Goal: Transaction & Acquisition: Purchase product/service

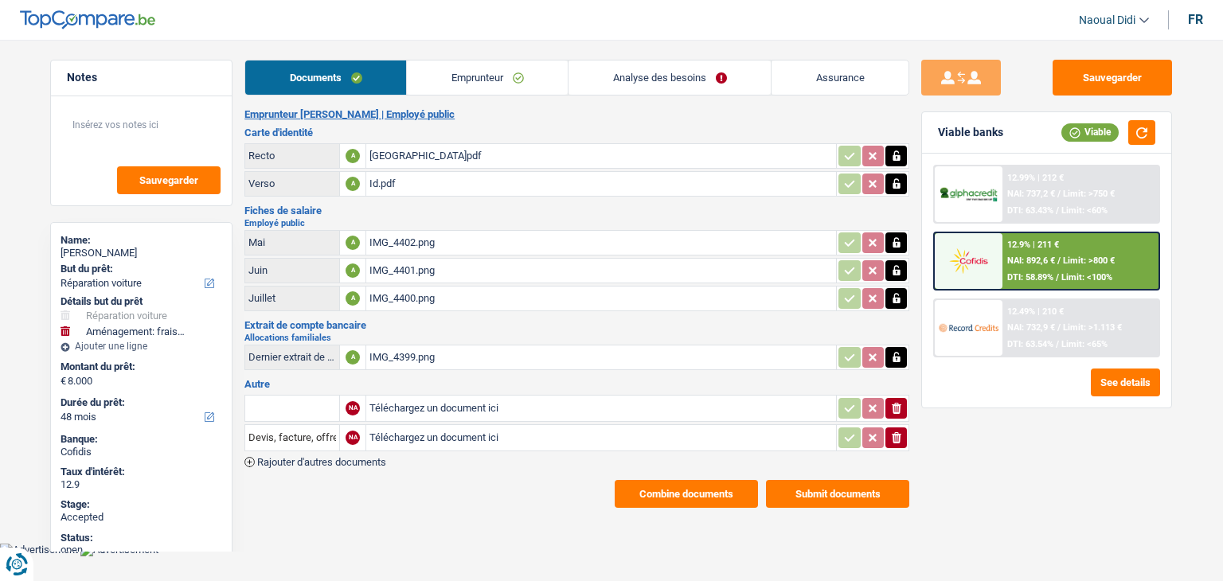
select select "carRepair"
select select "movingOrInstallation"
select select "48"
click at [494, 77] on link "Emprunteur" at bounding box center [487, 78] width 161 height 34
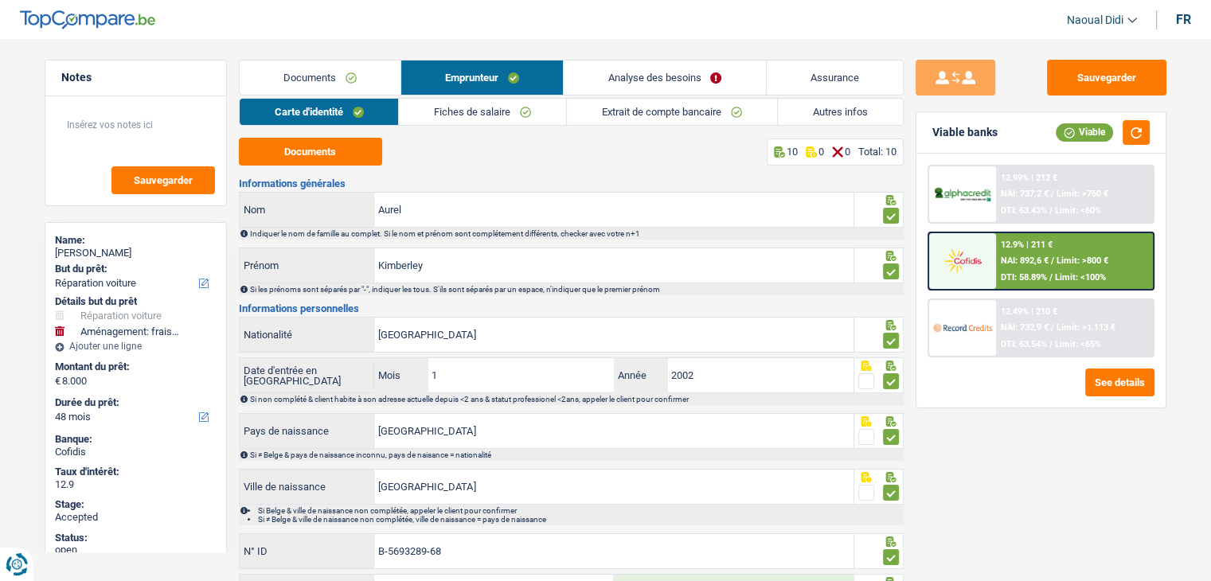
drag, startPoint x: 121, startPoint y: 249, endPoint x: 41, endPoint y: 252, distance: 80.5
click at [41, 252] on div "Notes Sauvegarder Name: Kimberley Aurel But du prêt: Confort maison: meubles, t…" at bounding box center [136, 306] width 206 height 492
copy div "Kimberley Aurel"
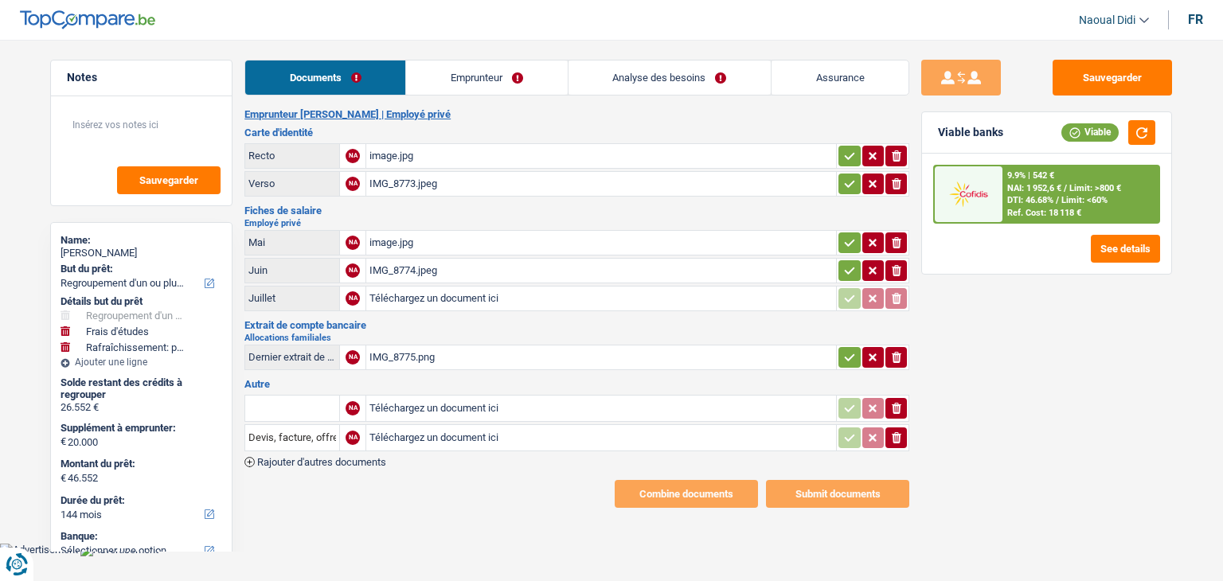
select select "refinancing"
select select "study"
select select "houseOrGarden"
select select "144"
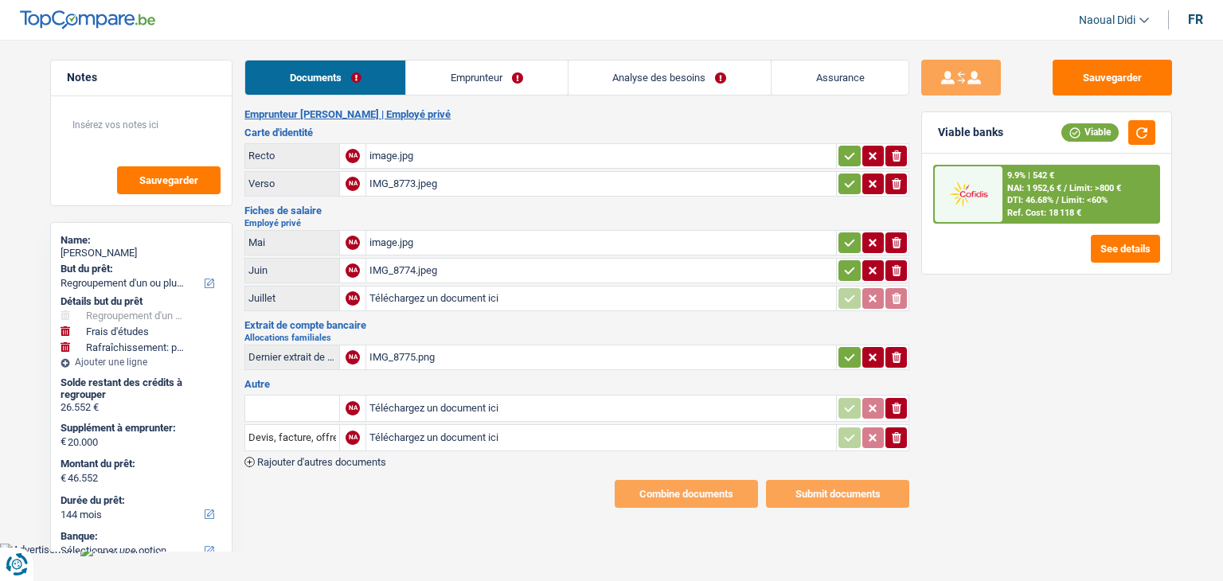
click at [385, 240] on div "image.jpg" at bounding box center [600, 243] width 463 height 24
click at [387, 267] on div "IMG_8774.jpeg" at bounding box center [600, 271] width 463 height 24
click at [399, 297] on input "Téléchargez un document ici" at bounding box center [600, 299] width 463 height 24
click at [390, 346] on div "IMG_8775.png" at bounding box center [600, 357] width 463 height 24
click at [394, 240] on div "image.jpg" at bounding box center [600, 243] width 463 height 24
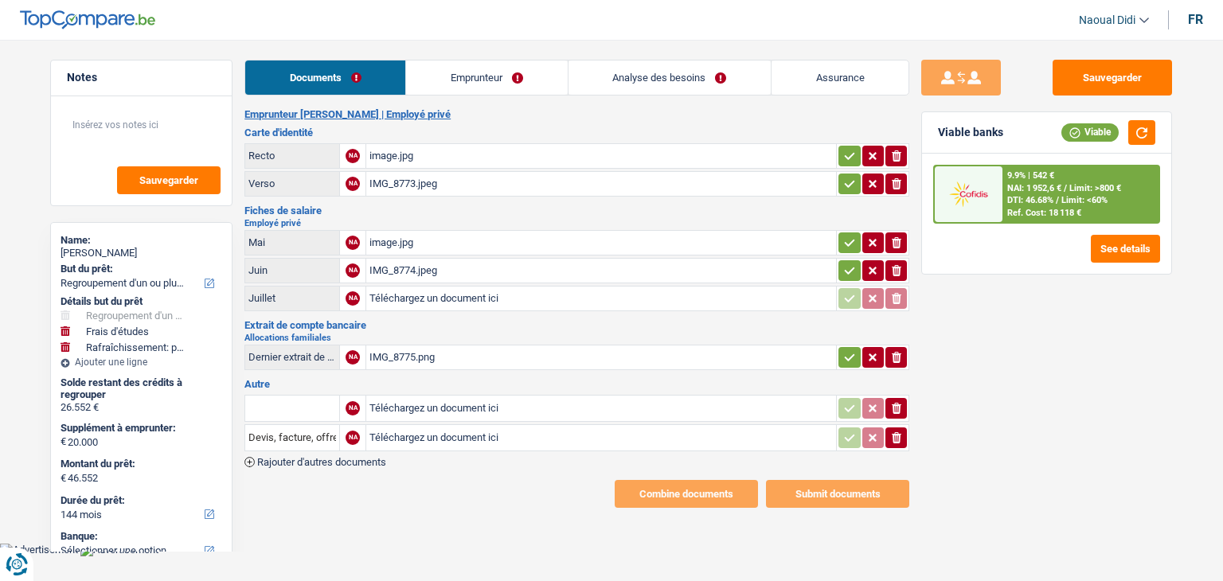
click at [395, 266] on div "IMG_8774.jpeg" at bounding box center [600, 271] width 463 height 24
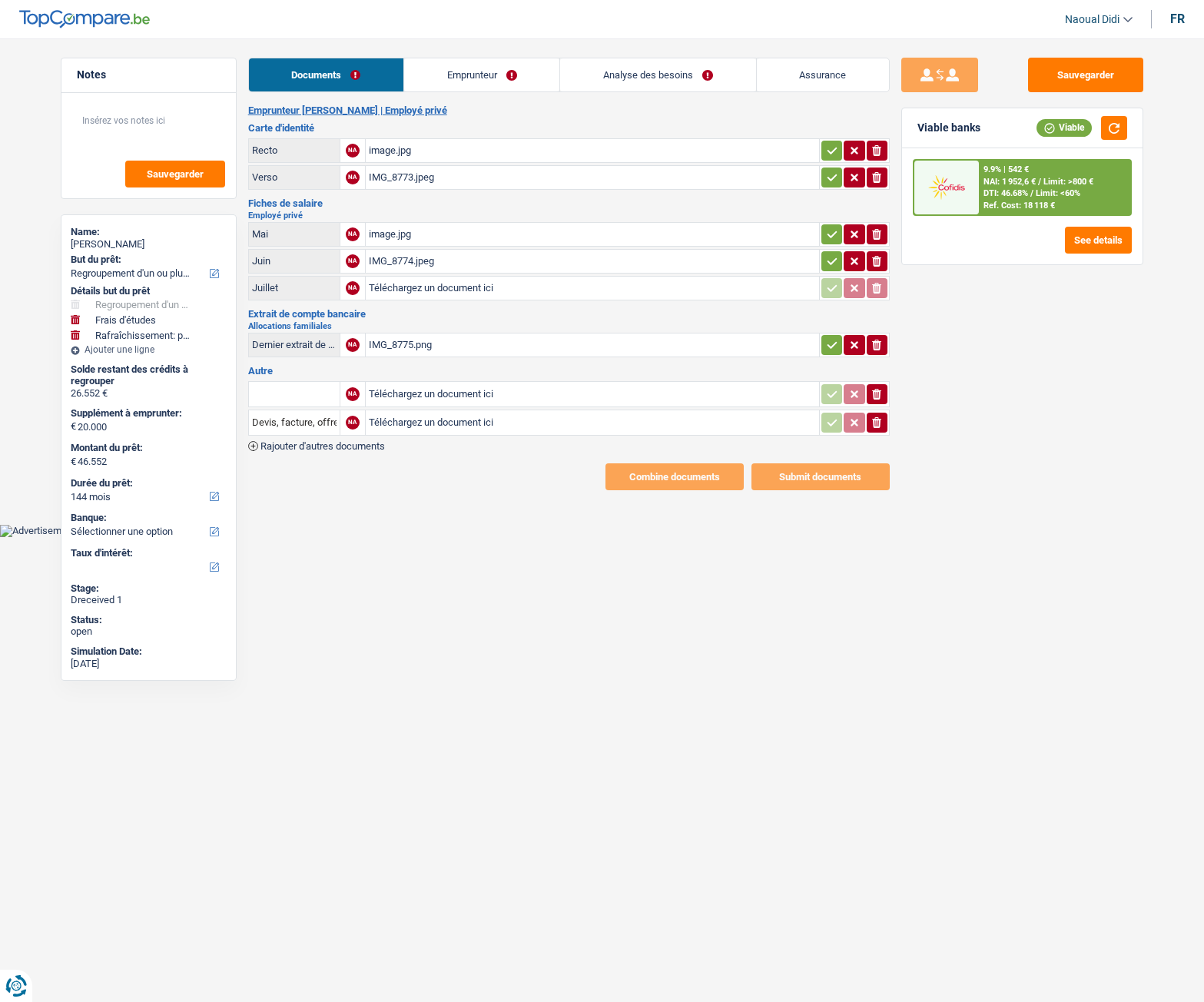
click at [463, 77] on link "Emprunteur" at bounding box center [482, 75] width 155 height 33
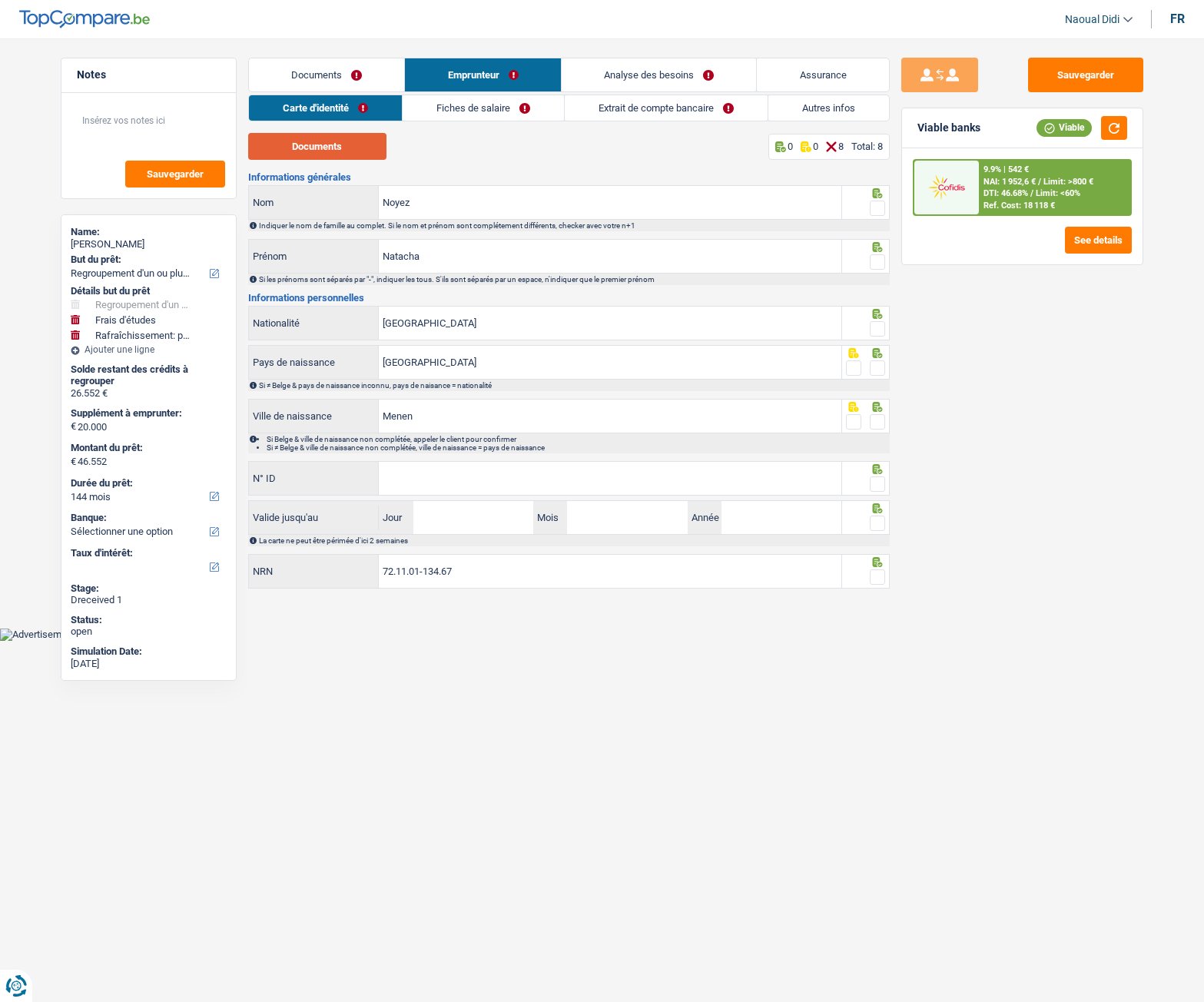
click at [313, 146] on button "Documents" at bounding box center [317, 147] width 138 height 27
click at [882, 212] on span at bounding box center [878, 209] width 15 height 15
click at [0, 0] on input "radio" at bounding box center [0, 0] width 0 height 0
click at [882, 264] on span at bounding box center [878, 262] width 15 height 15
click at [0, 0] on input "radio" at bounding box center [0, 0] width 0 height 0
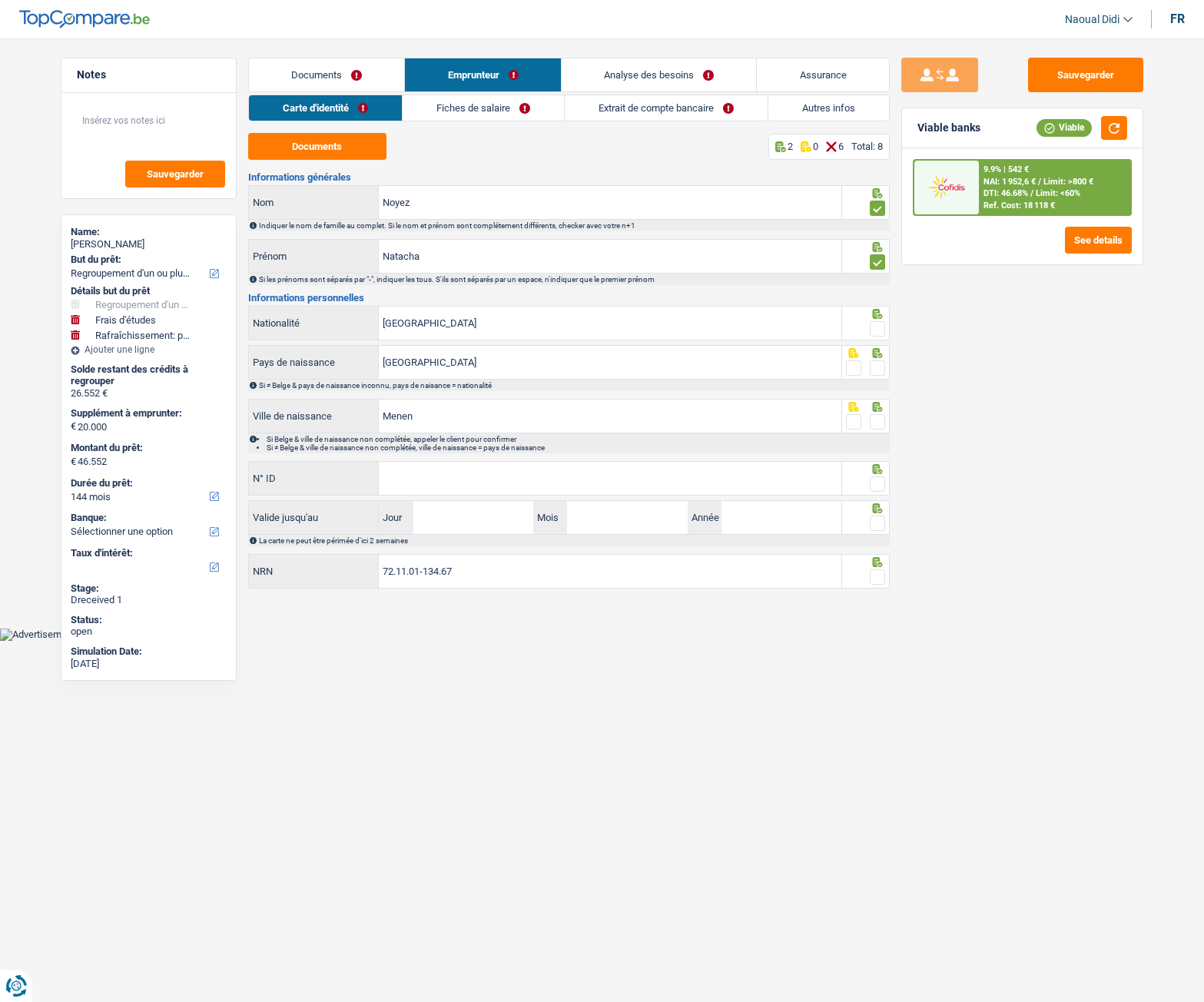
click at [876, 334] on span at bounding box center [878, 329] width 15 height 15
click at [0, 0] on input "radio" at bounding box center [0, 0] width 0 height 0
click at [877, 375] on span at bounding box center [878, 368] width 15 height 15
click at [0, 0] on input "radio" at bounding box center [0, 0] width 0 height 0
click at [880, 425] on span at bounding box center [878, 422] width 15 height 15
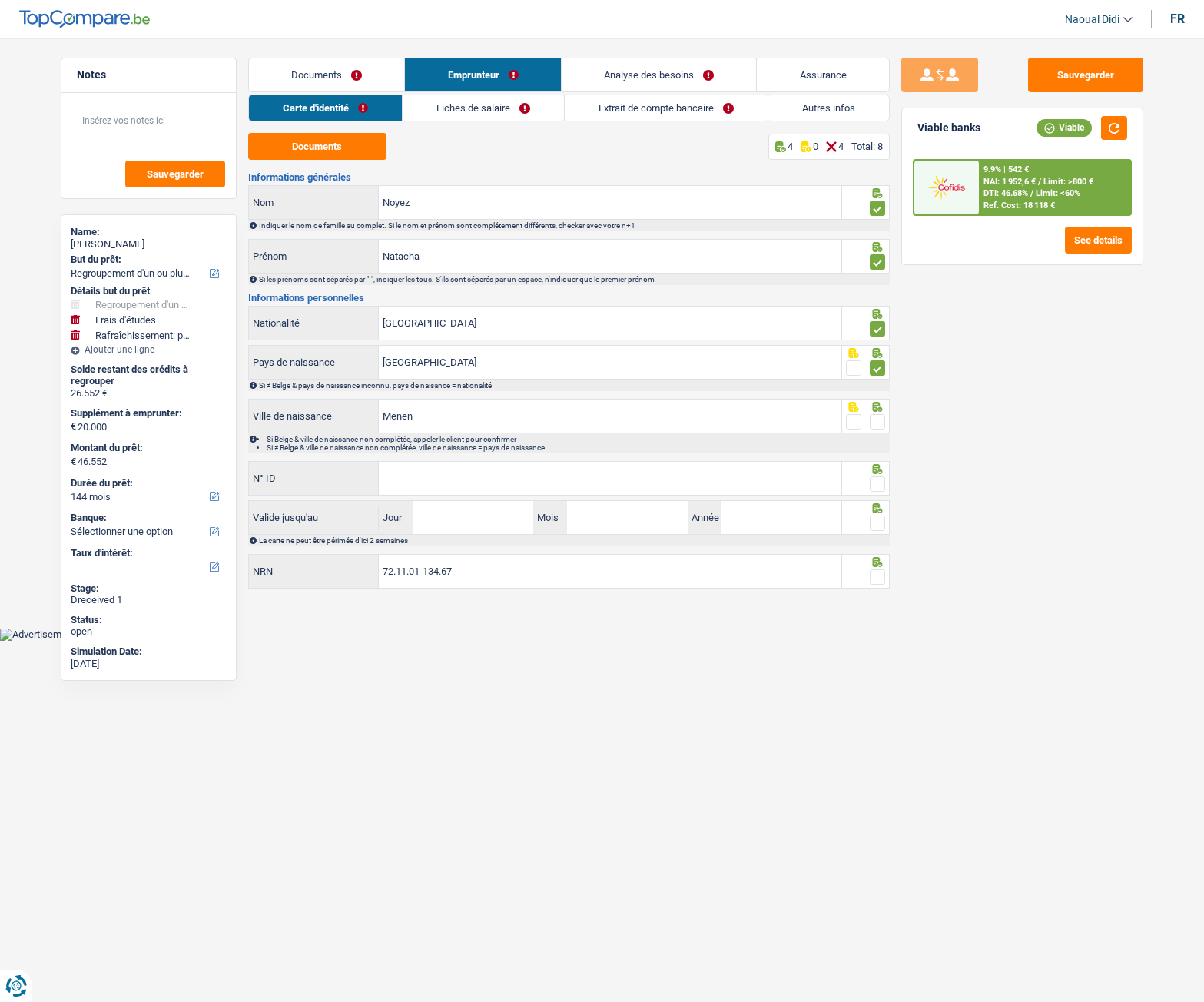
click at [0, 0] on input "radio" at bounding box center [0, 0] width 0 height 0
click at [469, 485] on input "N° ID" at bounding box center [609, 478] width 462 height 33
click at [467, 479] on input "N° ID" at bounding box center [609, 478] width 462 height 33
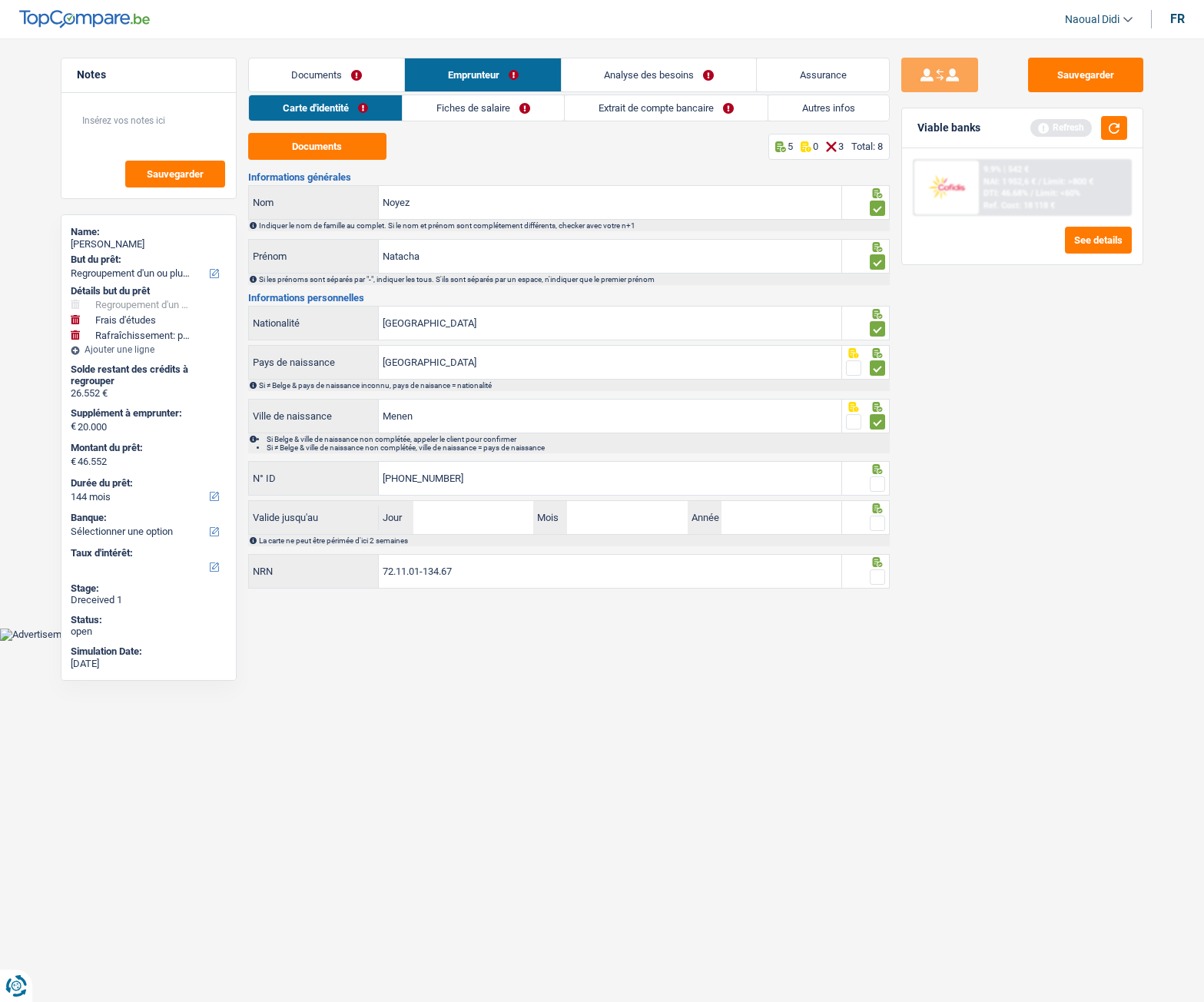
type input "595-3318266-11"
click at [446, 520] on input "Jour" at bounding box center [473, 517] width 120 height 33
type input "16"
type input "01"
type input "2035"
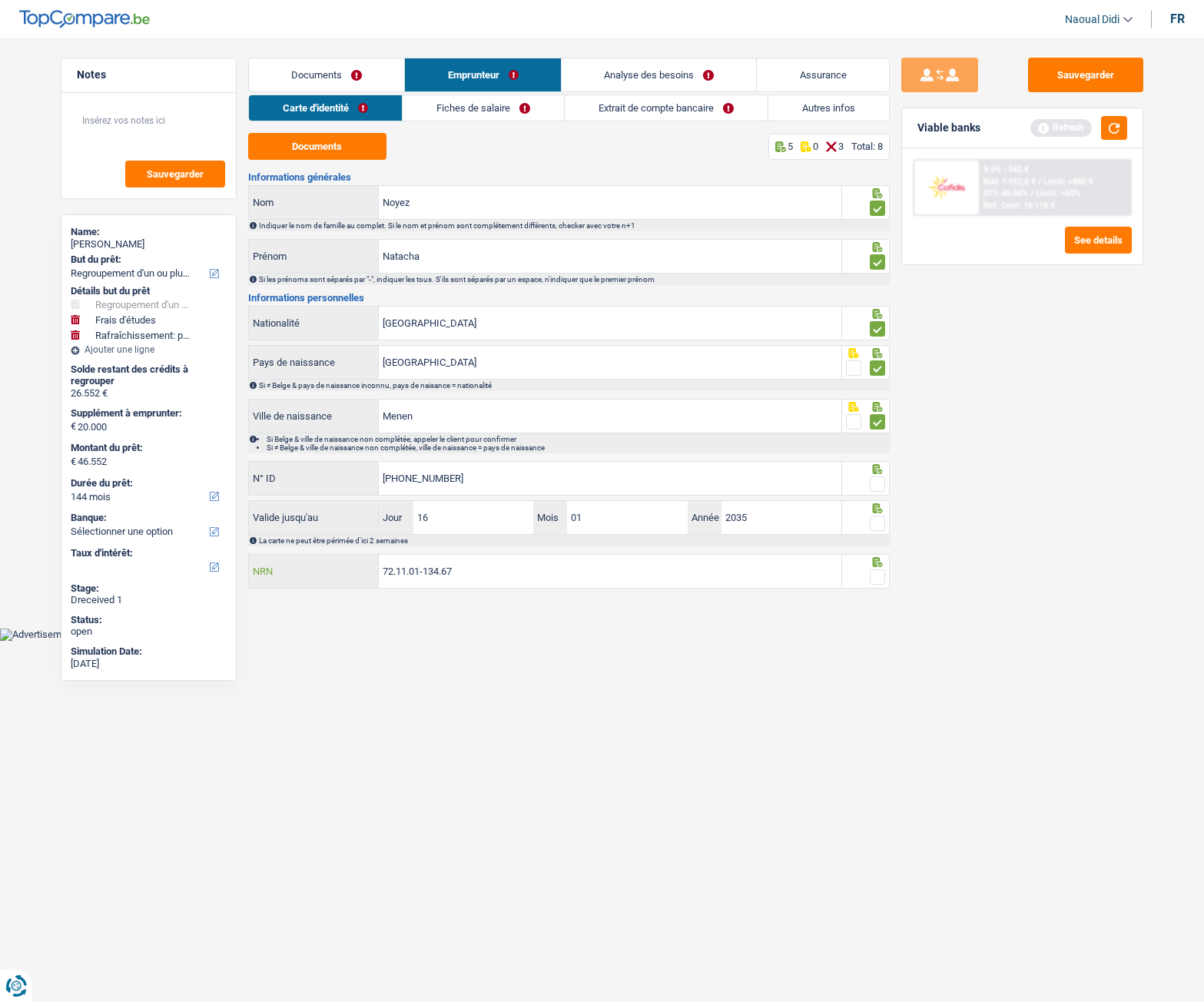
click at [512, 560] on input "72.11.01-134.67" at bounding box center [609, 571] width 462 height 33
click at [873, 560] on span at bounding box center [878, 577] width 15 height 15
click at [0, 0] on input "radio" at bounding box center [0, 0] width 0 height 0
click at [876, 522] on span at bounding box center [878, 523] width 15 height 15
click at [0, 0] on input "radio" at bounding box center [0, 0] width 0 height 0
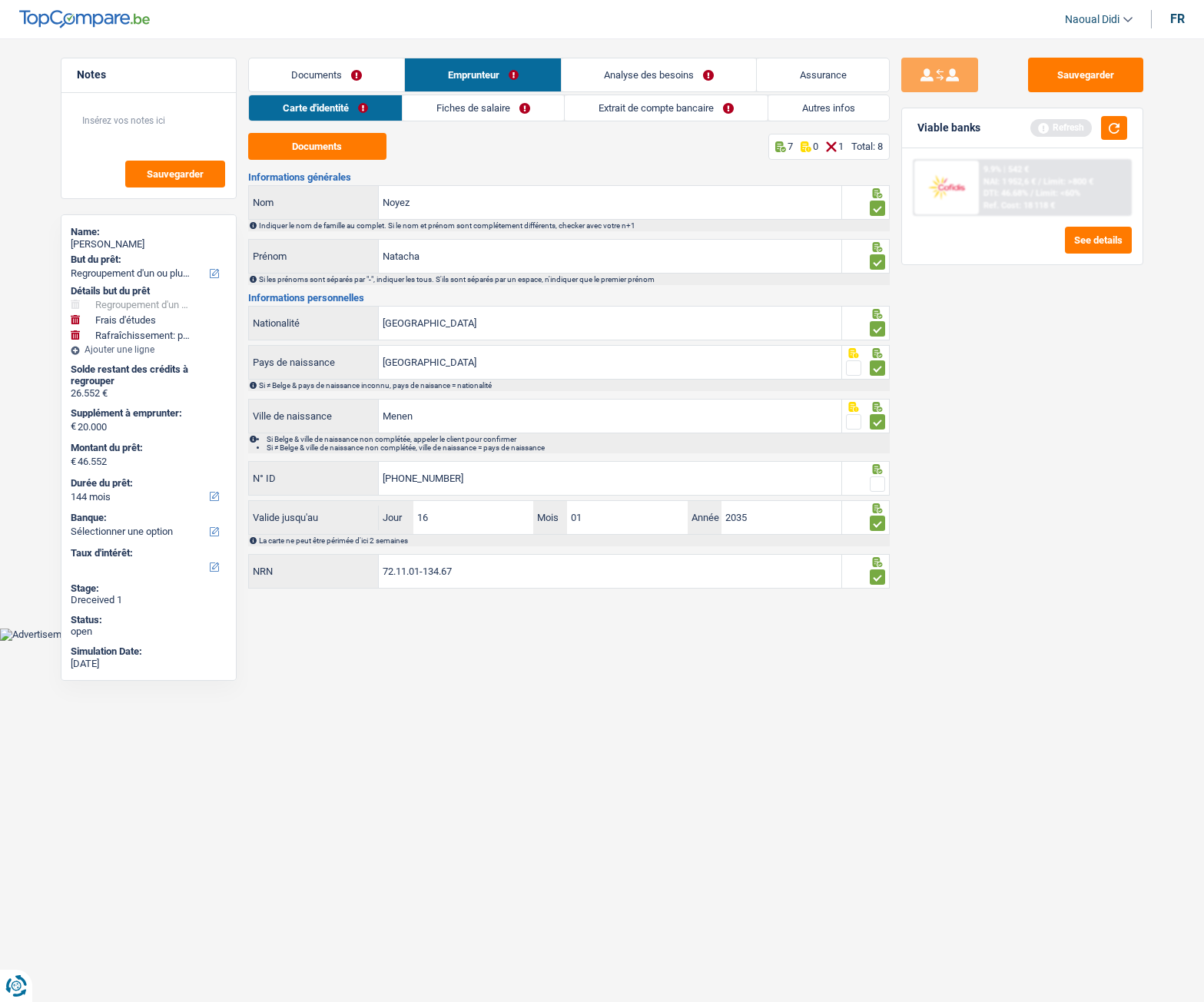
click at [876, 483] on span at bounding box center [878, 485] width 15 height 15
click at [0, 0] on input "radio" at bounding box center [0, 0] width 0 height 0
click at [1062, 84] on button "Sauvegarder" at bounding box center [1085, 75] width 115 height 35
click at [494, 103] on link "Fiches de salaire" at bounding box center [483, 108] width 161 height 25
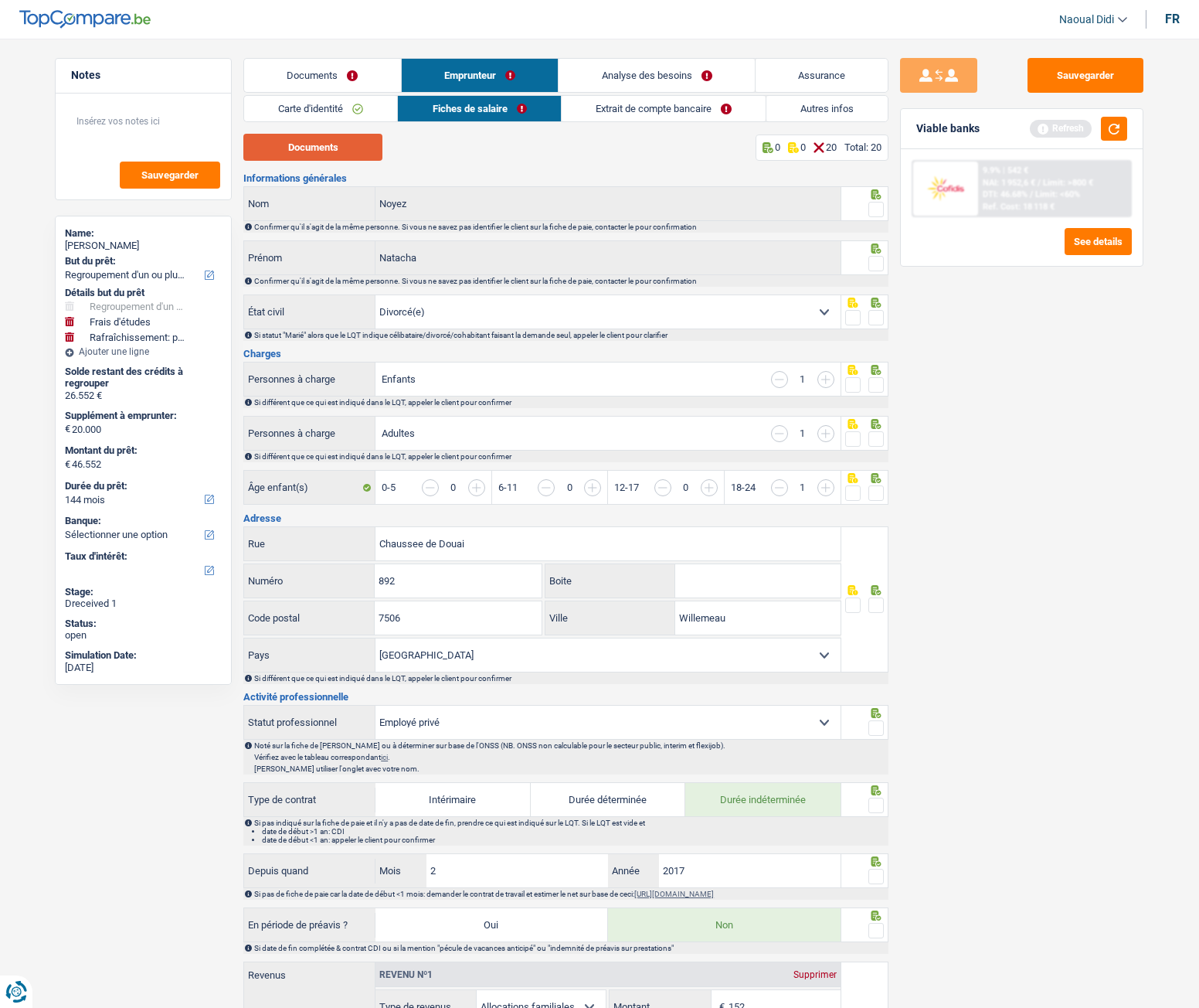
click at [313, 151] on button "Documents" at bounding box center [313, 148] width 139 height 27
click at [877, 211] on span at bounding box center [877, 210] width 16 height 16
click at [0, 0] on input "radio" at bounding box center [0, 0] width 0 height 0
click at [880, 266] on span at bounding box center [877, 263] width 16 height 16
click at [0, 0] on input "radio" at bounding box center [0, 0] width 0 height 0
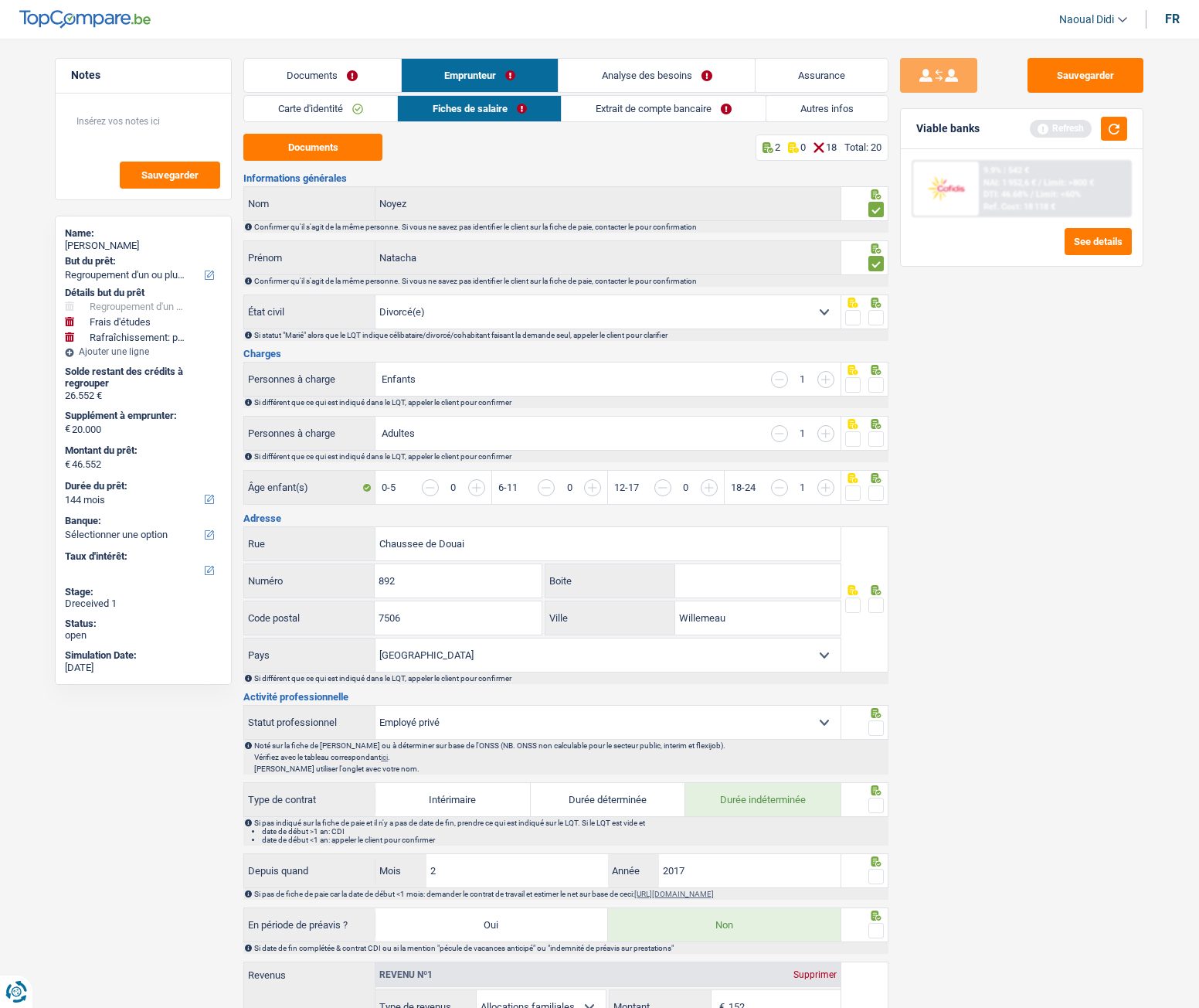
click at [822, 313] on select "Célibataire Marié(e) Cohabitant(e) légal(e) Divorcé(e) Veuf(ve) Séparé (de fait…" at bounding box center [608, 312] width 465 height 33
click at [376, 295] on select "Célibataire Marié(e) Cohabitant(e) légal(e) Divorcé(e) Veuf(ve) Séparé (de fait…" at bounding box center [608, 312] width 465 height 33
click at [877, 328] on div at bounding box center [865, 312] width 48 height 35
click at [877, 325] on div at bounding box center [877, 319] width 16 height 19
click at [878, 324] on span at bounding box center [877, 318] width 16 height 16
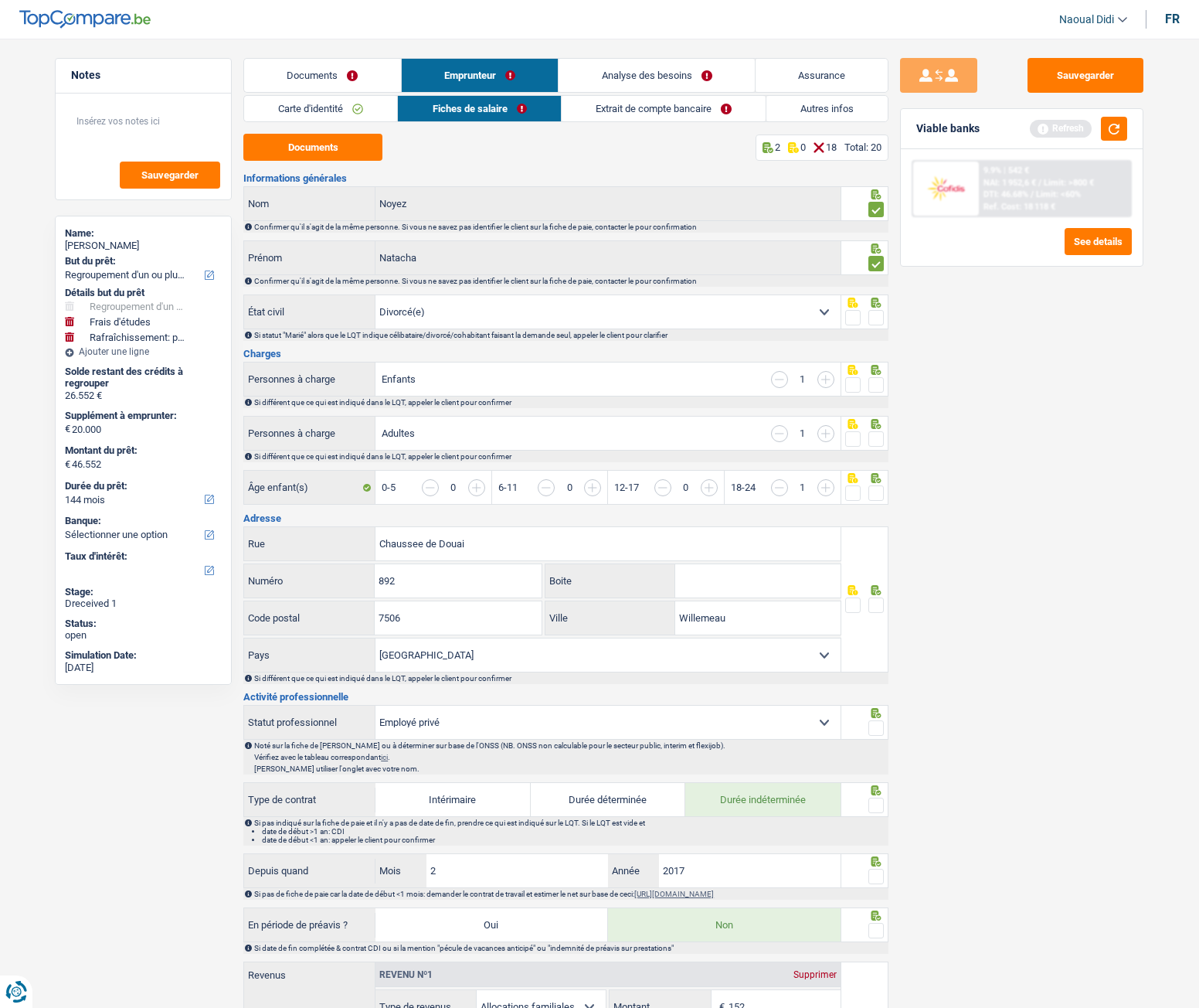
click at [0, 0] on input "radio" at bounding box center [0, 0] width 0 height 0
click at [877, 385] on span at bounding box center [877, 385] width 16 height 16
click at [0, 0] on input "radio" at bounding box center [0, 0] width 0 height 0
click at [882, 436] on span at bounding box center [877, 439] width 16 height 16
click at [0, 0] on input "radio" at bounding box center [0, 0] width 0 height 0
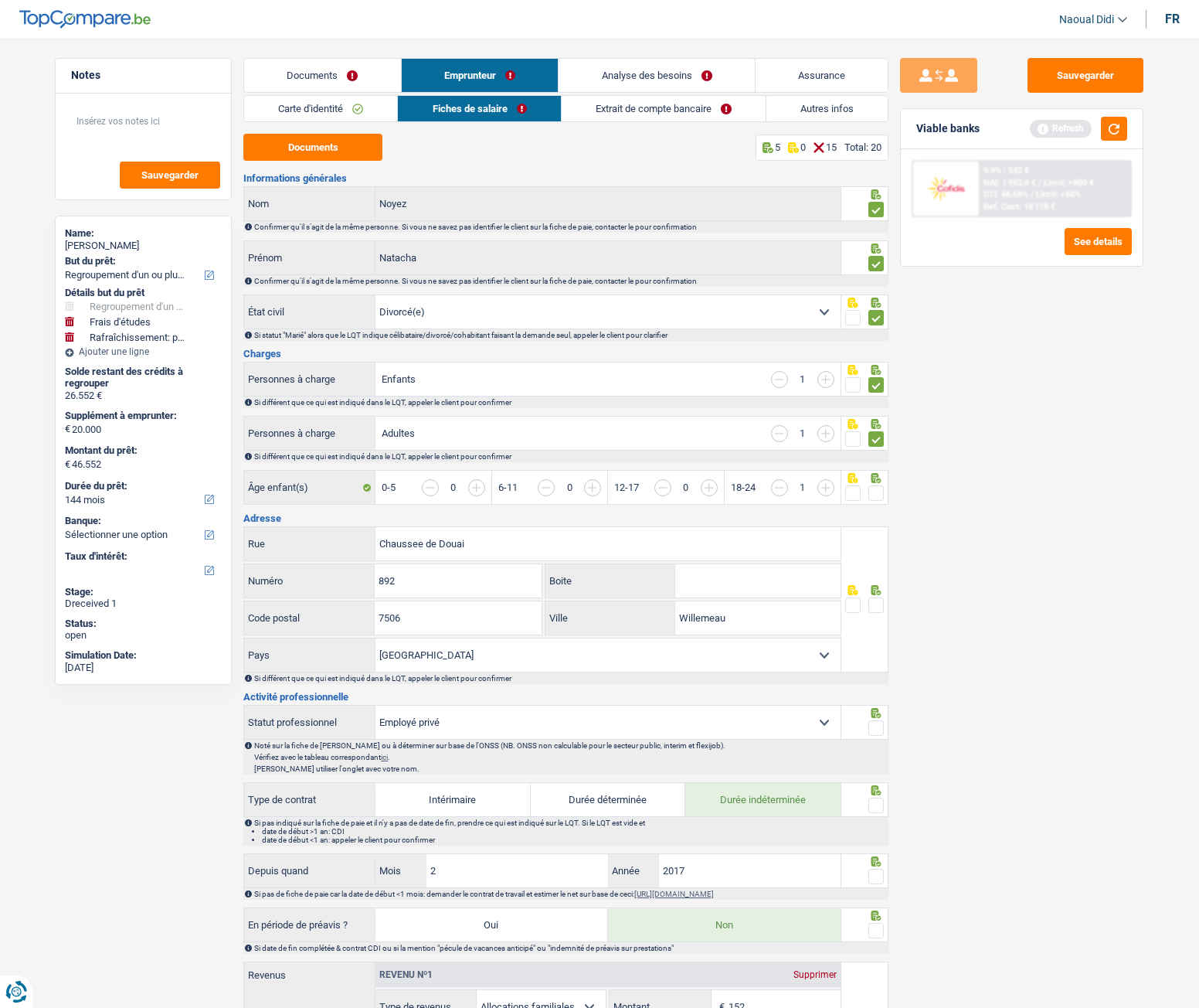
click at [878, 497] on span at bounding box center [877, 493] width 16 height 16
click at [0, 0] on input "radio" at bounding box center [0, 0] width 0 height 0
click at [875, 563] on span at bounding box center [877, 605] width 16 height 16
click at [0, 0] on input "radio" at bounding box center [0, 0] width 0 height 0
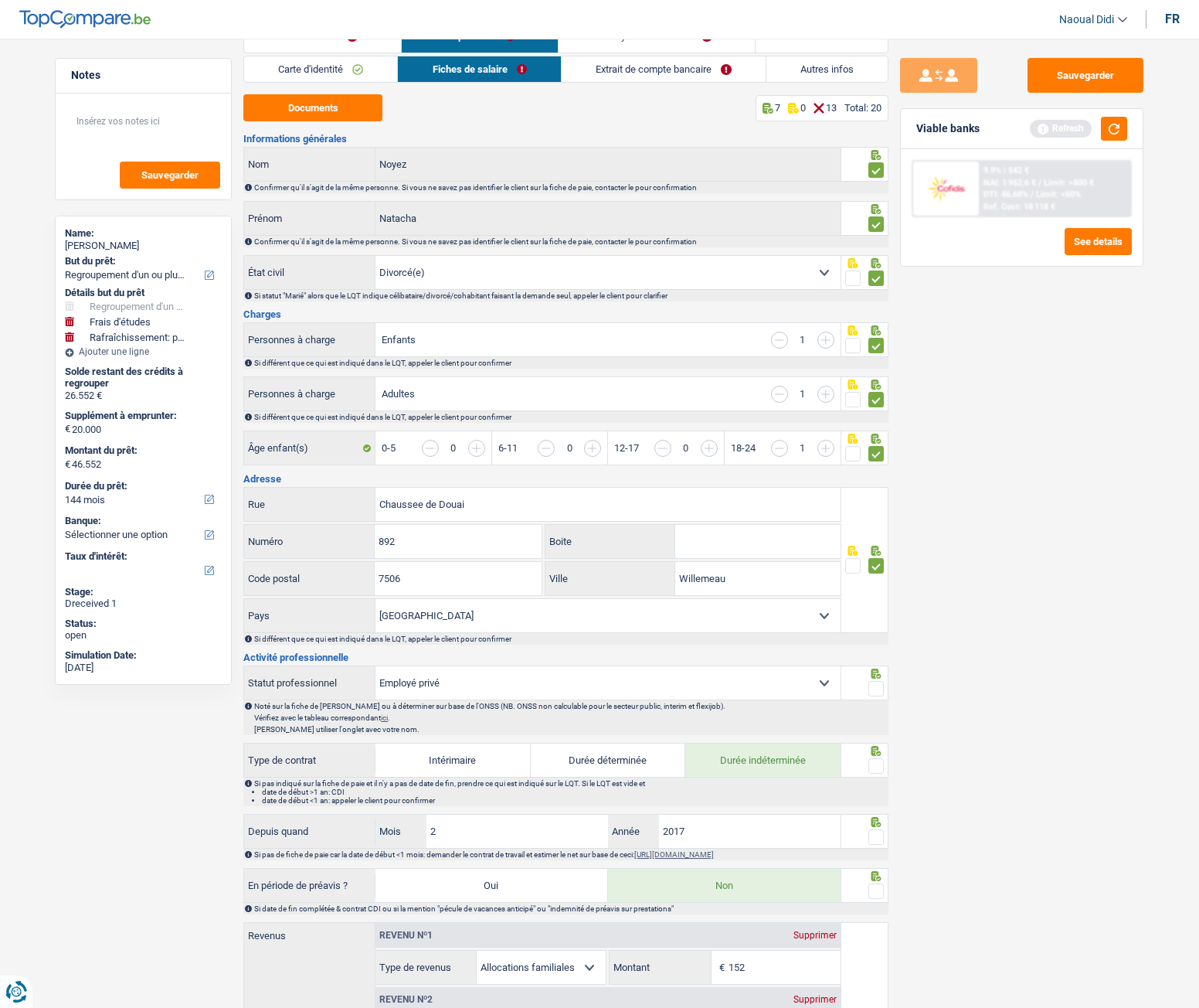
scroll to position [78, 0]
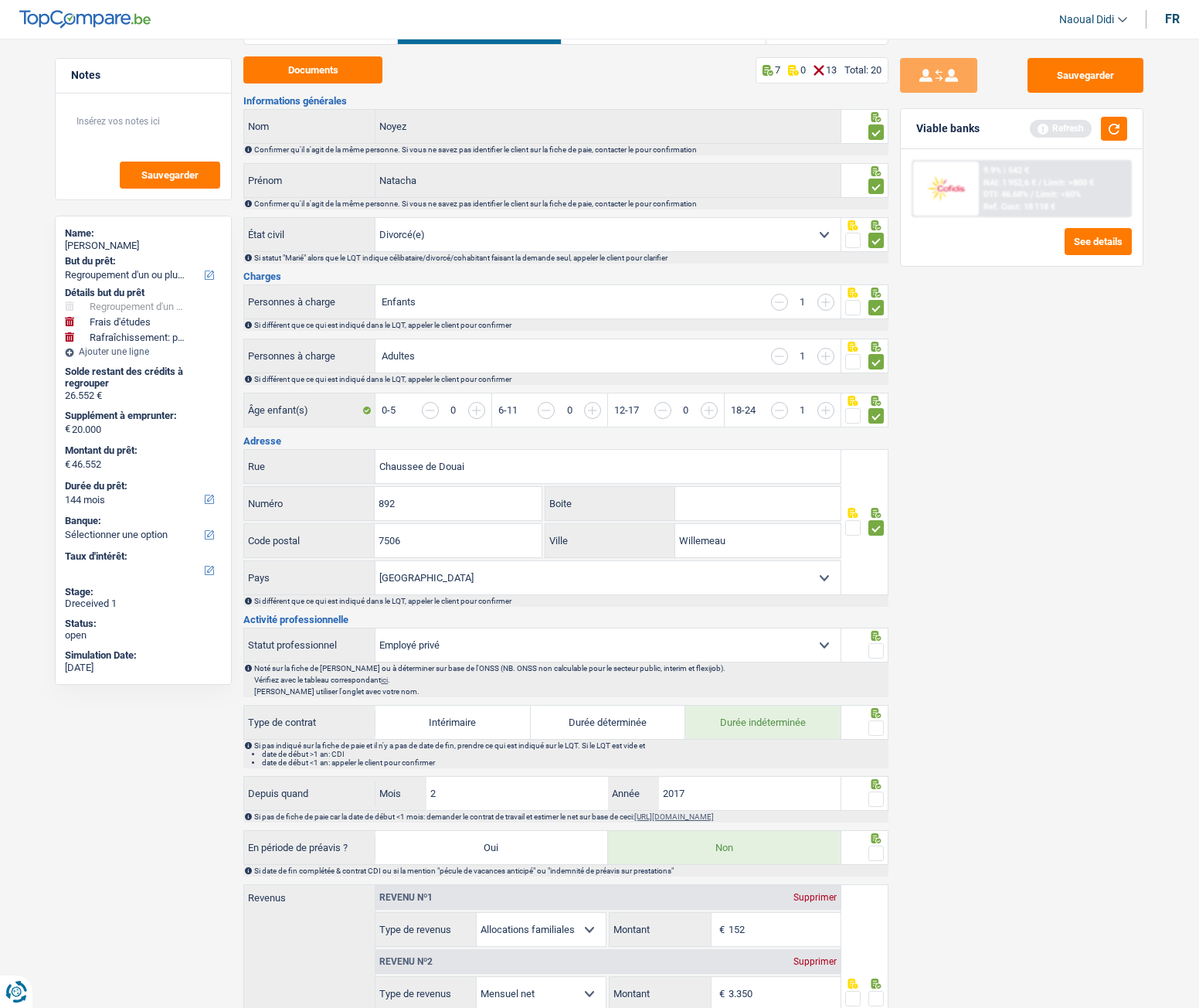
click at [881, 563] on span at bounding box center [877, 651] width 16 height 16
click at [0, 0] on input "radio" at bounding box center [0, 0] width 0 height 0
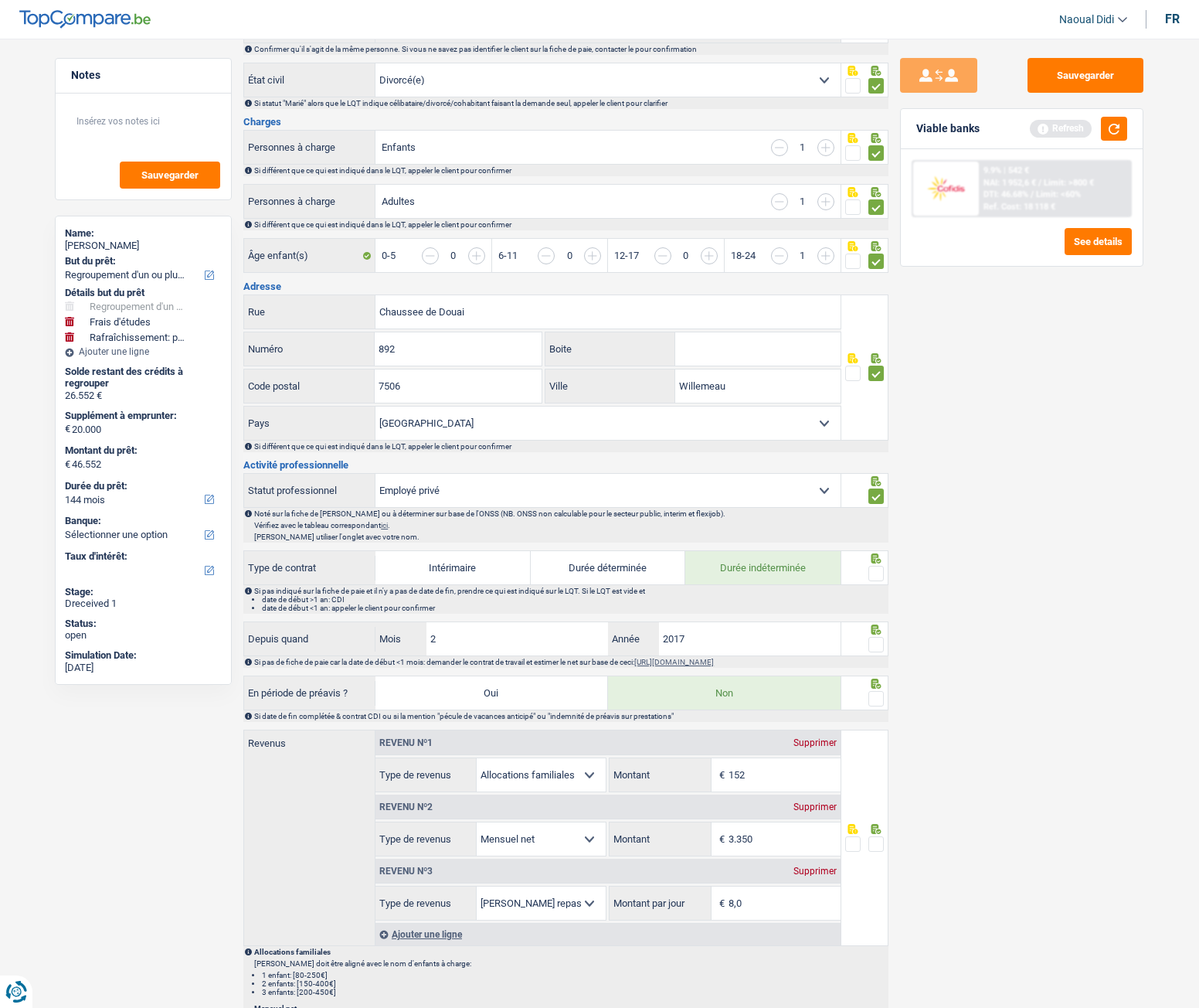
click at [874, 563] on span at bounding box center [877, 574] width 16 height 16
click at [0, 0] on input "radio" at bounding box center [0, 0] width 0 height 0
click at [877, 563] on span at bounding box center [877, 645] width 16 height 16
click at [0, 0] on input "radio" at bounding box center [0, 0] width 0 height 0
click at [869, 563] on span at bounding box center [877, 699] width 16 height 16
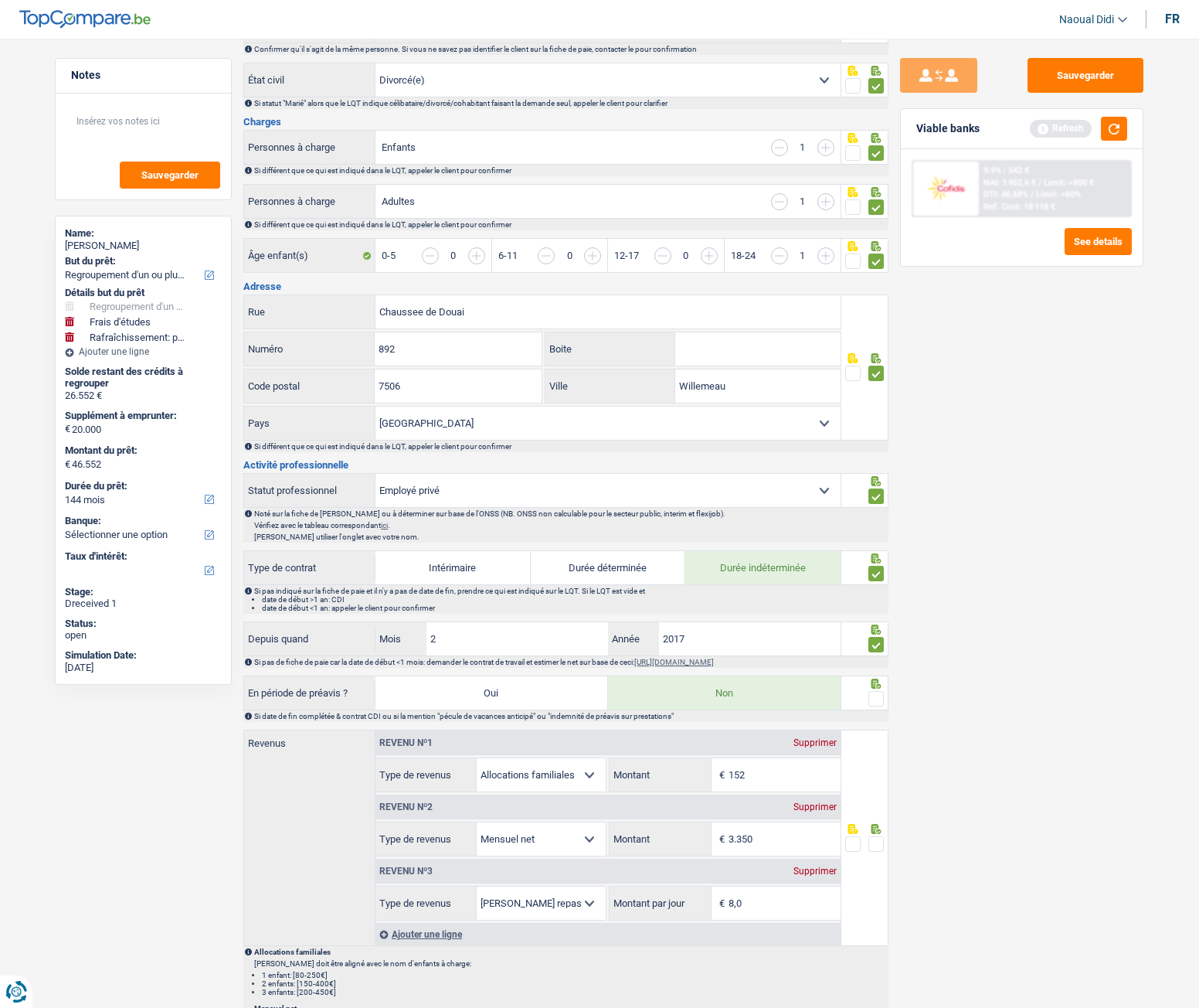
click at [0, 0] on input "radio" at bounding box center [0, 0] width 0 height 0
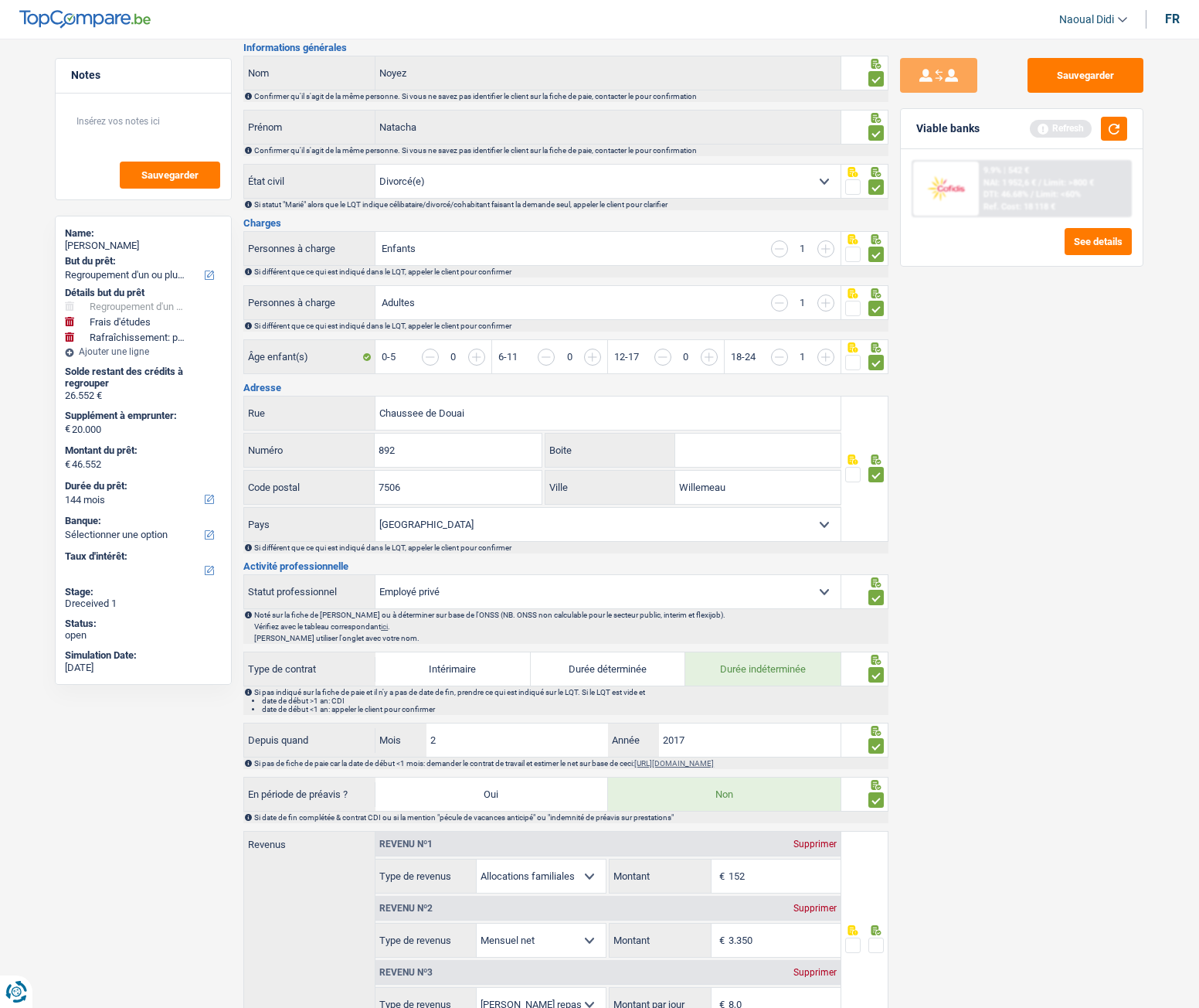
scroll to position [0, 0]
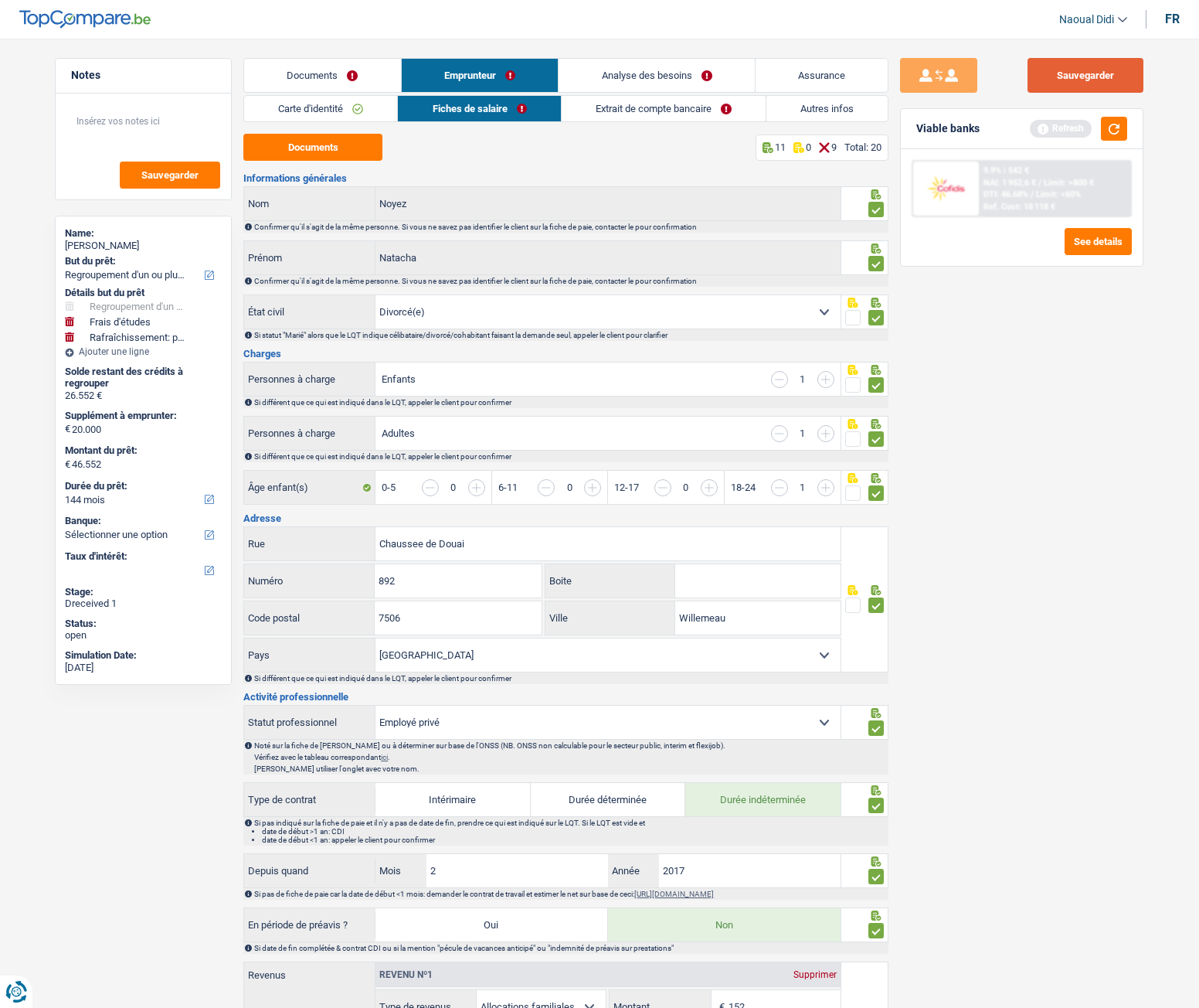
click at [1111, 74] on button "Sauvegarder" at bounding box center [1085, 76] width 116 height 35
click at [656, 108] on link "Extrait de compte bancaire" at bounding box center [664, 109] width 204 height 25
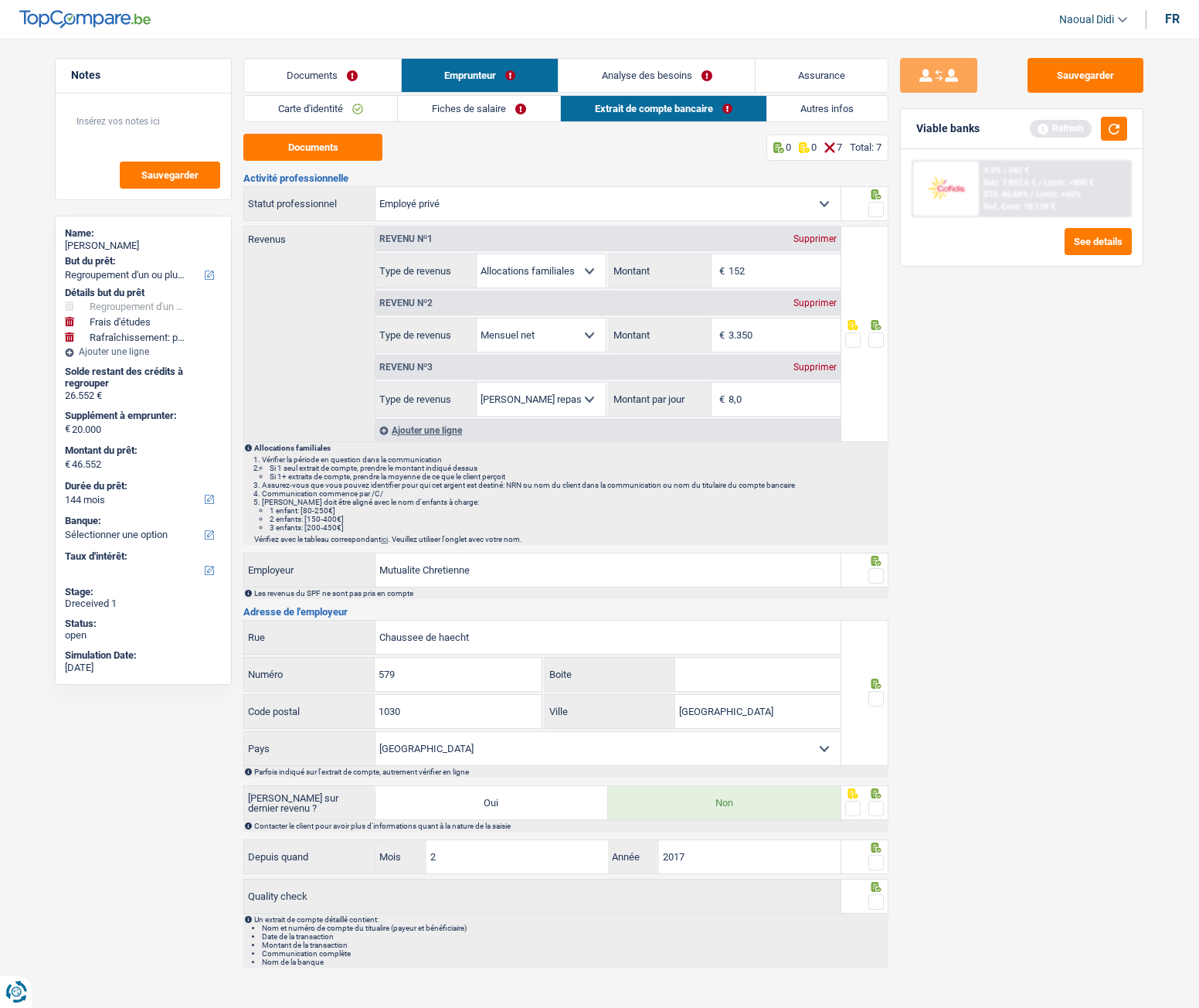
click at [309, 162] on div "Documents 0 0 7 Total: 7 Activité professionnelle Ouvrier Employé privé Employé…" at bounding box center [566, 551] width 646 height 834
click at [311, 153] on button "Documents" at bounding box center [313, 148] width 139 height 27
click at [756, 269] on input "152" at bounding box center [784, 271] width 112 height 33
type input "155"
click at [880, 336] on span at bounding box center [877, 340] width 16 height 16
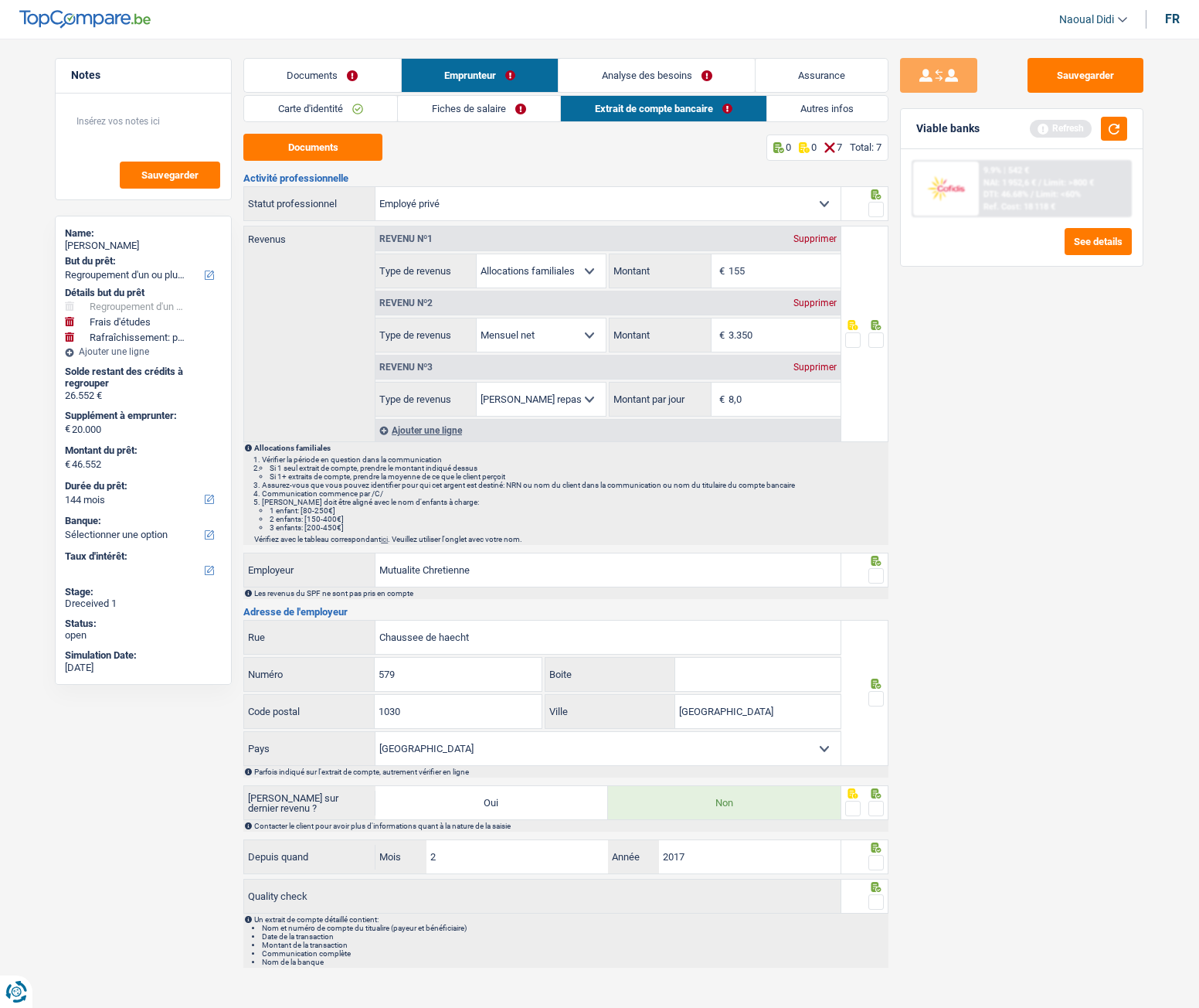
click at [0, 0] on input "radio" at bounding box center [0, 0] width 0 height 0
click at [798, 334] on input "3.350" at bounding box center [784, 335] width 112 height 33
type input "3.258"
click at [880, 563] on span at bounding box center [877, 576] width 16 height 16
click at [0, 0] on input "radio" at bounding box center [0, 0] width 0 height 0
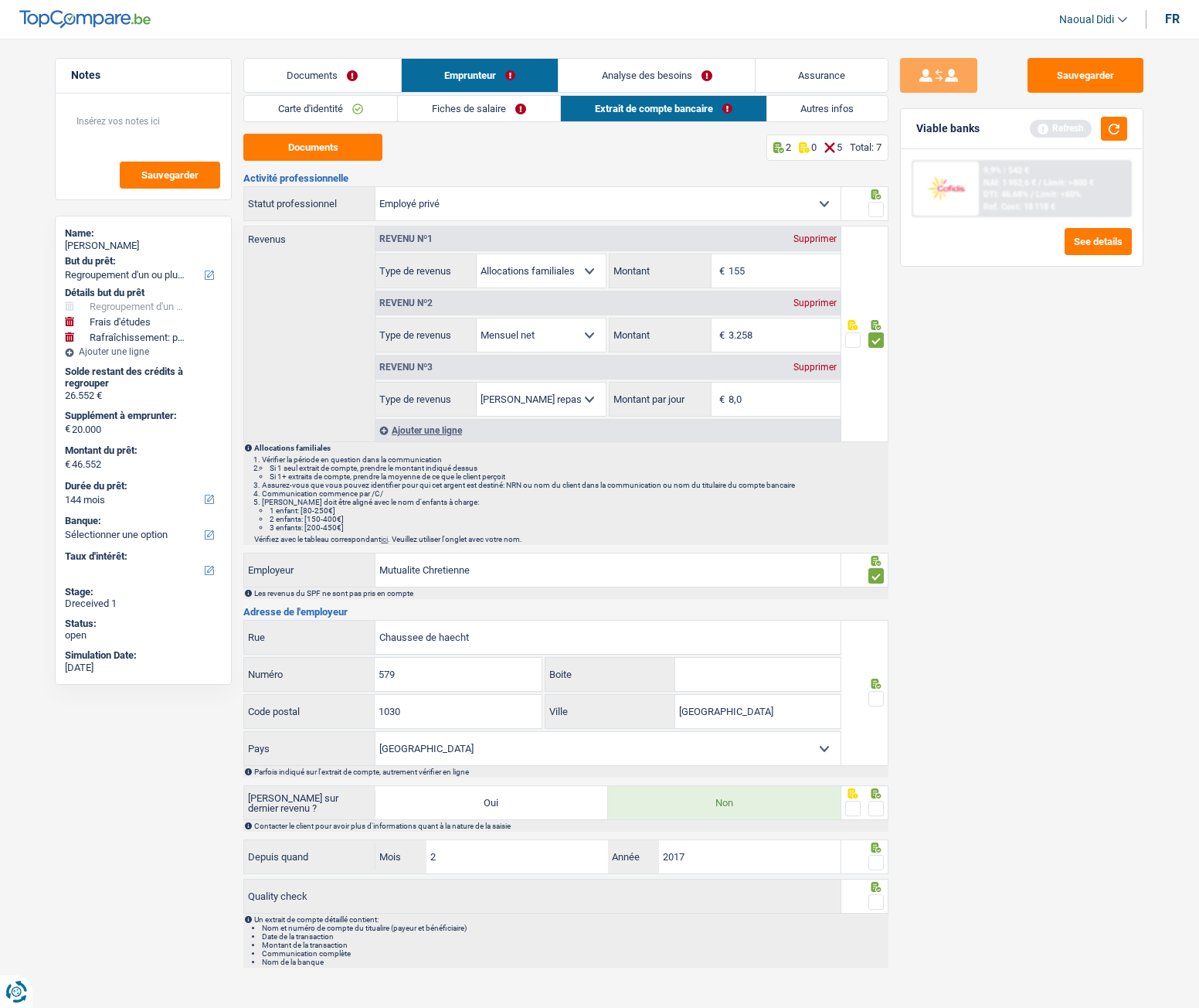
click at [875, 563] on span at bounding box center [877, 699] width 16 height 16
click at [0, 0] on input "radio" at bounding box center [0, 0] width 0 height 0
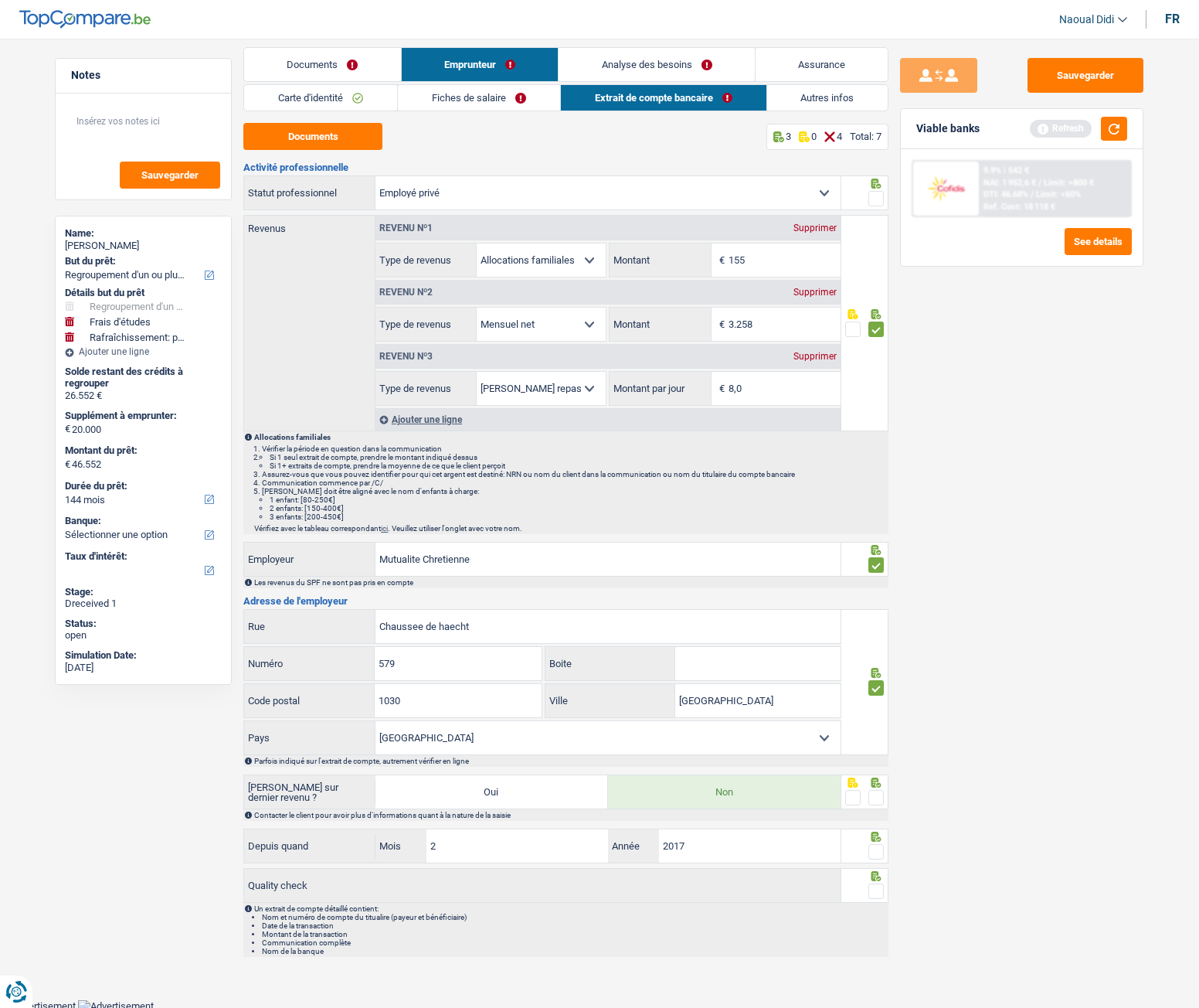
scroll to position [14, 0]
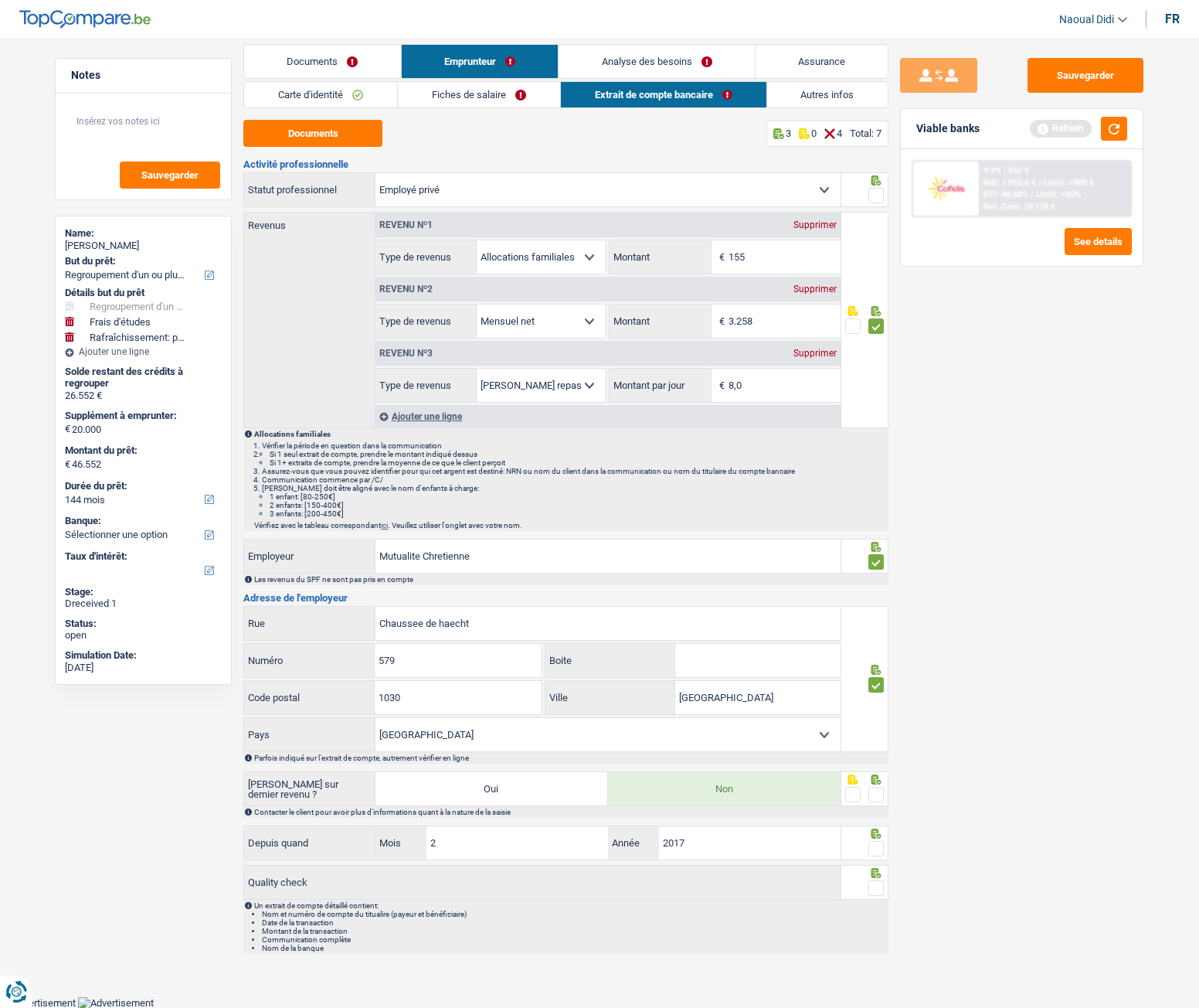
click at [879, 563] on span at bounding box center [877, 794] width 16 height 16
click at [0, 0] on input "radio" at bounding box center [0, 0] width 0 height 0
click at [871, 563] on span at bounding box center [877, 849] width 16 height 16
click at [0, 0] on input "radio" at bounding box center [0, 0] width 0 height 0
click at [874, 563] on span at bounding box center [877, 889] width 16 height 16
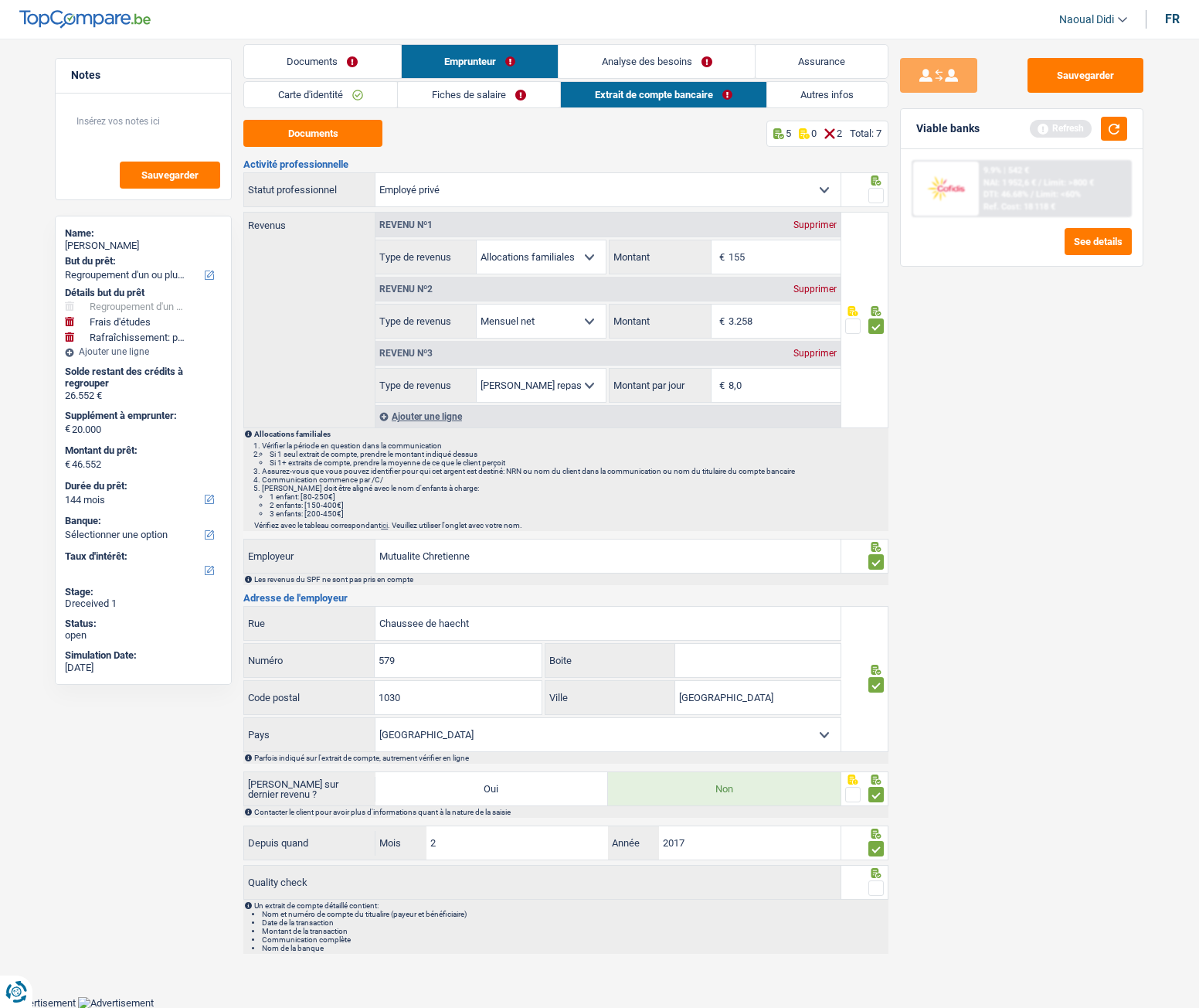
click at [0, 0] on input "radio" at bounding box center [0, 0] width 0 height 0
click at [1060, 80] on button "Sauvegarder" at bounding box center [1085, 76] width 116 height 35
click at [832, 93] on link "Autres infos" at bounding box center [827, 94] width 121 height 25
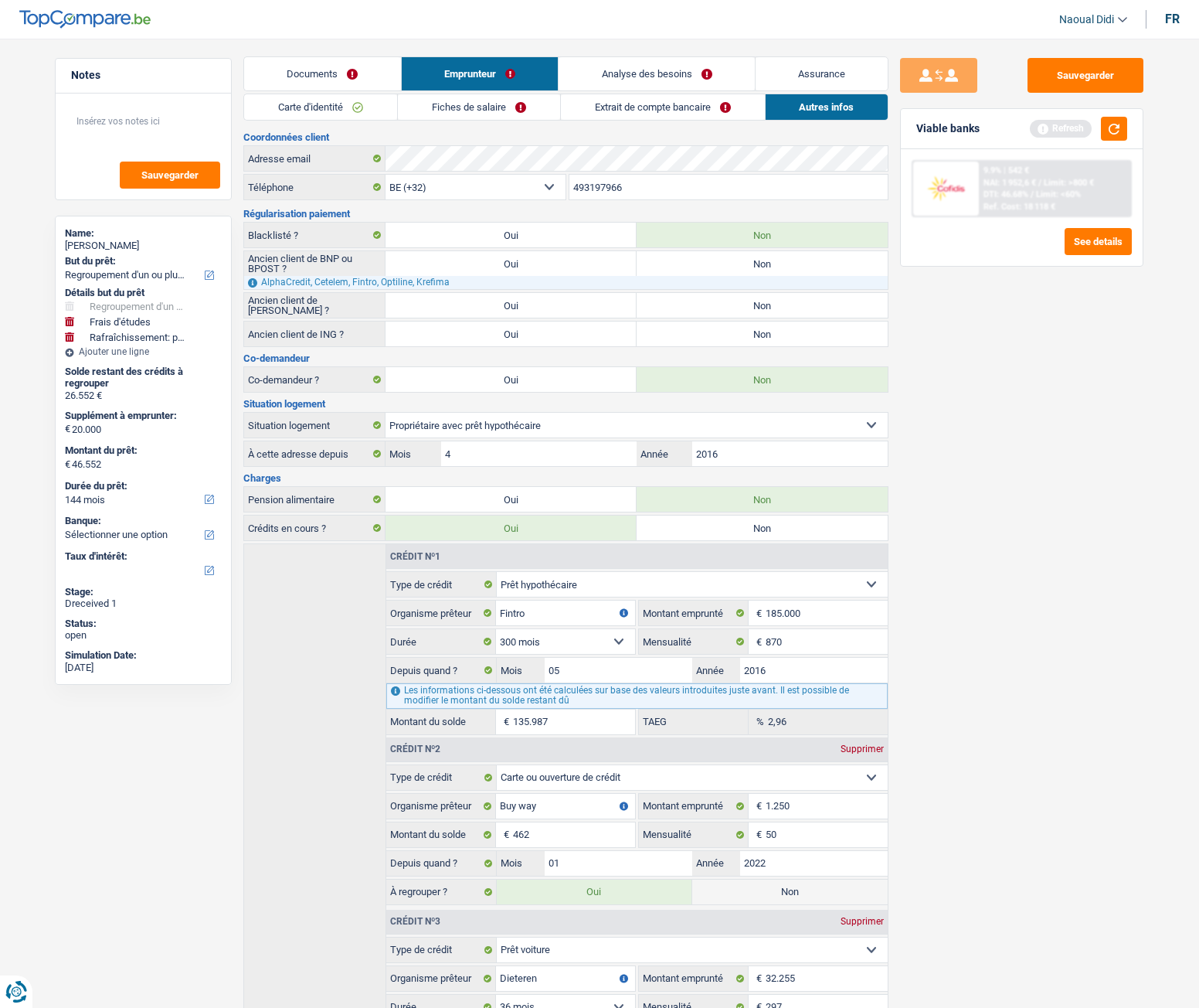
scroll to position [0, 0]
click at [650, 80] on link "Analyse des besoins" at bounding box center [657, 76] width 196 height 33
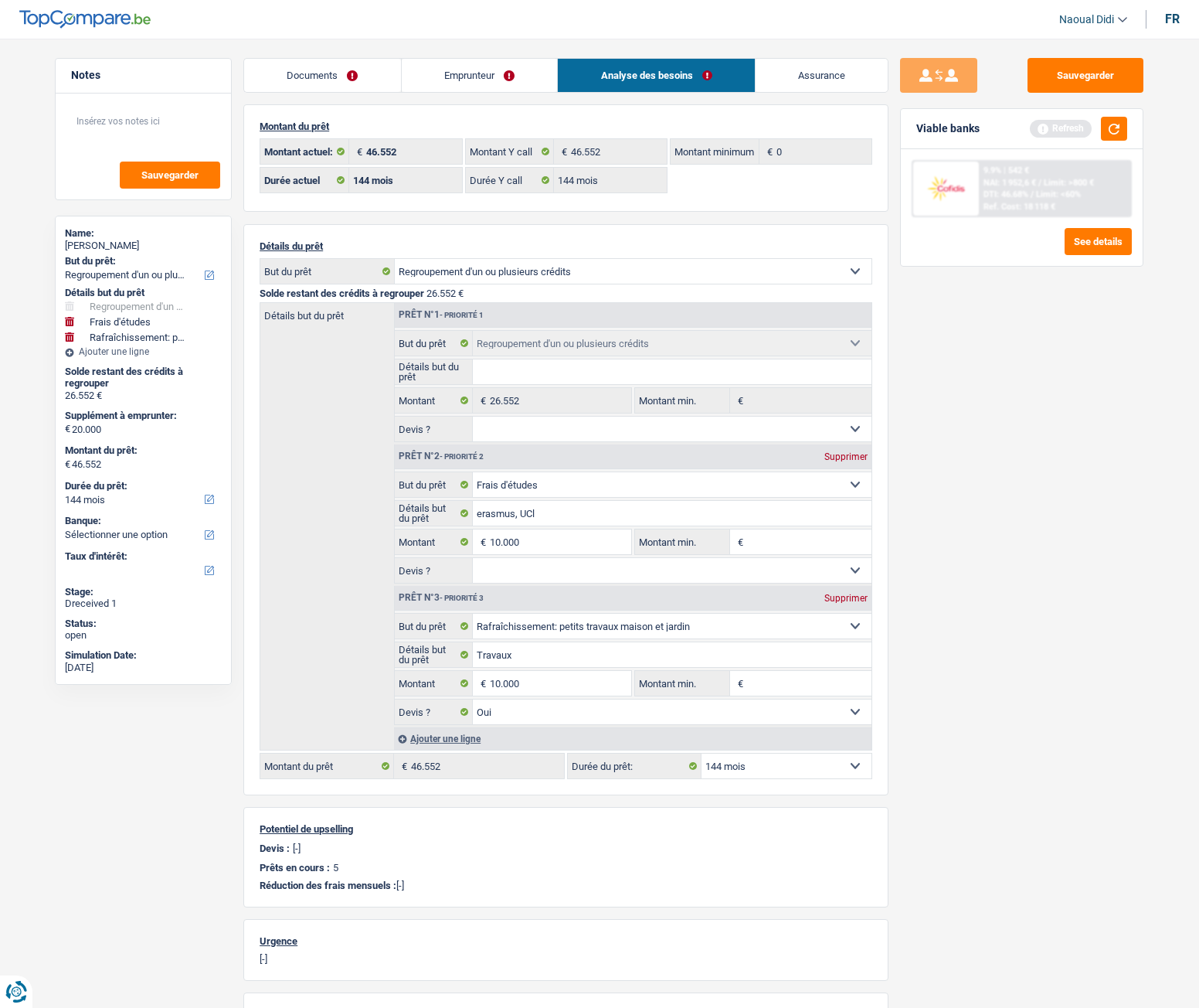
click at [450, 70] on link "Emprunteur" at bounding box center [480, 76] width 156 height 33
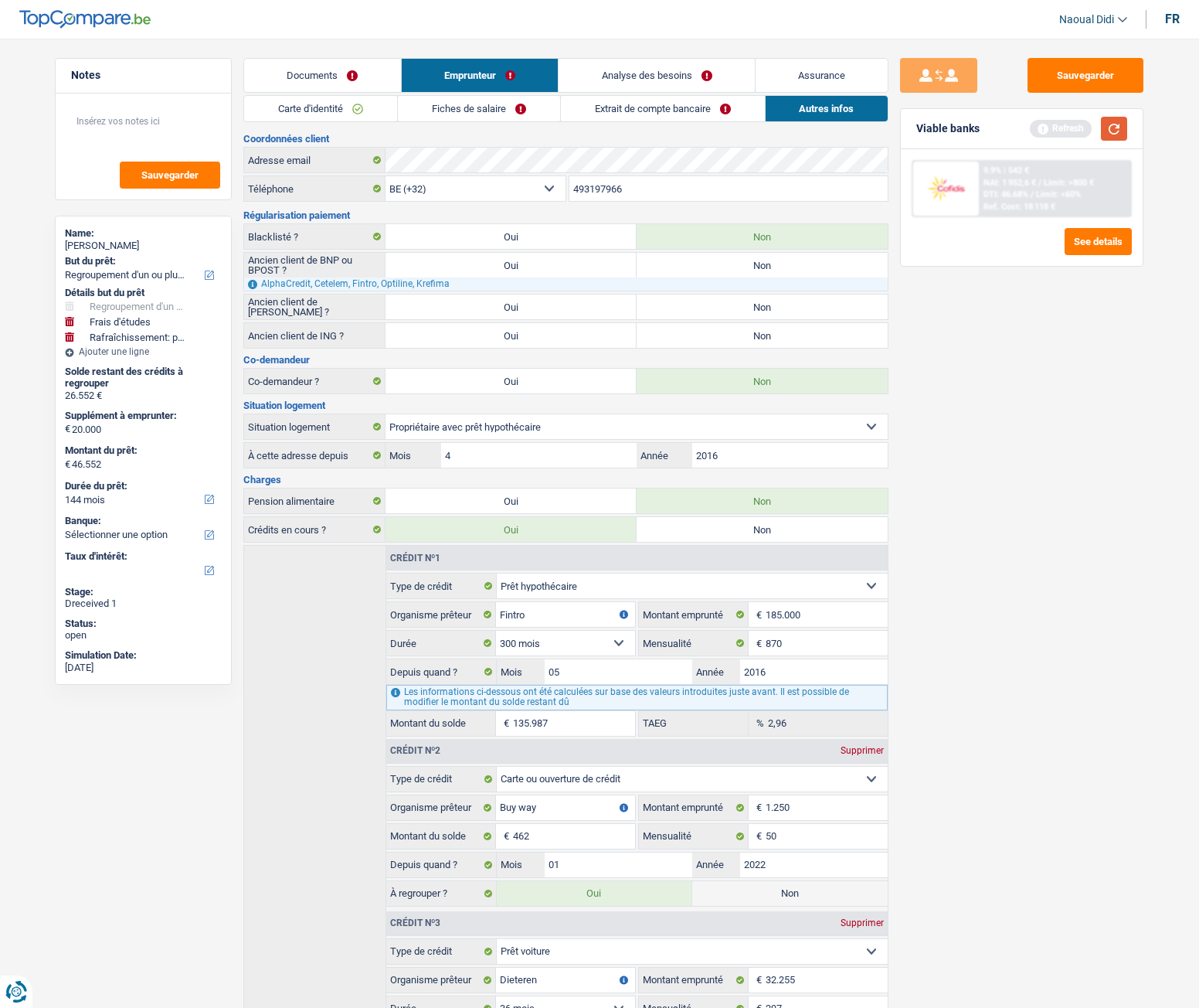
click at [1114, 136] on button "button" at bounding box center [1114, 128] width 26 height 24
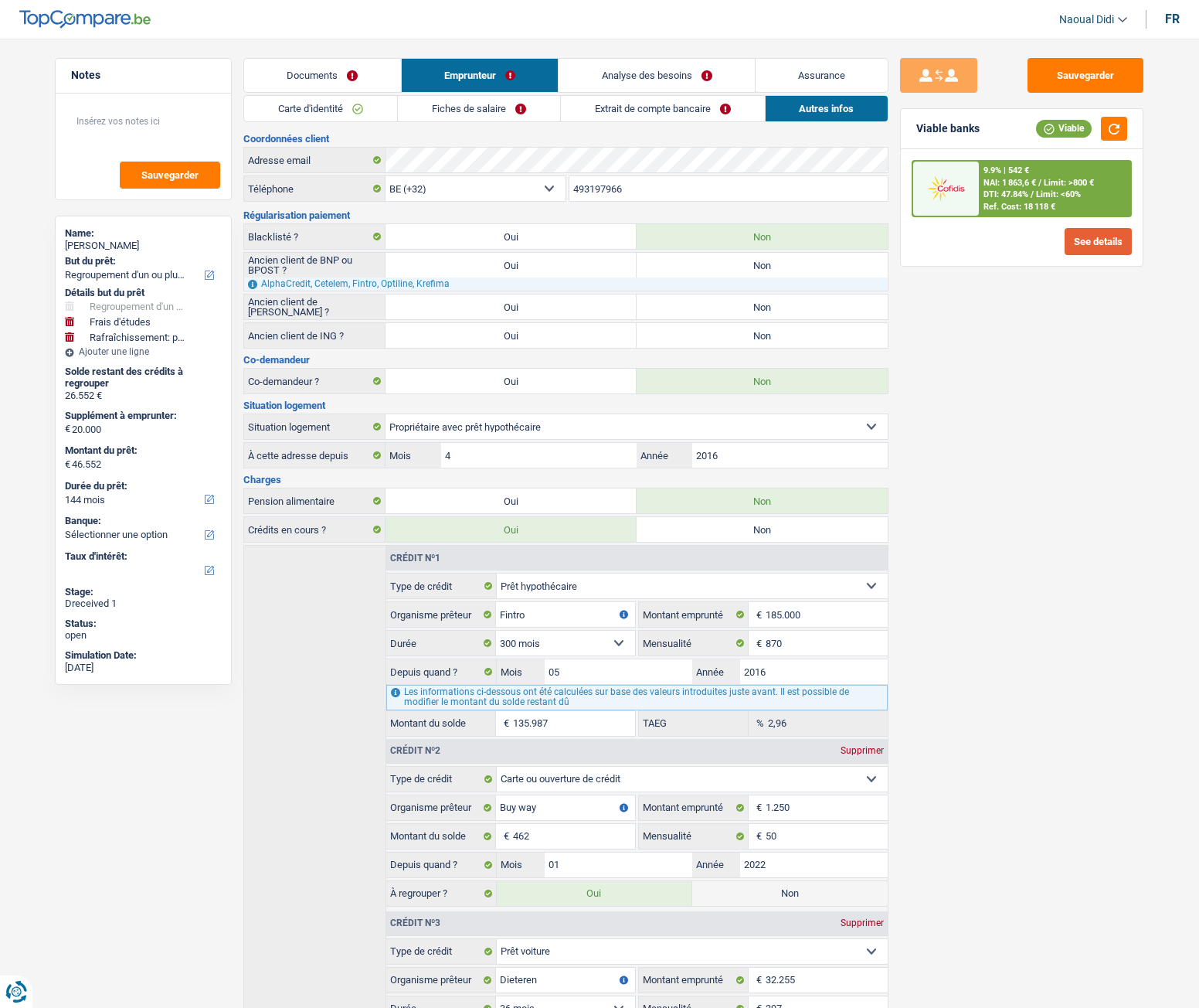
click at [1079, 245] on button "See details" at bounding box center [1098, 242] width 67 height 27
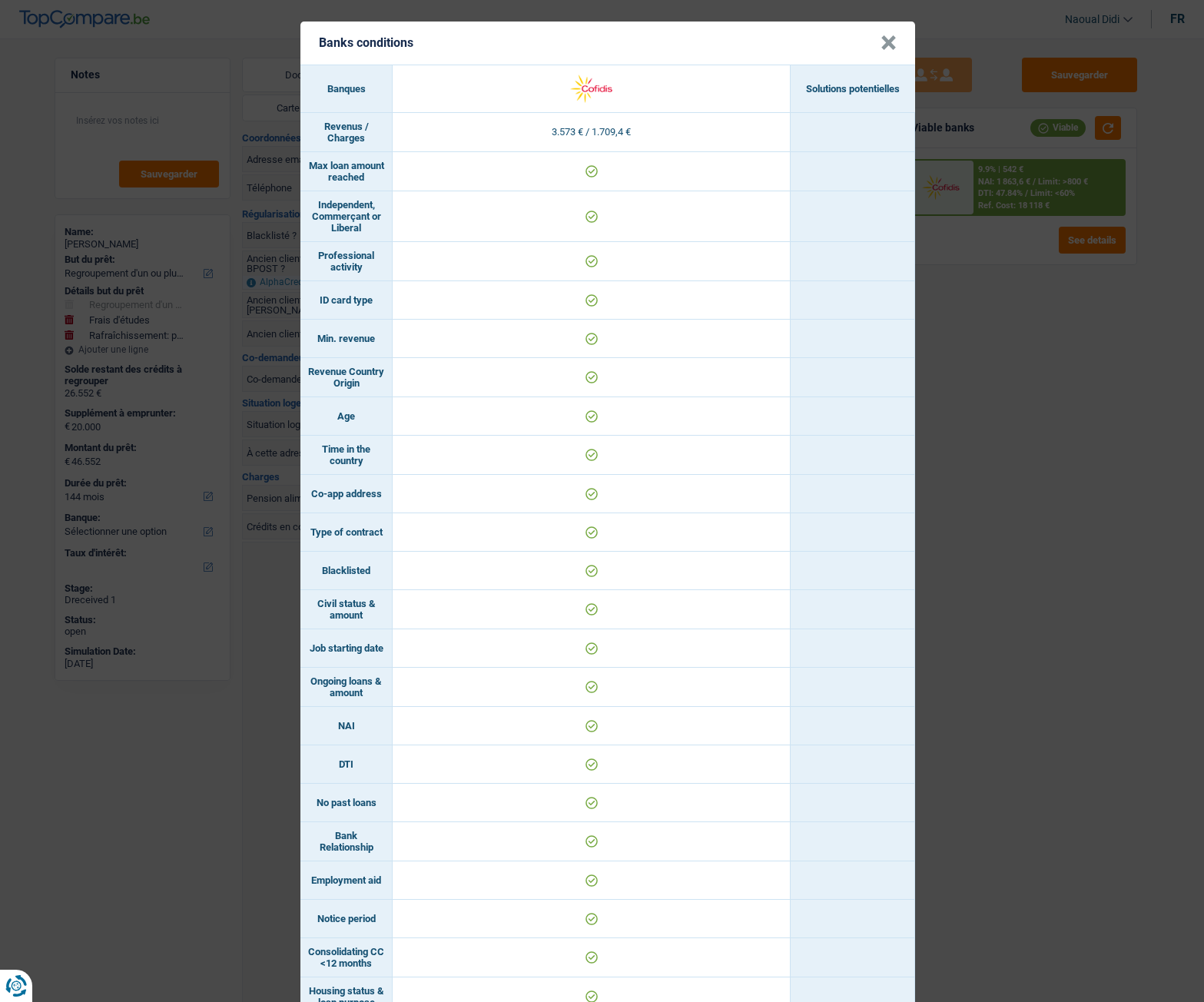
click at [891, 43] on button "×" at bounding box center [888, 43] width 16 height 15
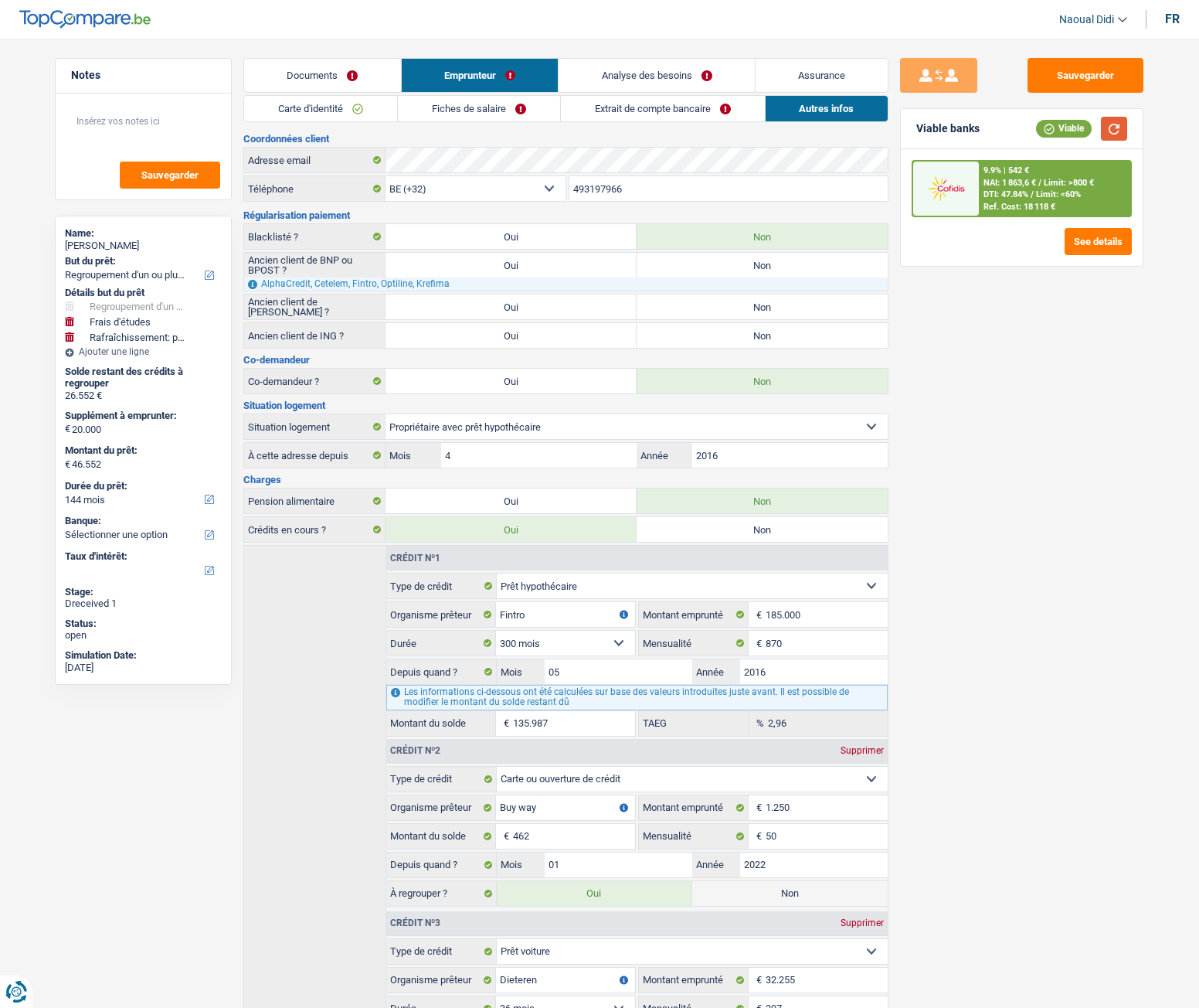
click at [1115, 127] on button "button" at bounding box center [1114, 128] width 26 height 24
click at [472, 108] on link "Fiches de salaire" at bounding box center [479, 109] width 162 height 25
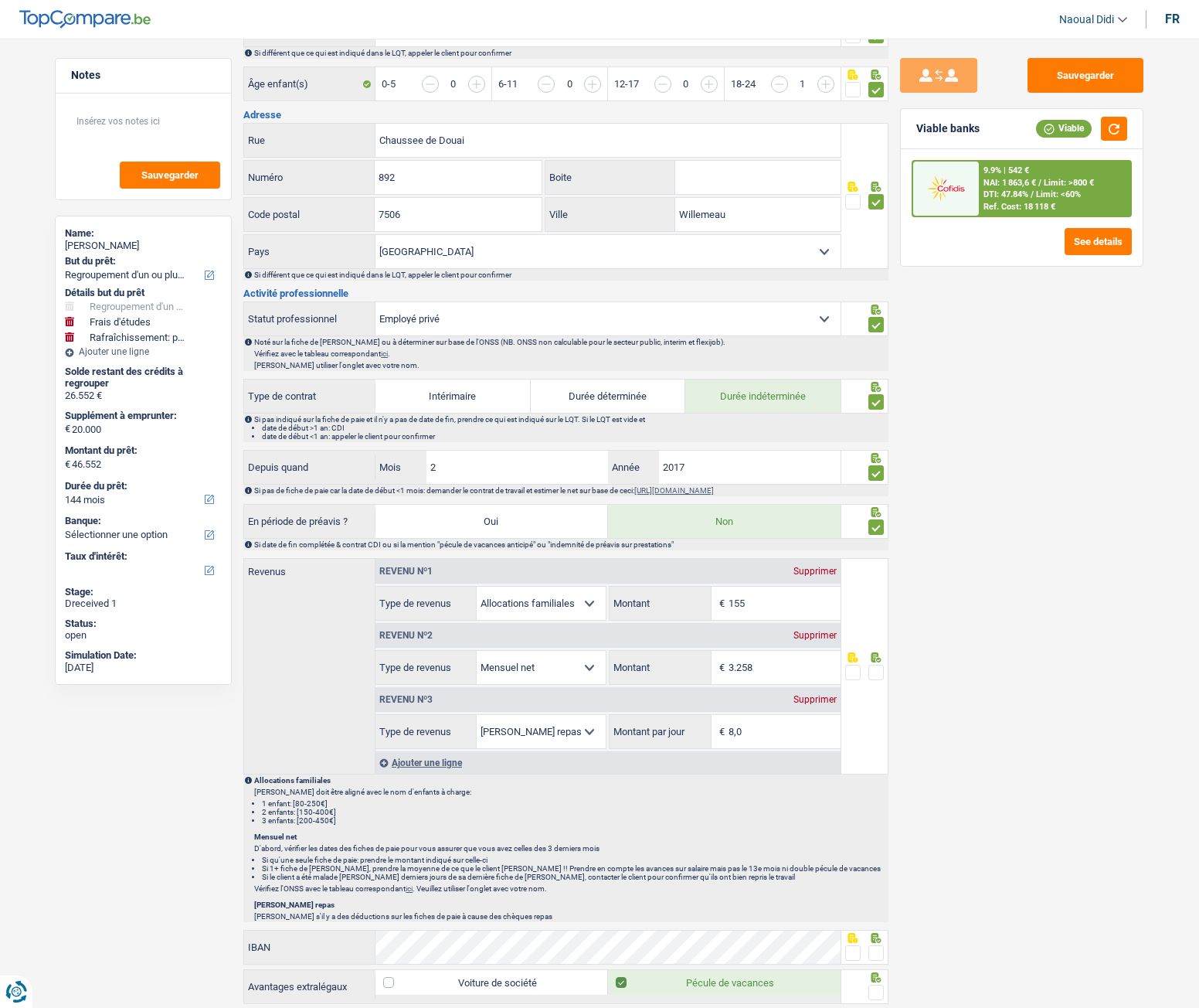
scroll to position [541, 0]
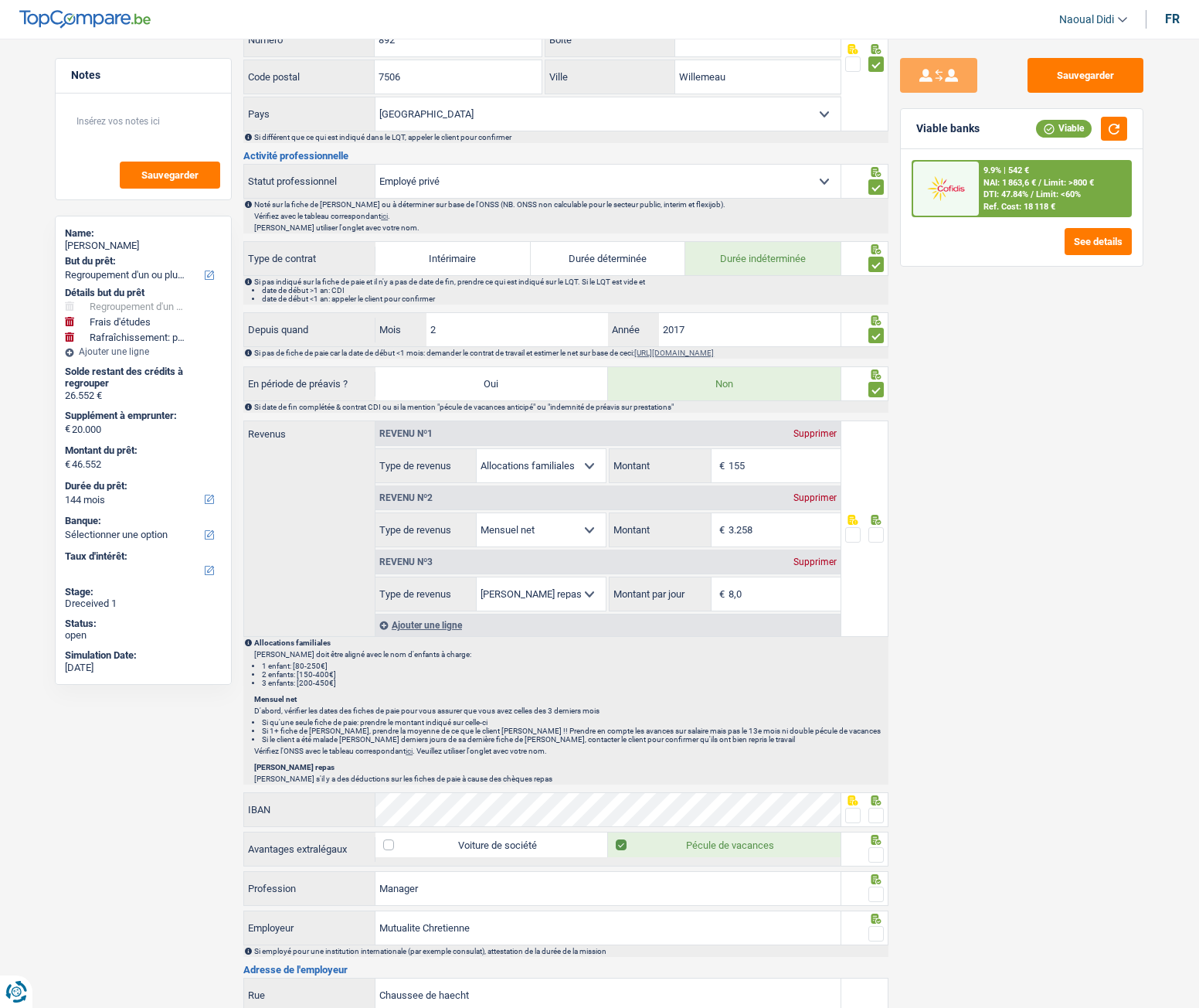
click at [876, 540] on span at bounding box center [877, 535] width 16 height 16
click at [0, 0] on input "radio" at bounding box center [0, 0] width 0 height 0
click at [875, 563] on span at bounding box center [877, 816] width 16 height 16
click at [0, 0] on input "radio" at bounding box center [0, 0] width 0 height 0
click at [876, 563] on span at bounding box center [877, 855] width 16 height 16
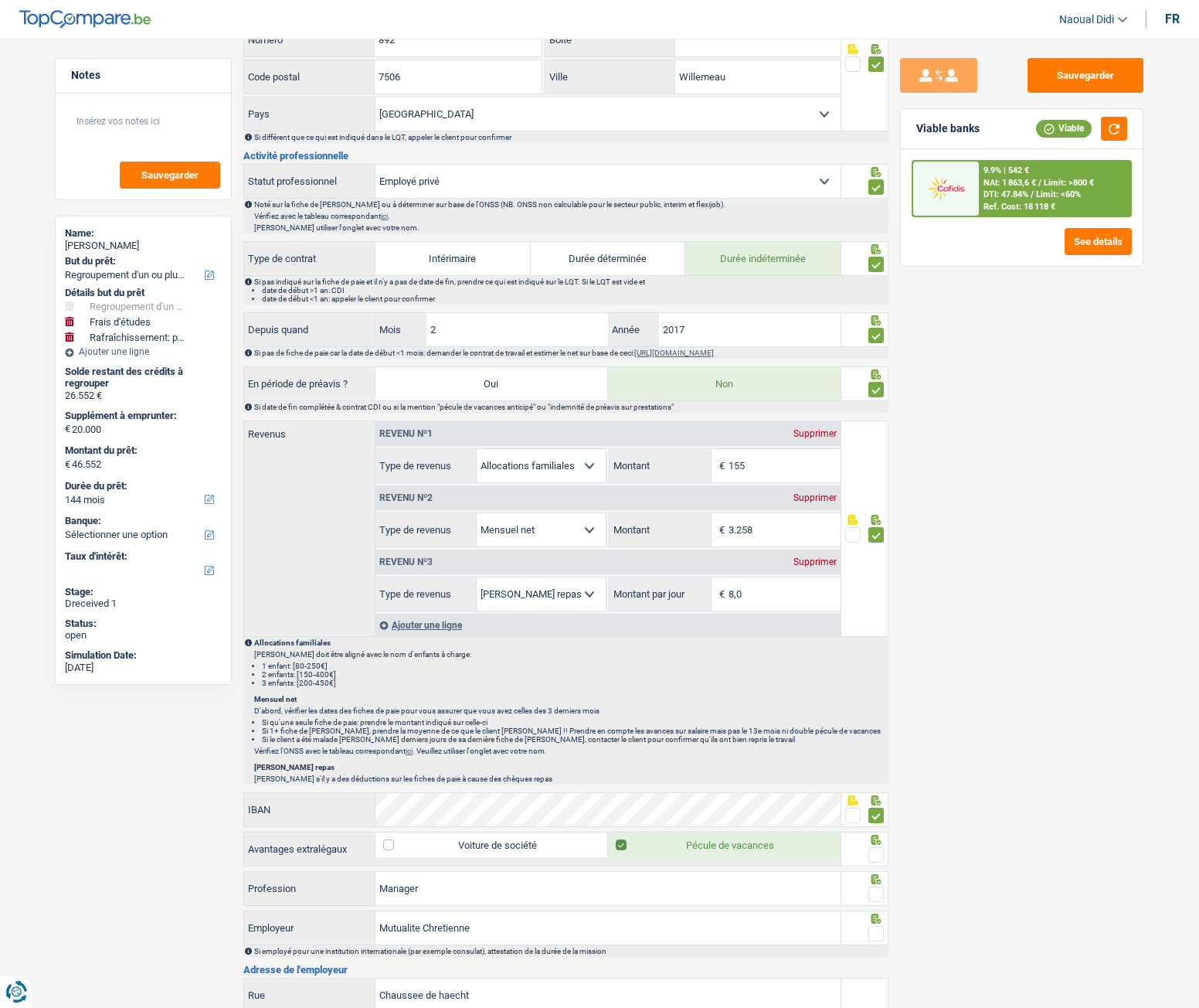
click at [0, 0] on input "radio" at bounding box center [0, 0] width 0 height 0
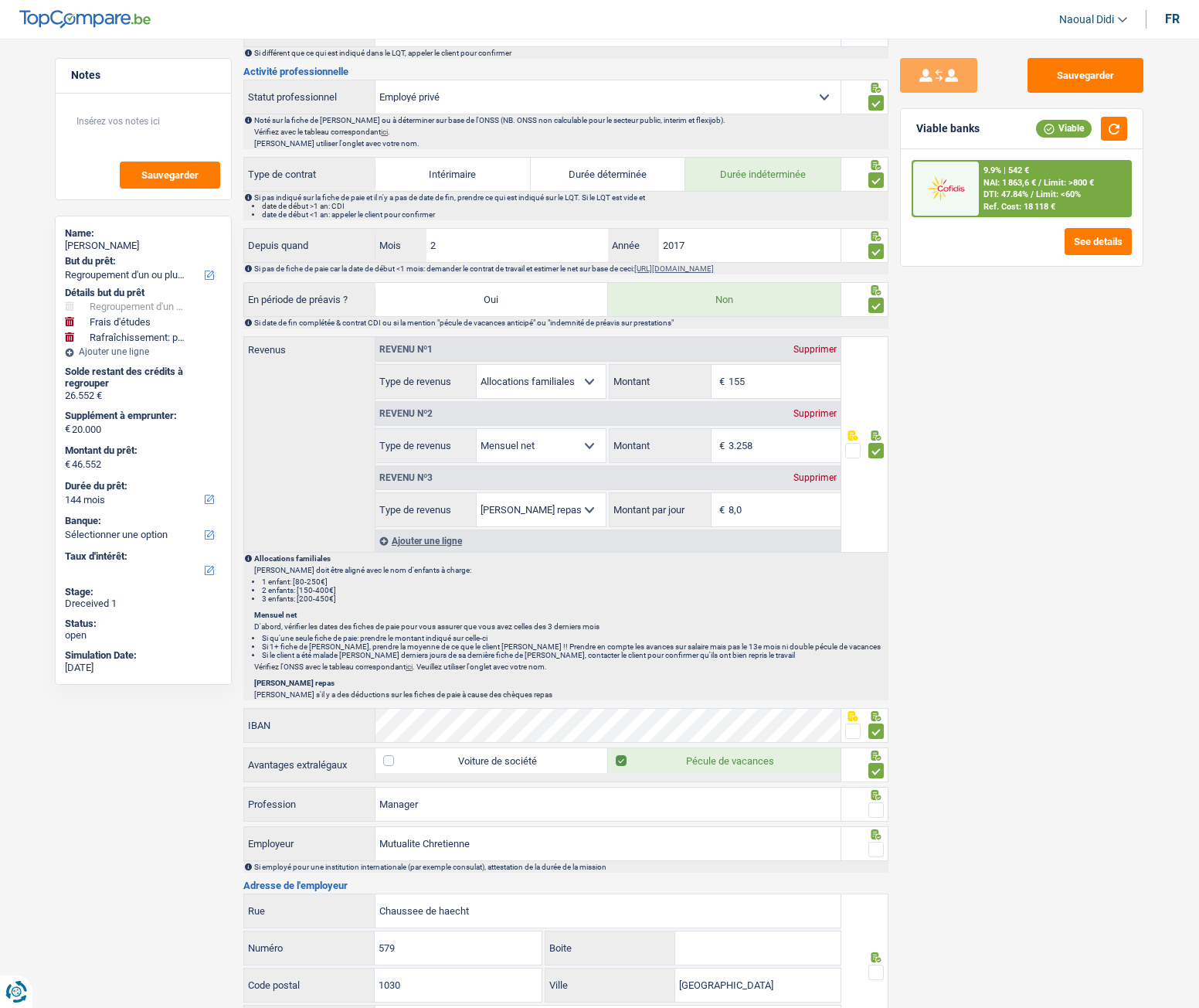
scroll to position [851, 0]
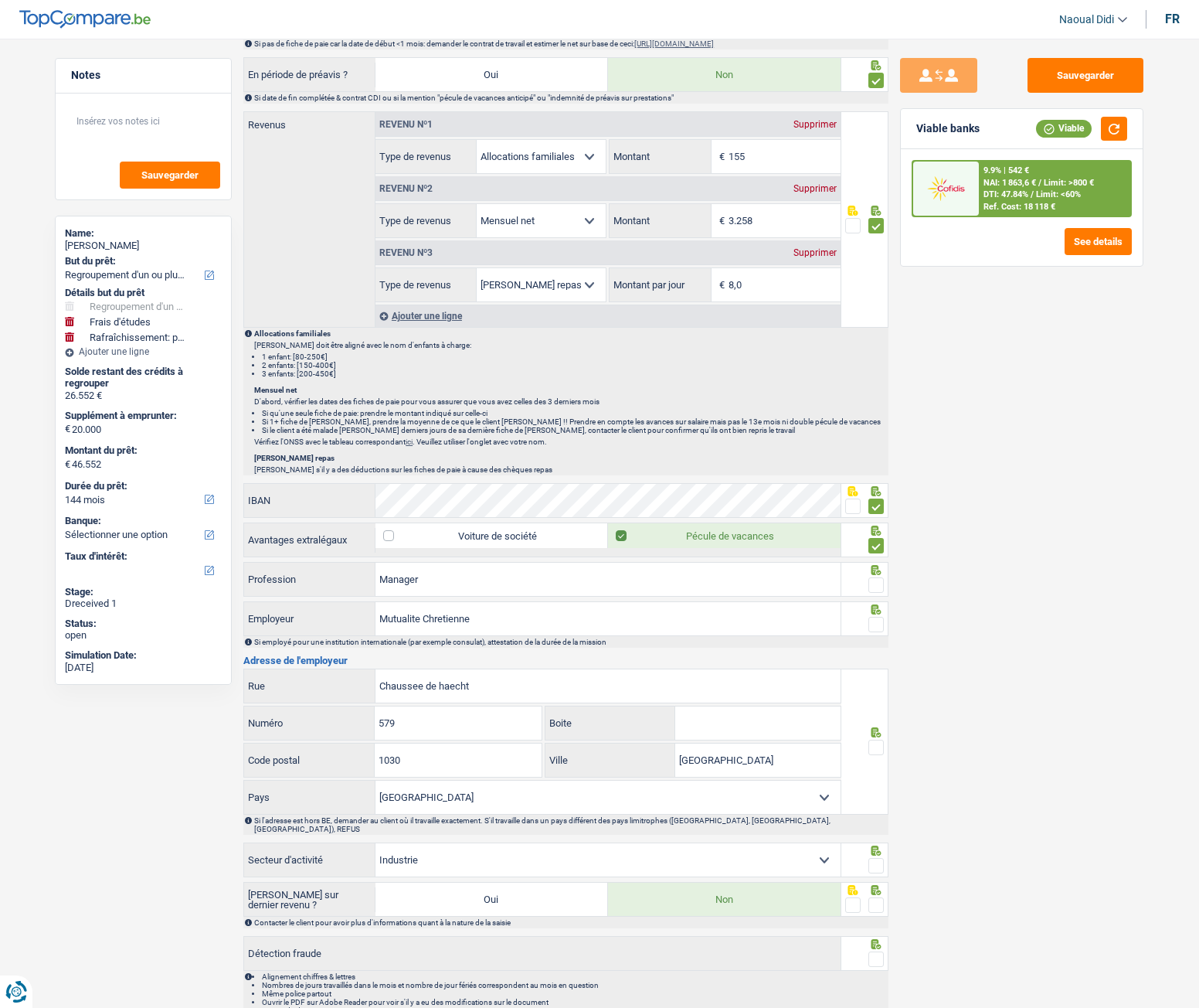
click at [878, 563] on span at bounding box center [877, 586] width 16 height 16
click at [0, 0] on input "radio" at bounding box center [0, 0] width 0 height 0
click at [878, 563] on span at bounding box center [877, 624] width 16 height 16
click at [0, 0] on input "radio" at bounding box center [0, 0] width 0 height 0
click at [874, 563] on span at bounding box center [877, 748] width 16 height 16
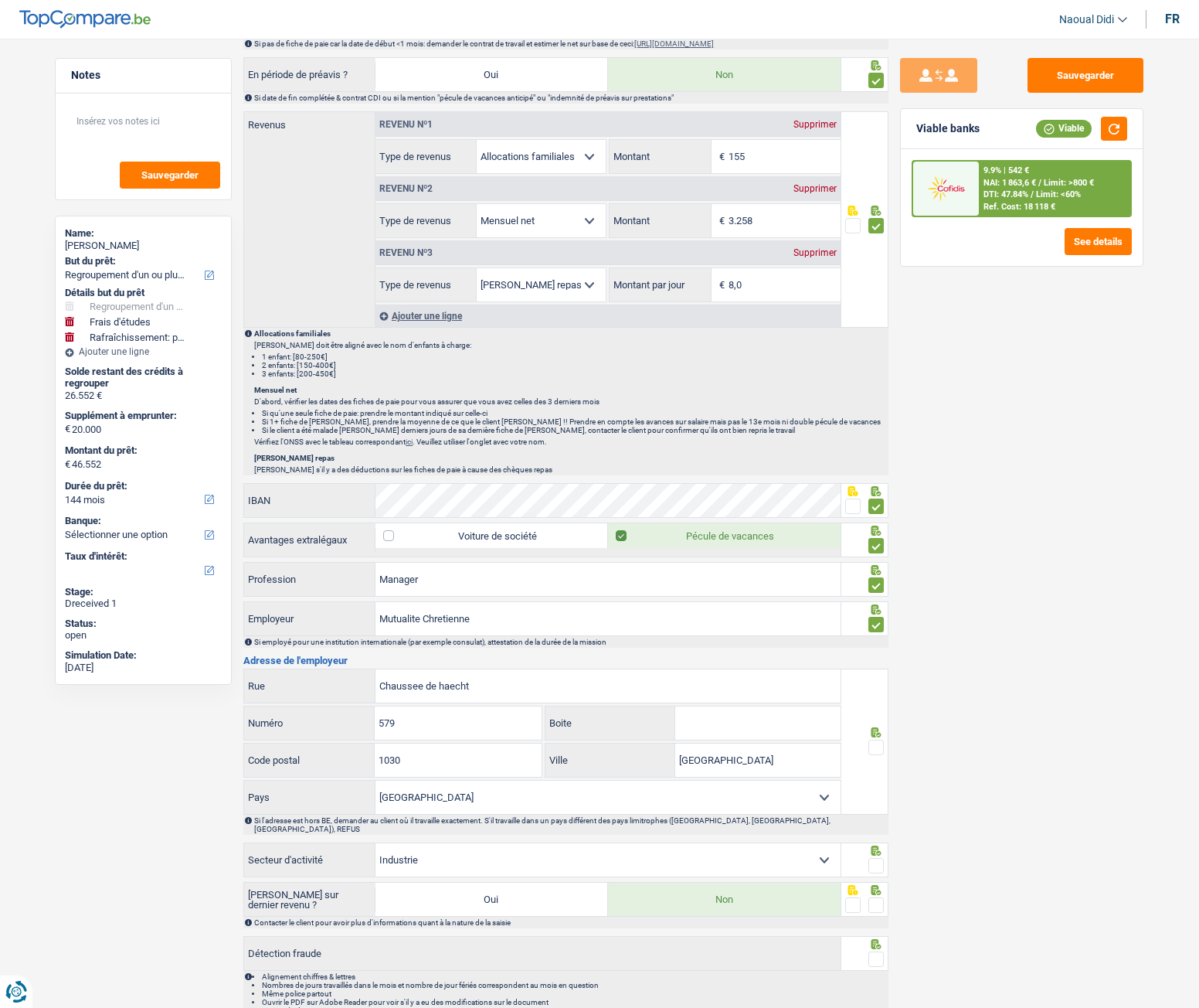
click at [0, 0] on input "radio" at bounding box center [0, 0] width 0 height 0
click at [877, 563] on span at bounding box center [877, 866] width 16 height 16
click at [0, 0] on input "radio" at bounding box center [0, 0] width 0 height 0
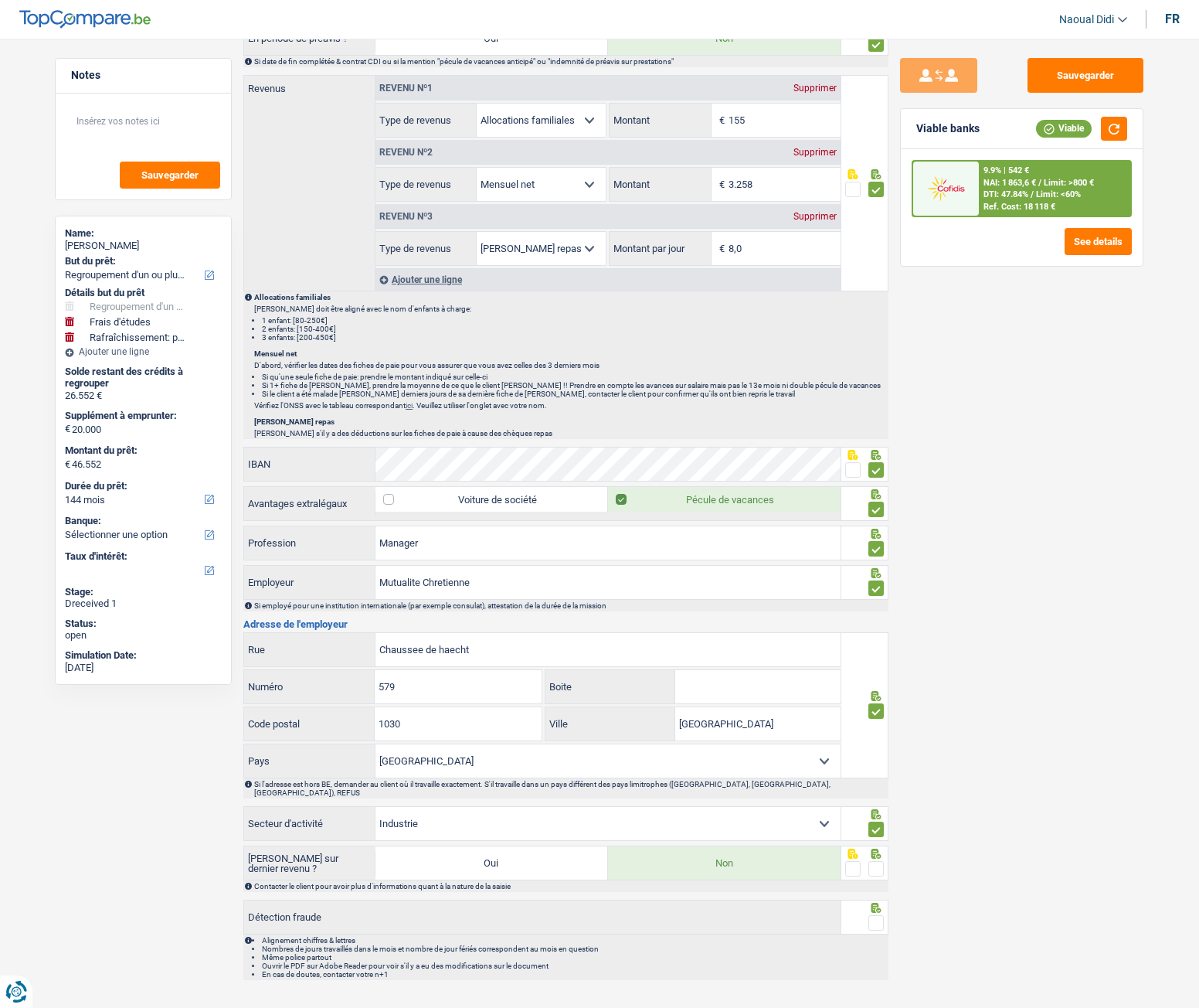
scroll to position [904, 0]
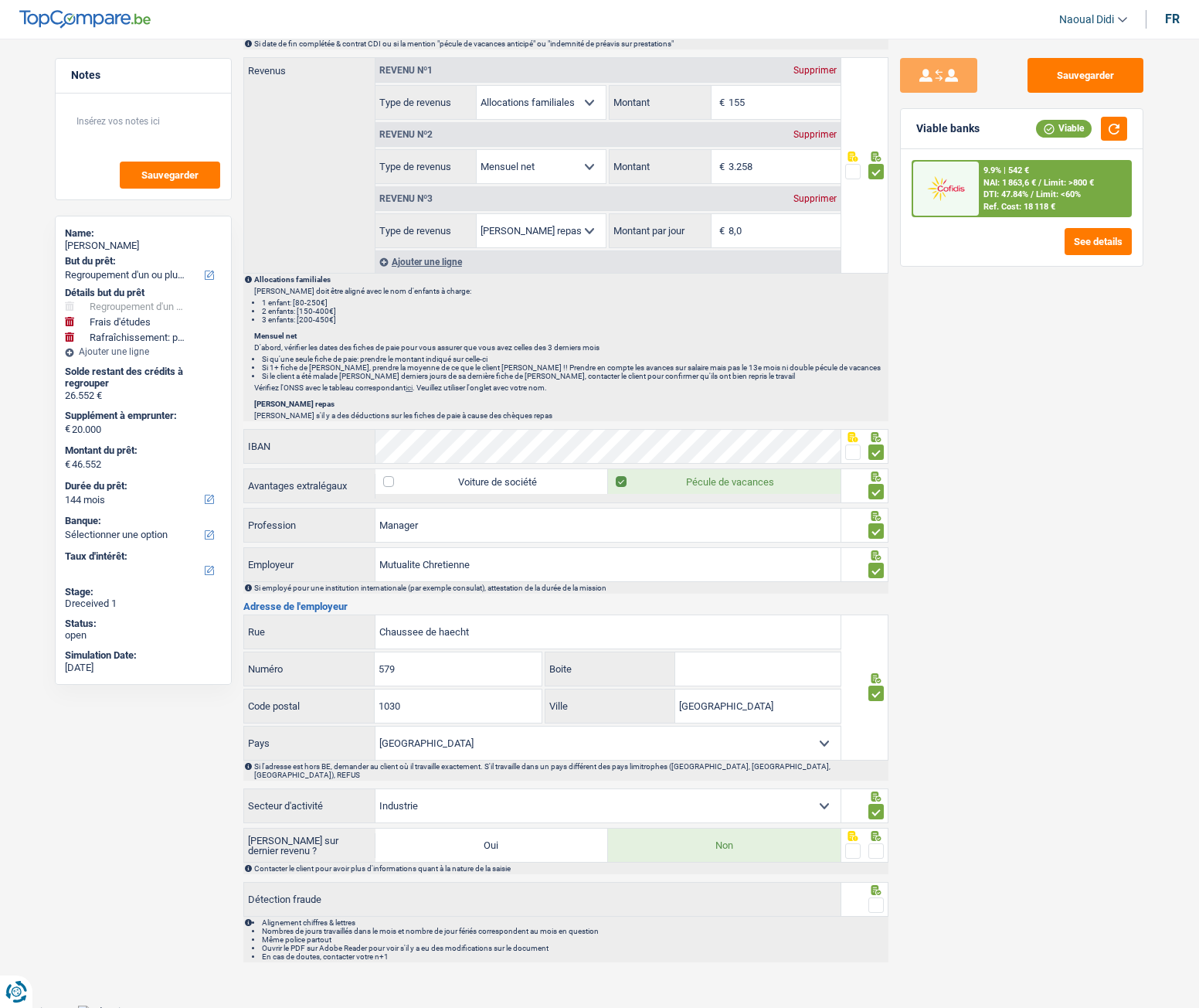
click at [877, 563] on span at bounding box center [877, 905] width 16 height 16
click at [0, 0] on input "radio" at bounding box center [0, 0] width 0 height 0
click at [874, 563] on div at bounding box center [877, 852] width 16 height 19
click at [878, 563] on span at bounding box center [877, 851] width 16 height 16
click at [0, 0] on input "radio" at bounding box center [0, 0] width 0 height 0
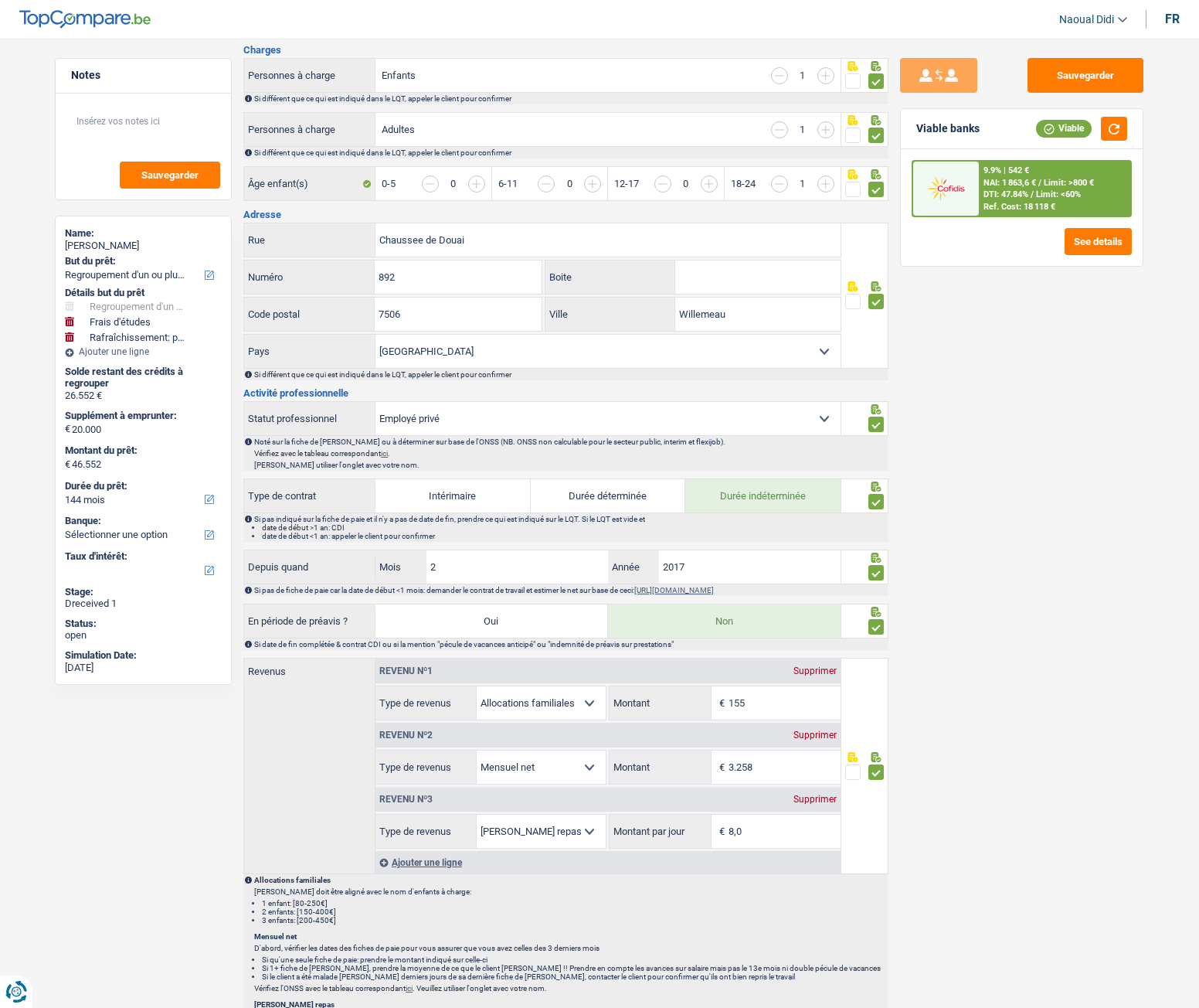
scroll to position [286, 0]
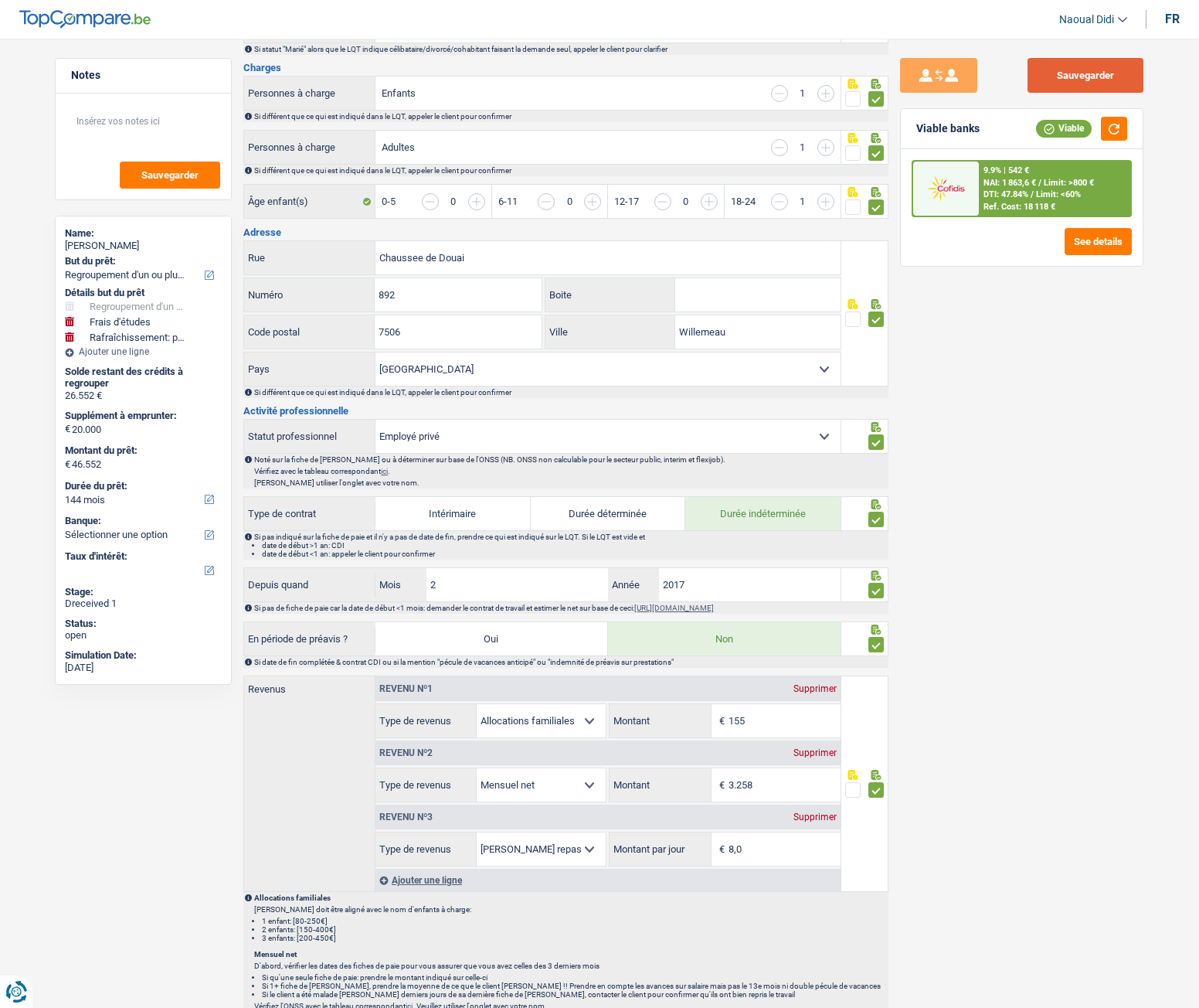
click at [1067, 64] on button "Sauvegarder" at bounding box center [1085, 76] width 116 height 35
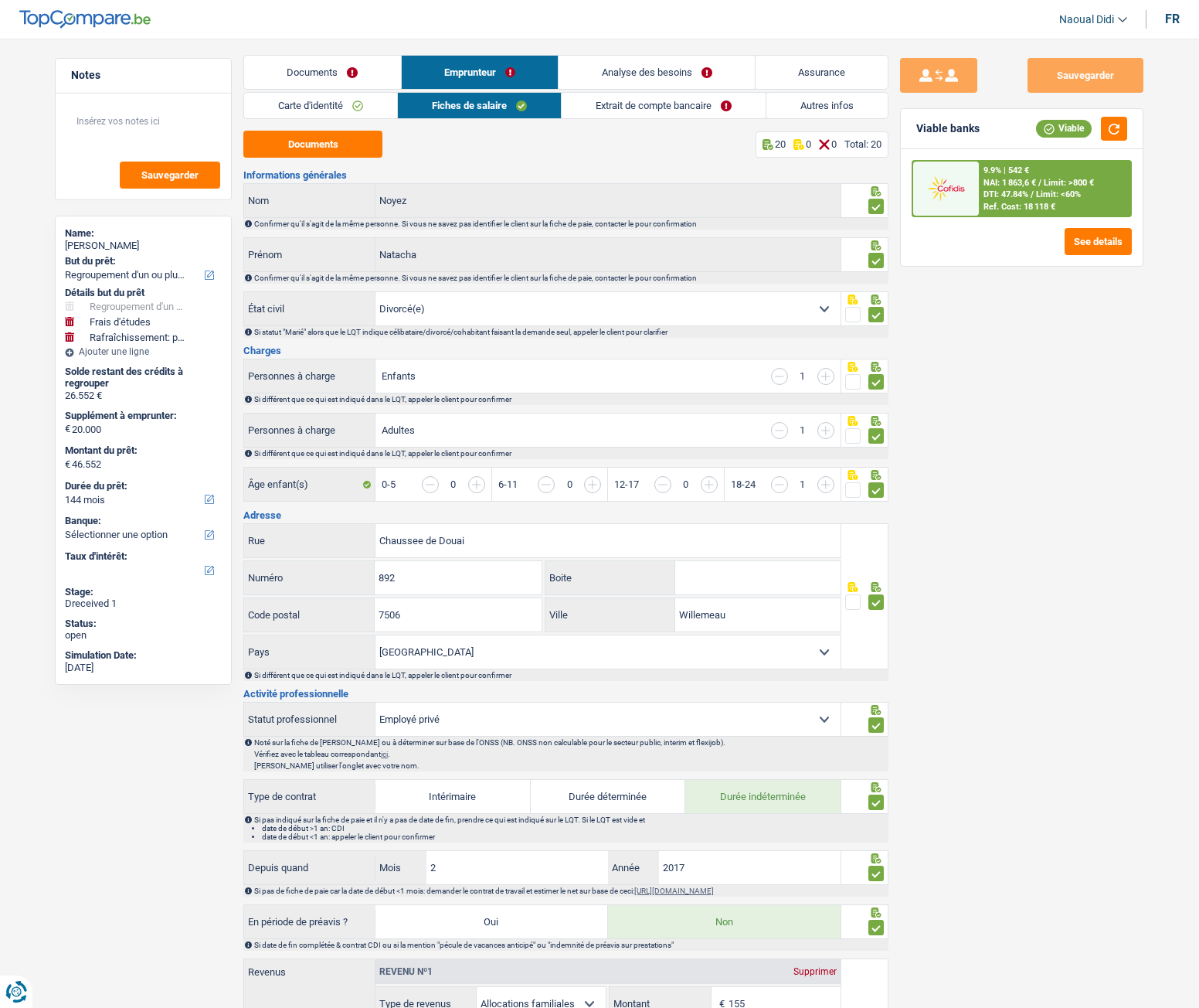
scroll to position [0, 0]
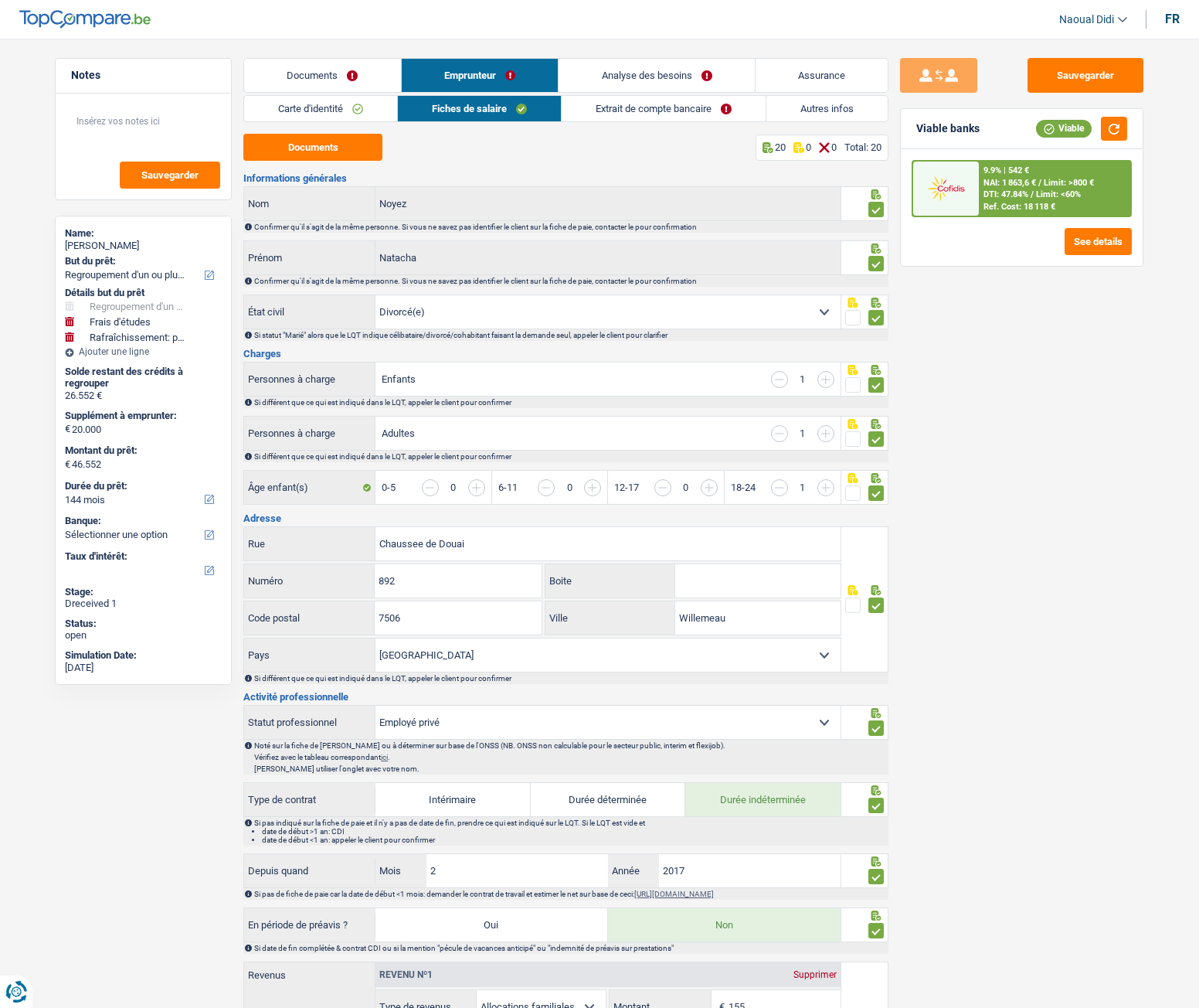
click at [629, 105] on link "Extrait de compte bancaire" at bounding box center [664, 109] width 204 height 25
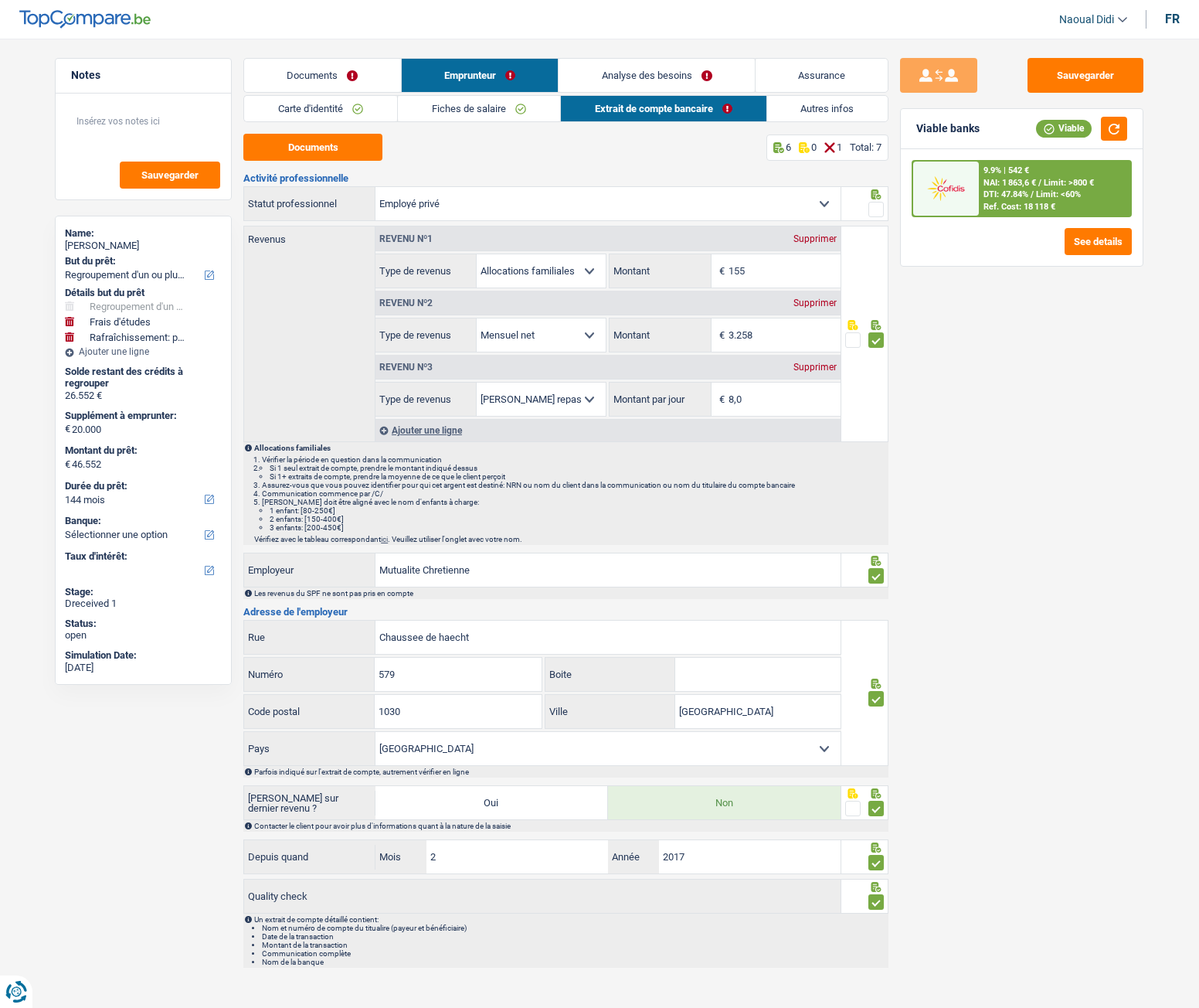
click at [879, 209] on span at bounding box center [877, 210] width 16 height 16
click at [0, 0] on input "radio" at bounding box center [0, 0] width 0 height 0
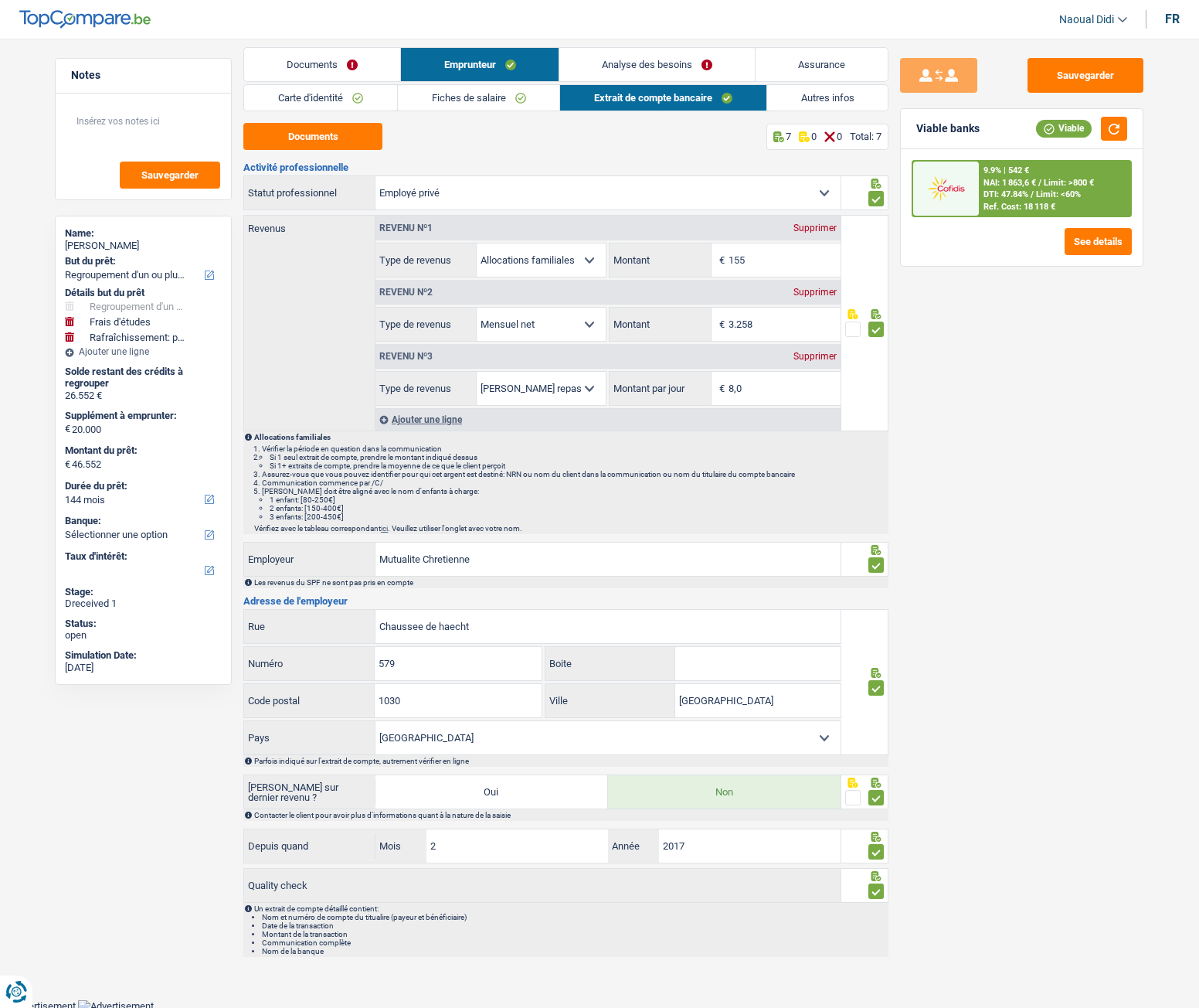
scroll to position [14, 0]
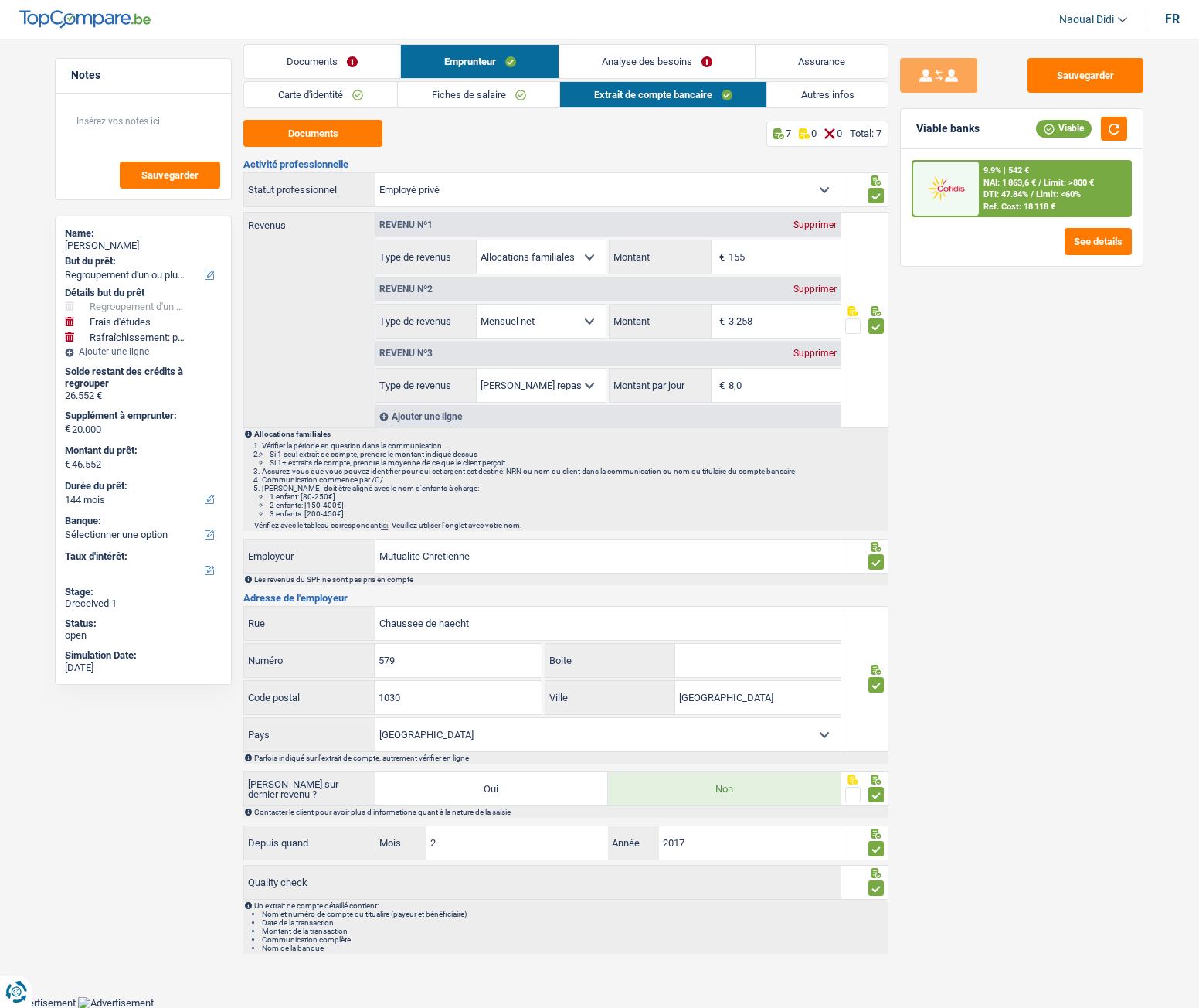
click at [616, 58] on link "Analyse des besoins" at bounding box center [656, 61] width 195 height 33
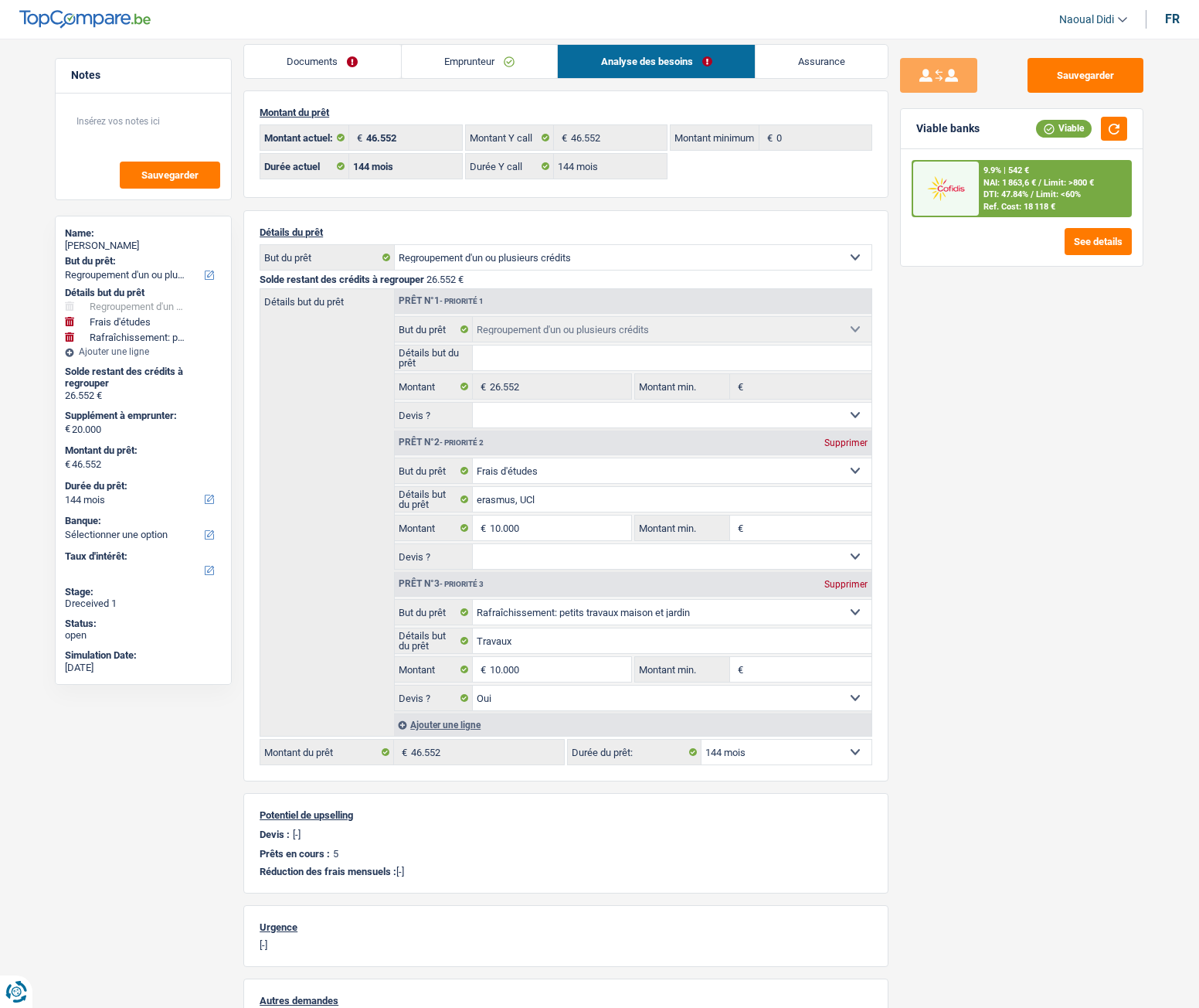
click at [309, 60] on link "Documents" at bounding box center [323, 61] width 157 height 33
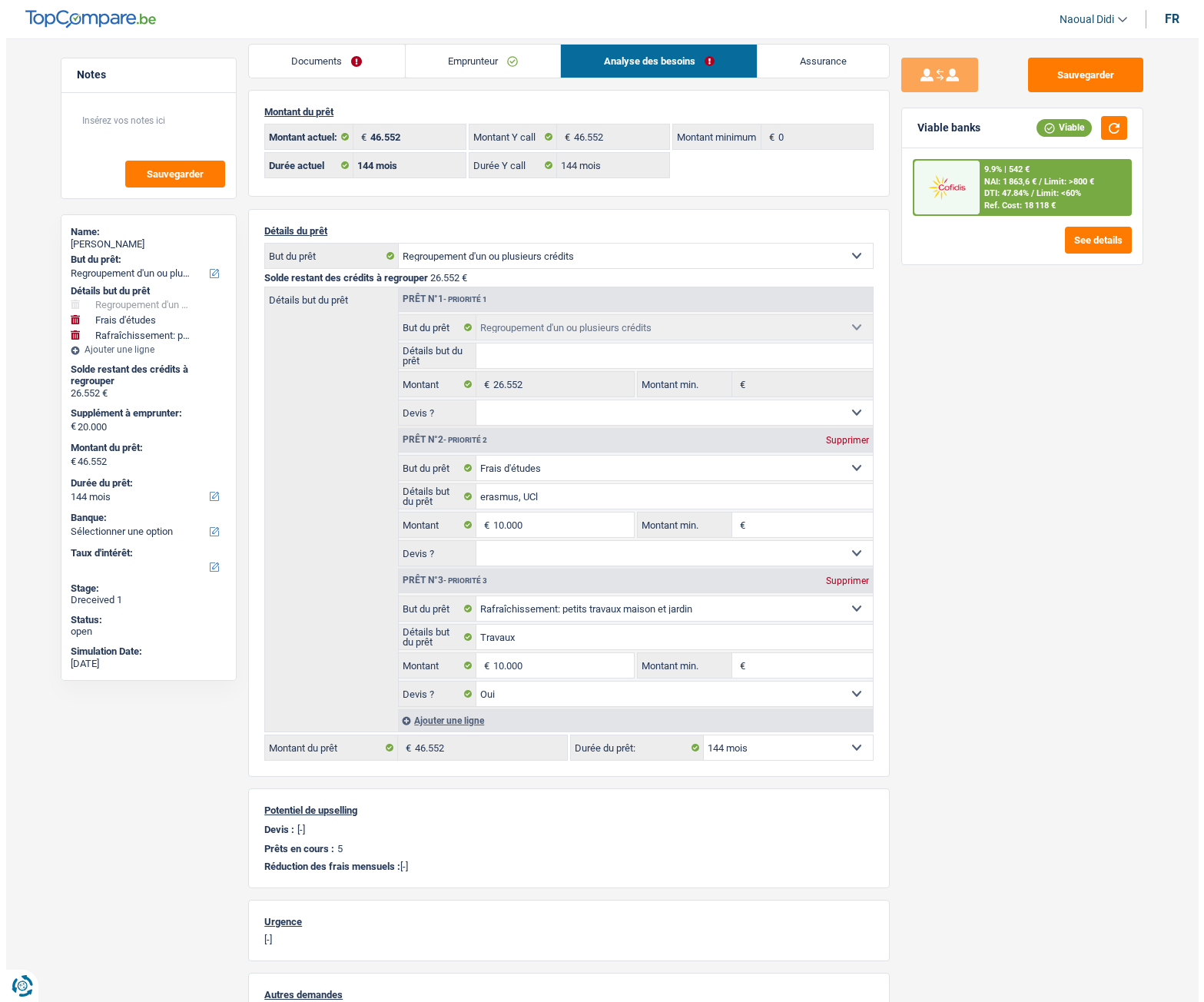
scroll to position [0, 0]
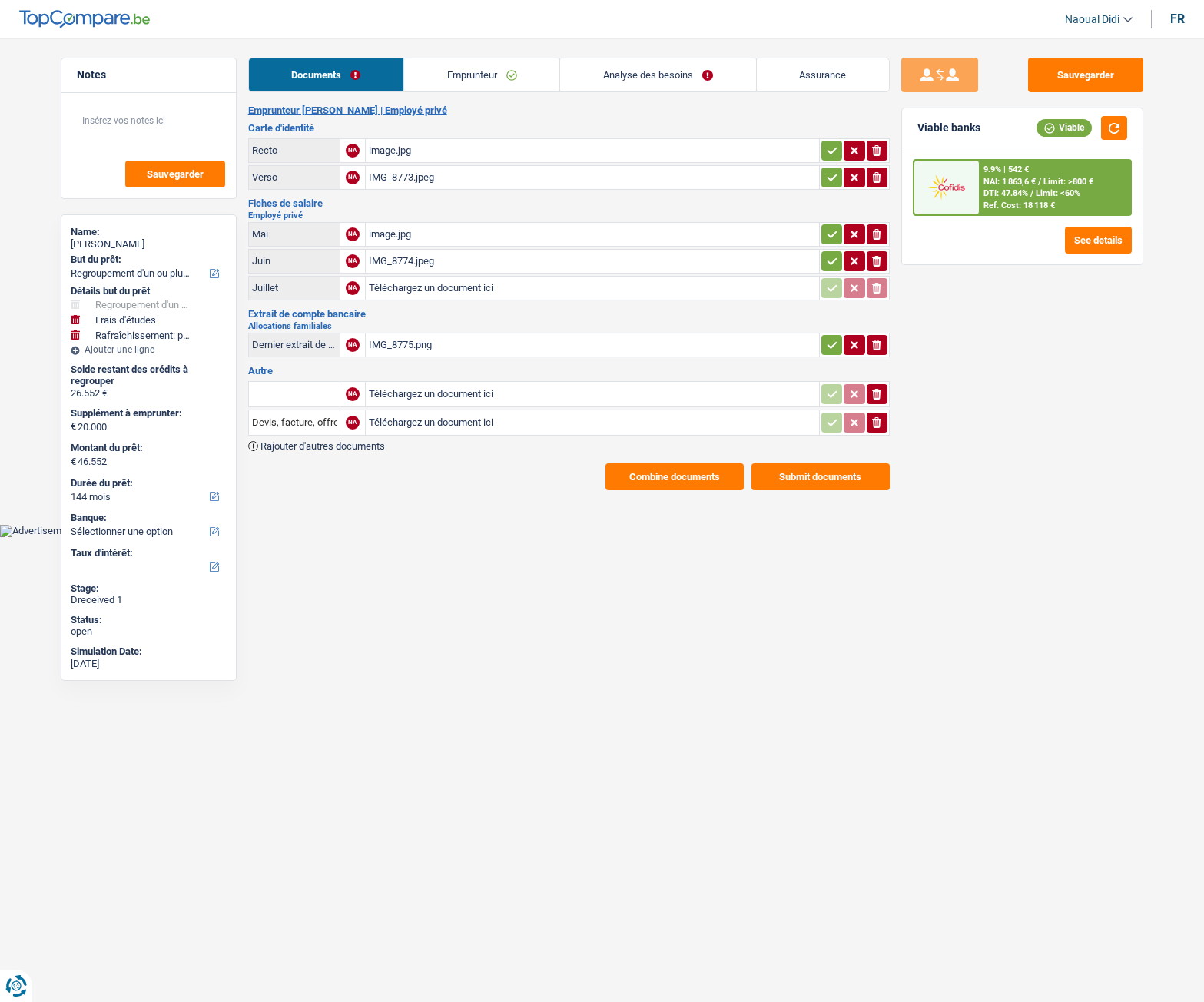
click at [835, 267] on icon "button" at bounding box center [832, 262] width 13 height 15
click at [833, 235] on icon "button" at bounding box center [832, 235] width 13 height 15
click at [832, 170] on icon "button" at bounding box center [832, 178] width 13 height 15
click at [831, 151] on icon "button" at bounding box center [832, 150] width 10 height 7
click at [827, 341] on icon "button" at bounding box center [832, 345] width 13 height 15
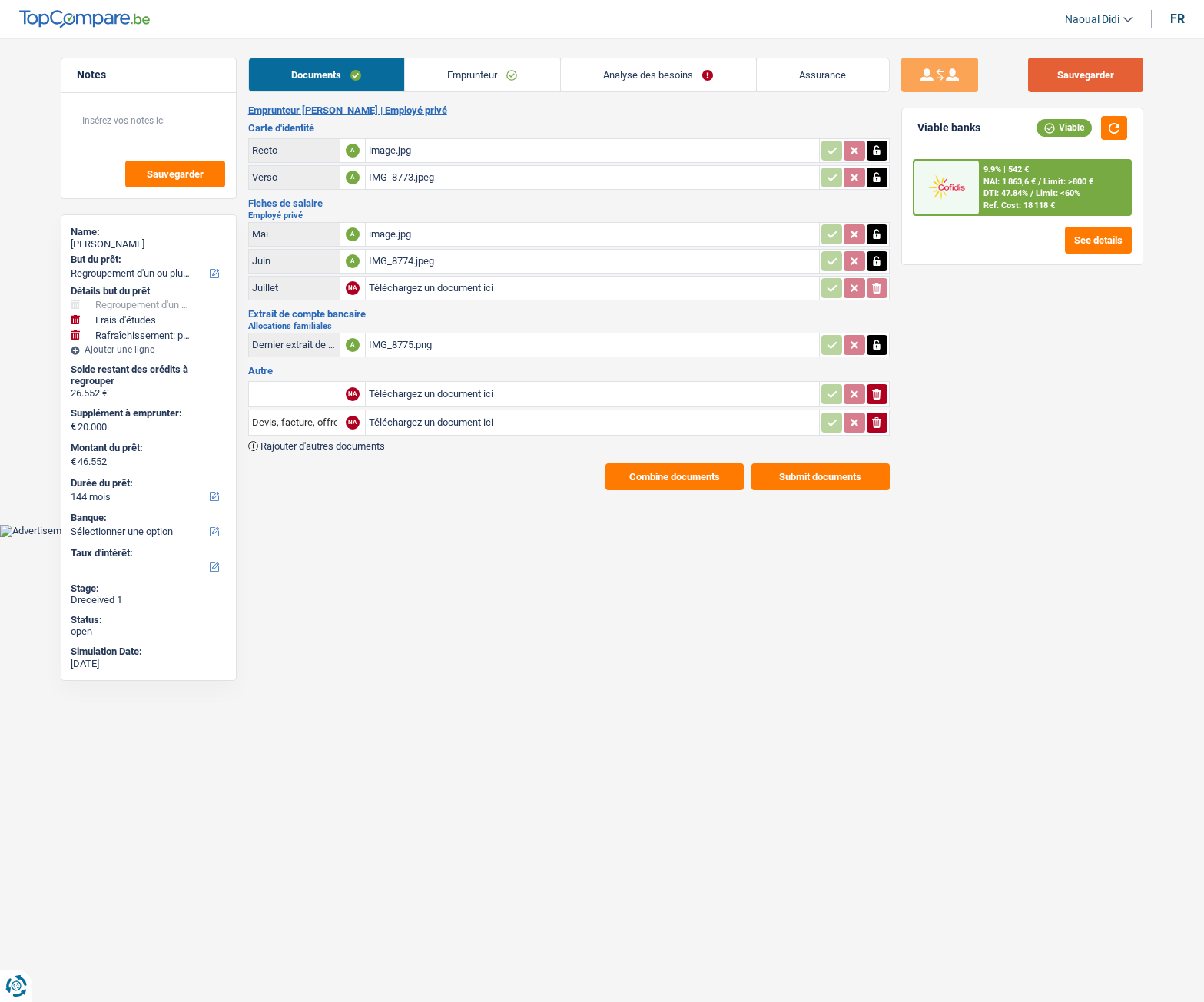
click at [1091, 76] on button "Sauvegarder" at bounding box center [1085, 75] width 115 height 35
click at [1117, 122] on button "button" at bounding box center [1114, 127] width 26 height 24
click at [1063, 125] on div "Viable" at bounding box center [1064, 127] width 55 height 17
click at [1050, 126] on div "Viable" at bounding box center [1064, 127] width 55 height 17
click at [474, 70] on link "Emprunteur" at bounding box center [483, 75] width 155 height 33
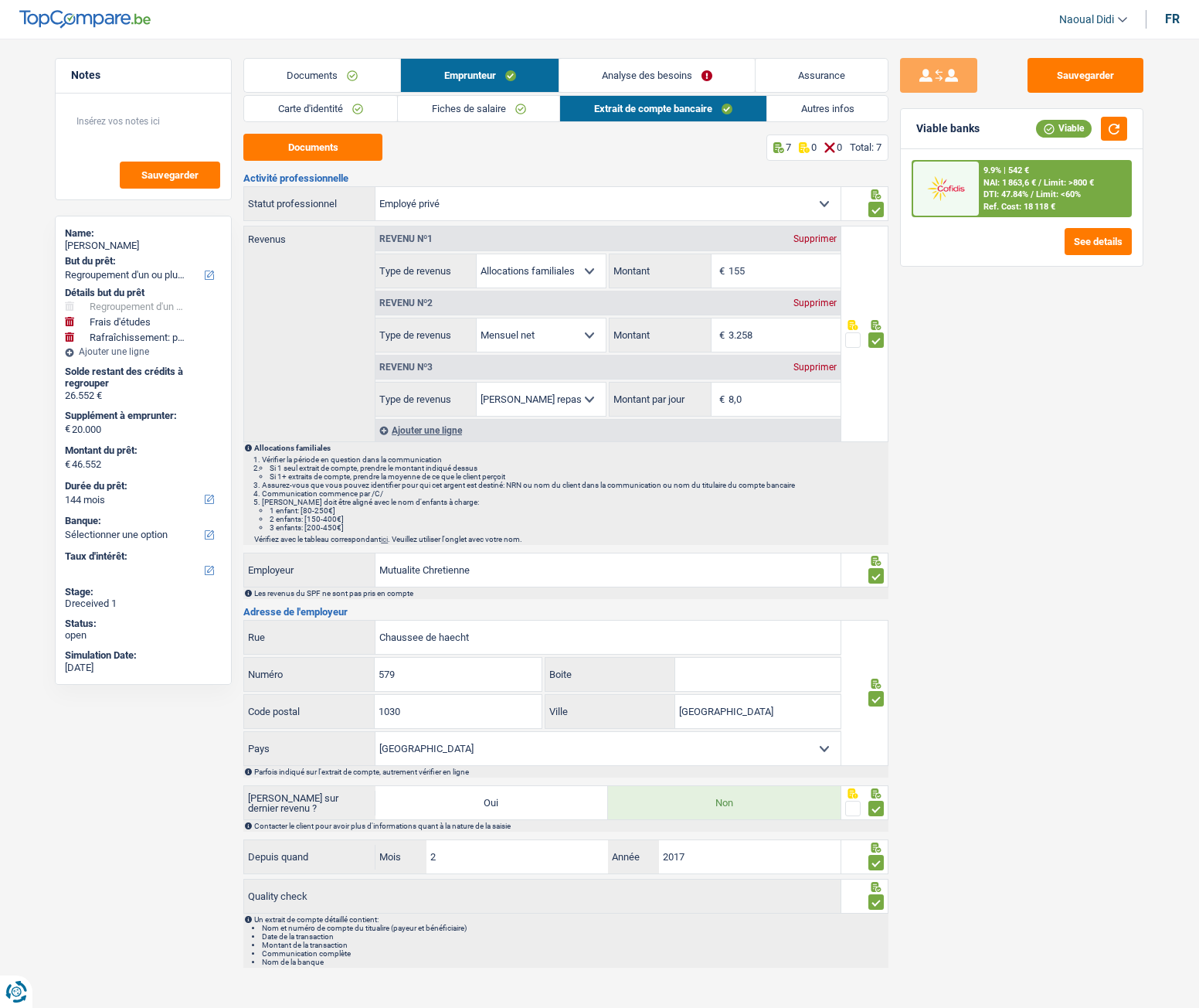
click at [631, 74] on link "Analyse des besoins" at bounding box center [656, 76] width 195 height 33
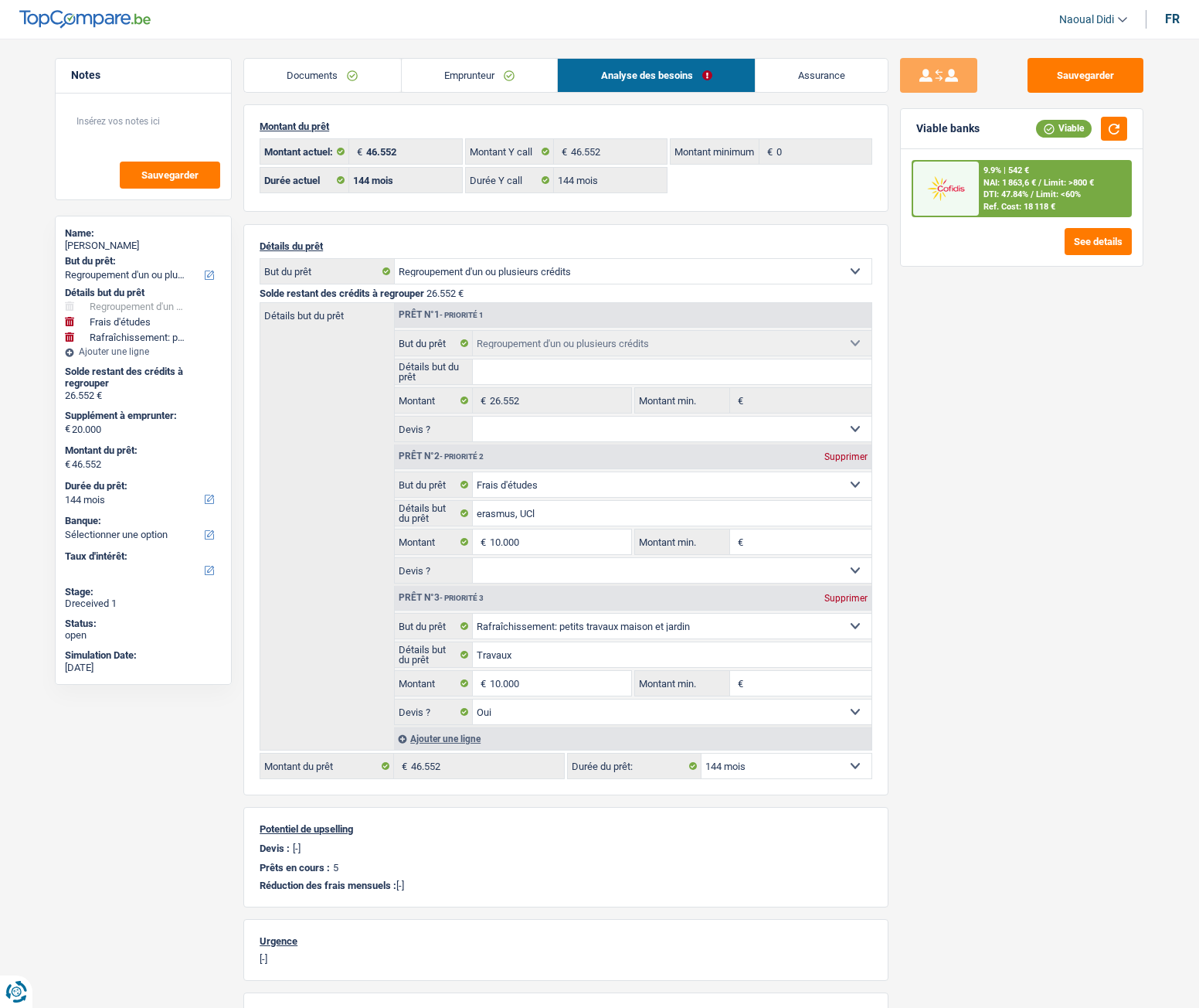
click at [437, 81] on link "Emprunteur" at bounding box center [480, 76] width 156 height 33
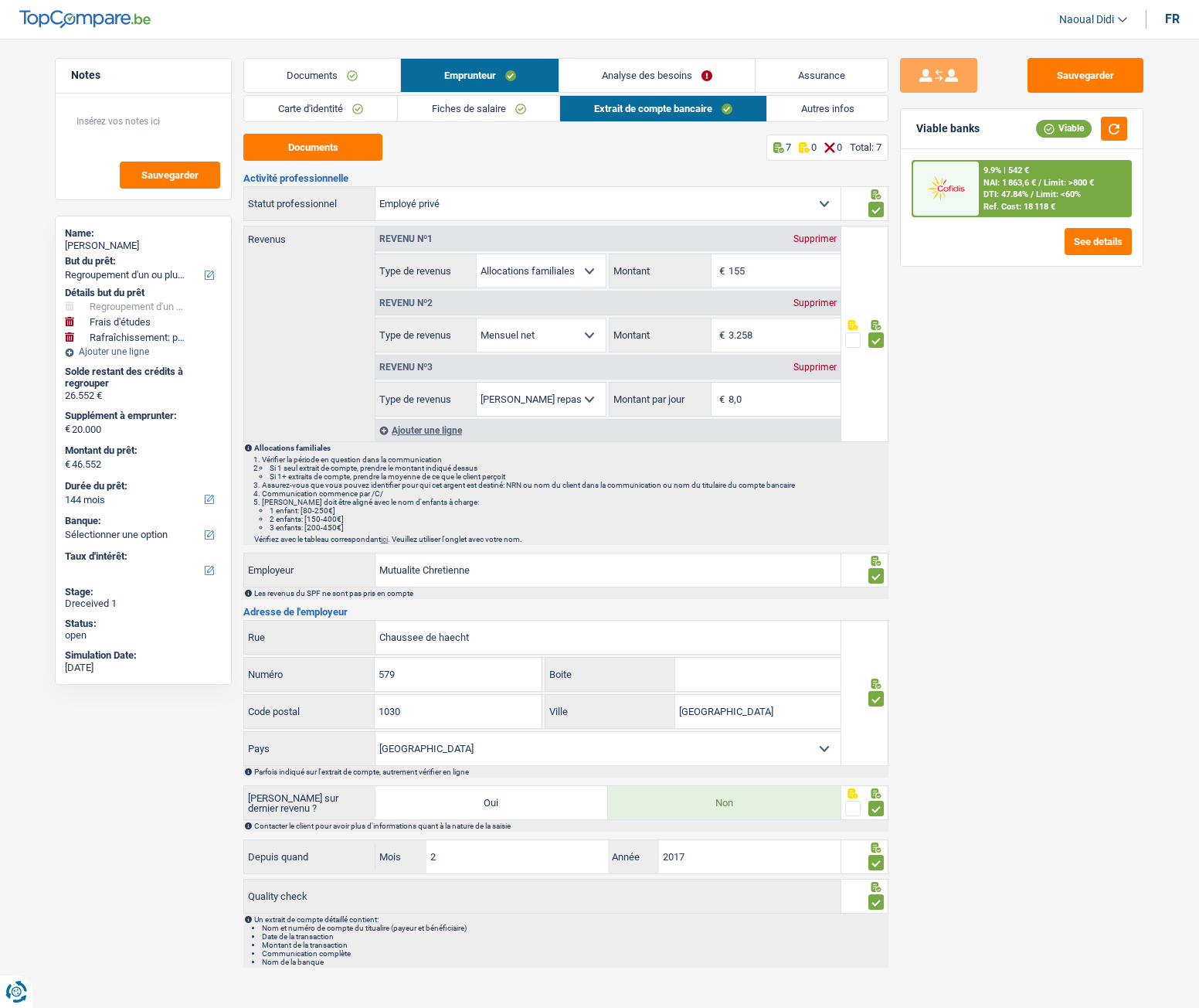
click at [652, 77] on link "Analyse des besoins" at bounding box center [656, 76] width 195 height 33
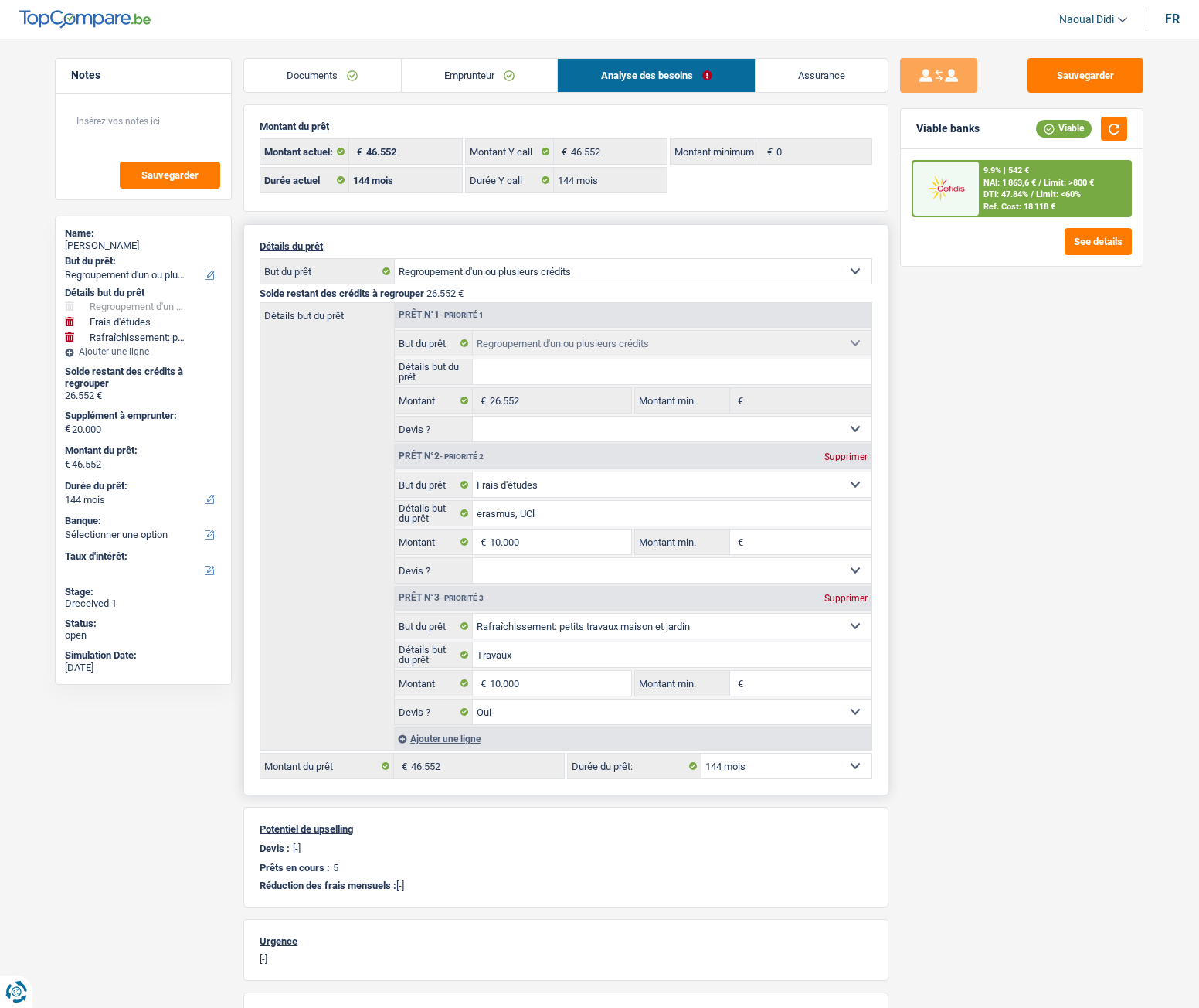
click at [772, 563] on select "12 mois 18 mois 24 mois 30 mois 36 mois 42 mois 48 mois 60 mois 72 mois 84 mois…" at bounding box center [786, 765] width 170 height 24
select select "120"
click at [702, 563] on select "12 mois 18 mois 24 mois 30 mois 36 mois 42 mois 48 mois 60 mois 72 mois 84 mois…" at bounding box center [786, 765] width 170 height 24
select select "120"
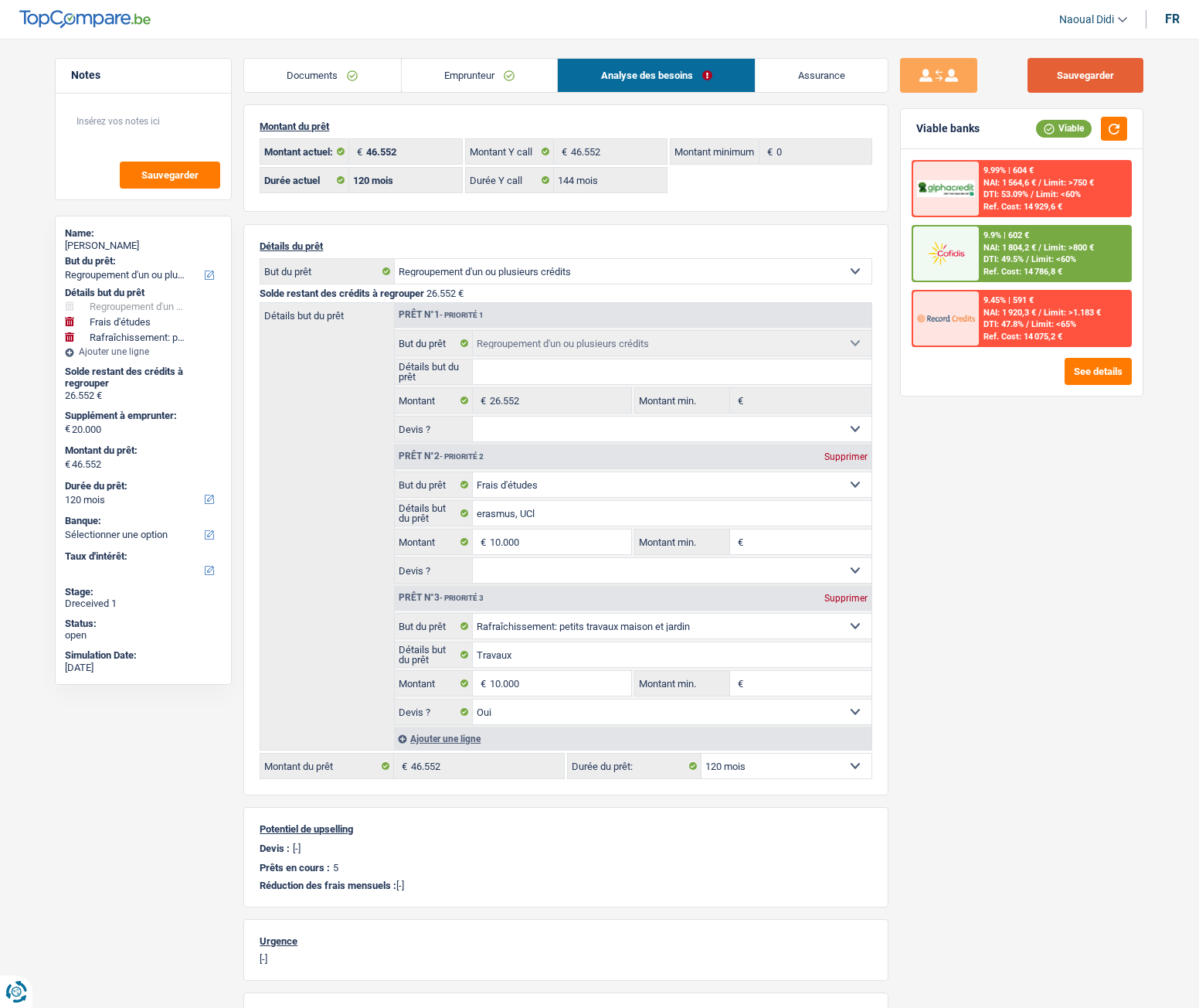
click at [1089, 78] on button "Sauvegarder" at bounding box center [1085, 76] width 116 height 35
click at [1099, 377] on button "See details" at bounding box center [1098, 372] width 67 height 27
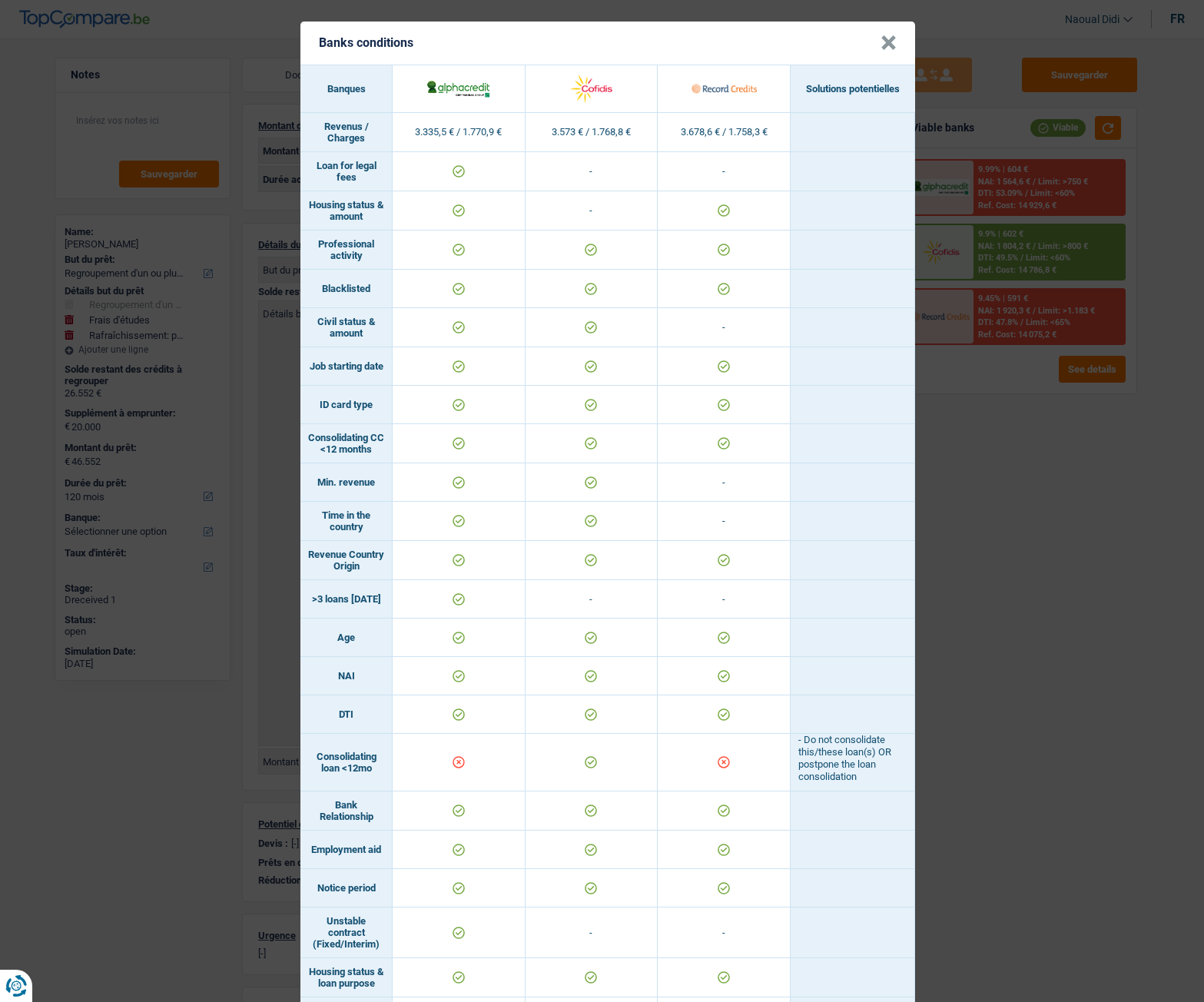
click at [968, 560] on div "Banks conditions × Banques Solutions potentielles Revenus / Charges 3.335,5 € /…" at bounding box center [602, 501] width 1204 height 1002
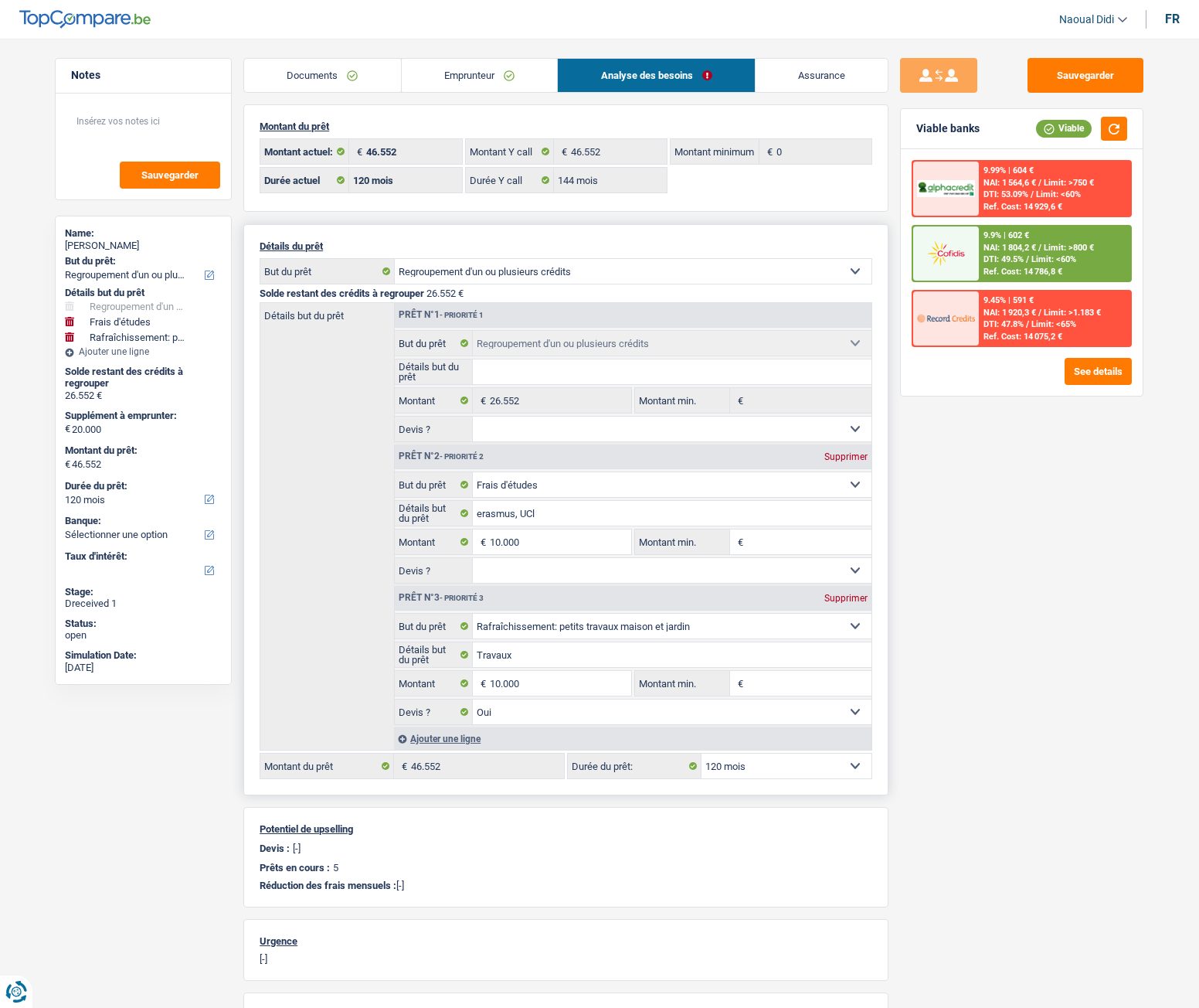
click at [767, 563] on select "12 mois 18 mois 24 mois 30 mois 36 mois 42 mois 48 mois 60 mois 72 mois 84 mois…" at bounding box center [786, 765] width 170 height 24
select select "144"
click at [702, 563] on select "12 mois 18 mois 24 mois 30 mois 36 mois 42 mois 48 mois 60 mois 72 mois 84 mois…" at bounding box center [786, 765] width 170 height 24
select select "144"
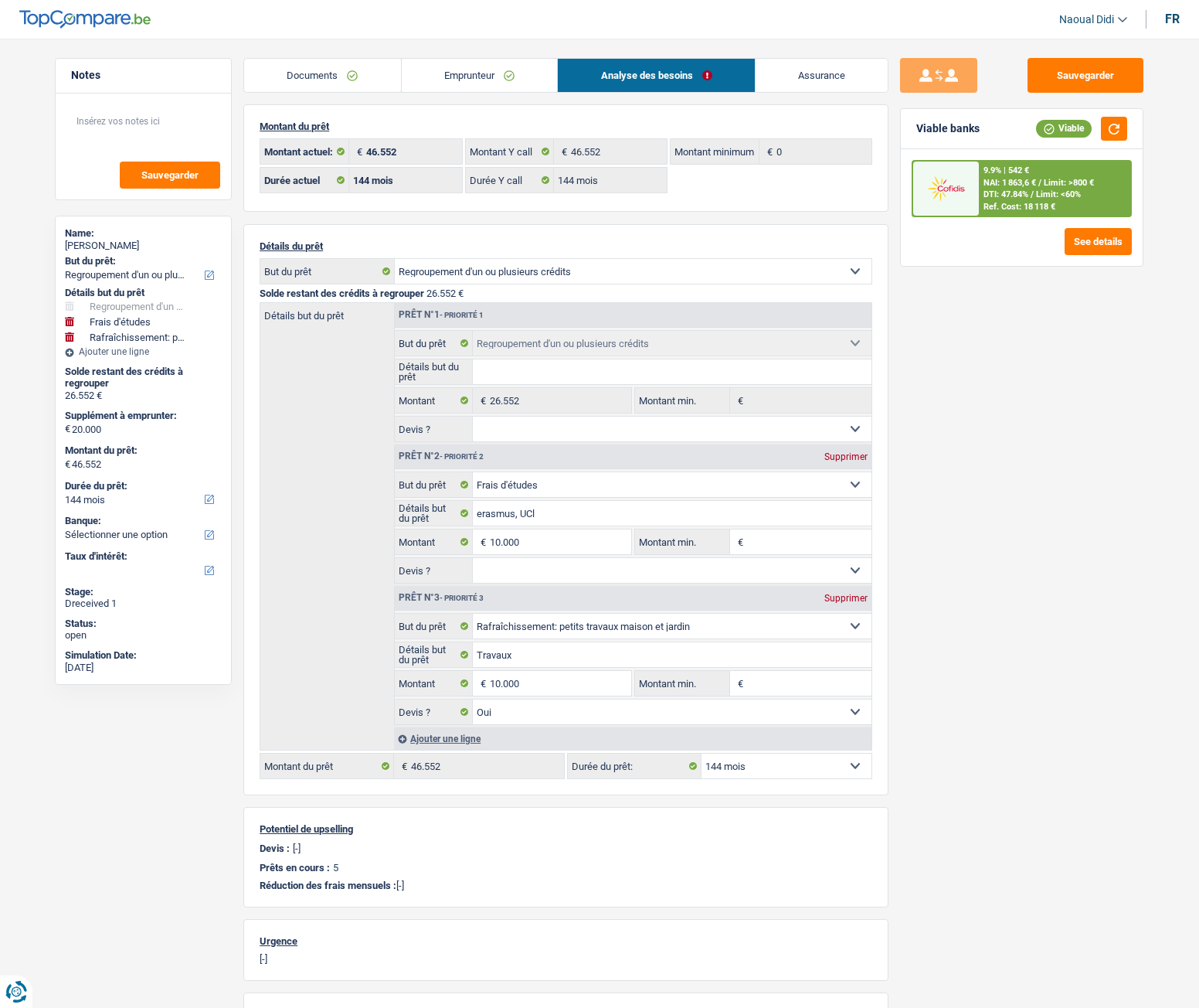
click at [1004, 181] on span "NAI: 1 863,6 €" at bounding box center [1010, 183] width 52 height 10
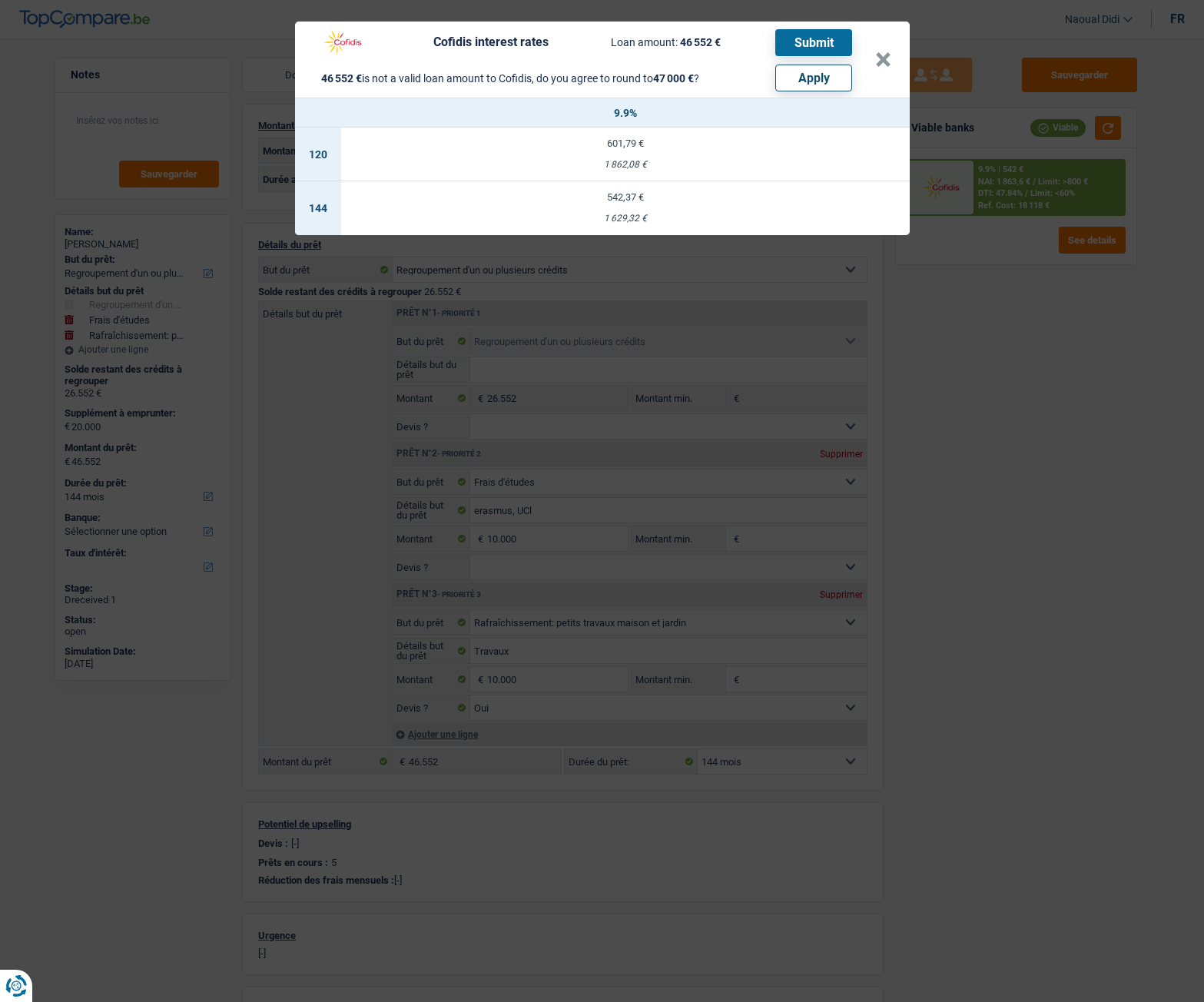
click at [812, 78] on button "Apply" at bounding box center [814, 78] width 77 height 27
type input "20.448"
type input "47.000"
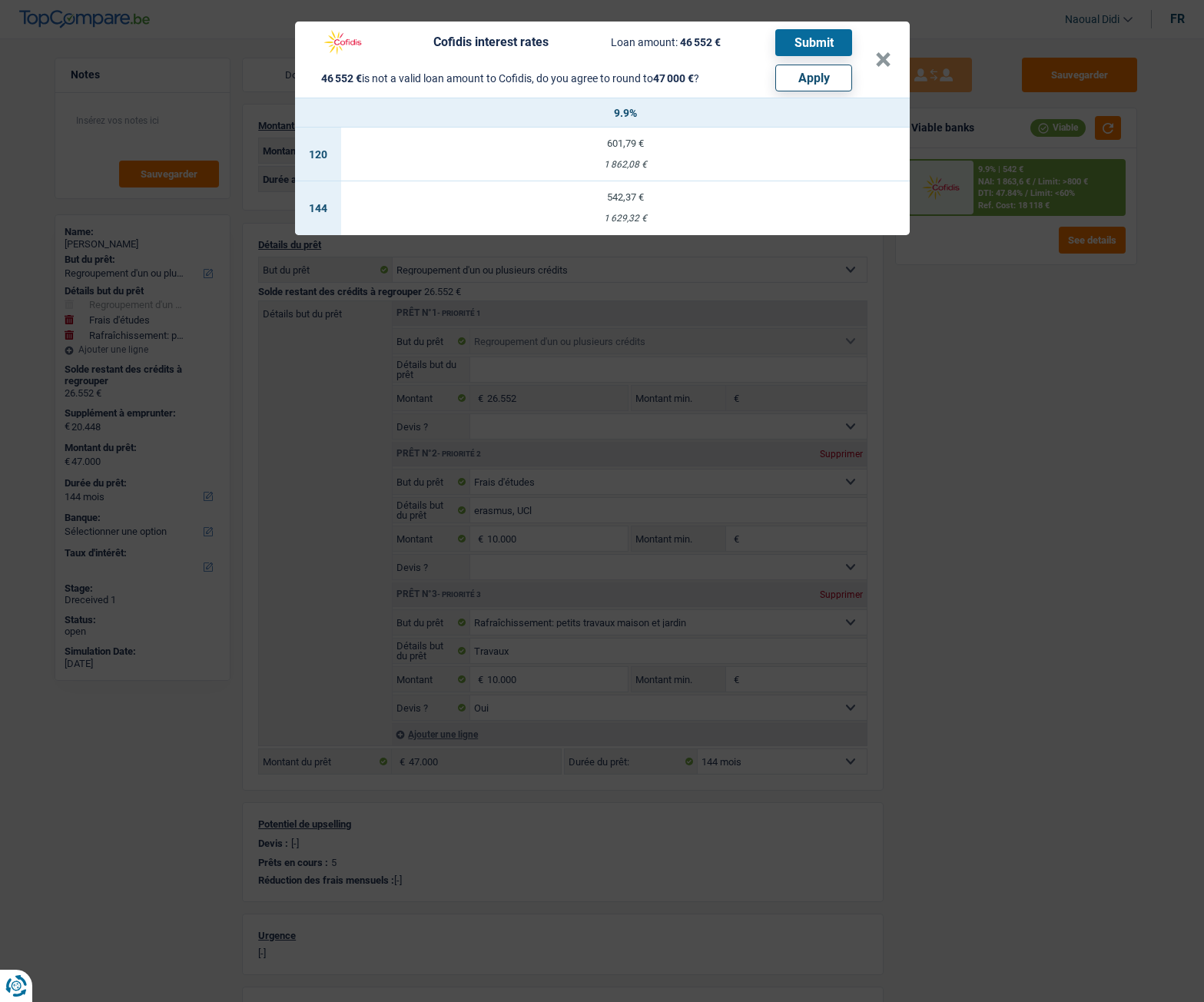
select select "other"
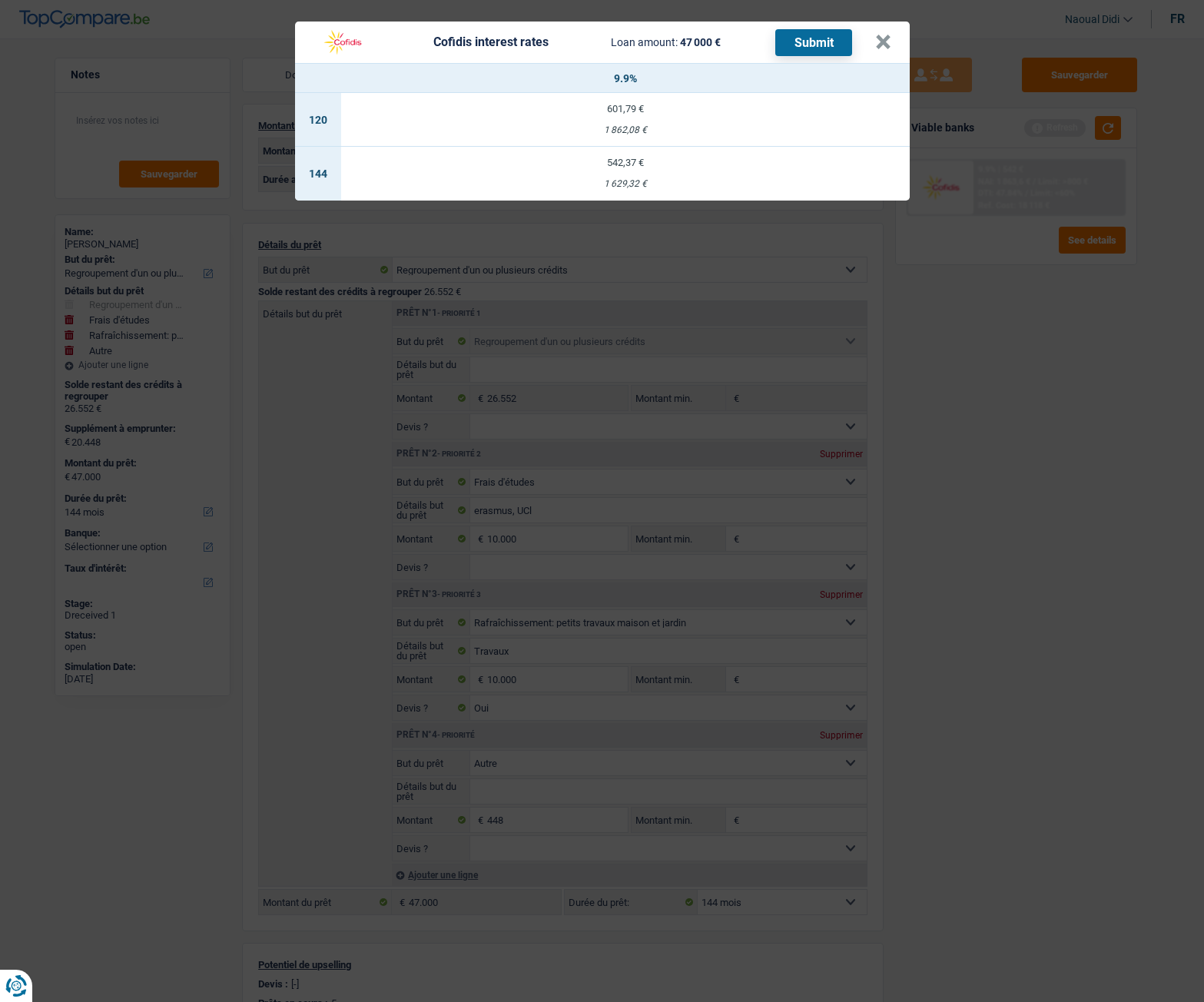
click at [816, 32] on button "Submit" at bounding box center [814, 42] width 77 height 27
click at [616, 168] on td "542,37 € 1 629,32 €" at bounding box center [625, 174] width 569 height 54
select select "cofidis"
type input "9,90"
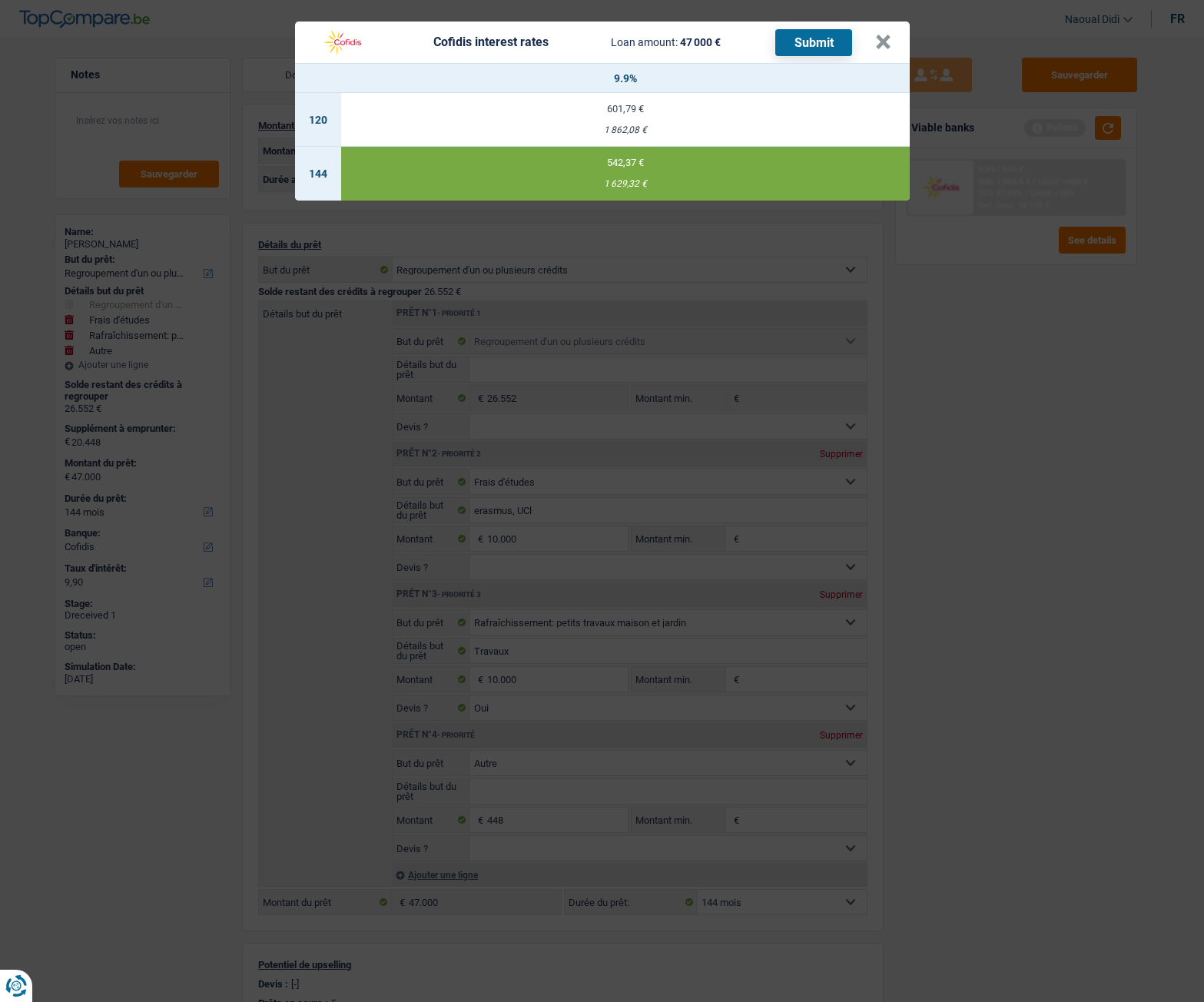
click at [815, 48] on button "Submit" at bounding box center [814, 42] width 77 height 27
click at [883, 43] on button "×" at bounding box center [883, 42] width 16 height 15
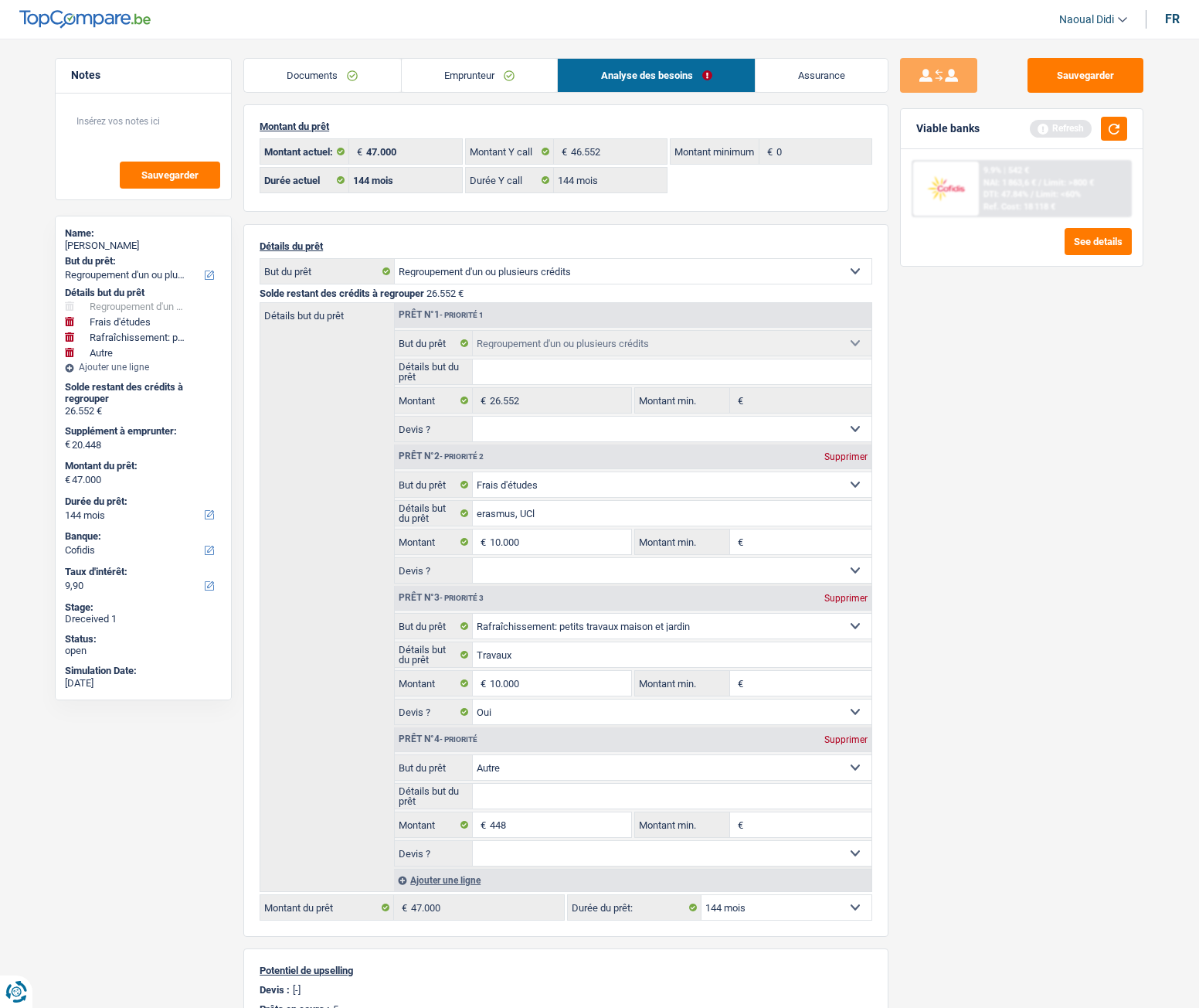
click at [294, 66] on link "Documents" at bounding box center [323, 76] width 157 height 33
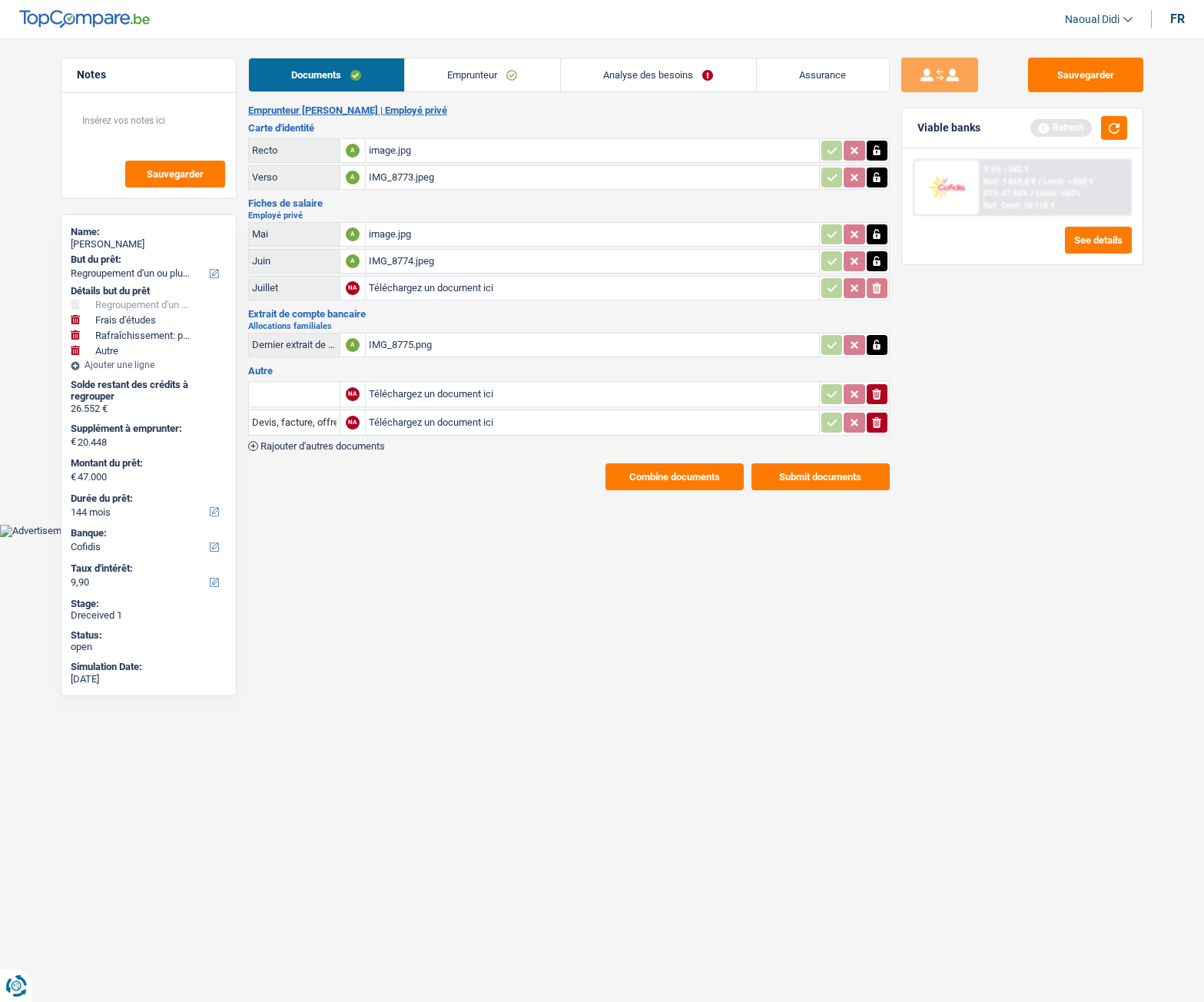
click at [815, 480] on button "Submit documents" at bounding box center [821, 477] width 138 height 27
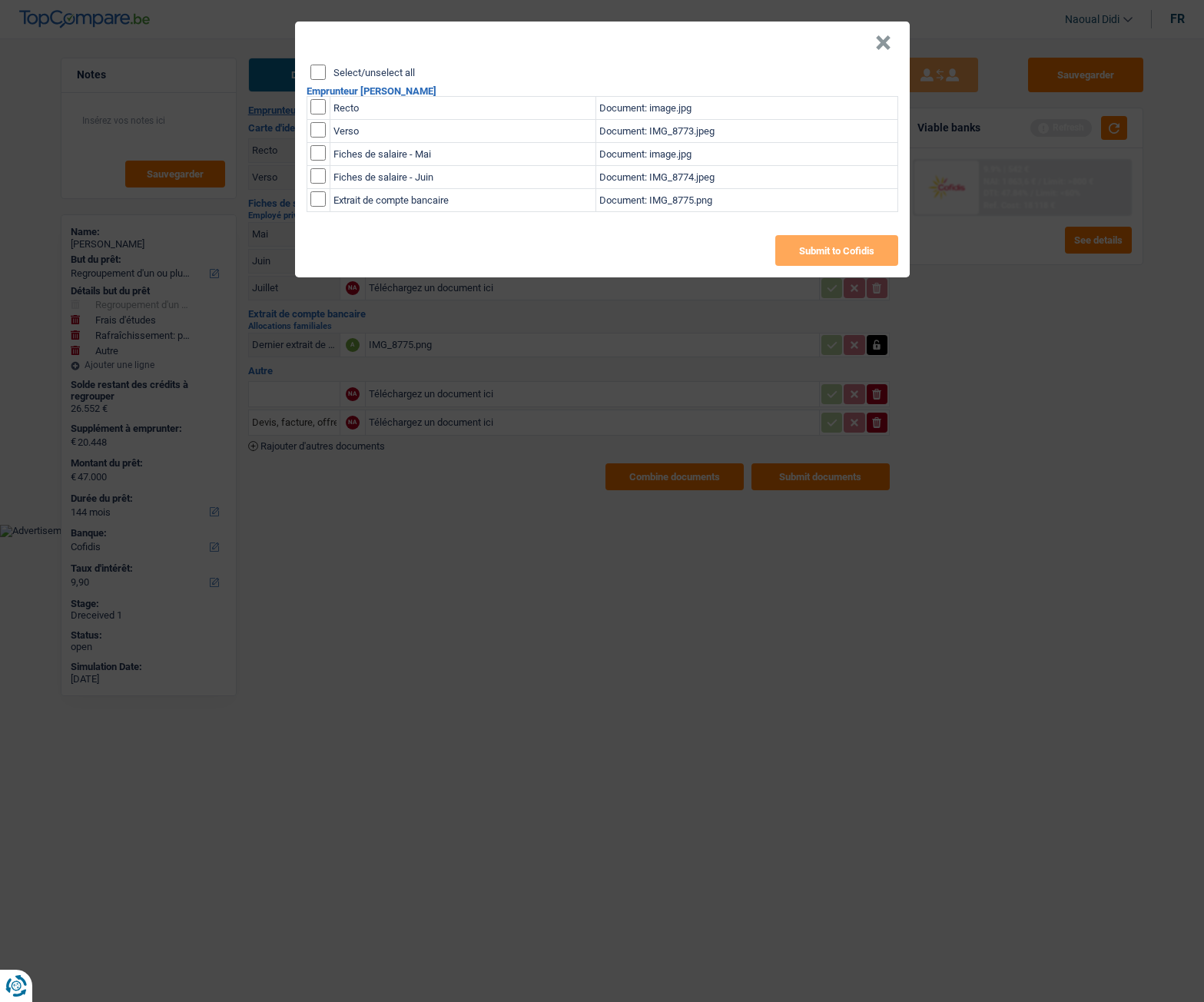
click at [311, 70] on input "Select/unselect all" at bounding box center [319, 72] width 15 height 15
checkbox input "true"
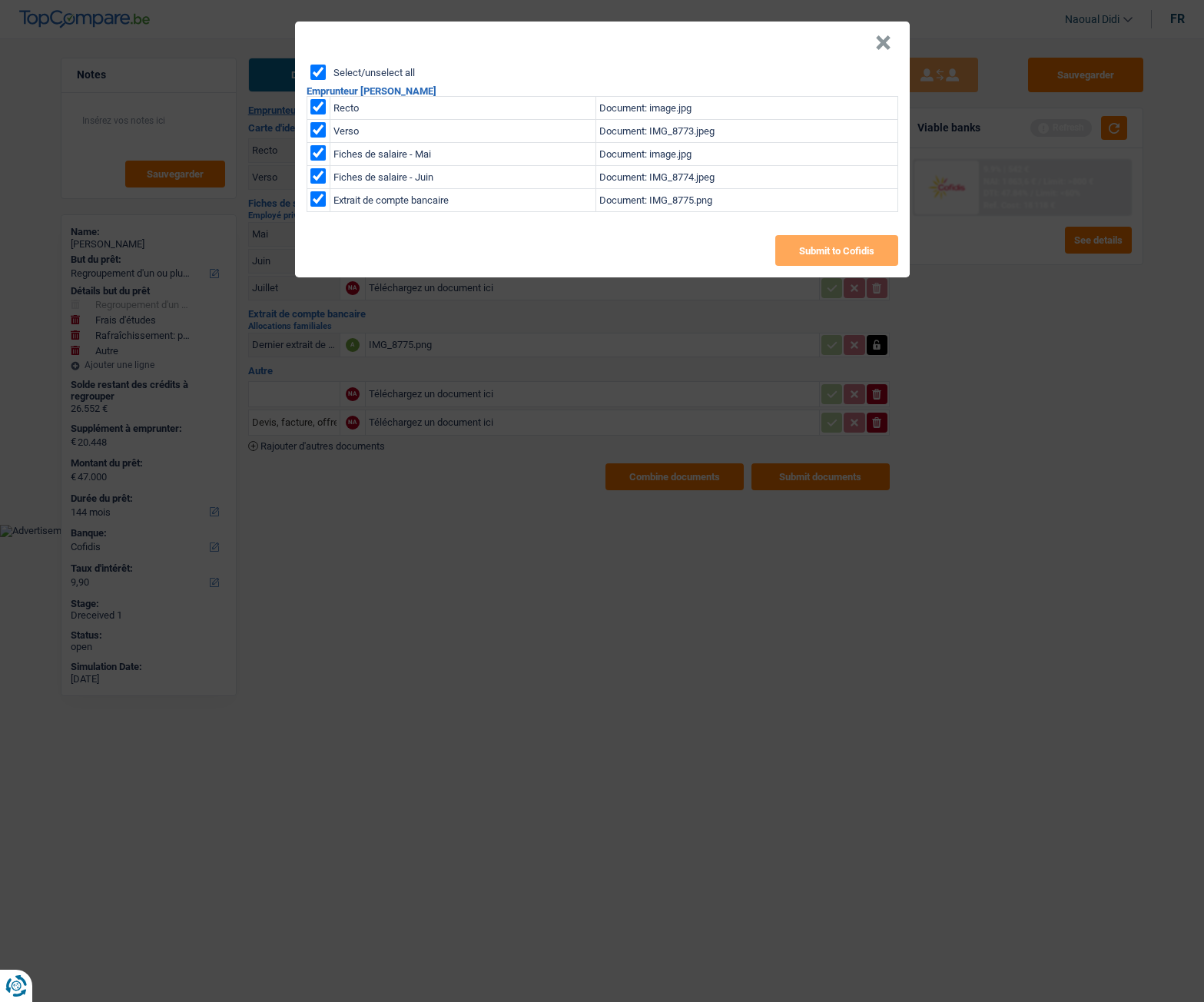
checkbox input "true"
click at [828, 260] on button "Submit to Cofidis" at bounding box center [836, 251] width 123 height 31
click at [883, 41] on button "×" at bounding box center [883, 43] width 16 height 15
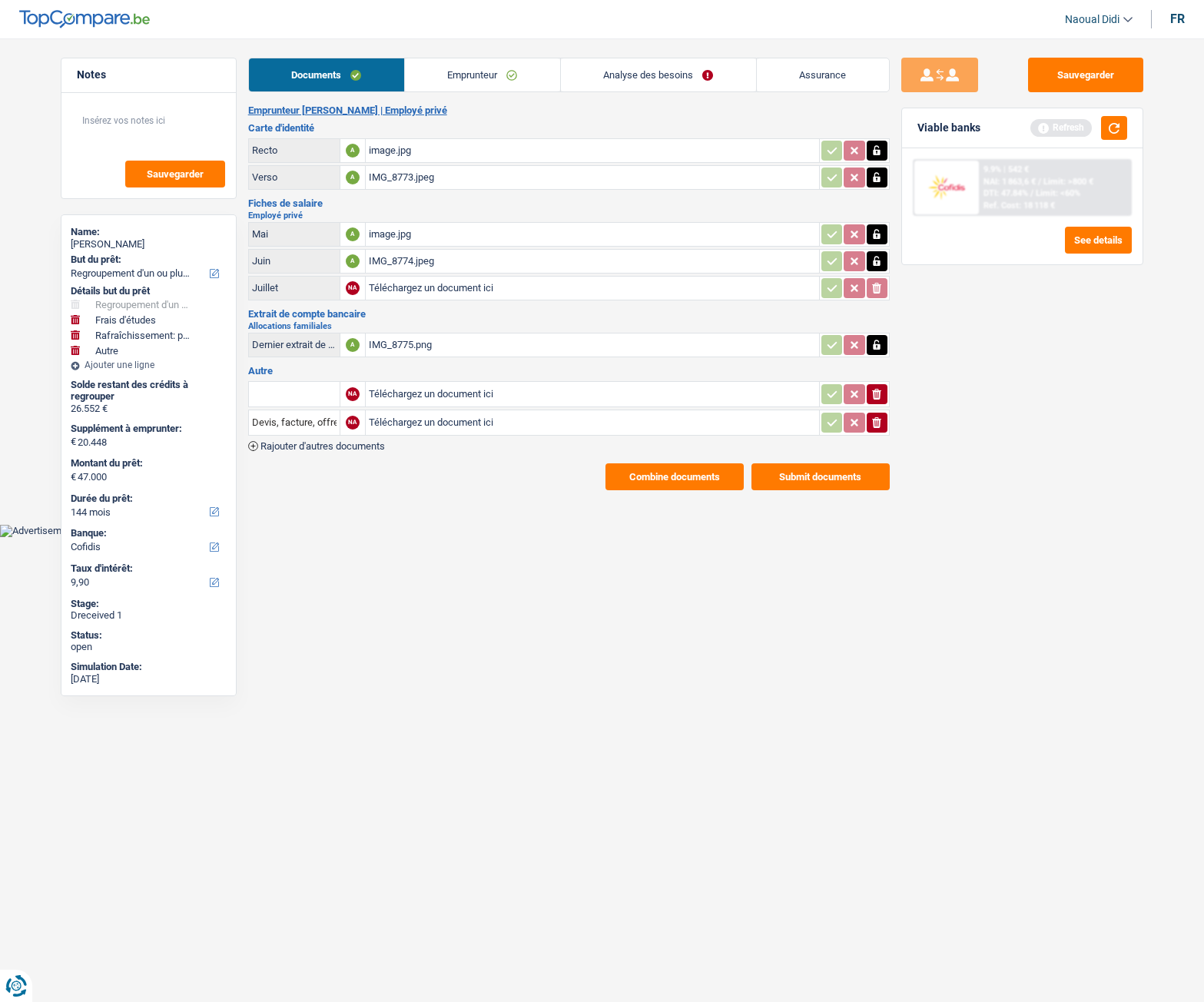
click at [682, 484] on button "Combine documents" at bounding box center [674, 477] width 138 height 27
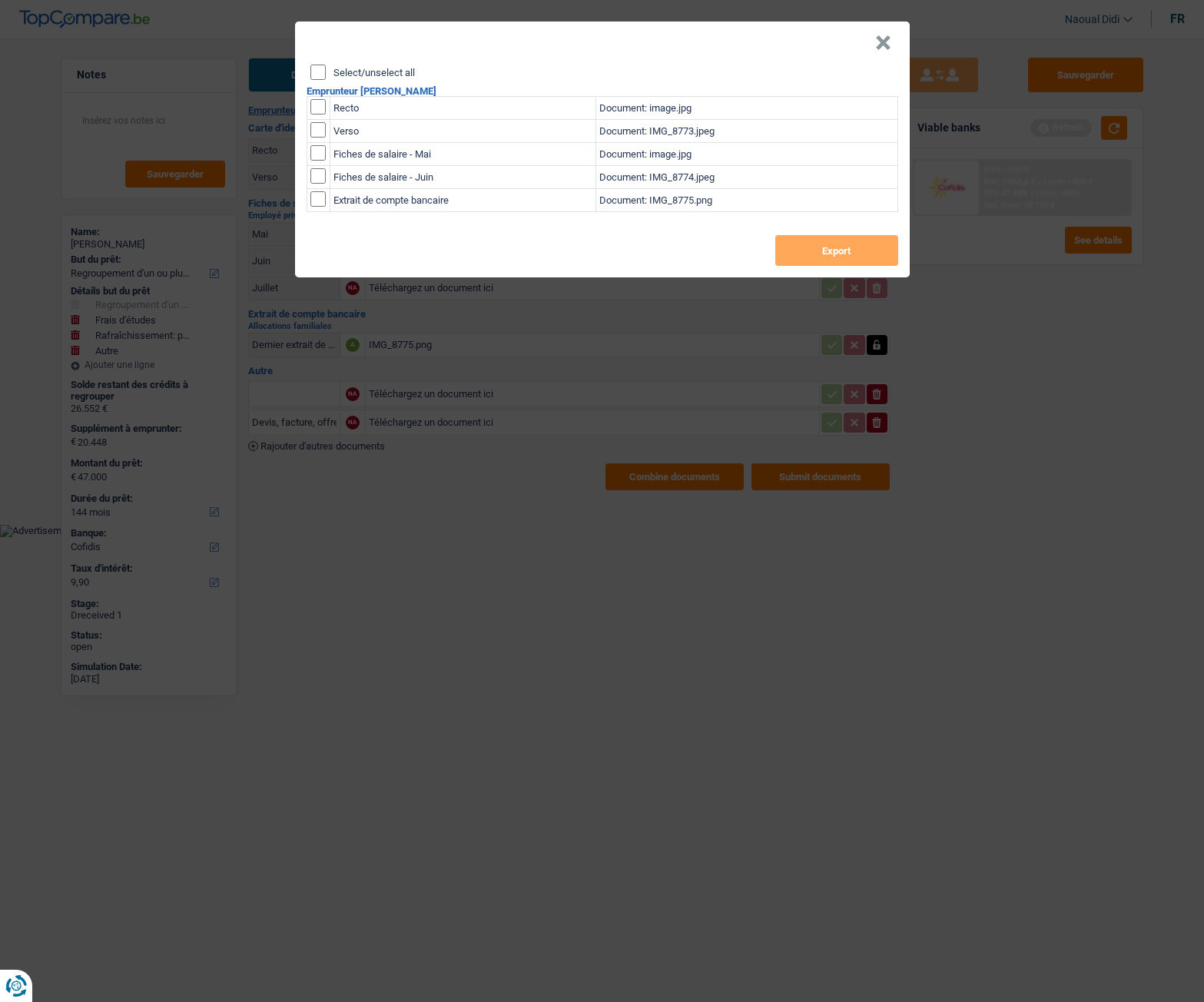
click at [319, 72] on input "Select/unselect all" at bounding box center [319, 72] width 15 height 15
checkbox input "true"
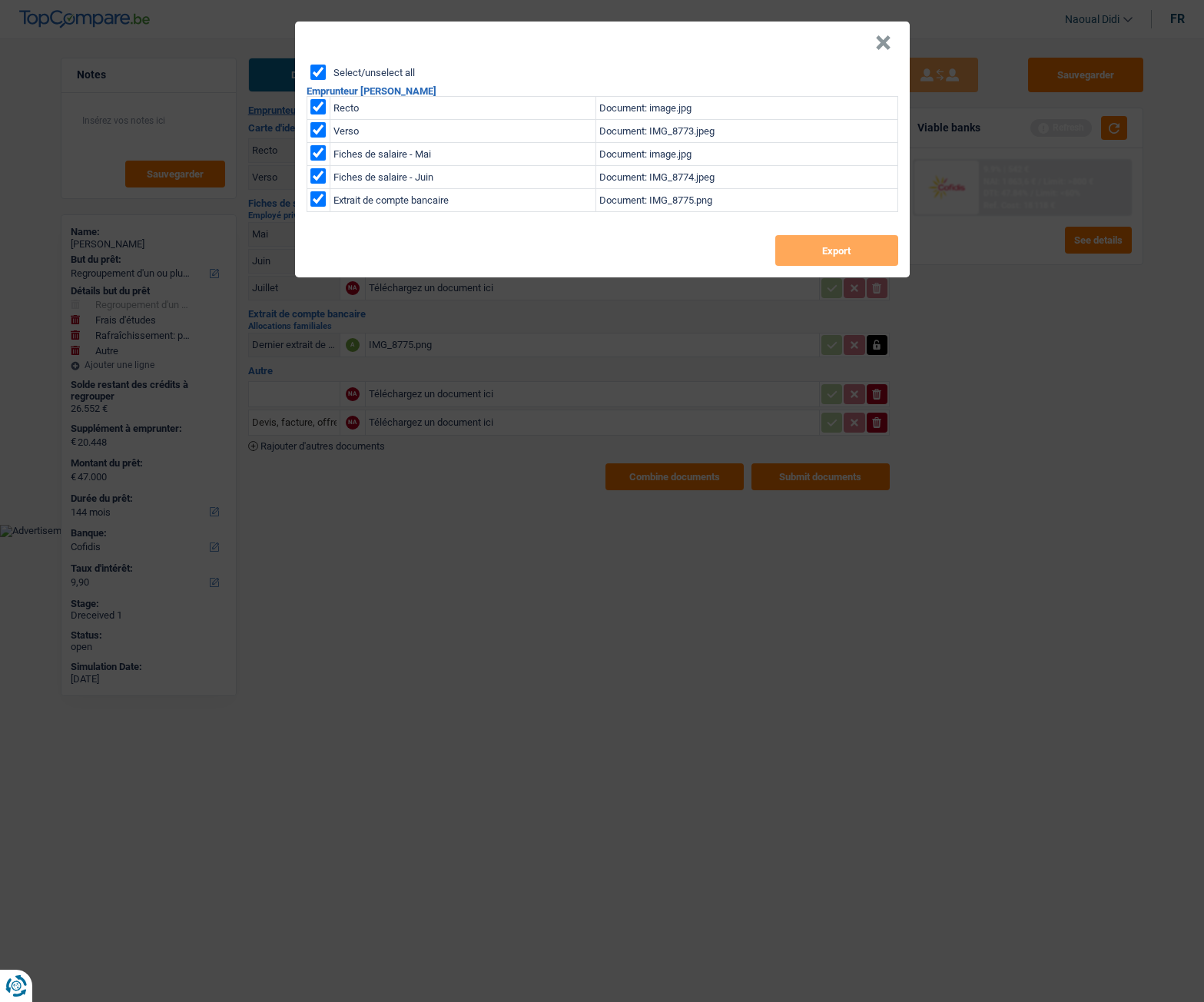
checkbox input "true"
click at [857, 252] on button "Export" at bounding box center [836, 251] width 123 height 31
click at [552, 560] on div "× Select/unselect all Emprunteur Natacha Noyez Recto Document: image.jpg Verso …" at bounding box center [602, 501] width 1204 height 1002
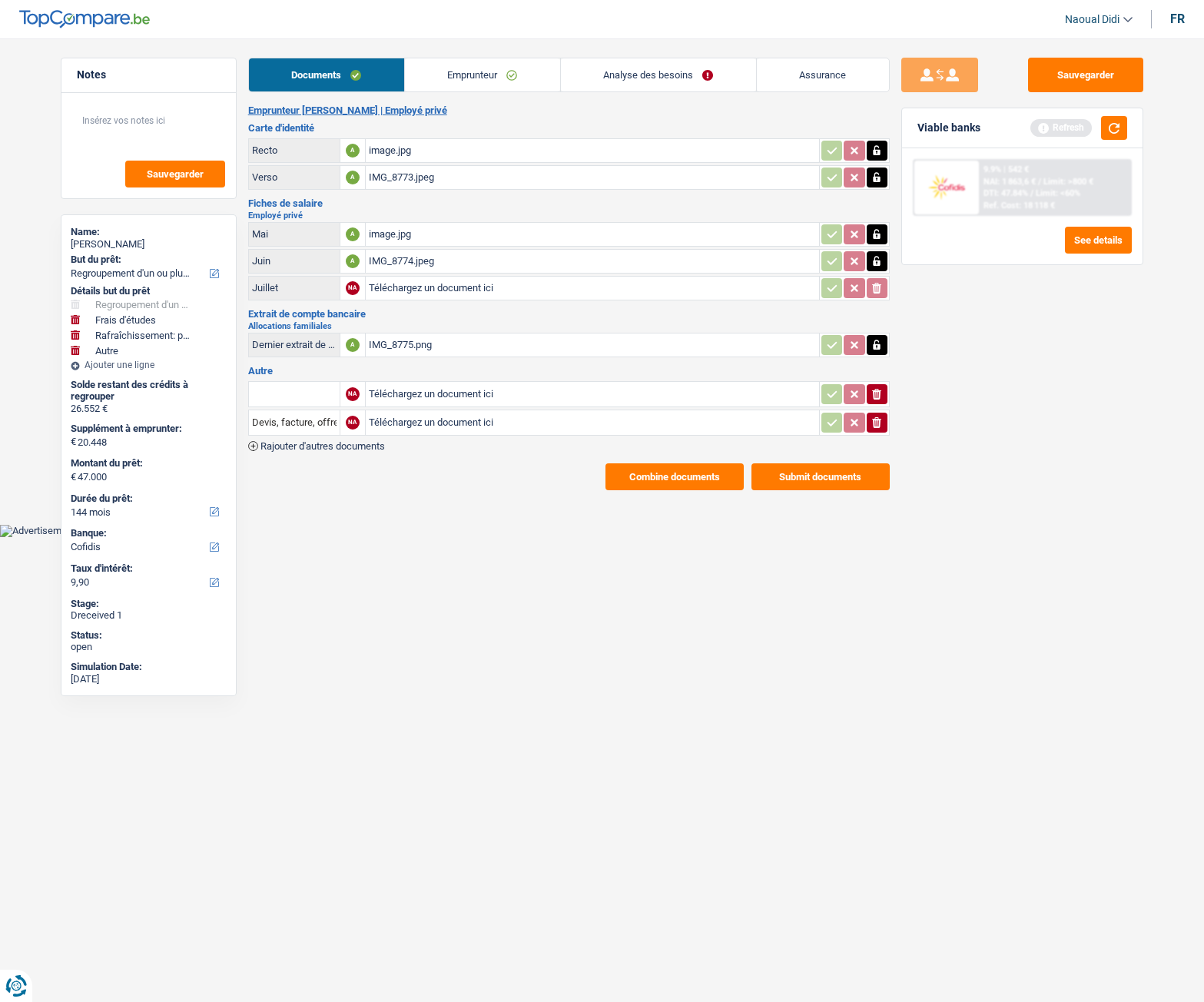
click at [480, 74] on link "Emprunteur" at bounding box center [483, 75] width 155 height 33
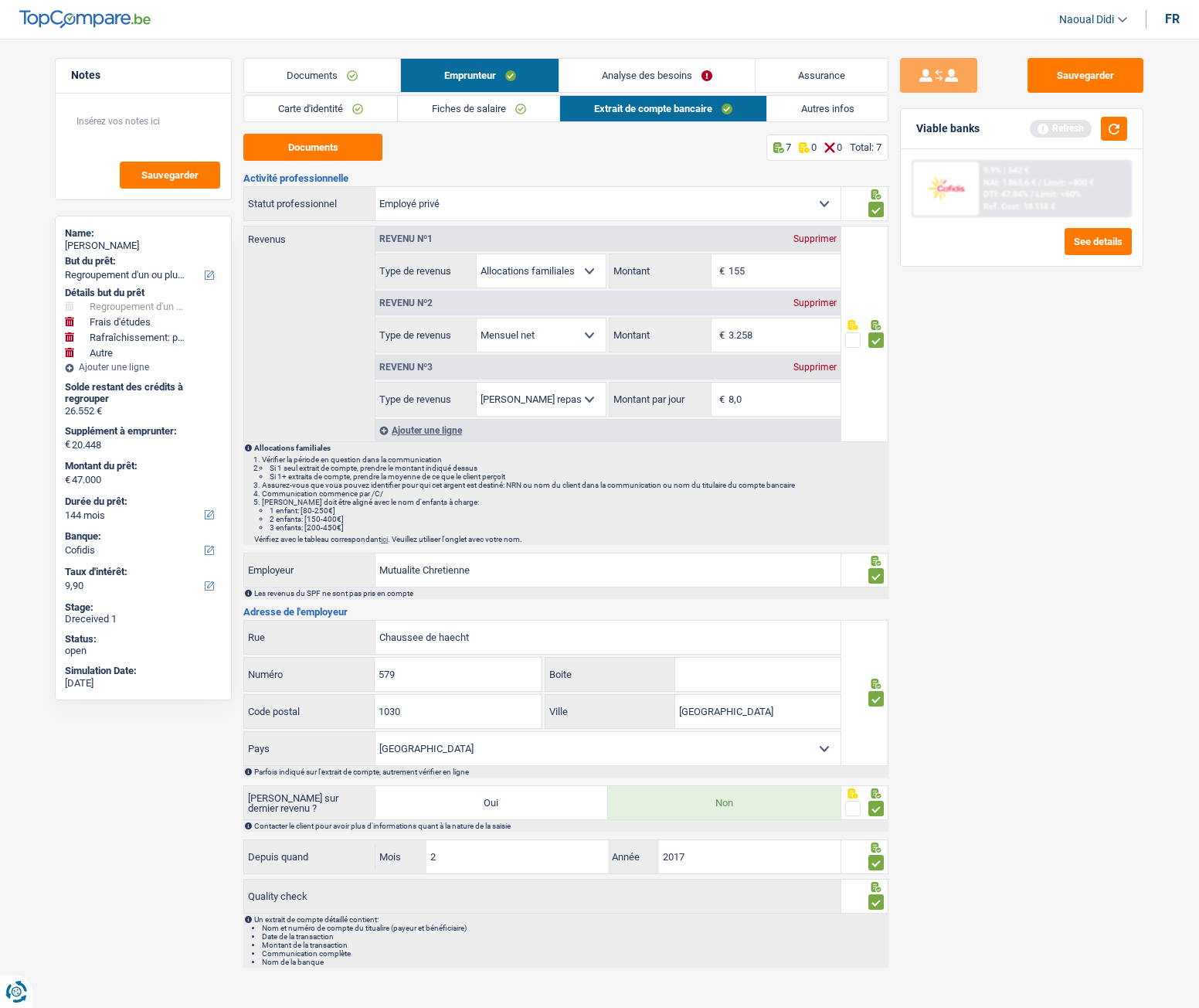
click at [320, 116] on link "Carte d'identité" at bounding box center [321, 109] width 153 height 25
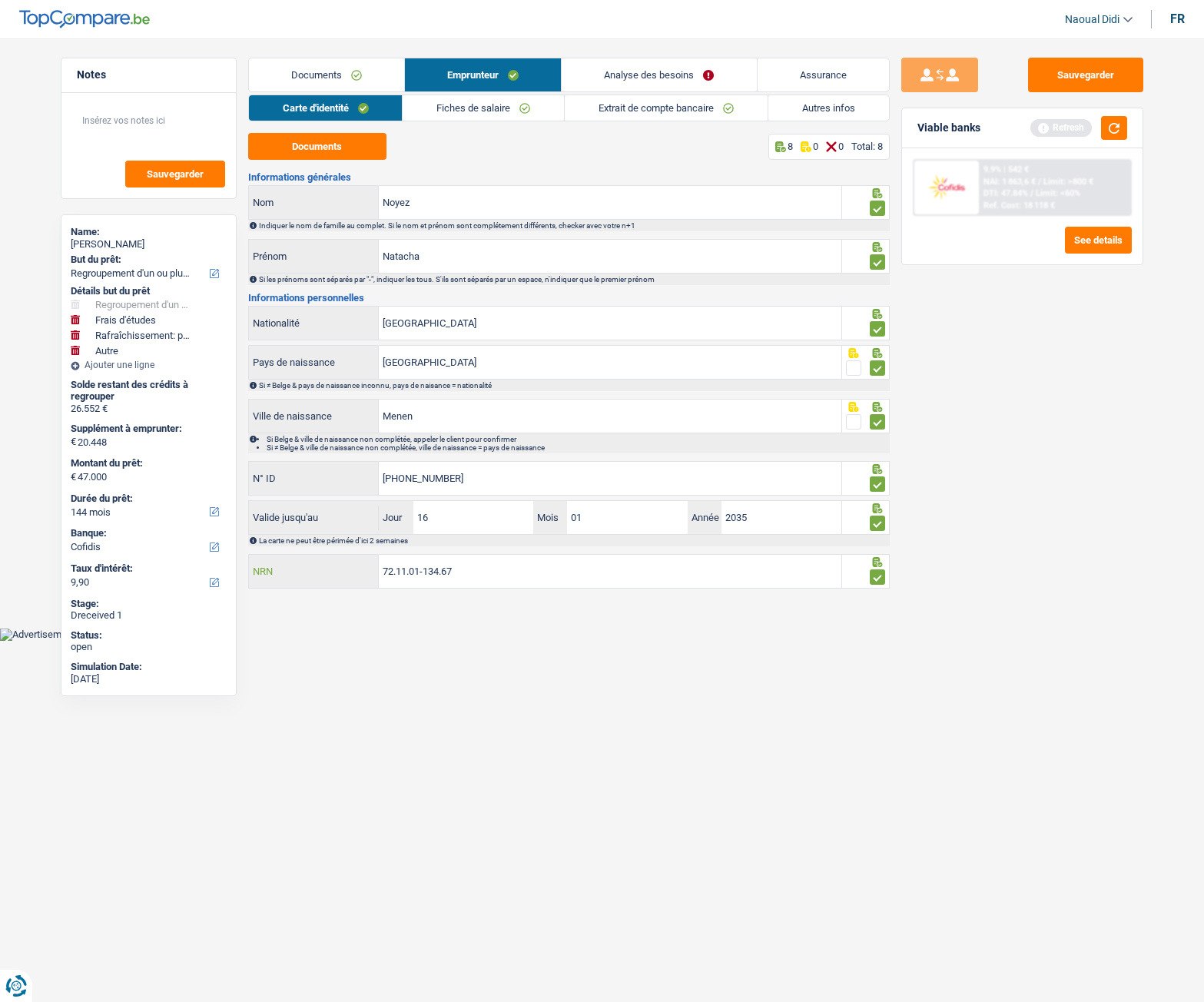
drag, startPoint x: 477, startPoint y: 571, endPoint x: 360, endPoint y: 564, distance: 117.2
click at [360, 560] on div "72.11.01-134.67 NRN" at bounding box center [546, 571] width 594 height 33
click at [657, 73] on link "Analyse des besoins" at bounding box center [658, 75] width 194 height 33
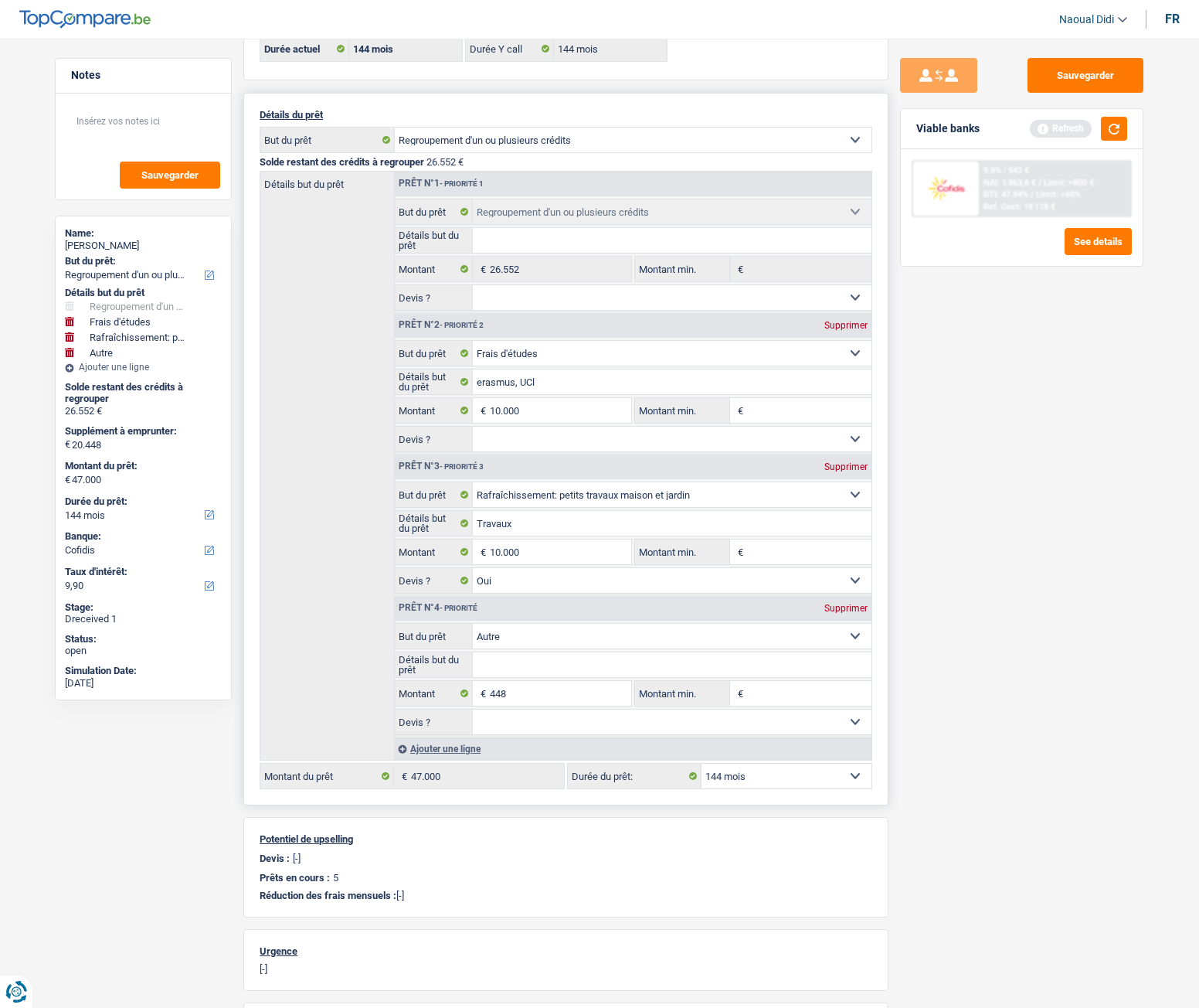
scroll to position [232, 0]
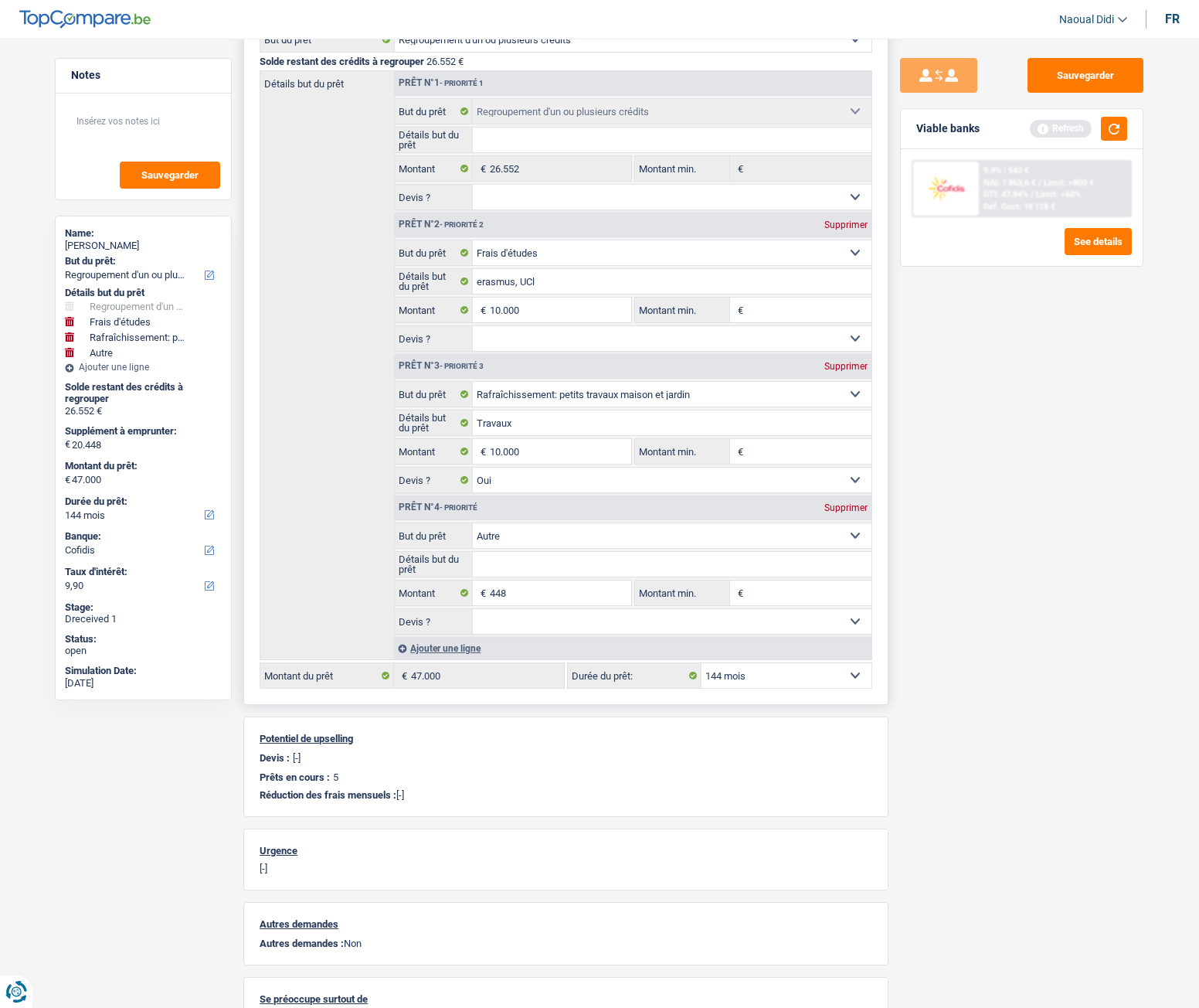
click at [802, 563] on div "Détails du prêt Confort maison: meubles, textile, peinture, électroménager, out…" at bounding box center [566, 349] width 646 height 713
click at [798, 563] on select "12 mois 18 mois 24 mois 30 mois 36 mois 42 mois 48 mois 60 mois 72 mois 84 mois…" at bounding box center [786, 675] width 170 height 24
select select "84"
click at [702, 563] on select "12 mois 18 mois 24 mois 30 mois 36 mois 42 mois 48 mois 60 mois 72 mois 84 mois…" at bounding box center [786, 675] width 170 height 24
select select "84"
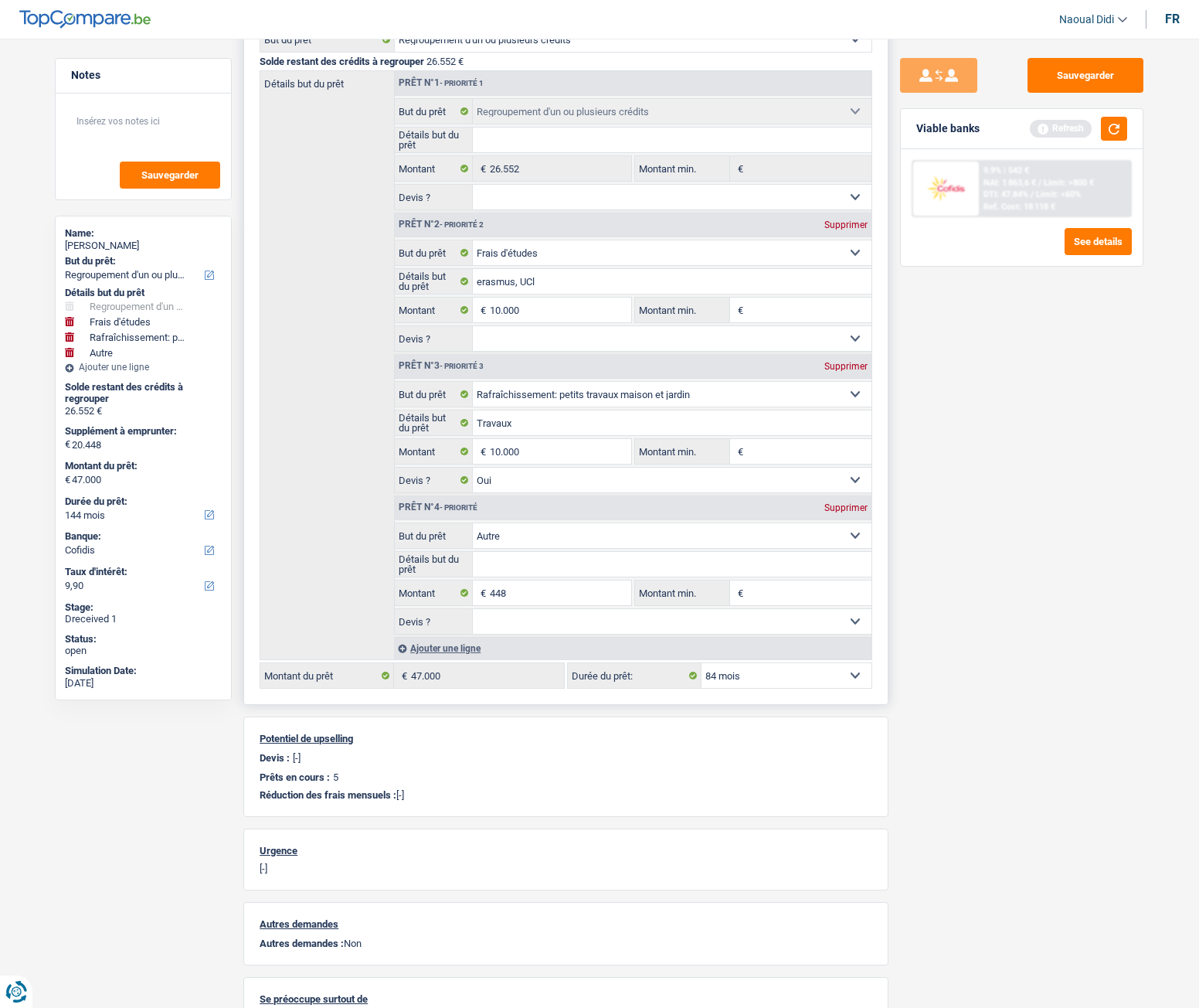
select select "84"
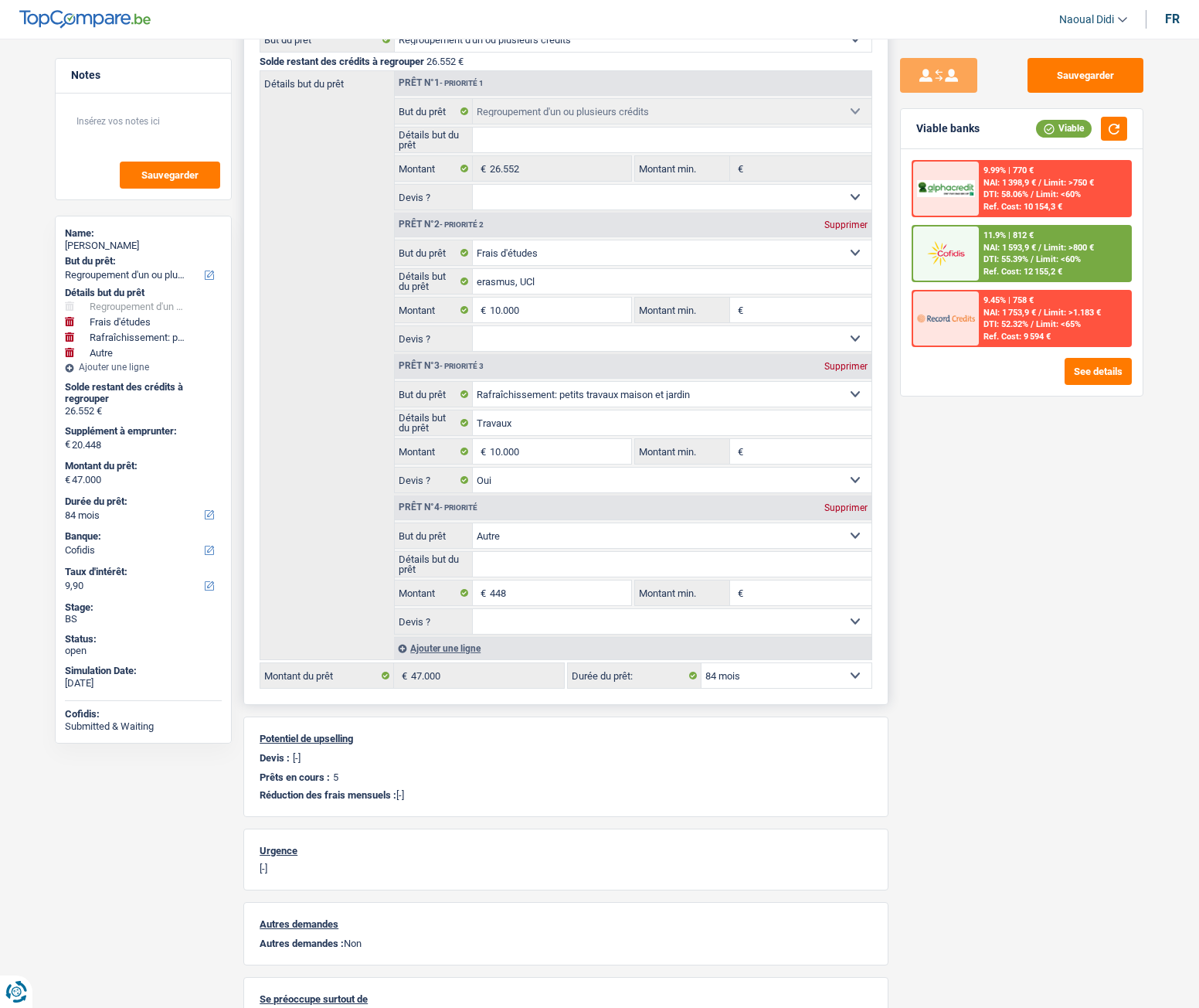
click at [733, 563] on select "12 mois 18 mois 24 mois 30 mois 36 mois 42 mois 48 mois 60 mois 72 mois 84 mois…" at bounding box center [786, 675] width 170 height 24
select select "120"
click at [702, 563] on select "12 mois 18 mois 24 mois 30 mois 36 mois 42 mois 48 mois 60 mois 72 mois 84 mois…" at bounding box center [786, 675] width 170 height 24
select select "120"
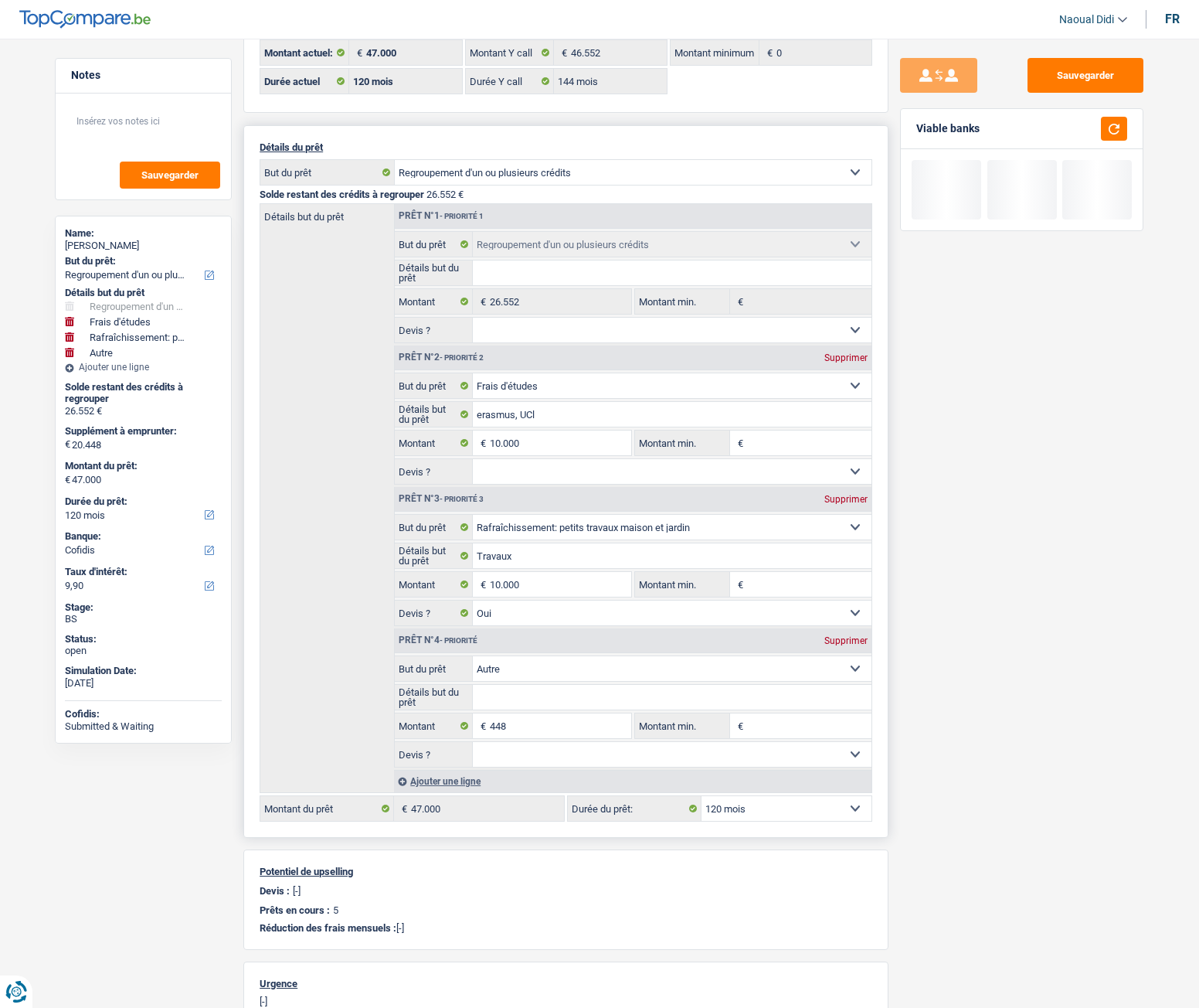
scroll to position [0, 0]
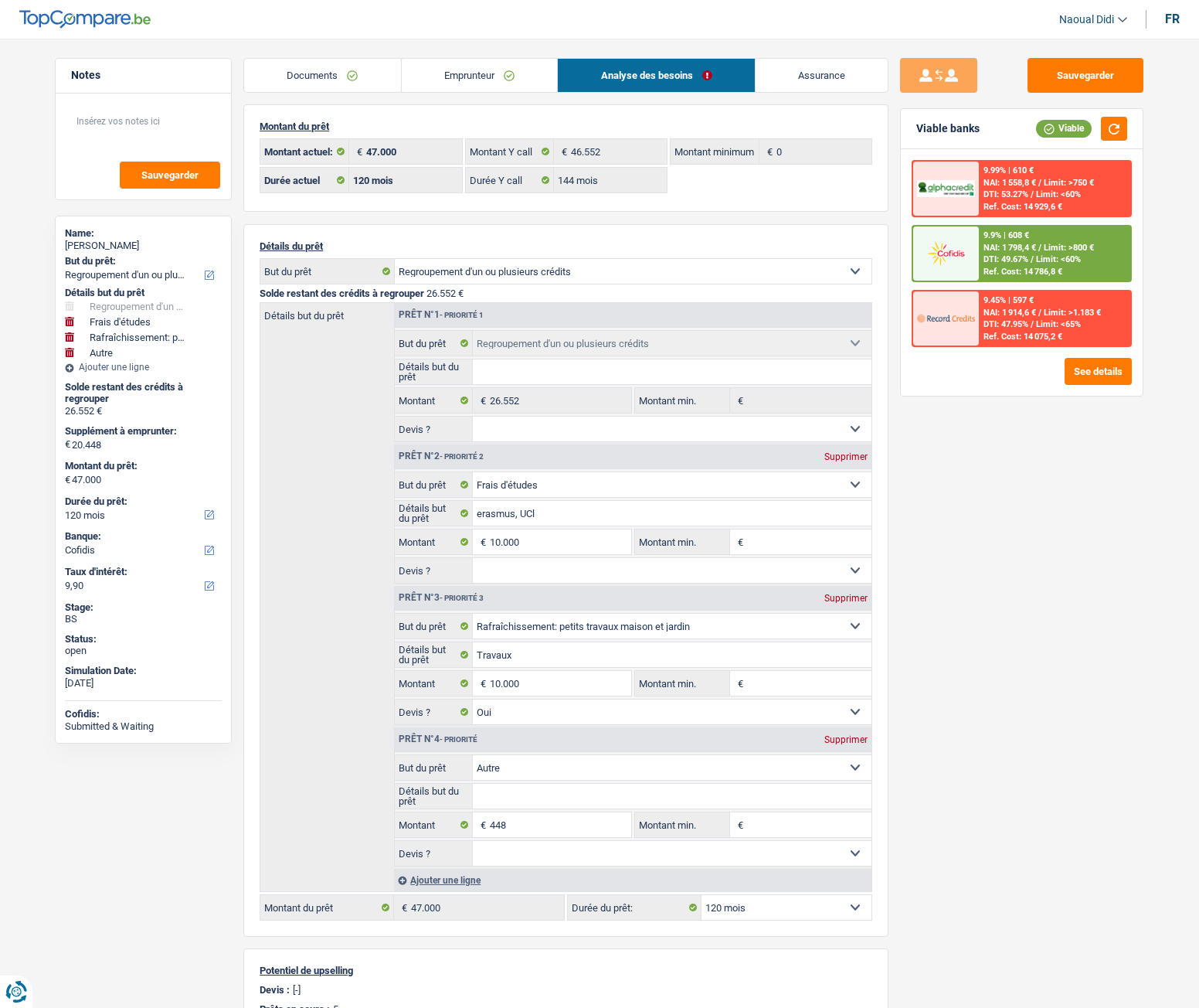
click at [293, 71] on link "Documents" at bounding box center [323, 76] width 157 height 33
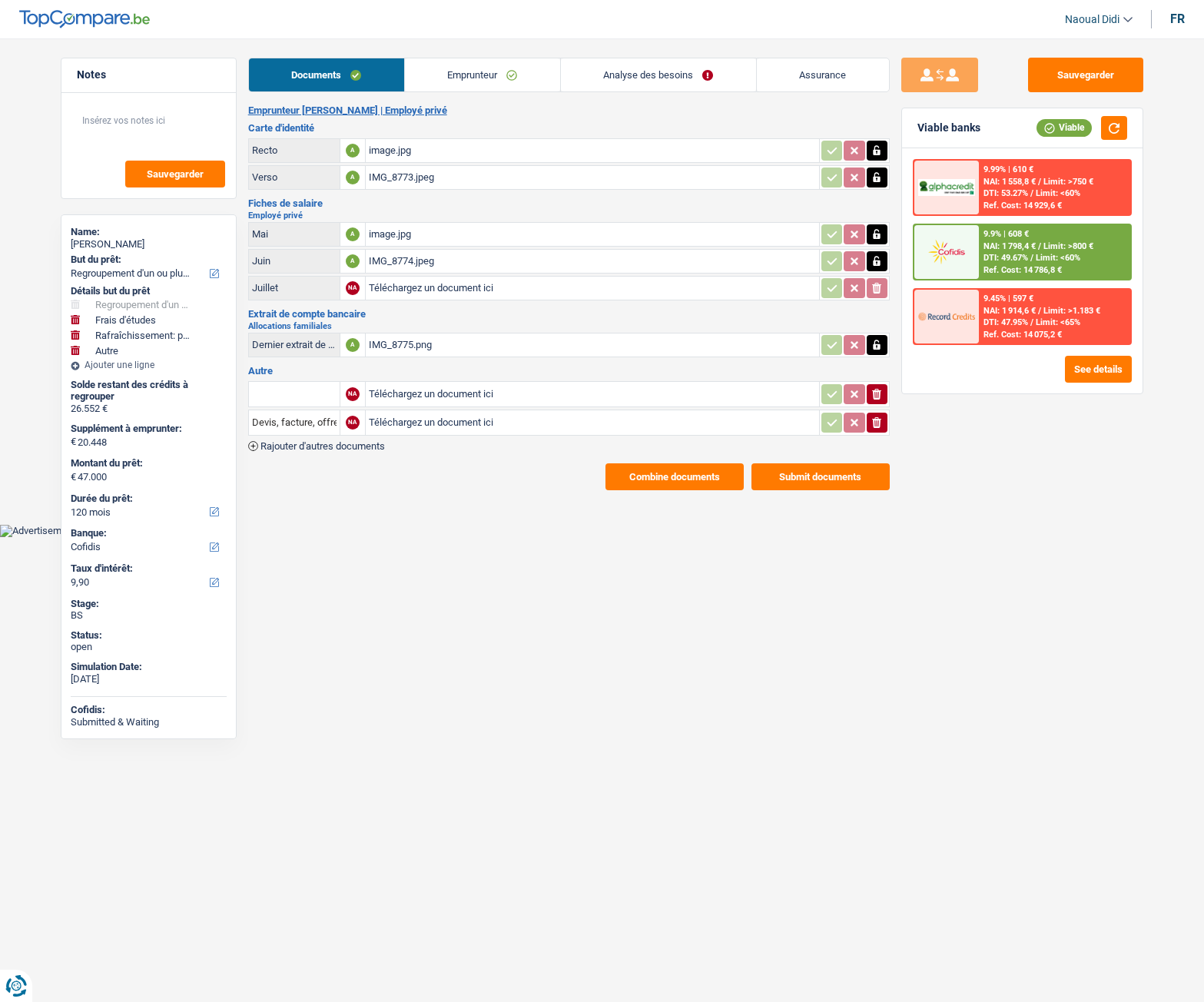
click at [486, 77] on link "Emprunteur" at bounding box center [483, 75] width 155 height 33
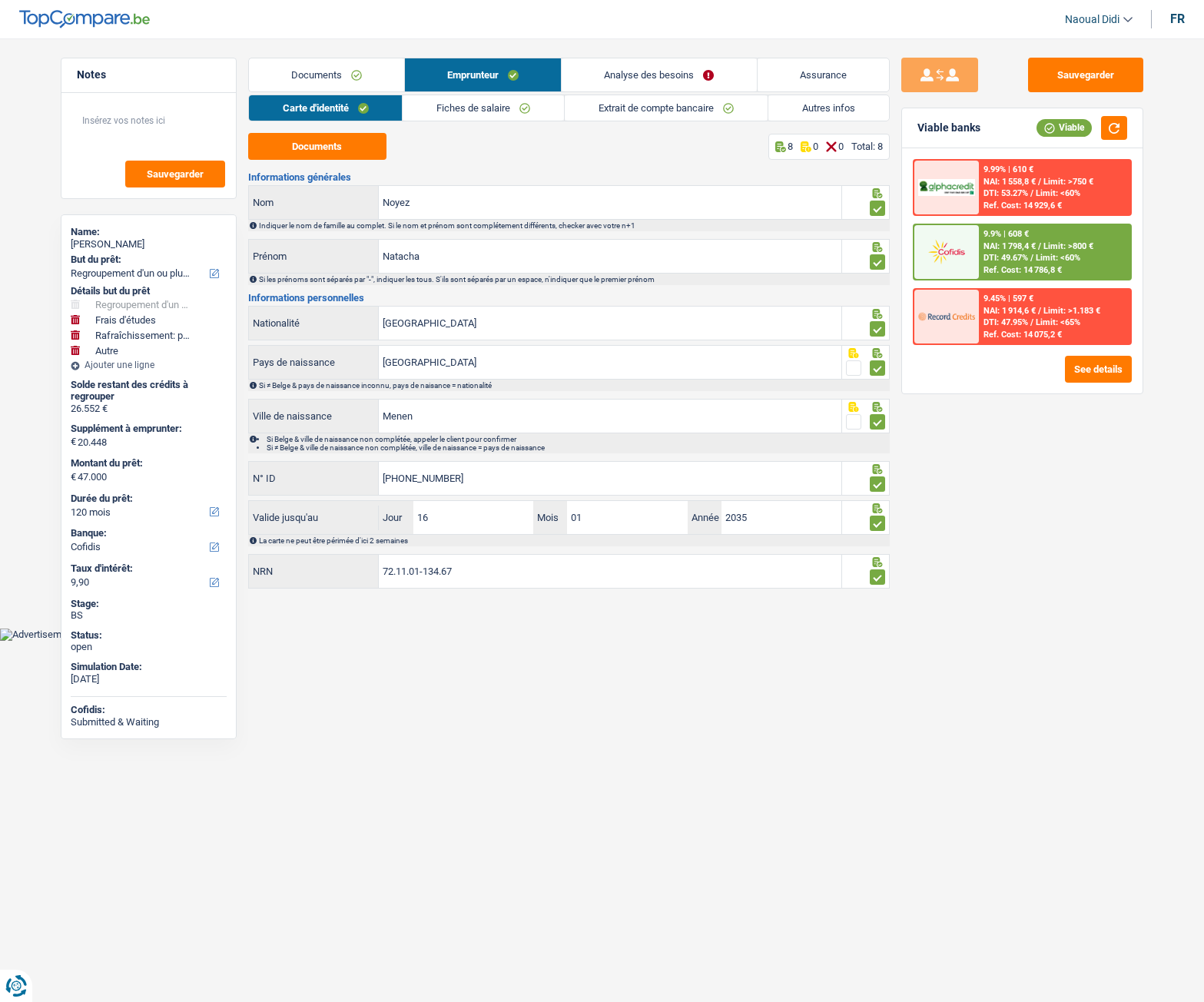
click at [810, 104] on link "Autres infos" at bounding box center [828, 108] width 121 height 25
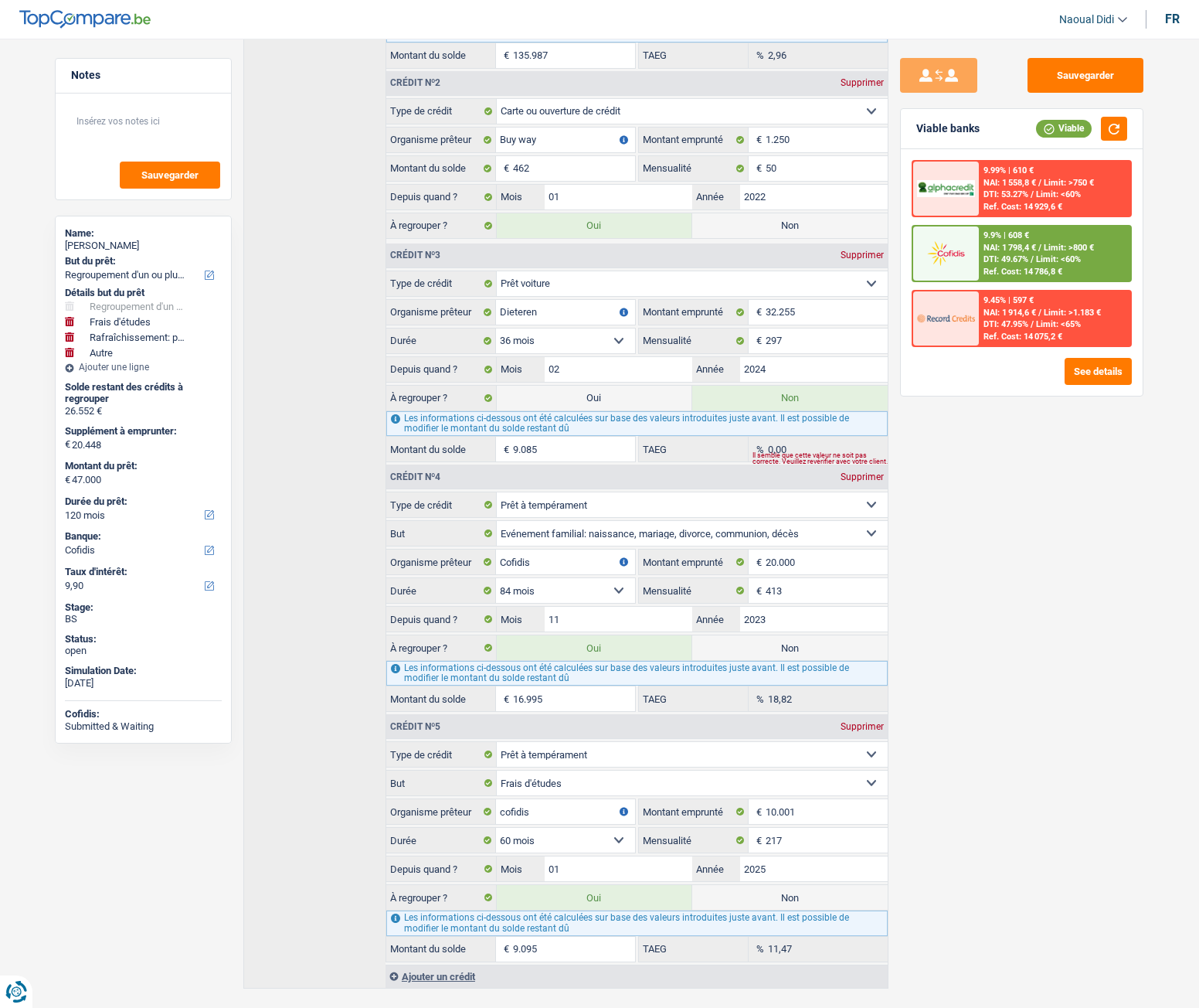
scroll to position [697, 0]
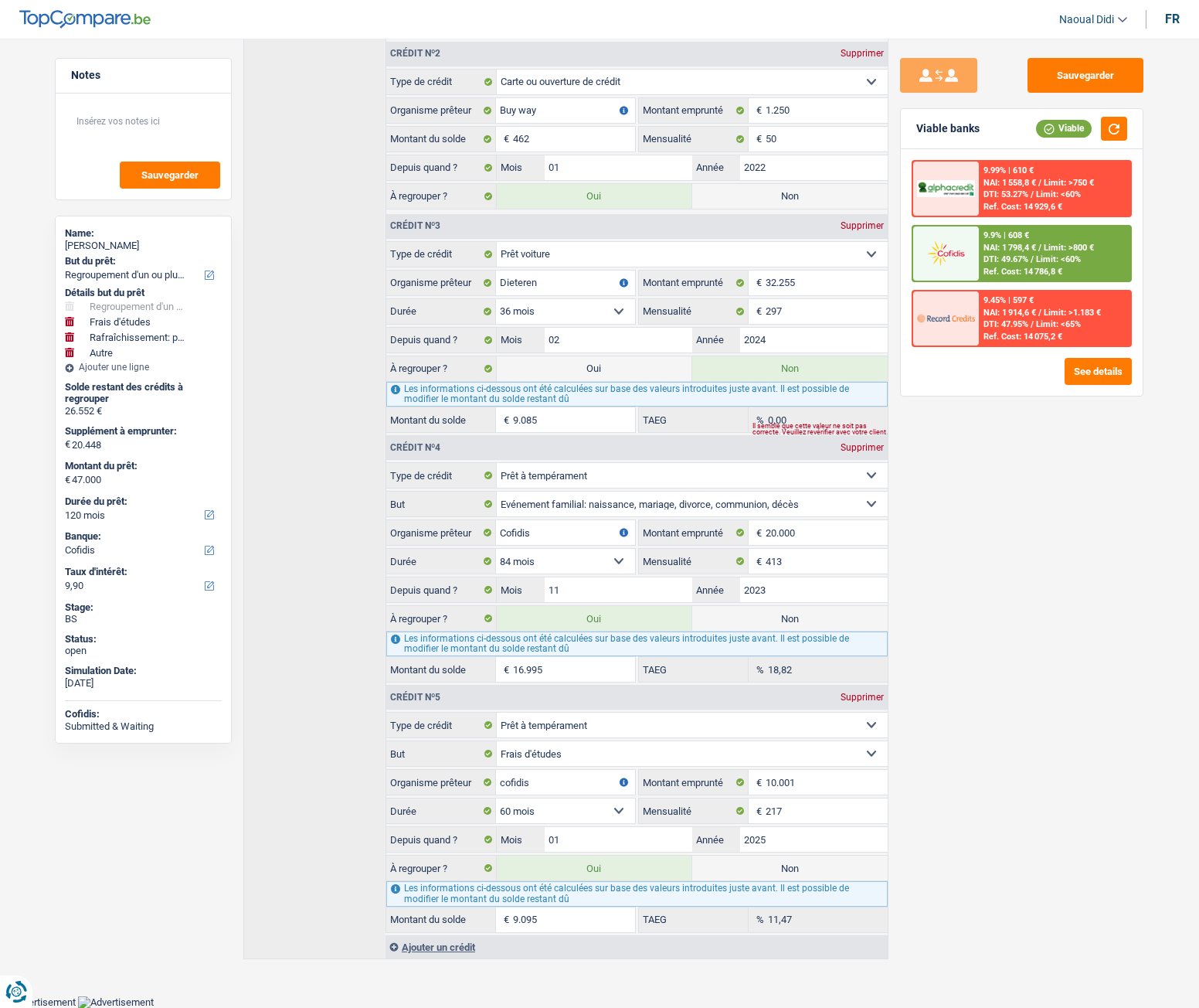
click at [601, 370] on label "Oui" at bounding box center [594, 368] width 195 height 24
click at [601, 370] on input "Oui" at bounding box center [594, 368] width 195 height 24
radio input "true"
type input "56.085"
select select "144"
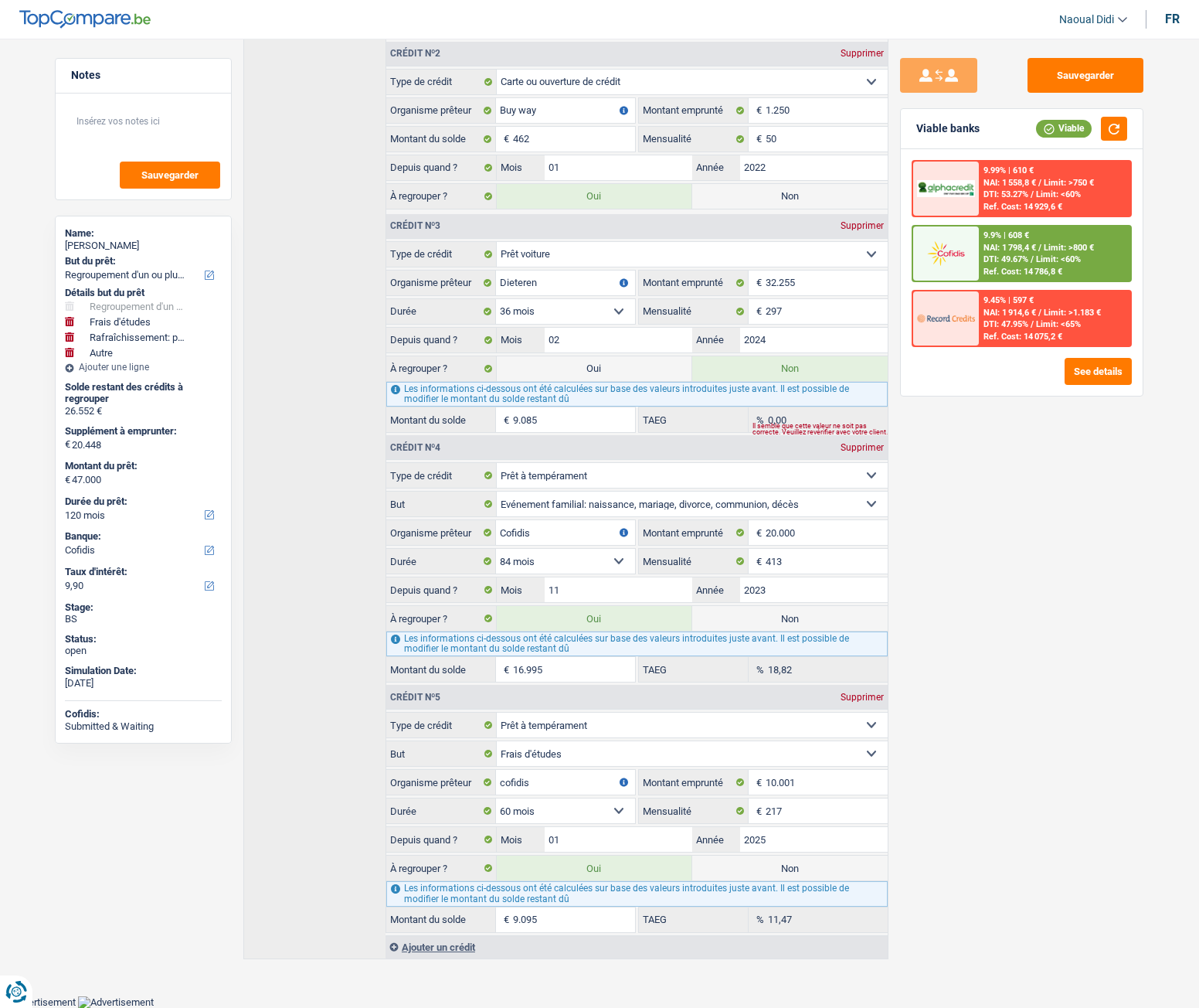
radio input "false"
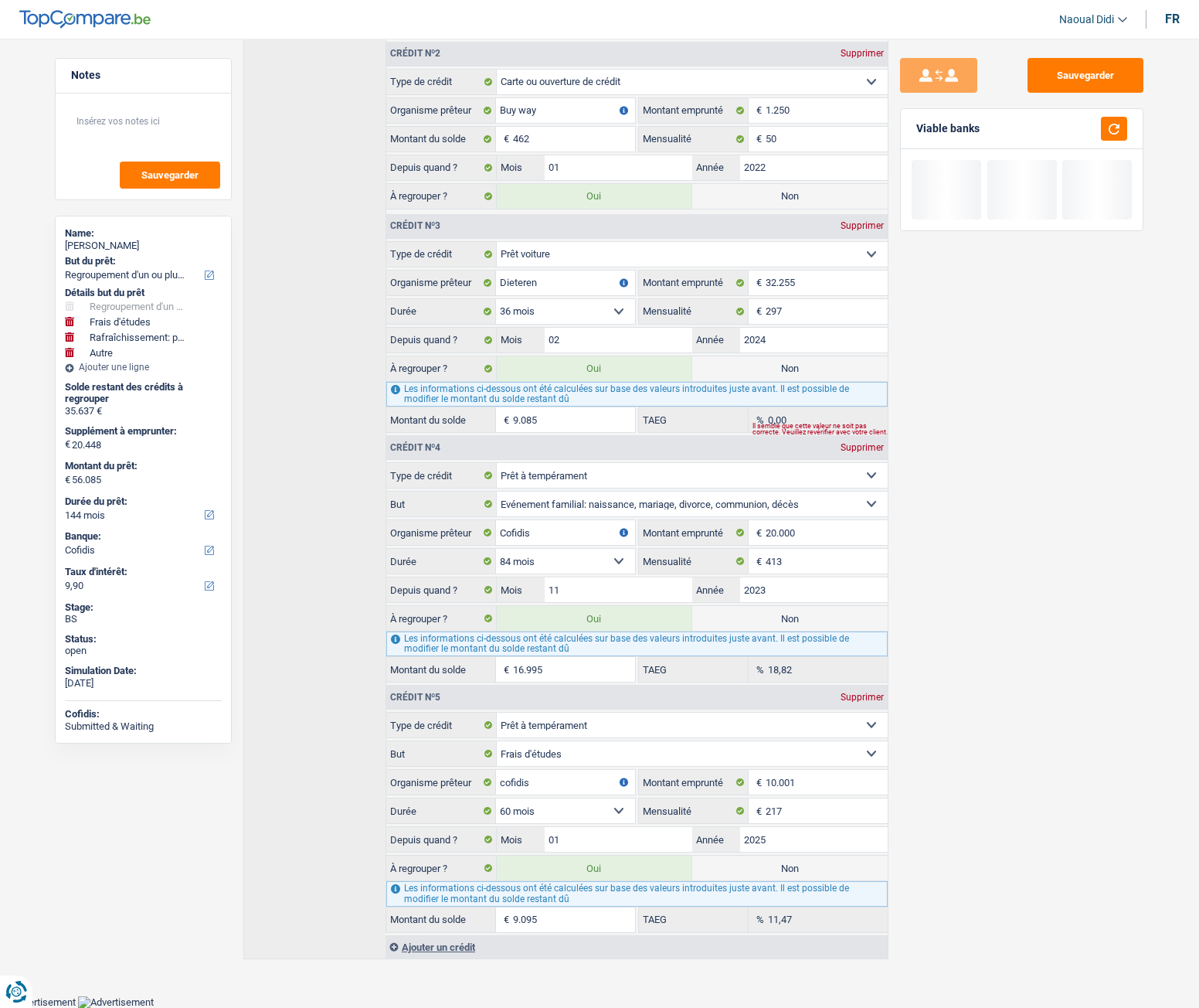
click at [798, 563] on label "Non" at bounding box center [789, 867] width 195 height 24
click at [798, 563] on input "Non" at bounding box center [789, 867] width 195 height 24
radio input "true"
type input "46.990"
radio input "false"
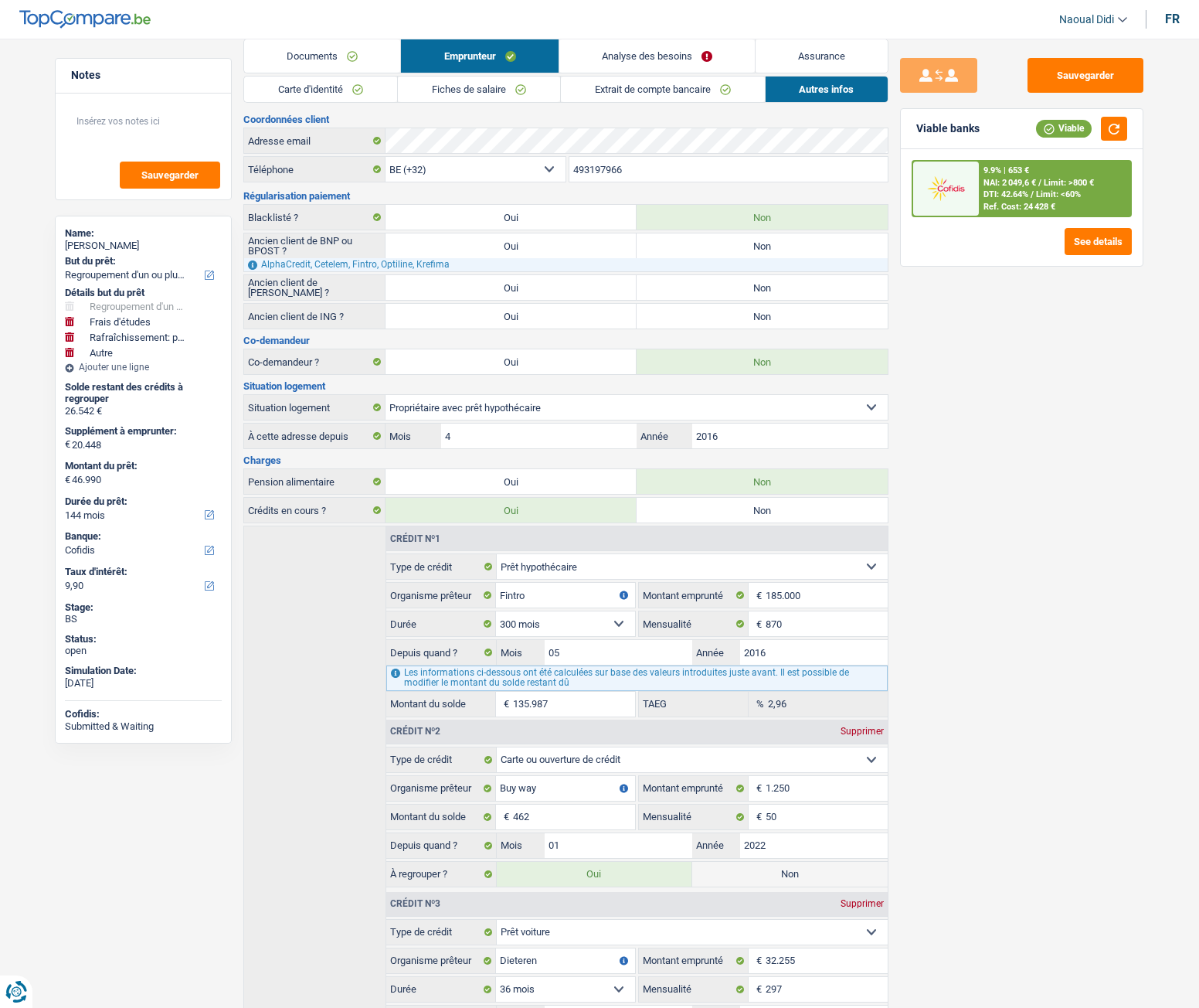
scroll to position [0, 0]
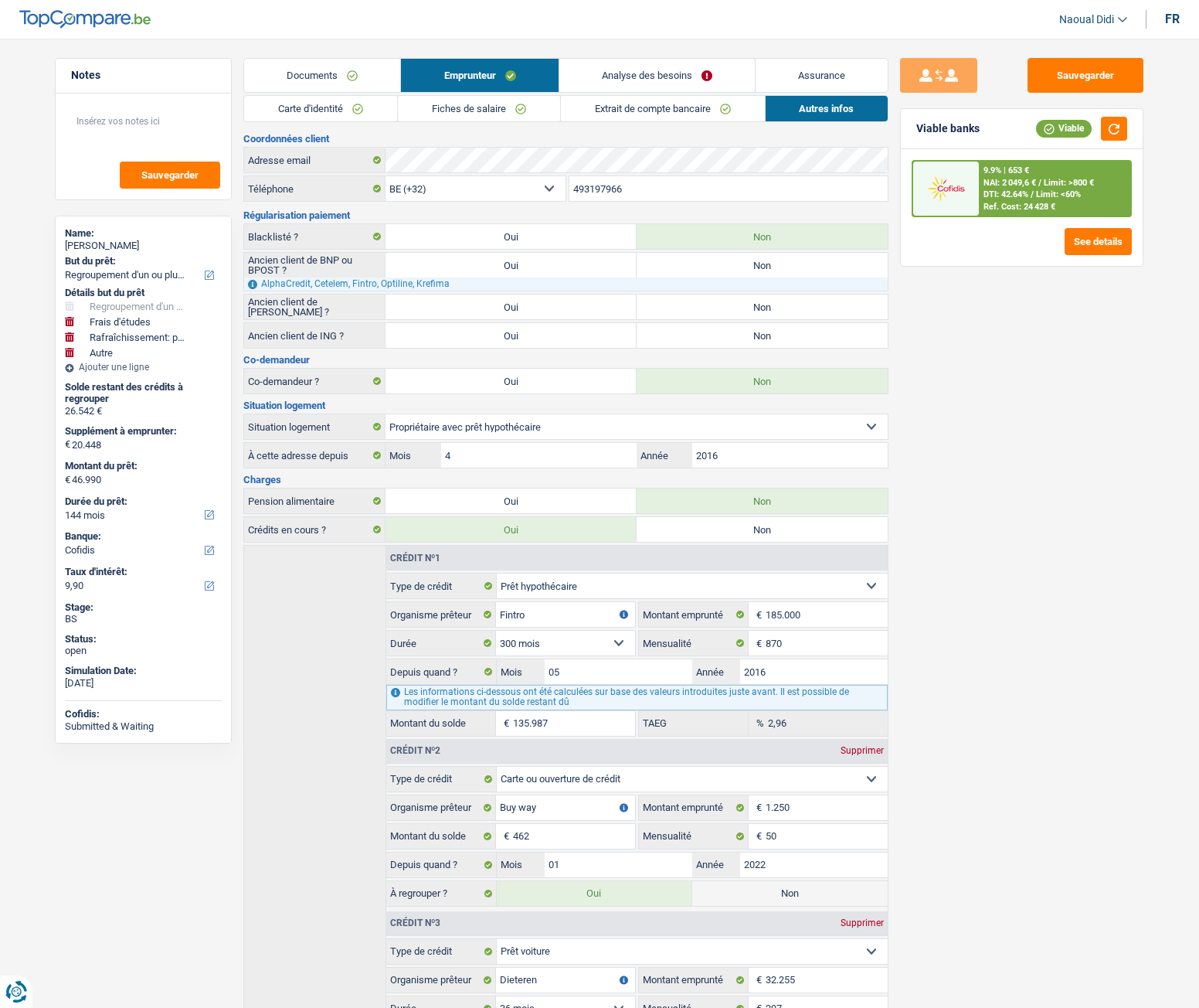
click at [655, 74] on link "Analyse des besoins" at bounding box center [656, 76] width 195 height 33
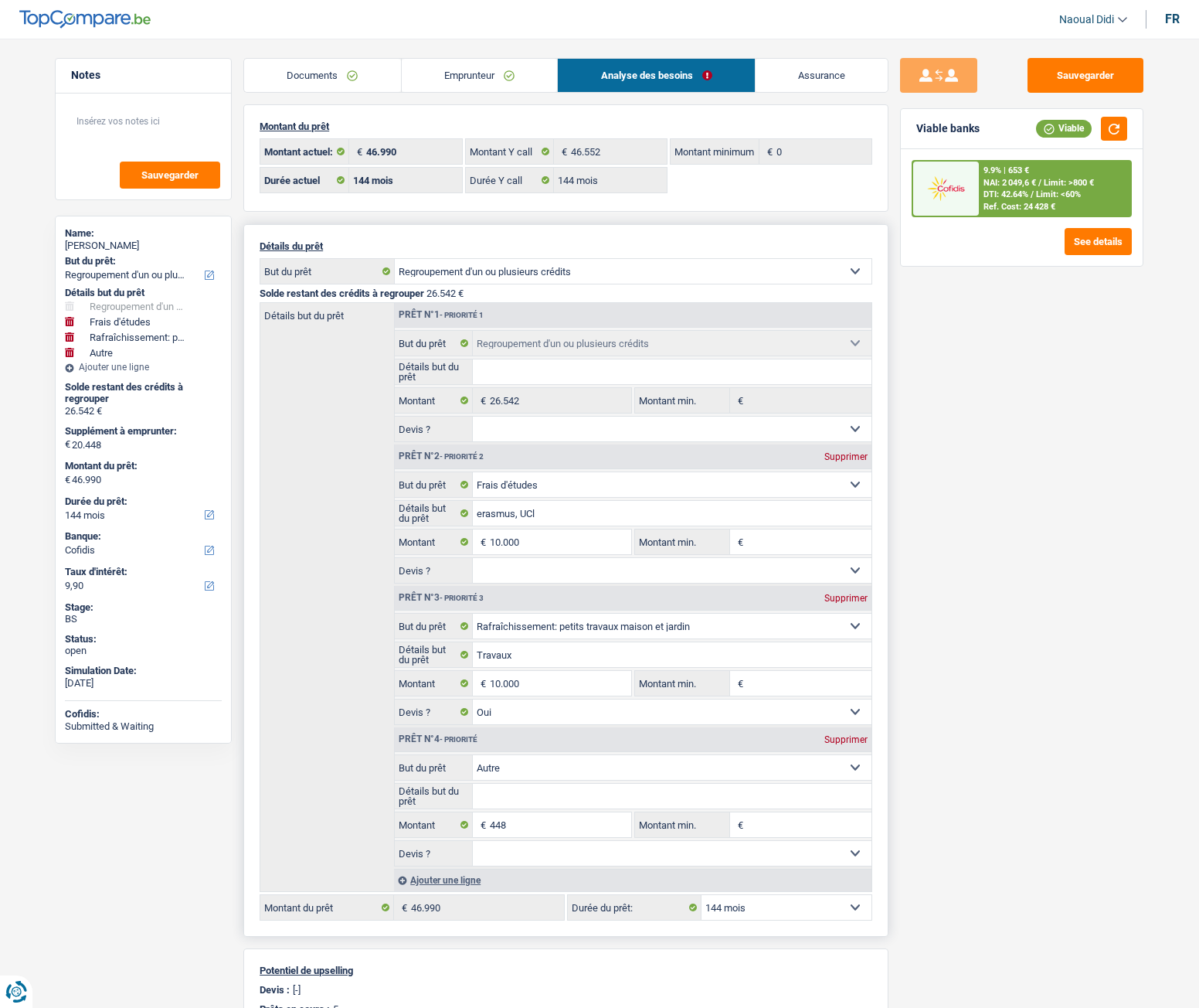
click at [799, 563] on select "12 mois 18 mois 24 mois 30 mois 36 mois 42 mois 48 mois 60 mois 72 mois 84 mois…" at bounding box center [786, 907] width 170 height 24
select select "120"
click at [702, 563] on select "12 mois 18 mois 24 mois 30 mois 36 mois 42 mois 48 mois 60 mois 72 mois 84 mois…" at bounding box center [786, 907] width 170 height 24
select select "120"
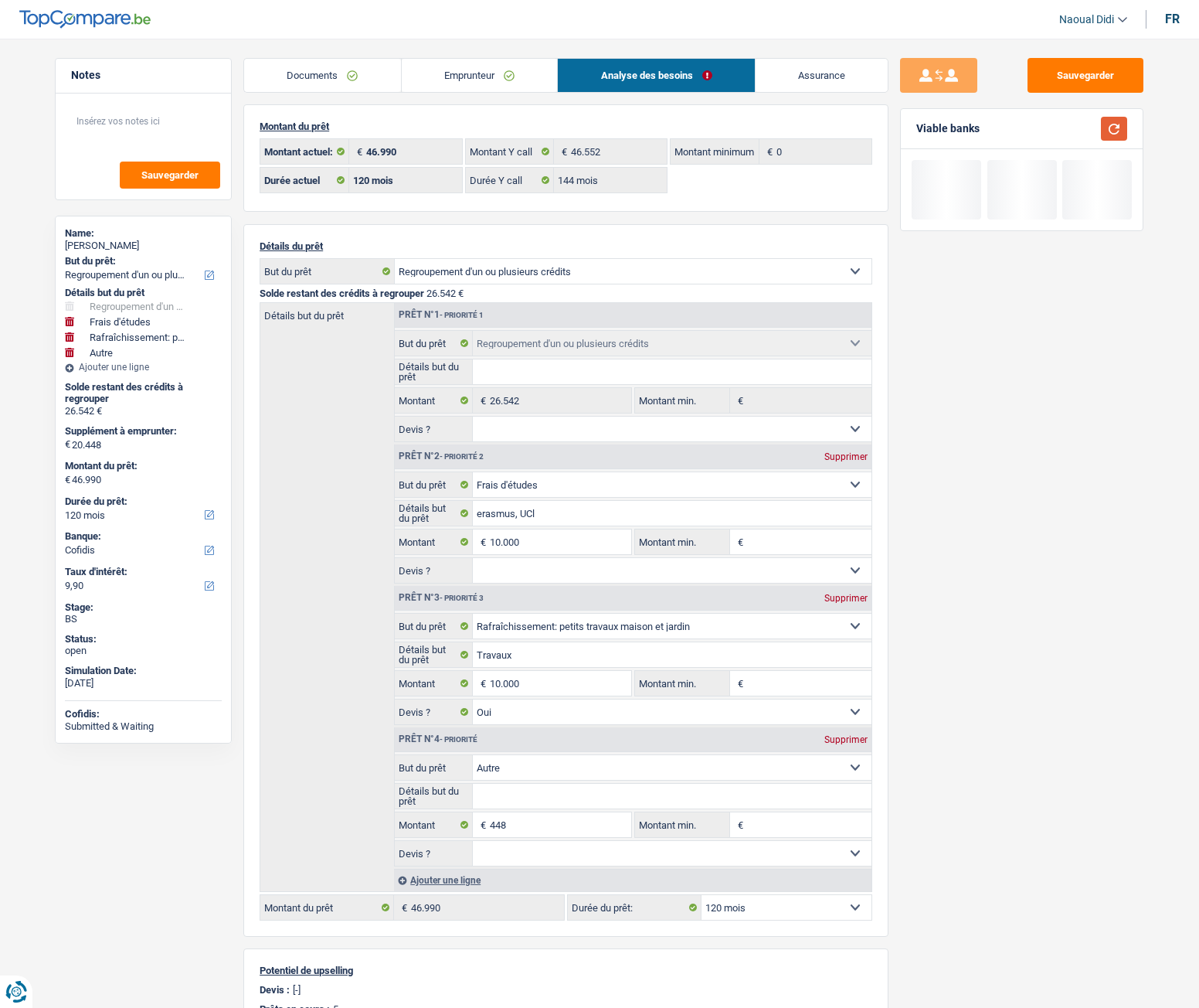
click at [1111, 131] on button "button" at bounding box center [1114, 128] width 26 height 24
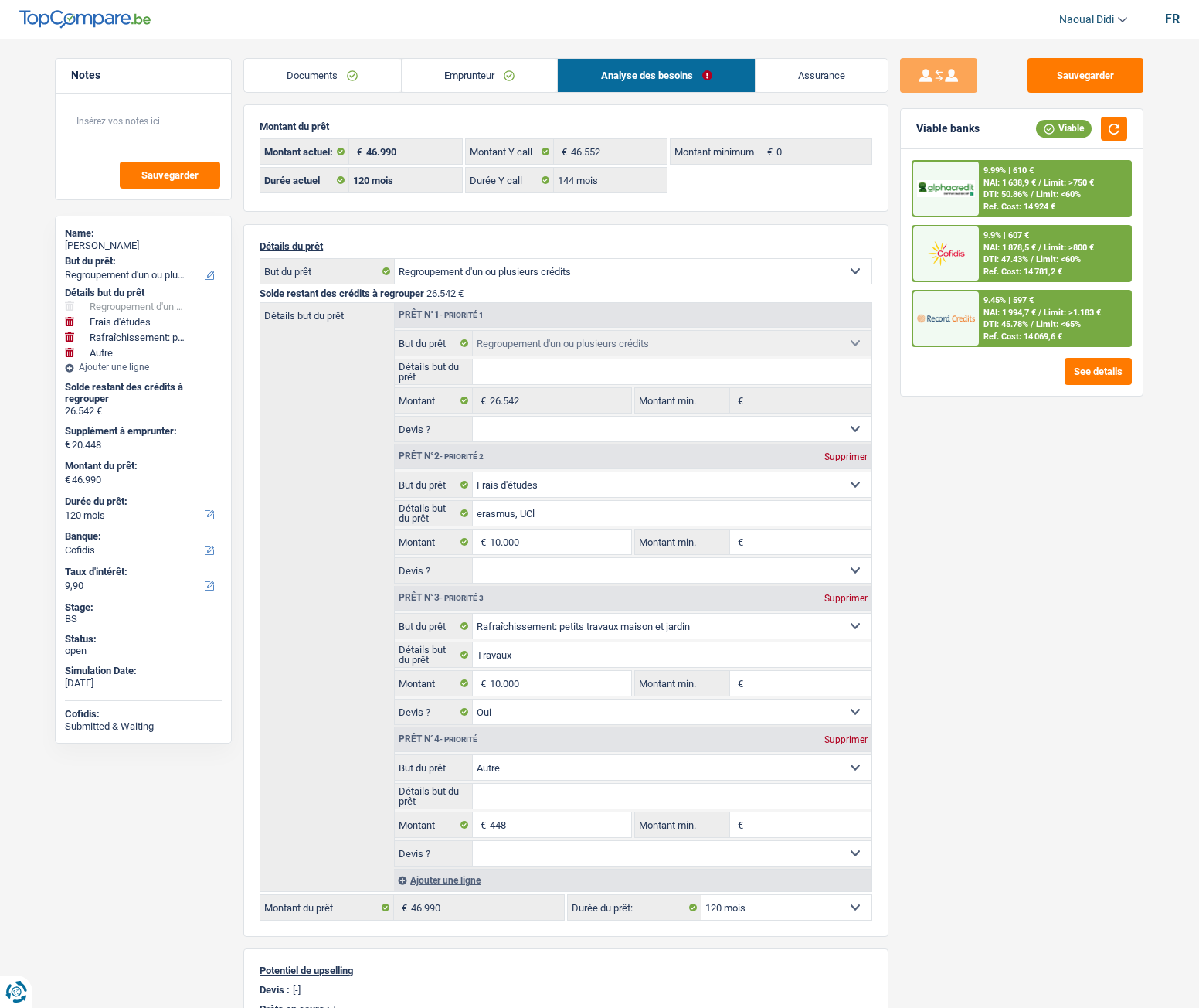
click at [462, 69] on link "Emprunteur" at bounding box center [480, 76] width 156 height 33
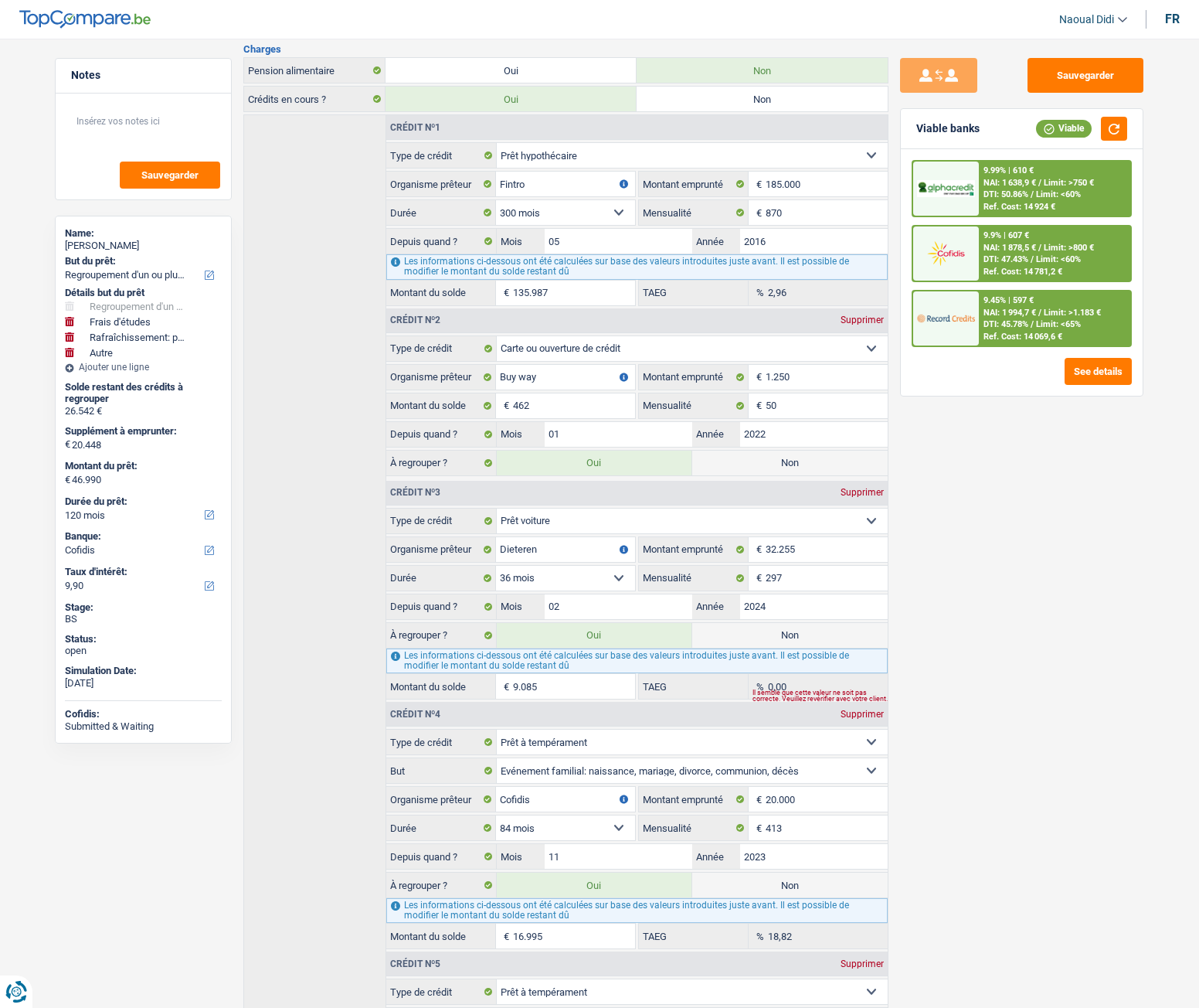
scroll to position [541, 0]
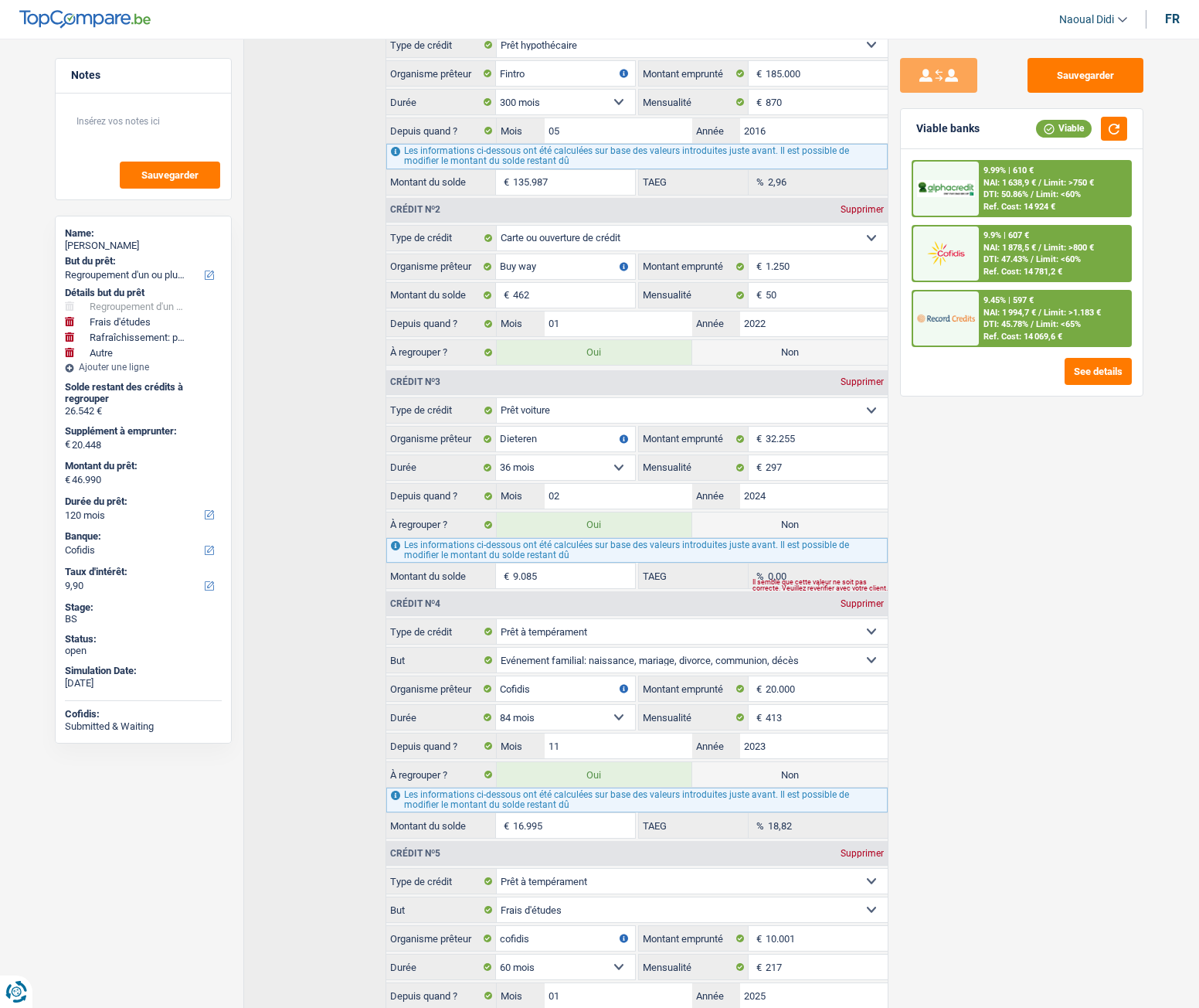
click at [770, 528] on label "Non" at bounding box center [789, 524] width 195 height 24
click at [770, 528] on input "Non" at bounding box center [789, 524] width 195 height 24
radio input "true"
type input "37.905"
select select "144"
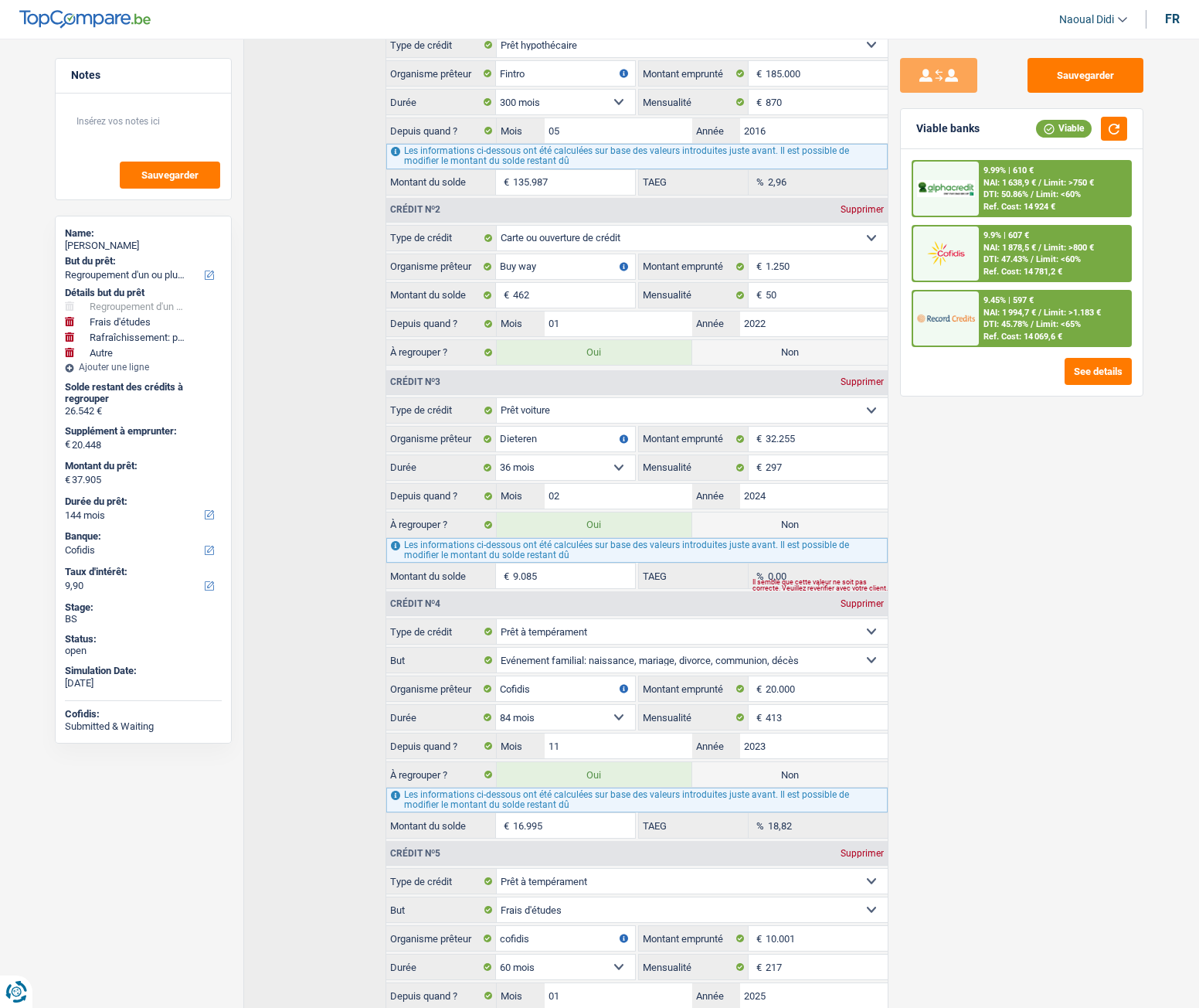
radio input "false"
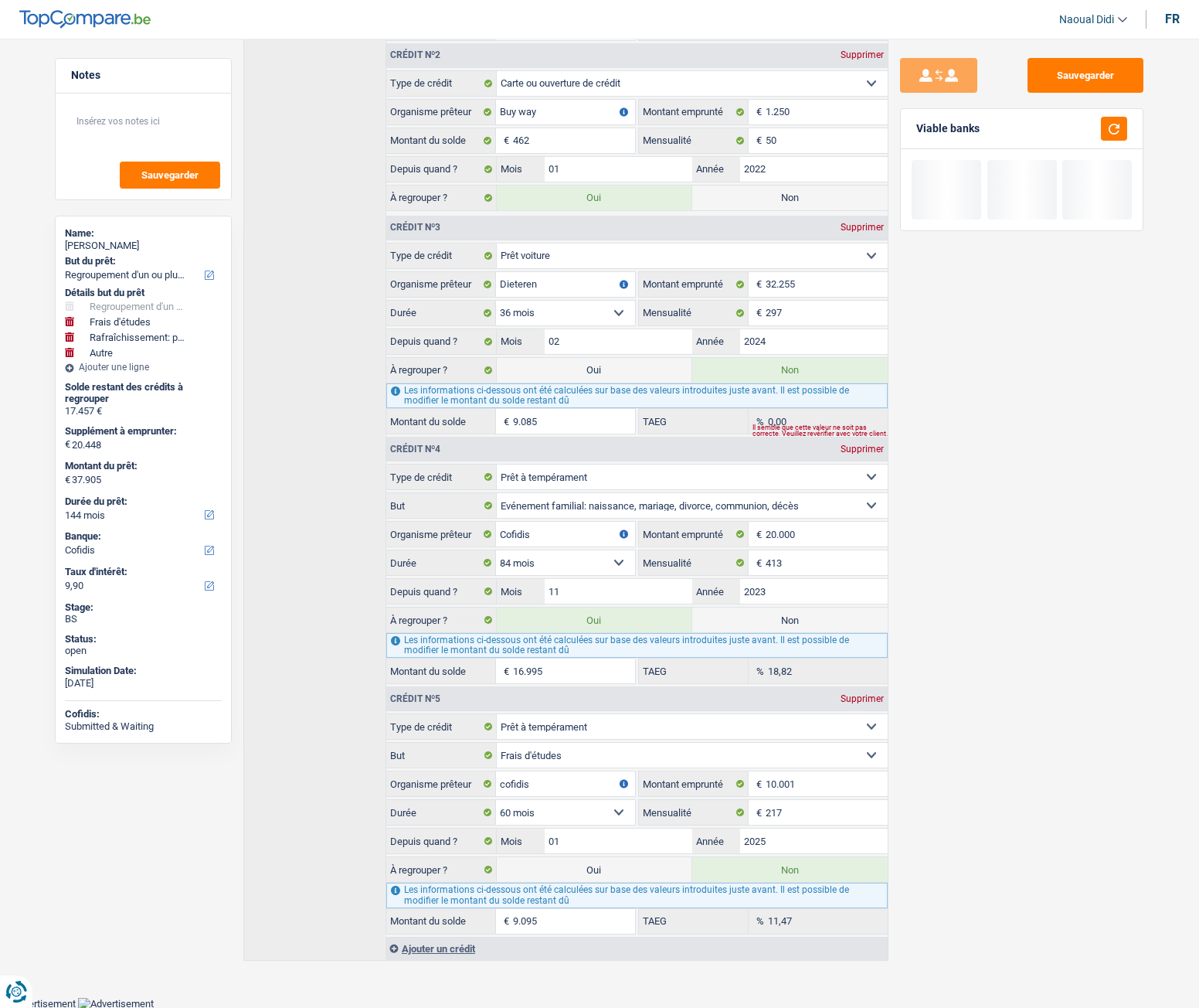
scroll to position [697, 0]
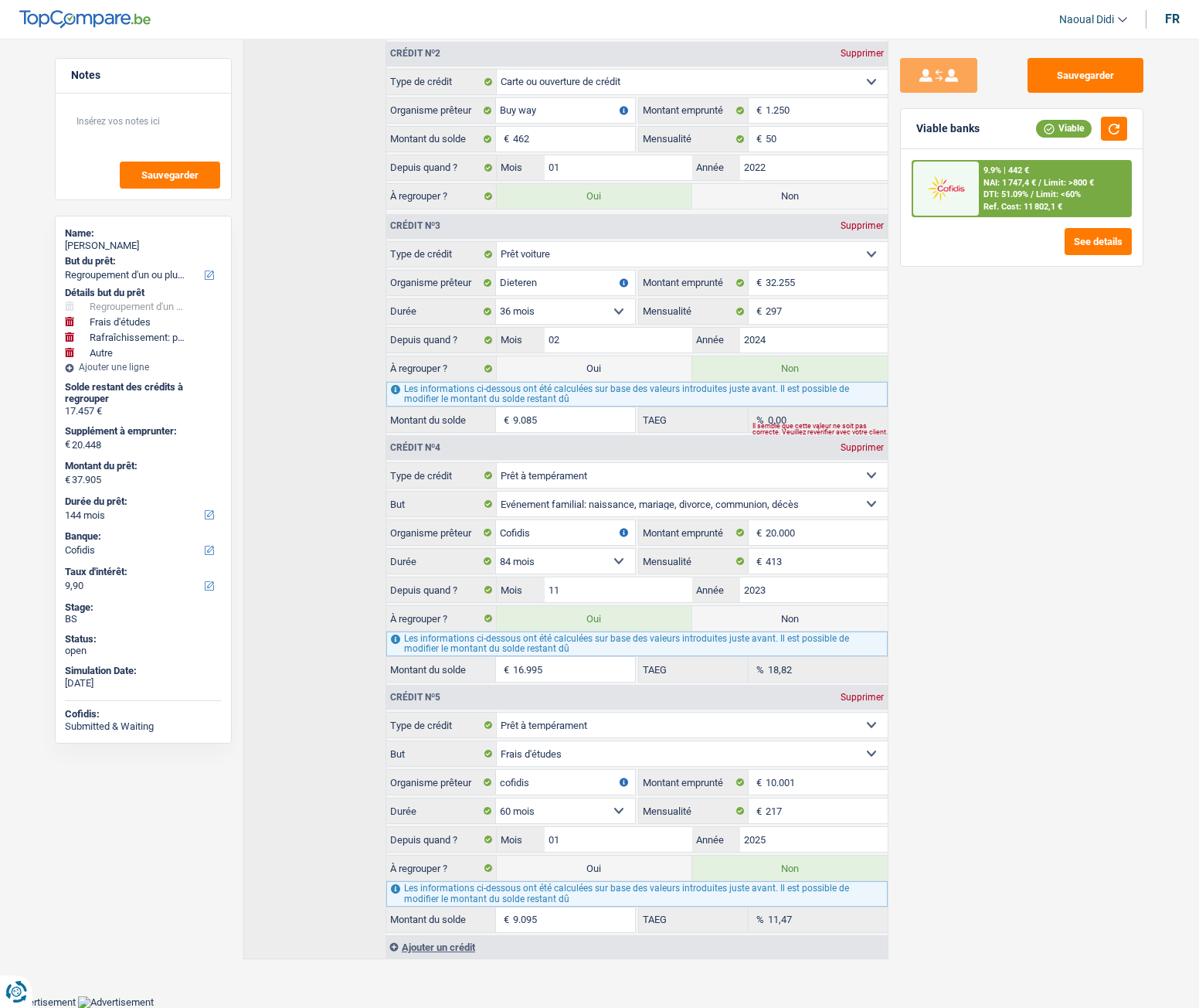
click at [616, 563] on label "Oui" at bounding box center [594, 867] width 195 height 24
click at [616, 563] on input "Oui" at bounding box center [594, 867] width 195 height 24
radio input "true"
type input "47.000"
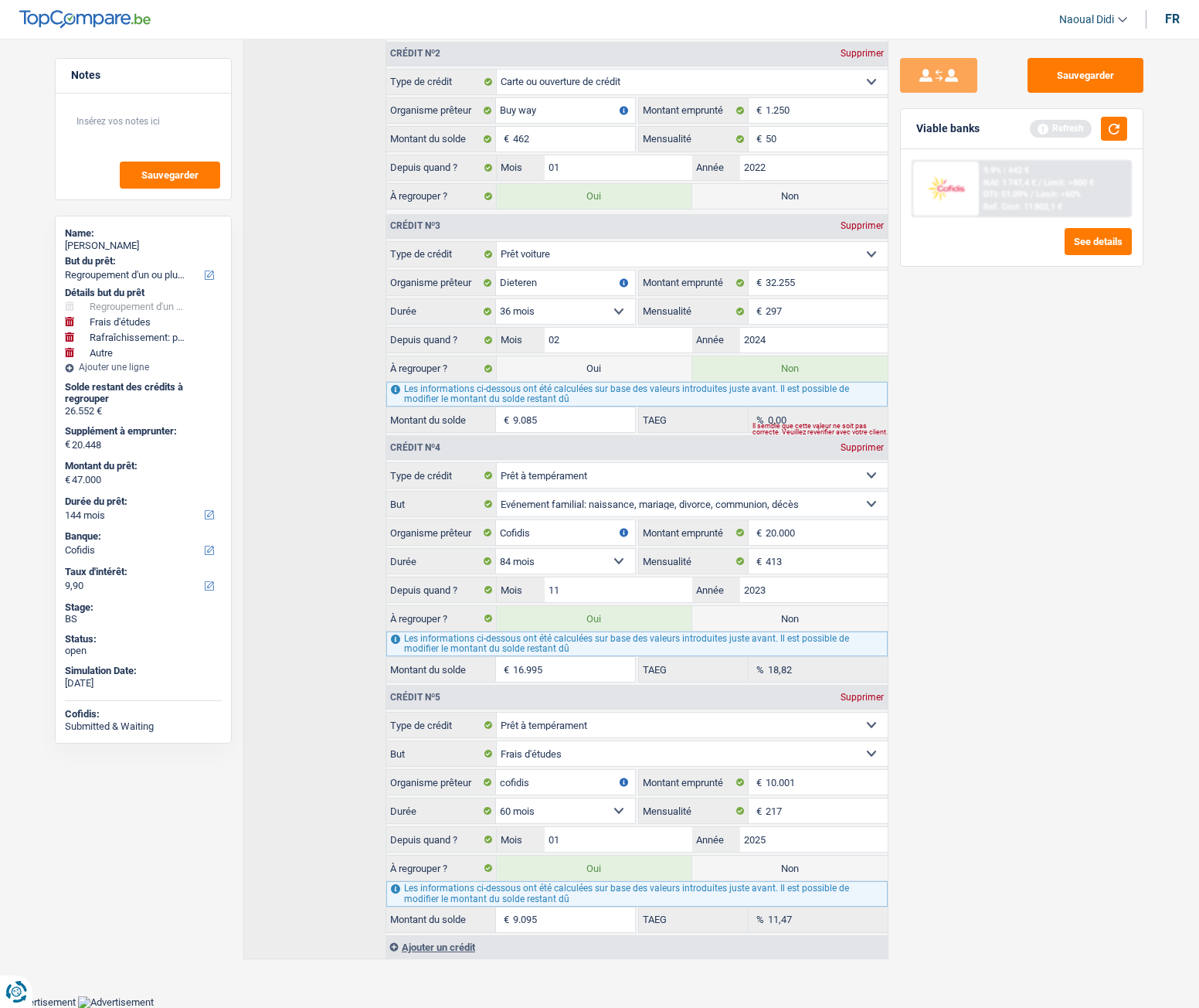
click at [771, 563] on label "Non" at bounding box center [789, 867] width 195 height 24
click at [771, 563] on input "Non" at bounding box center [789, 867] width 195 height 24
radio input "true"
type input "37.905"
radio input "false"
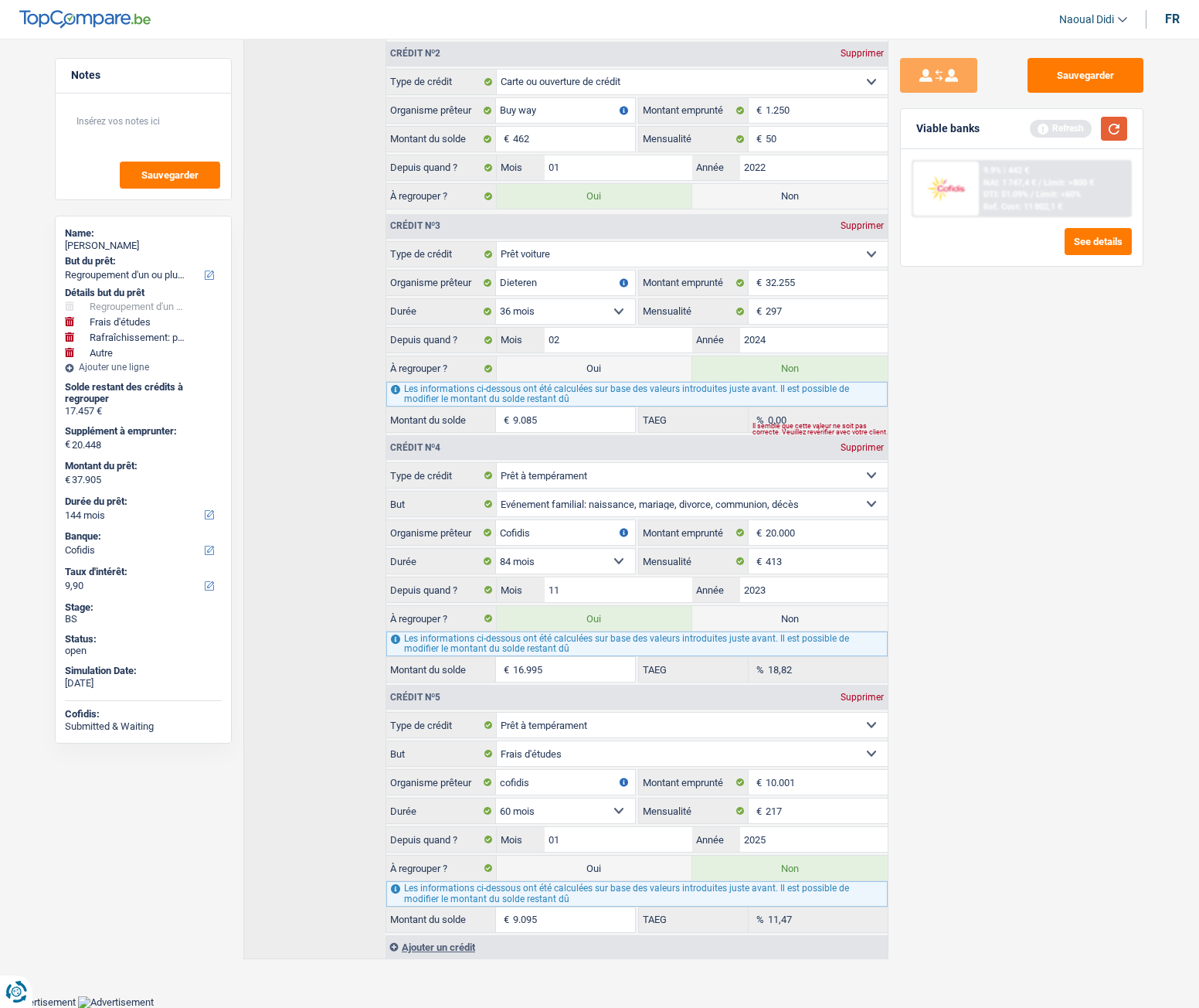
click at [1122, 131] on button "button" at bounding box center [1114, 128] width 26 height 24
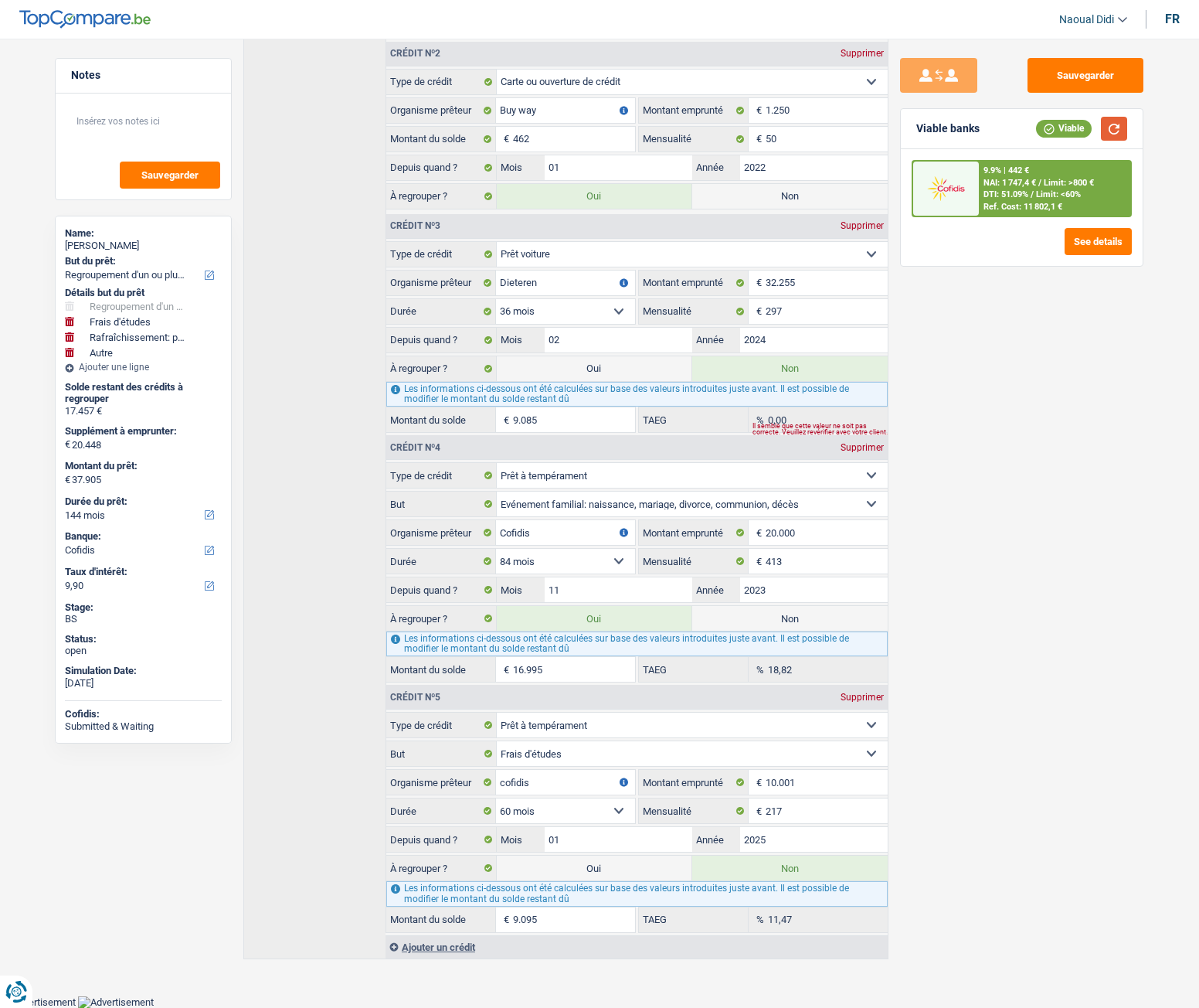
click at [1119, 135] on button "button" at bounding box center [1114, 128] width 26 height 24
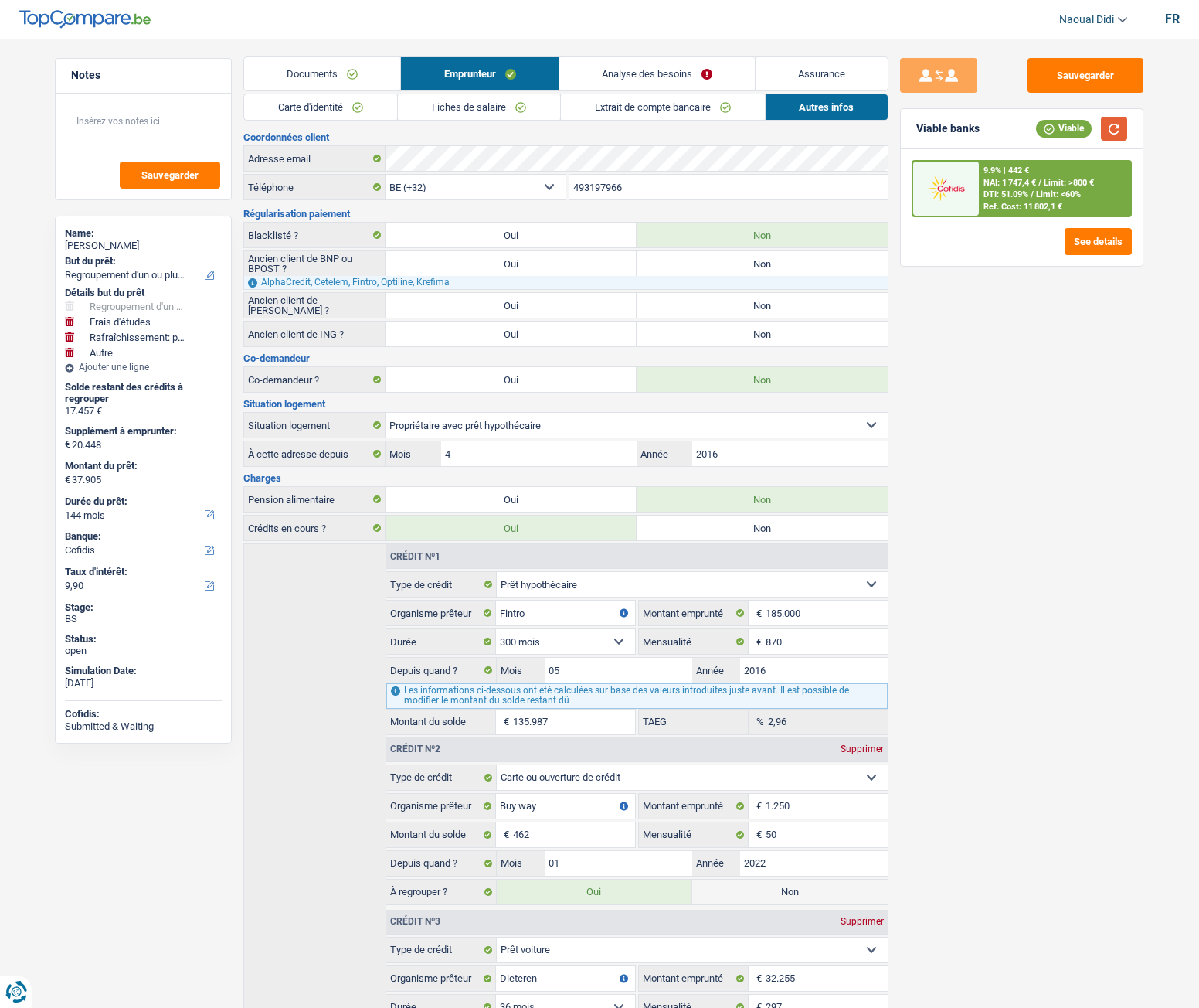
scroll to position [0, 0]
click at [656, 71] on link "Analyse des besoins" at bounding box center [656, 76] width 195 height 33
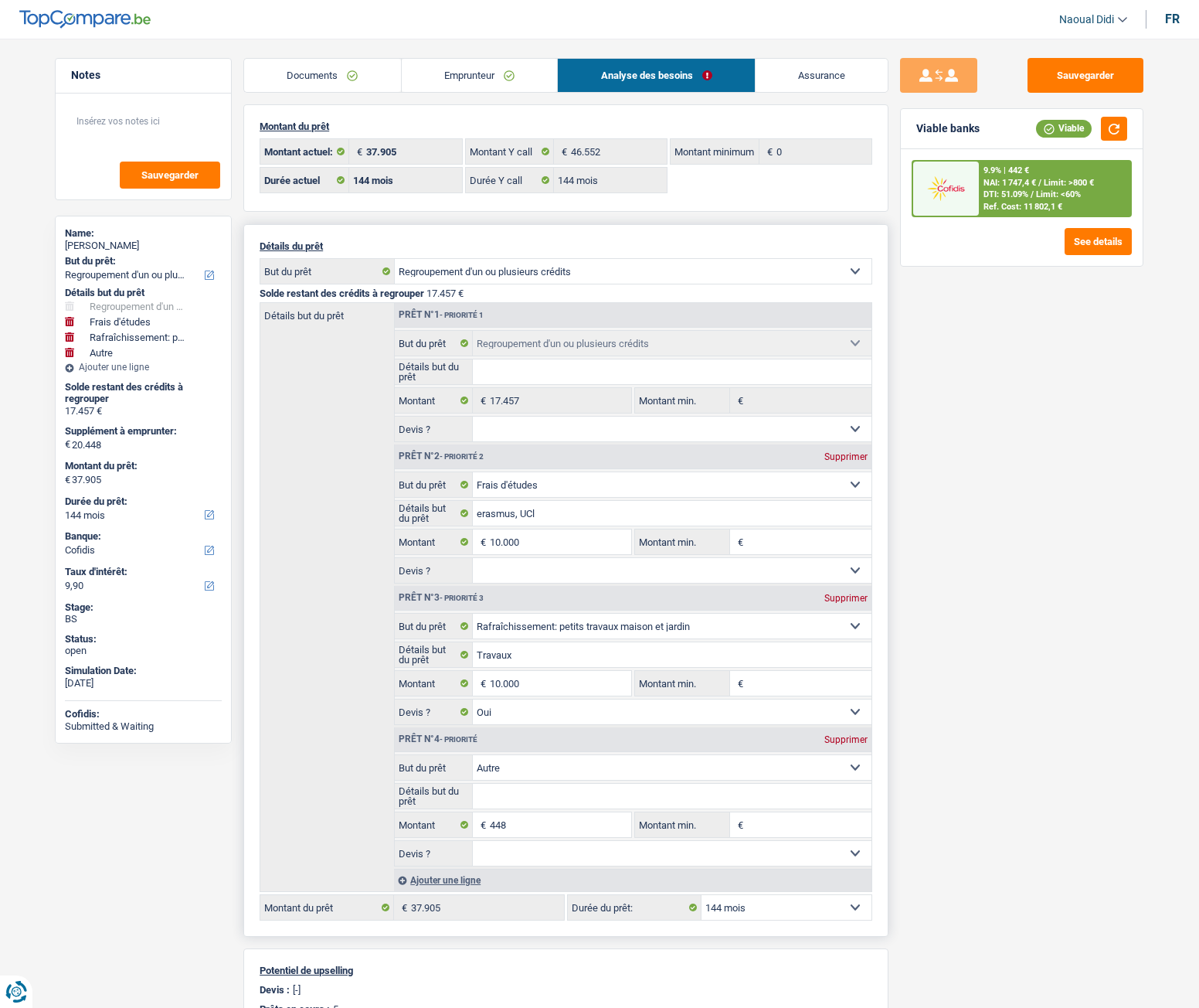
click at [784, 563] on select "12 mois 18 mois 24 mois 30 mois 36 mois 42 mois 48 mois 60 mois 72 mois 84 mois…" at bounding box center [786, 907] width 170 height 24
select select "120"
click at [702, 563] on select "12 mois 18 mois 24 mois 30 mois 36 mois 42 mois 48 mois 60 mois 72 mois 84 mois…" at bounding box center [786, 907] width 170 height 24
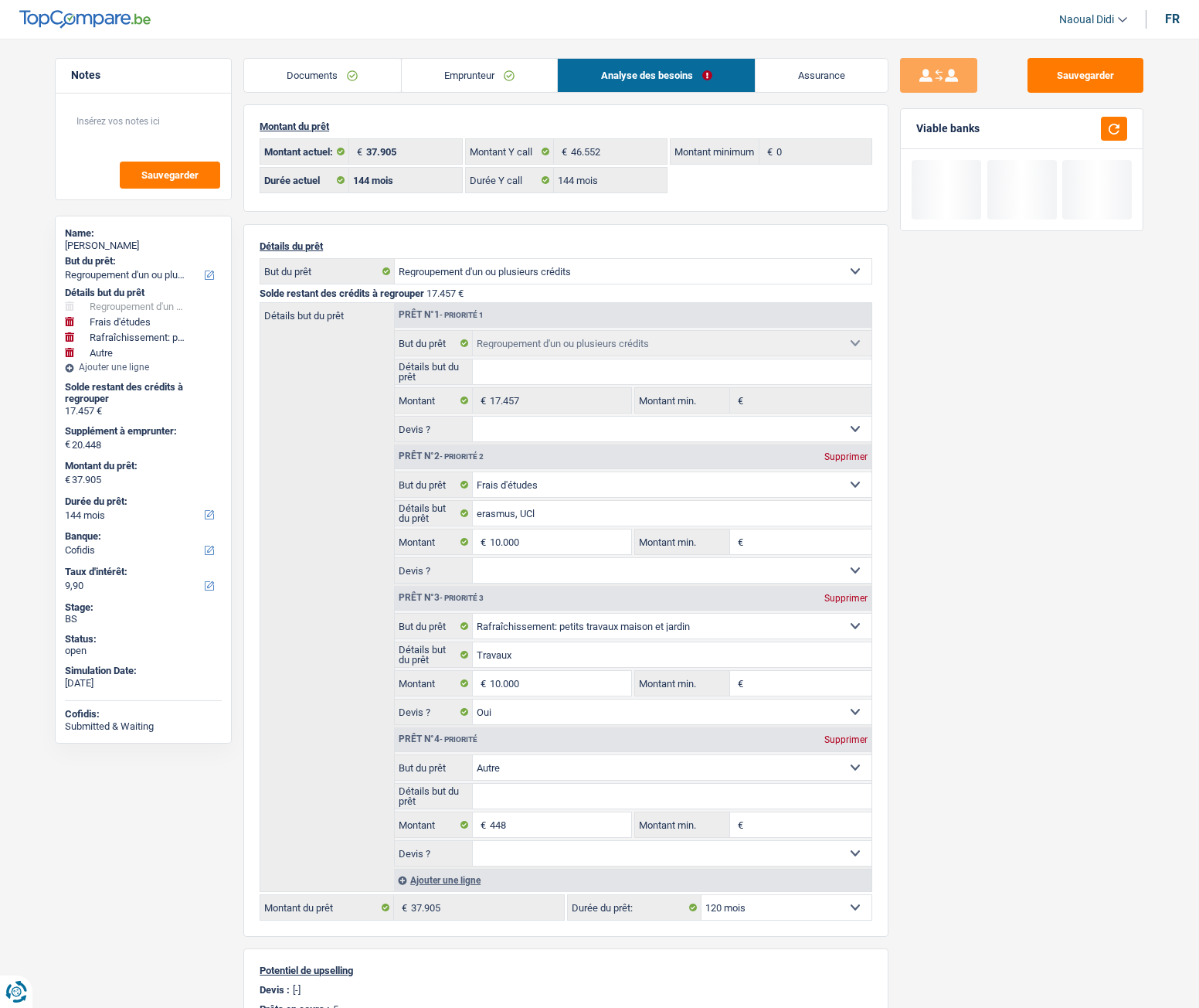
select select "120"
click at [1112, 125] on button "button" at bounding box center [1114, 128] width 26 height 24
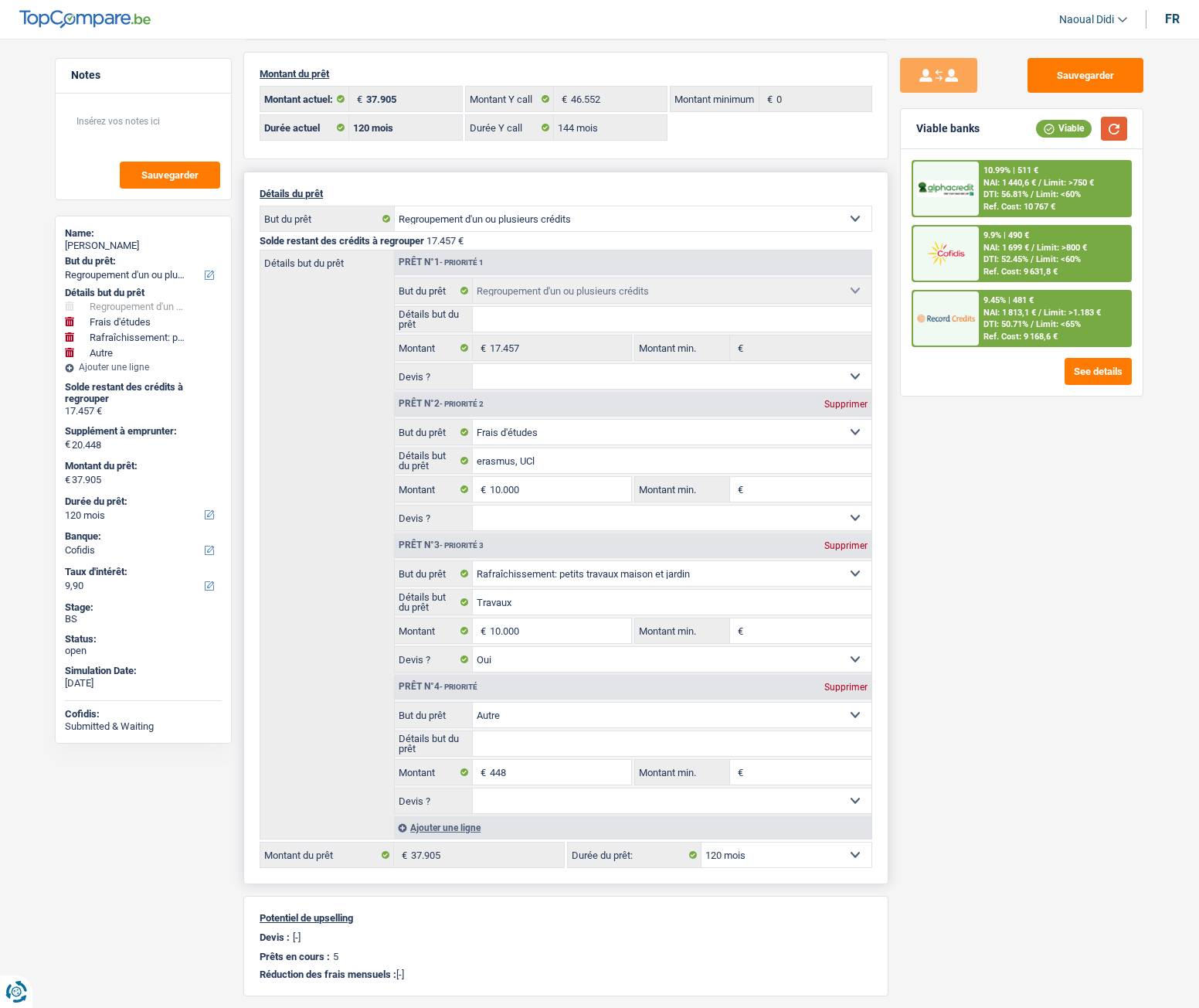
scroll to position [78, 0]
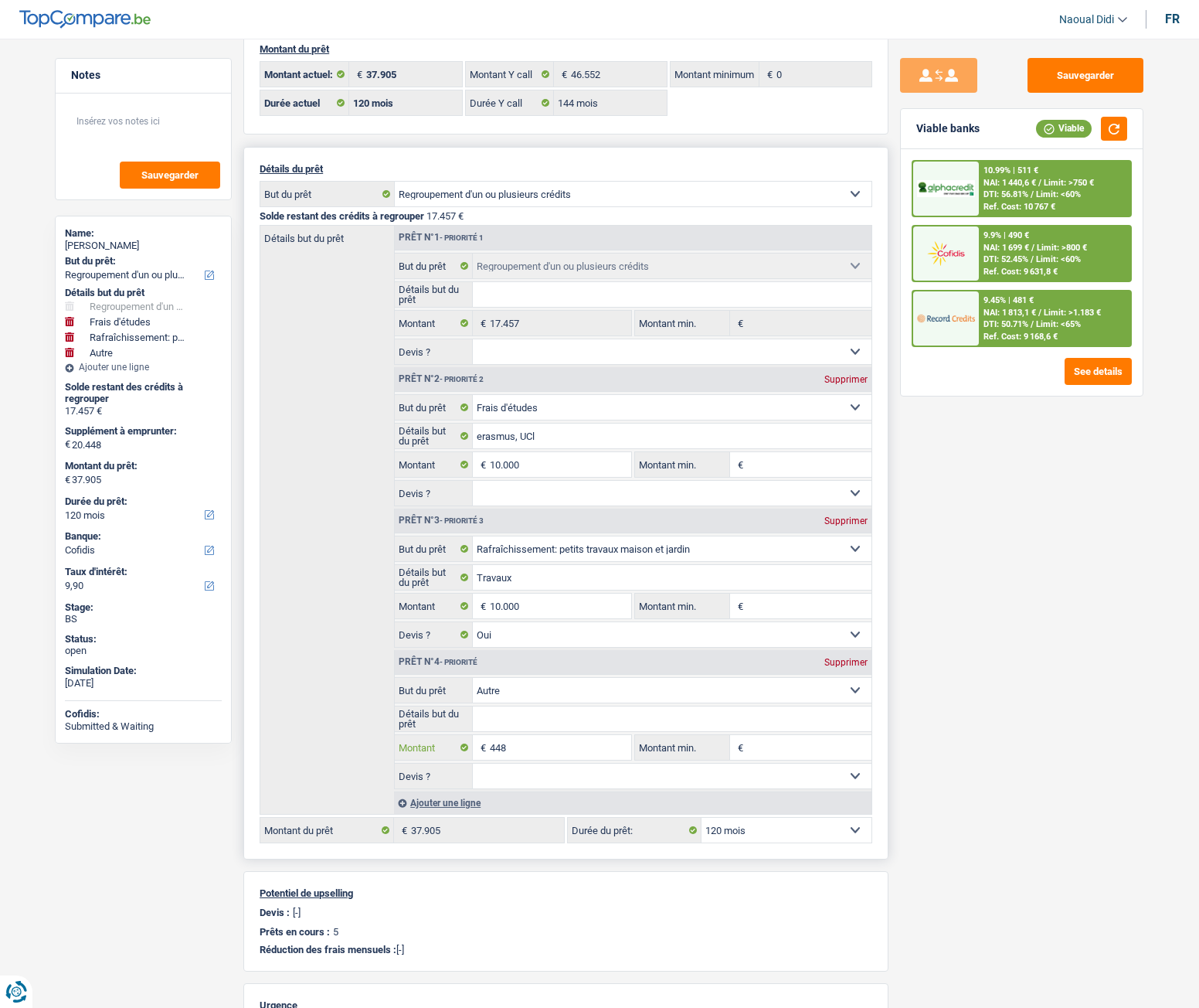
click at [533, 563] on input "448" at bounding box center [561, 747] width 142 height 24
type input "44"
select select
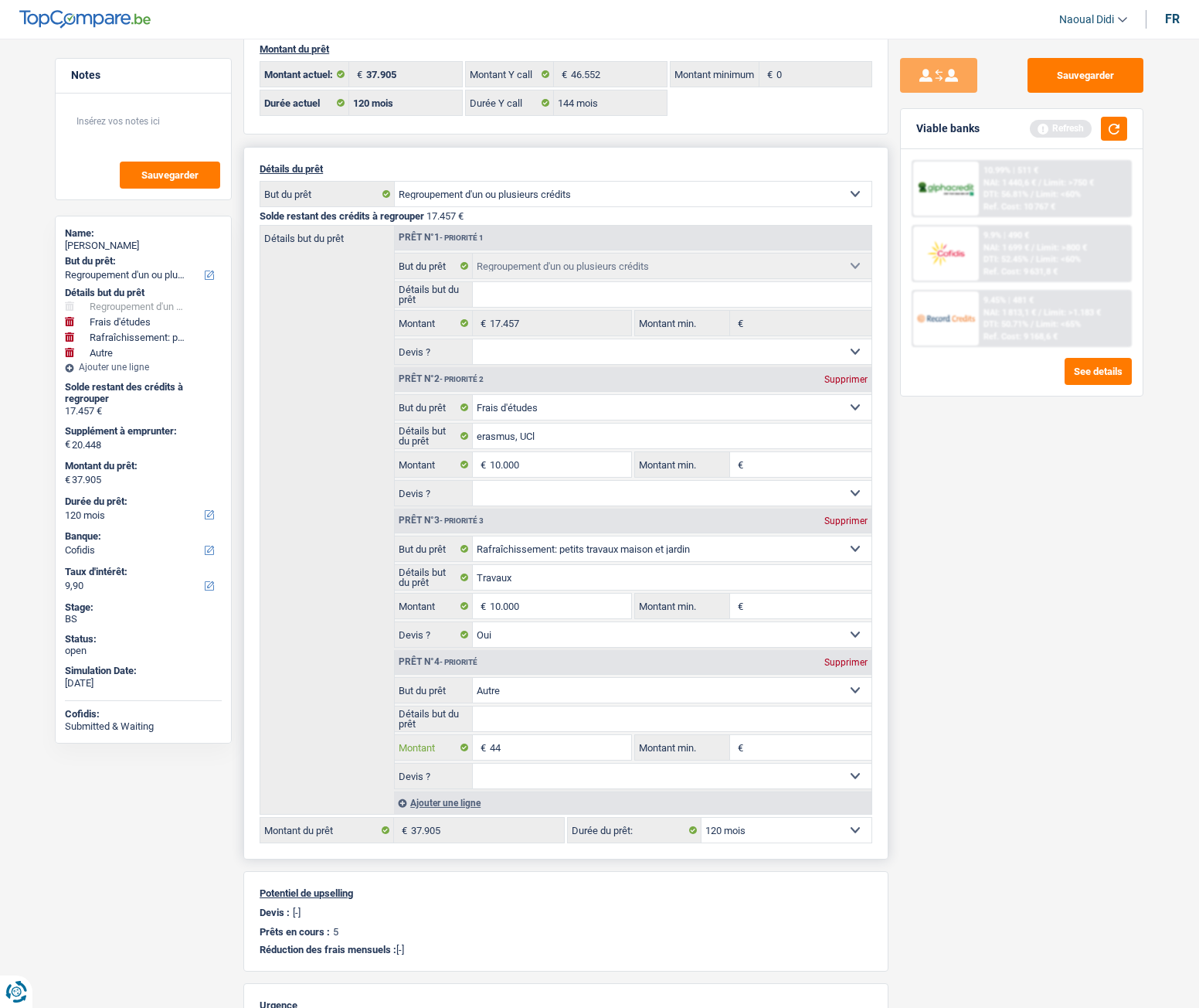
type input "4"
select select
type input "9"
select select
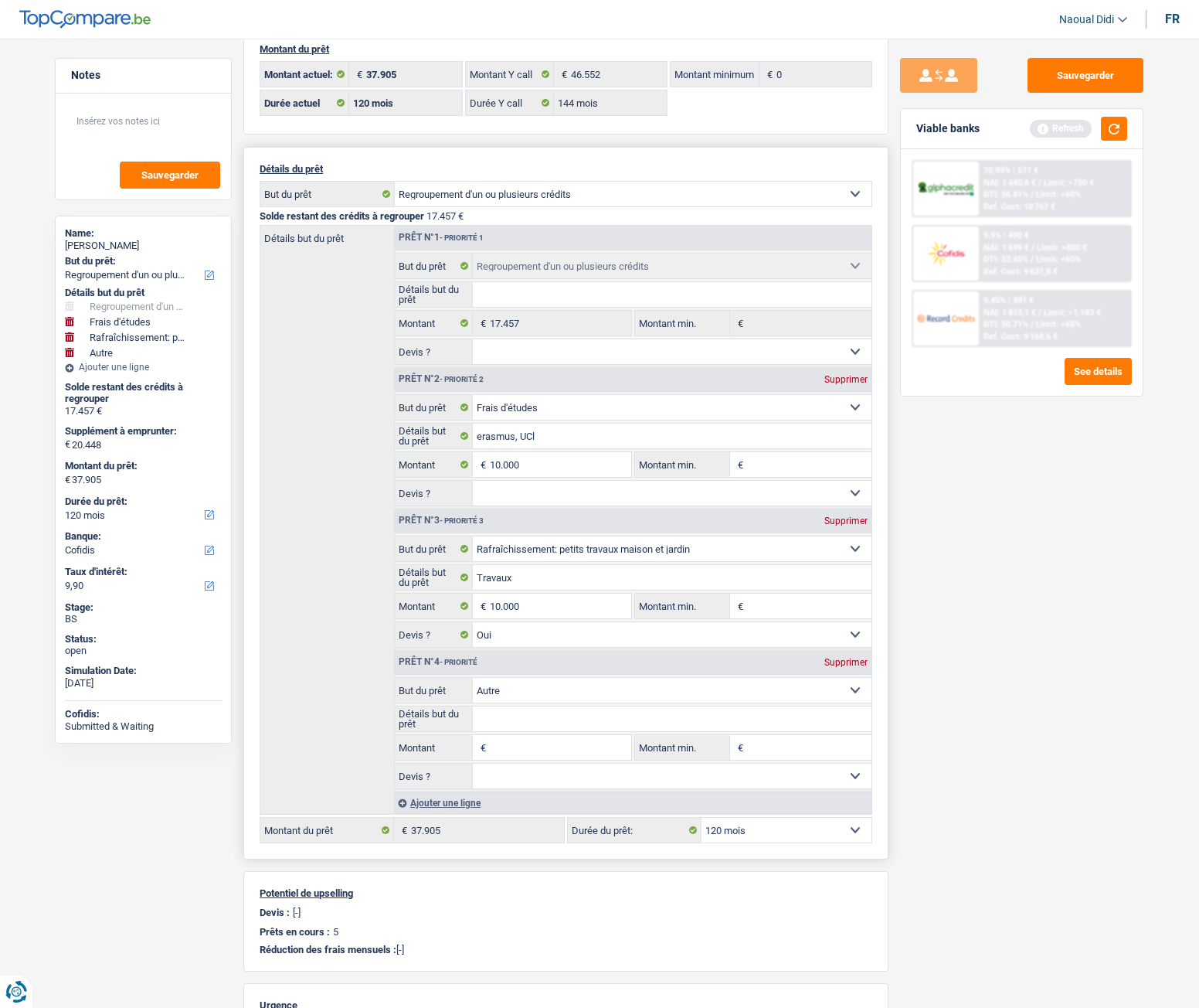
select select
type input "8"
select select
type input "86"
select select
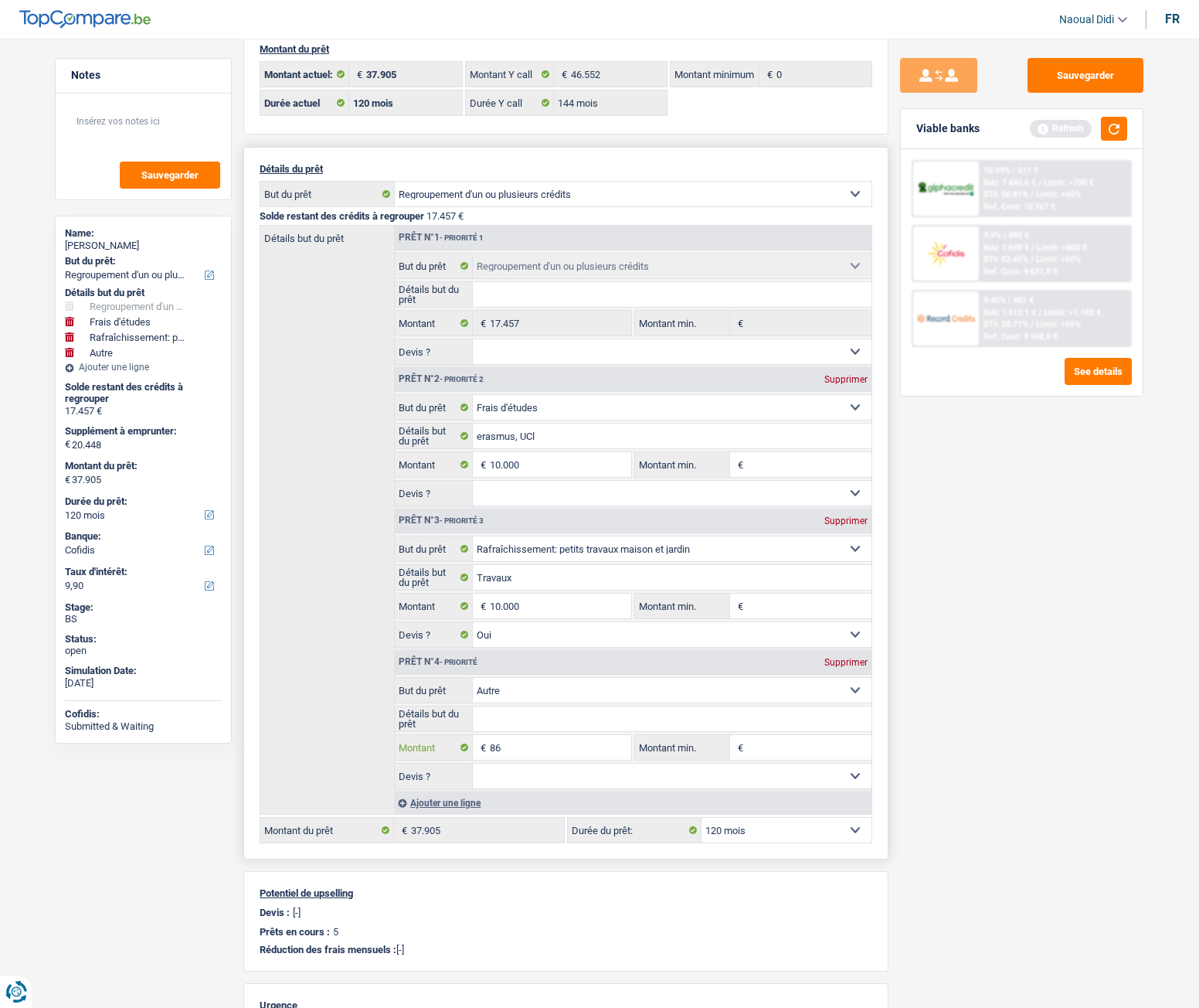
type input "860"
select select
type input "8.600"
select select
type input "8.600"
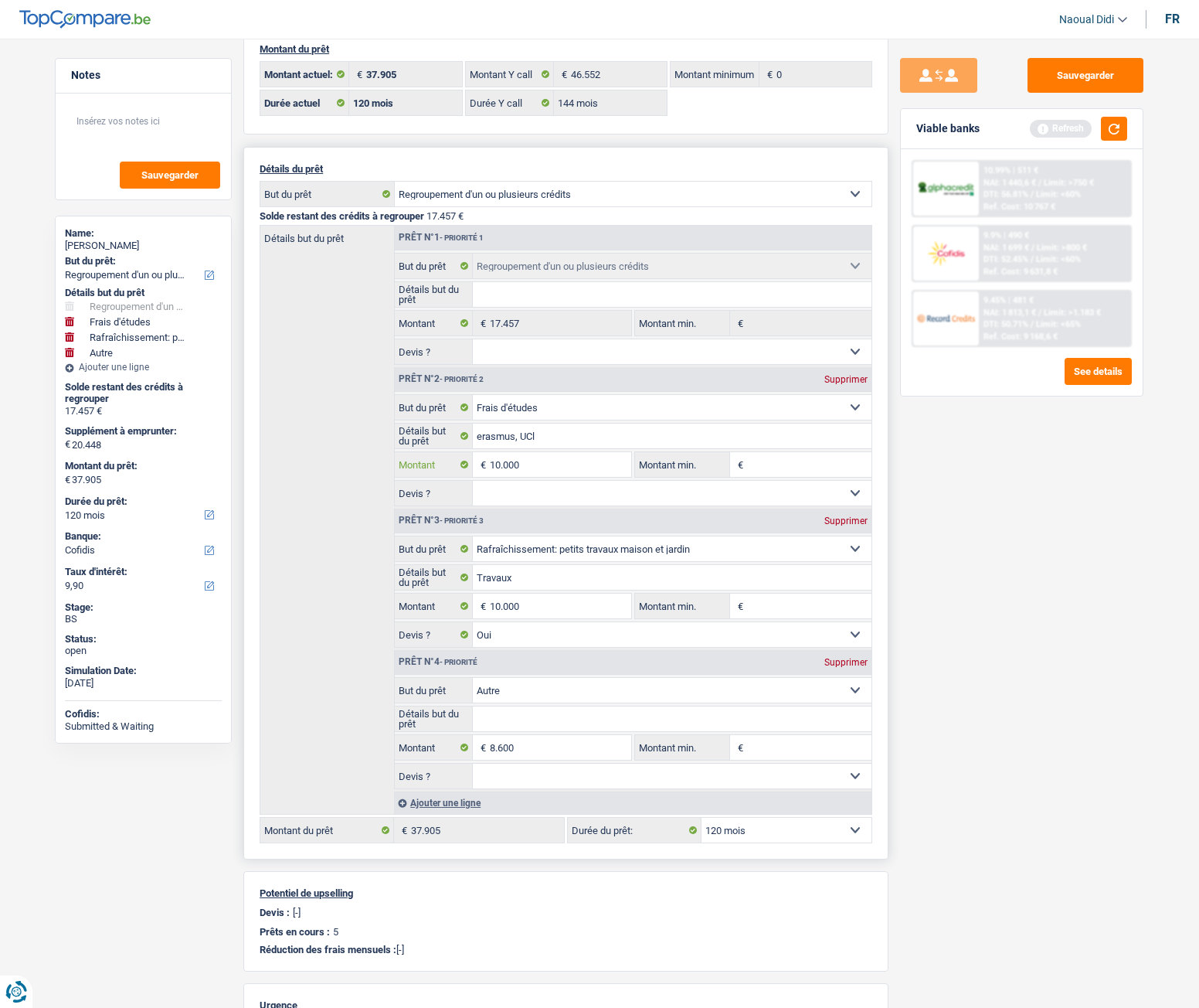
type input "28.600"
type input "46.057"
select select "144"
type input "46.057"
select select "144"
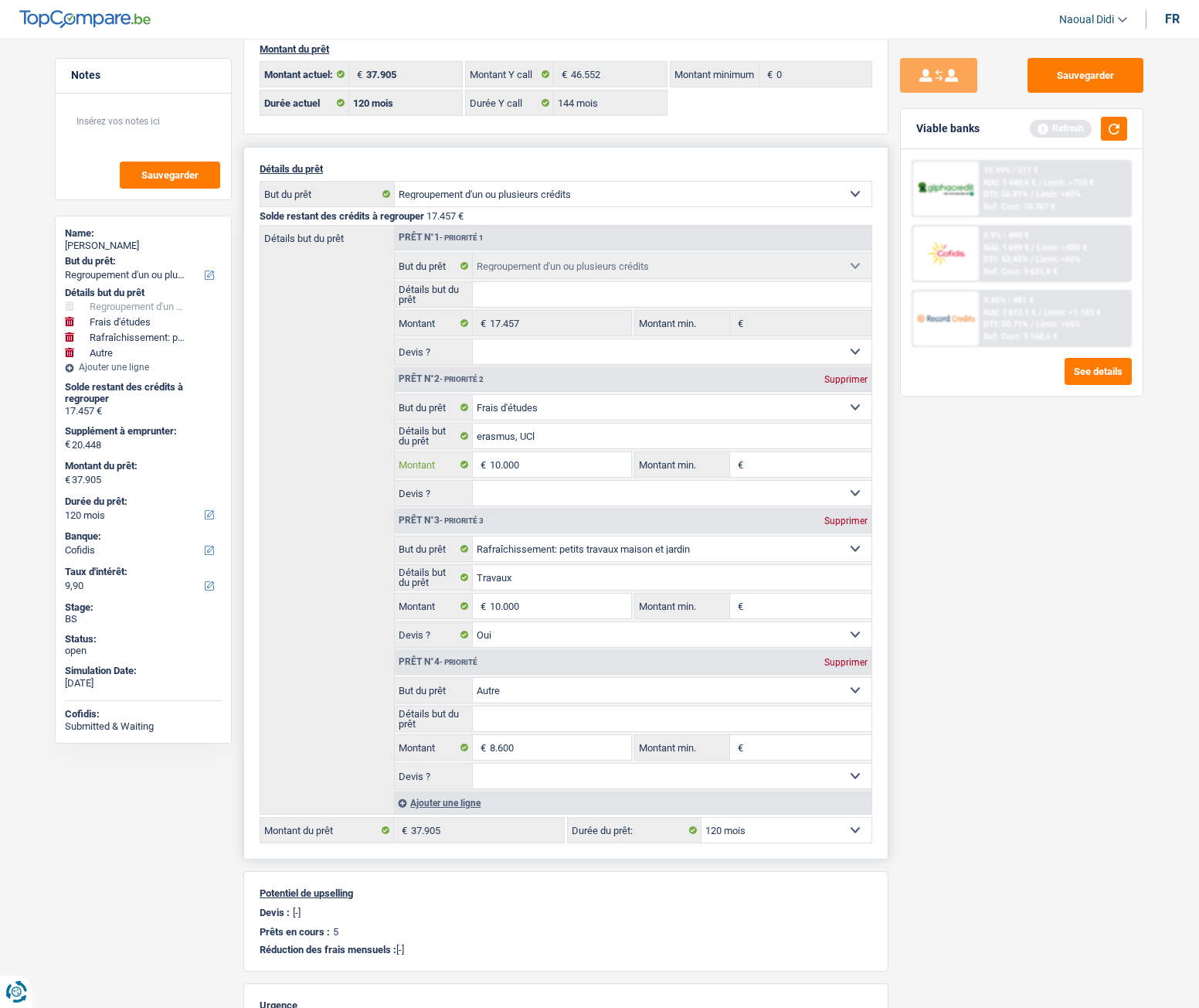
type input "46.057"
select select "144"
click at [529, 467] on input "10.000" at bounding box center [561, 464] width 142 height 24
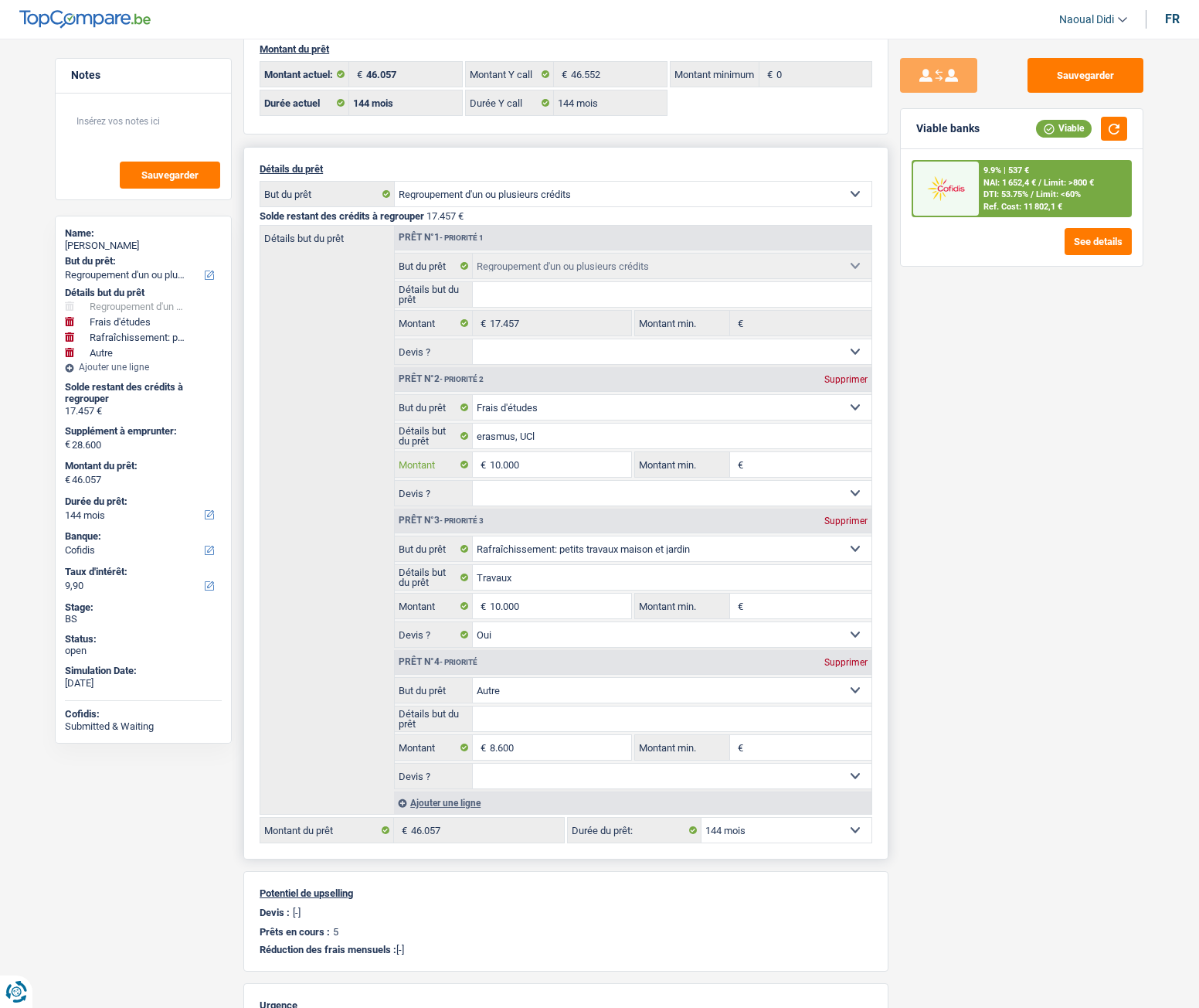
click at [500, 463] on input "10.000" at bounding box center [561, 464] width 142 height 24
click at [500, 563] on input "10.000" at bounding box center [561, 605] width 142 height 24
type input "1.000"
select select
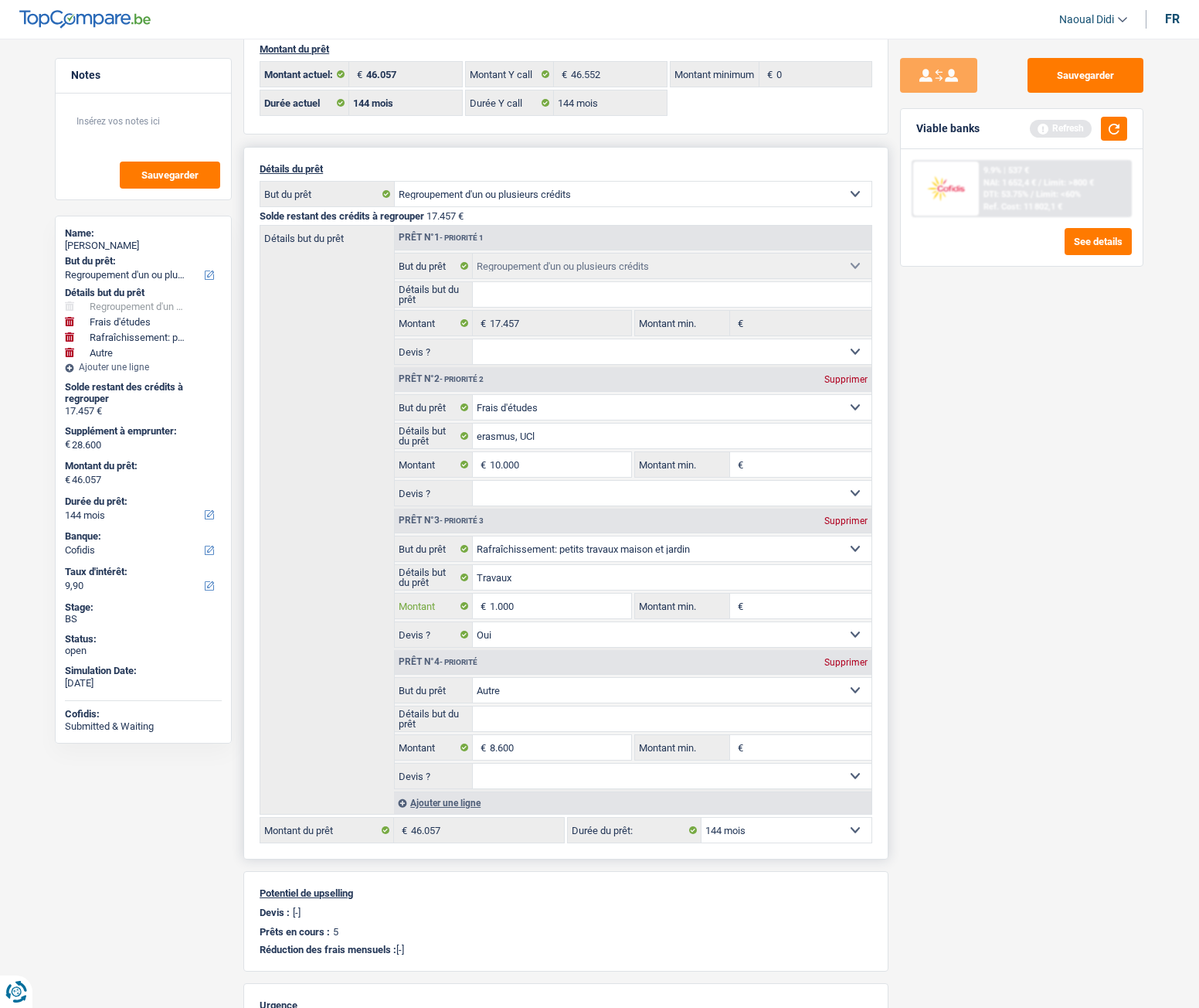
type input "15.000"
select select
type input "15.000"
type input "33.600"
type input "51.057"
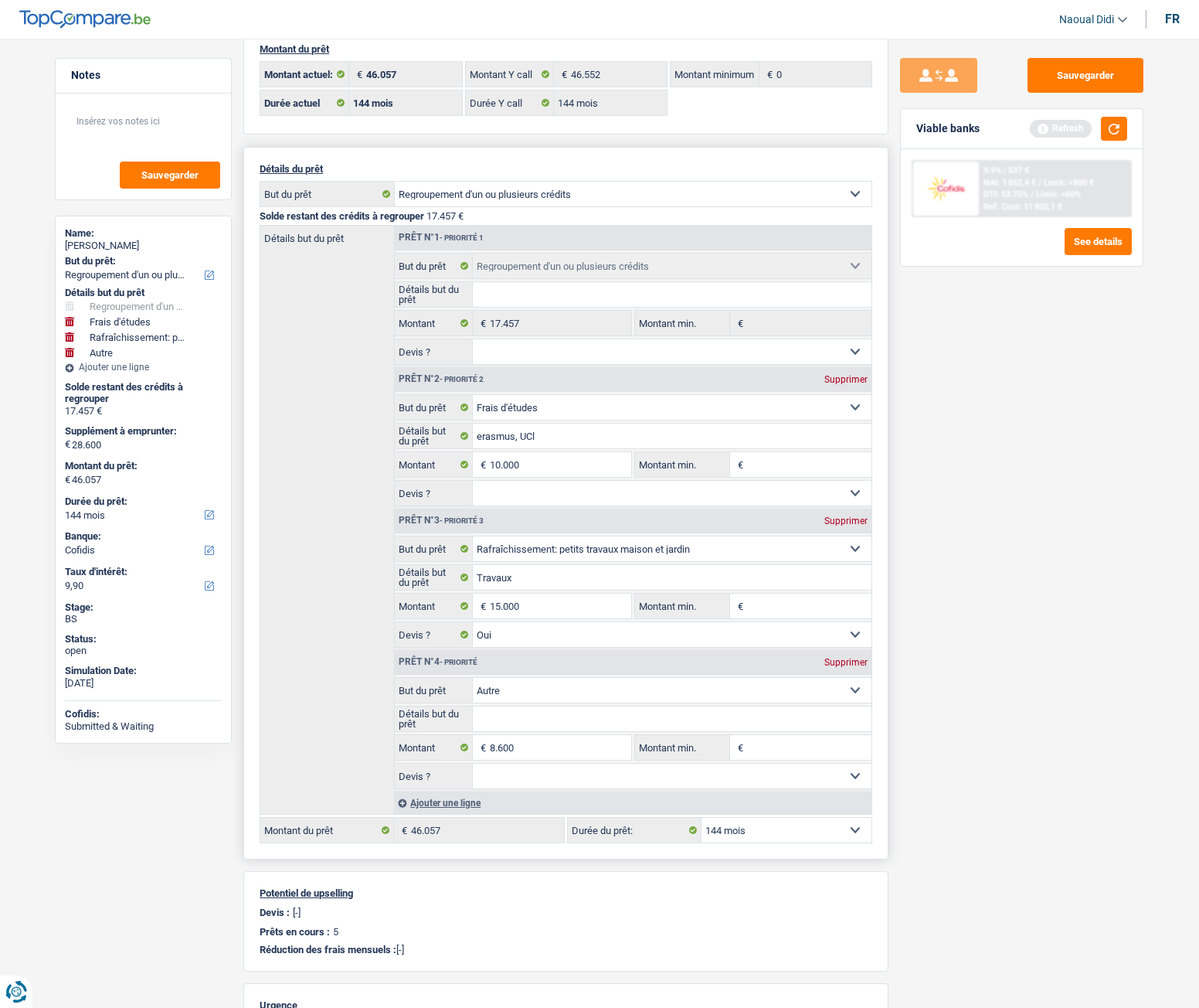
type input "51.057"
select select
click at [539, 563] on select "Oui Non Non répondu Sélectionner une option" at bounding box center [673, 634] width 400 height 24
click at [530, 563] on input "8.600" at bounding box center [561, 747] width 142 height 24
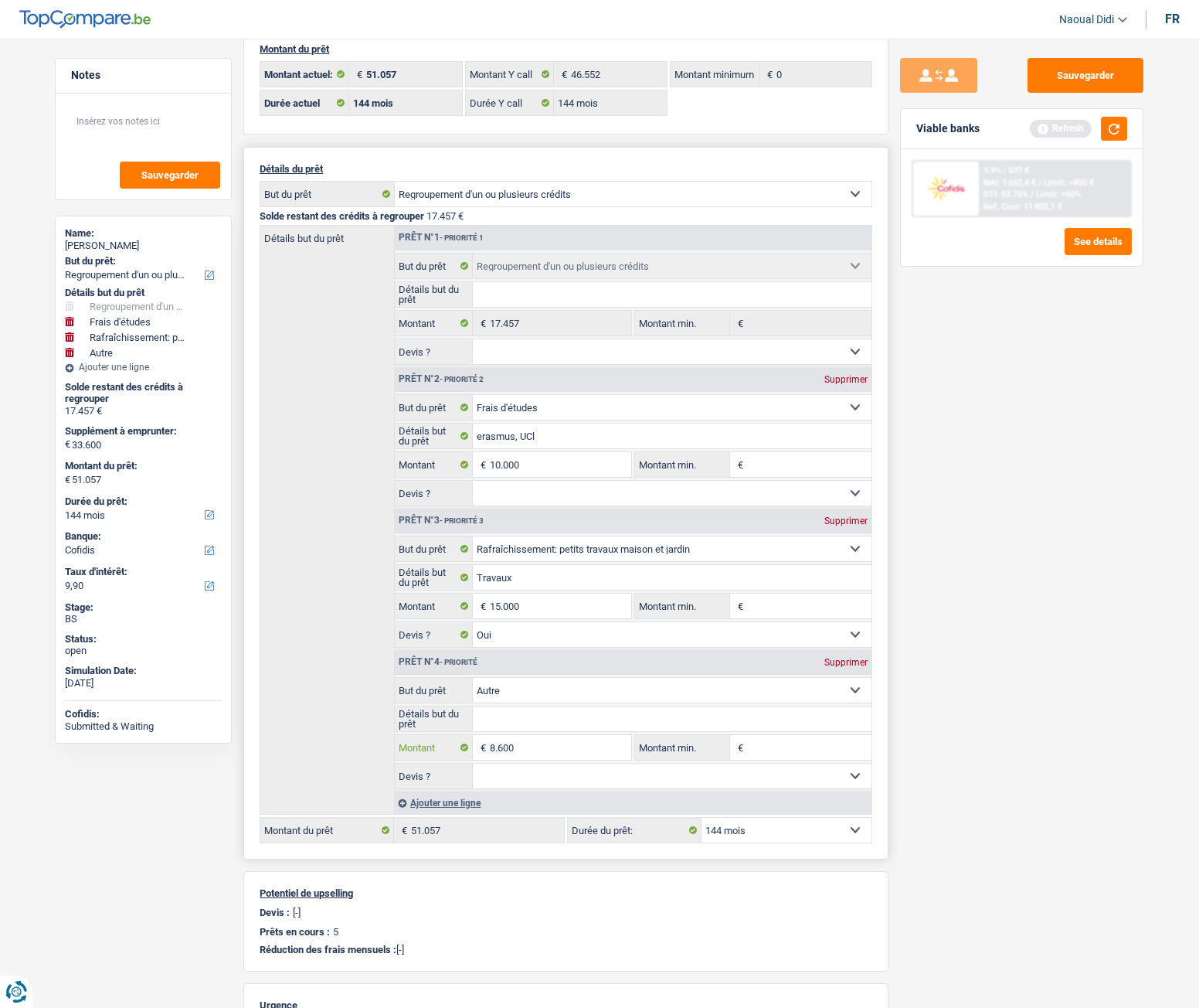
type input "860"
select select
type input "86"
select select
type input "8"
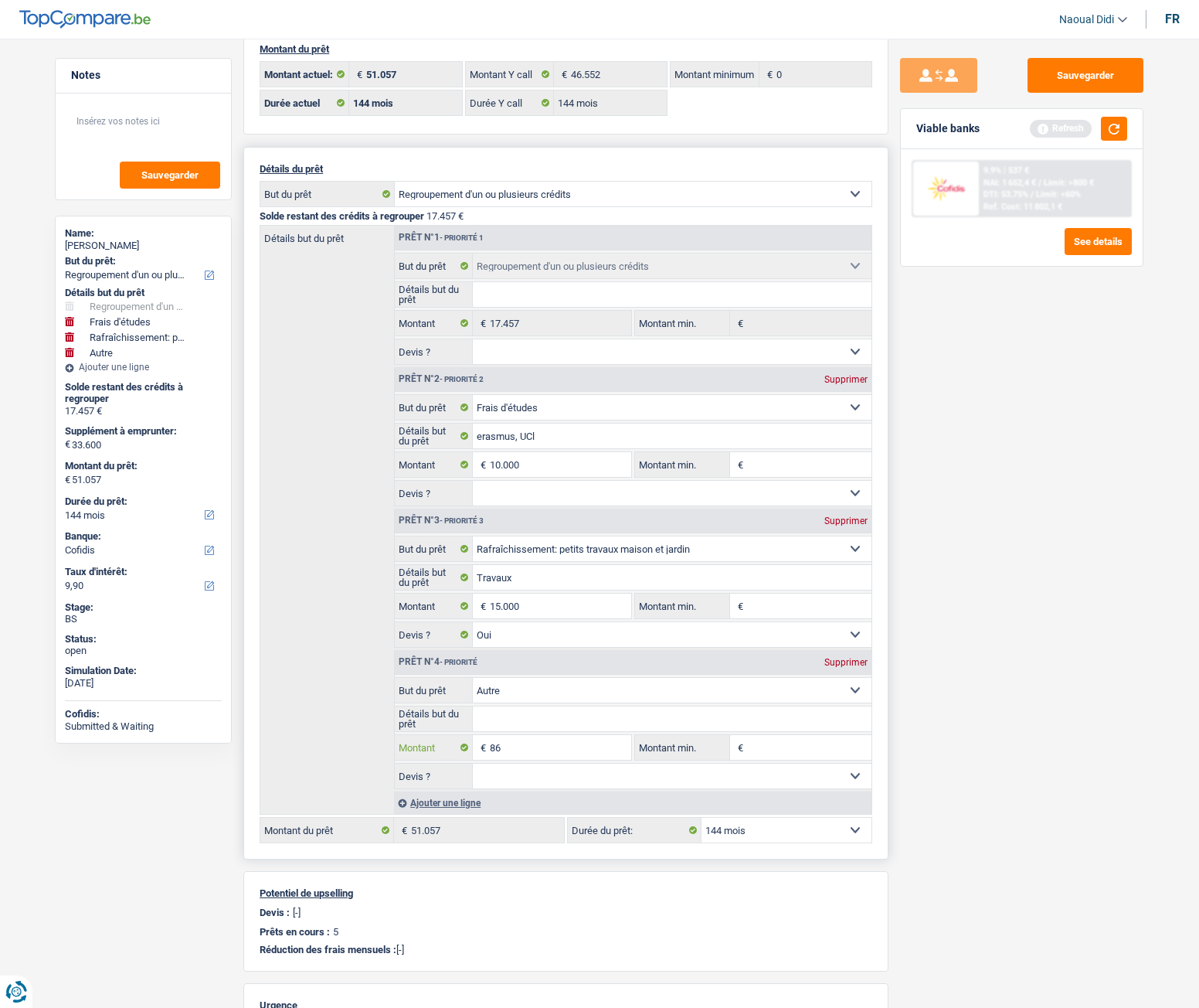
select select
type input "0"
select select
type input "0"
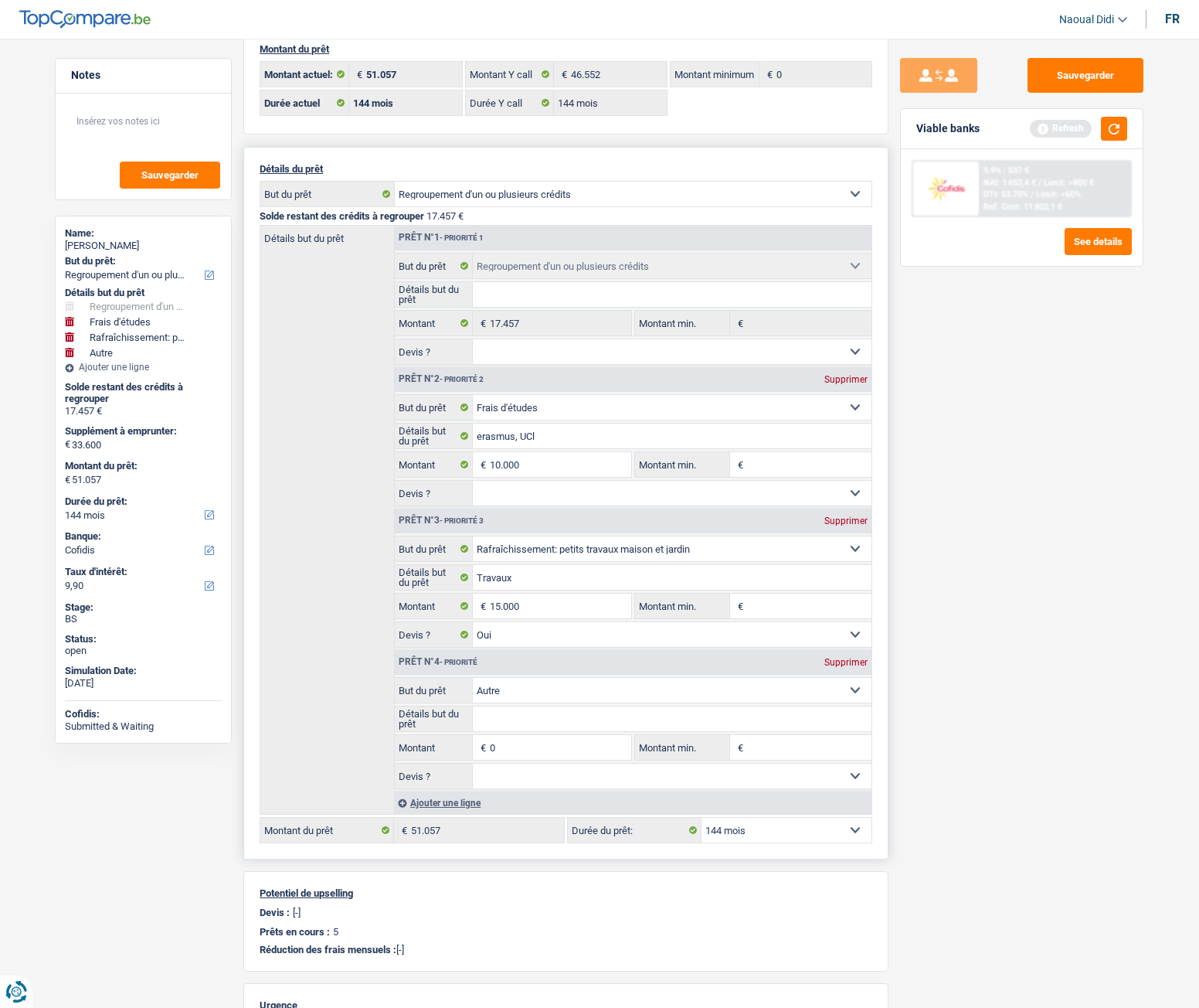
select select
type input "8"
select select
type input "80"
select select
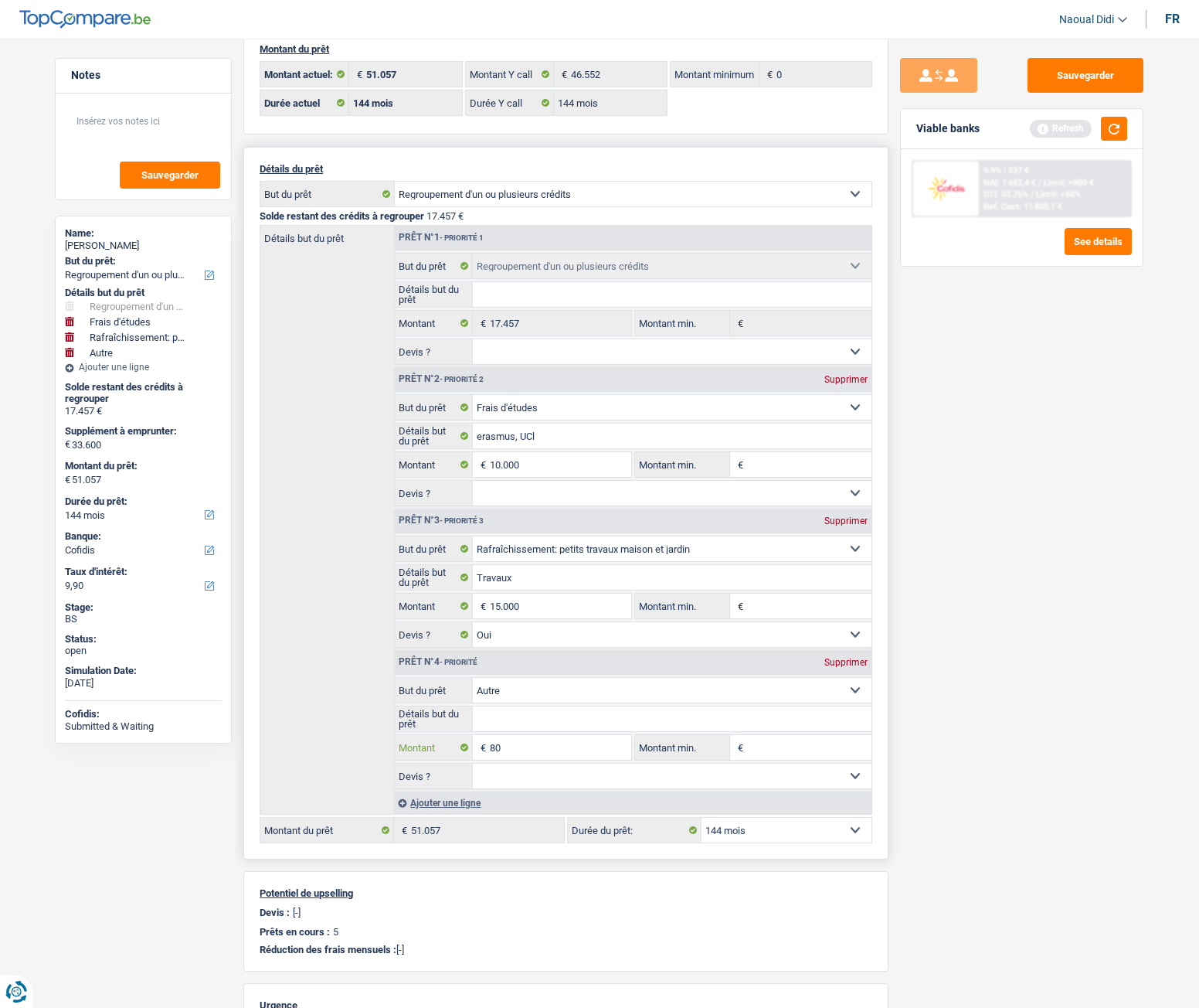
type input "800"
select select
type input "8.000"
select select
type input "8.000"
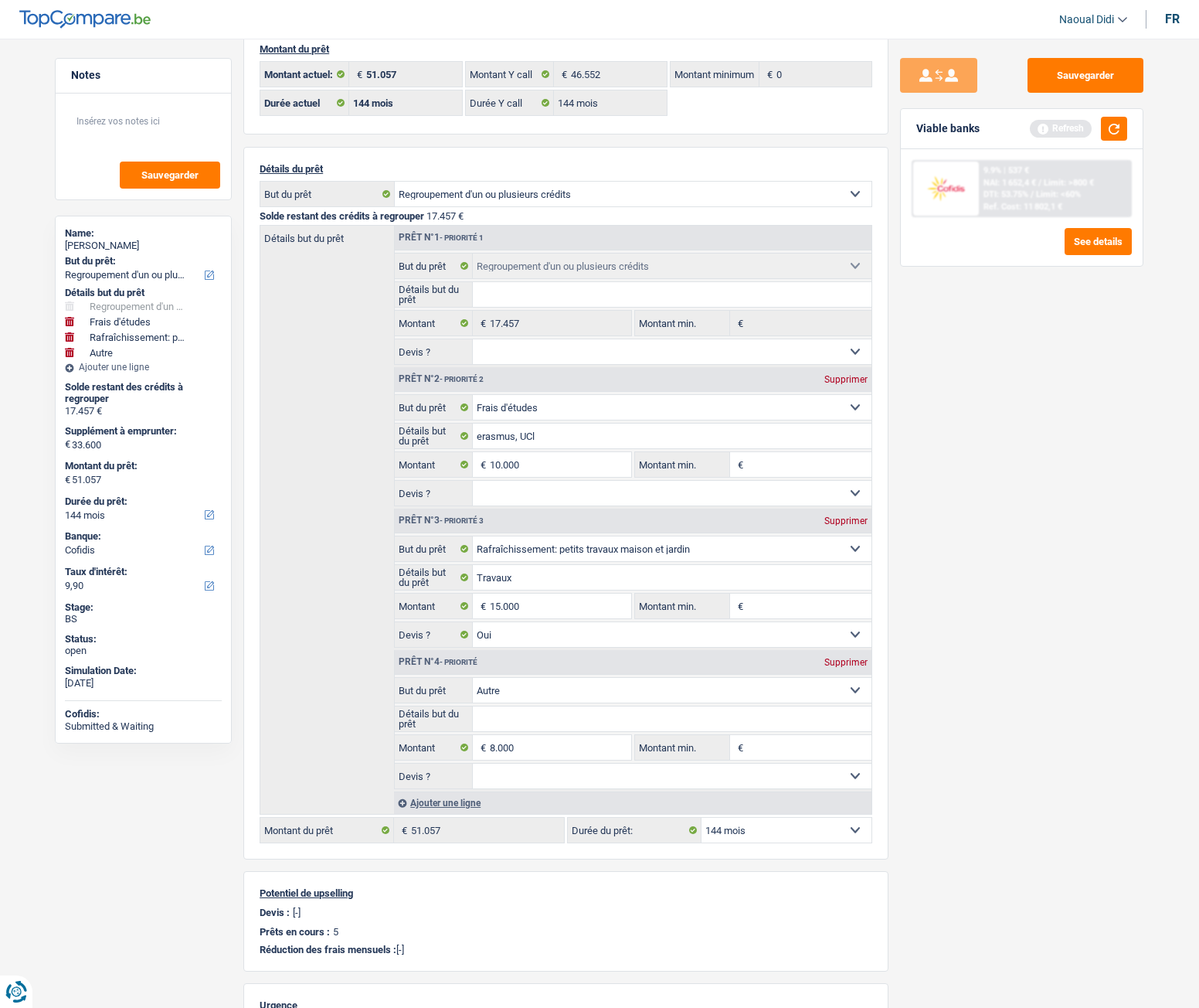
type input "33.000"
type input "50.457"
select select
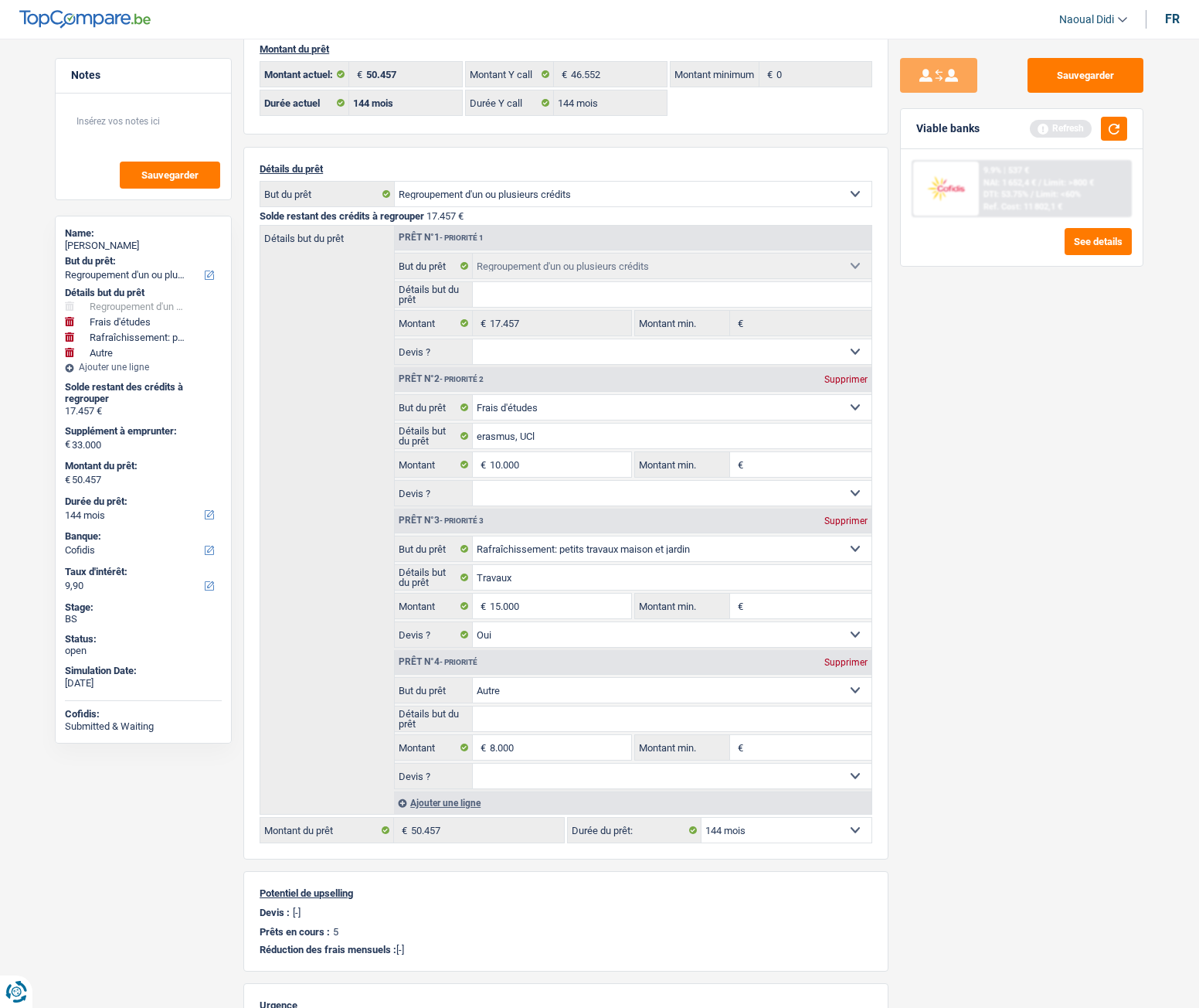
click at [940, 563] on div "Sauvegarder Viable banks Refresh 9.9% | 537 € NAI: 1 652,4 € / Limit: >800 € DT…" at bounding box center [1021, 519] width 267 height 922
click at [499, 563] on input "15.000" at bounding box center [561, 605] width 142 height 24
type input "1.000"
select select
type input "14.000"
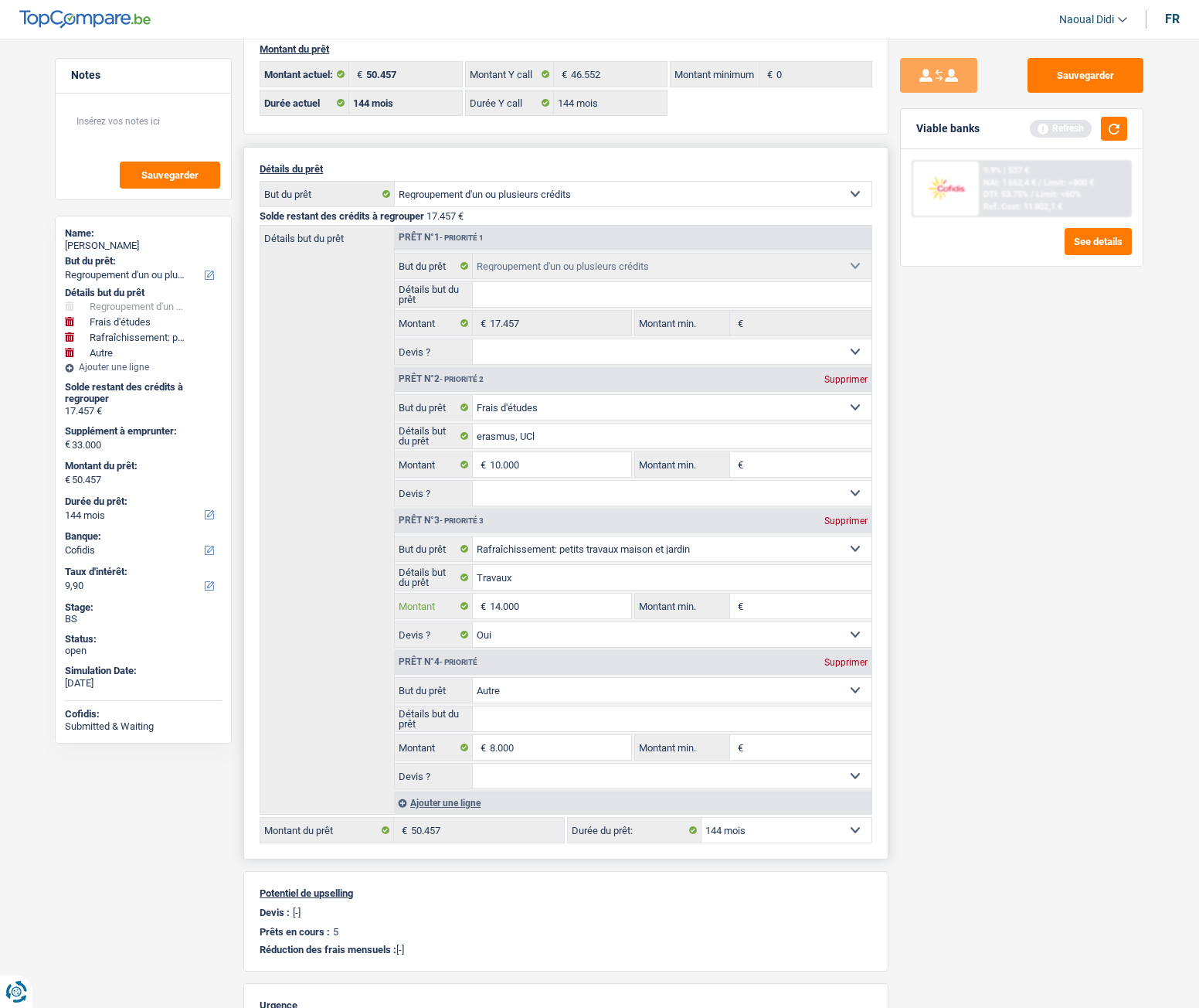
select select
type input "14.000"
type input "32.000"
type input "49.457"
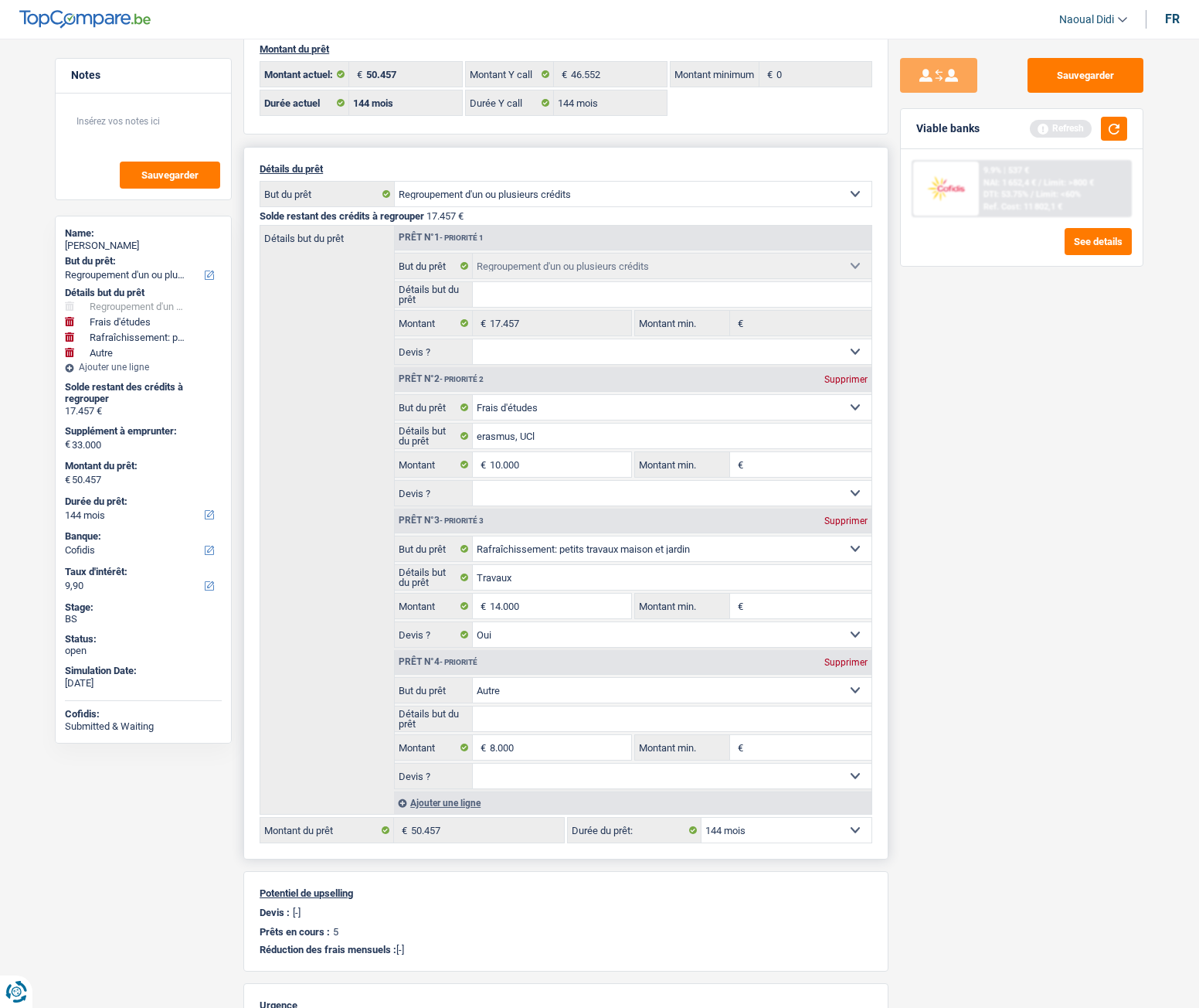
type input "49.457"
click at [547, 563] on input "Détails but du prêt" at bounding box center [673, 719] width 400 height 24
click at [500, 563] on input "14.000" at bounding box center [561, 605] width 142 height 24
type input "1.000"
select select
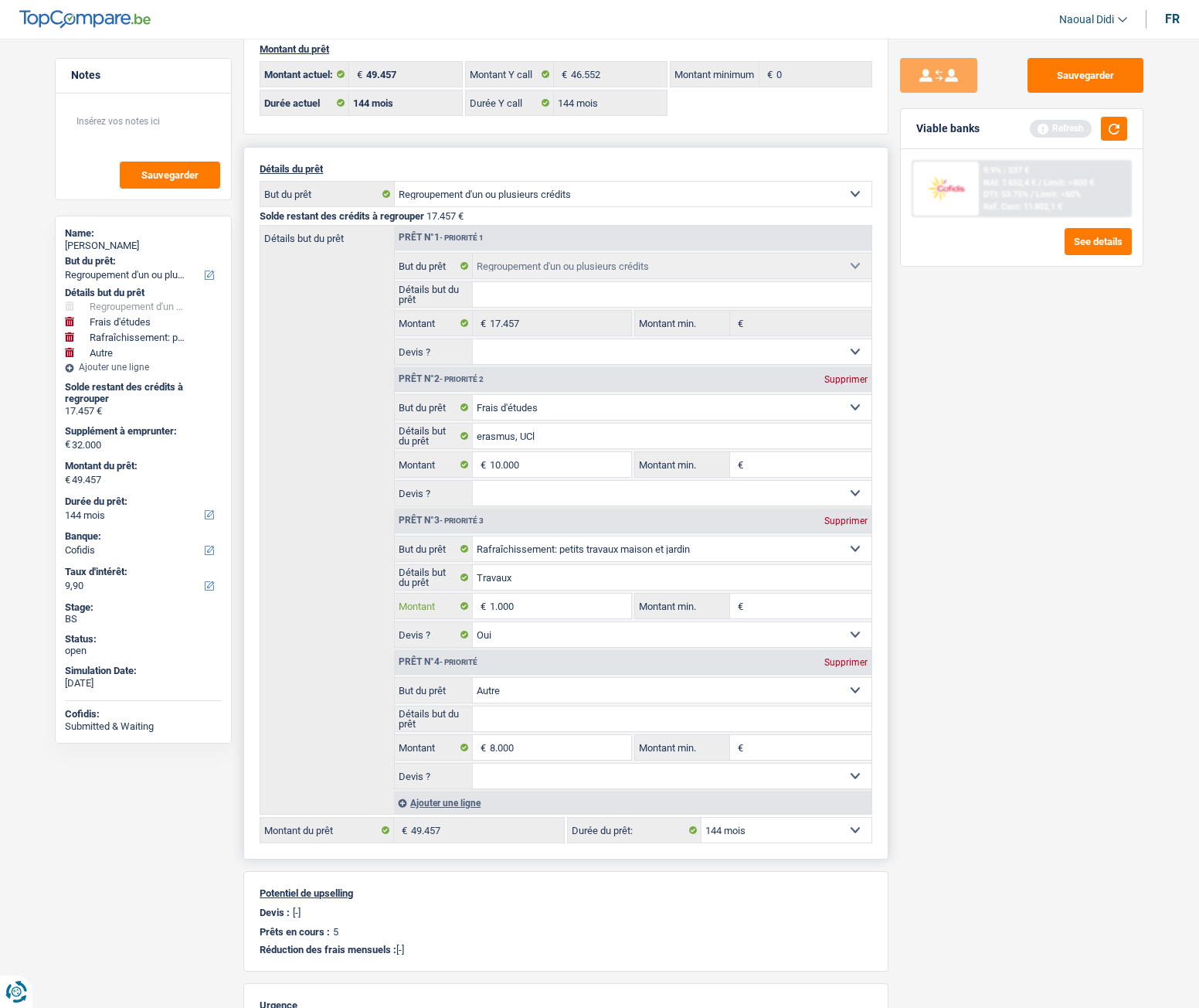
type input "12.000"
select select
type input "12.000"
type input "30.000"
type input "47.457"
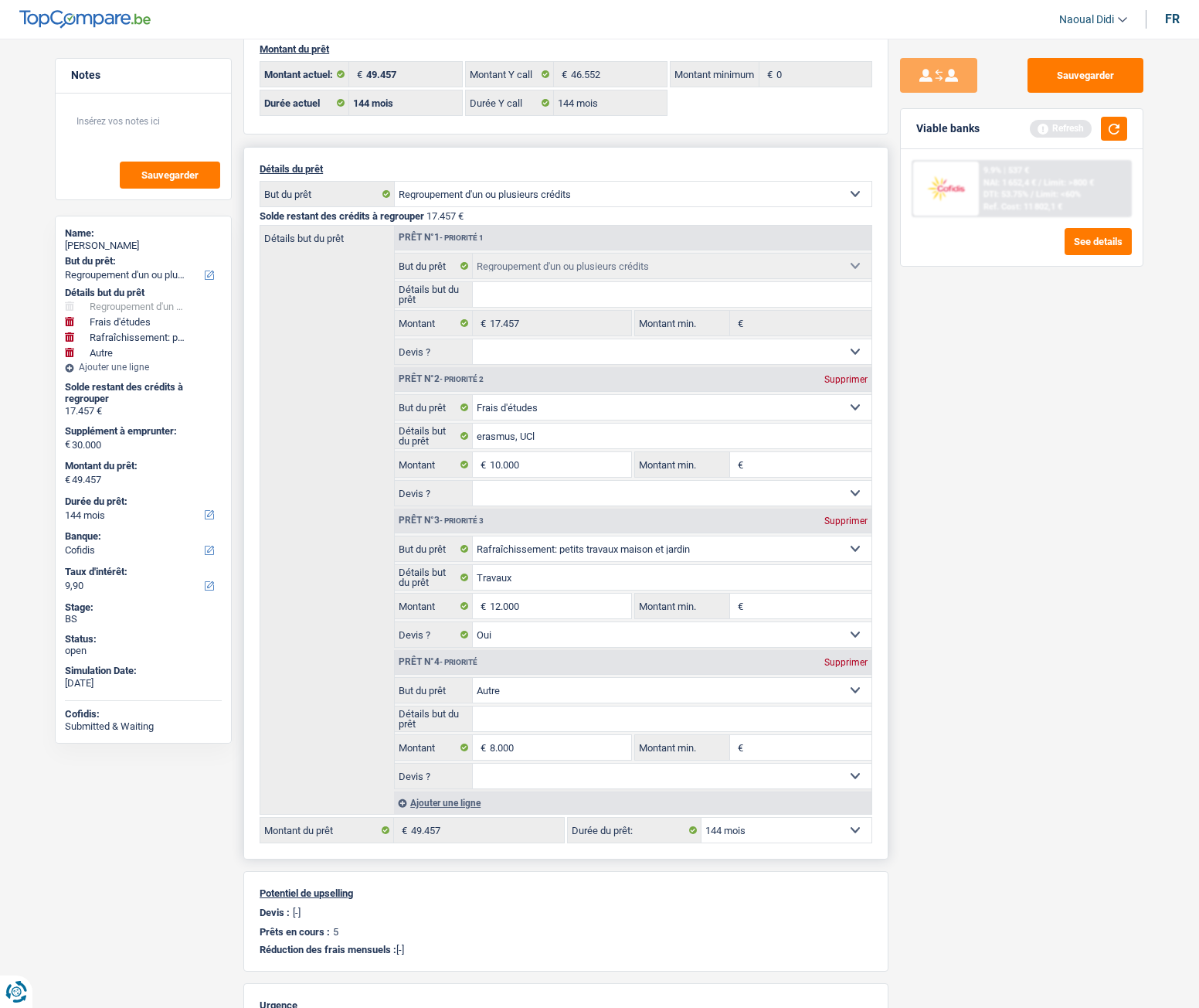
type input "47.457"
select select
click at [531, 563] on div "Prêt n°4 - Priorité Supprimer" at bounding box center [633, 661] width 477 height 24
click at [499, 563] on input "12.000" at bounding box center [561, 605] width 142 height 24
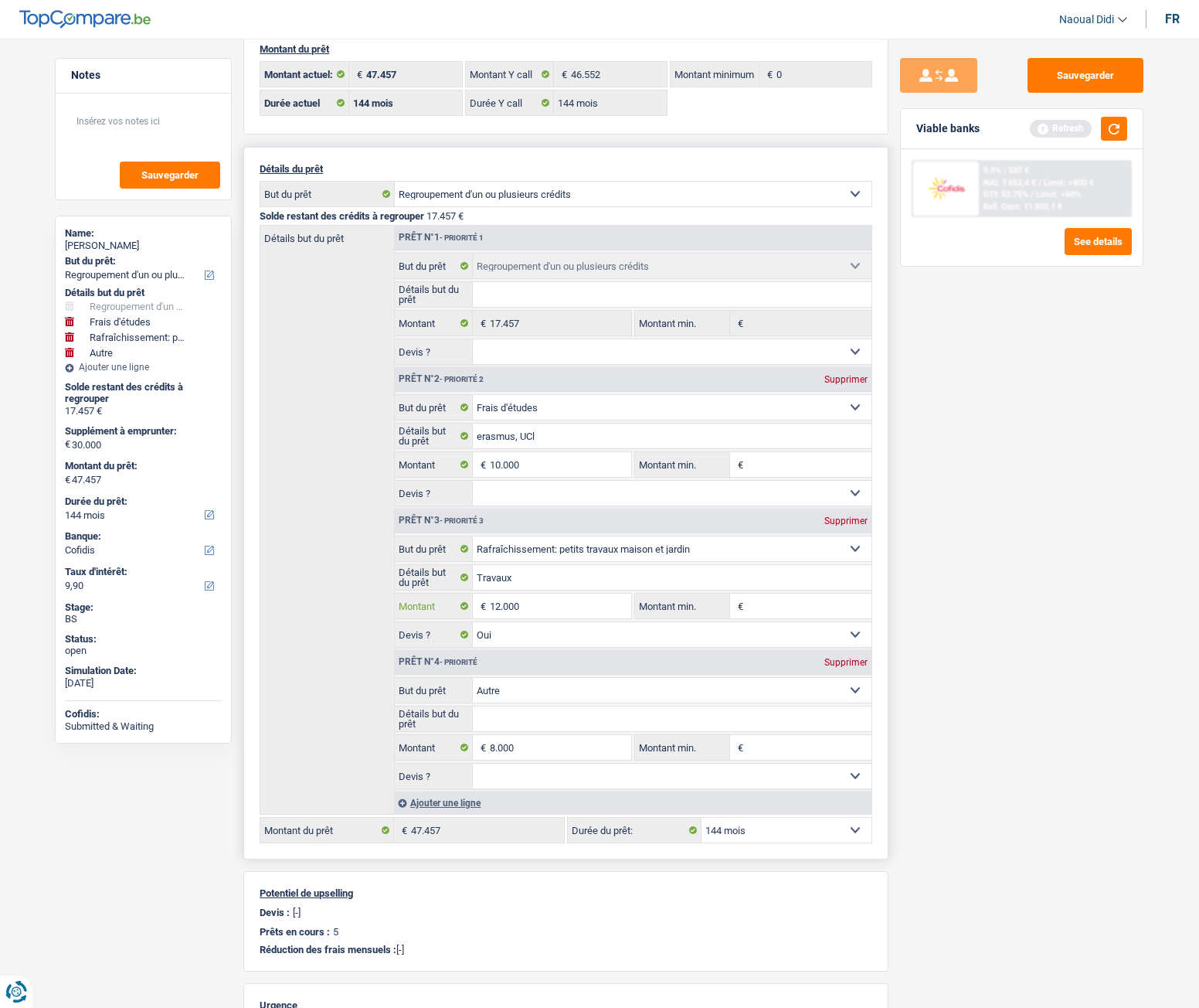
type input "1.000"
select select
type input "11.000"
select select
type input "11.000"
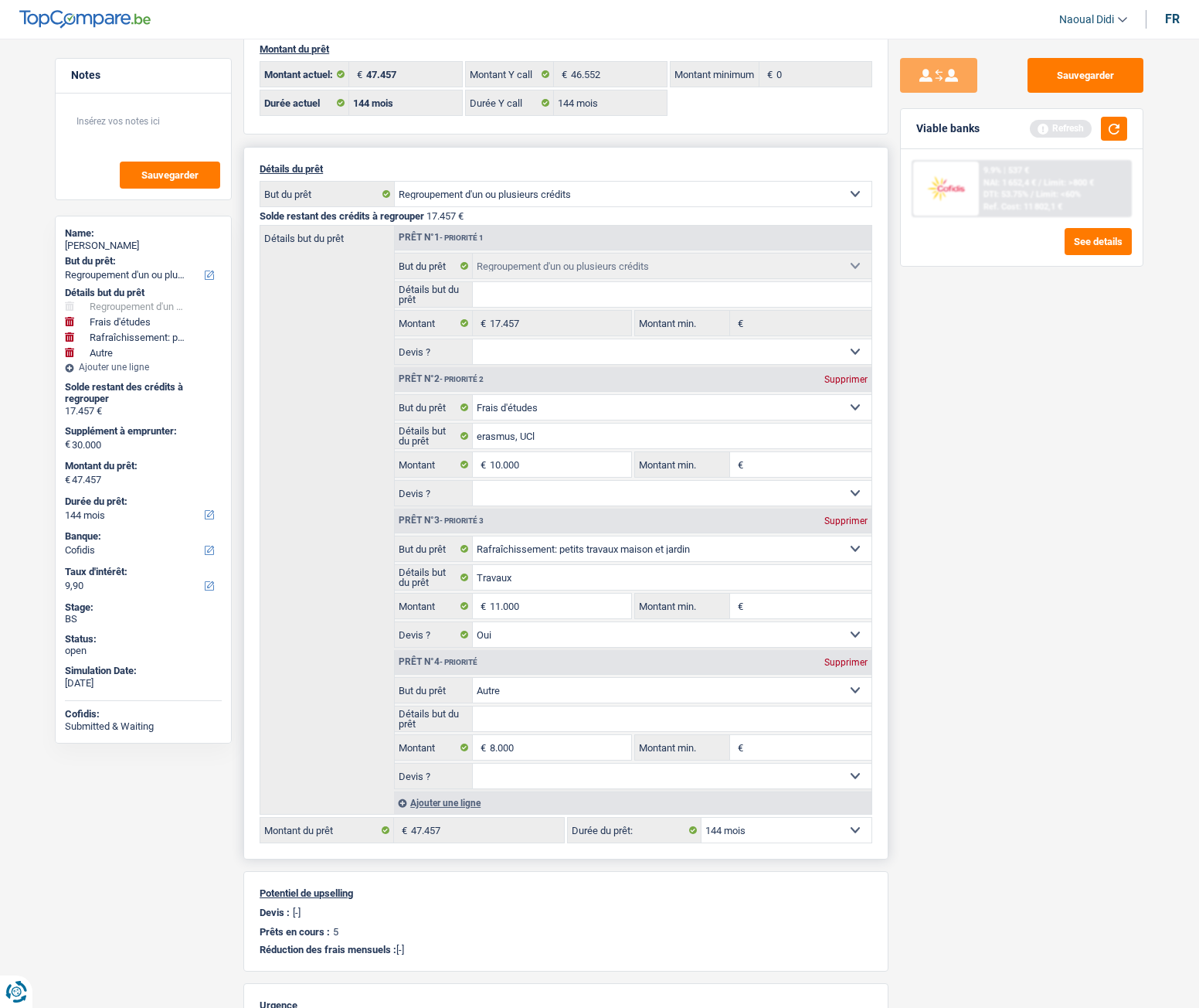
type input "29.000"
type input "46.457"
select select
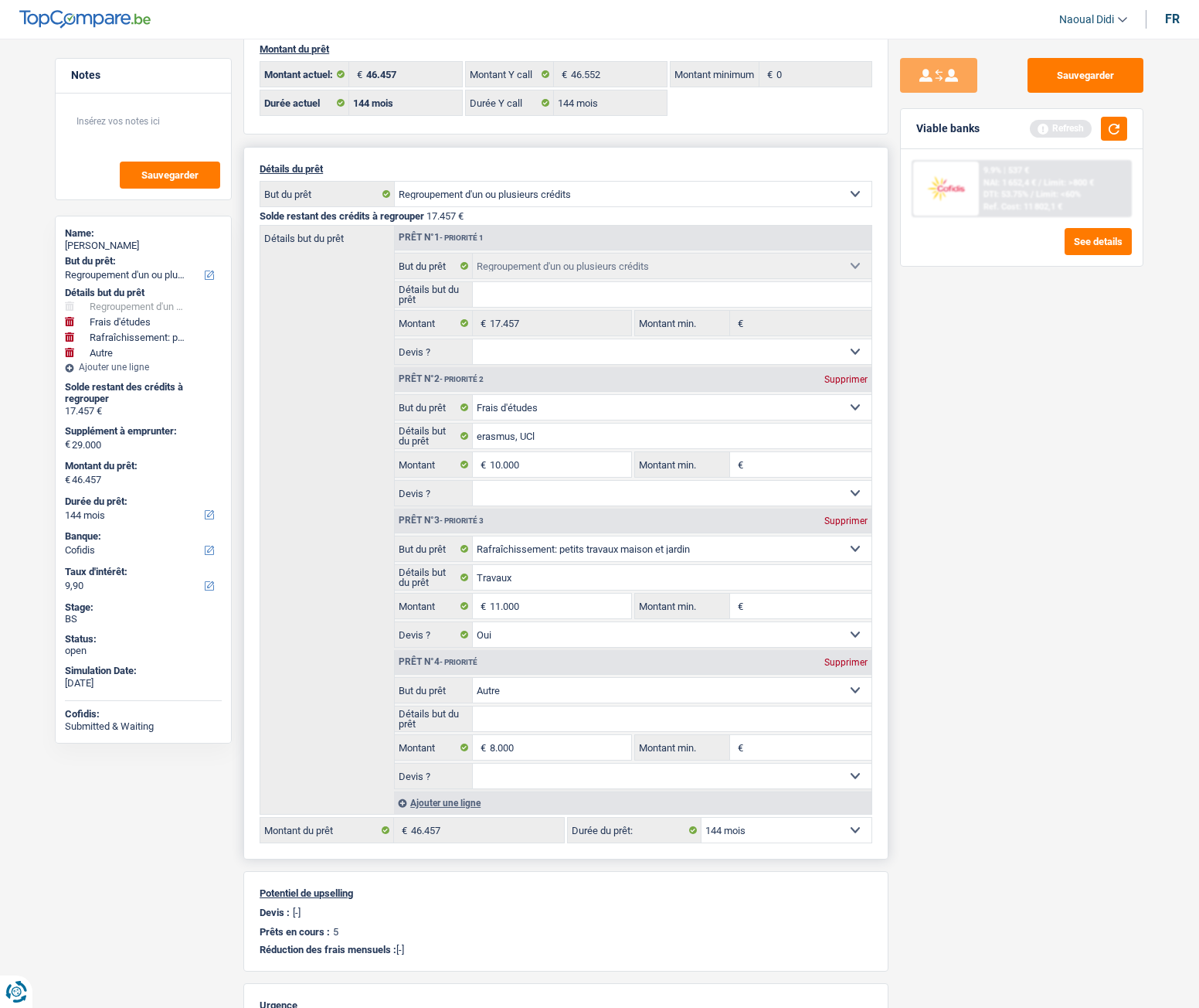
click at [541, 563] on select "Oui Non Non répondu Sélectionner une option" at bounding box center [673, 634] width 400 height 24
click at [534, 563] on input "8.000" at bounding box center [561, 747] width 142 height 24
type input "800"
select select
type input "80"
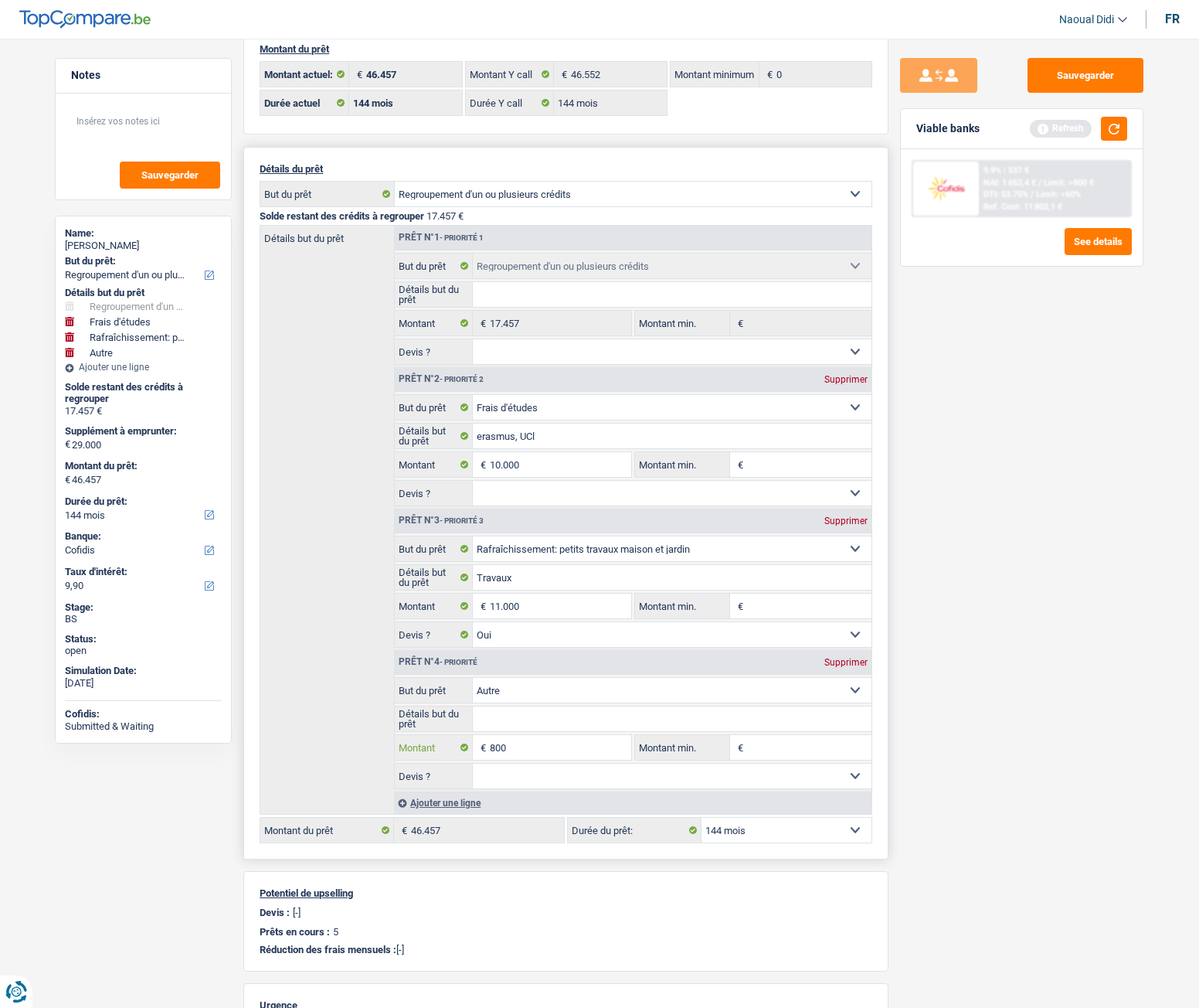
select select
type input "8"
select select
type input "84"
select select
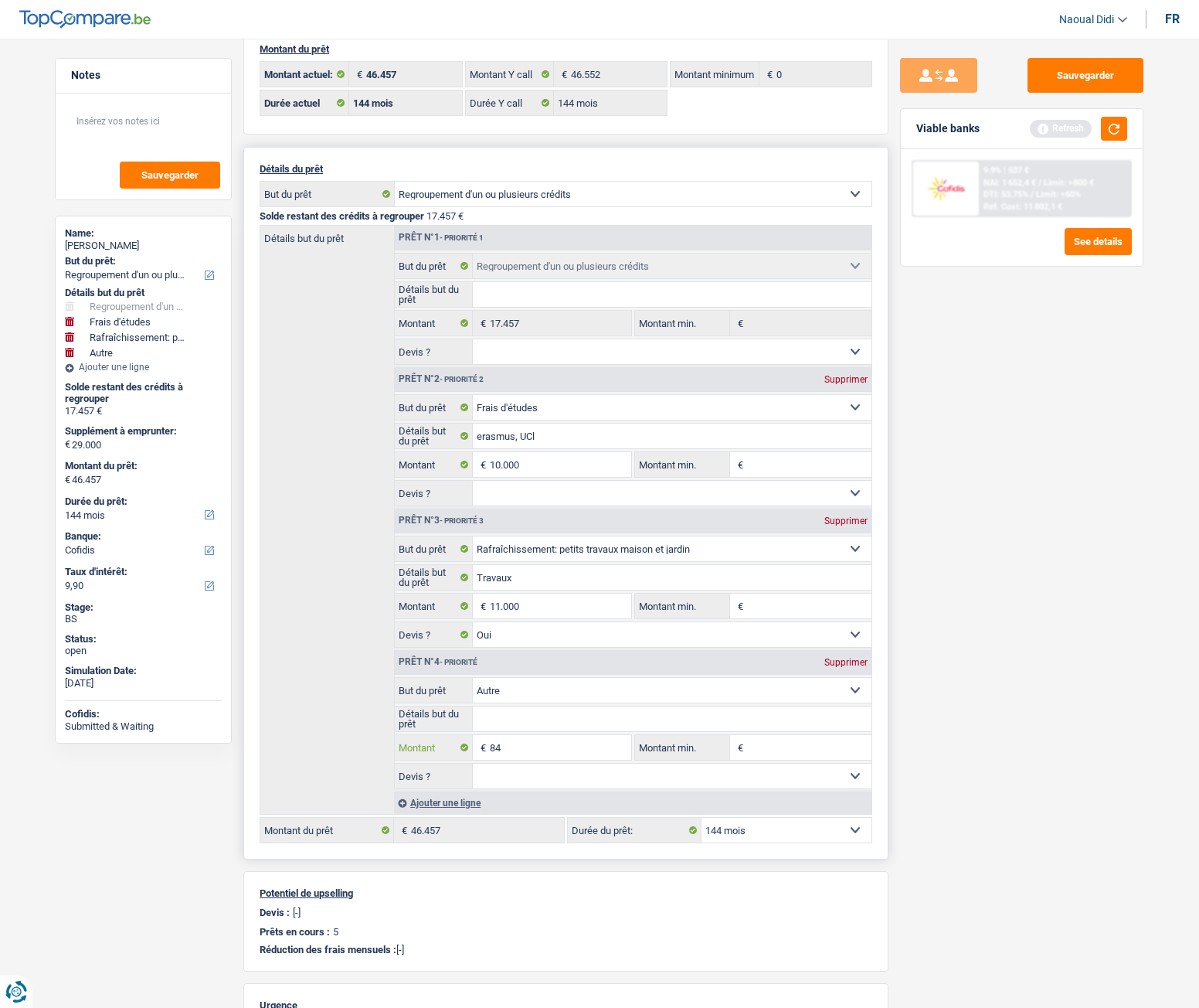
type input "845"
select select
type input "8.457"
select select
type input "8.457"
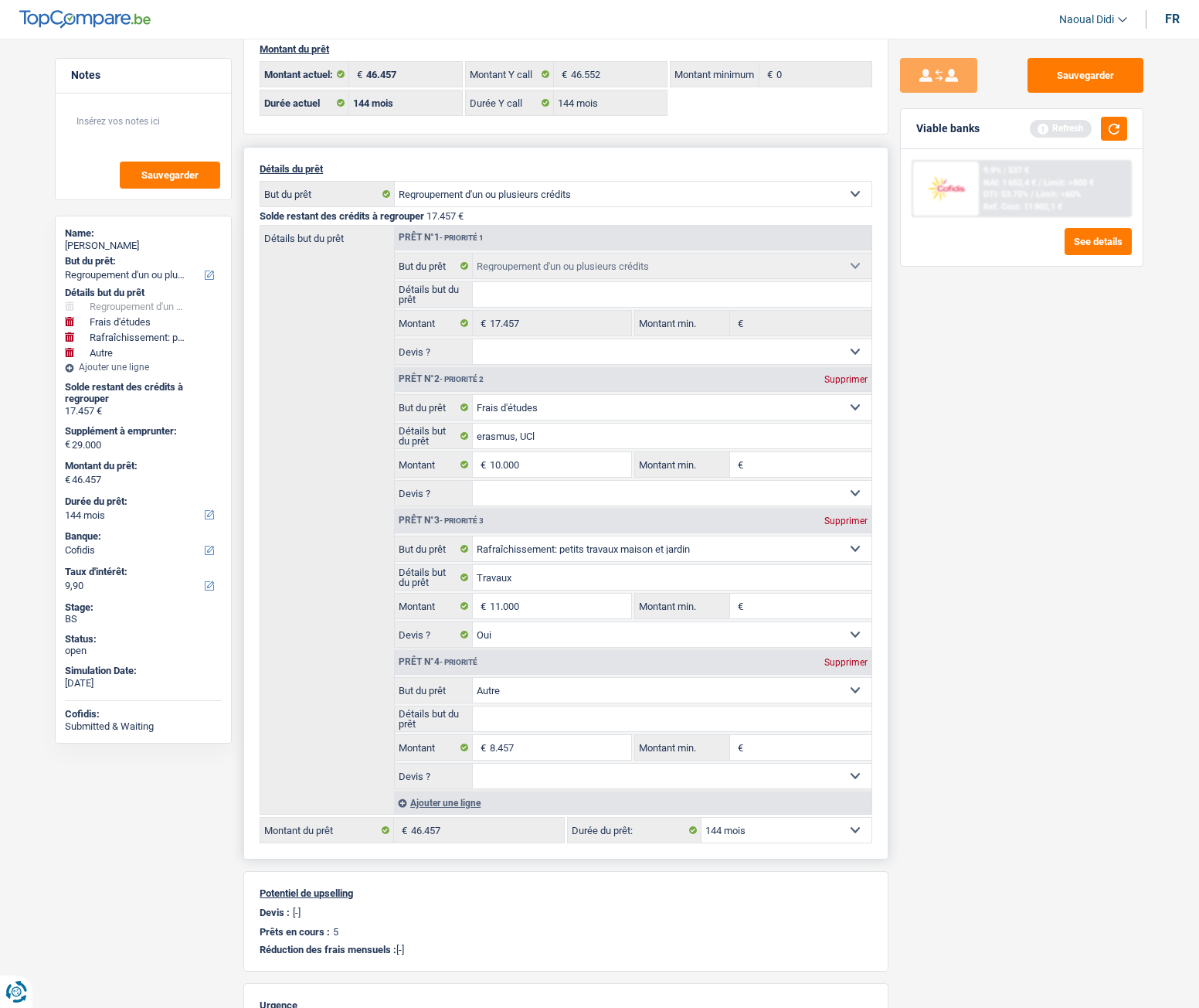
type input "29.457"
type input "46.914"
click at [546, 563] on select "Oui Non Non répondu Sélectionner une option" at bounding box center [673, 776] width 400 height 24
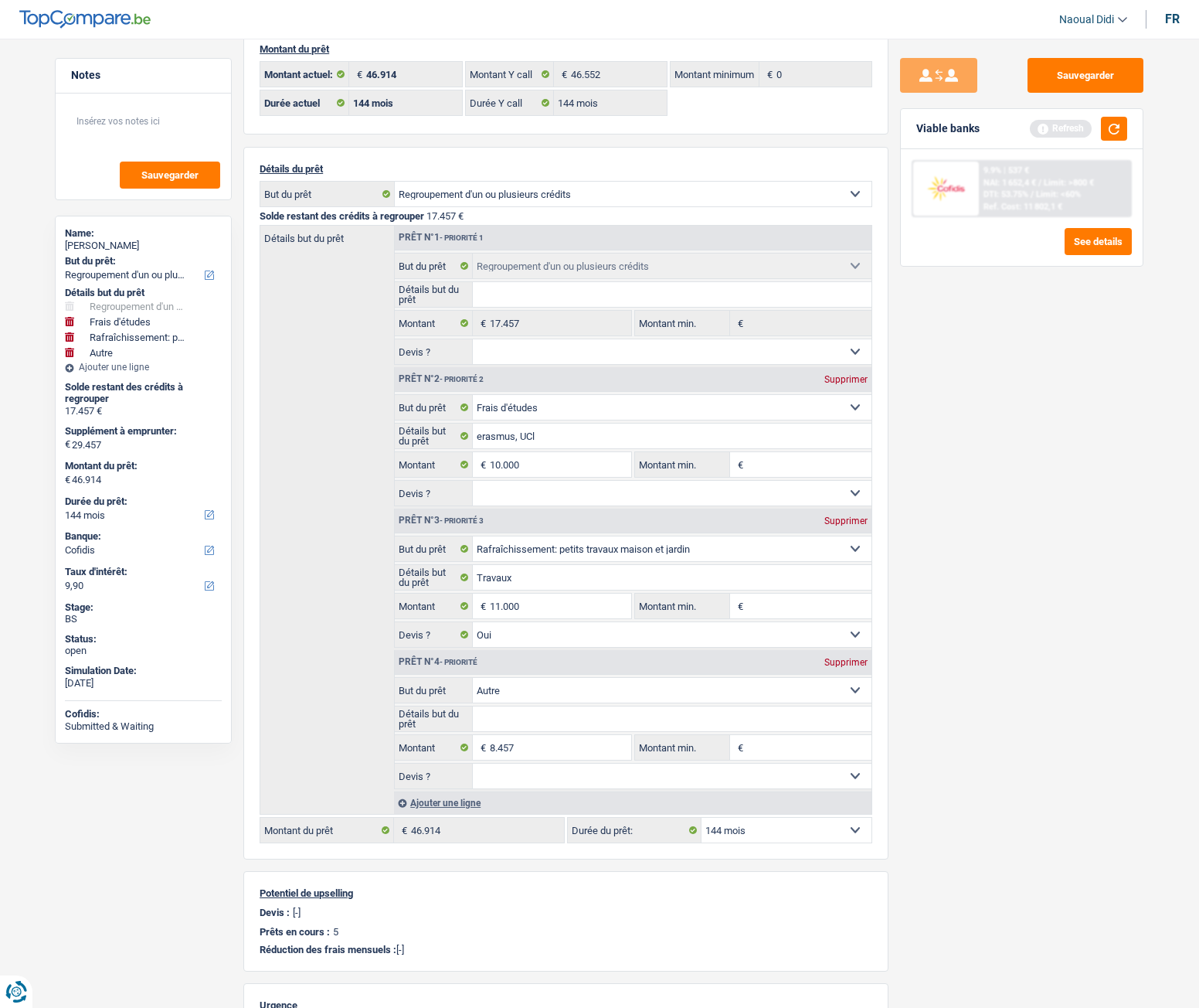
click at [1051, 563] on div "Sauvegarder Viable banks Refresh 9.9% | 537 € NAI: 1 652,4 € / Limit: >800 € DT…" at bounding box center [1021, 519] width 267 height 922
click at [549, 563] on input "8.457" at bounding box center [561, 747] width 142 height 24
type input "845"
select select
type input "84"
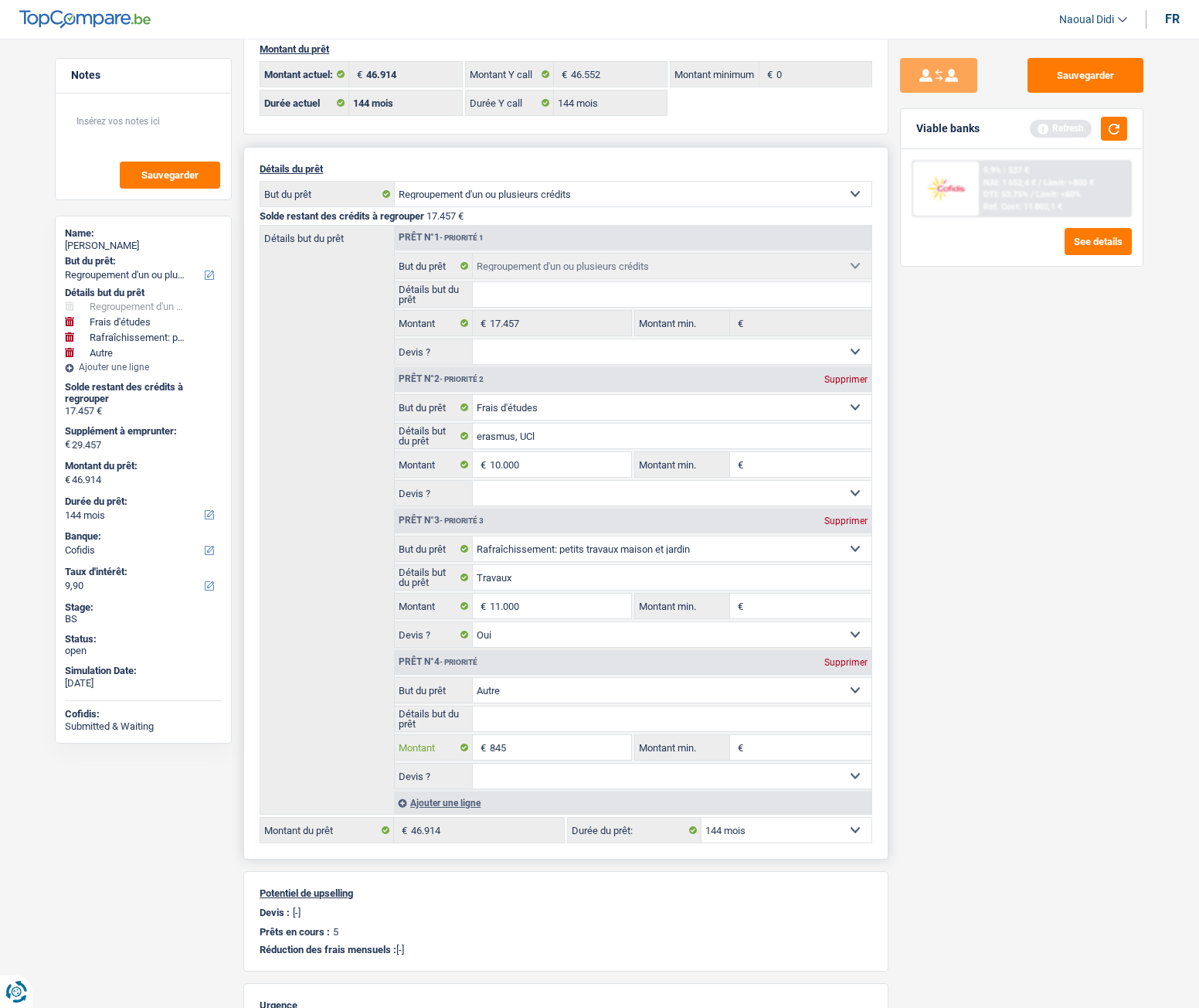
select select
type input "8"
select select
type input "85"
select select
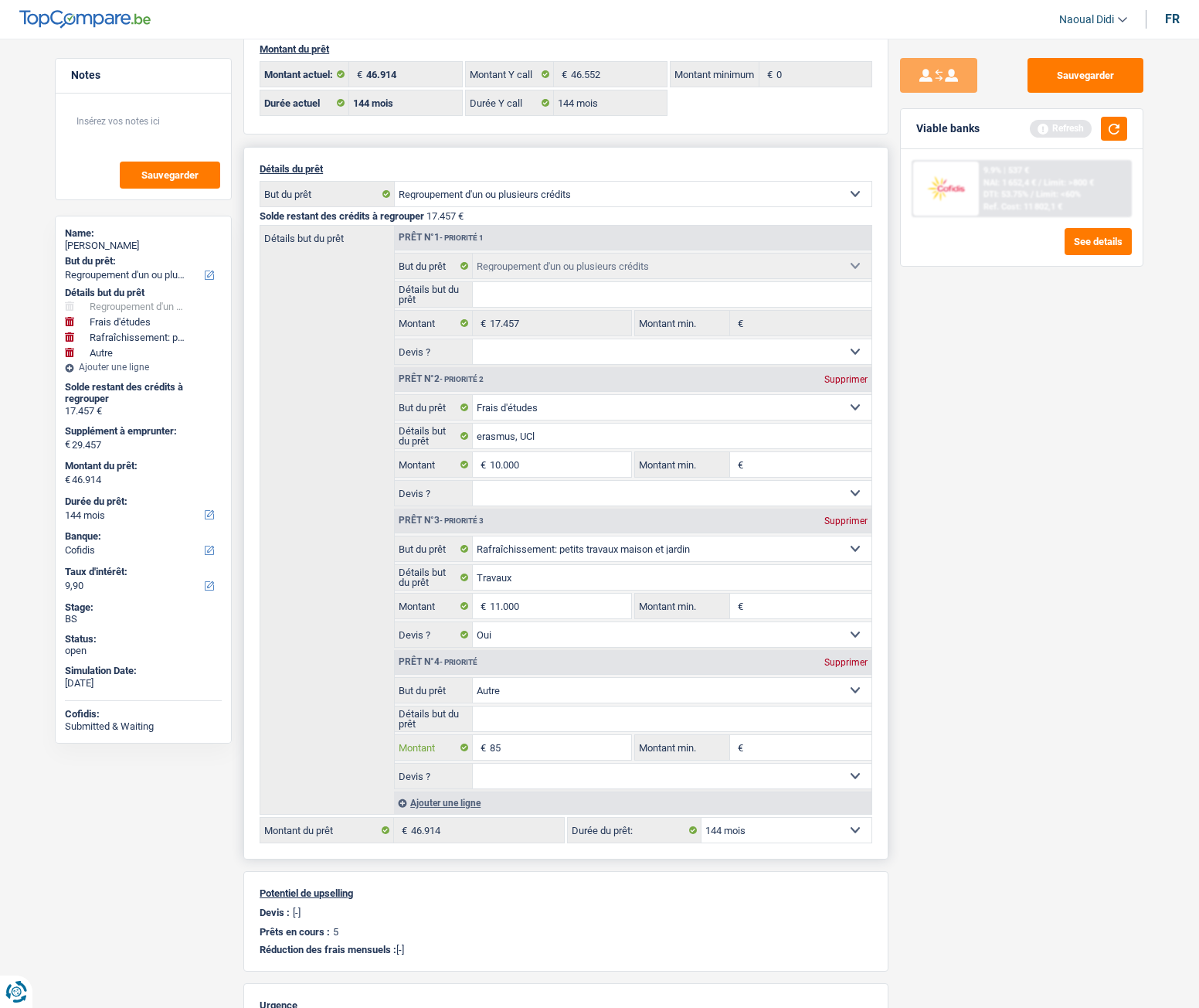
type input "855"
select select
type input "8.552"
select select
type input "8.552"
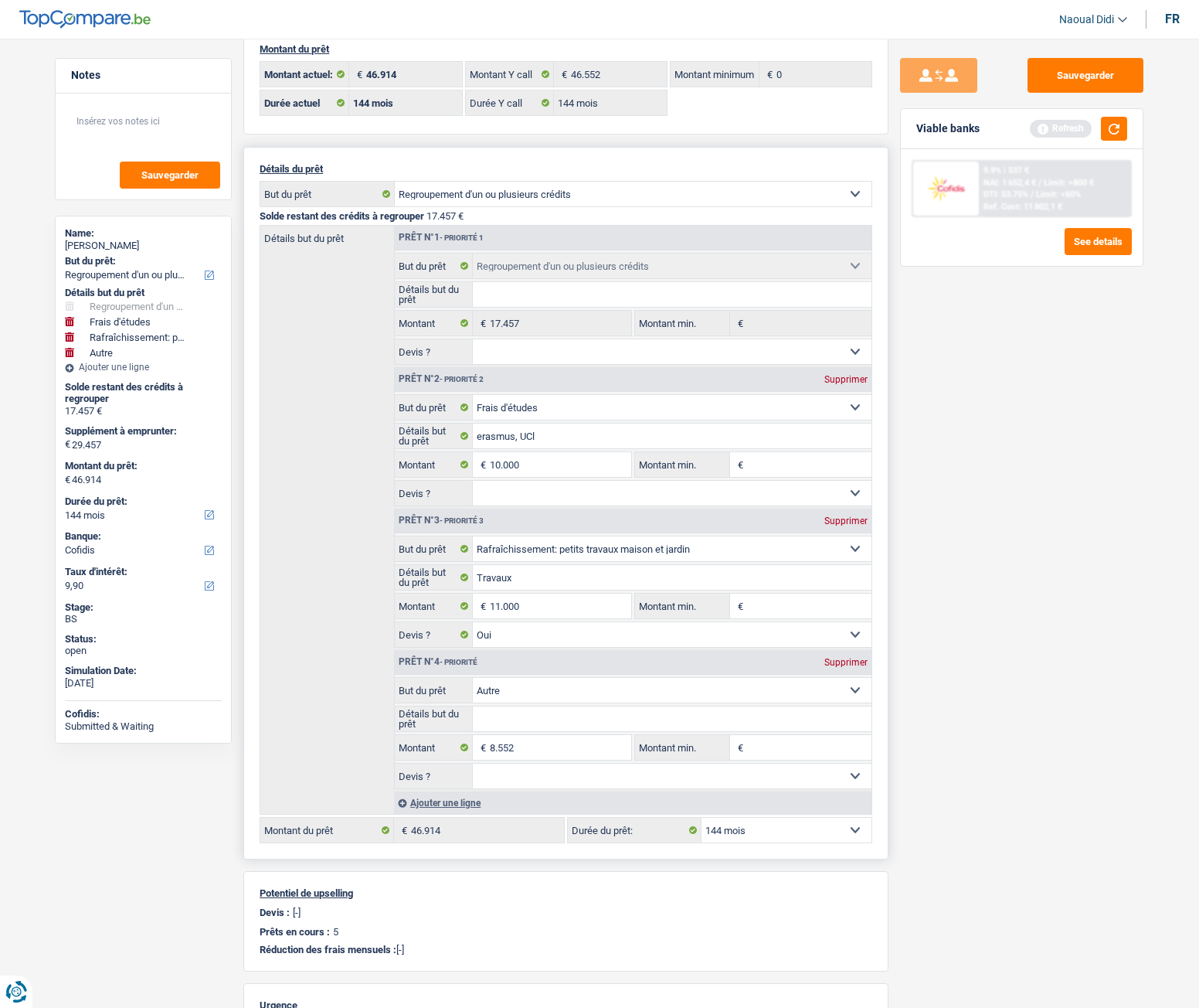
type input "29.552"
type input "47.009"
click at [605, 563] on select "Oui Non Non répondu Sélectionner une option" at bounding box center [673, 776] width 400 height 24
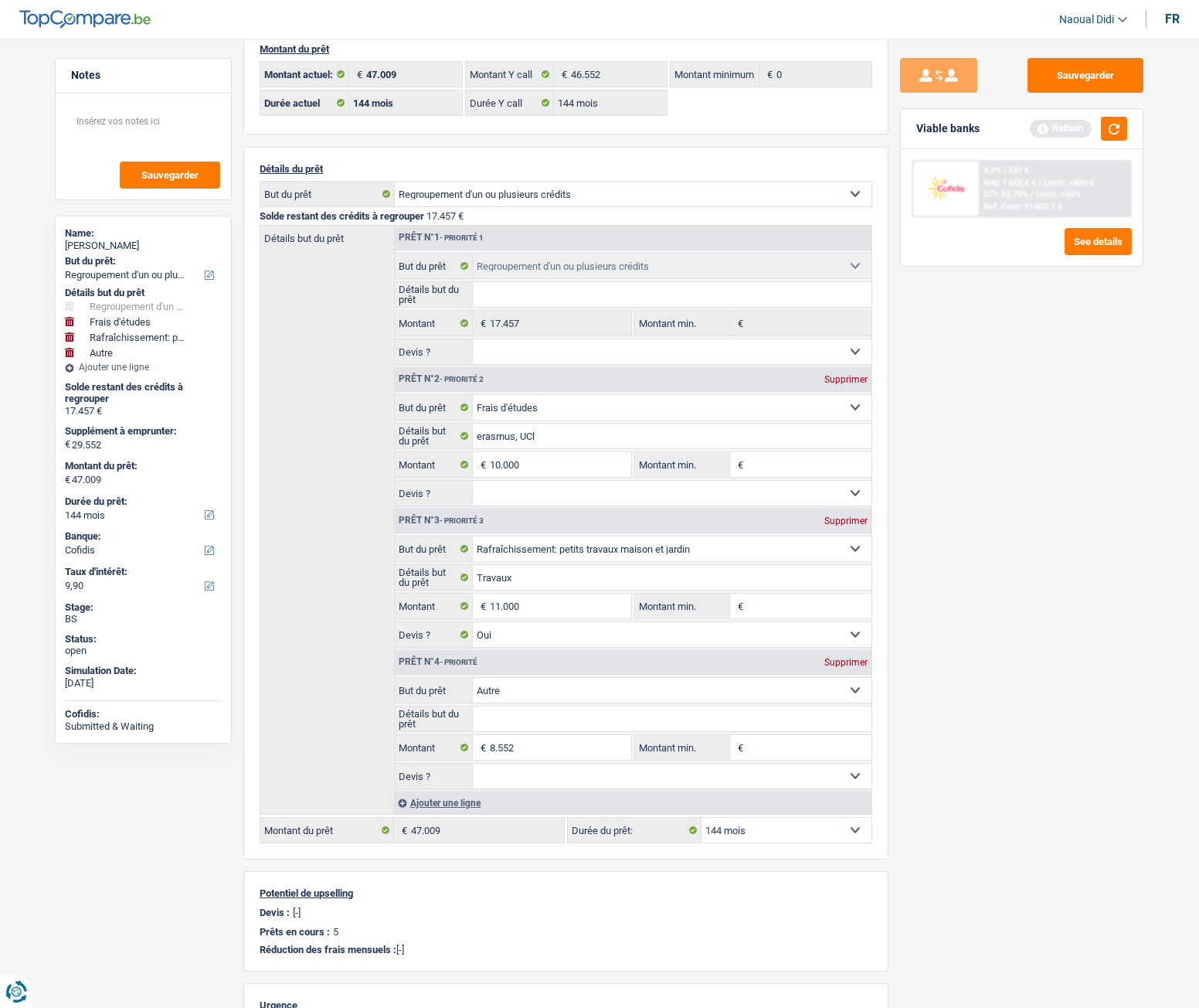
click at [972, 563] on div "Sauvegarder Viable banks Refresh 9.9% | 537 € NAI: 1 652,4 € / Limit: >800 € DT…" at bounding box center [1021, 519] width 267 height 922
click at [562, 563] on input "8.552" at bounding box center [561, 747] width 142 height 24
type input "855"
select select
type input "85"
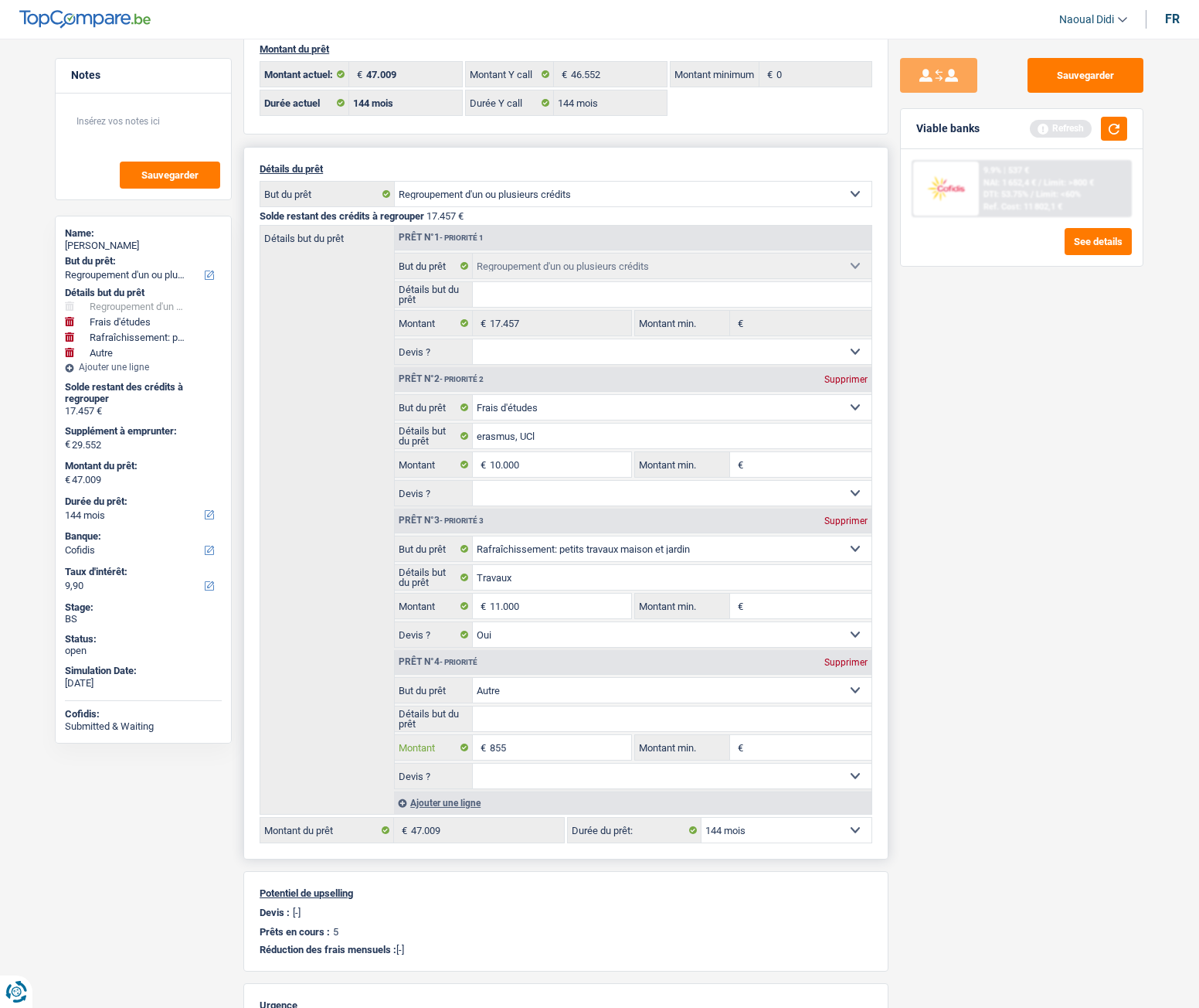
select select
type input "8"
select select
type input "81"
select select
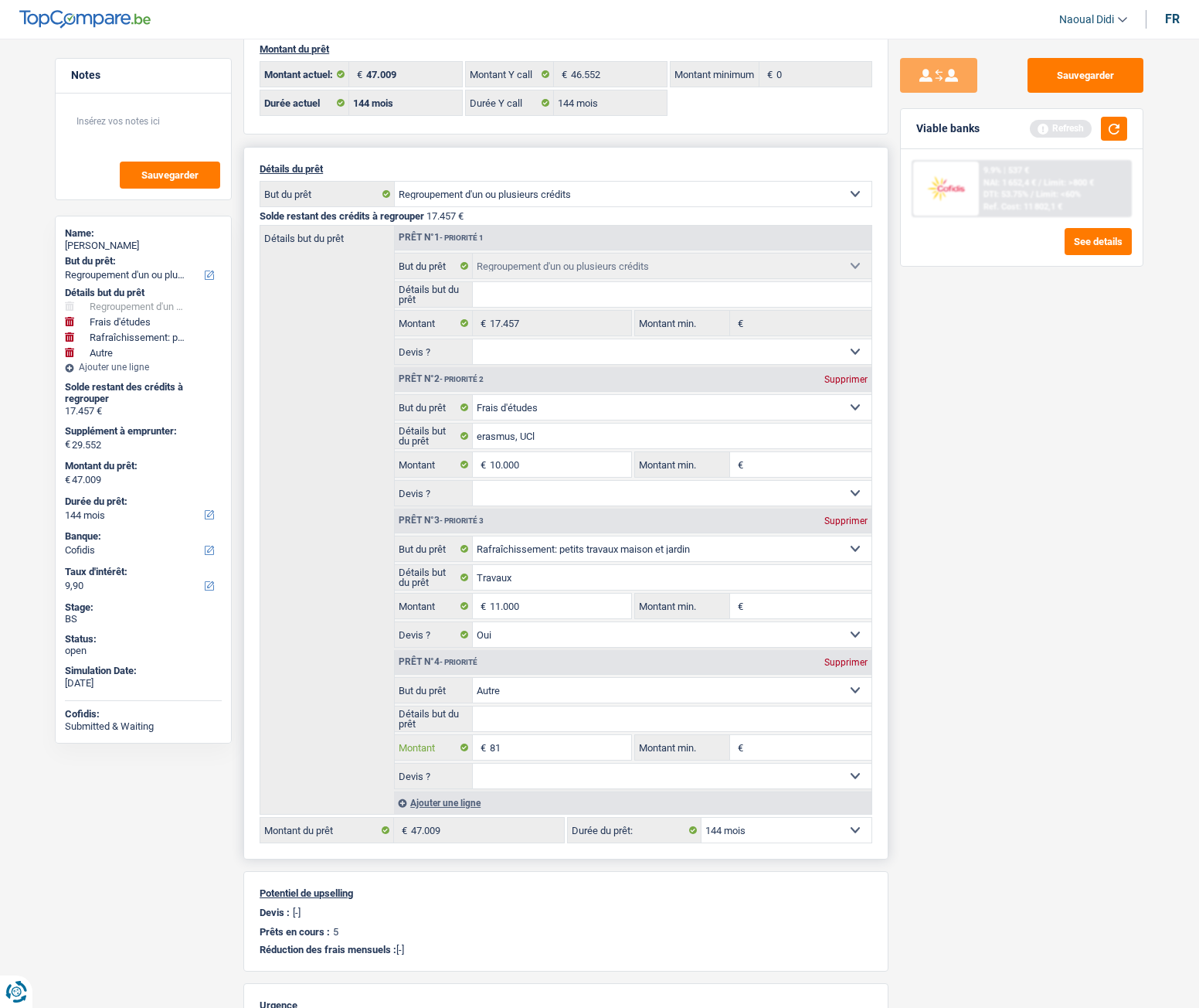
type input "810"
select select
click at [948, 563] on div "Sauvegarder Viable banks Refresh 9.9% | 537 € NAI: 1 652,4 € / Limit: >800 € DT…" at bounding box center [1021, 519] width 267 height 922
click at [504, 563] on input "8.100" at bounding box center [561, 747] width 142 height 24
click at [529, 563] on input "8.000" at bounding box center [561, 747] width 142 height 24
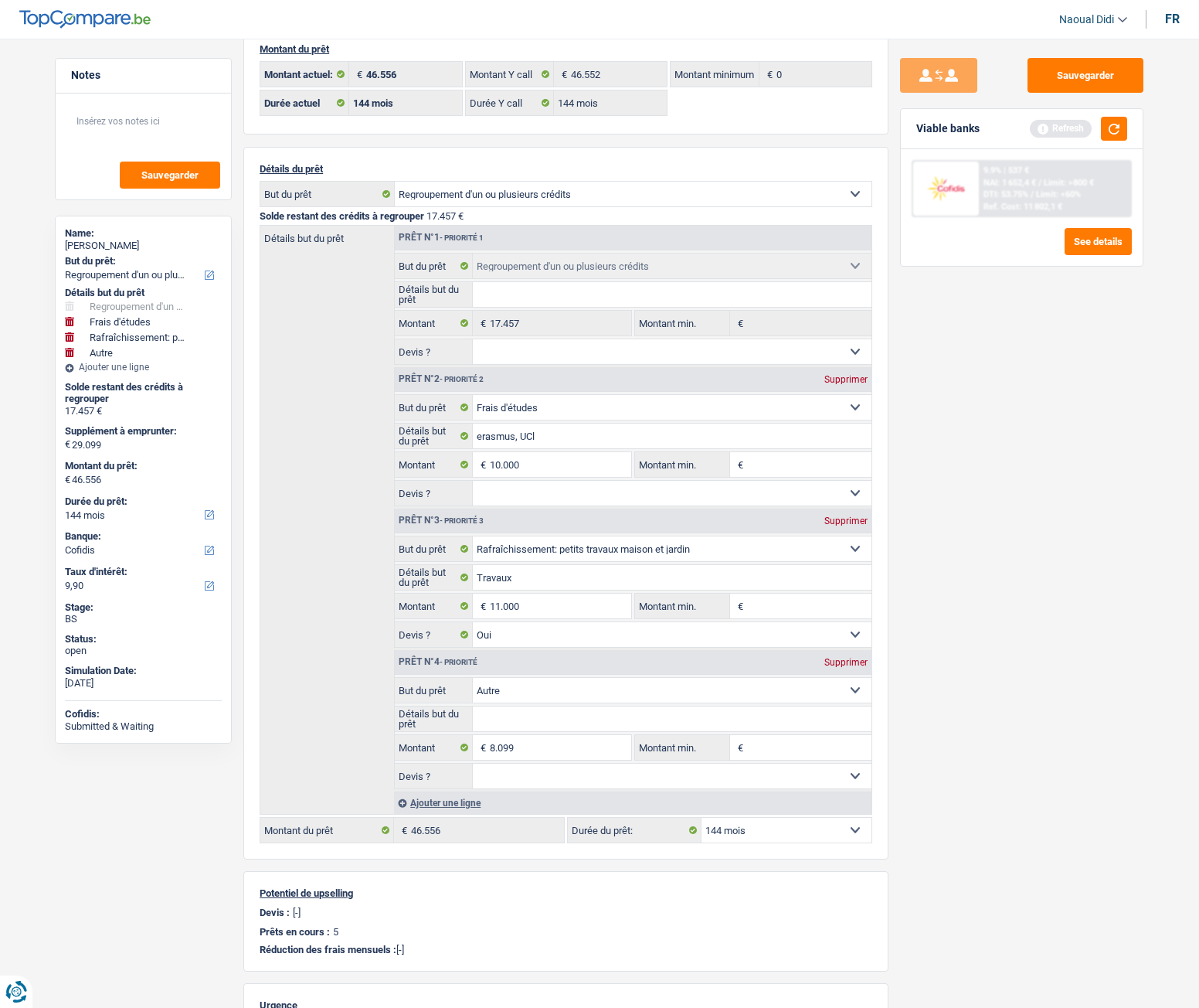
click at [890, 563] on div "Sauvegarder Viable banks Refresh 9.9% | 537 € NAI: 1 652,4 € / Limit: >800 € DT…" at bounding box center [1021, 519] width 267 height 922
click at [534, 563] on input "8.099" at bounding box center [561, 747] width 142 height 24
click at [552, 563] on input "8.098" at bounding box center [561, 747] width 142 height 24
click at [530, 563] on input "809.888" at bounding box center [561, 747] width 142 height 24
click at [546, 563] on div "Ajouter une ligne" at bounding box center [633, 802] width 478 height 22
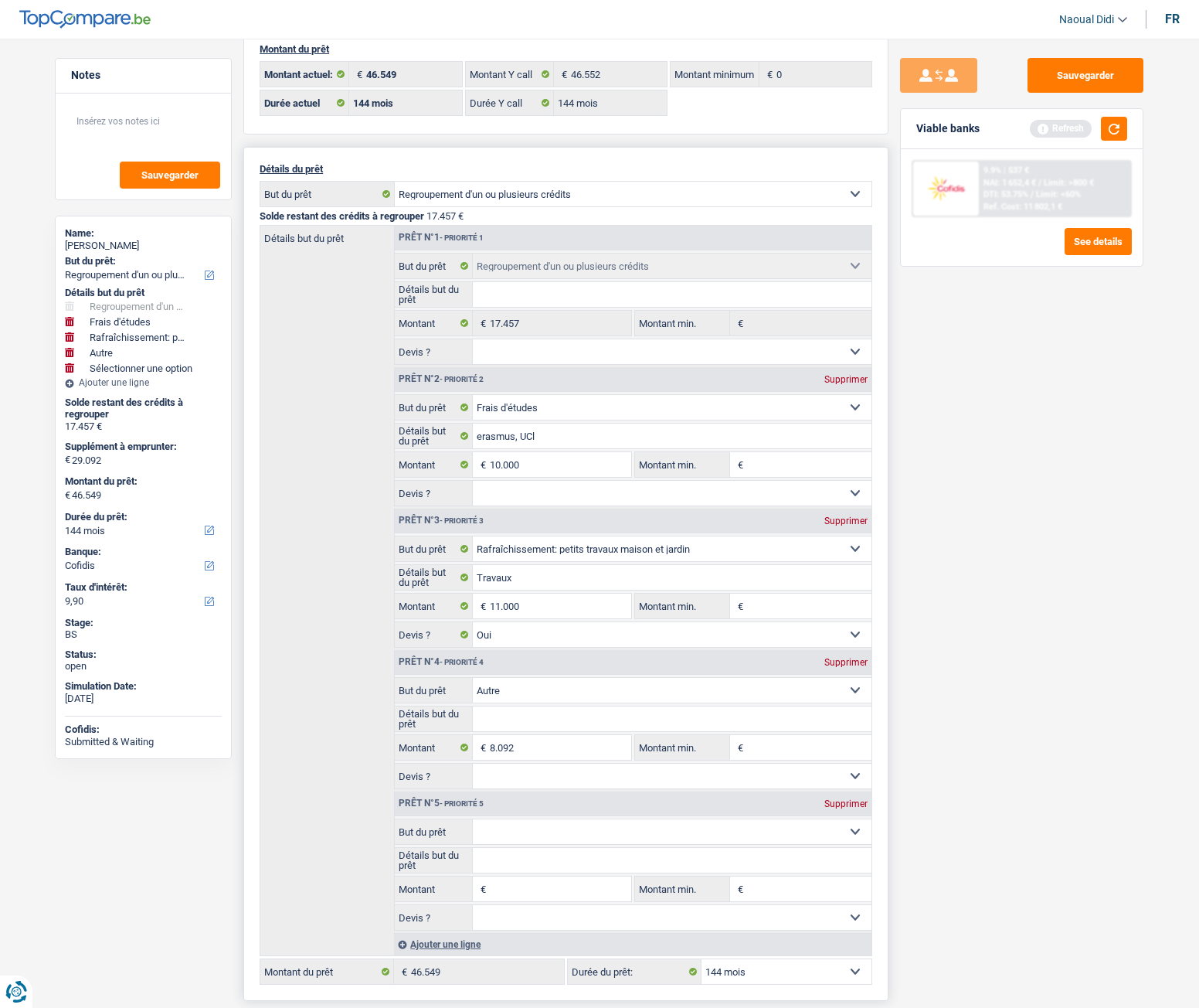
click at [836, 563] on div "Supprimer" at bounding box center [846, 804] width 51 height 10
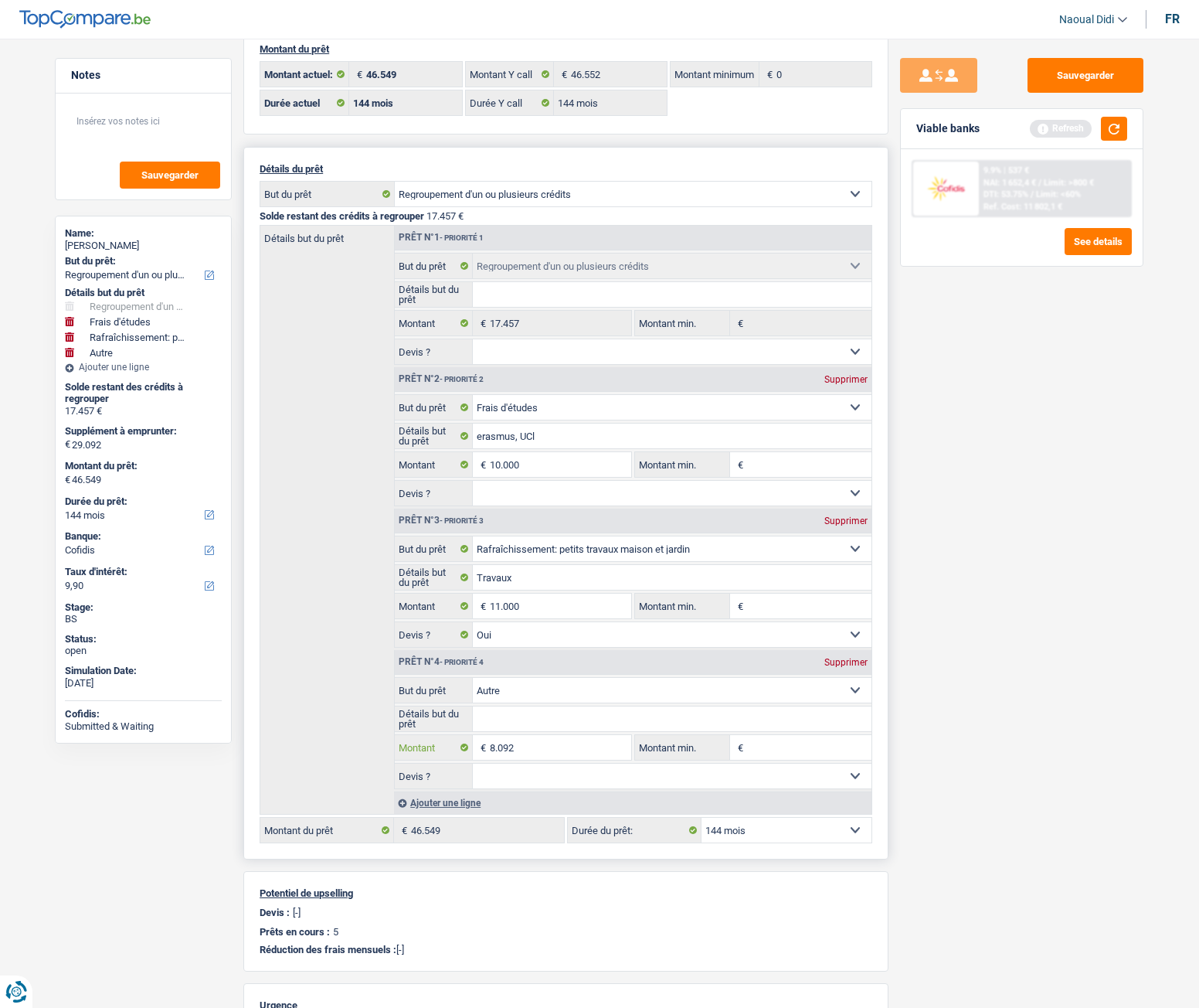
click at [536, 563] on input "8.092" at bounding box center [561, 747] width 142 height 24
click at [549, 563] on select "Oui Non Non répondu Sélectionner une option" at bounding box center [673, 776] width 400 height 24
click at [536, 563] on input "8.093" at bounding box center [561, 747] width 142 height 24
click at [543, 563] on select "Oui Non Non répondu Sélectionner une option" at bounding box center [673, 776] width 400 height 24
click at [538, 563] on input "8.094" at bounding box center [561, 747] width 142 height 24
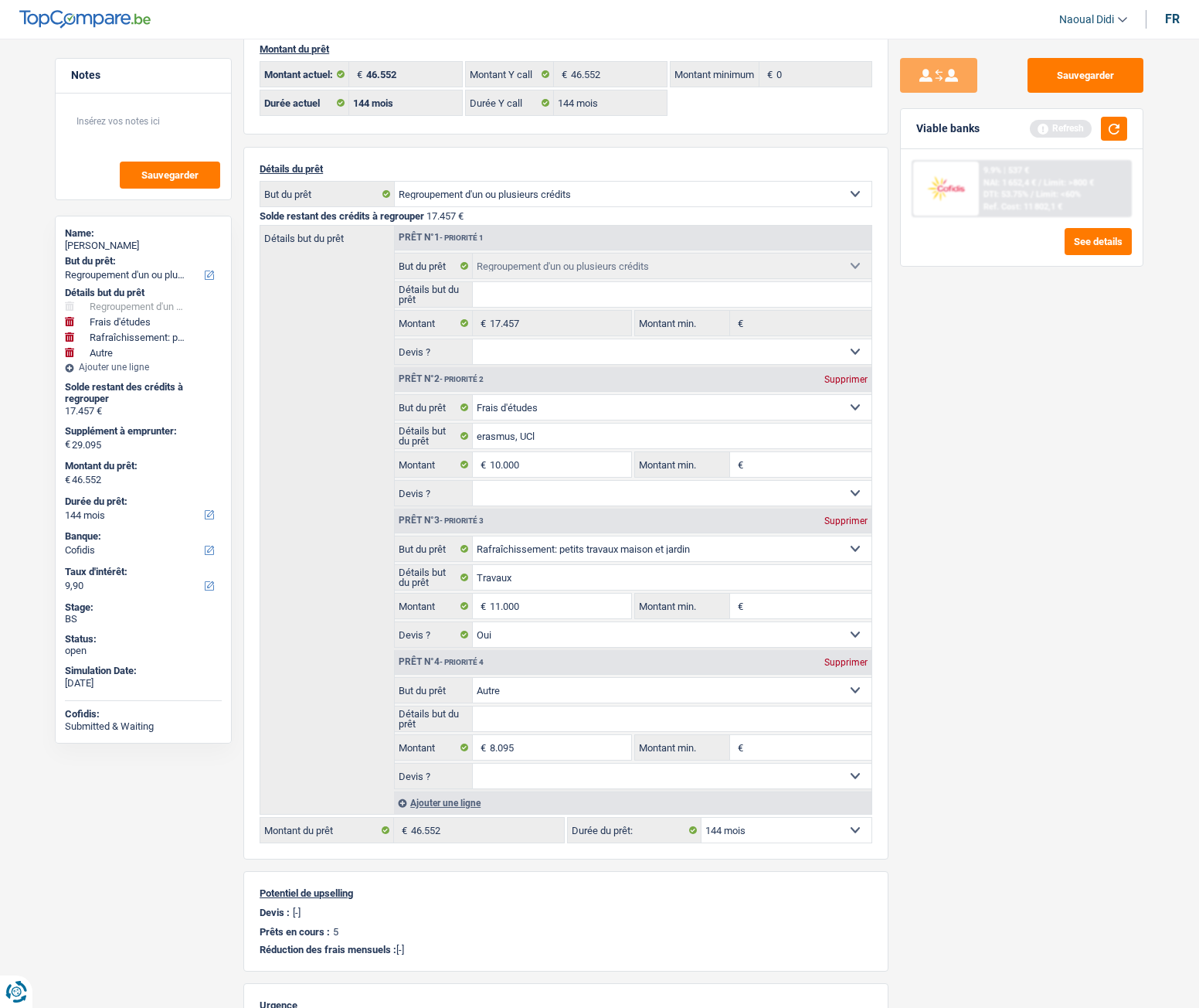
click at [1023, 563] on div "Sauvegarder Viable banks Refresh 9.9% | 537 € NAI: 1 652,4 € / Limit: >800 € DT…" at bounding box center [1021, 519] width 267 height 922
click at [1116, 120] on button "button" at bounding box center [1114, 128] width 26 height 24
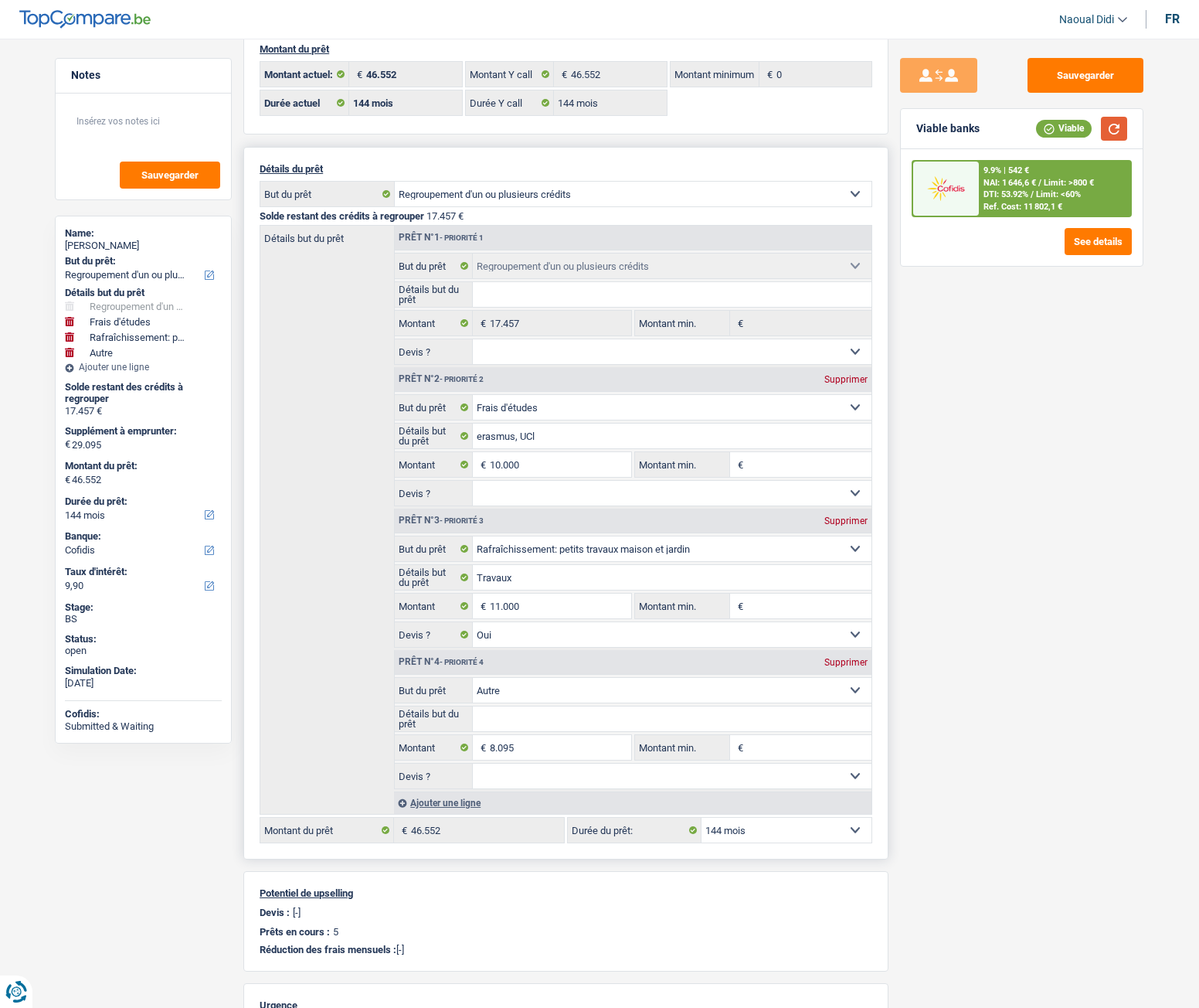
scroll to position [232, 0]
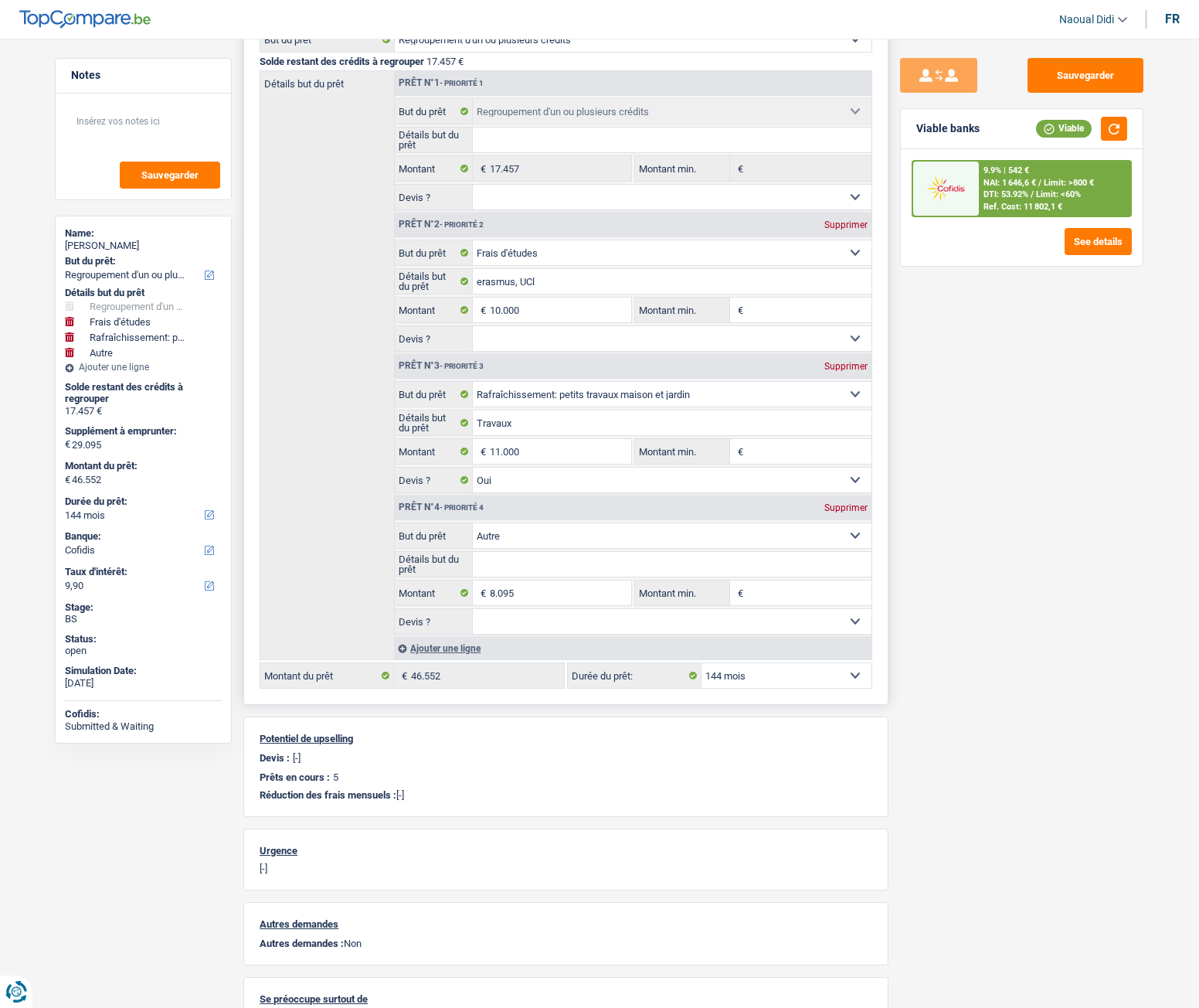
click at [820, 563] on select "12 mois 18 mois 24 mois 30 mois 36 mois 42 mois 48 mois 60 mois 72 mois 84 mois…" at bounding box center [786, 675] width 170 height 24
click at [702, 563] on select "12 mois 18 mois 24 mois 30 mois 36 mois 42 mois 48 mois 60 mois 72 mois 84 mois…" at bounding box center [786, 675] width 170 height 24
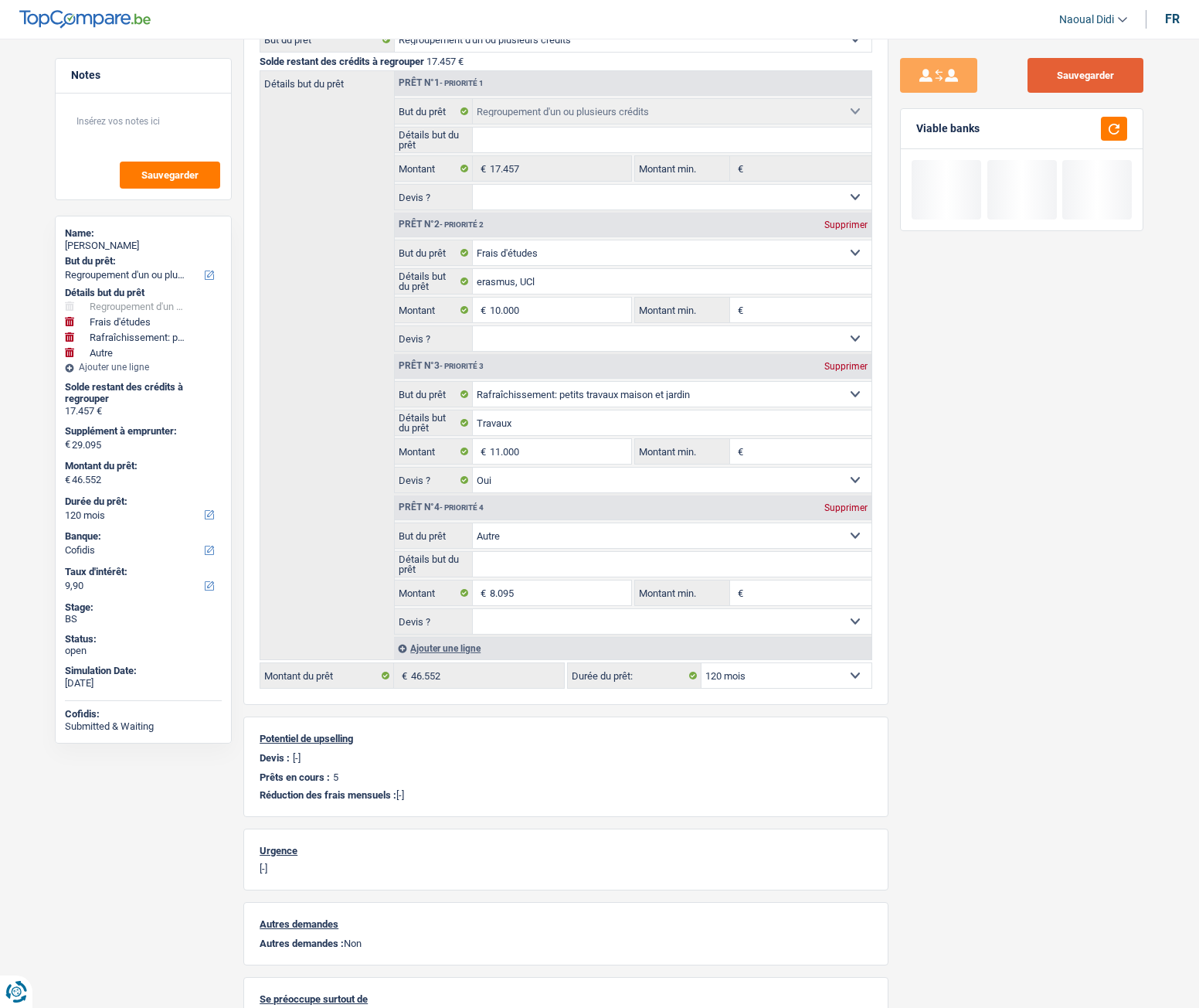
click at [1085, 66] on button "Sauvegarder" at bounding box center [1085, 76] width 116 height 35
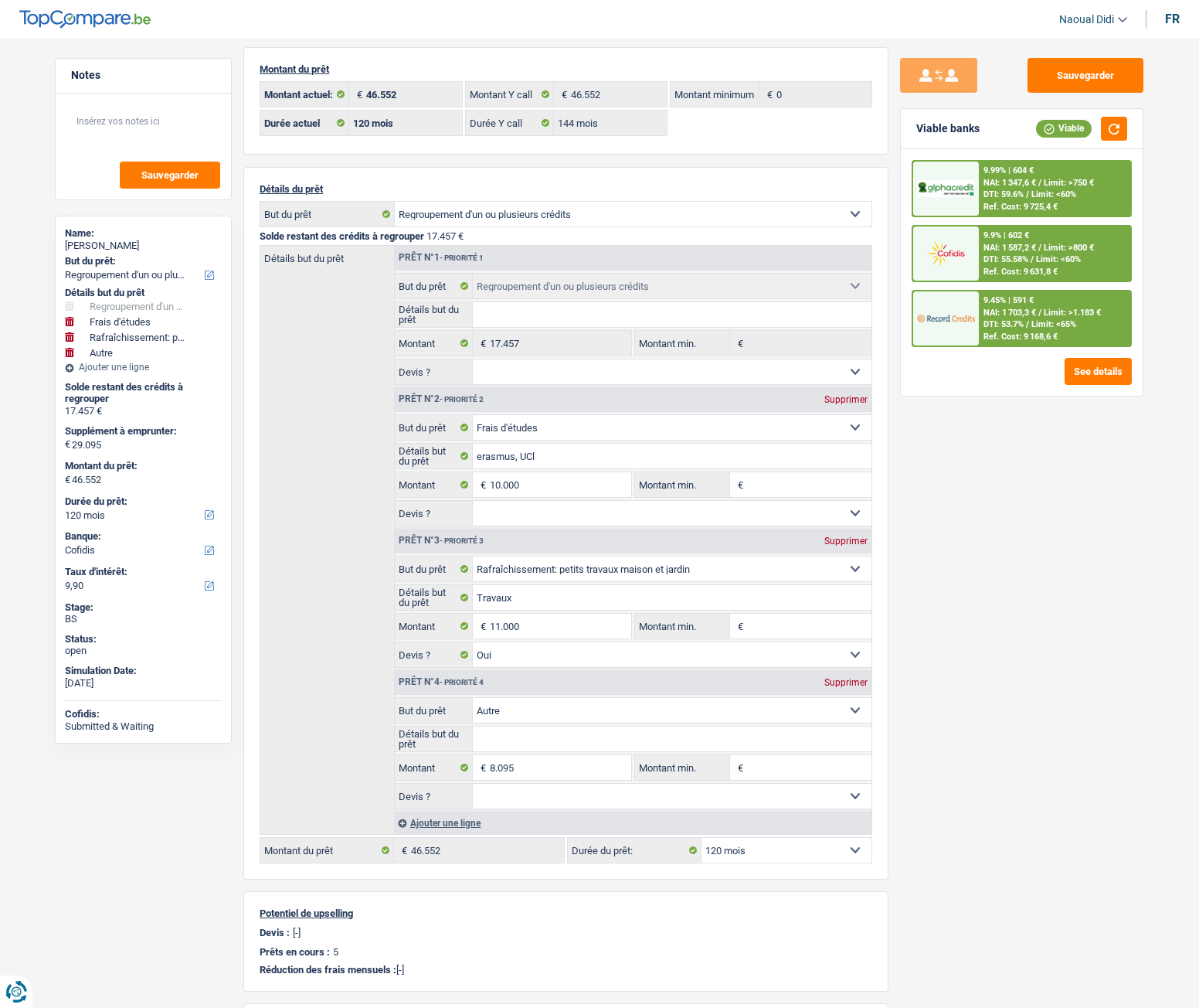
scroll to position [0, 0]
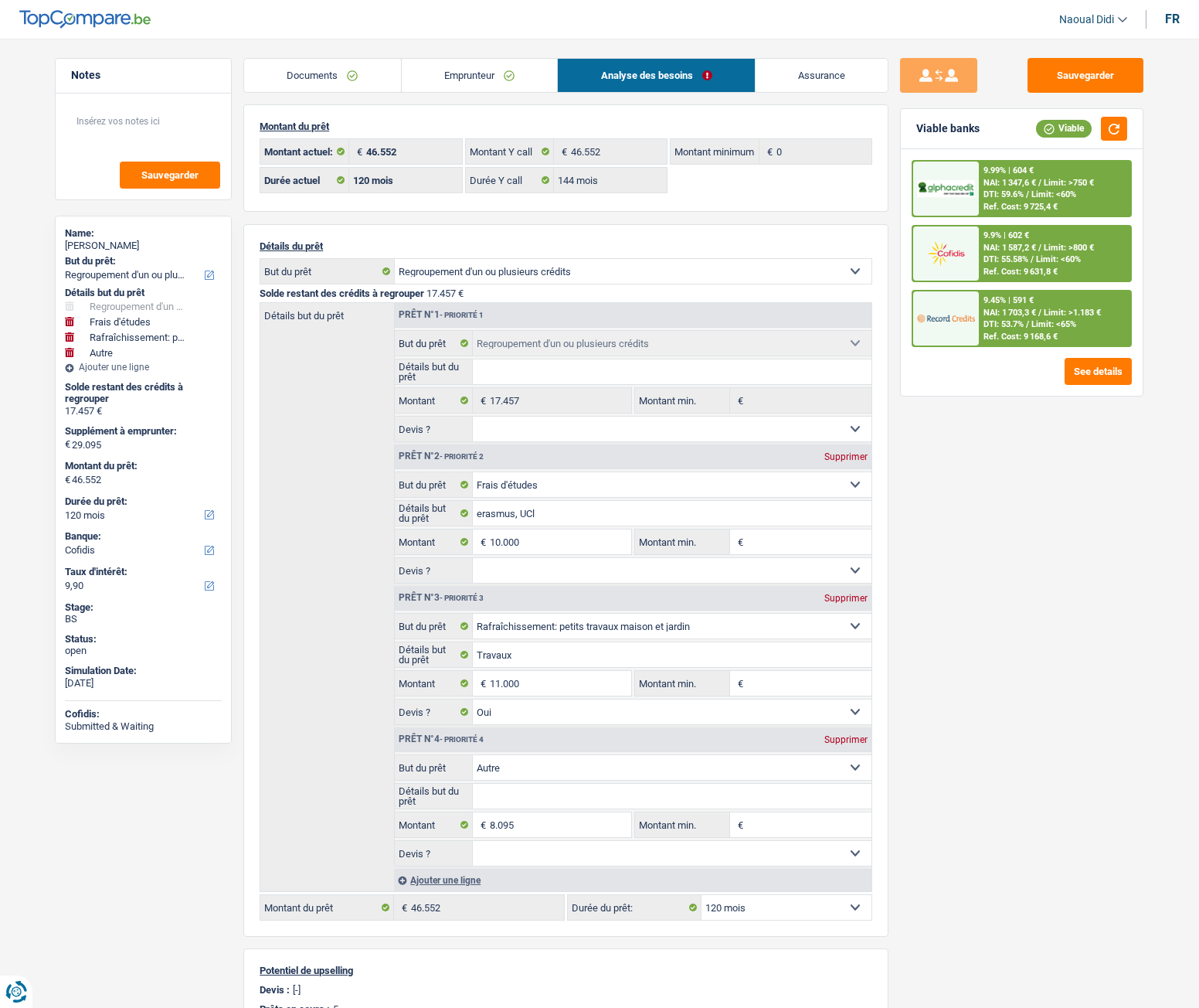
click at [1041, 185] on span "/" at bounding box center [1040, 183] width 3 height 10
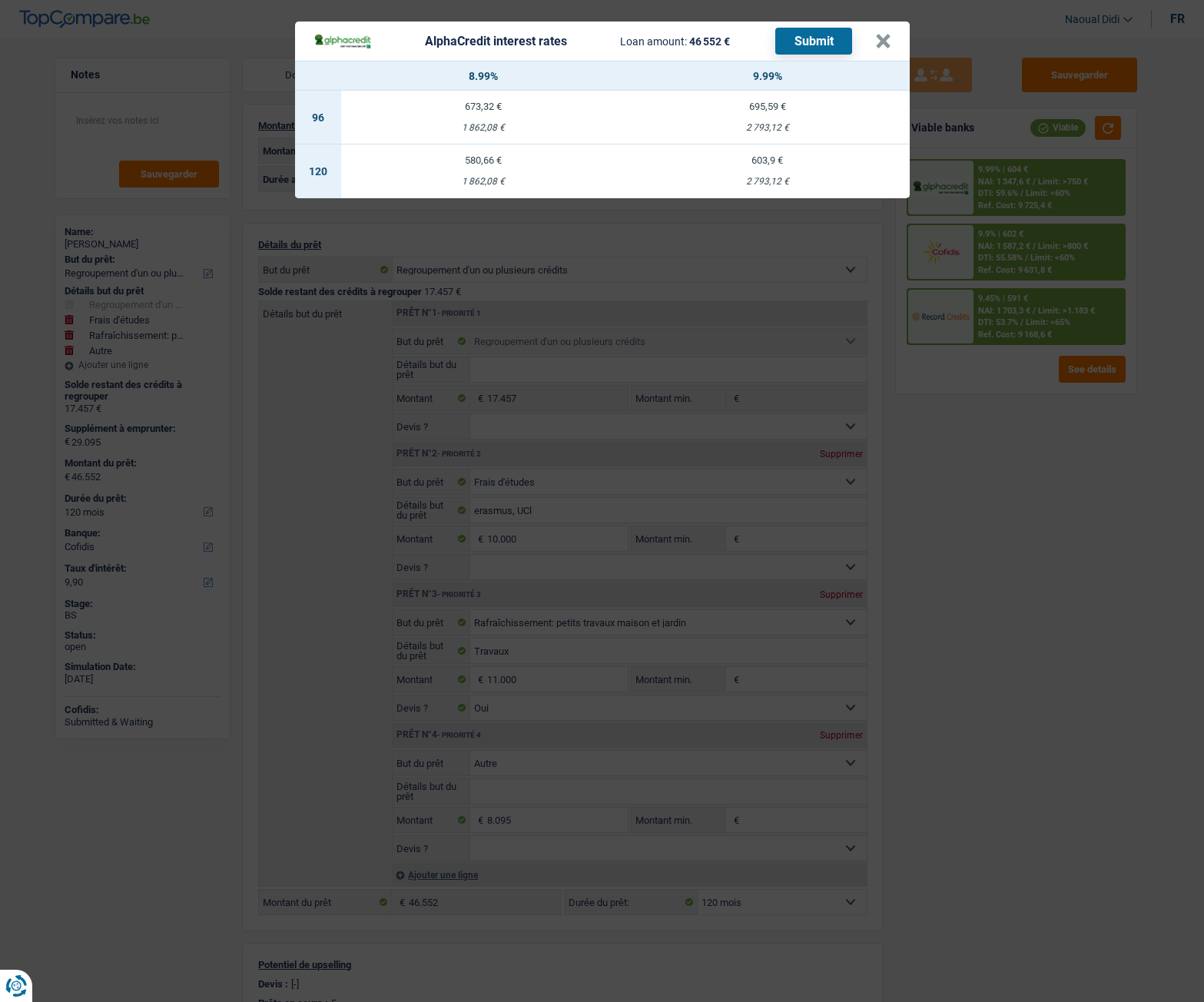
click at [473, 161] on div "580,66 €" at bounding box center [483, 160] width 285 height 10
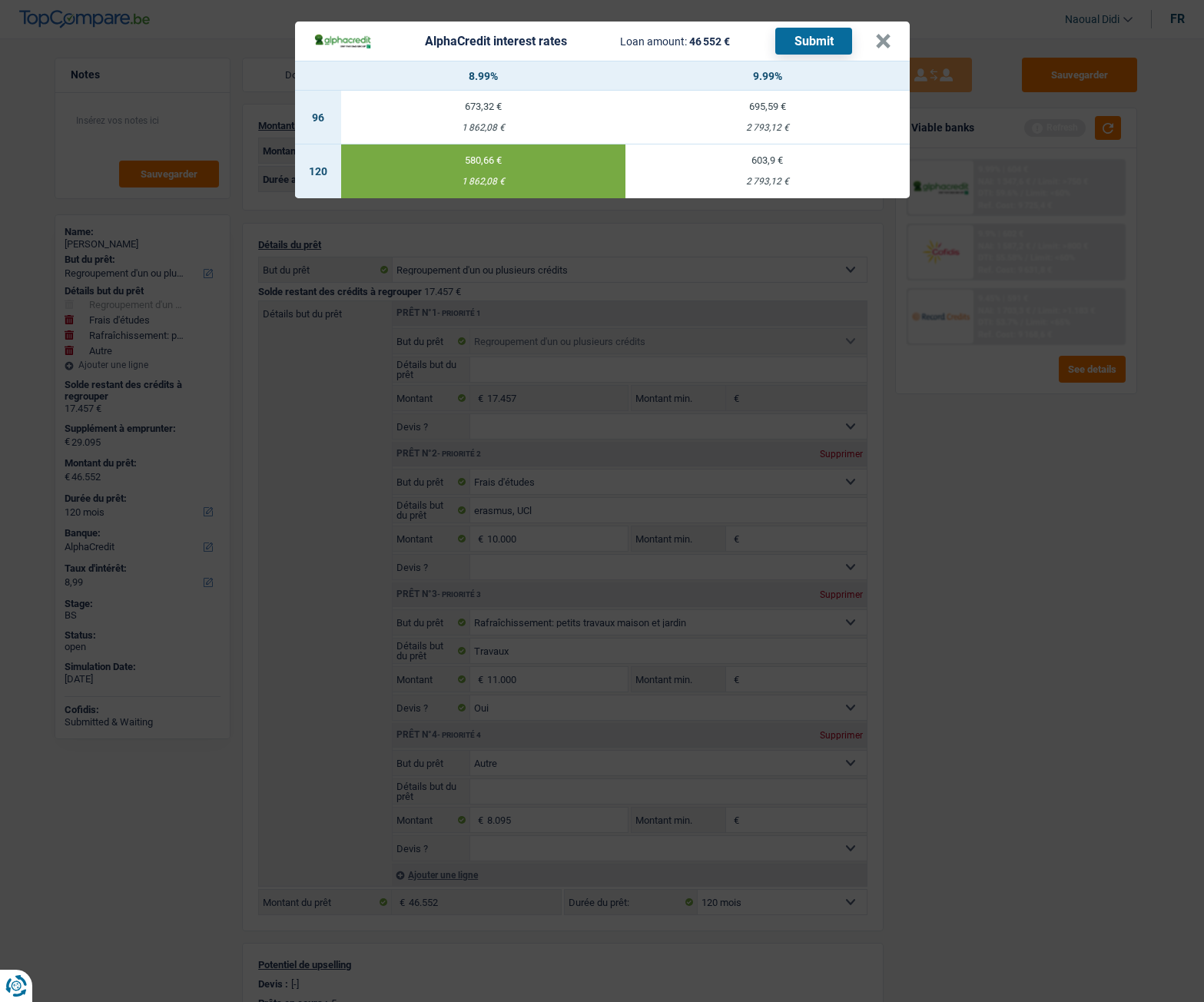
click at [814, 43] on button "Submit" at bounding box center [814, 42] width 77 height 27
click at [885, 47] on button "×" at bounding box center [883, 42] width 16 height 15
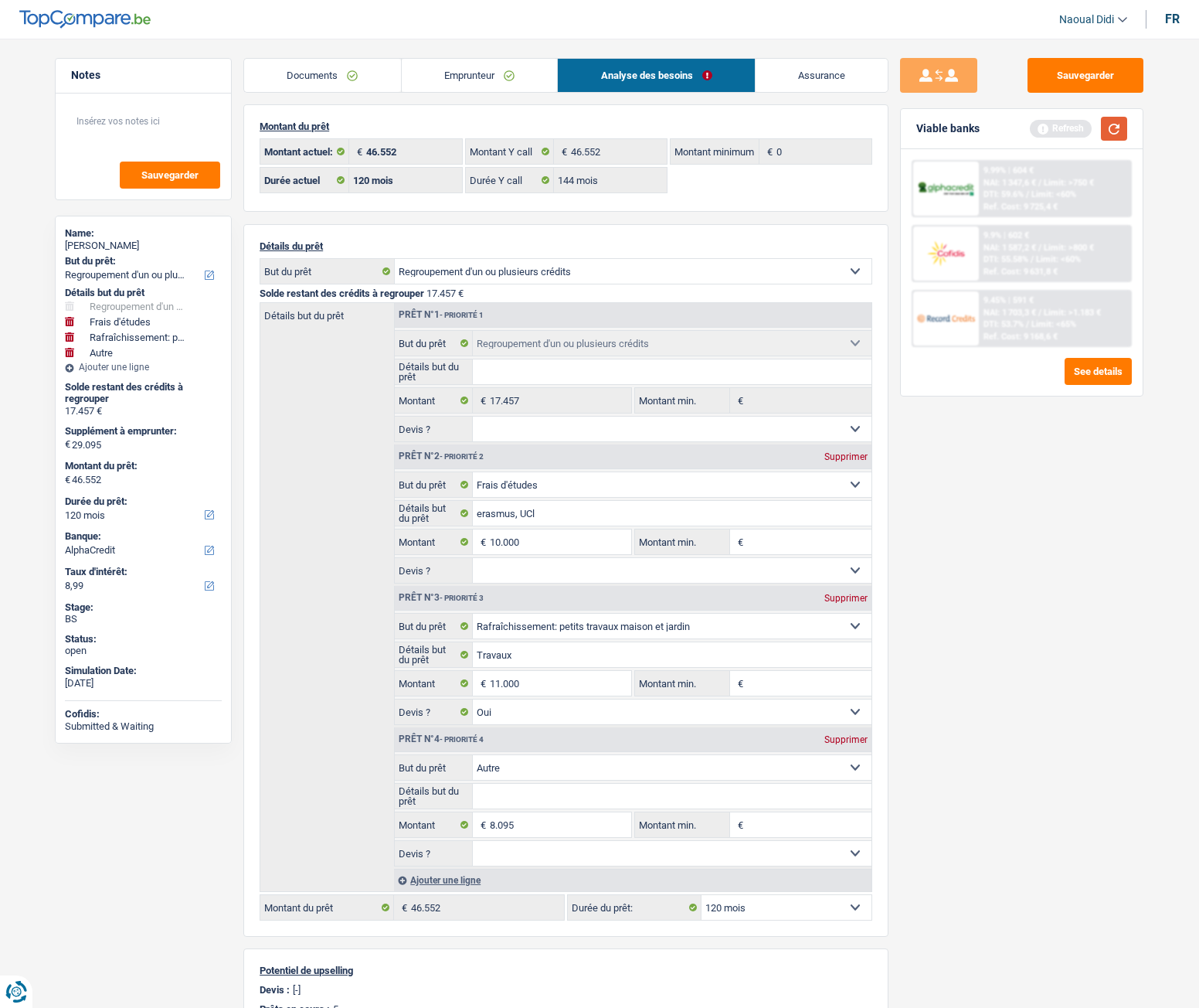
click at [1114, 126] on button "button" at bounding box center [1114, 128] width 26 height 24
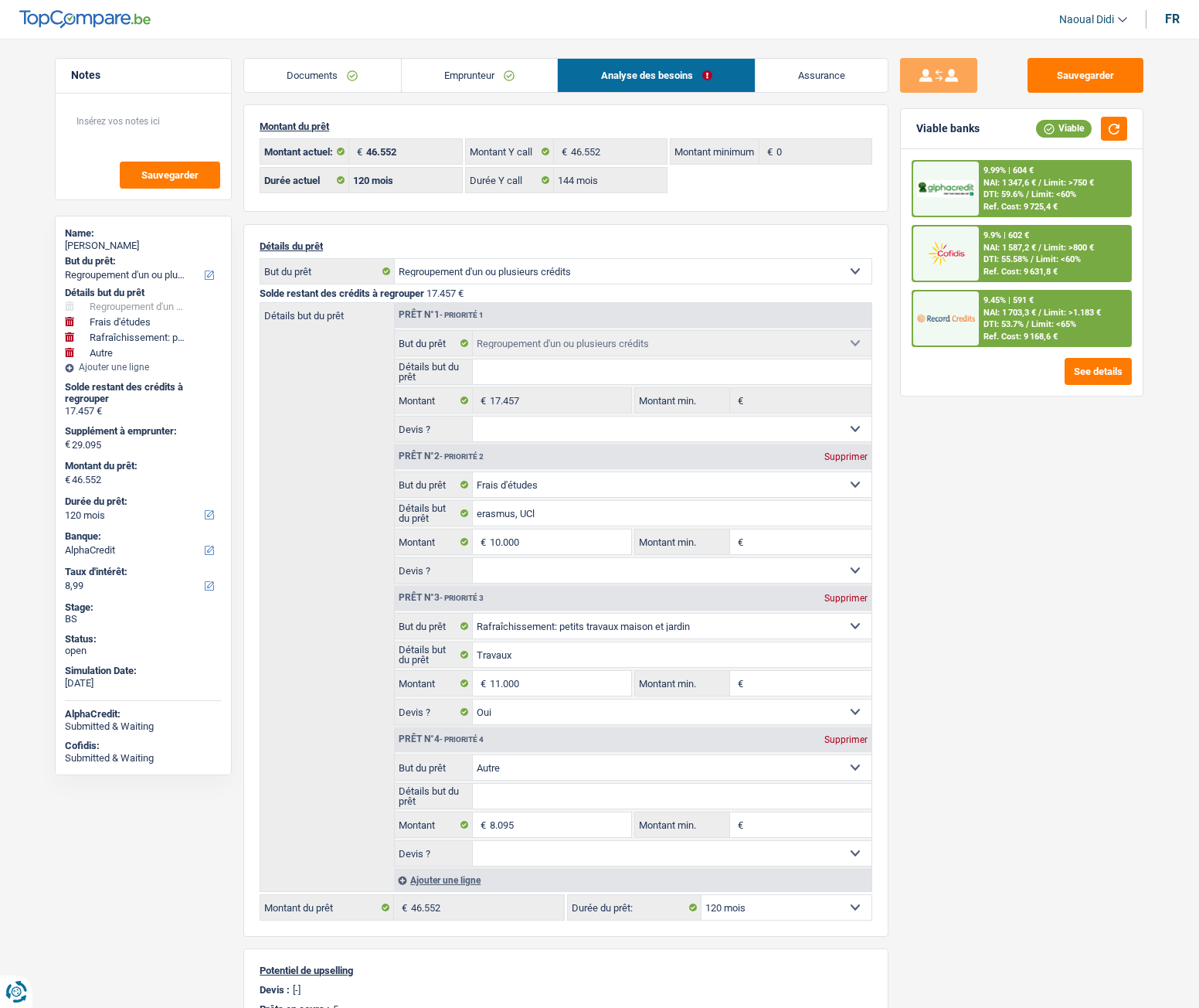
click at [1021, 319] on span "DTI: 53.7%" at bounding box center [1003, 324] width 40 height 10
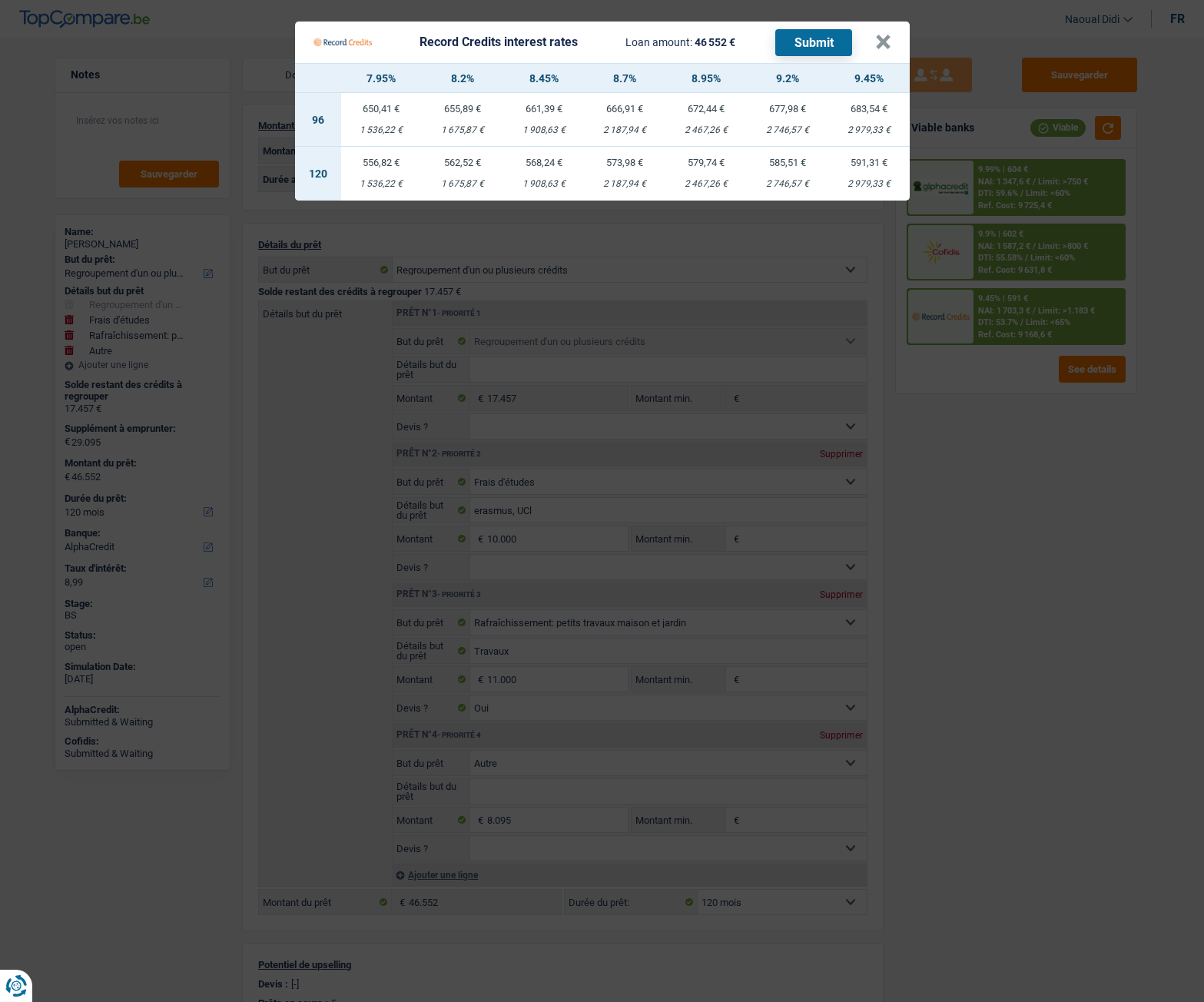
click at [547, 175] on td "568,24 € 1 908,63 €" at bounding box center [544, 174] width 81 height 54
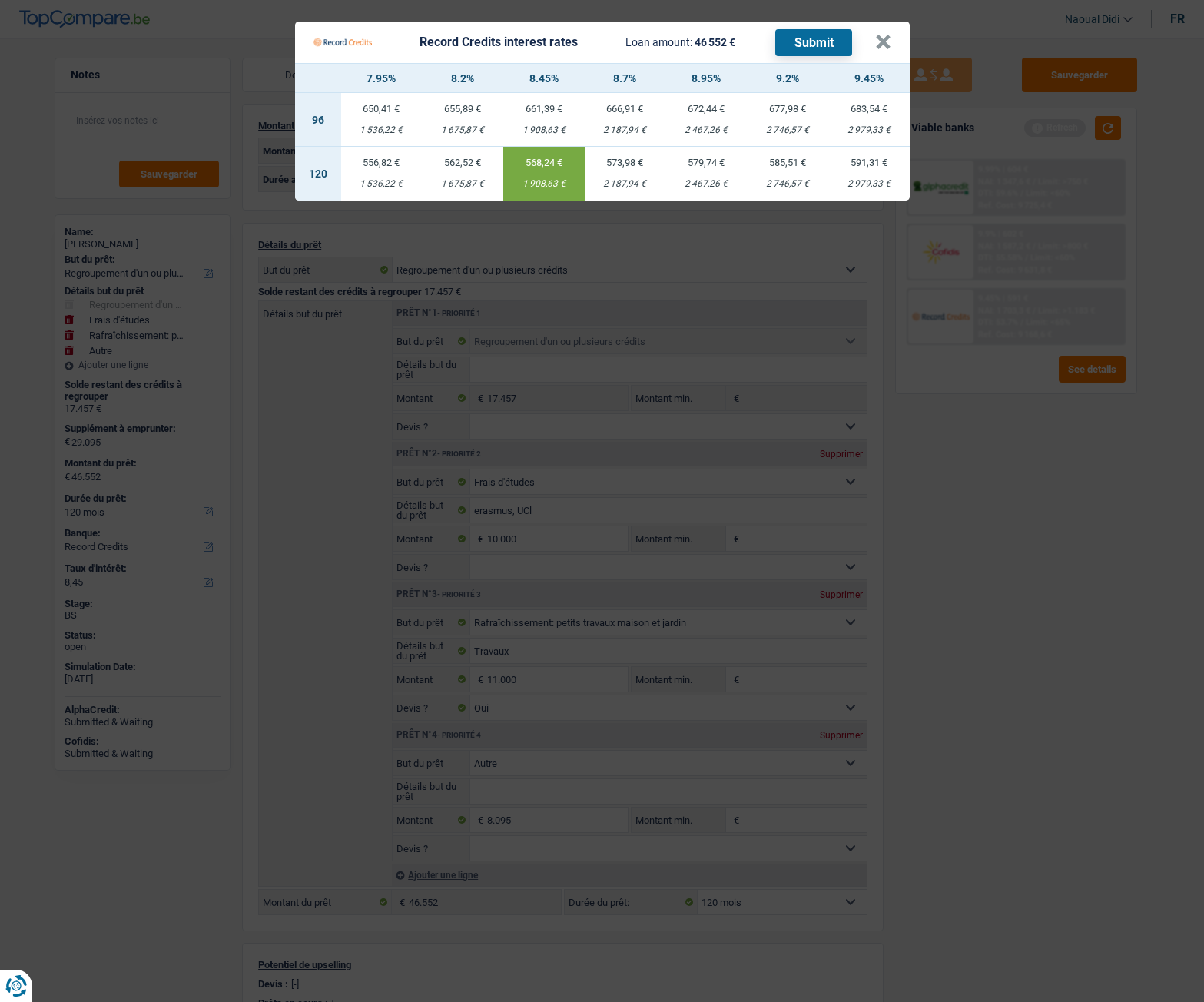
click at [826, 47] on button "Submit" at bounding box center [814, 42] width 77 height 27
click at [885, 44] on button "×" at bounding box center [883, 42] width 16 height 15
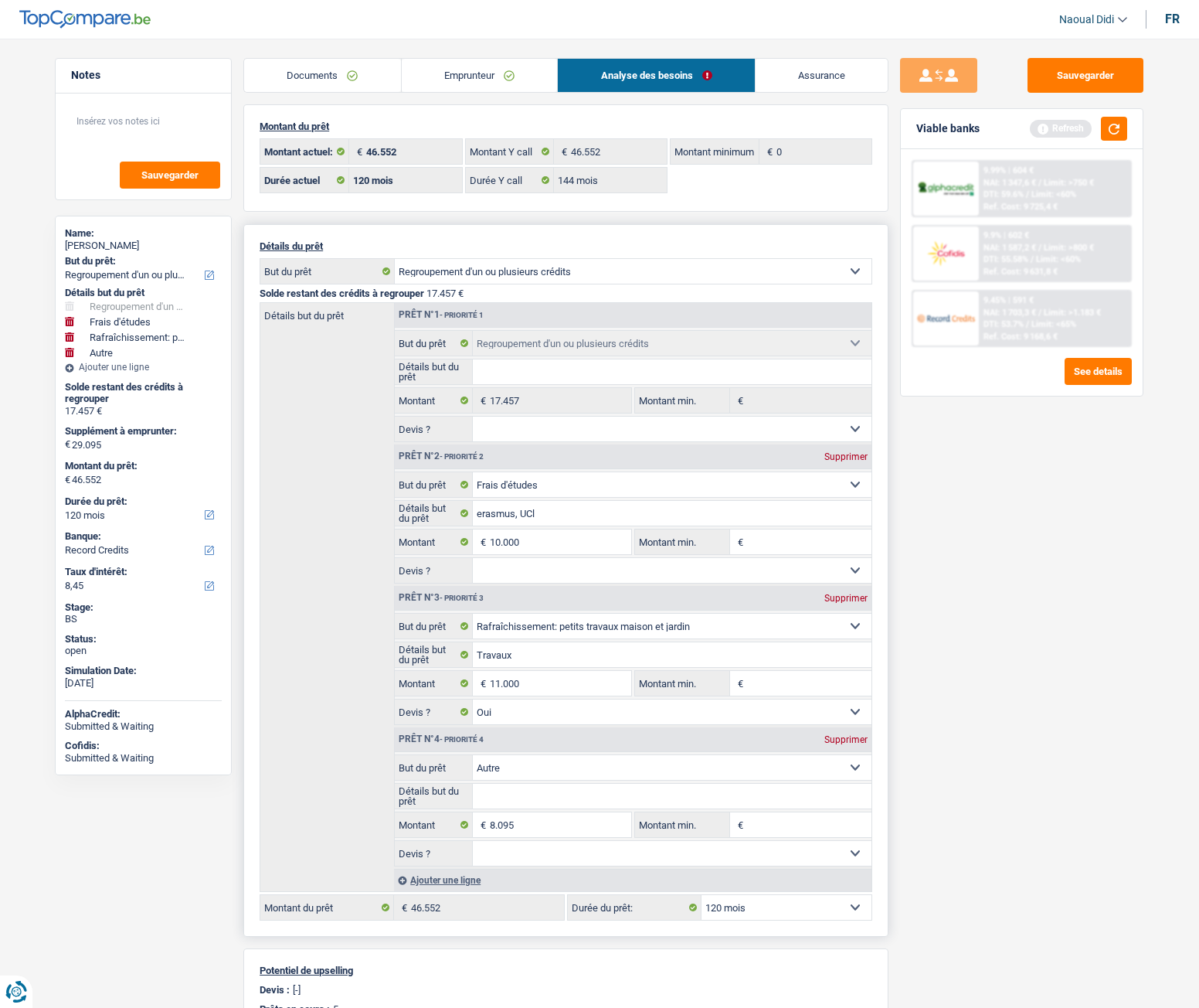
click at [664, 563] on select "Confort maison: meubles, textile, peinture, électroménager, outillage non-profe…" at bounding box center [673, 767] width 400 height 24
click at [473, 563] on select "Confort maison: meubles, textile, peinture, électroménager, outillage non-profe…" at bounding box center [673, 767] width 400 height 24
click at [1051, 81] on button "Sauvegarder" at bounding box center [1085, 76] width 116 height 35
click at [1122, 84] on button "Sauvegarder" at bounding box center [1085, 76] width 116 height 35
click at [459, 77] on link "Emprunteur" at bounding box center [480, 76] width 156 height 33
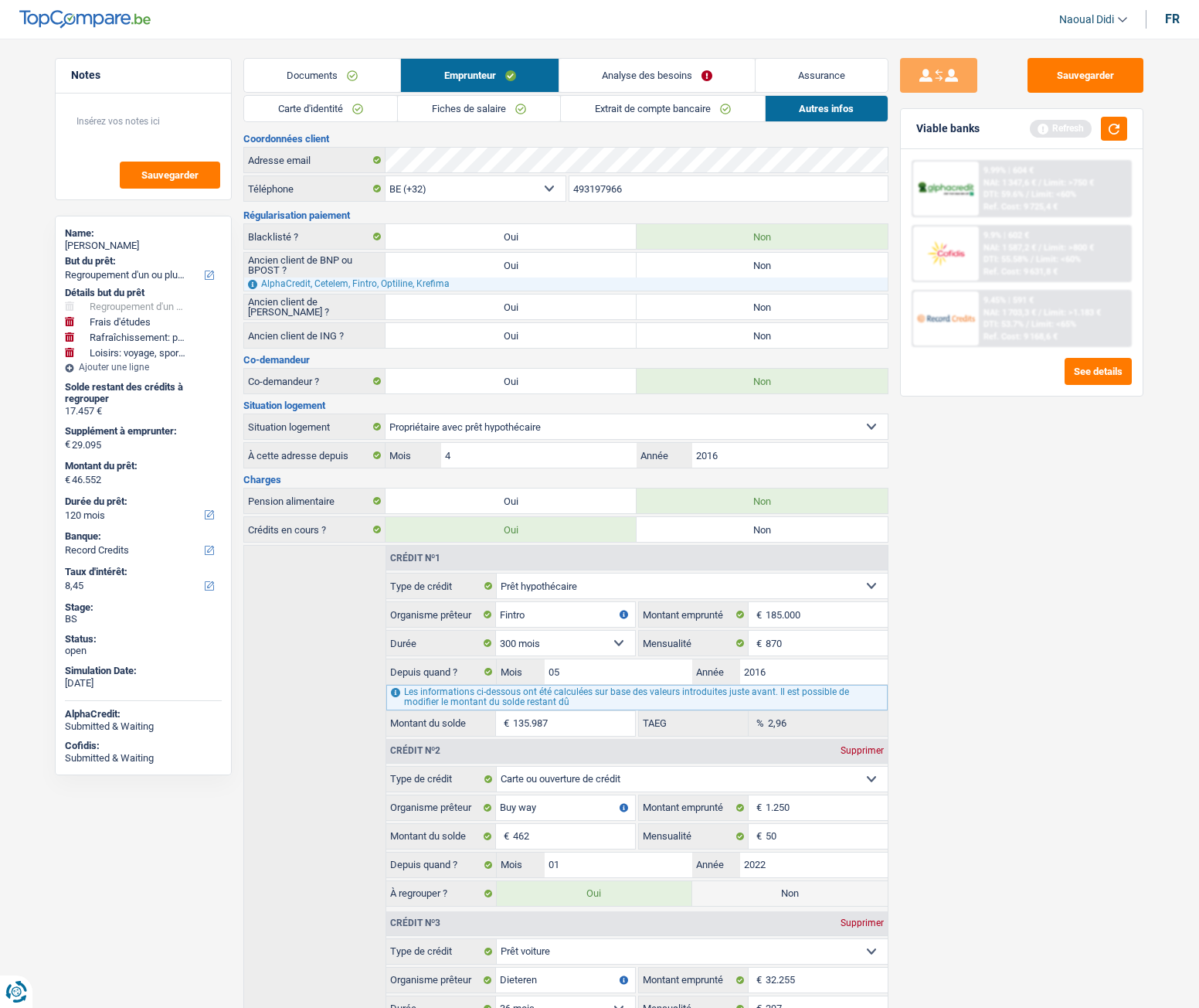
click at [665, 74] on link "Analyse des besoins" at bounding box center [656, 76] width 195 height 33
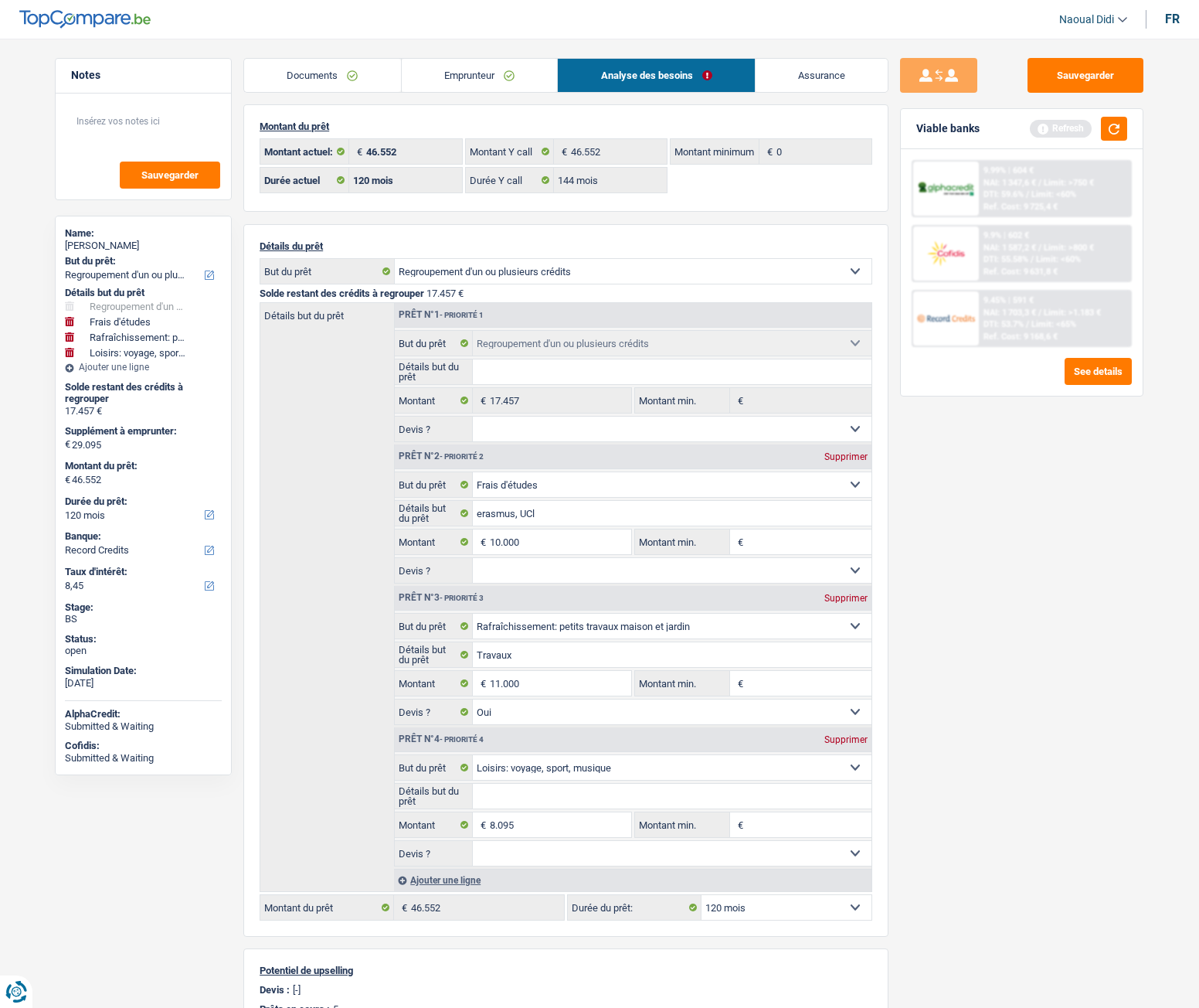
click at [499, 77] on link "Emprunteur" at bounding box center [480, 76] width 156 height 33
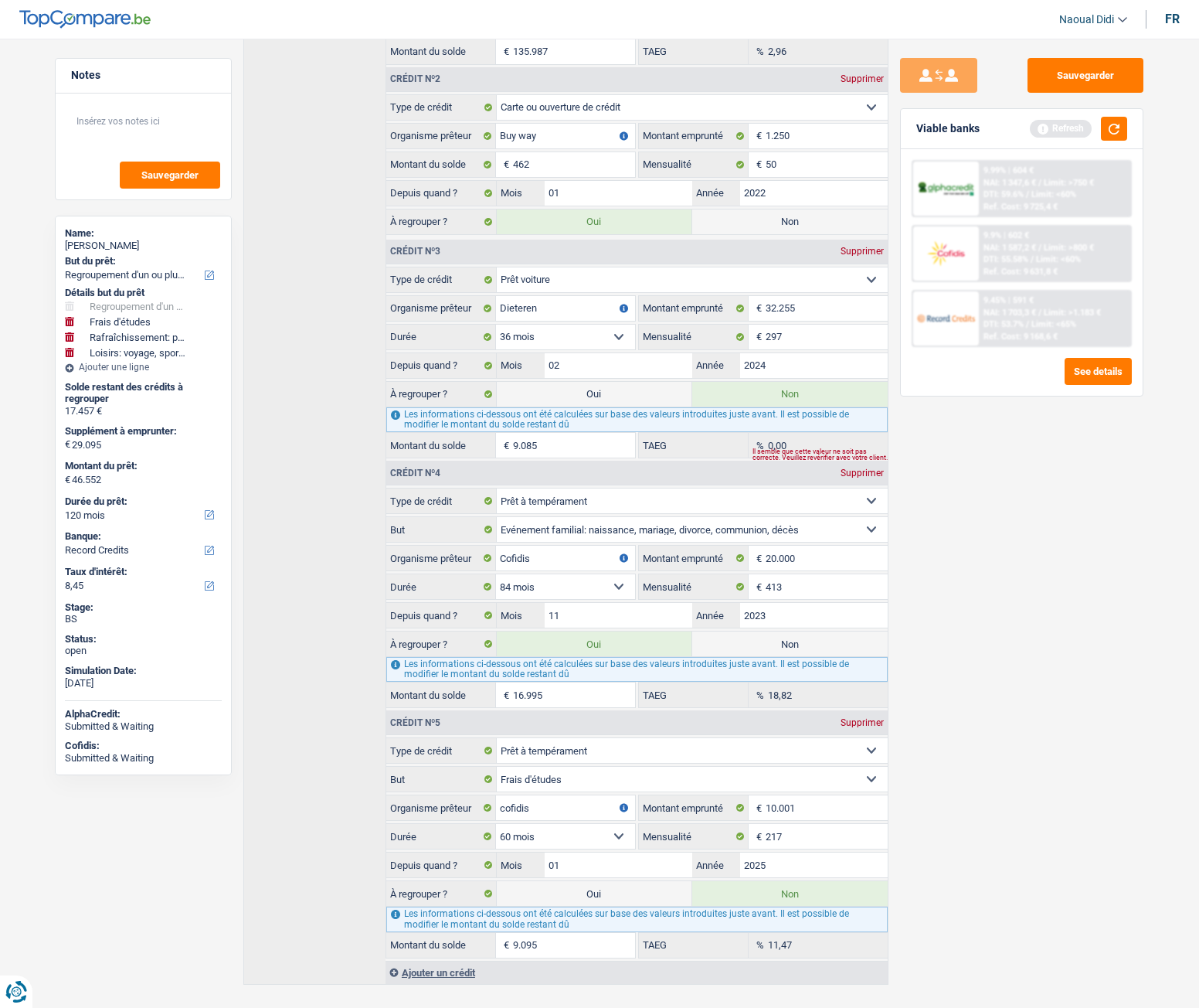
scroll to position [695, 0]
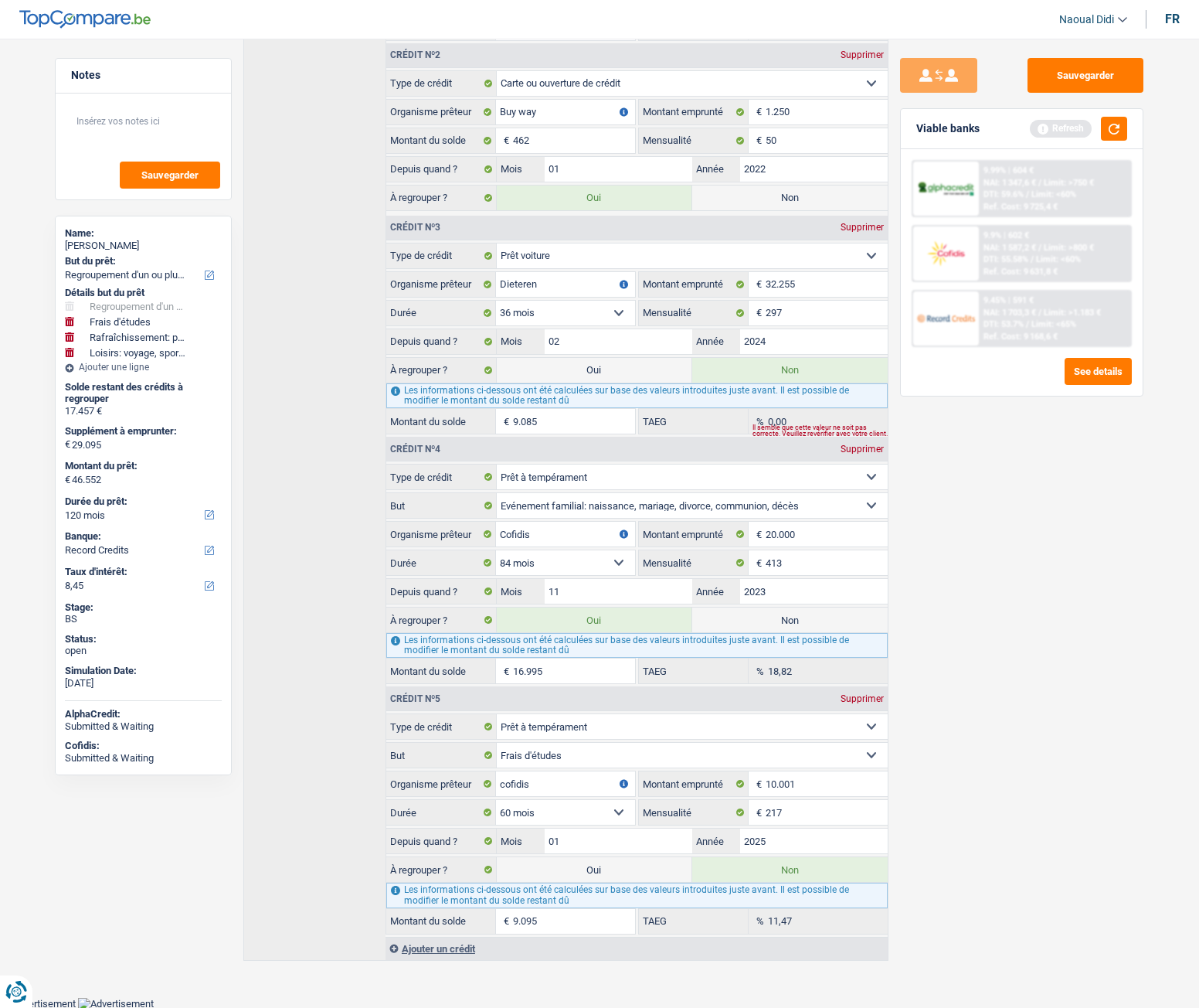
click at [585, 563] on label "Oui" at bounding box center [594, 869] width 195 height 24
click at [585, 563] on input "Oui" at bounding box center [594, 869] width 195 height 24
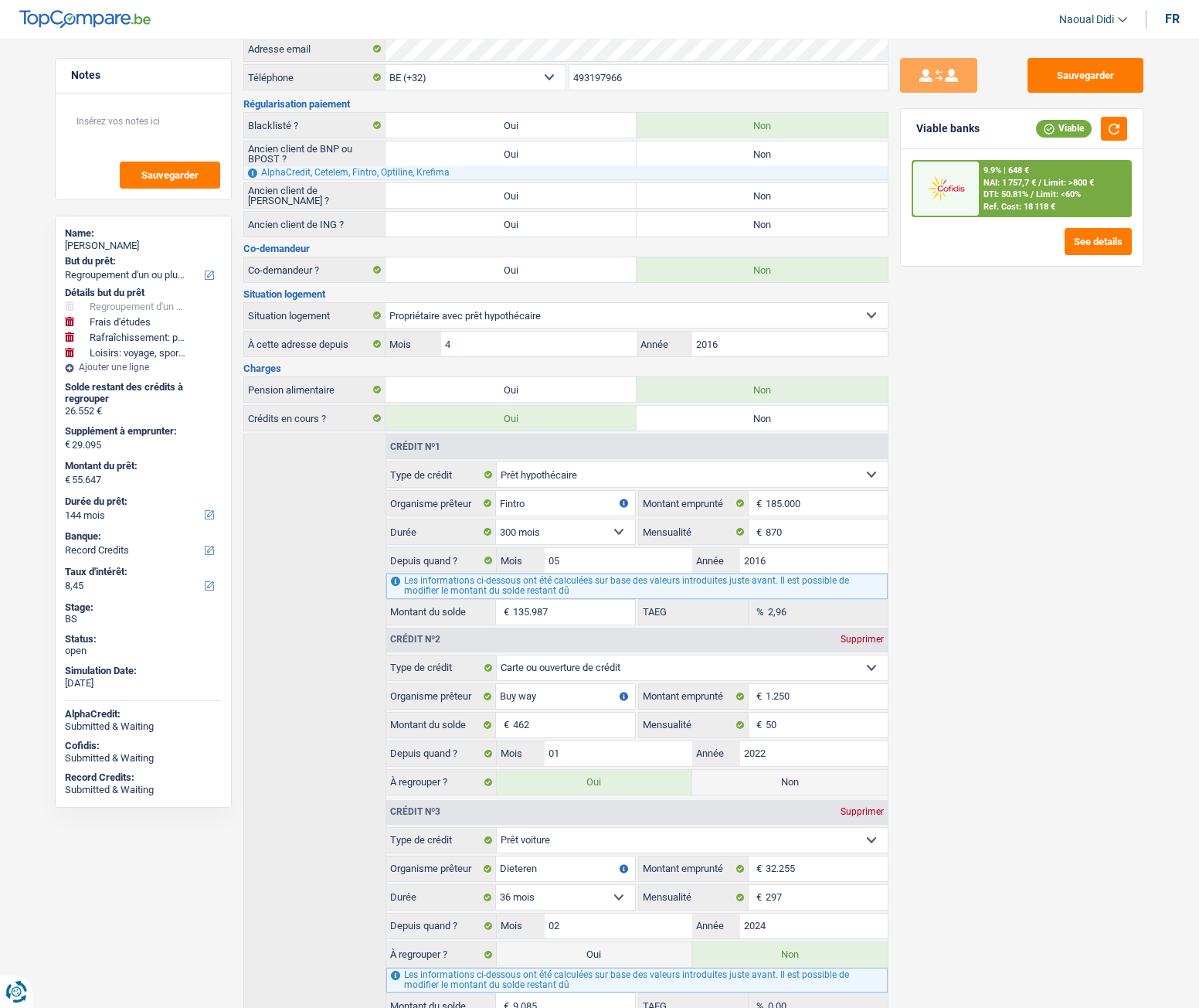
scroll to position [0, 0]
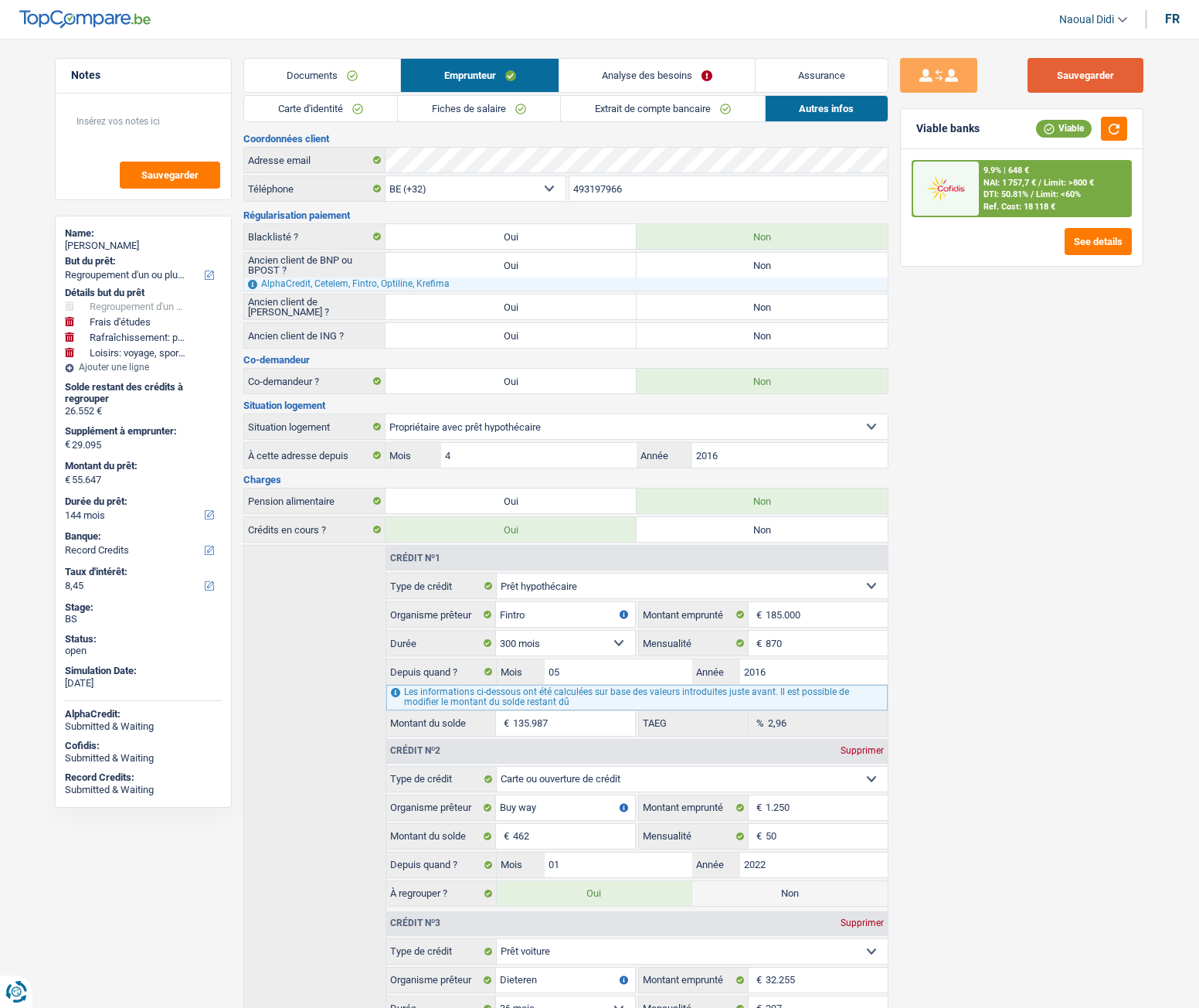
click at [1094, 72] on button "Sauvegarder" at bounding box center [1085, 76] width 116 height 35
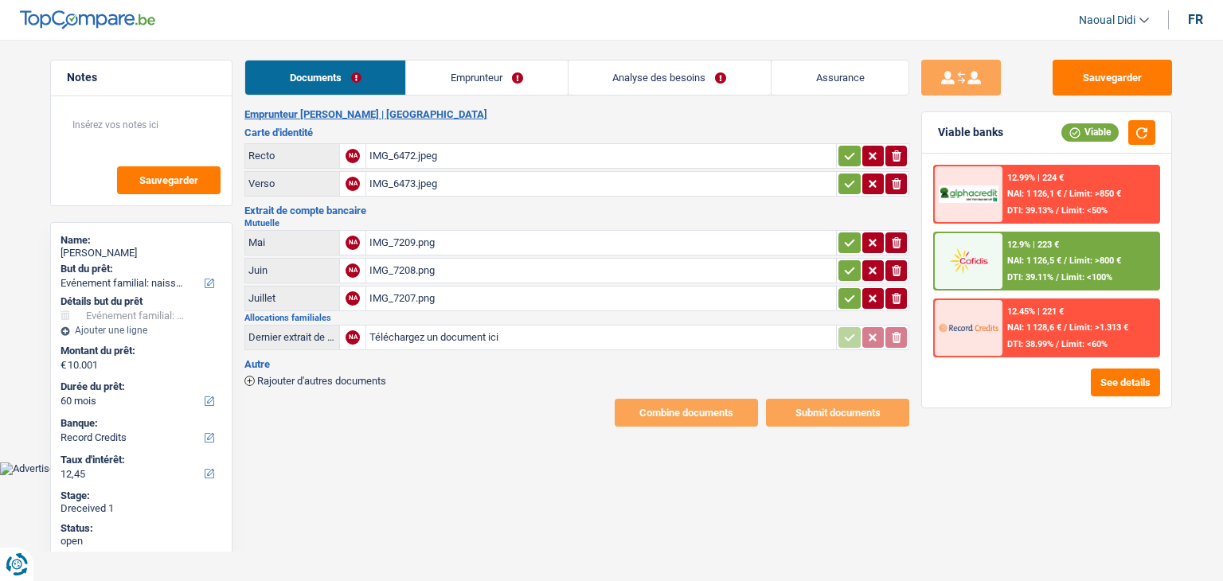
select select "familyEvent"
select select "60"
select select "record credits"
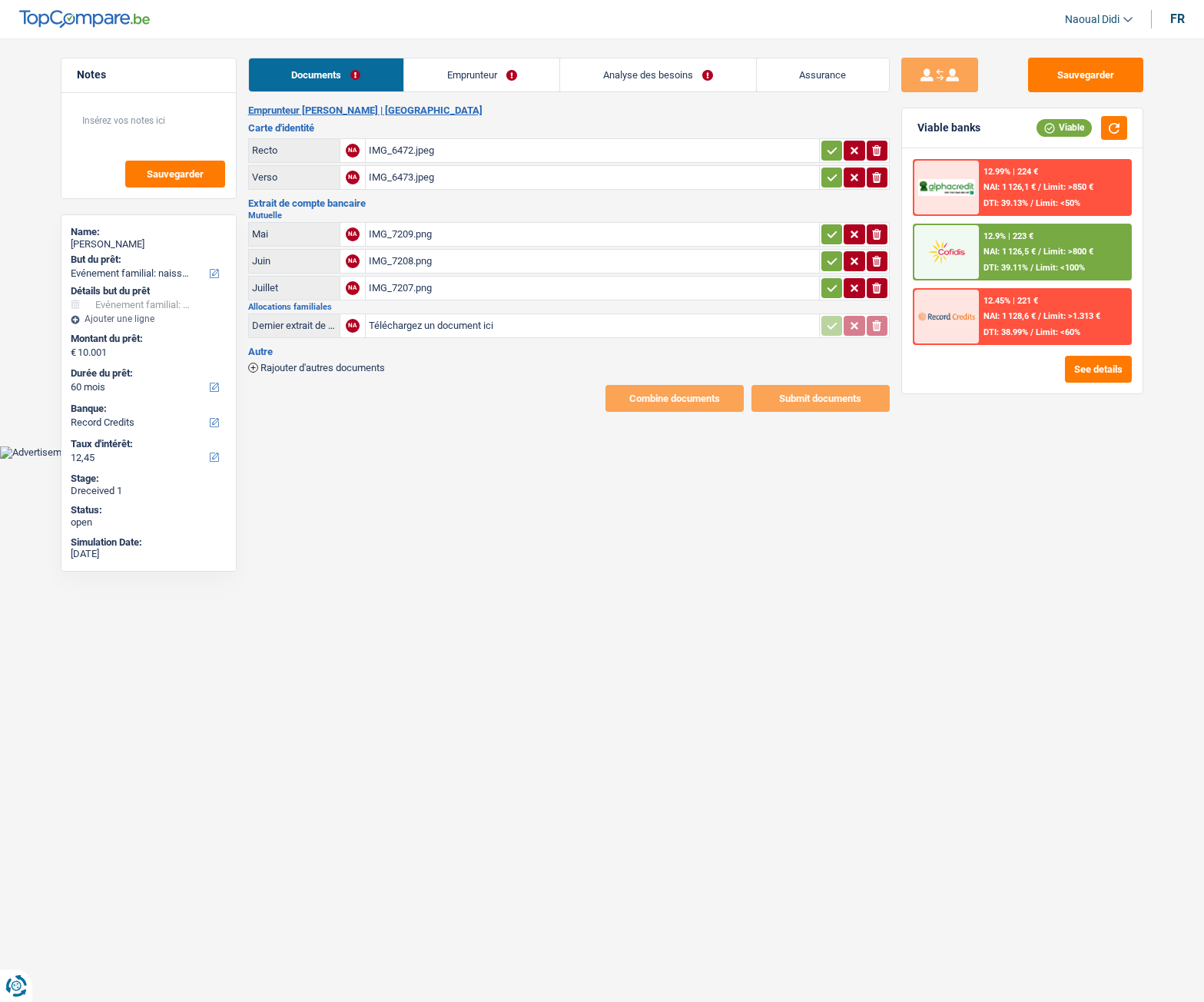
click at [394, 149] on div "IMG_6472.jpeg" at bounding box center [592, 151] width 447 height 23
click at [482, 54] on main "Notes Sauvegarder Name: Brandon Bouvry But du prêt: Confort maison: meubles, te…" at bounding box center [602, 235] width 1204 height 424
click at [477, 84] on link "Emprunteur" at bounding box center [482, 75] width 155 height 33
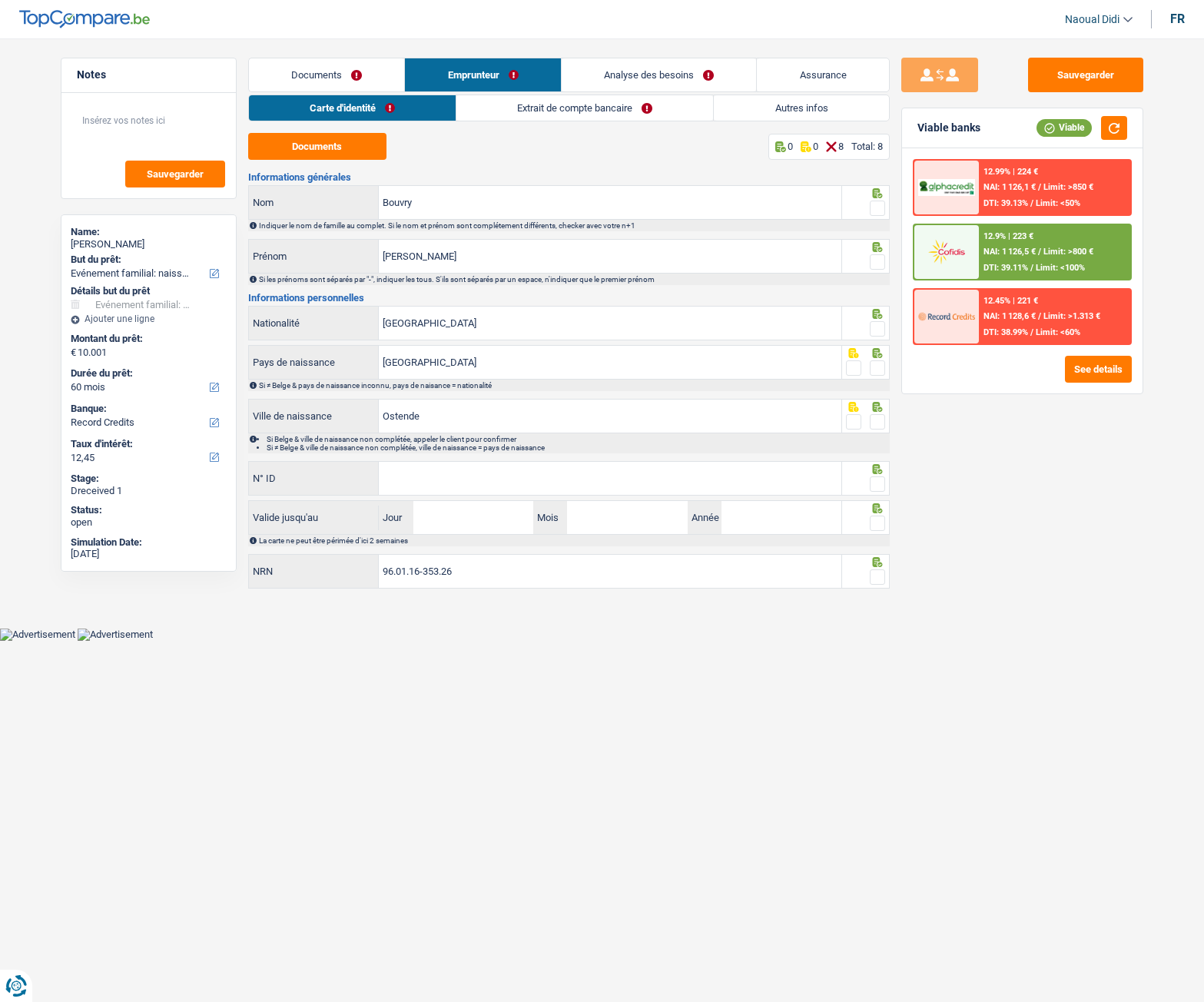
click at [586, 117] on link "Extrait de compte bancaire" at bounding box center [585, 108] width 257 height 25
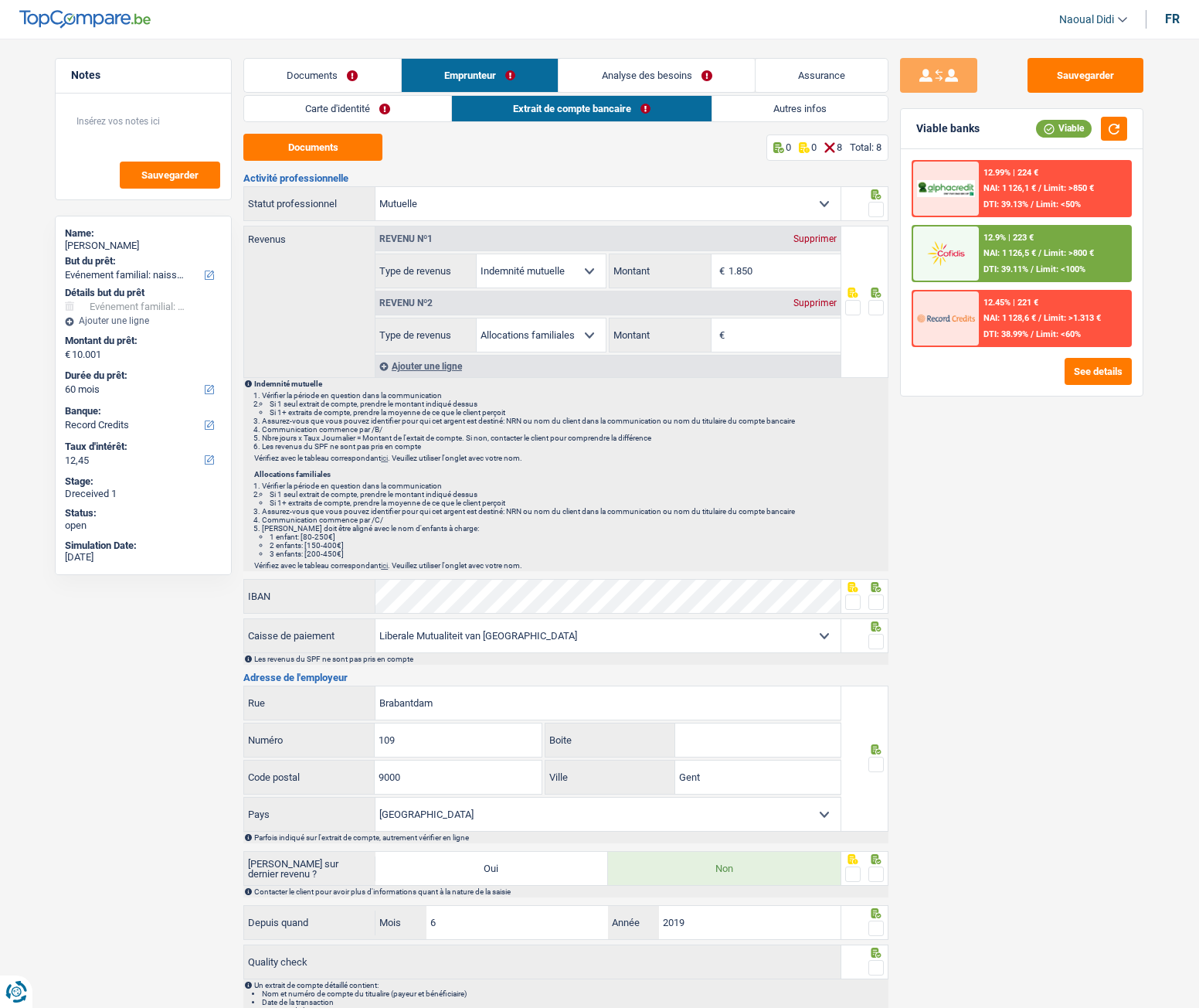
click at [487, 79] on link "Emprunteur" at bounding box center [481, 76] width 157 height 33
click at [637, 81] on link "Analyse des besoins" at bounding box center [657, 76] width 196 height 33
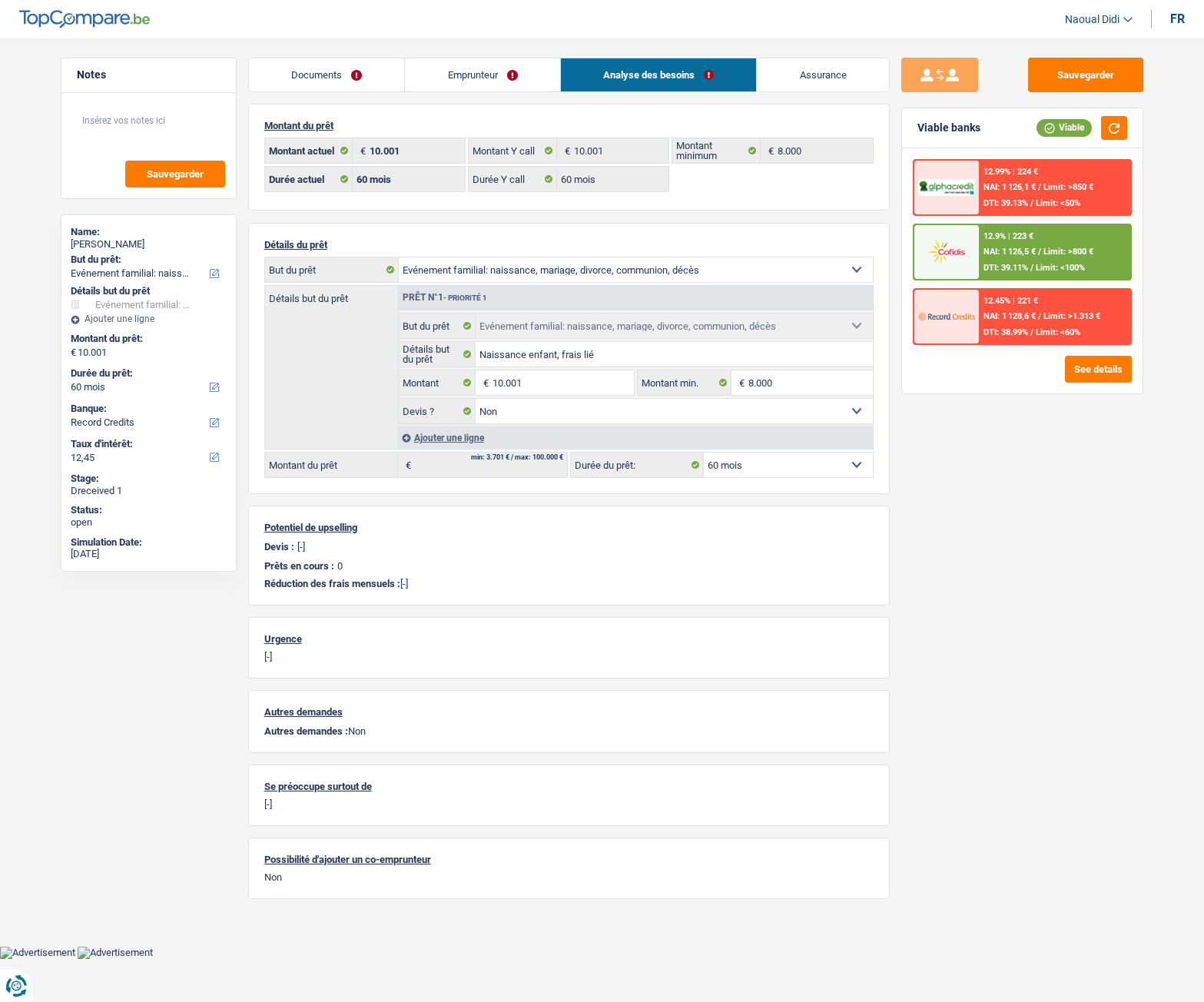
click at [469, 74] on link "Emprunteur" at bounding box center [483, 75] width 155 height 33
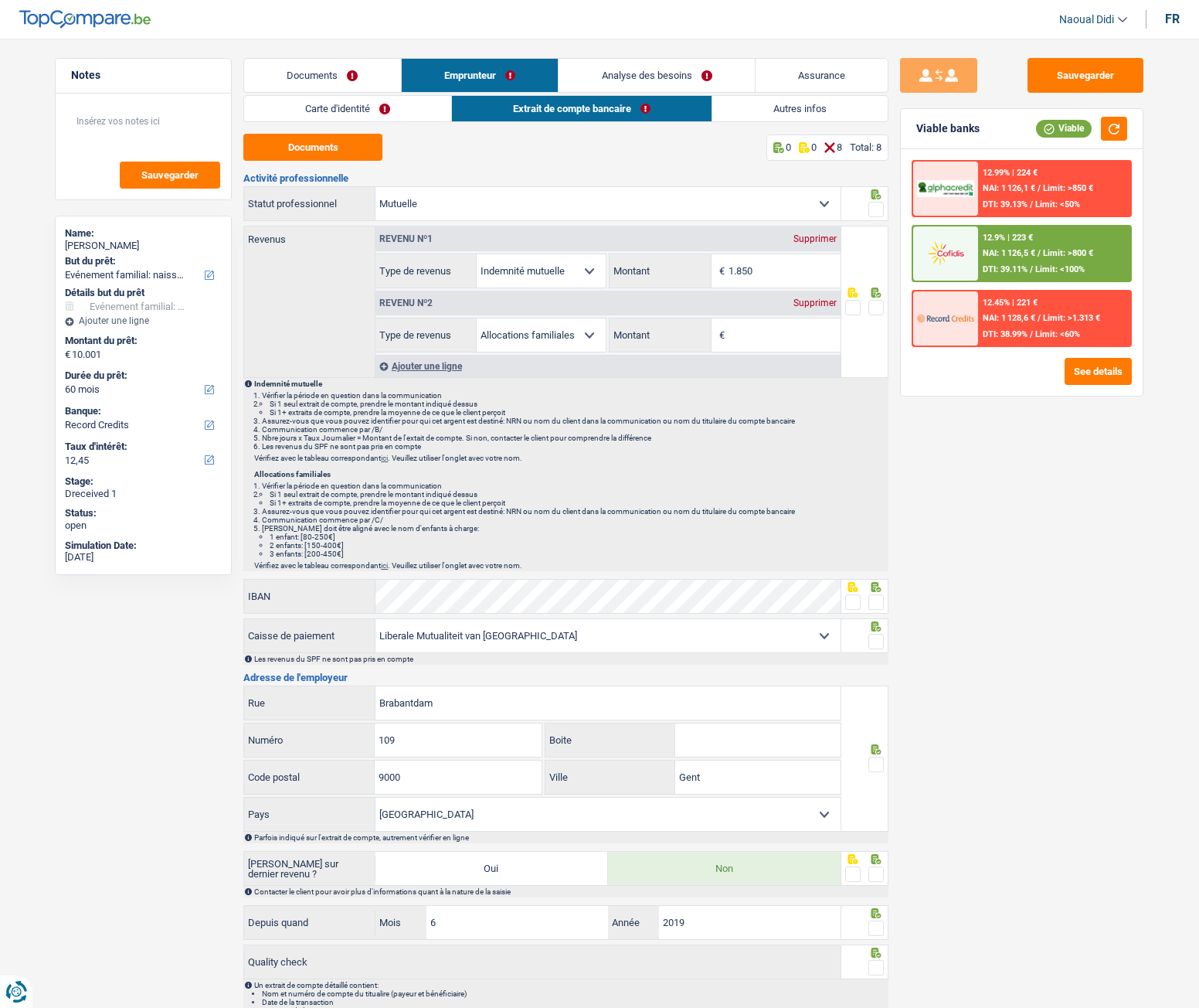
click at [372, 113] on link "Carte d'identité" at bounding box center [348, 109] width 207 height 25
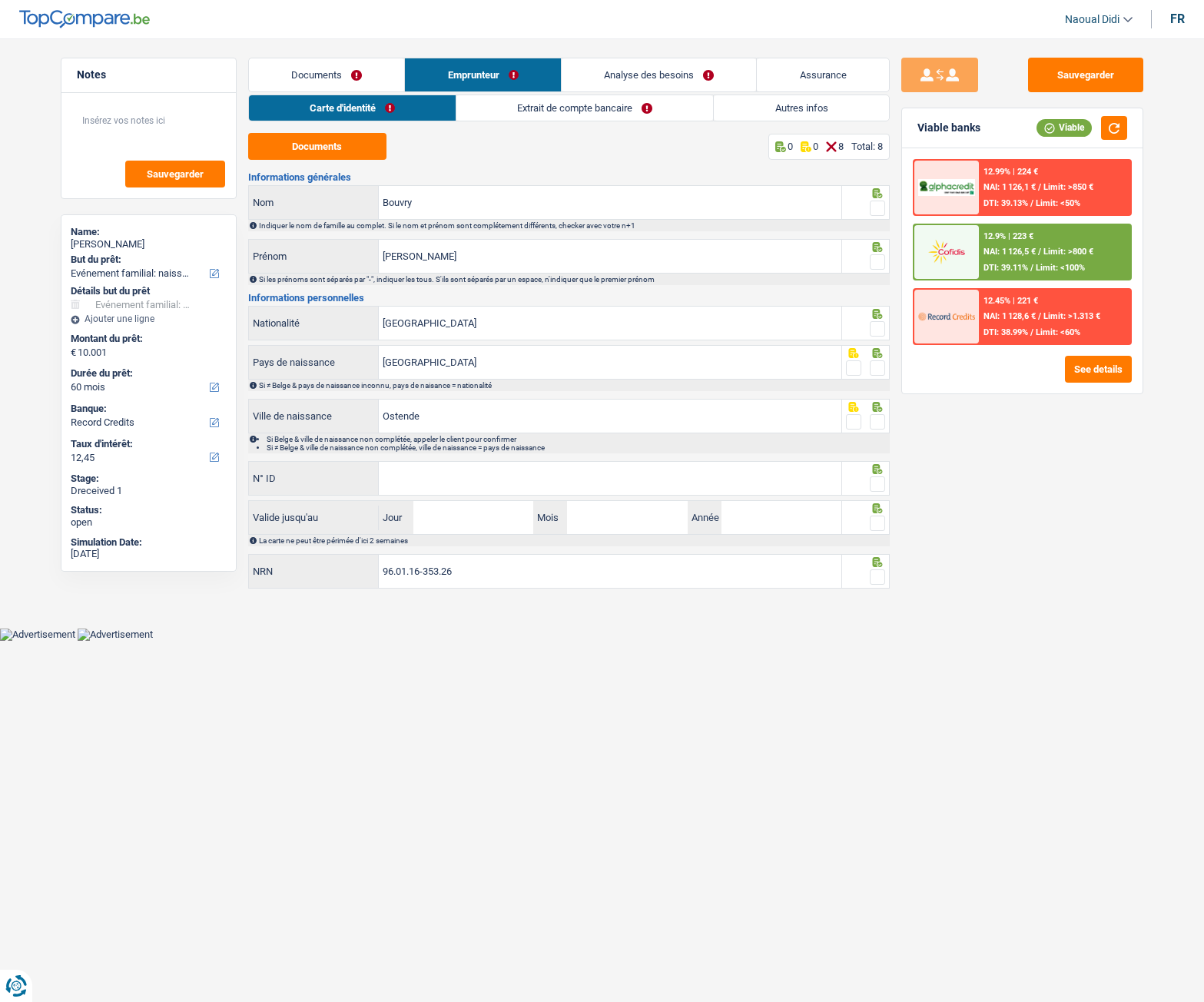
click at [579, 115] on link "Extrait de compte bancaire" at bounding box center [585, 108] width 257 height 25
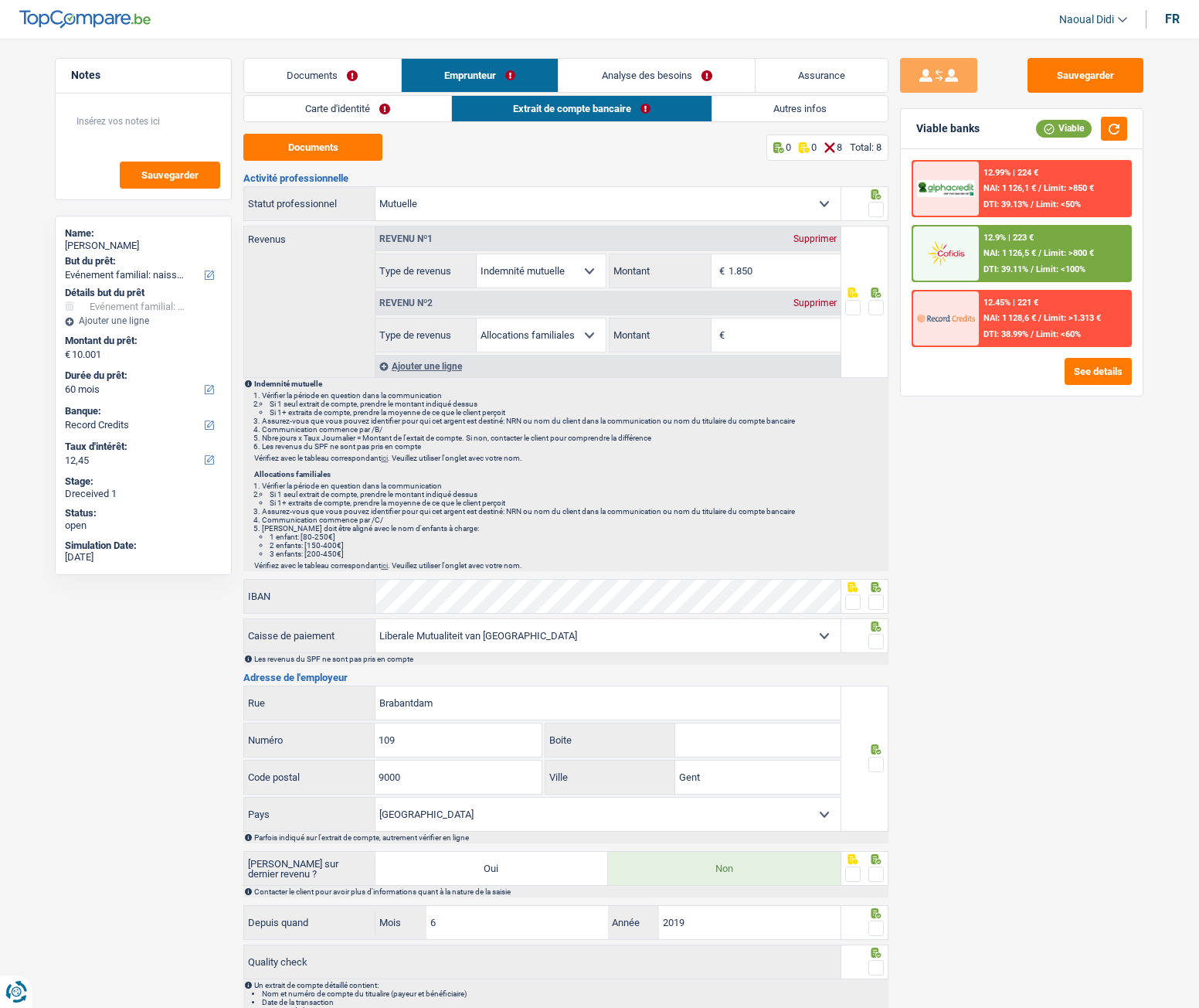
click at [343, 106] on link "Carte d'identité" at bounding box center [348, 109] width 207 height 25
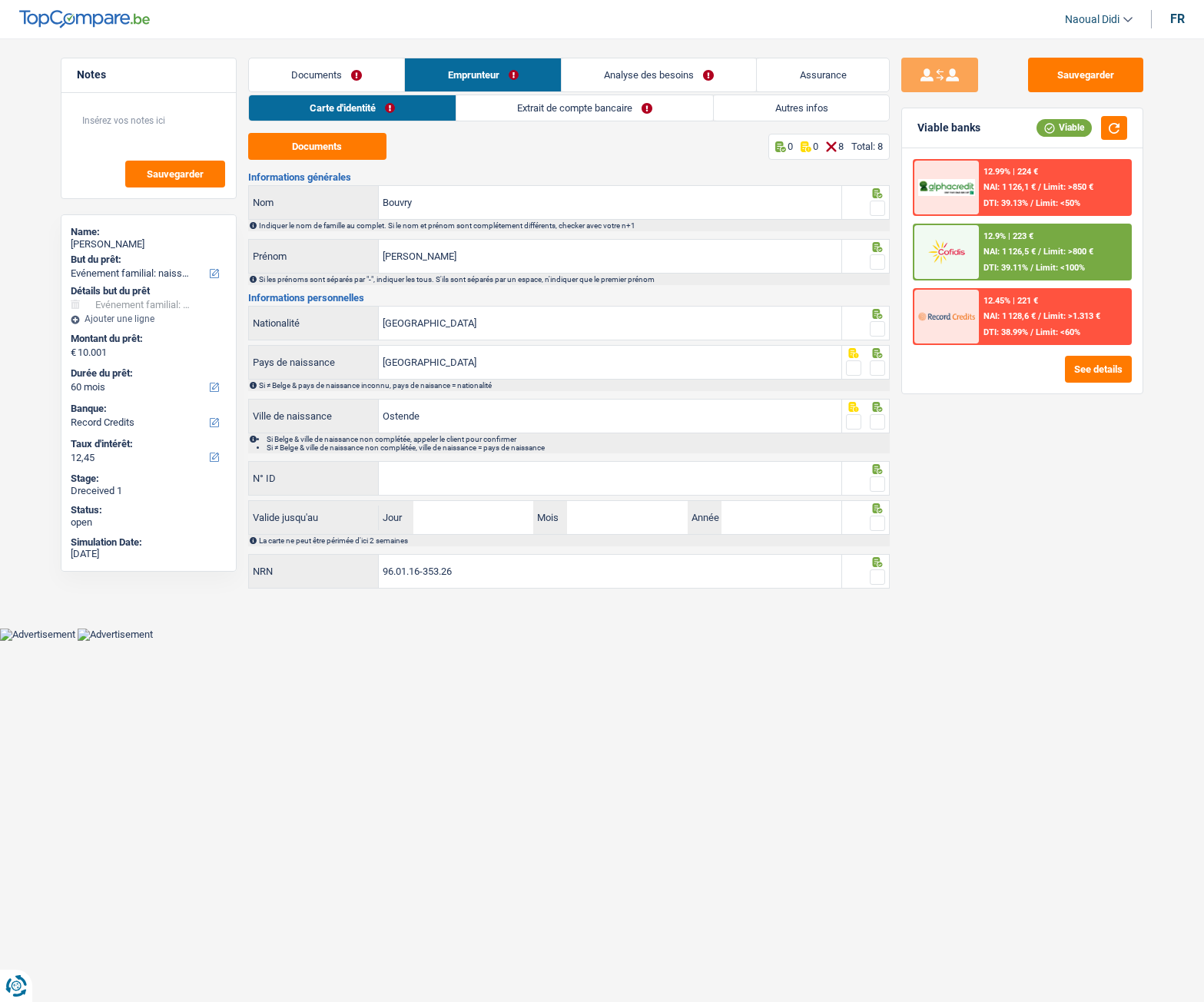
click at [624, 77] on link "Analyse des besoins" at bounding box center [659, 75] width 195 height 33
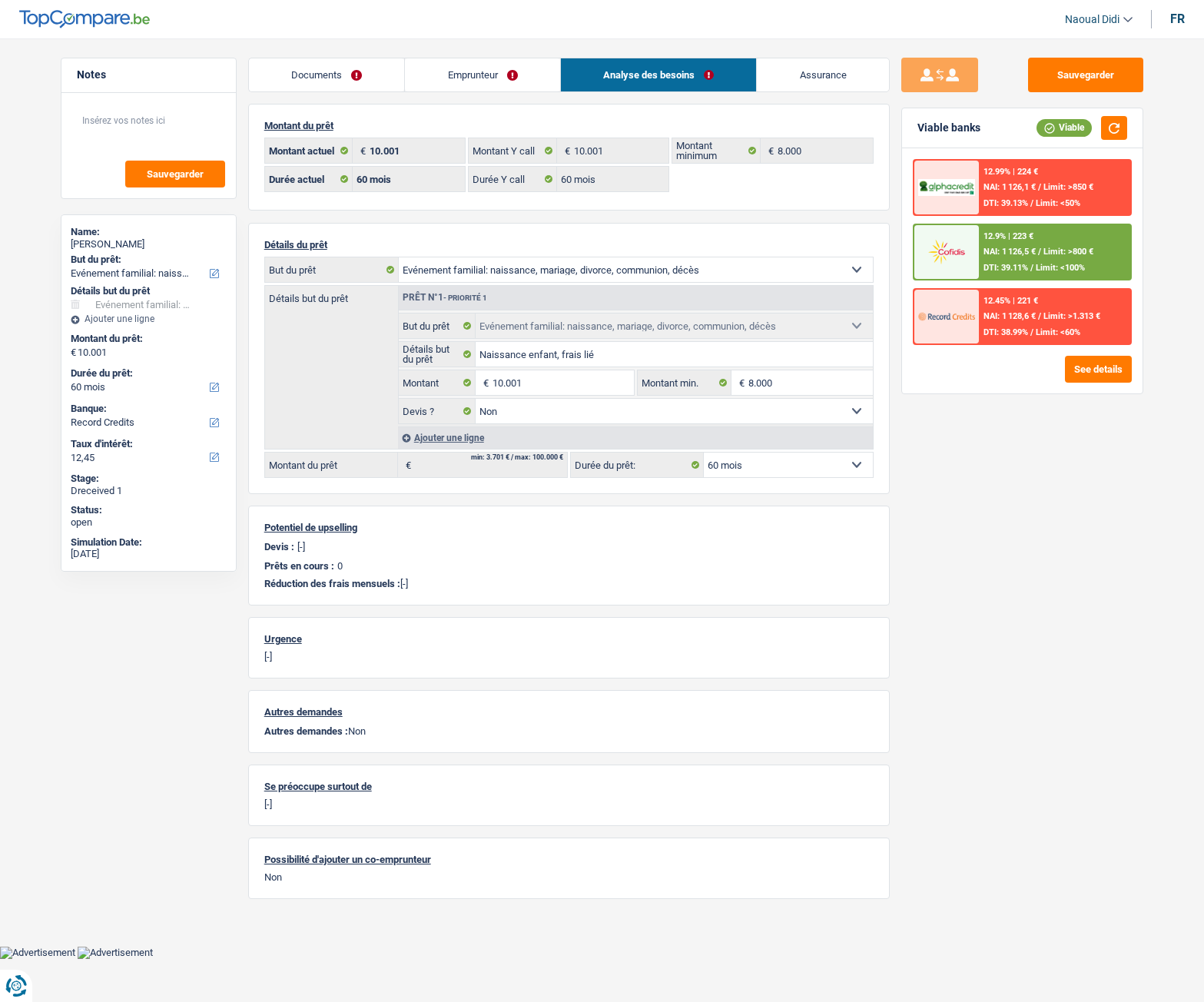
click at [447, 70] on link "Emprunteur" at bounding box center [483, 75] width 155 height 33
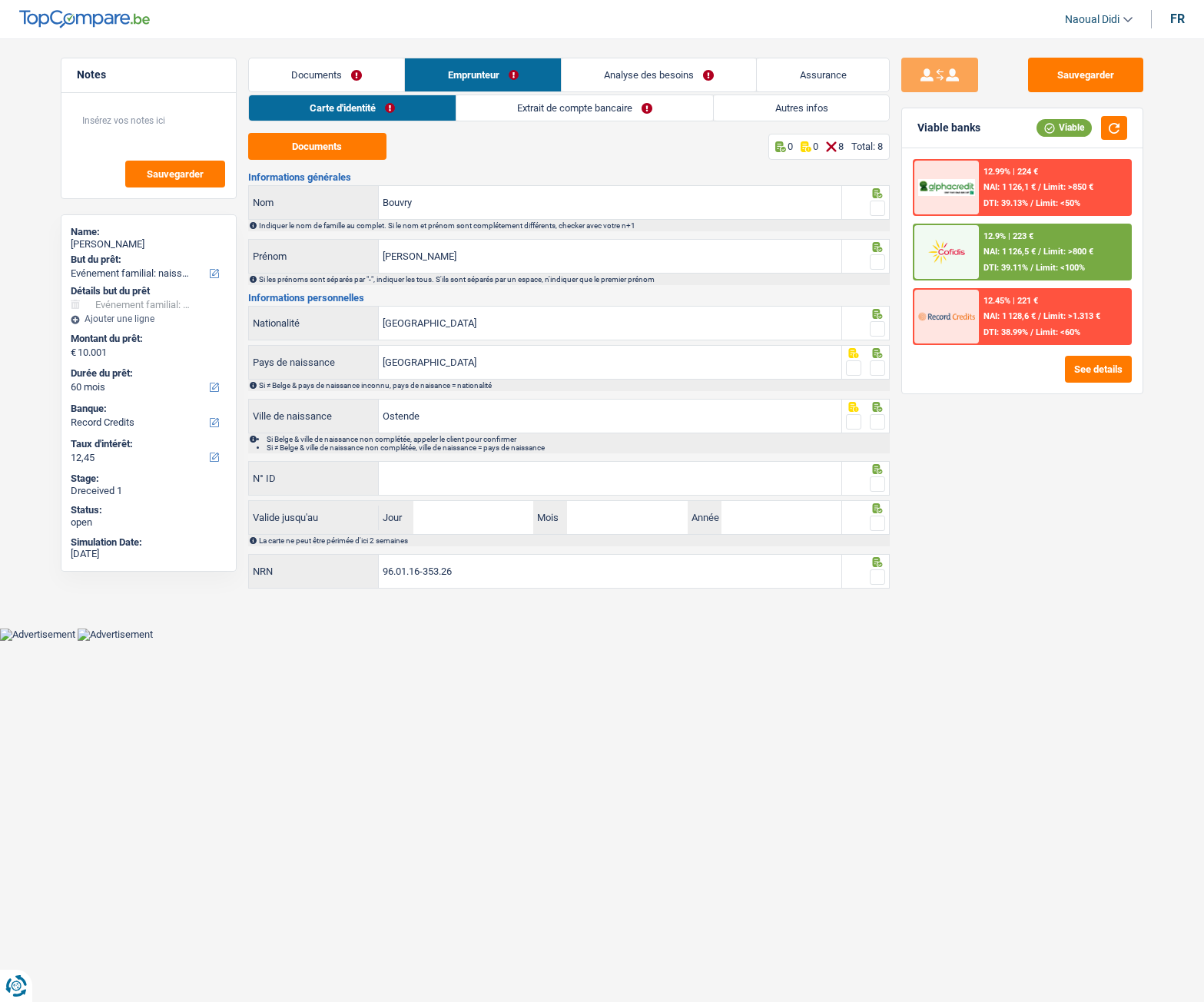
click at [827, 103] on link "Autres infos" at bounding box center [801, 108] width 175 height 25
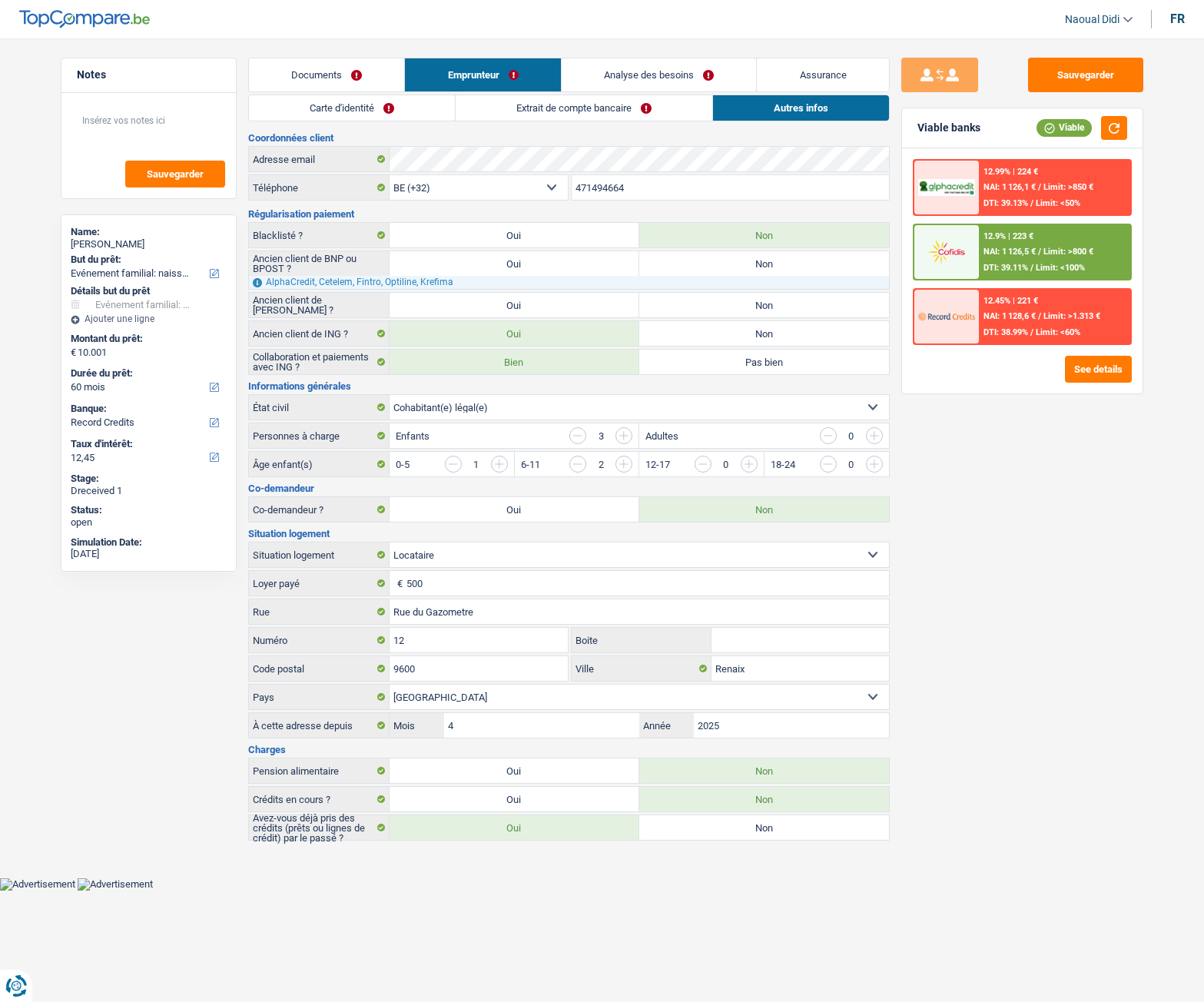
click at [320, 78] on link "Documents" at bounding box center [327, 75] width 156 height 33
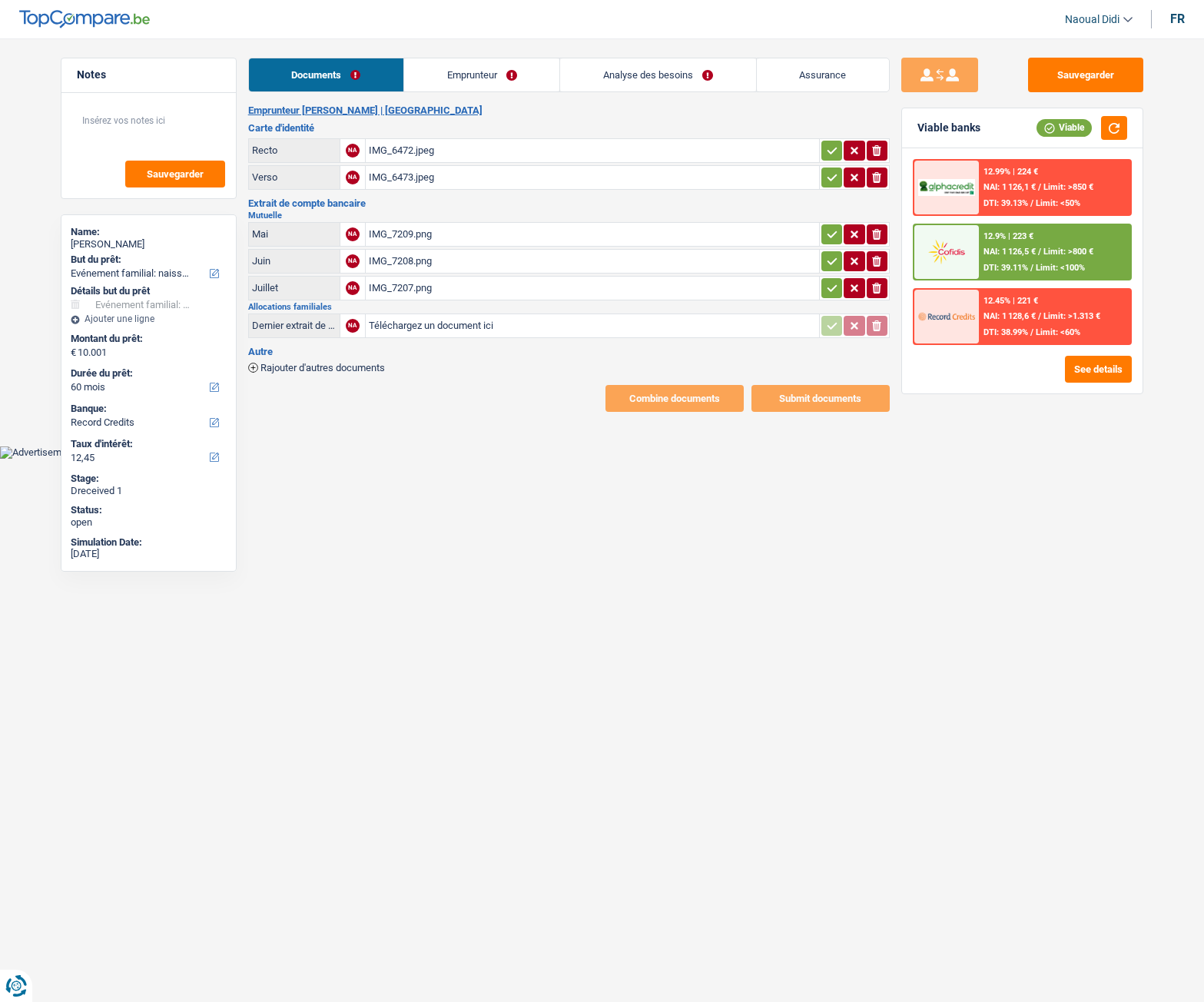
click at [827, 149] on icon "button" at bounding box center [832, 151] width 13 height 15
click at [826, 179] on icon "button" at bounding box center [832, 178] width 13 height 15
click at [832, 234] on icon "button" at bounding box center [832, 234] width 10 height 7
click at [832, 264] on icon "button" at bounding box center [832, 262] width 13 height 15
click at [832, 285] on icon "button" at bounding box center [832, 289] width 13 height 15
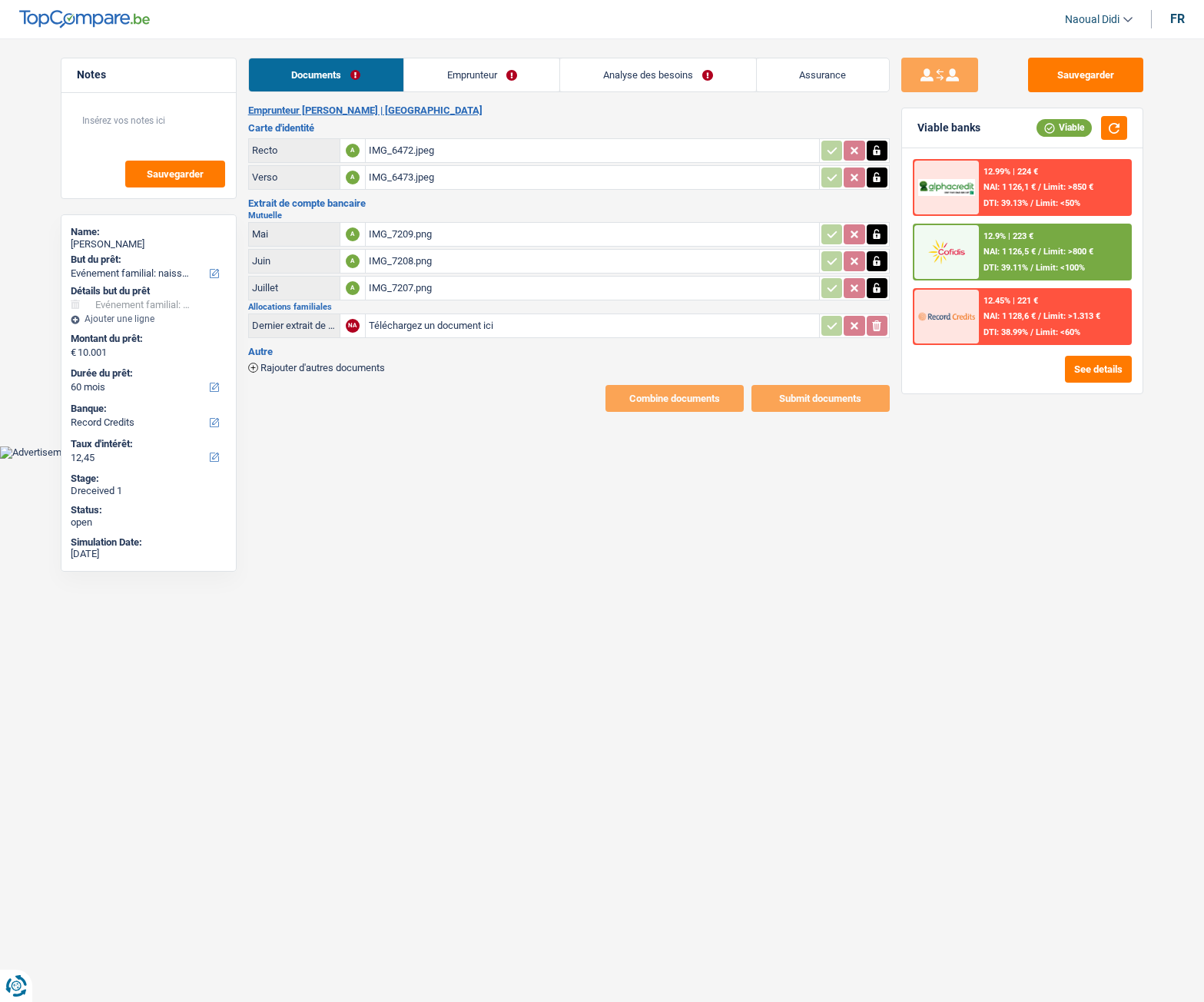
click at [462, 70] on link "Emprunteur" at bounding box center [482, 75] width 155 height 33
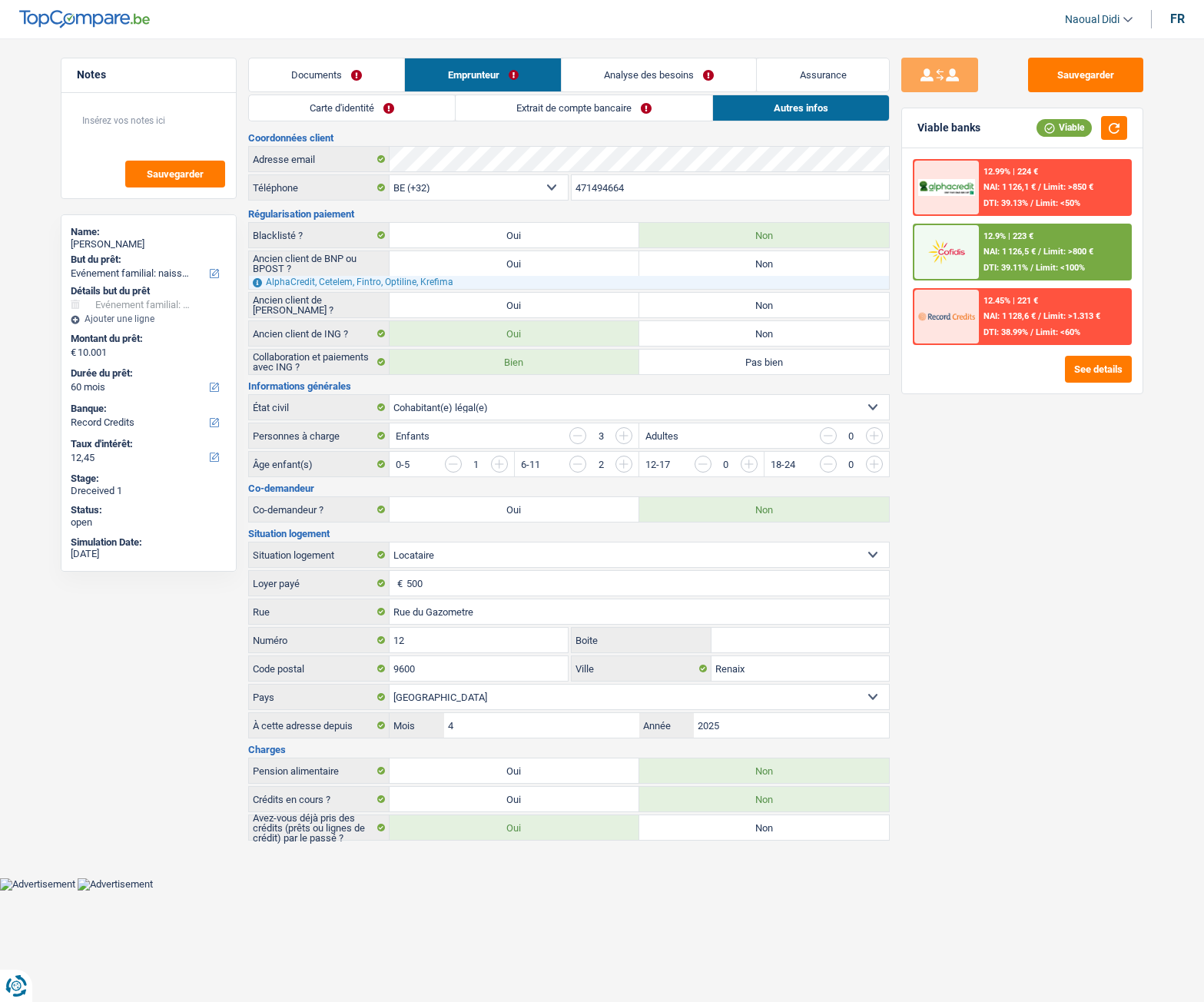
click at [344, 99] on link "Carte d'identité" at bounding box center [351, 108] width 206 height 25
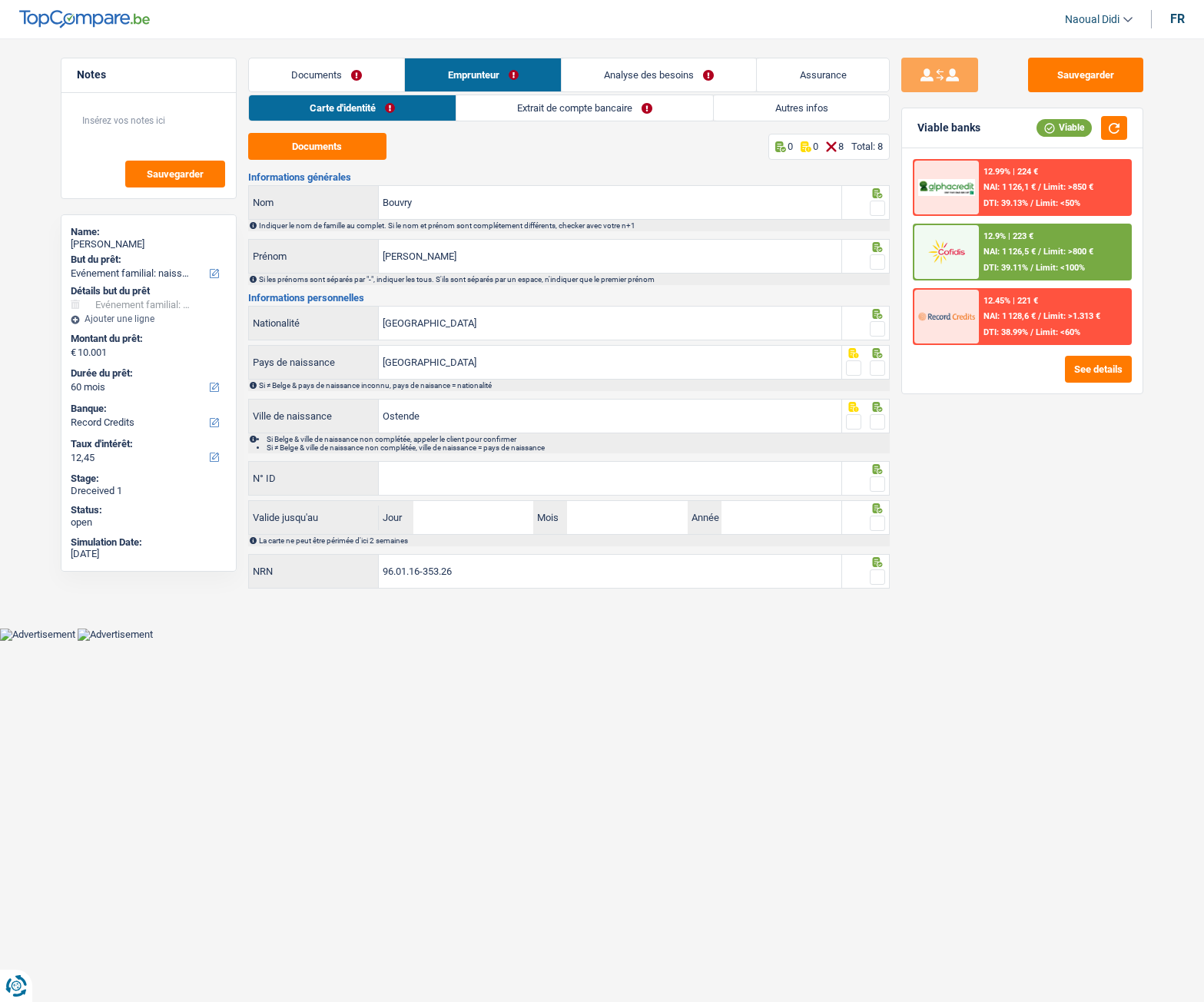
click at [326, 75] on link "Documents" at bounding box center [327, 75] width 156 height 33
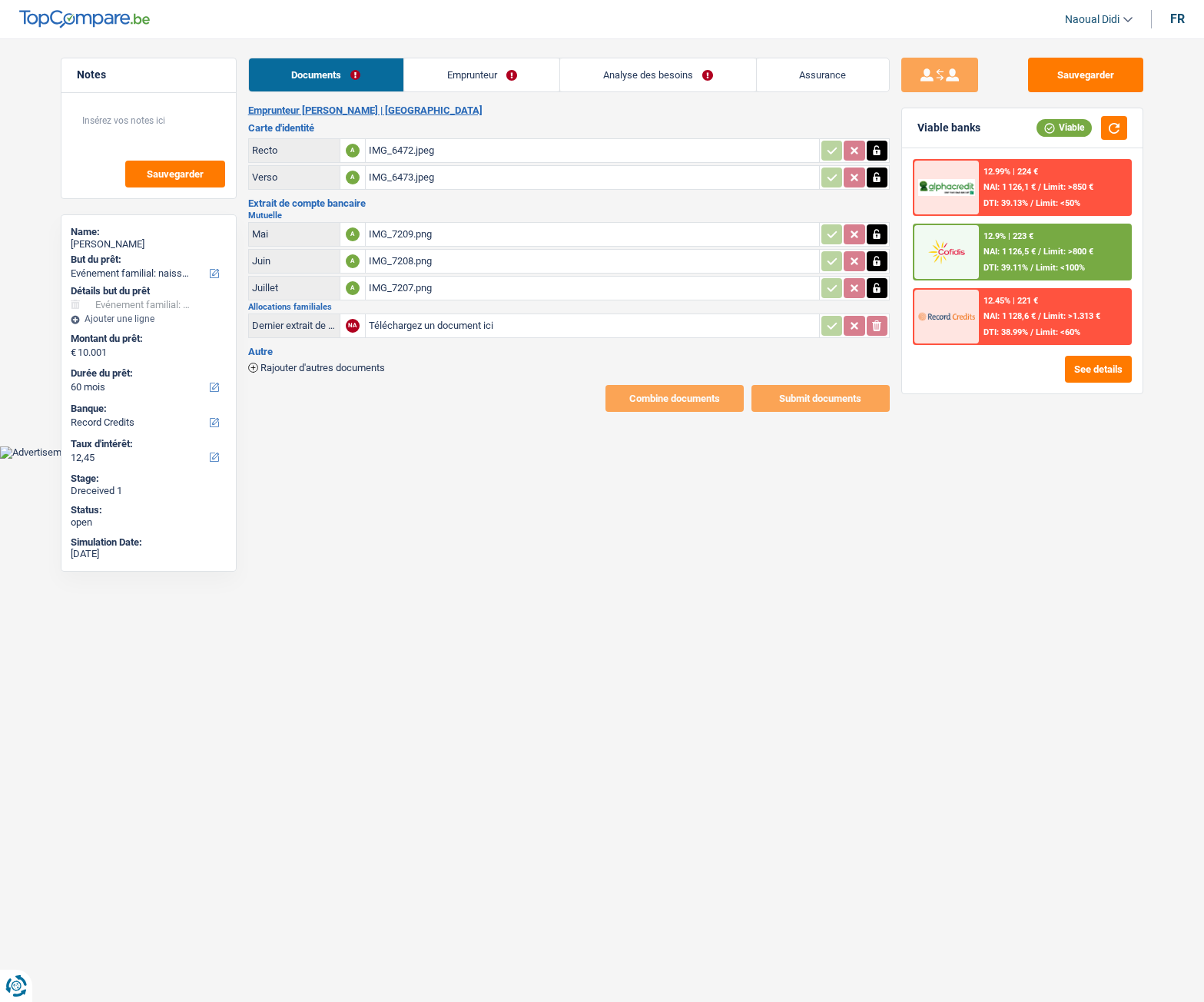
click at [465, 73] on link "Emprunteur" at bounding box center [482, 75] width 155 height 33
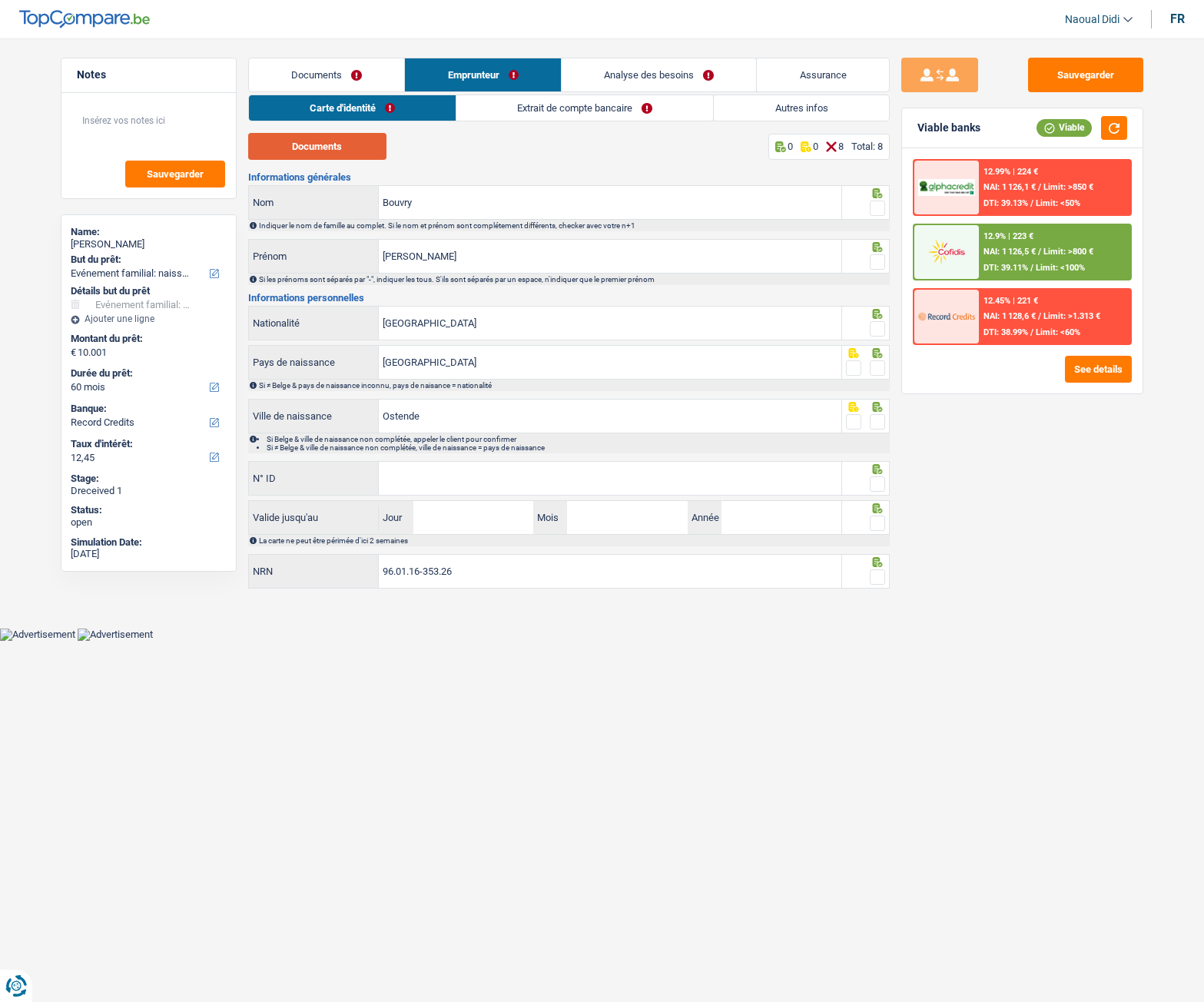
click at [350, 153] on button "Documents" at bounding box center [317, 147] width 138 height 27
click at [425, 209] on input "Bouvry" at bounding box center [609, 203] width 462 height 33
click at [880, 209] on span at bounding box center [878, 209] width 15 height 15
click at [0, 0] on input "radio" at bounding box center [0, 0] width 0 height 0
click at [438, 200] on input "Bouvry" at bounding box center [609, 203] width 462 height 33
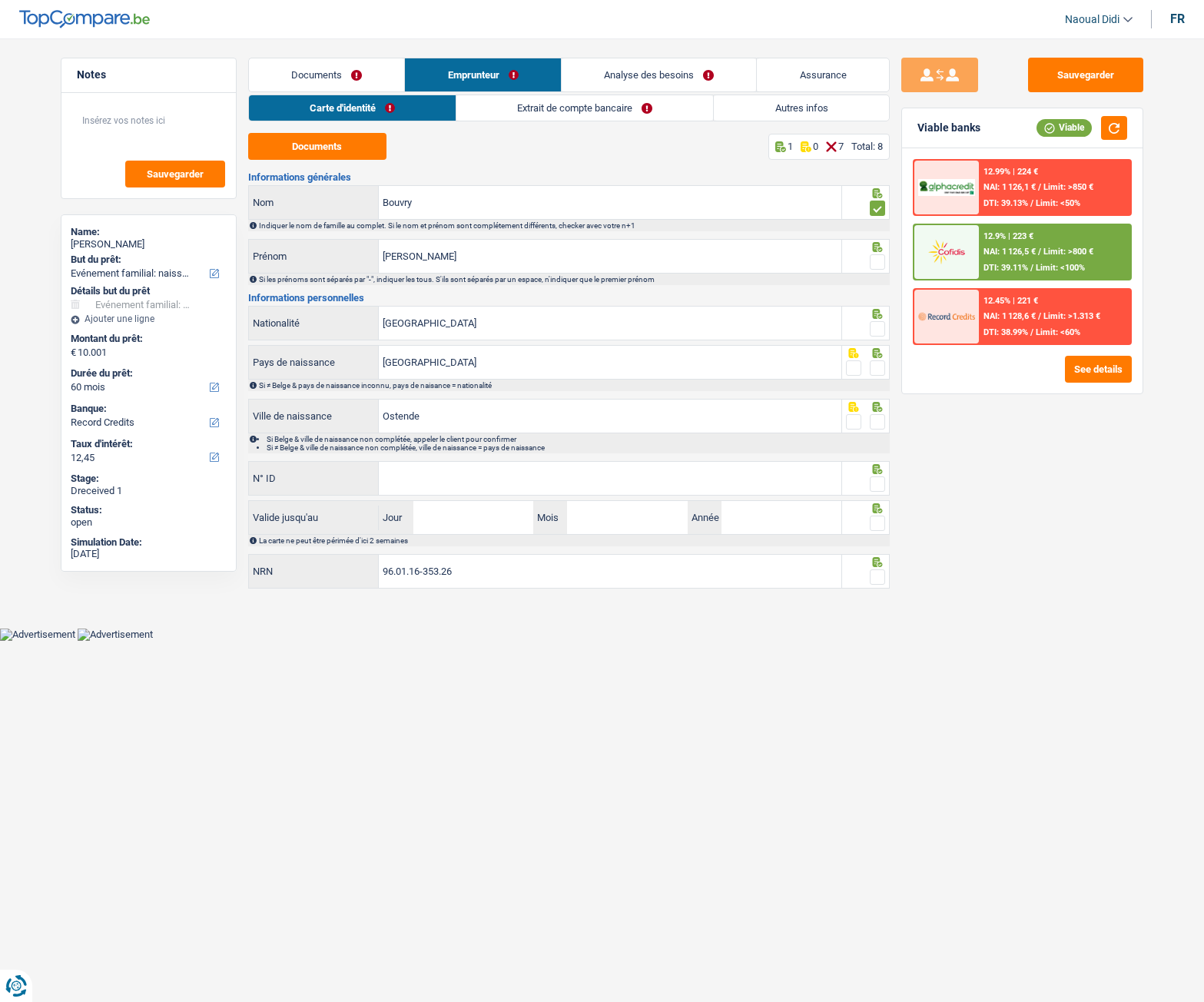
click at [877, 263] on span at bounding box center [878, 262] width 15 height 15
click at [0, 0] on input "radio" at bounding box center [0, 0] width 0 height 0
click at [876, 331] on span at bounding box center [878, 329] width 15 height 15
click at [0, 0] on input "radio" at bounding box center [0, 0] width 0 height 0
click at [878, 374] on span at bounding box center [878, 368] width 15 height 15
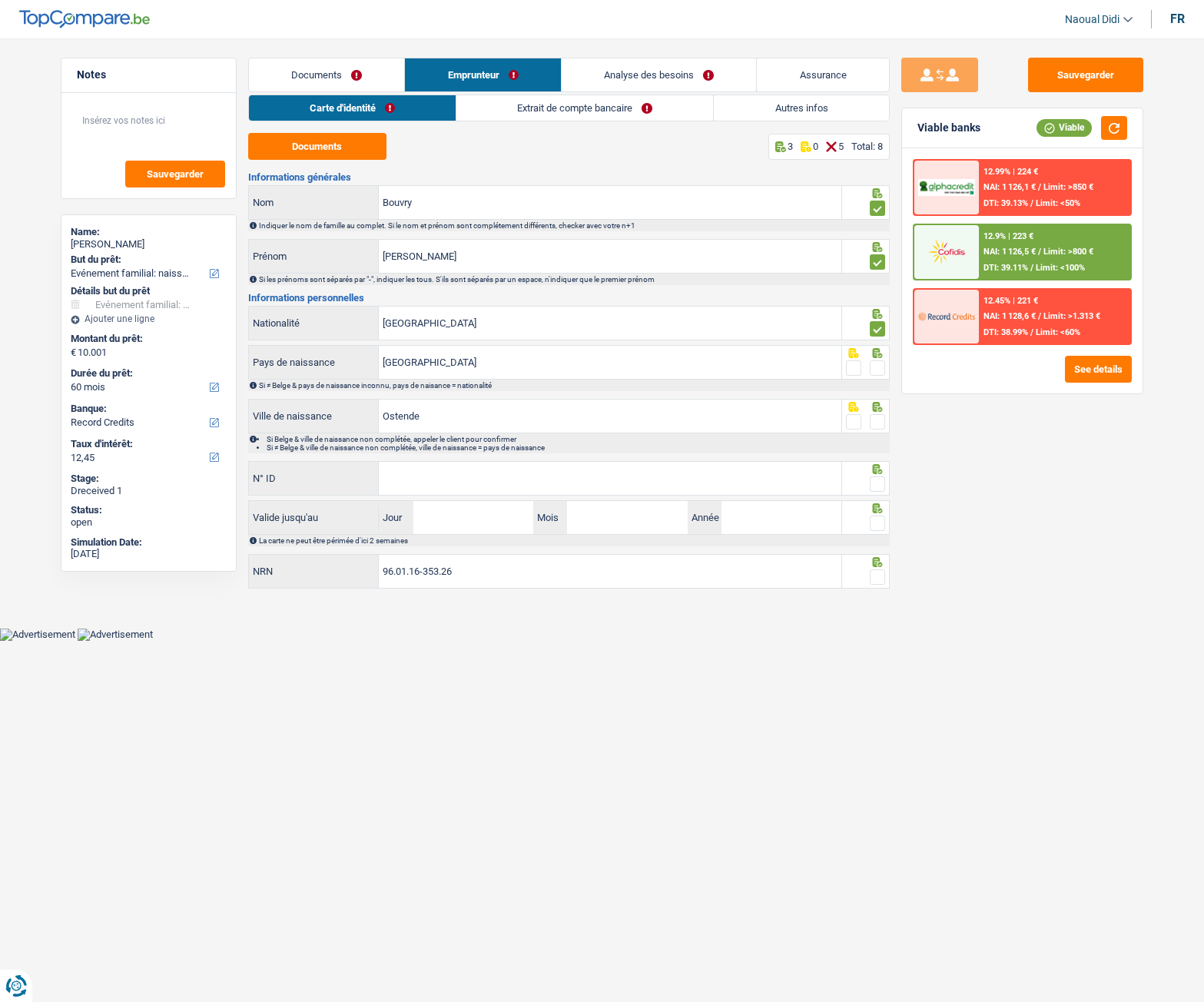
click at [0, 0] on input "radio" at bounding box center [0, 0] width 0 height 0
click at [878, 424] on span at bounding box center [878, 422] width 15 height 15
click at [0, 0] on input "radio" at bounding box center [0, 0] width 0 height 0
click at [567, 474] on input "N° ID" at bounding box center [609, 478] width 462 height 33
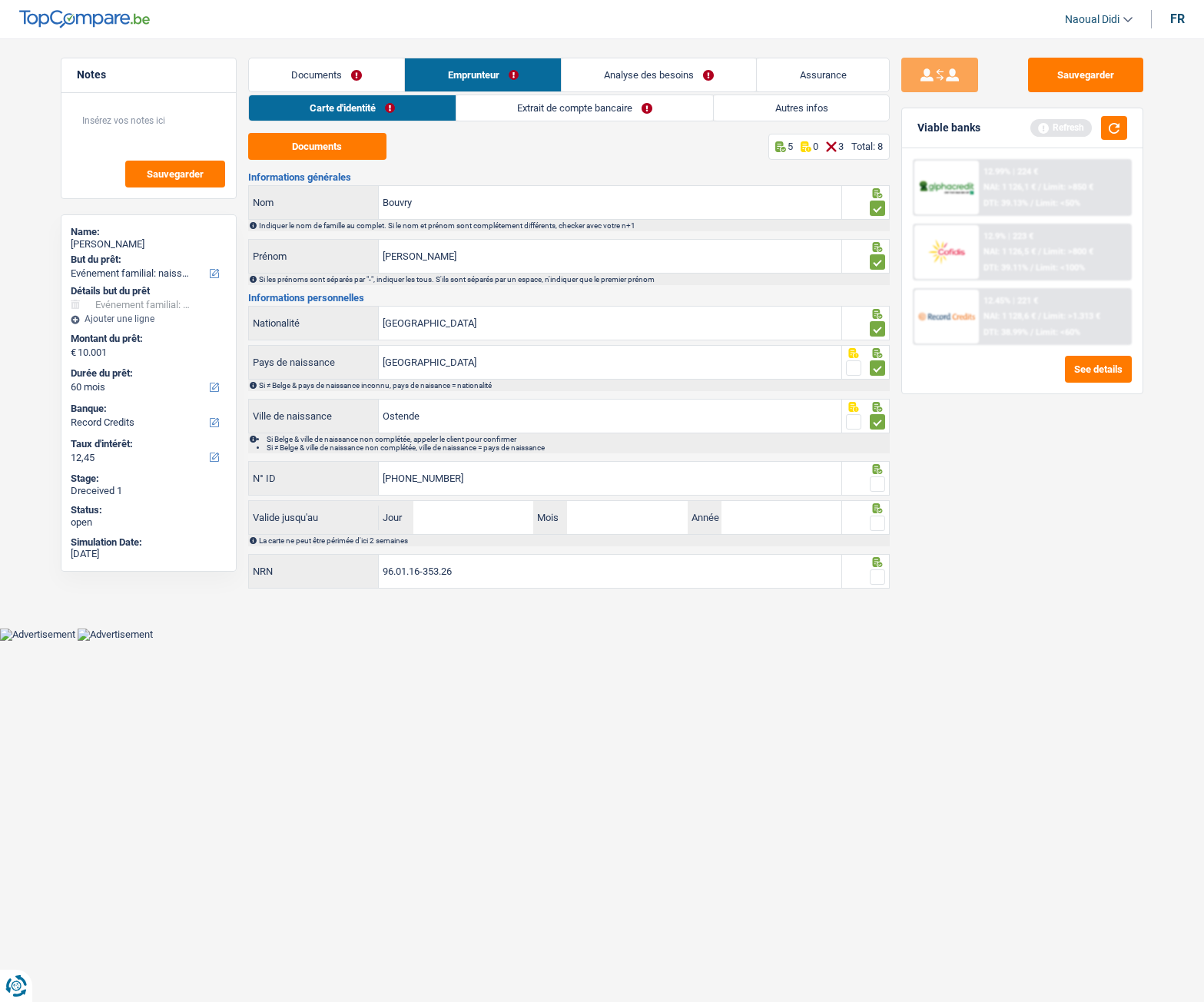
type input "592-8602340-73"
click at [881, 488] on span at bounding box center [878, 485] width 15 height 15
click at [0, 0] on input "radio" at bounding box center [0, 0] width 0 height 0
click at [490, 519] on input "Jour" at bounding box center [473, 517] width 120 height 33
type input "31"
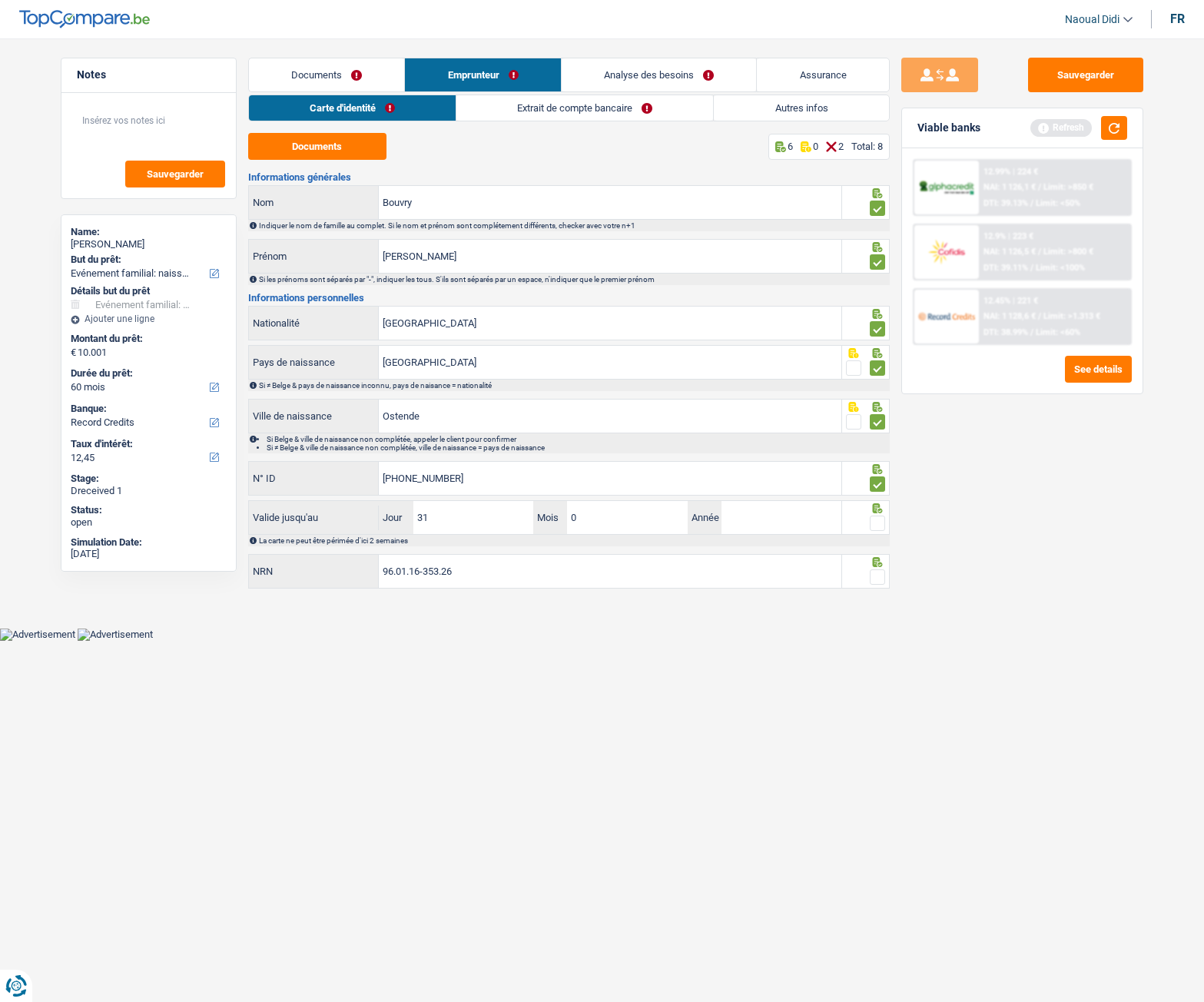
type input "08"
type input "2028"
click at [469, 560] on input "96.01.16-353.26" at bounding box center [609, 571] width 462 height 33
drag, startPoint x: 864, startPoint y: 515, endPoint x: 870, endPoint y: 522, distance: 9.2
click at [870, 522] on fieldset at bounding box center [865, 524] width 40 height 19
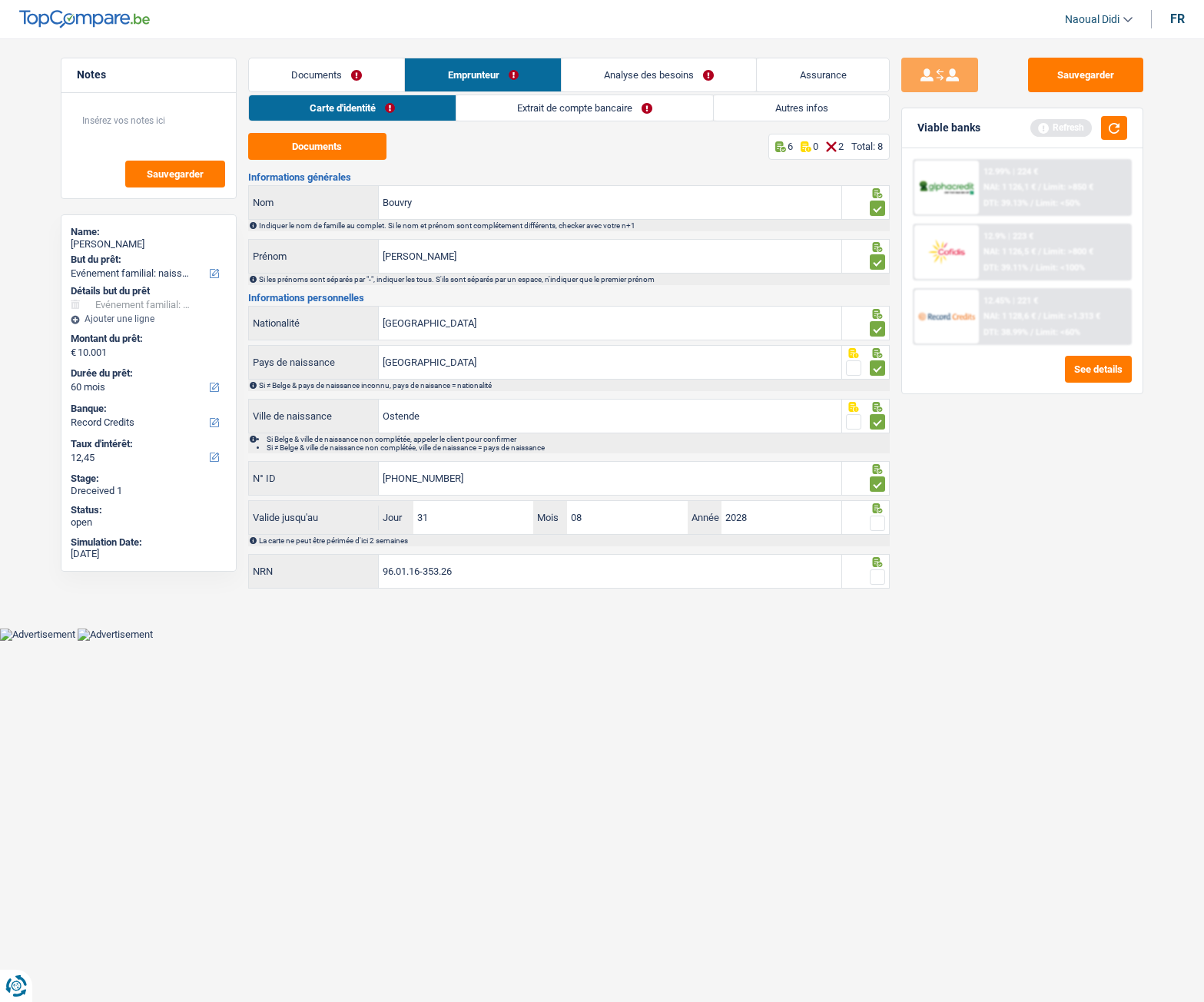
click at [875, 523] on span at bounding box center [878, 523] width 15 height 15
click at [0, 0] on input "radio" at bounding box center [0, 0] width 0 height 0
click at [880, 560] on span at bounding box center [878, 577] width 15 height 15
click at [0, 0] on input "radio" at bounding box center [0, 0] width 0 height 0
click at [1090, 87] on button "Sauvegarder" at bounding box center [1085, 75] width 115 height 35
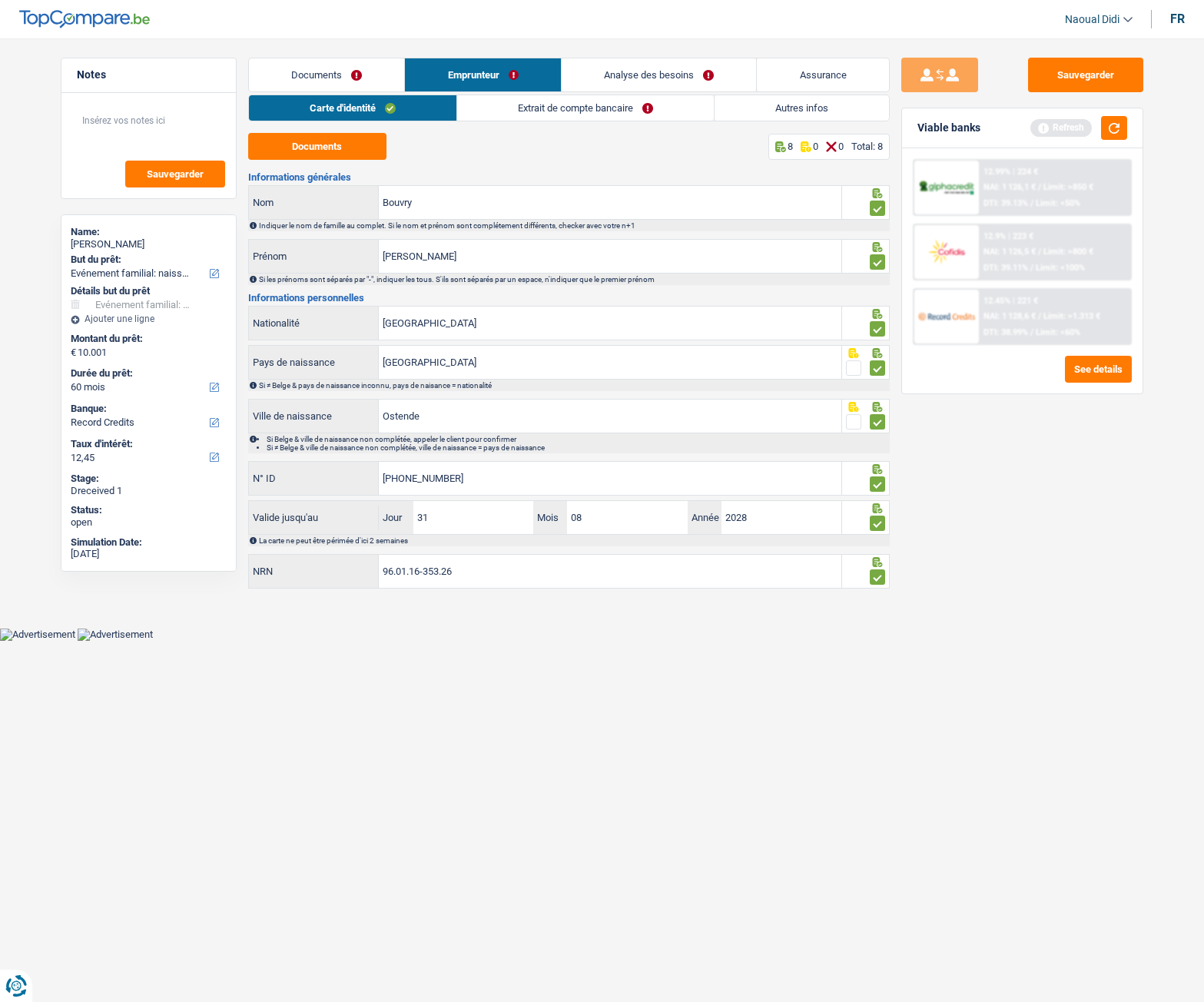
click at [537, 111] on link "Extrait de compte bancaire" at bounding box center [586, 108] width 257 height 25
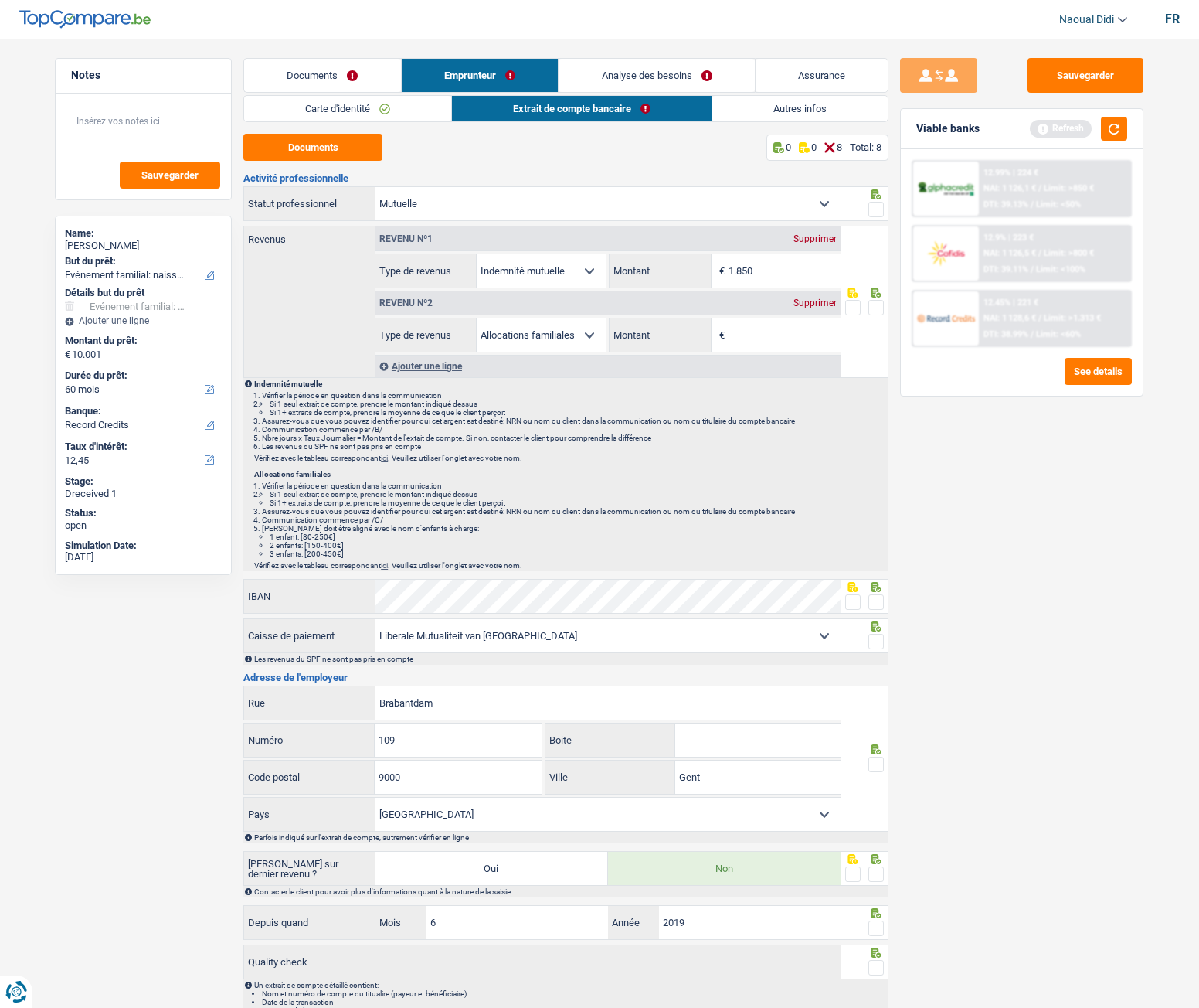
click at [391, 110] on link "Carte d'identité" at bounding box center [348, 109] width 207 height 25
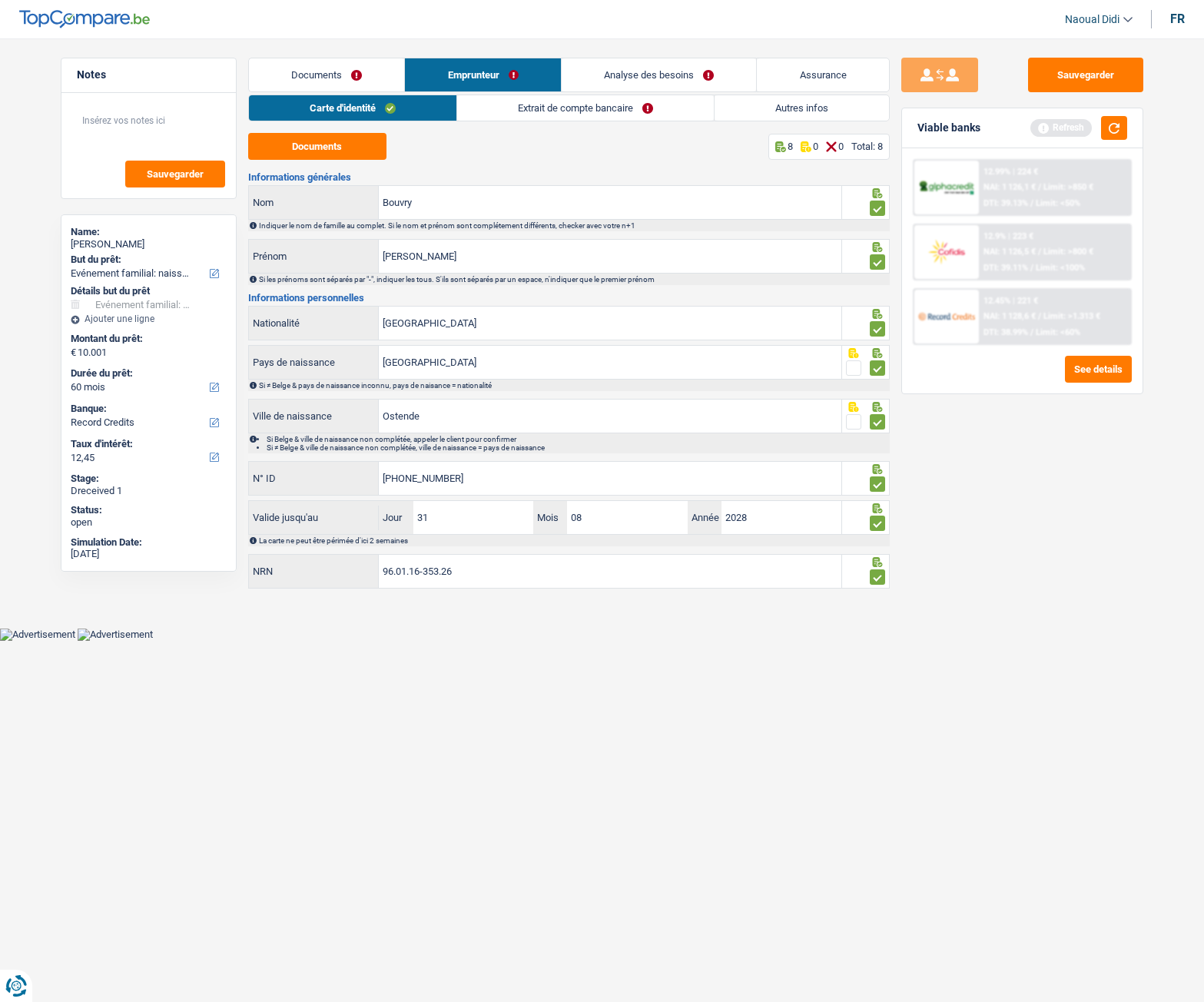
click at [501, 103] on link "Extrait de compte bancaire" at bounding box center [586, 108] width 257 height 25
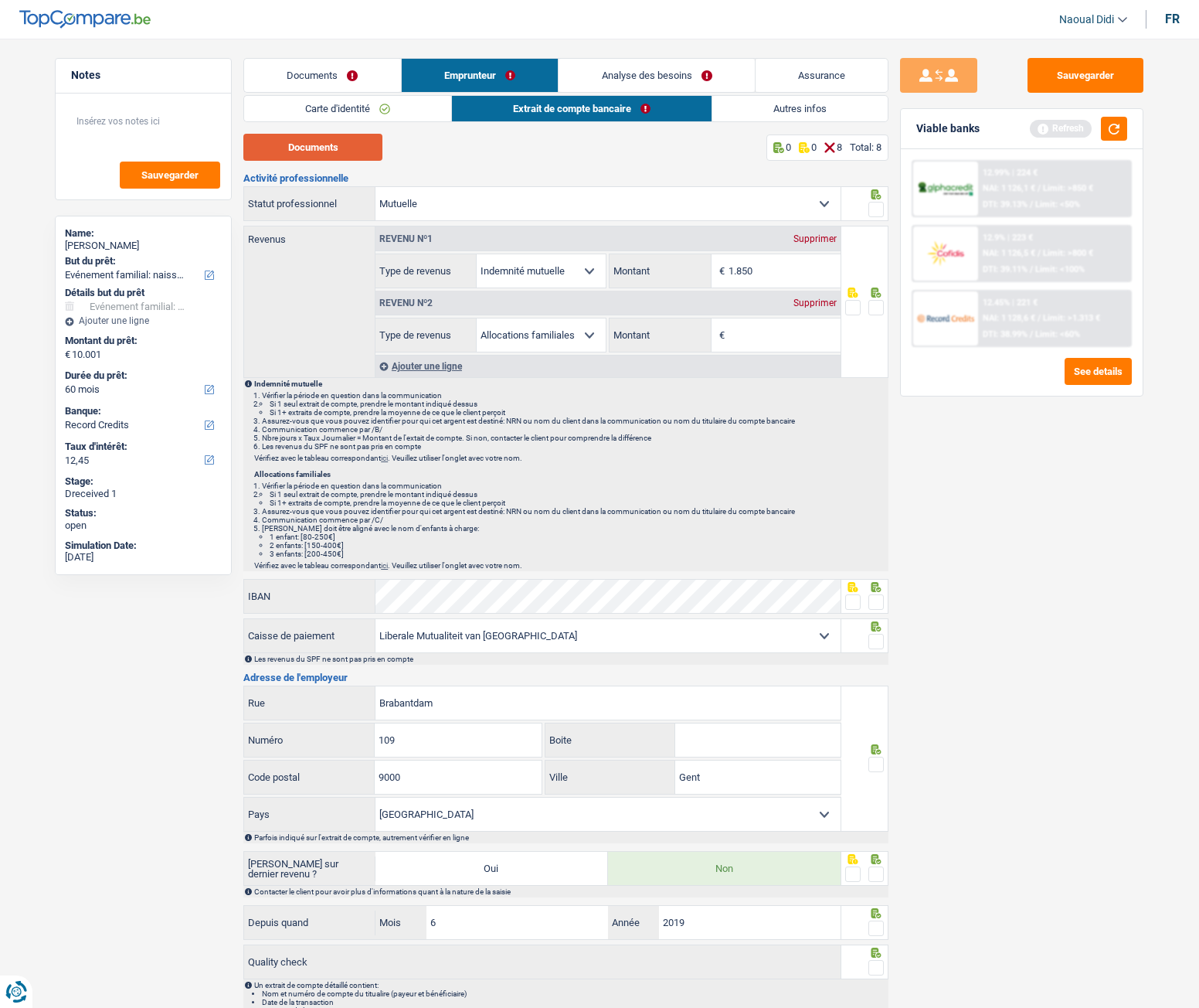
click at [343, 151] on button "Documents" at bounding box center [313, 148] width 139 height 27
click at [879, 215] on span at bounding box center [877, 210] width 16 height 16
click at [0, 0] on input "radio" at bounding box center [0, 0] width 0 height 0
click at [805, 271] on input "1.850" at bounding box center [784, 271] width 112 height 33
type input "1.656"
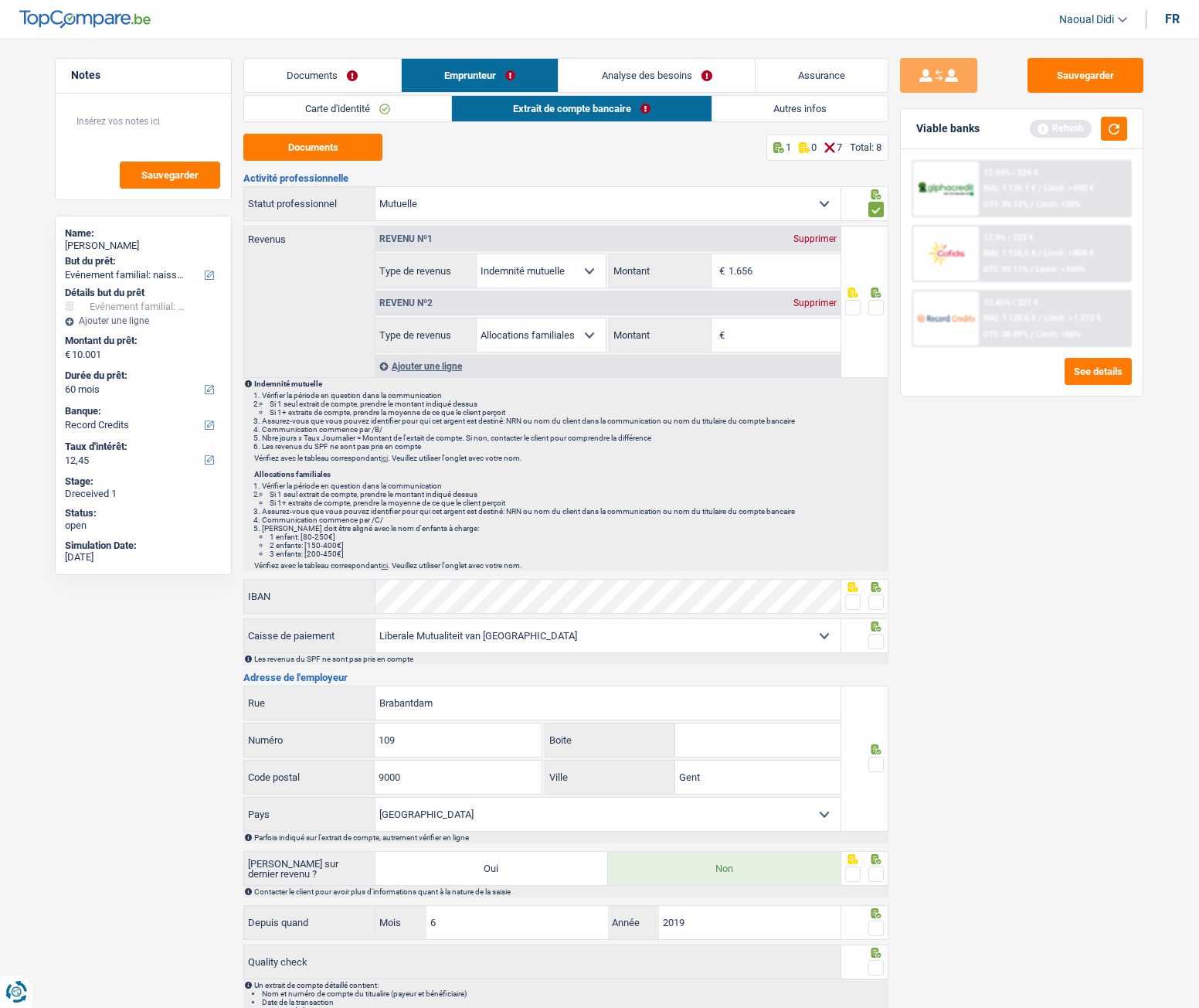
click at [816, 304] on div "Supprimer" at bounding box center [816, 303] width 51 height 10
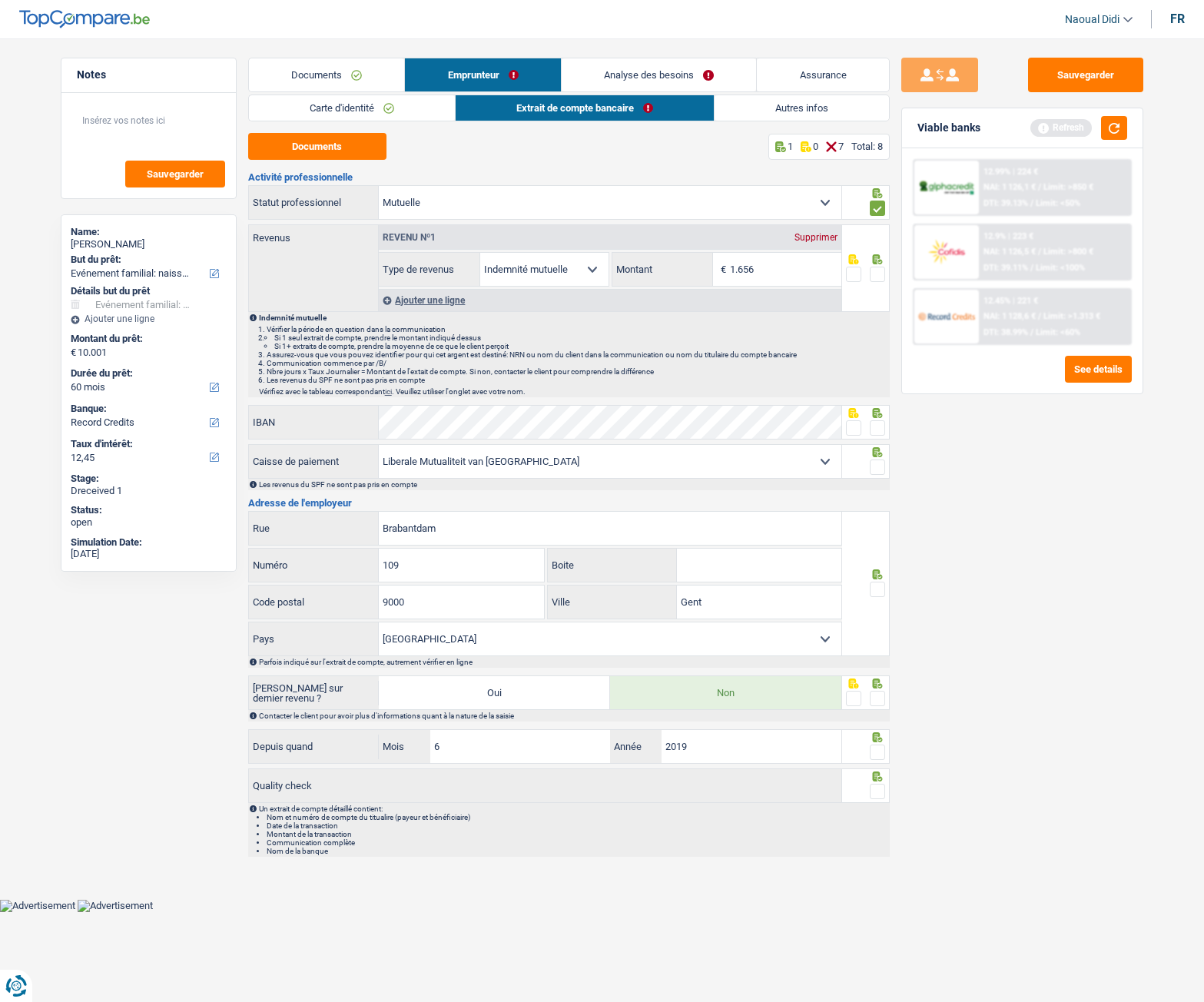
click at [874, 274] on span at bounding box center [878, 274] width 15 height 15
click at [0, 0] on input "radio" at bounding box center [0, 0] width 0 height 0
click at [331, 111] on link "Carte d'identité" at bounding box center [351, 108] width 206 height 25
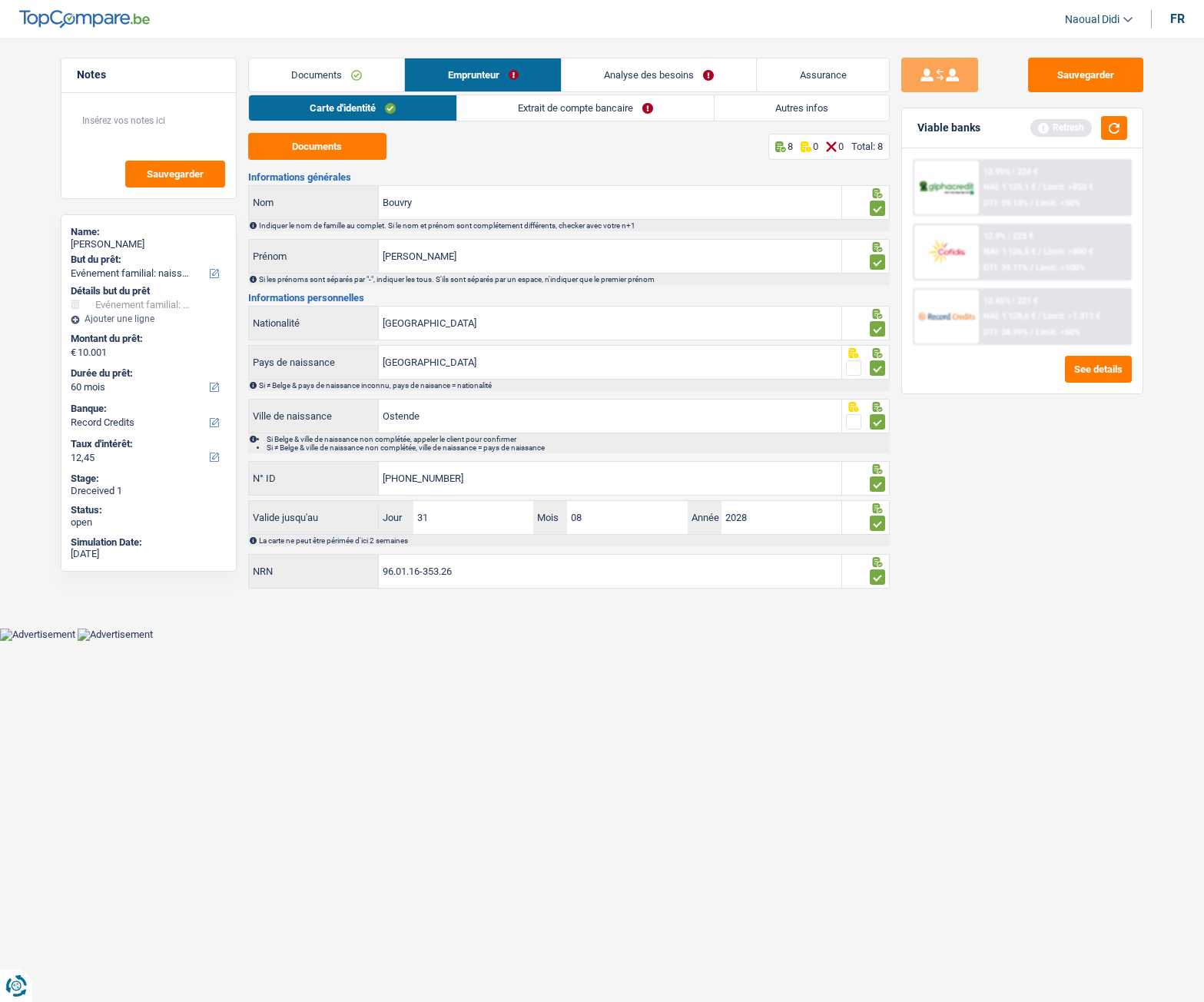
click at [554, 111] on link "Extrait de compte bancaire" at bounding box center [586, 108] width 257 height 25
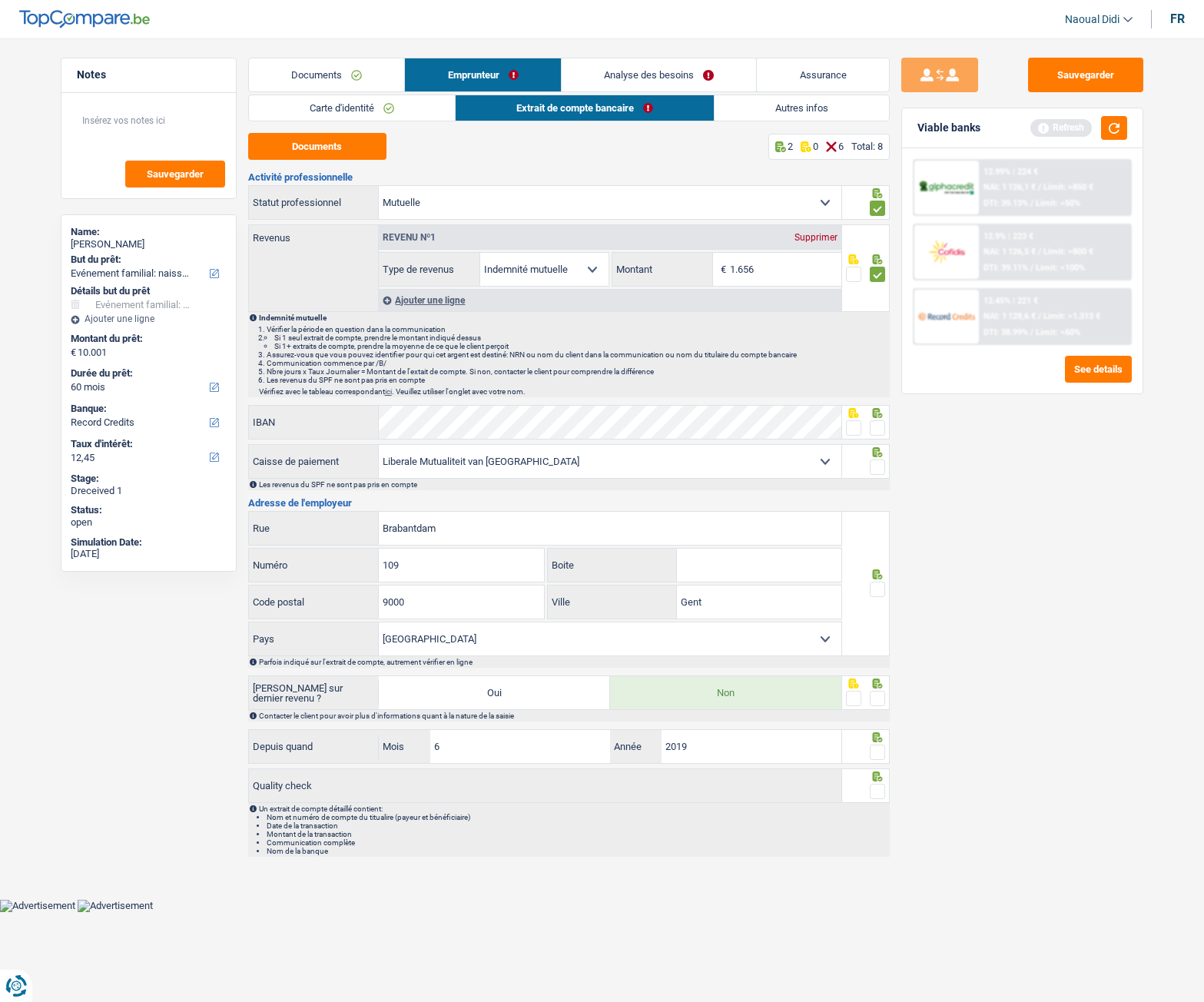
click at [882, 433] on span at bounding box center [878, 428] width 15 height 15
click at [0, 0] on input "radio" at bounding box center [0, 0] width 0 height 0
click at [880, 469] on span at bounding box center [878, 467] width 15 height 15
click at [0, 0] on input "radio" at bounding box center [0, 0] width 0 height 0
click at [878, 560] on span at bounding box center [878, 590] width 15 height 15
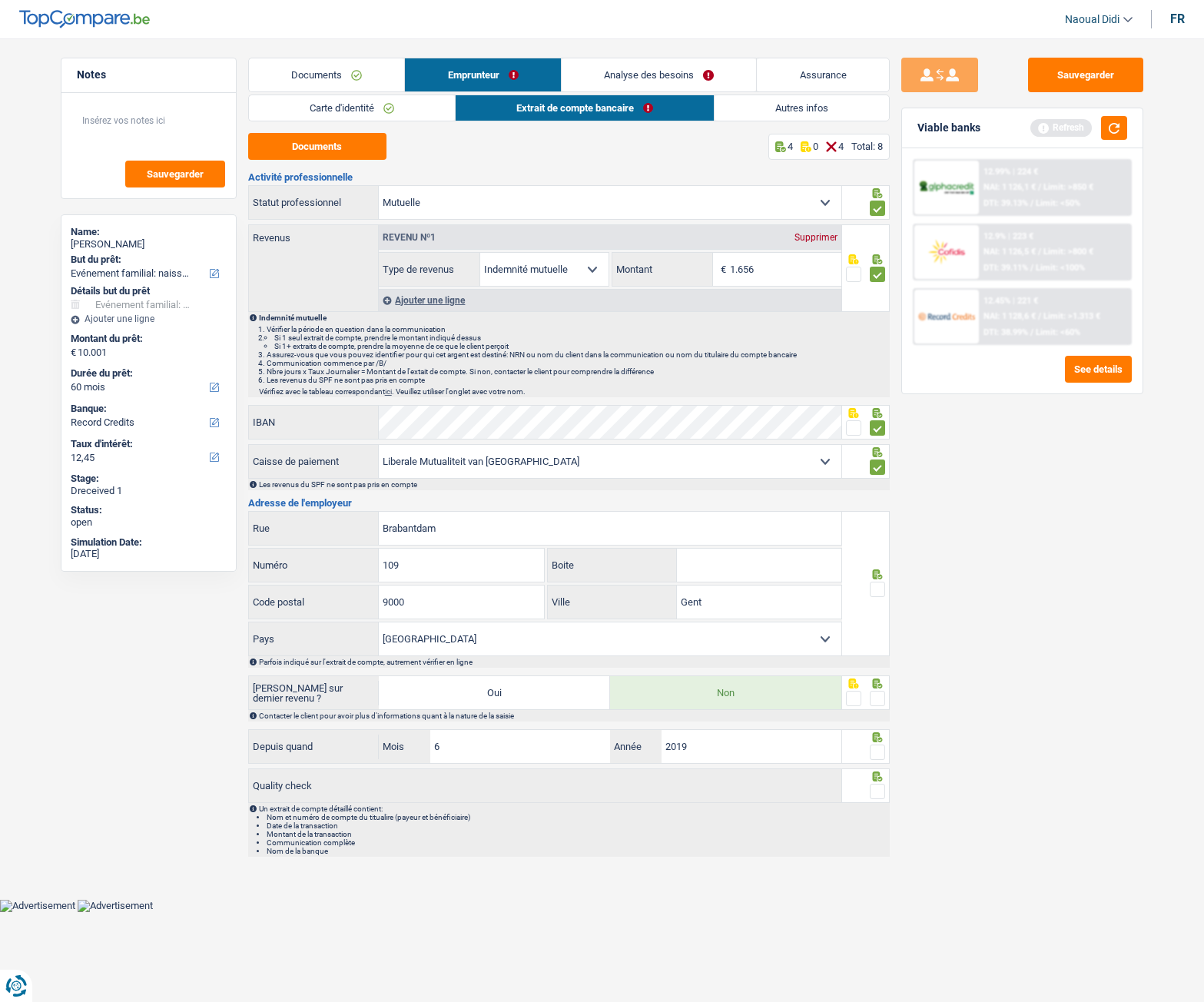
click at [0, 0] on input "radio" at bounding box center [0, 0] width 0 height 0
click at [881, 560] on span at bounding box center [878, 699] width 15 height 15
click at [0, 0] on input "radio" at bounding box center [0, 0] width 0 height 0
click at [883, 560] on div at bounding box center [878, 753] width 15 height 19
click at [883, 560] on span at bounding box center [878, 752] width 15 height 15
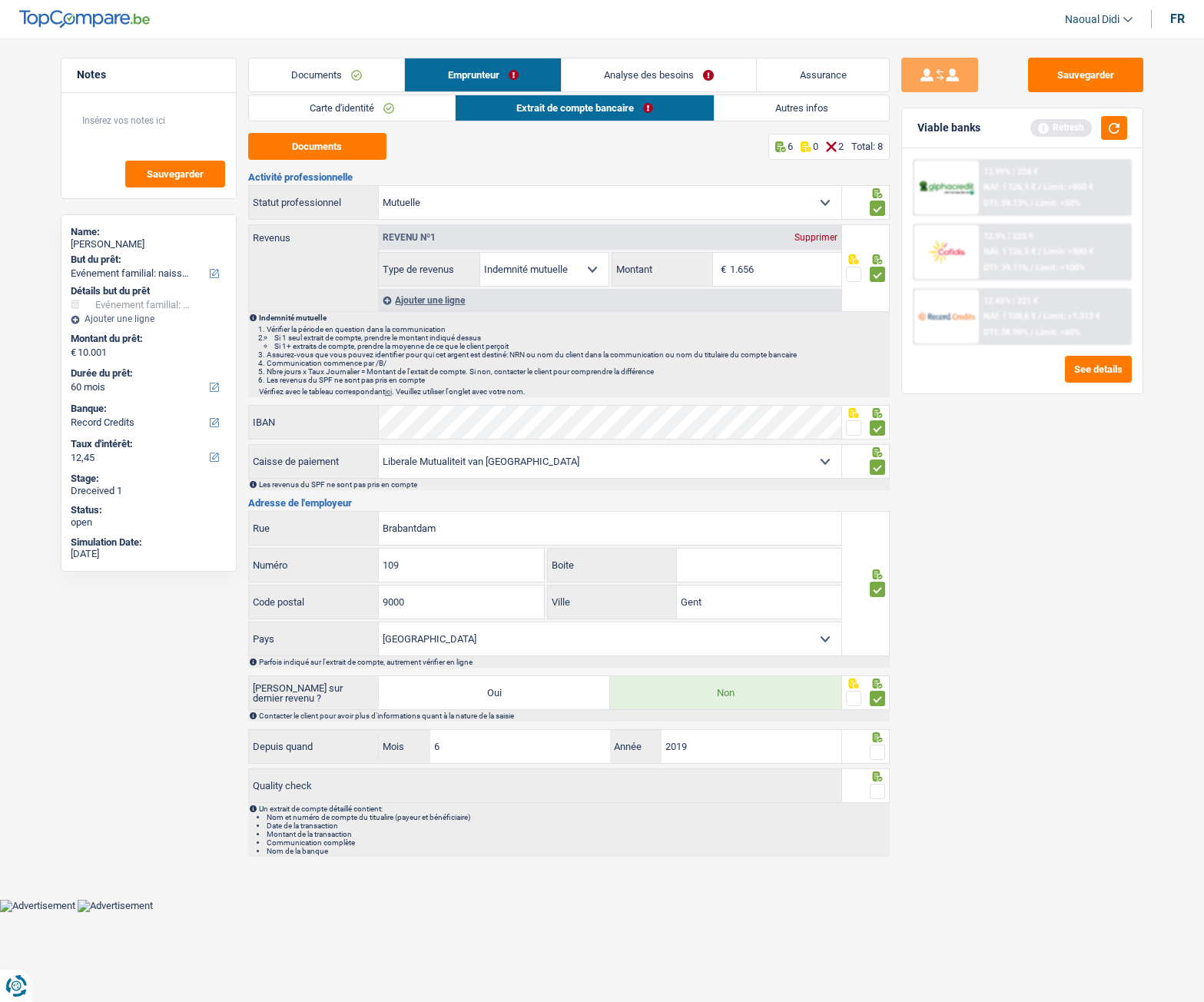
click at [0, 0] on input "radio" at bounding box center [0, 0] width 0 height 0
click at [879, 560] on span at bounding box center [878, 792] width 15 height 15
click at [0, 0] on input "radio" at bounding box center [0, 0] width 0 height 0
click at [635, 72] on link "Analyse des besoins" at bounding box center [658, 75] width 194 height 33
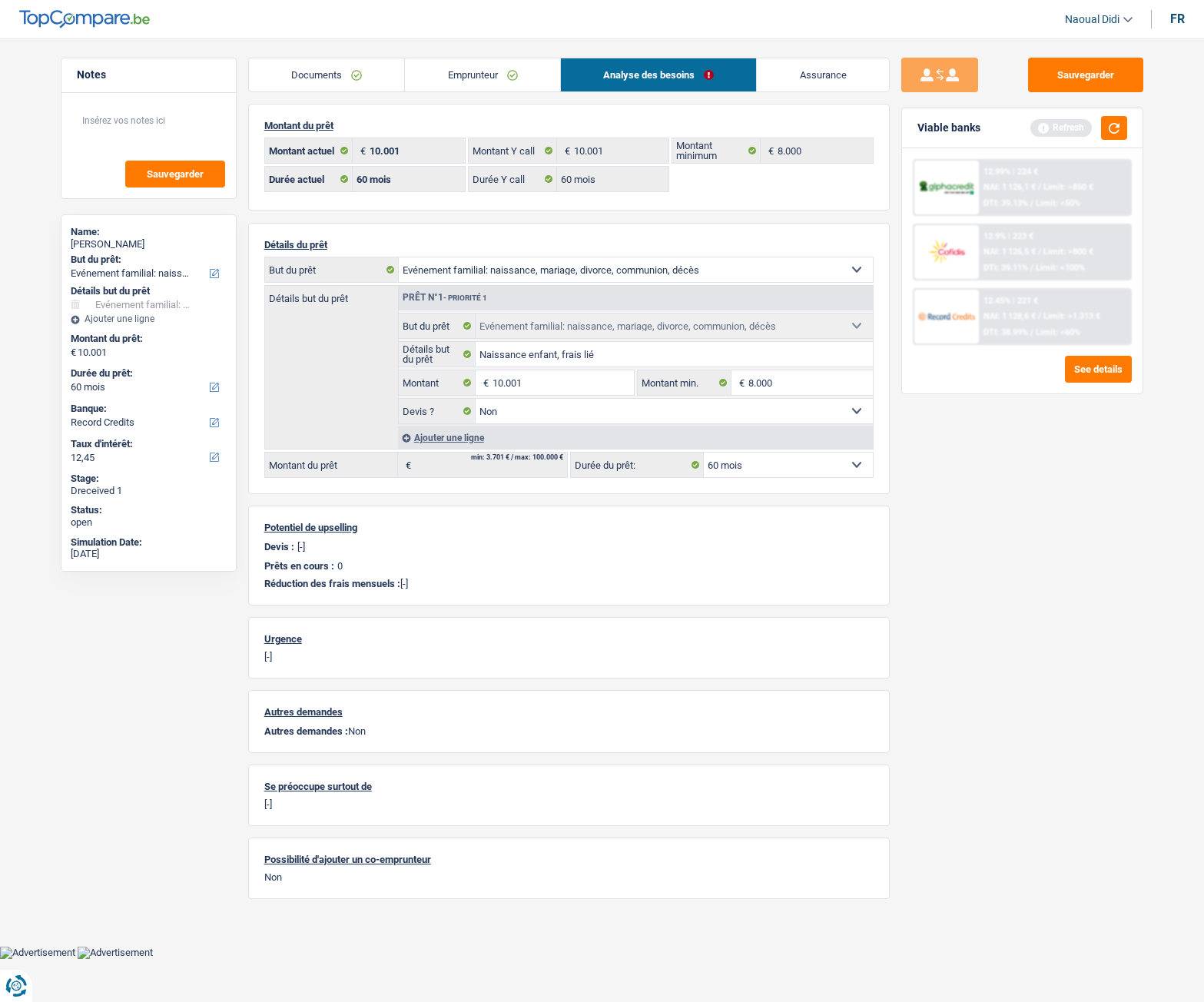
click at [479, 63] on link "Emprunteur" at bounding box center [483, 75] width 155 height 33
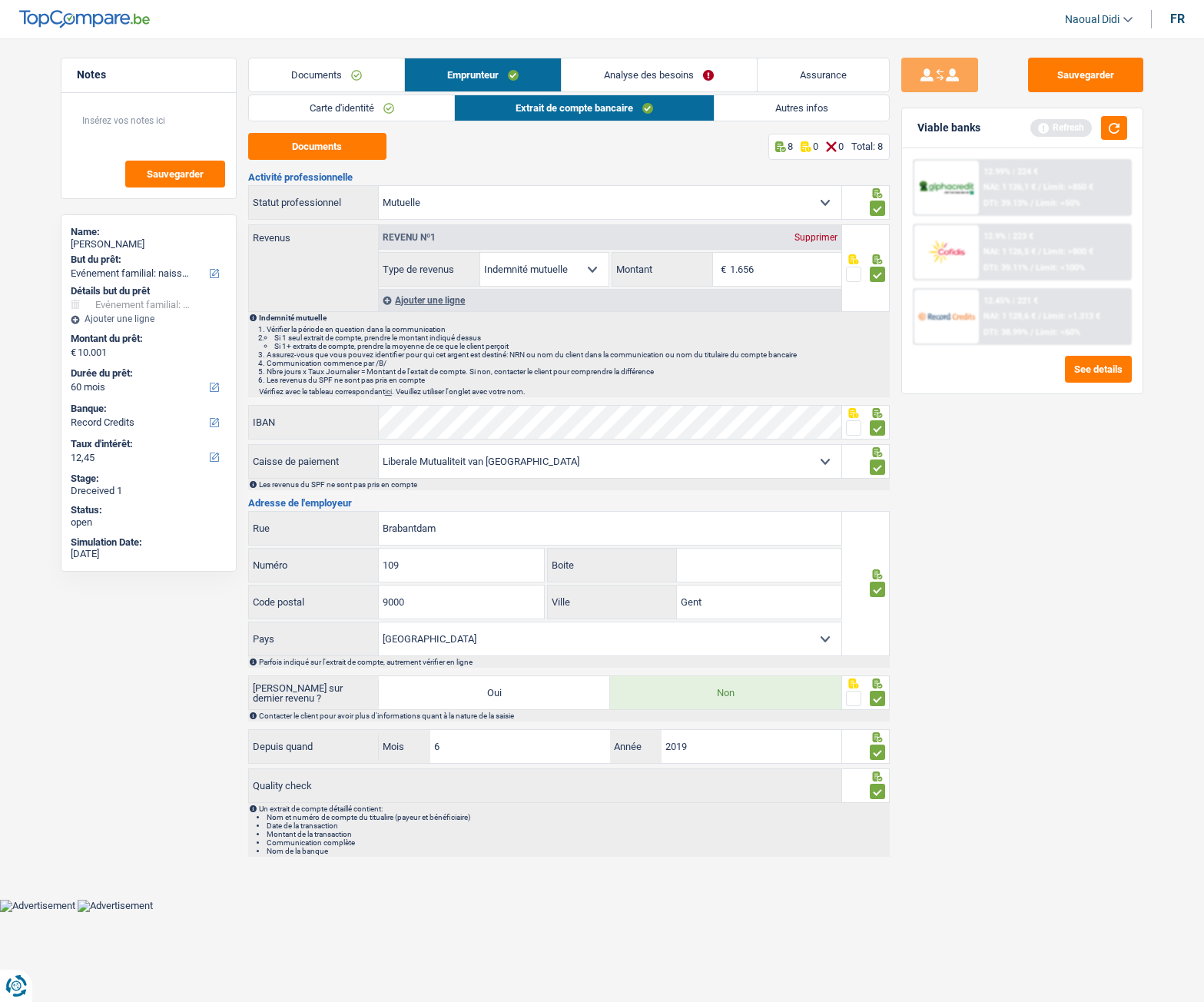
click at [775, 112] on link "Autres infos" at bounding box center [801, 108] width 175 height 25
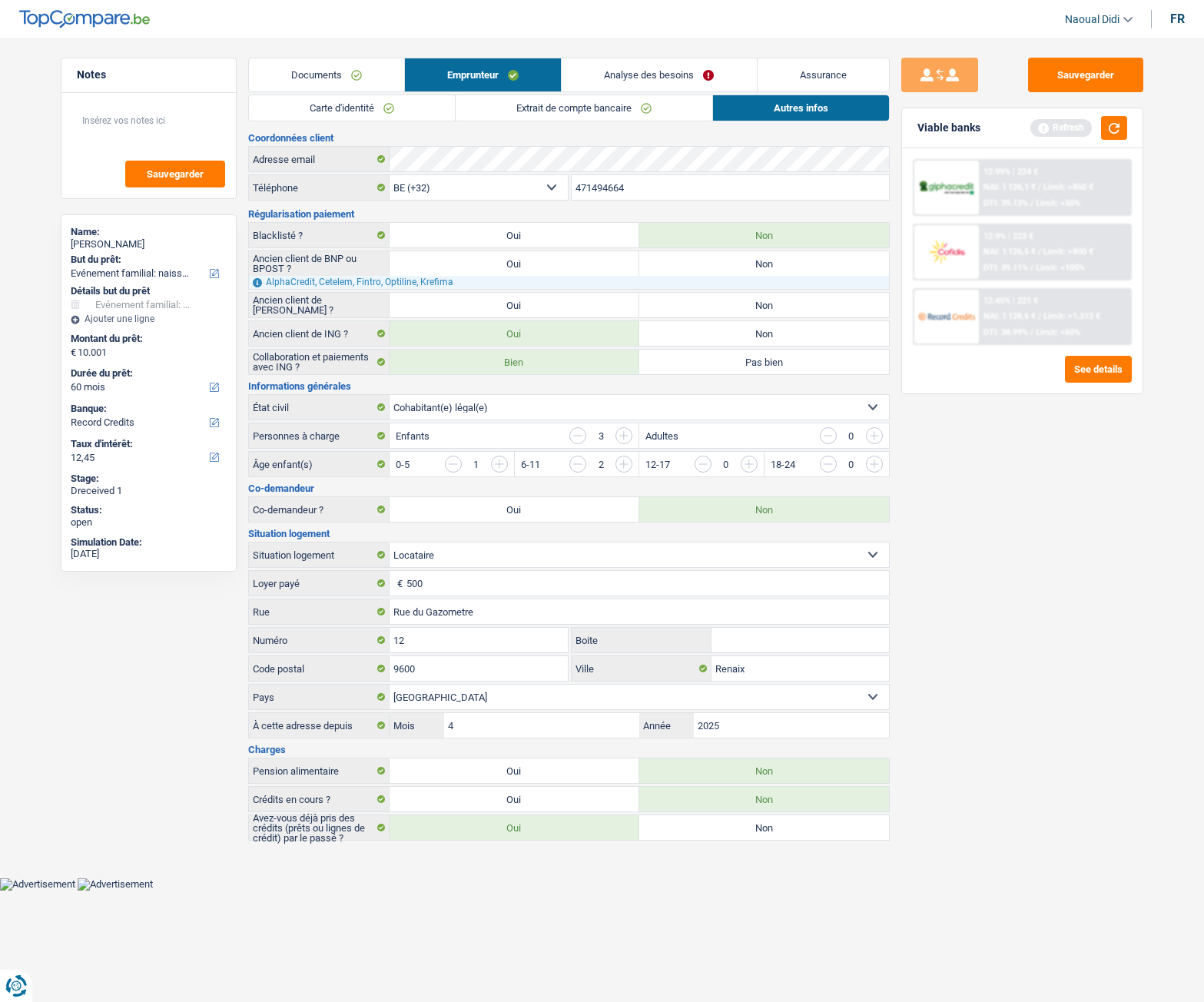
click at [578, 437] on input "button" at bounding box center [578, 436] width 17 height 17
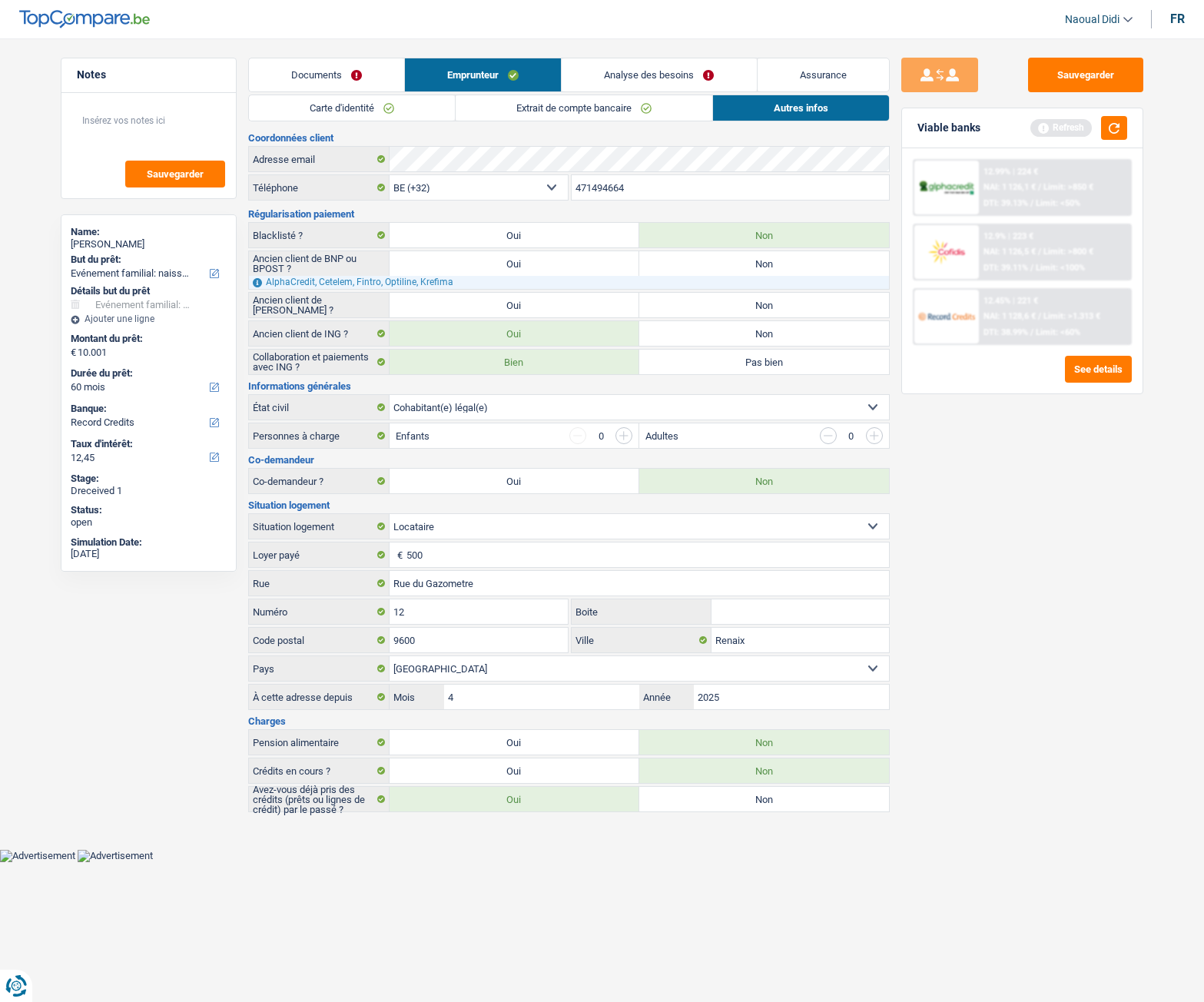
click at [1043, 524] on div "Sauvegarder Viable banks Refresh 12.99% | 224 € NAI: 1 126,1 € / Limit: >850 € …" at bounding box center [1022, 515] width 266 height 916
click at [1113, 127] on button "button" at bounding box center [1114, 127] width 26 height 24
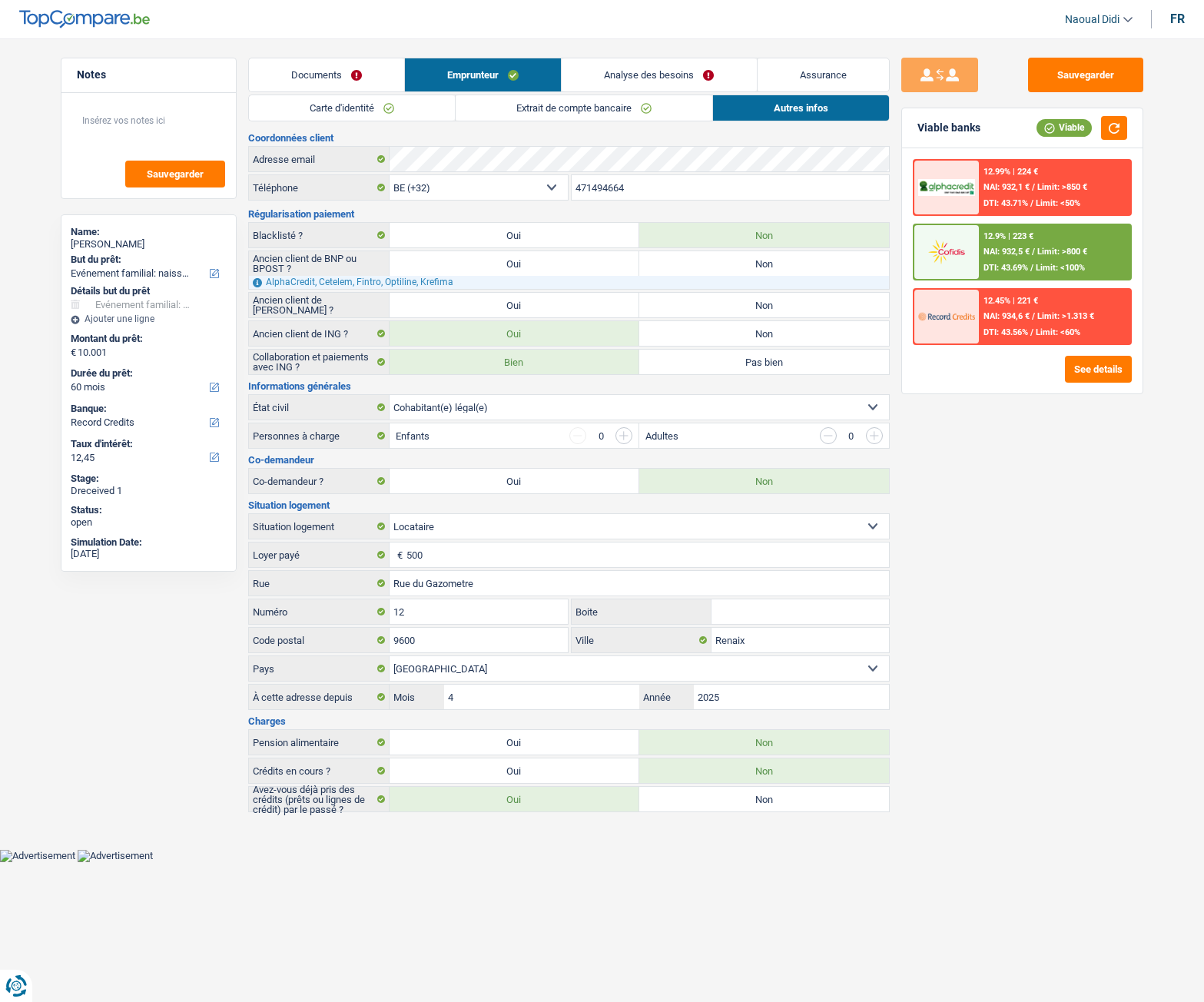
click at [648, 77] on link "Analyse des besoins" at bounding box center [658, 75] width 194 height 33
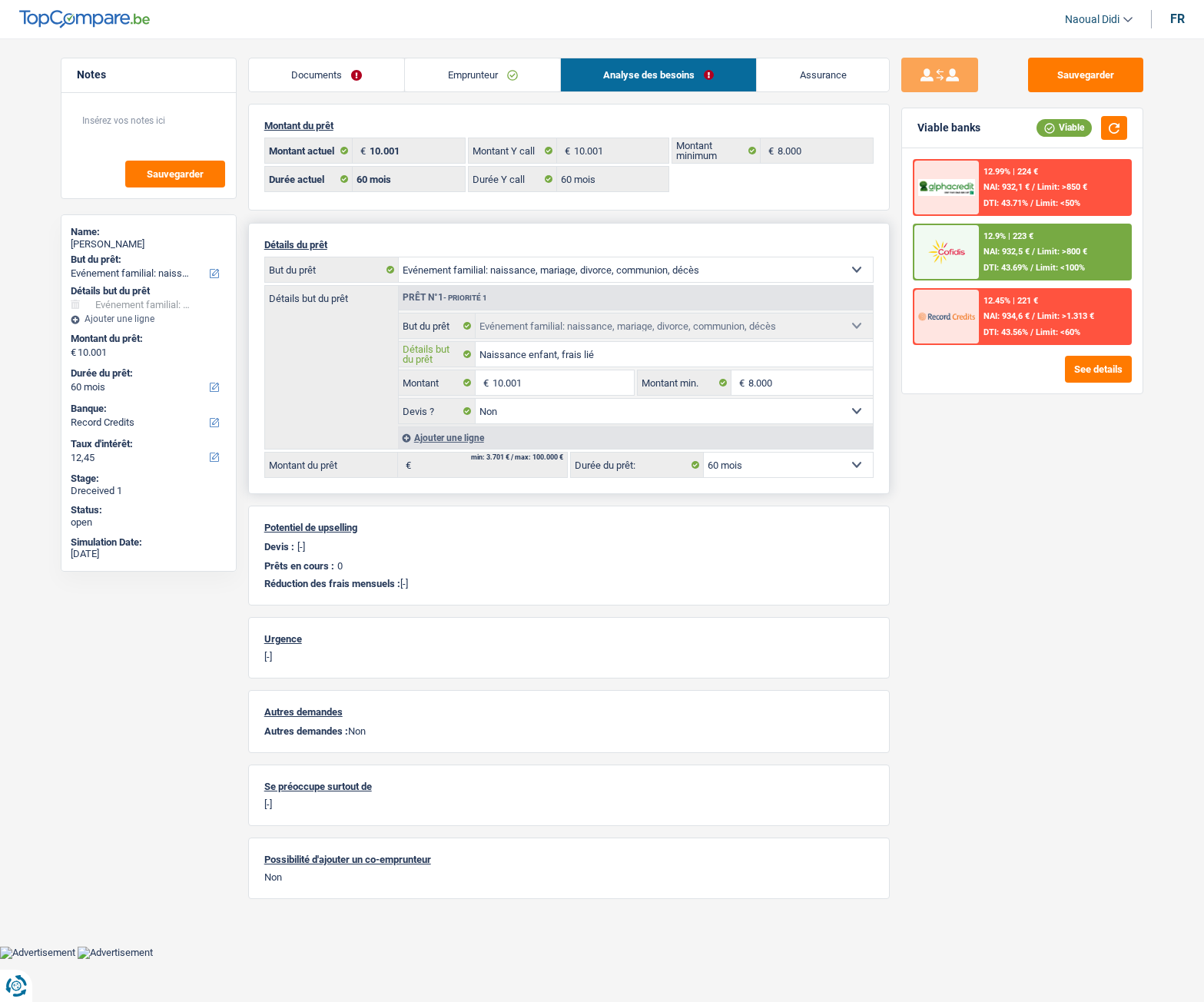
click at [578, 356] on input "Naissance enfant, frais lié" at bounding box center [675, 353] width 398 height 24
click at [446, 436] on div "Ajouter une ligne" at bounding box center [635, 437] width 475 height 22
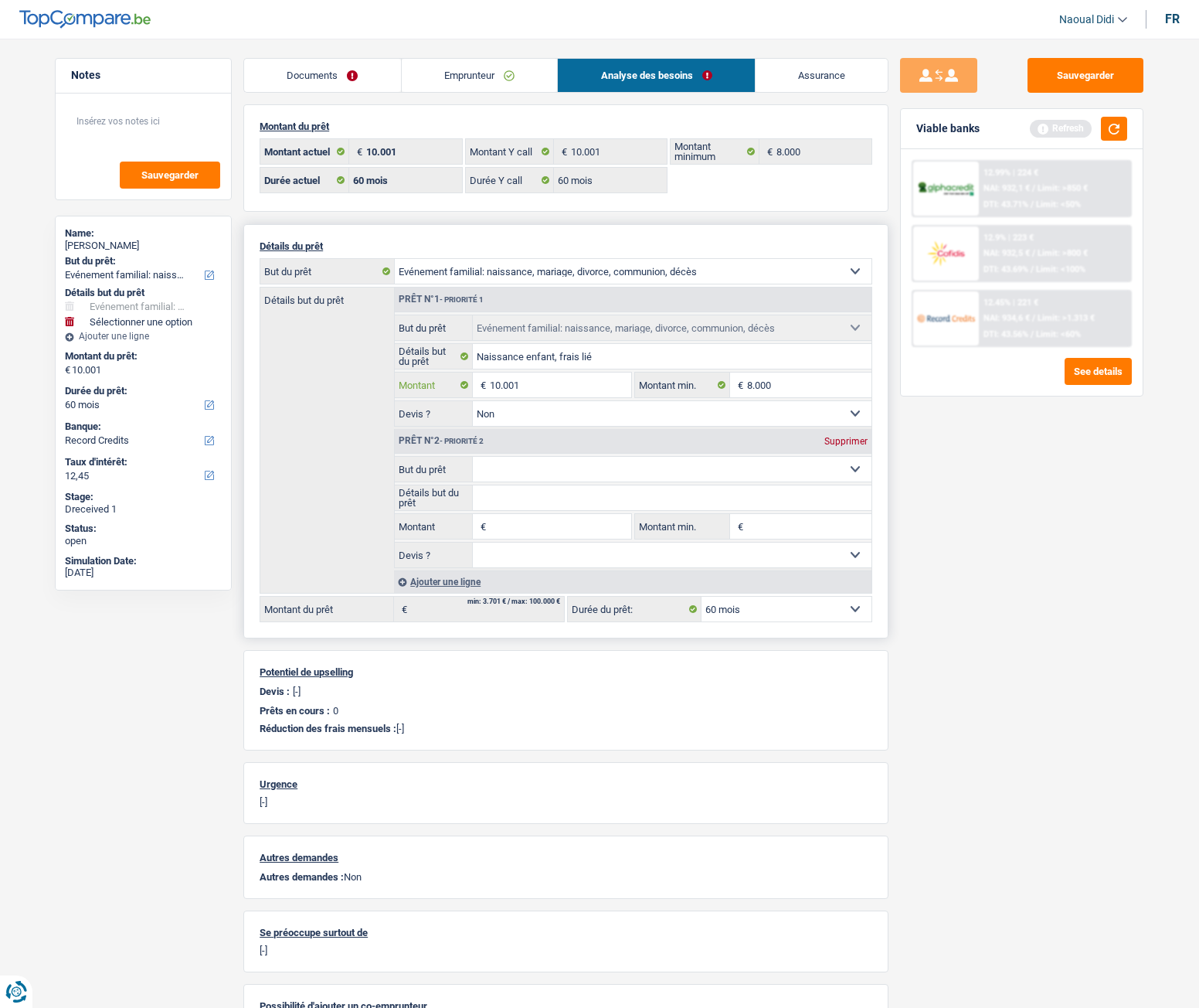
click at [534, 388] on input "10.001" at bounding box center [561, 385] width 142 height 24
click at [496, 386] on input "10.001" at bounding box center [561, 385] width 142 height 24
type input "5.001"
select select "36"
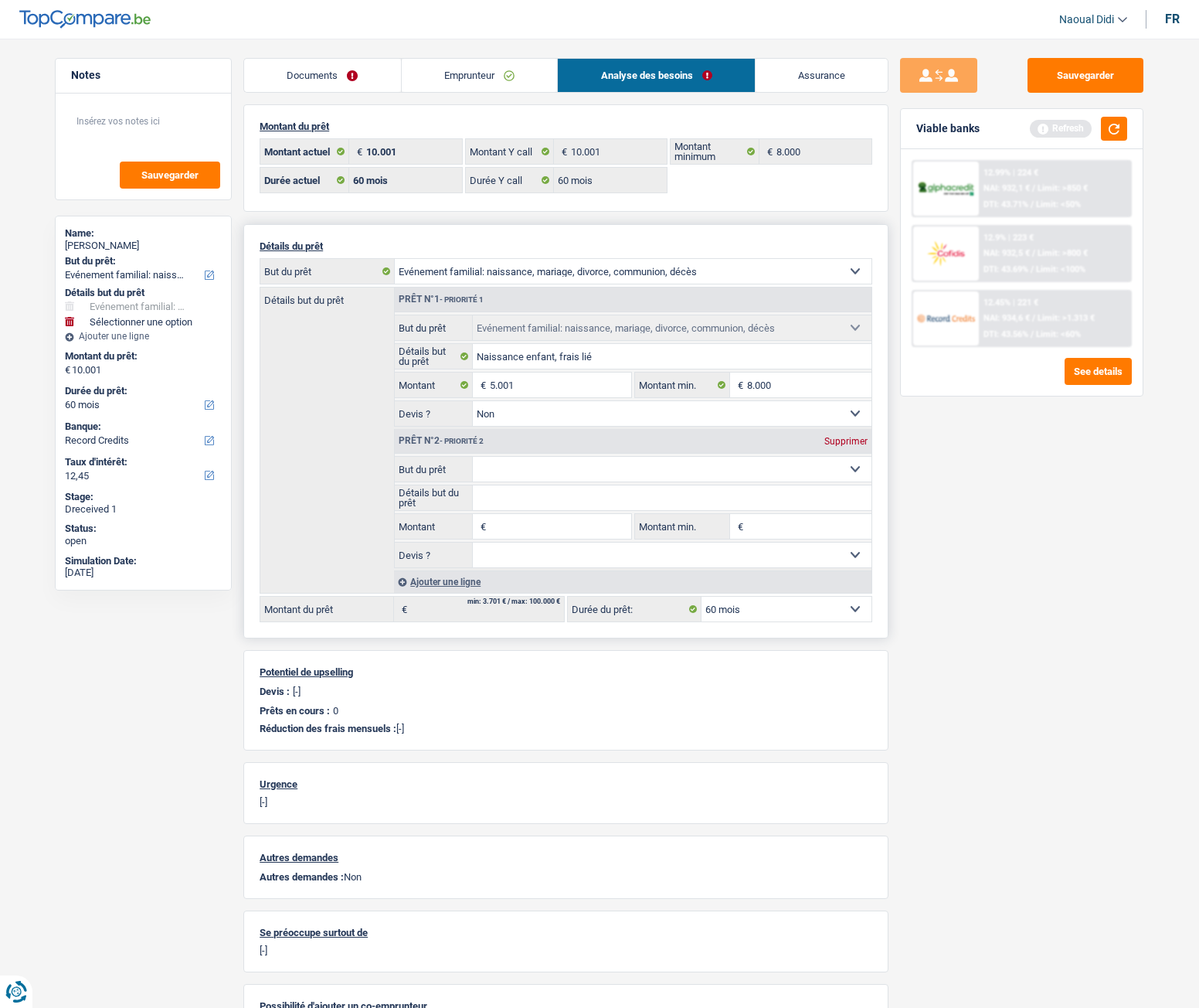
type input "5.001"
select select "36"
type input "5.001"
select select "36"
click at [516, 484] on fieldset "Confort maison: meubles, textile, peinture, électroménager, outillage non-profe…" at bounding box center [633, 512] width 477 height 112
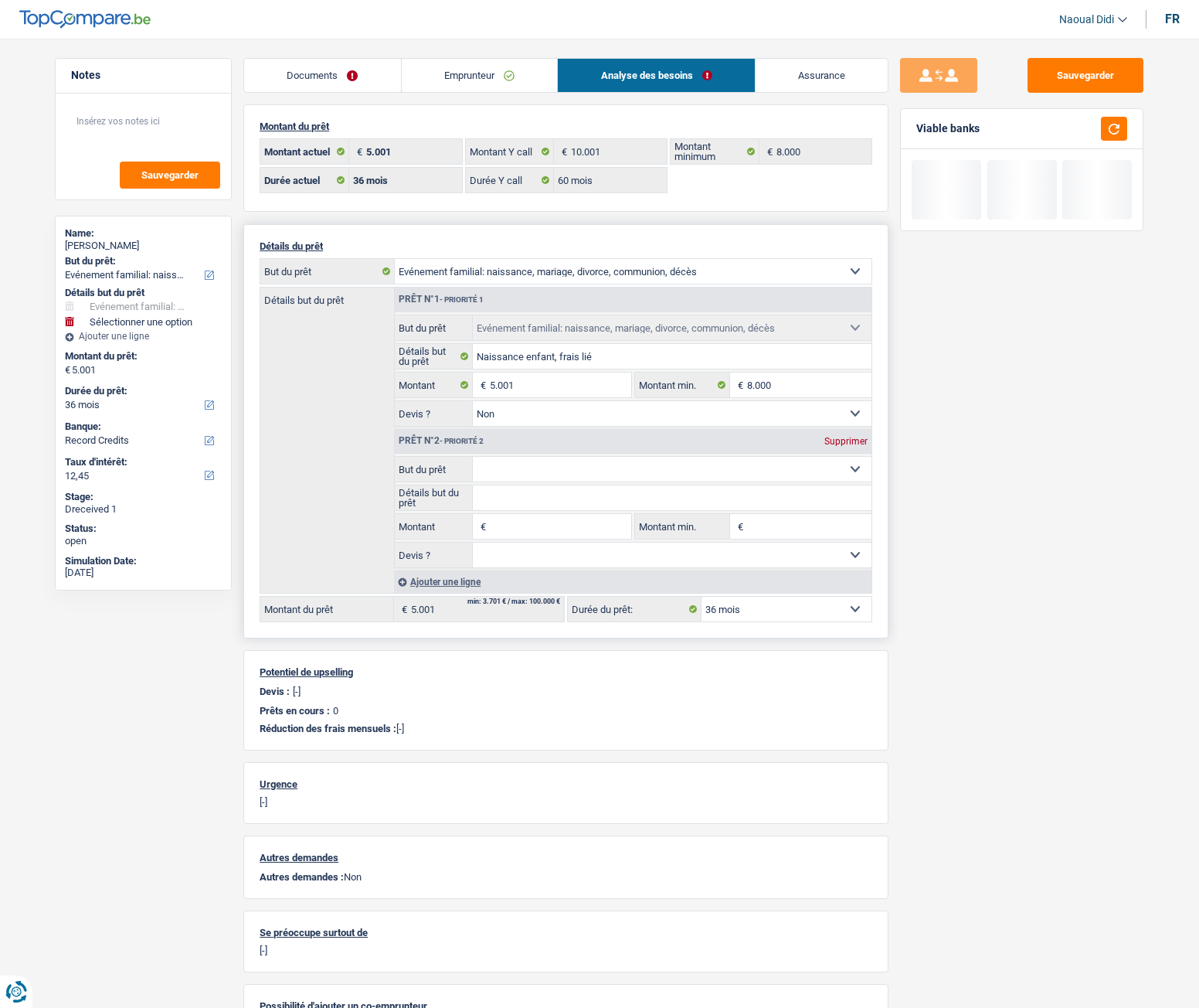
click at [524, 535] on input "Montant" at bounding box center [561, 525] width 142 height 24
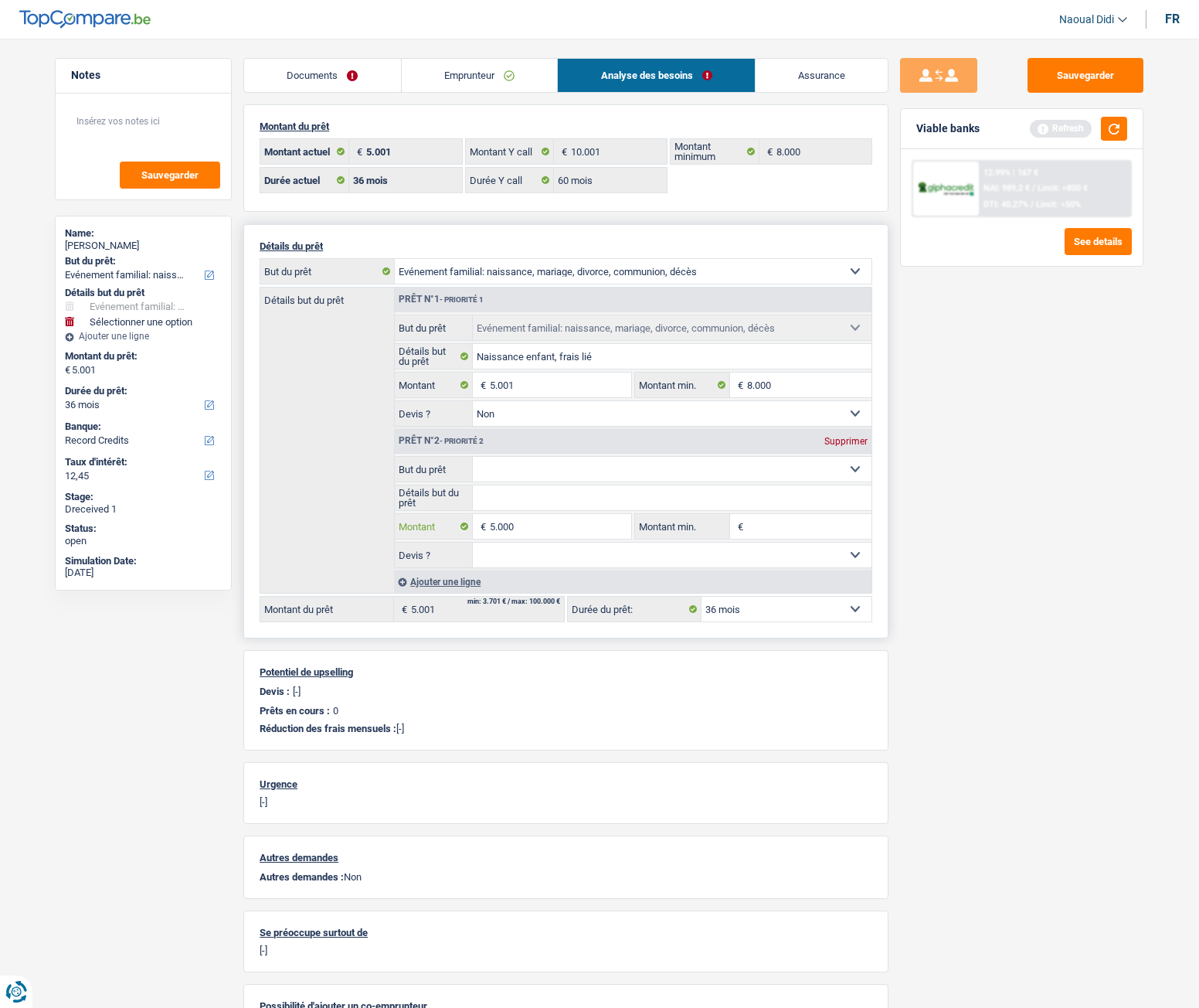
type input "5.000"
type input "10.001"
select select "60"
type input "10.001"
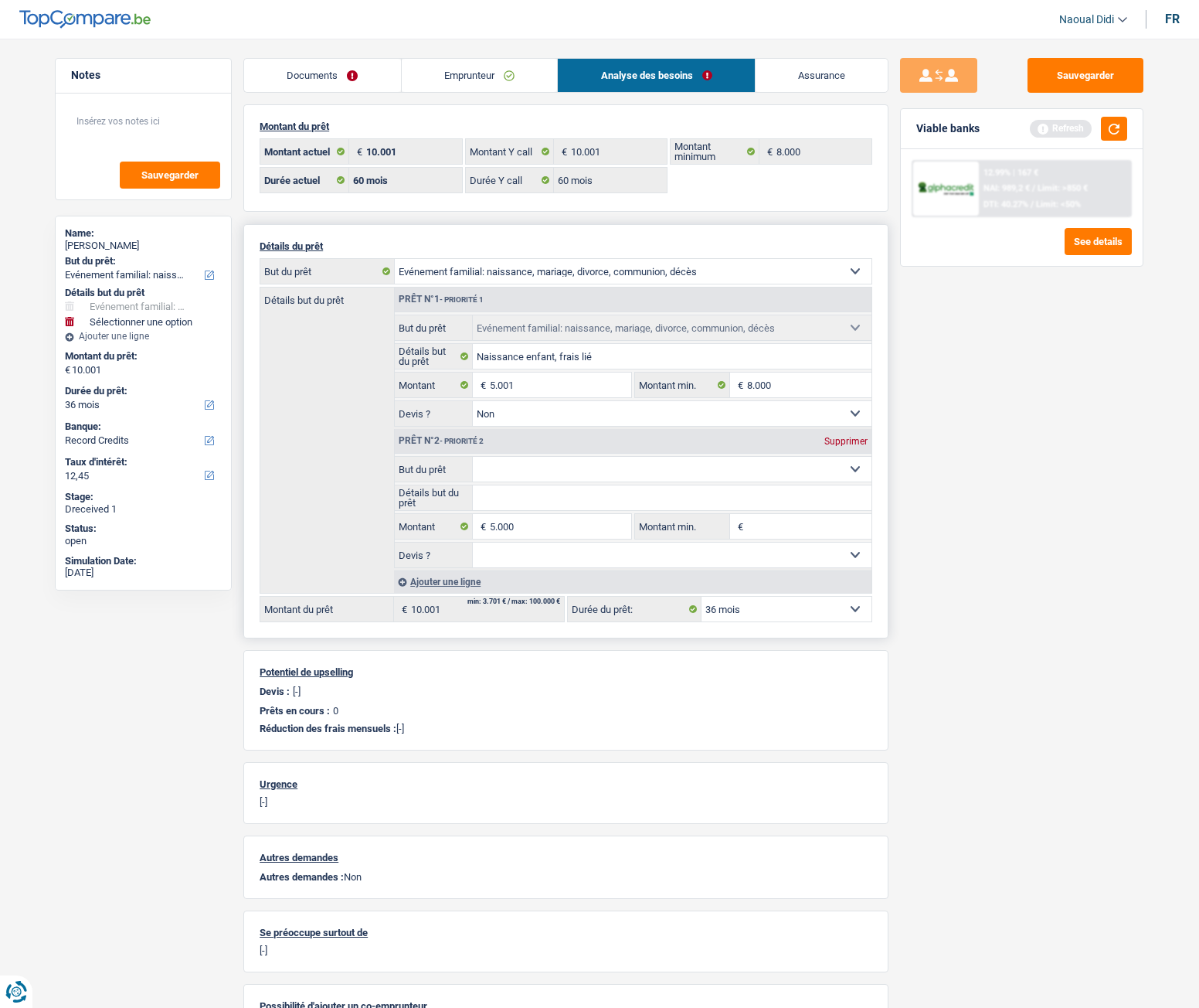
select select "60"
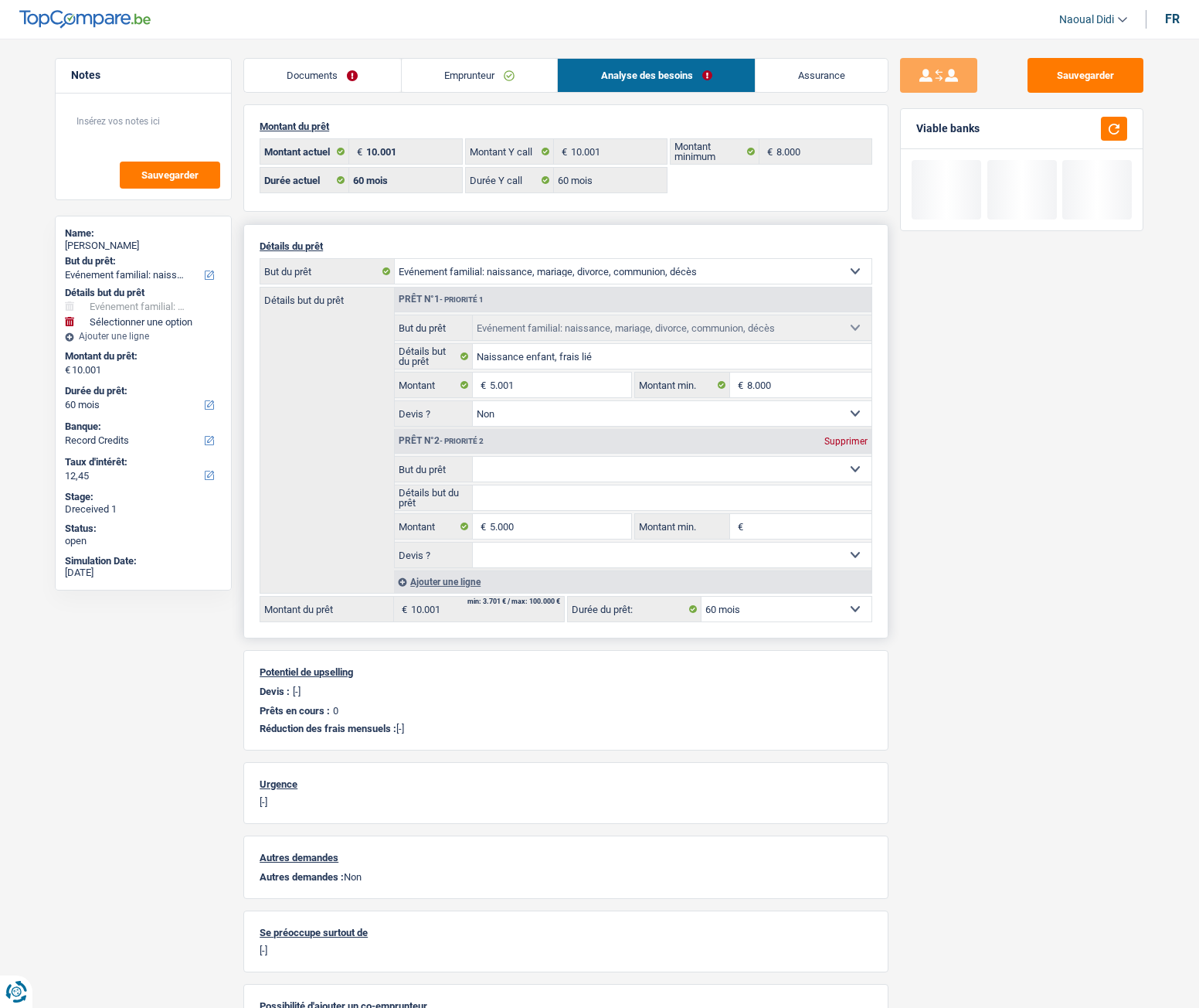
click at [563, 478] on select "Confort maison: meubles, textile, peinture, électroménager, outillage non-profe…" at bounding box center [673, 468] width 400 height 24
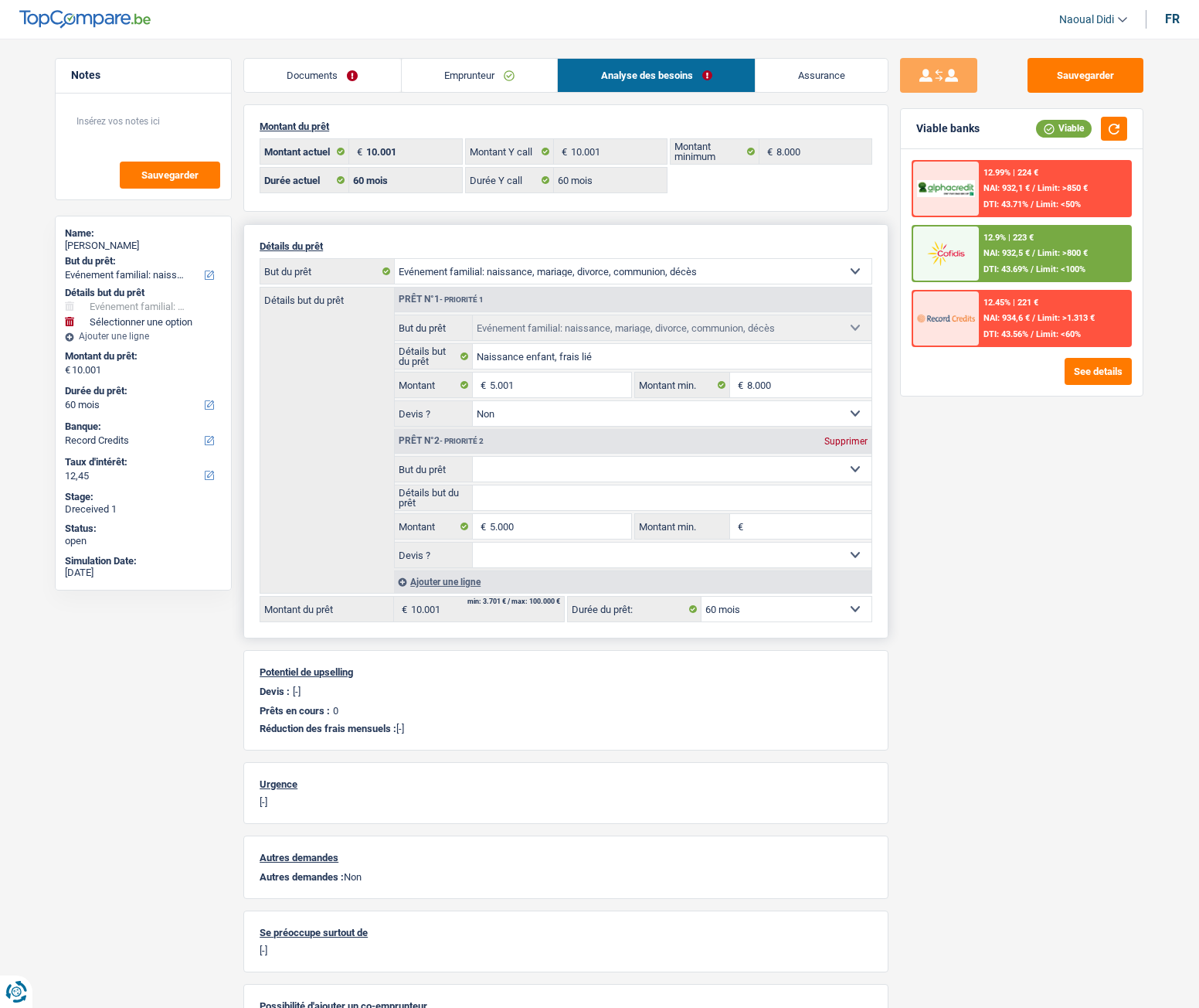
select select "movingOrInstallation"
click at [473, 456] on select "Confort maison: meubles, textile, peinture, électroménager, outillage non-profe…" at bounding box center [673, 468] width 400 height 24
select select "movingOrInstallation"
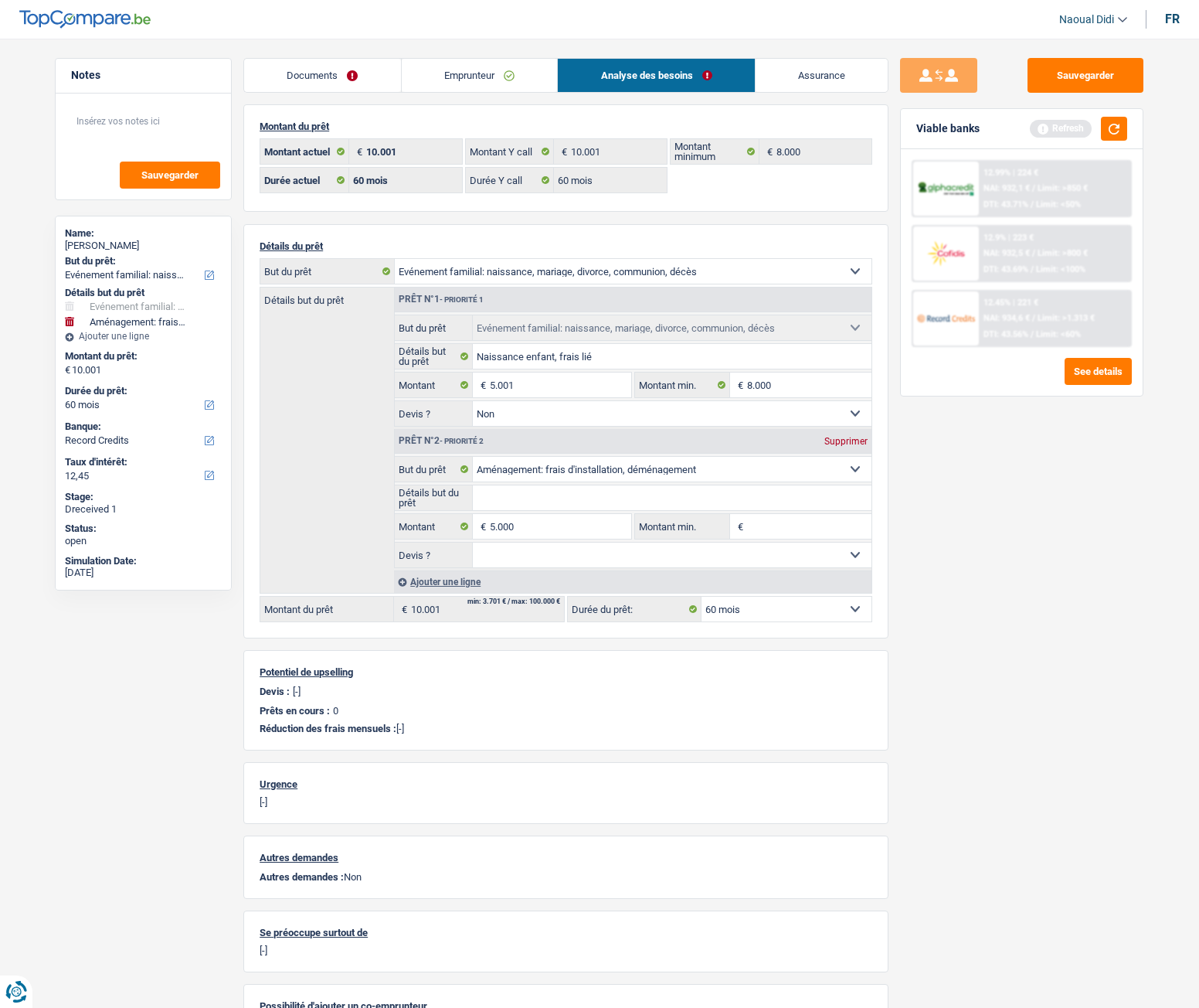
click at [946, 546] on div "Sauvegarder Viable banks Refresh 12.99% | 224 € NAI: 932,1 € / Limit: >850 € DT…" at bounding box center [1021, 519] width 267 height 922
click at [1116, 124] on button "button" at bounding box center [1114, 128] width 26 height 24
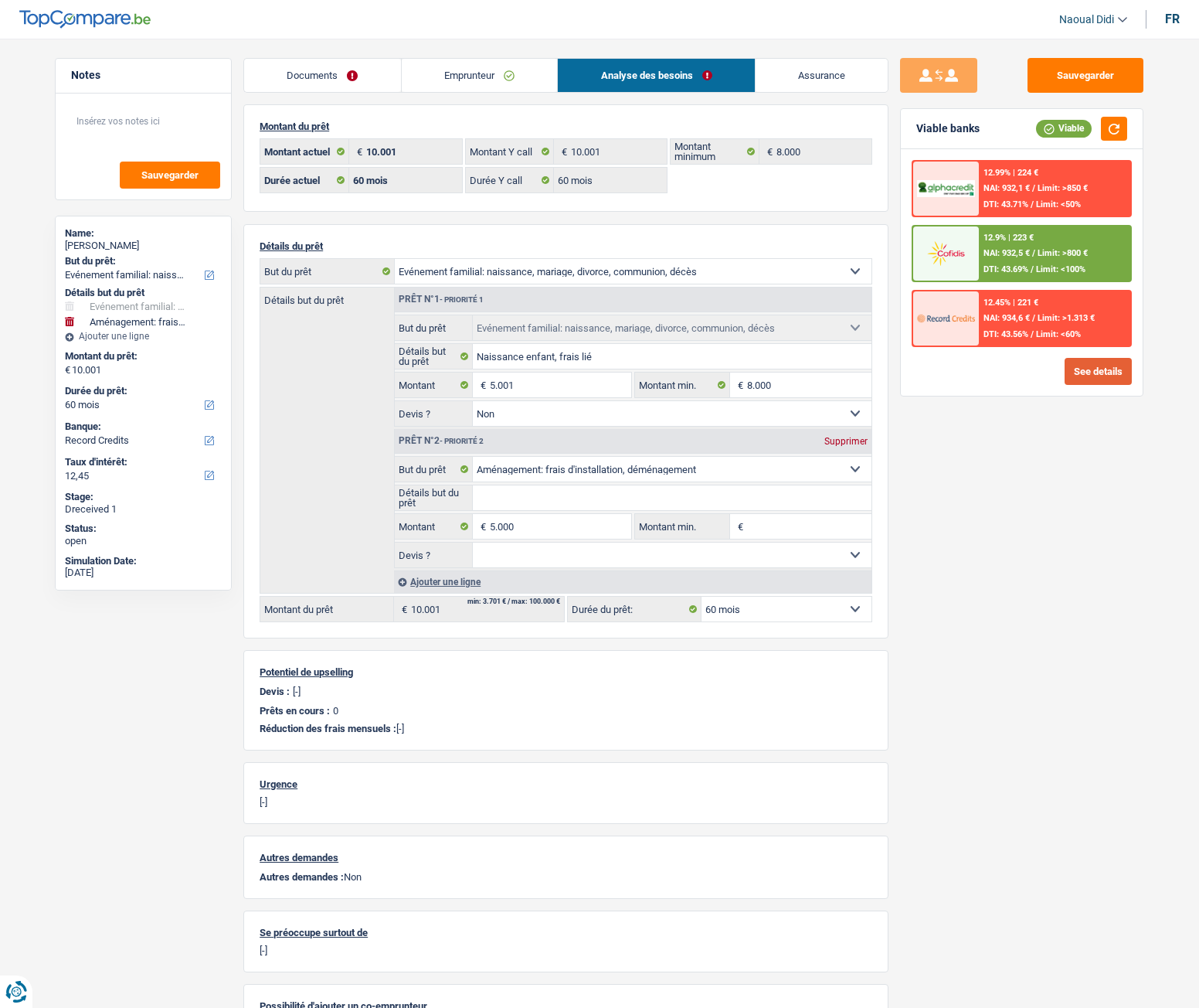
click at [1087, 377] on button "See details" at bounding box center [1098, 372] width 67 height 27
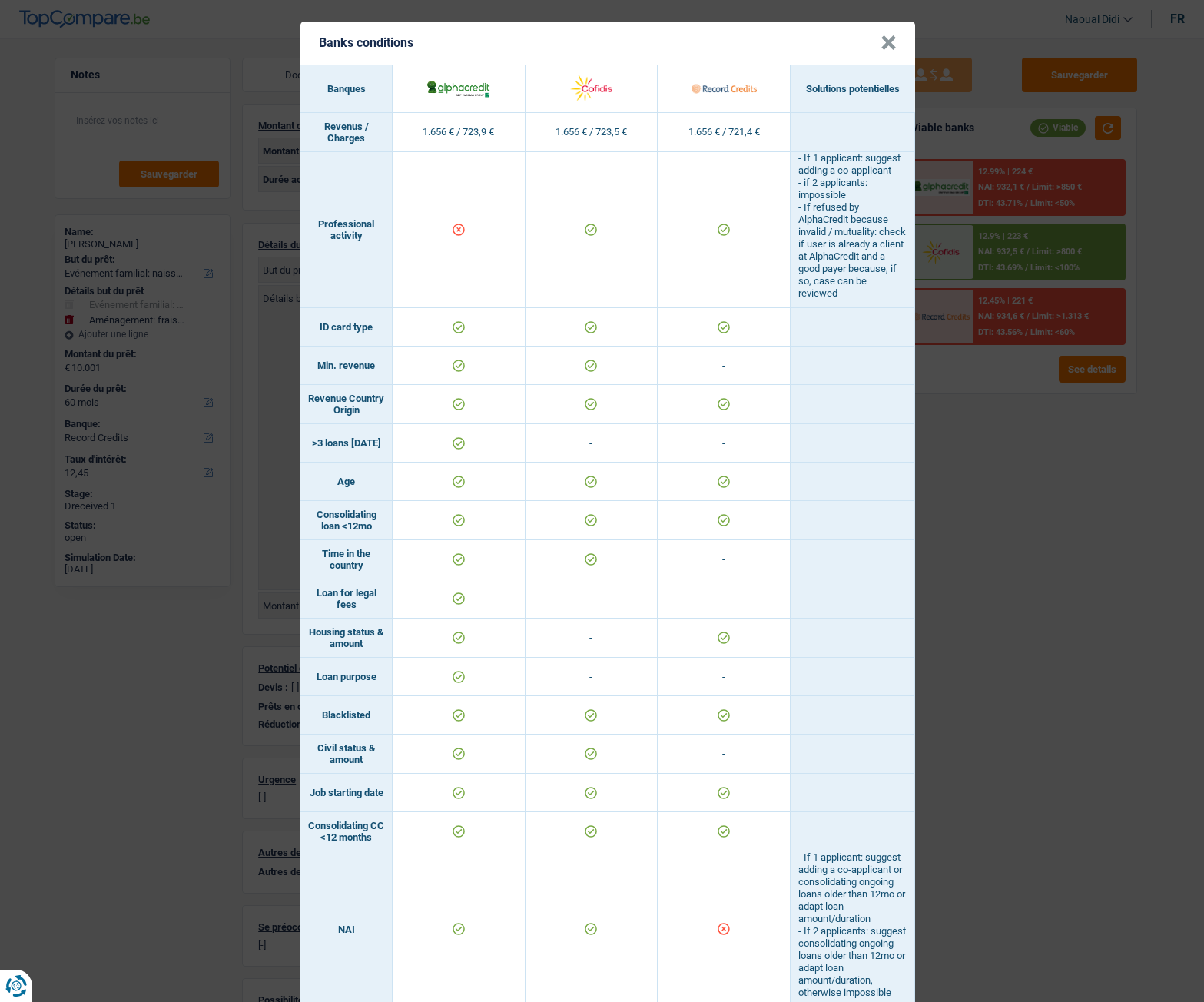
click at [887, 40] on button "×" at bounding box center [888, 43] width 16 height 15
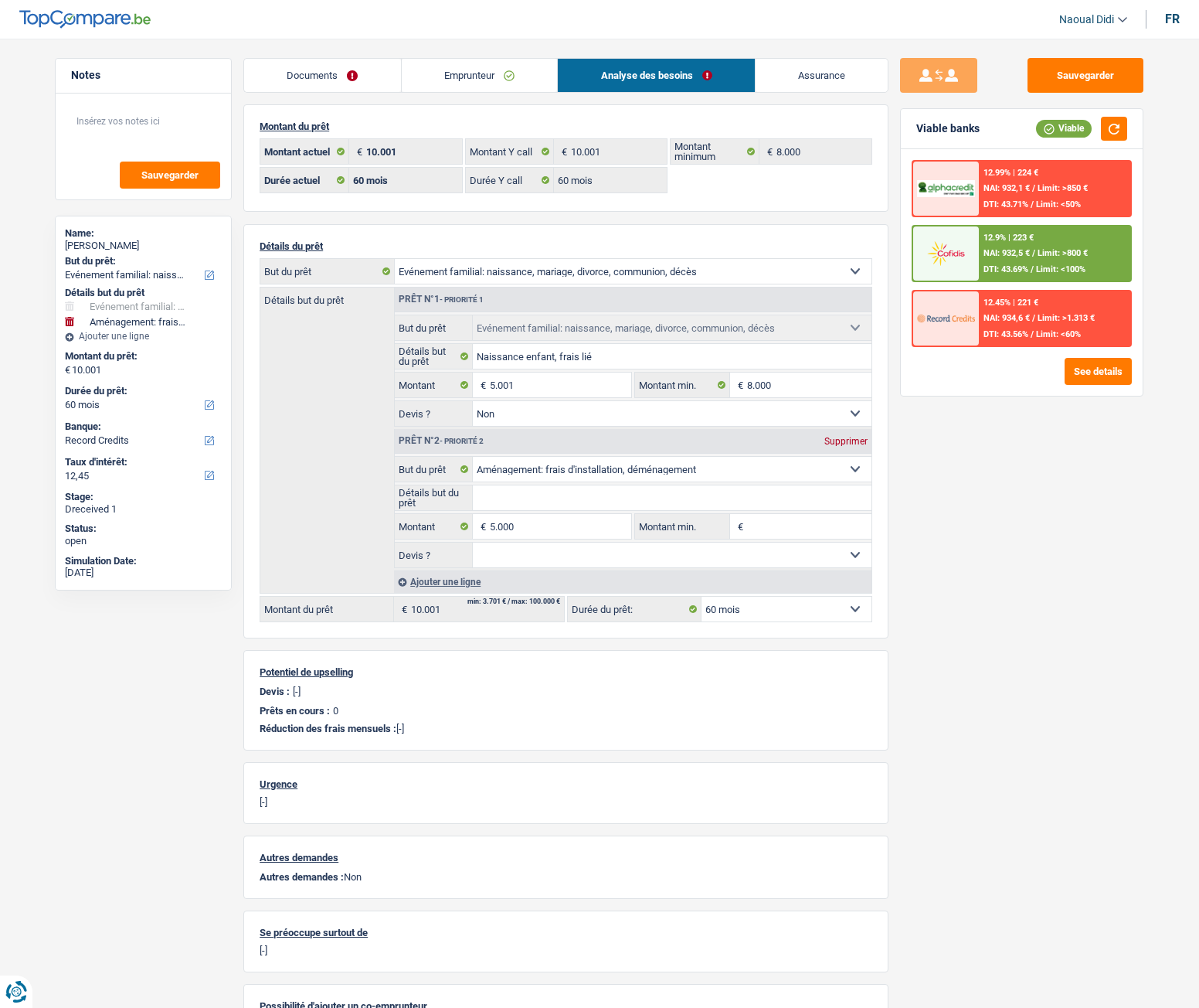
click at [1003, 248] on div "12.9% | 223 € NAI: 932,5 € / Limit: >800 € DTI: 43.69% / Limit: <100%" at bounding box center [1055, 253] width 152 height 54
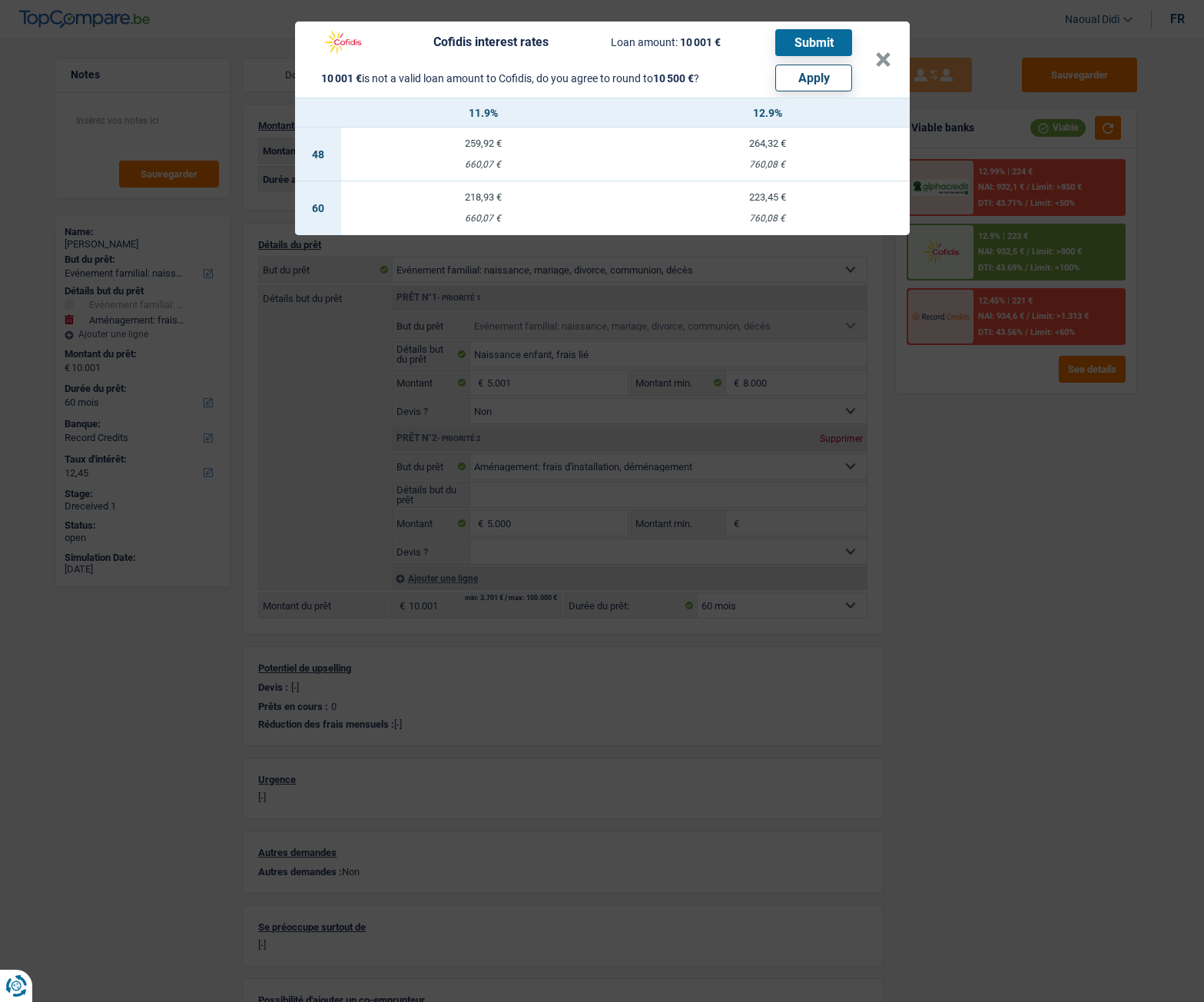
click at [815, 83] on button "Apply" at bounding box center [814, 78] width 77 height 27
type input "10.500"
select select "other"
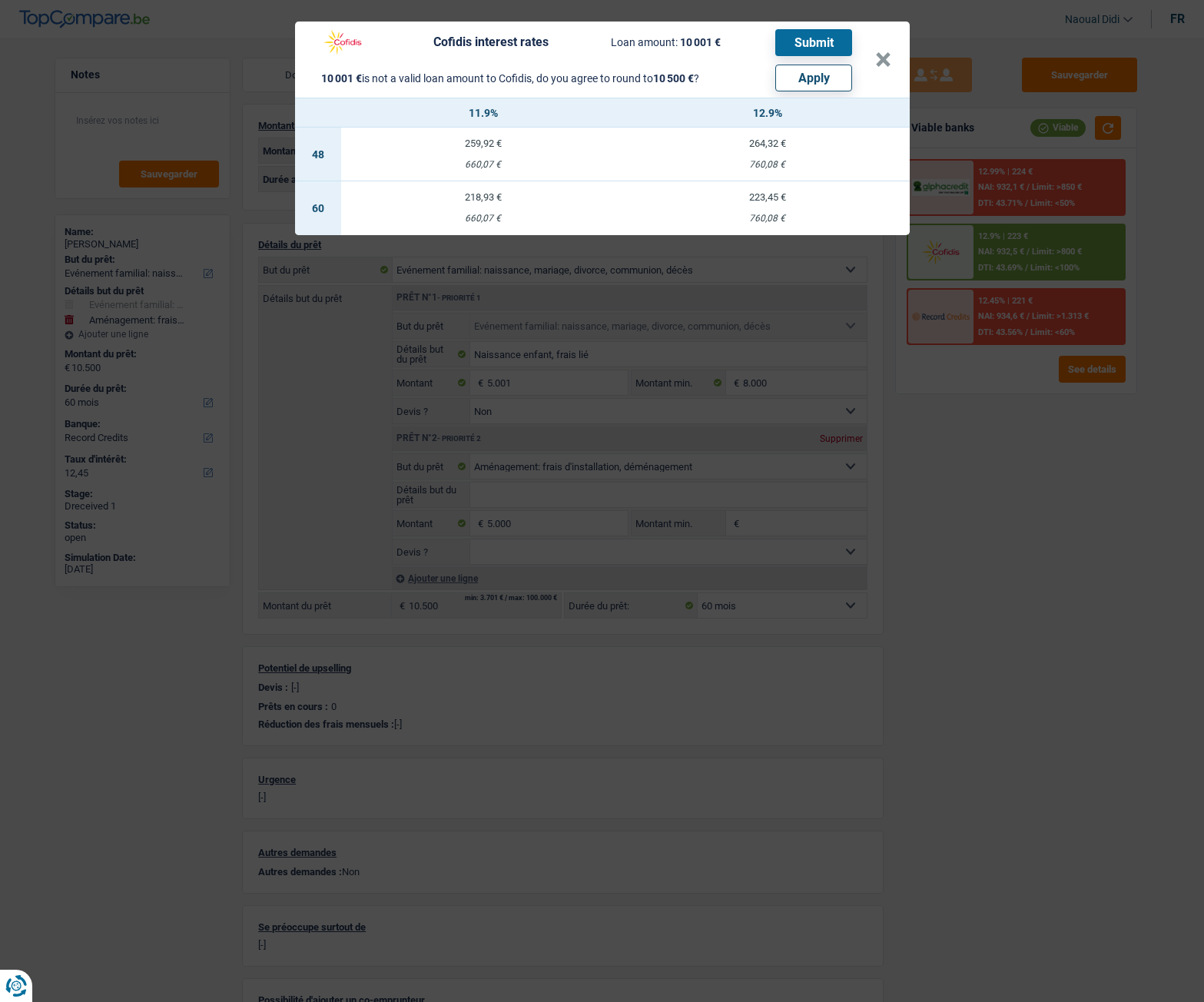
select select "other"
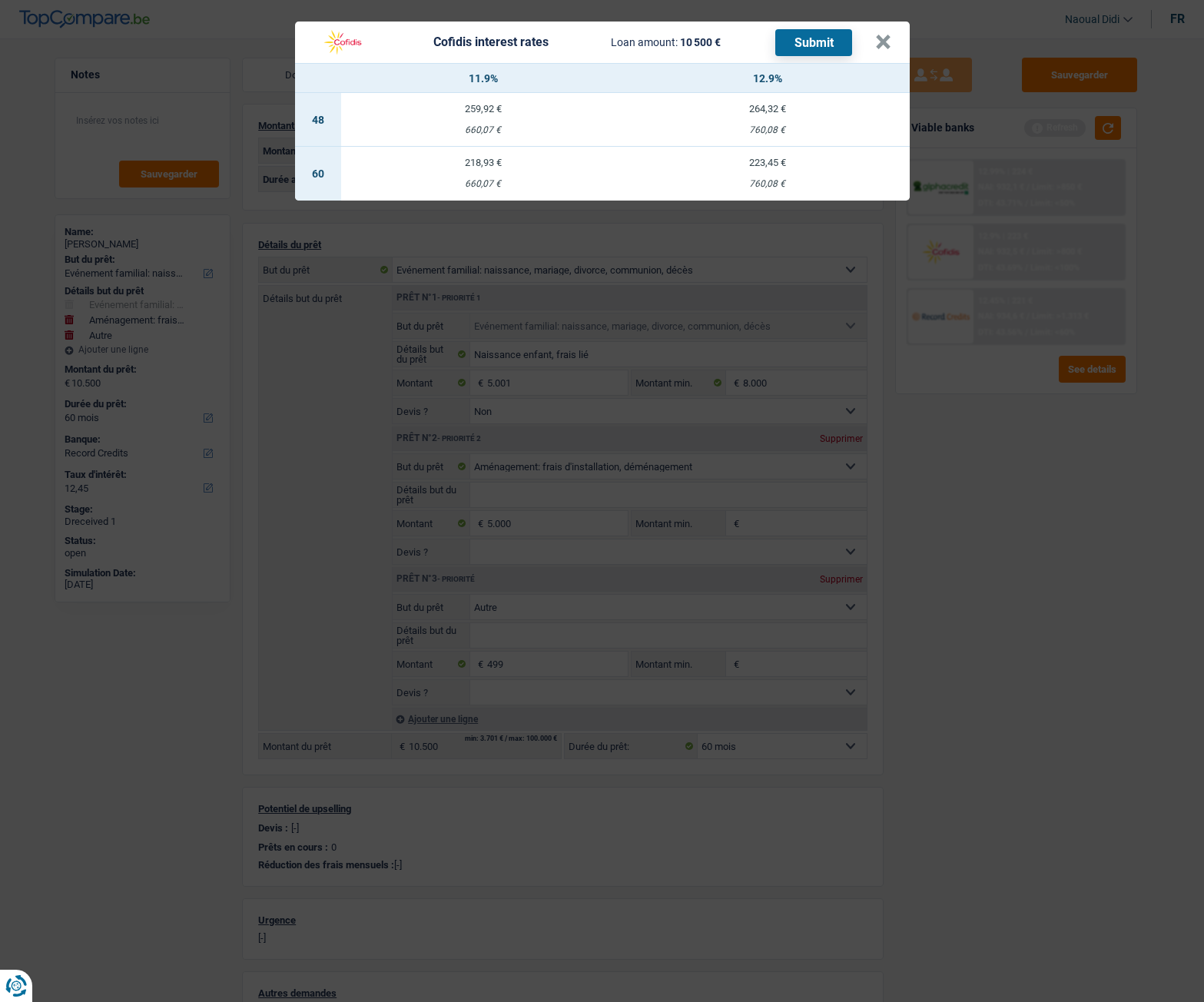
click at [488, 167] on div "218,93 €" at bounding box center [483, 162] width 285 height 10
select select "cofidis"
type input "11,90"
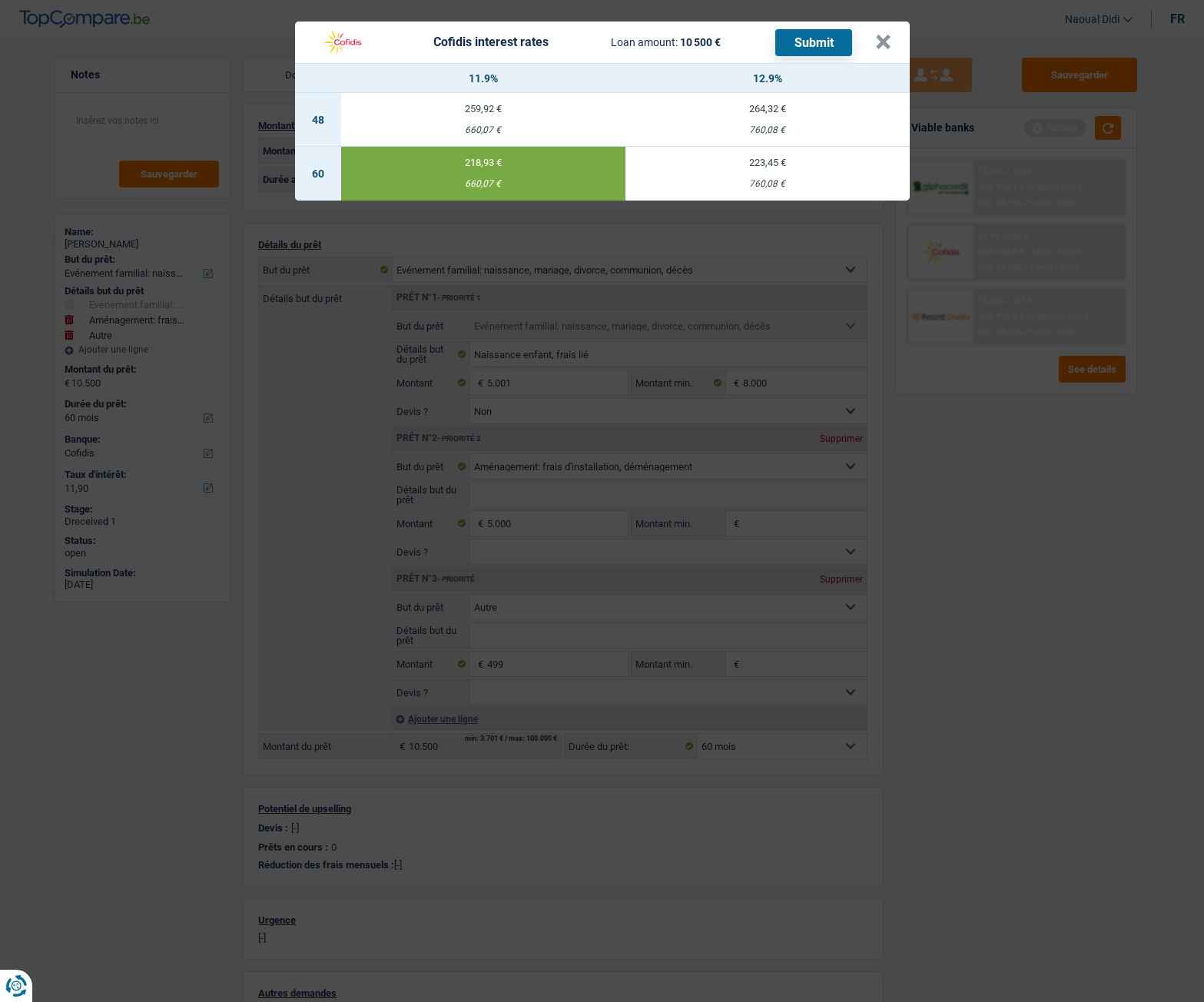
click at [786, 33] on button "Submit" at bounding box center [814, 42] width 77 height 27
click at [881, 45] on button "×" at bounding box center [883, 42] width 16 height 15
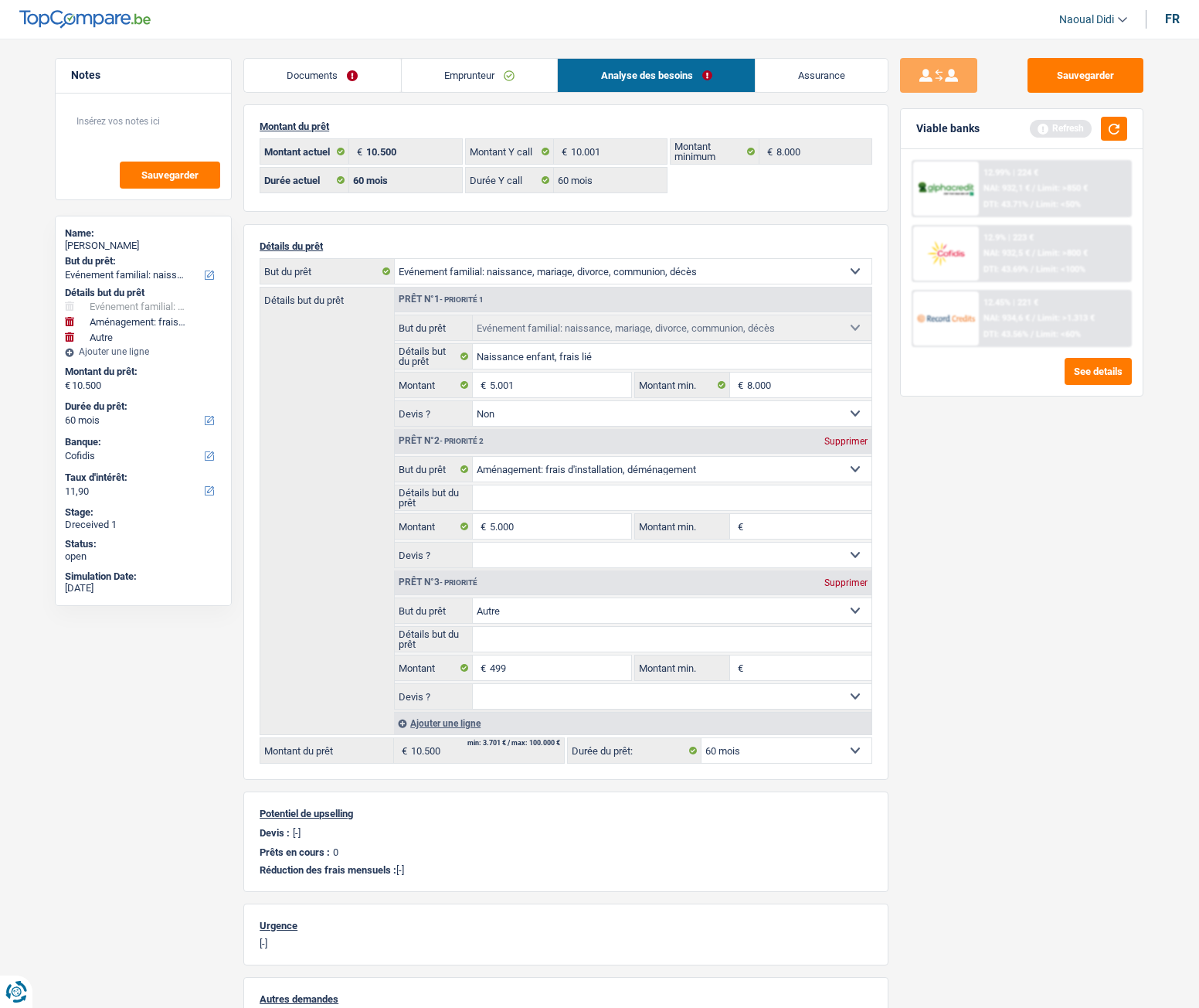
click at [439, 81] on link "Emprunteur" at bounding box center [480, 76] width 156 height 33
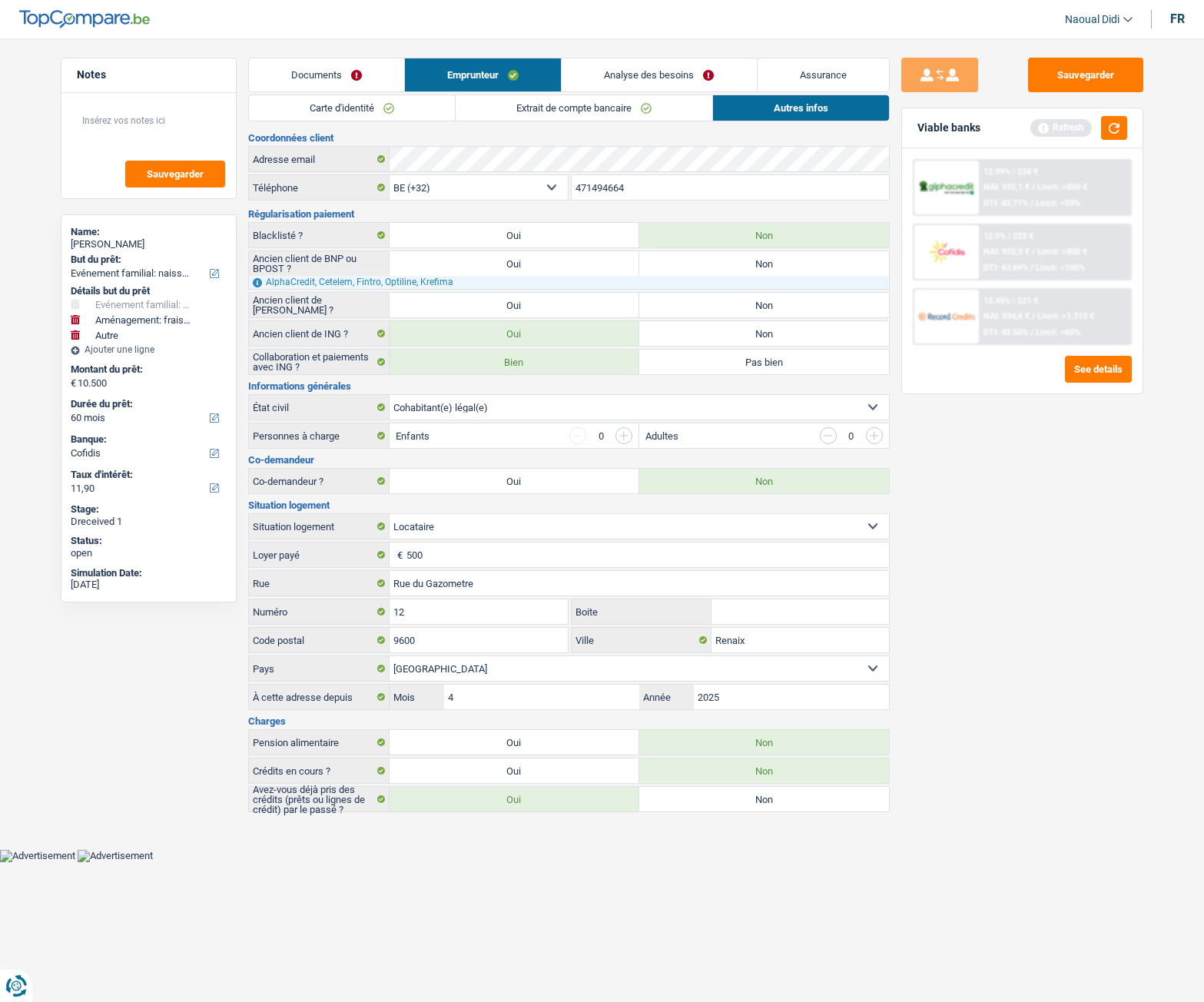
click at [628, 69] on link "Analyse des besoins" at bounding box center [658, 75] width 194 height 33
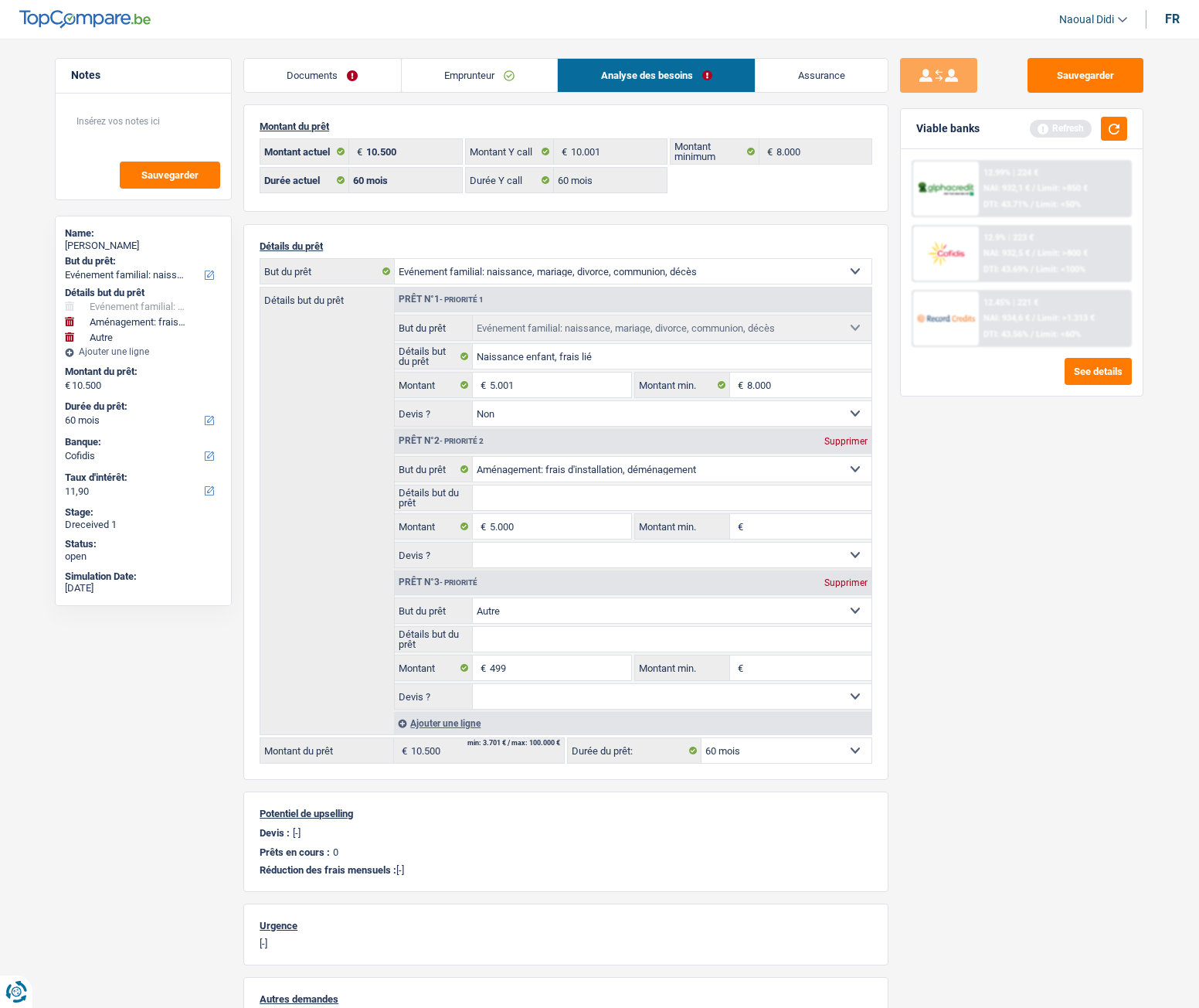
click at [483, 70] on link "Emprunteur" at bounding box center [480, 76] width 156 height 33
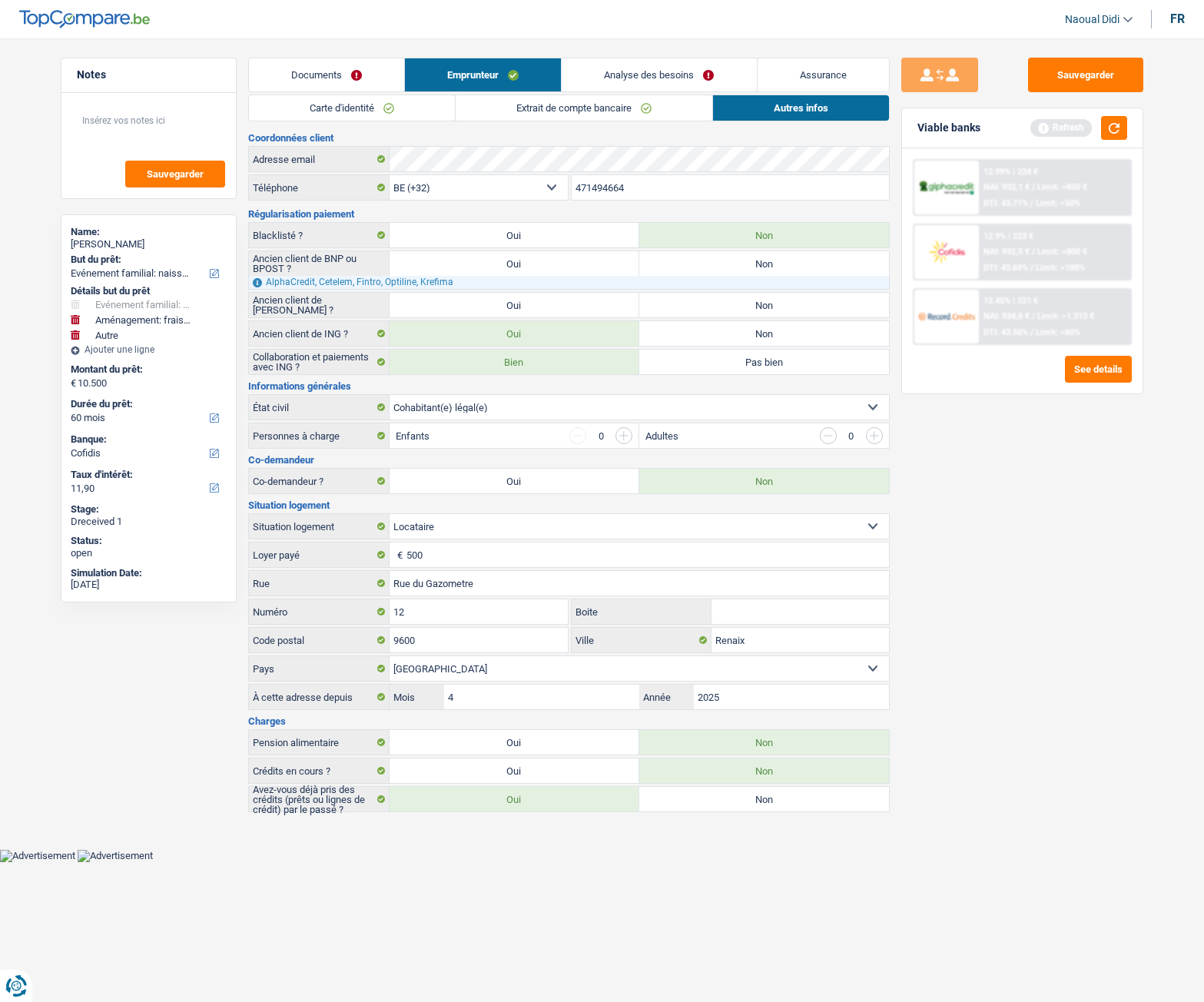
click at [351, 104] on link "Carte d'identité" at bounding box center [351, 108] width 206 height 25
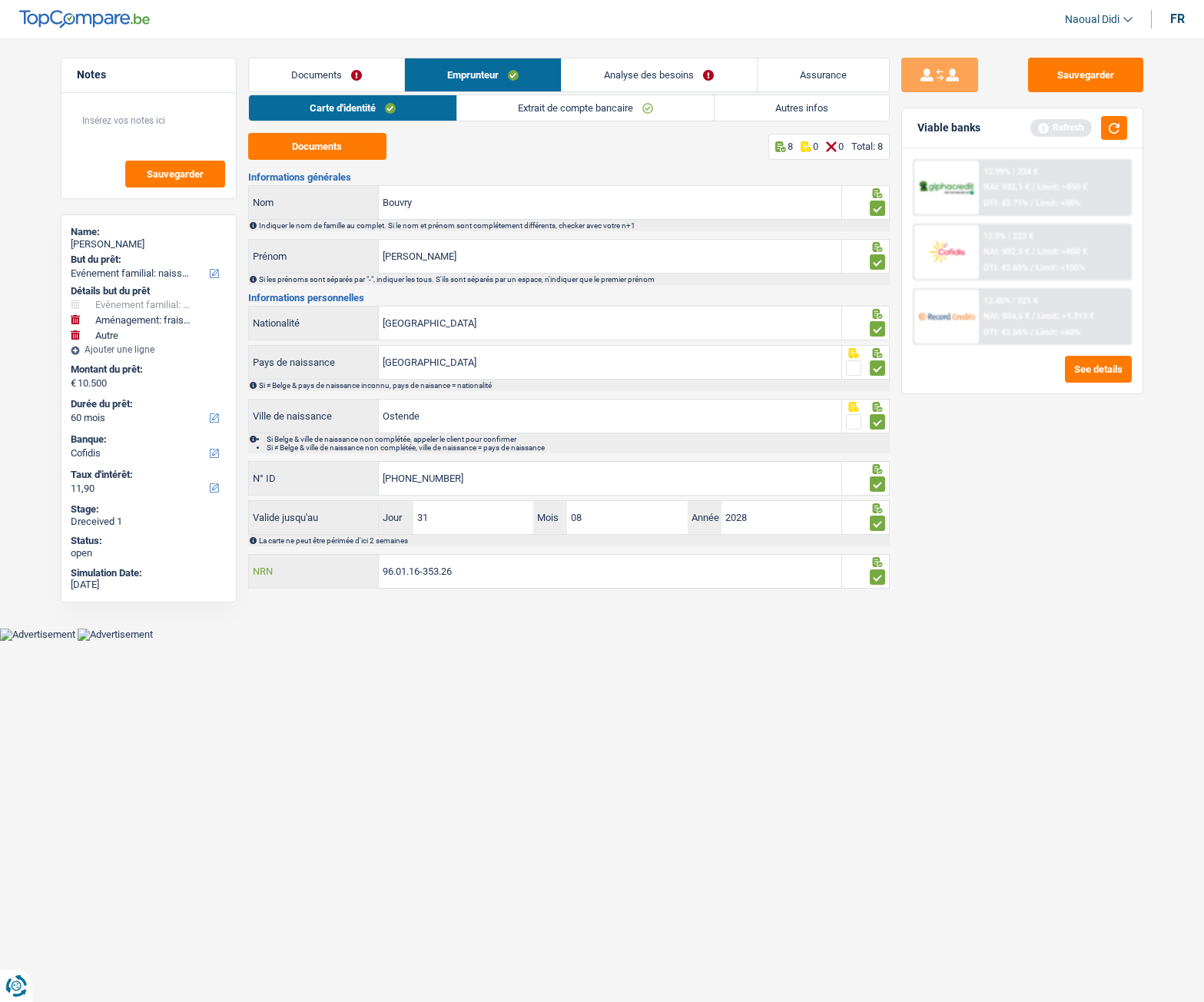
drag, startPoint x: 481, startPoint y: 570, endPoint x: 299, endPoint y: 519, distance: 189.0
click at [299, 519] on div "Informations générales Bouvry Nom Indiquer le nom de famille au complet. Si le …" at bounding box center [569, 381] width 642 height 419
click at [1120, 125] on button "button" at bounding box center [1114, 127] width 26 height 24
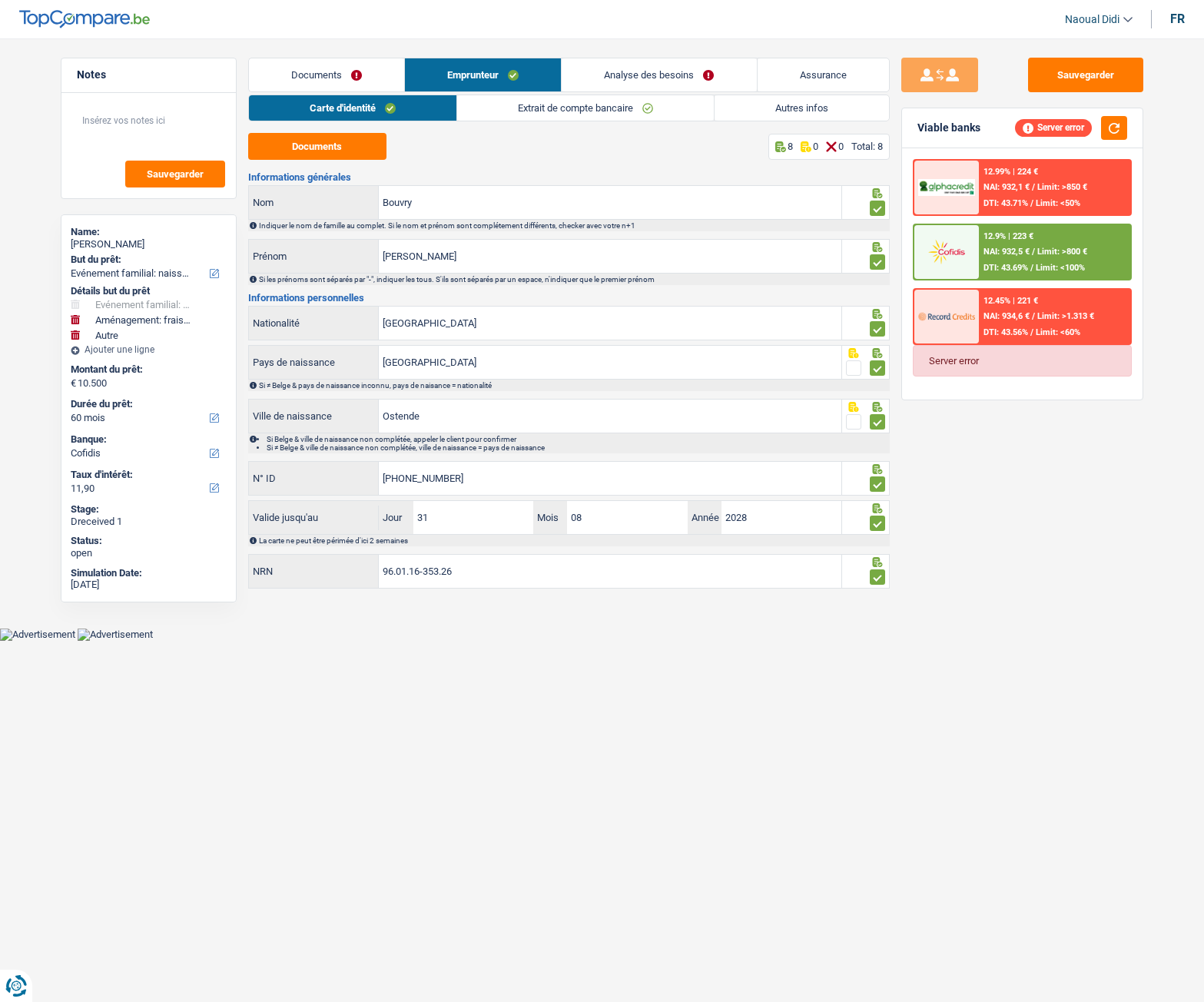
click at [952, 474] on div "Sauvegarder Viable banks Server error 12.99% | 224 € NAI: 932,1 € / Limit: >850…" at bounding box center [1022, 515] width 266 height 916
click at [1105, 125] on button "button" at bounding box center [1114, 127] width 26 height 24
click at [657, 83] on link "Analyse des besoins" at bounding box center [658, 75] width 194 height 33
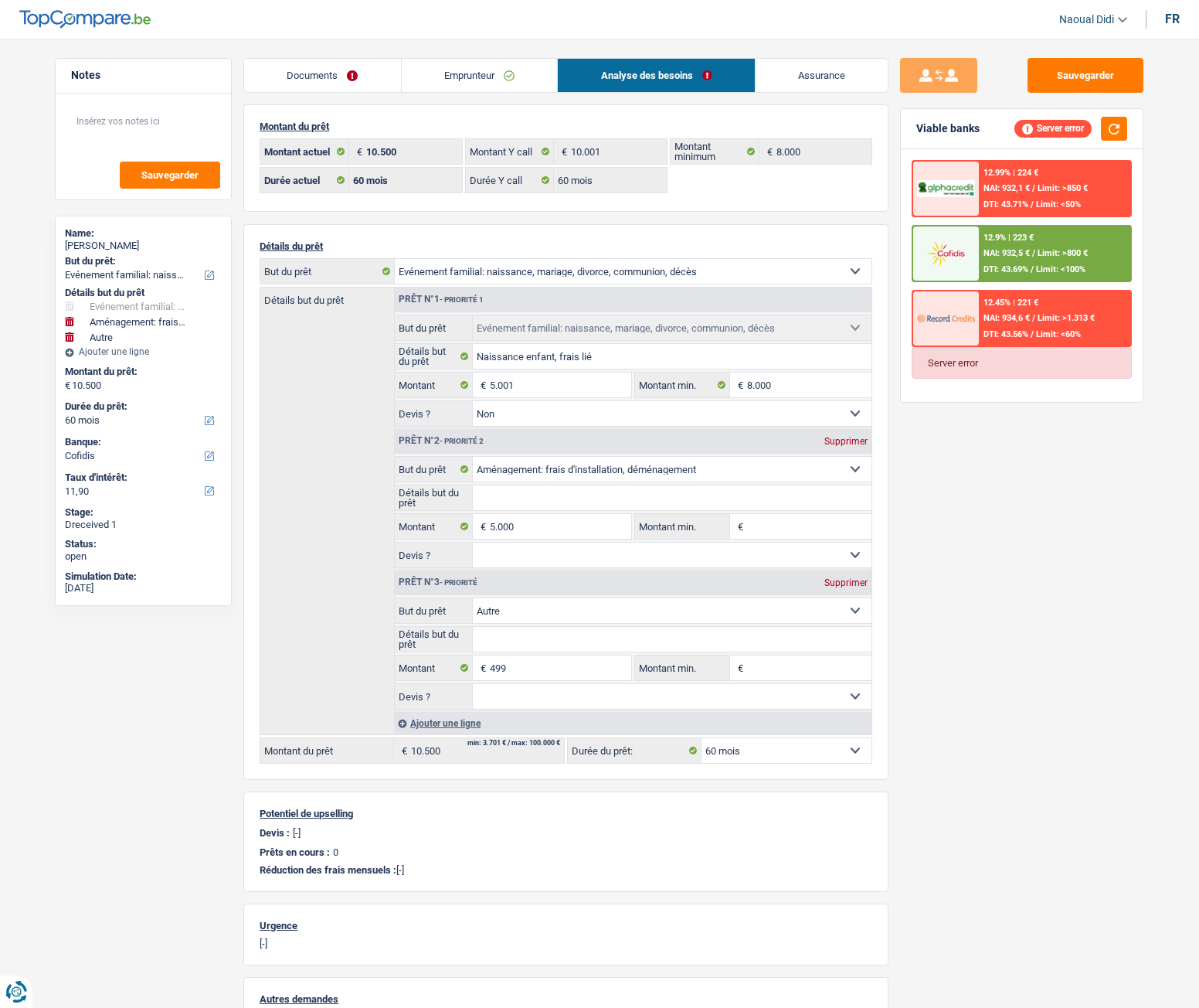
click at [451, 80] on link "Emprunteur" at bounding box center [480, 76] width 156 height 33
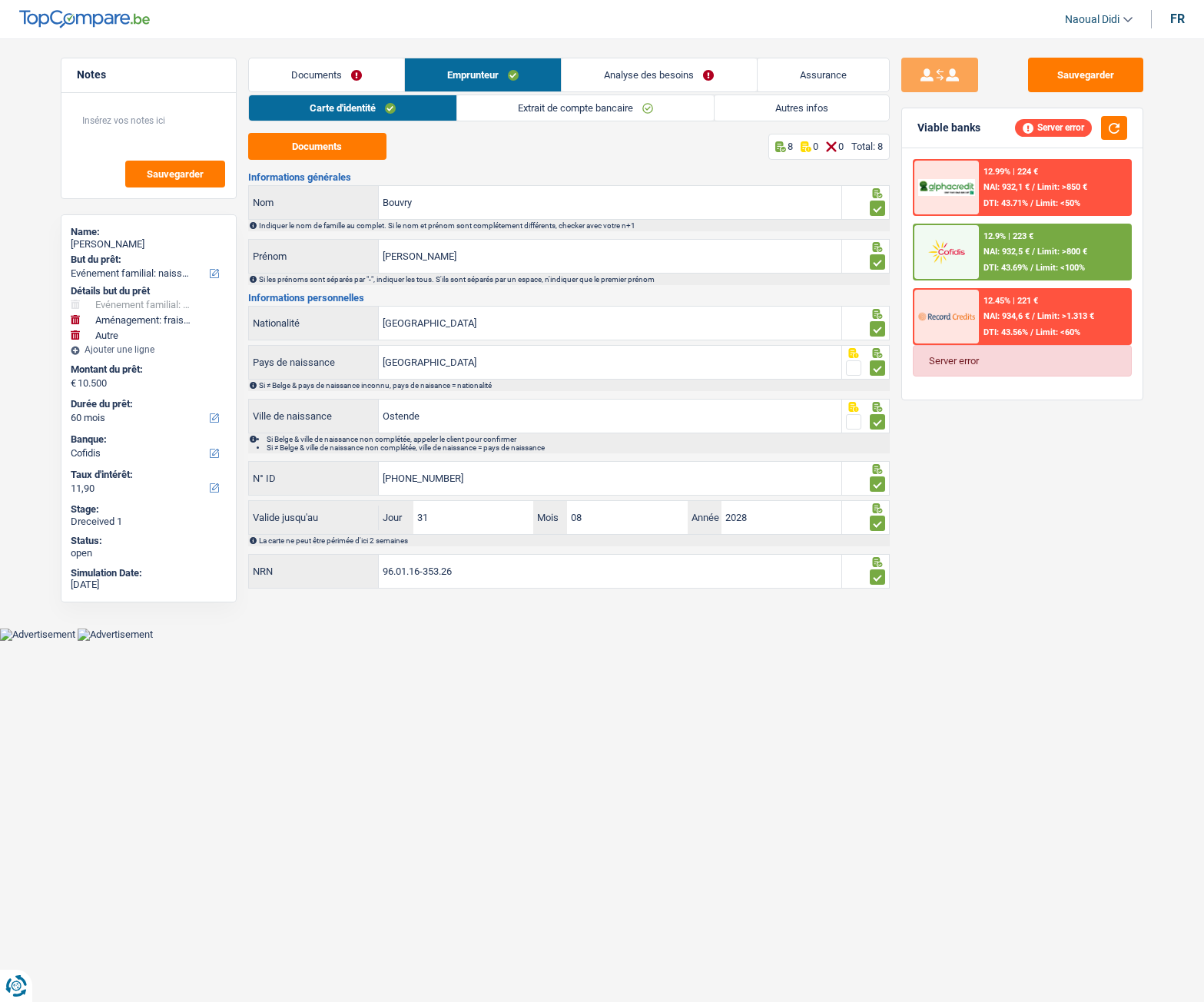
click at [808, 120] on link "Autres infos" at bounding box center [801, 108] width 175 height 25
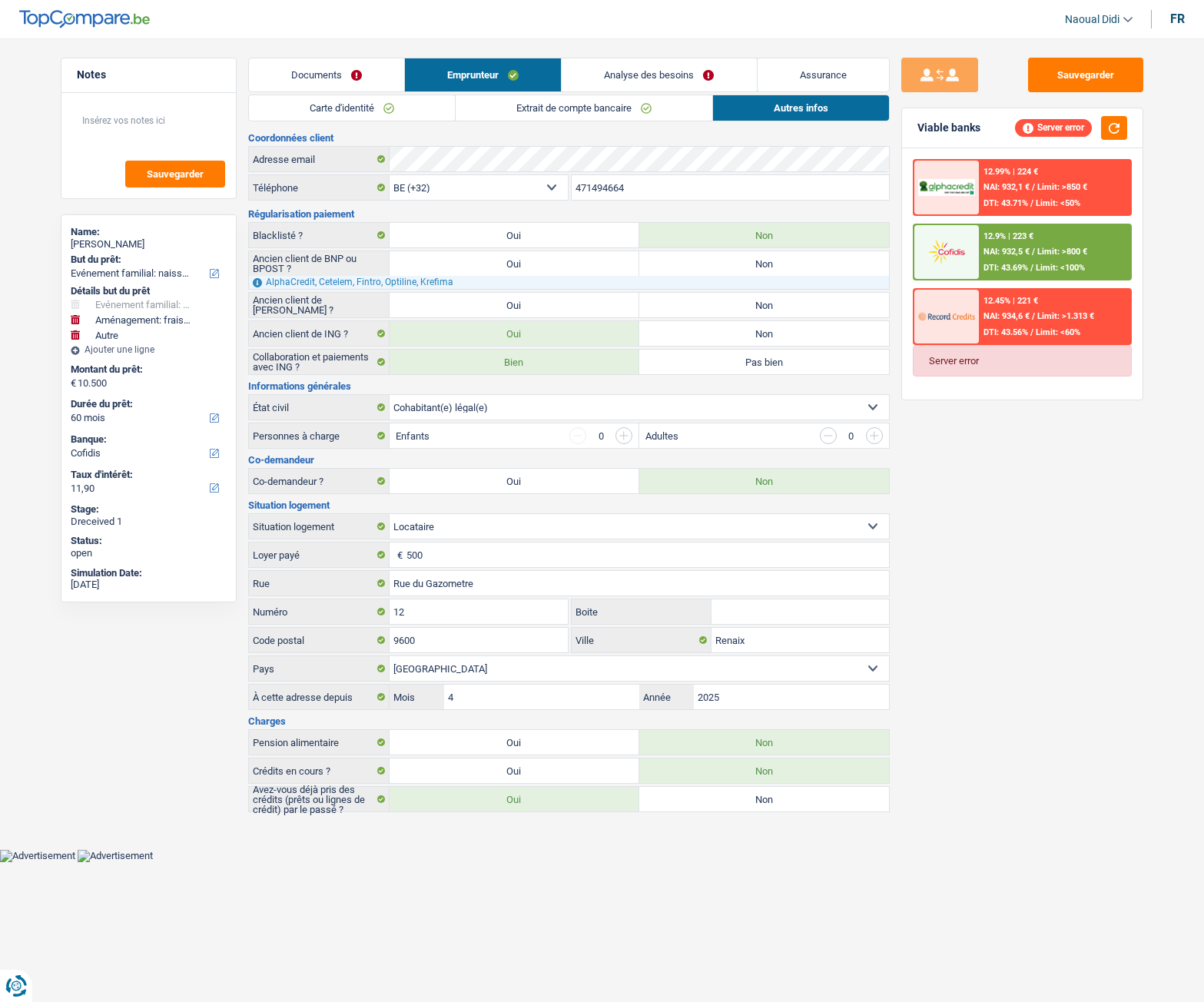
click at [663, 70] on link "Analyse des besoins" at bounding box center [658, 75] width 194 height 33
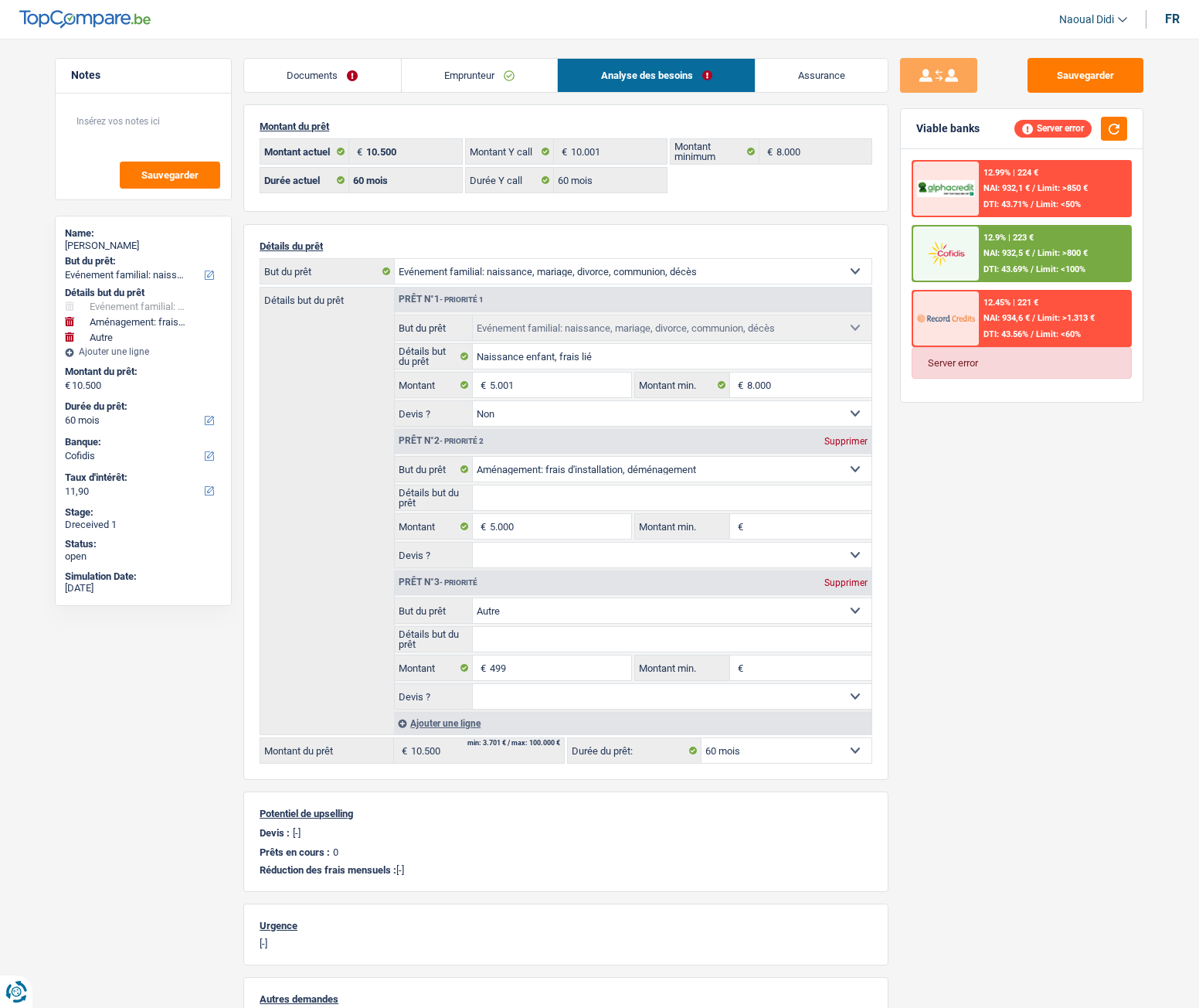
click at [434, 75] on link "Emprunteur" at bounding box center [480, 76] width 156 height 33
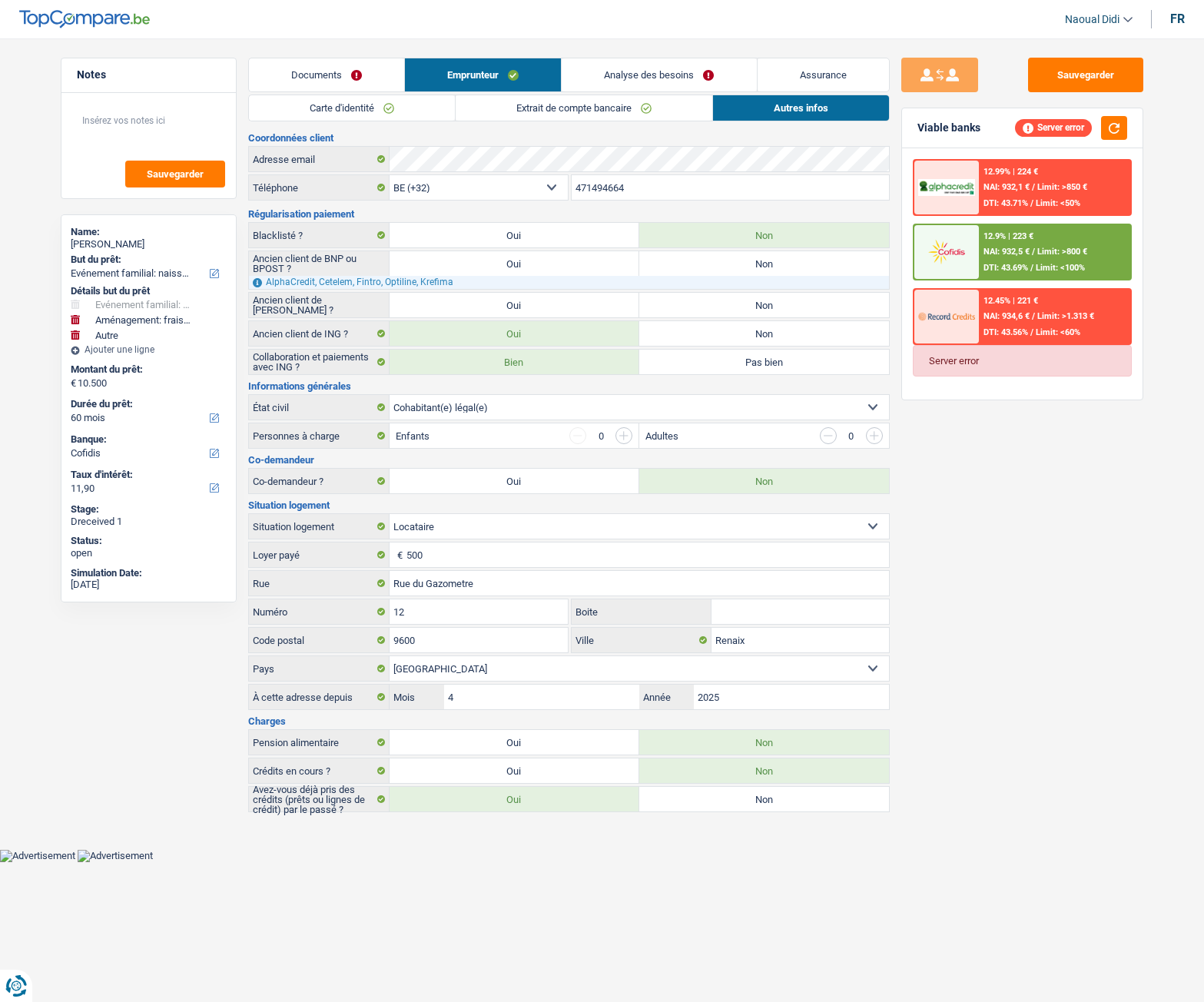
click at [645, 62] on link "Analyse des besoins" at bounding box center [658, 75] width 194 height 33
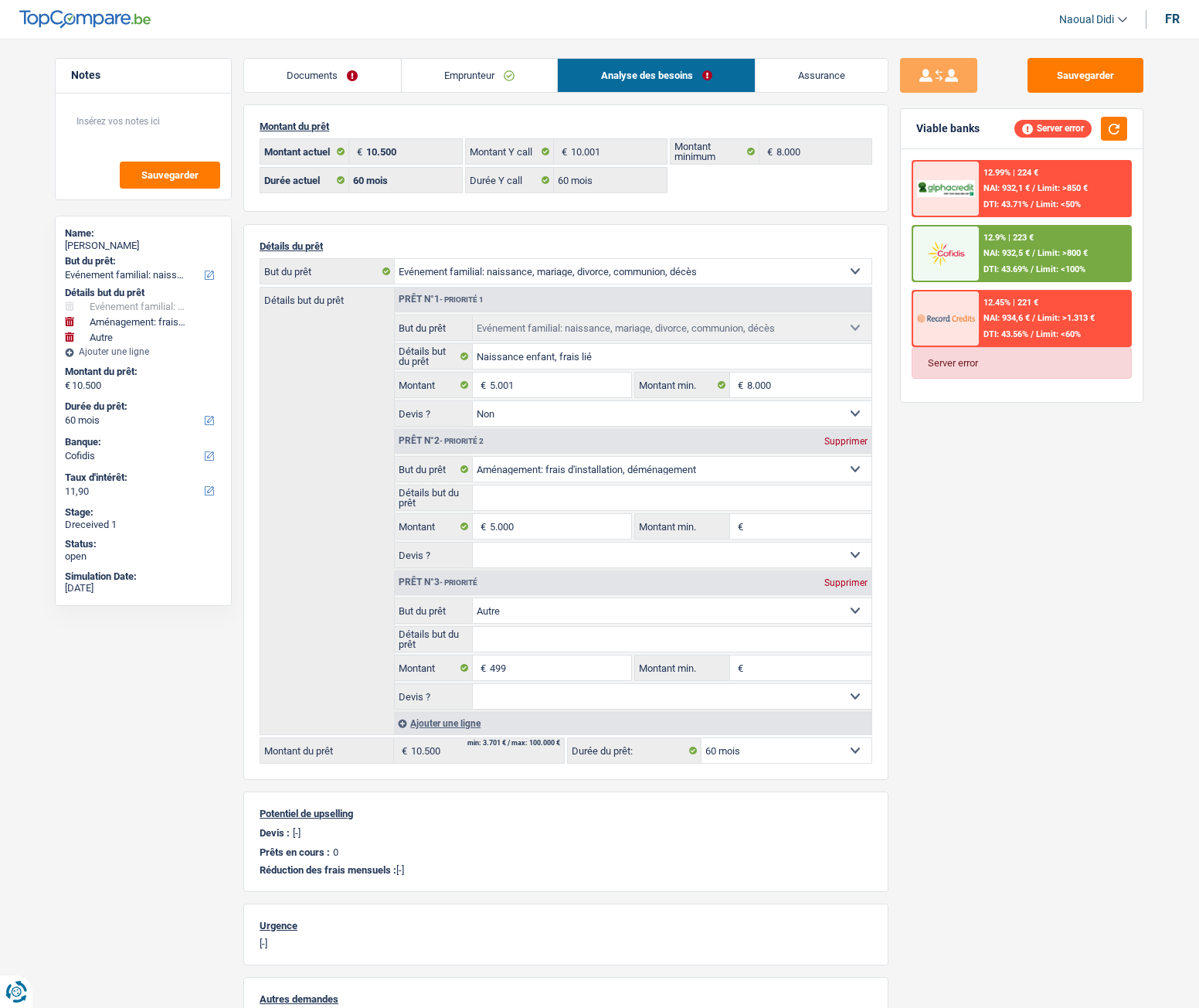
click at [450, 72] on link "Emprunteur" at bounding box center [480, 76] width 156 height 33
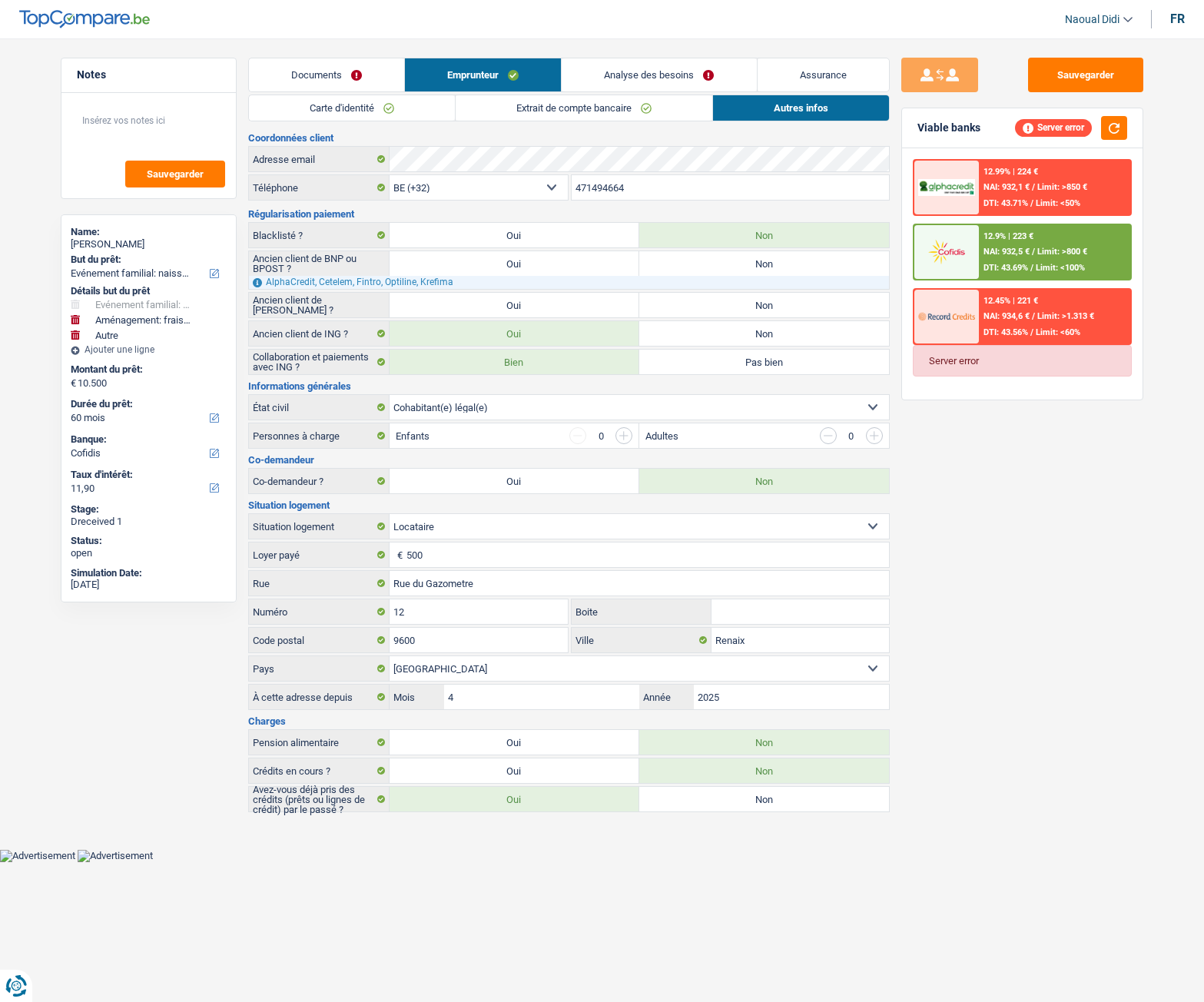
click at [646, 70] on link "Analyse des besoins" at bounding box center [658, 75] width 194 height 33
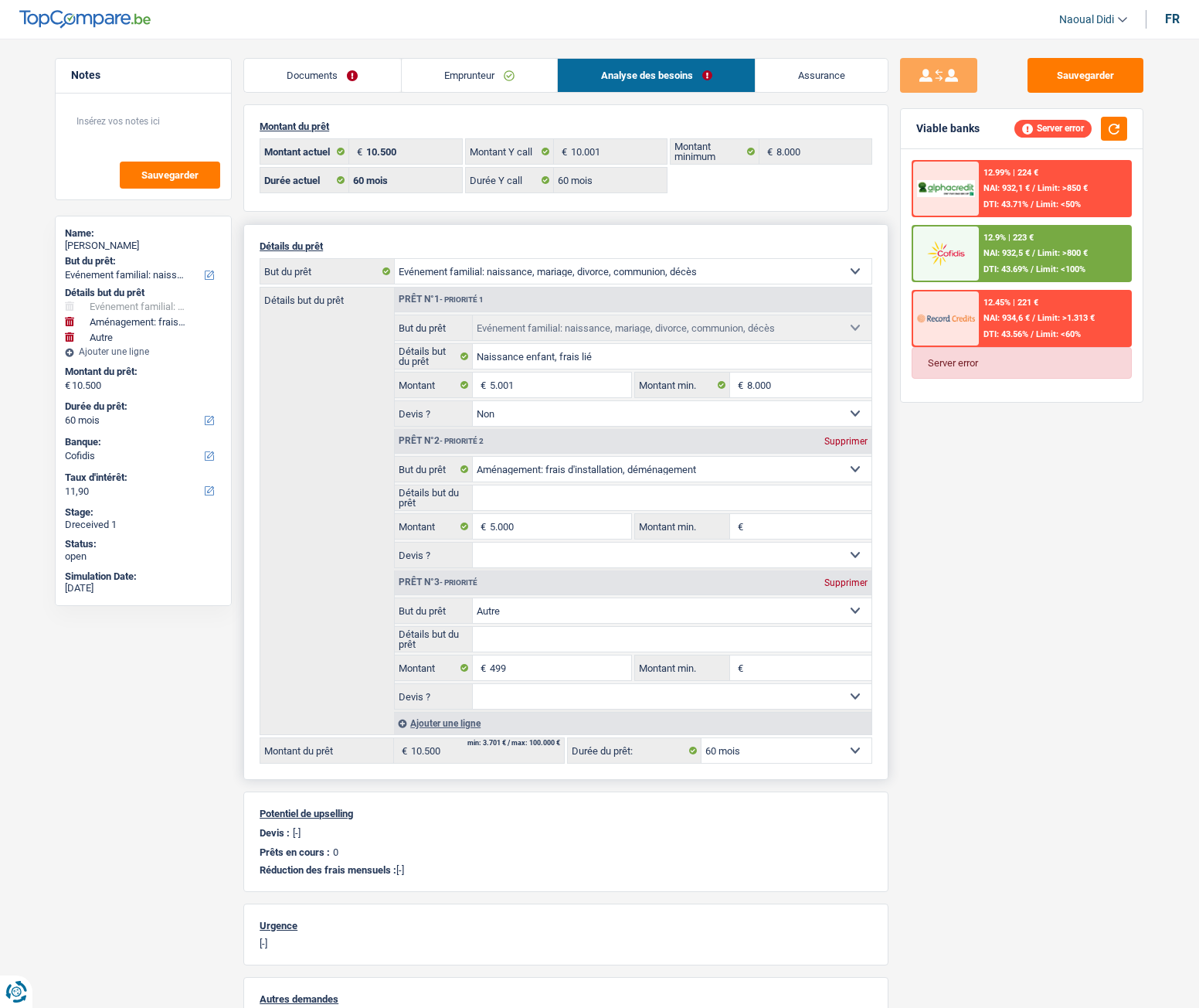
click at [788, 563] on select "12 mois 18 mois 24 mois 30 mois 36 mois 42 mois 48 mois 60 mois Sélectionner un…" at bounding box center [786, 750] width 170 height 24
click at [856, 563] on div "Supprimer" at bounding box center [846, 583] width 51 height 10
type input "10.001"
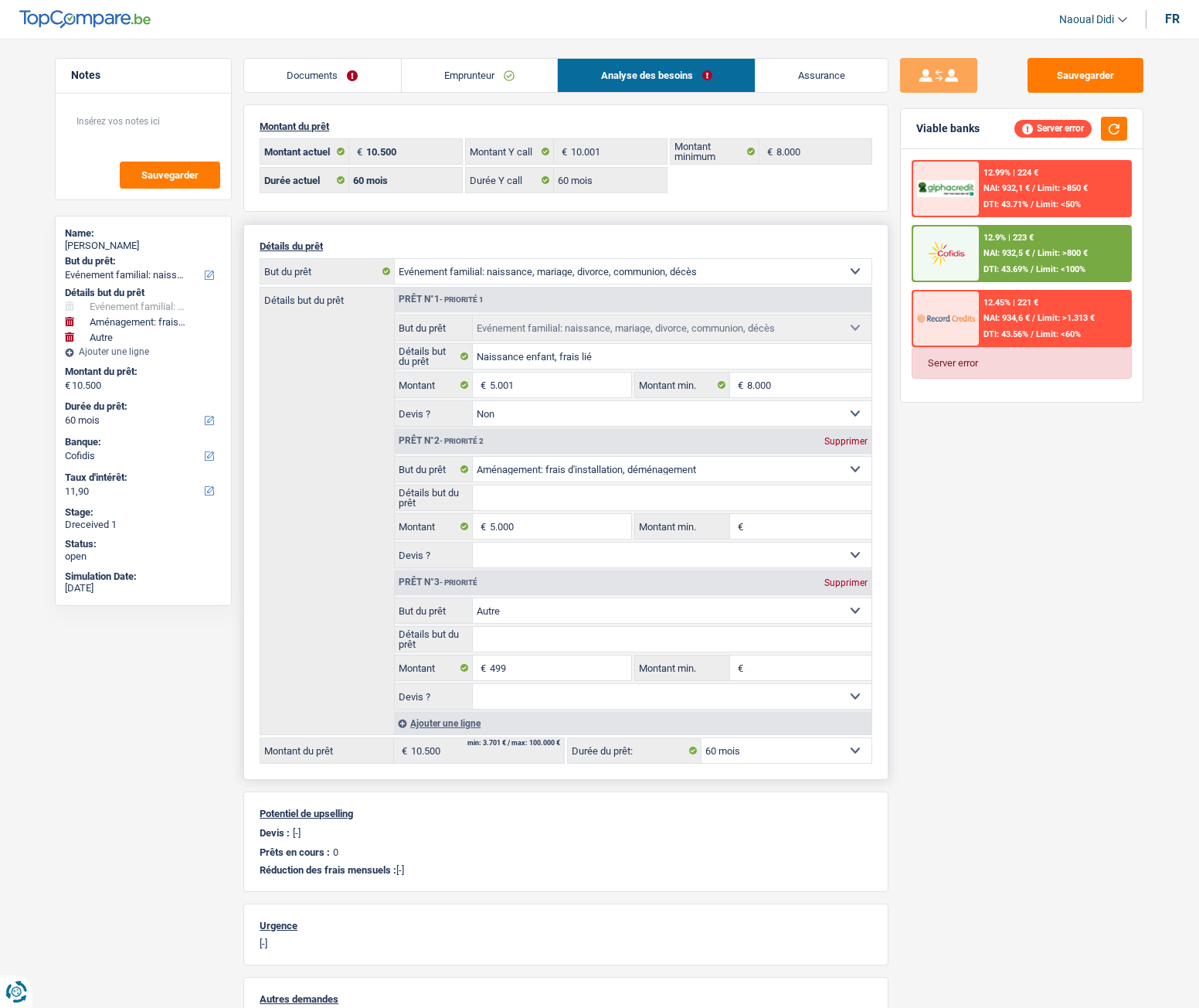
type input "10.001"
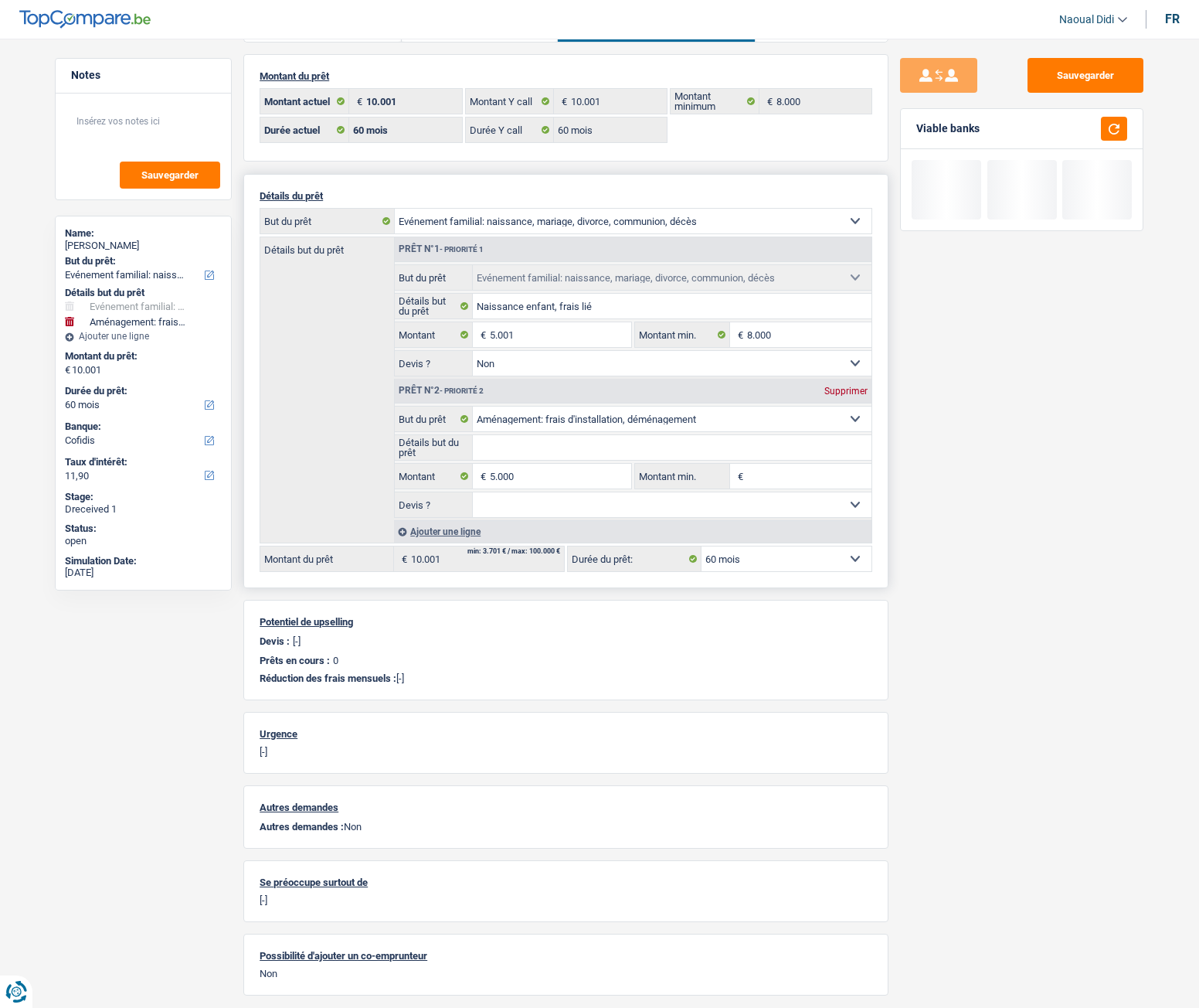
scroll to position [78, 0]
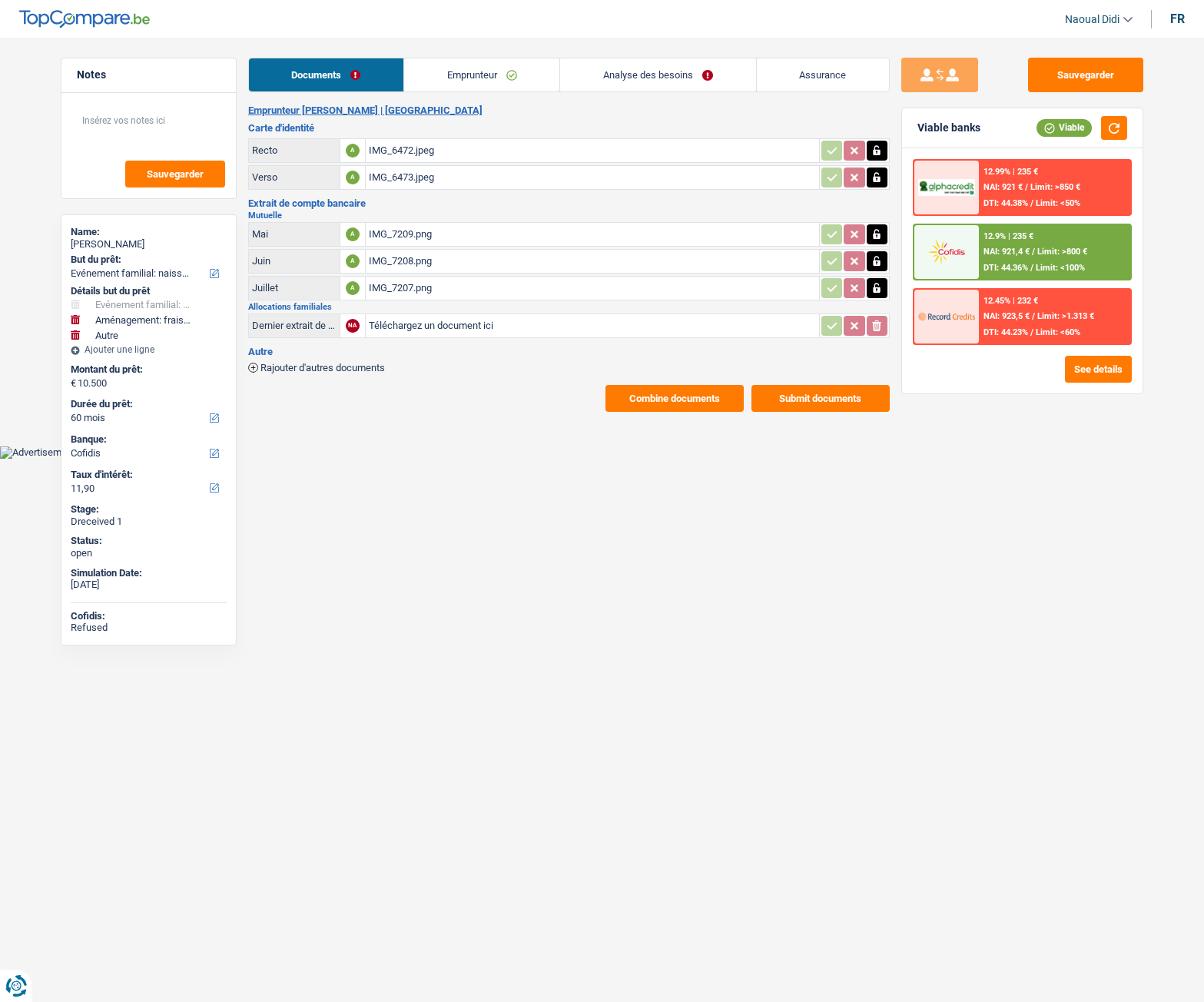
select select "familyEvent"
select select "movingOrInstallation"
select select "other"
select select "60"
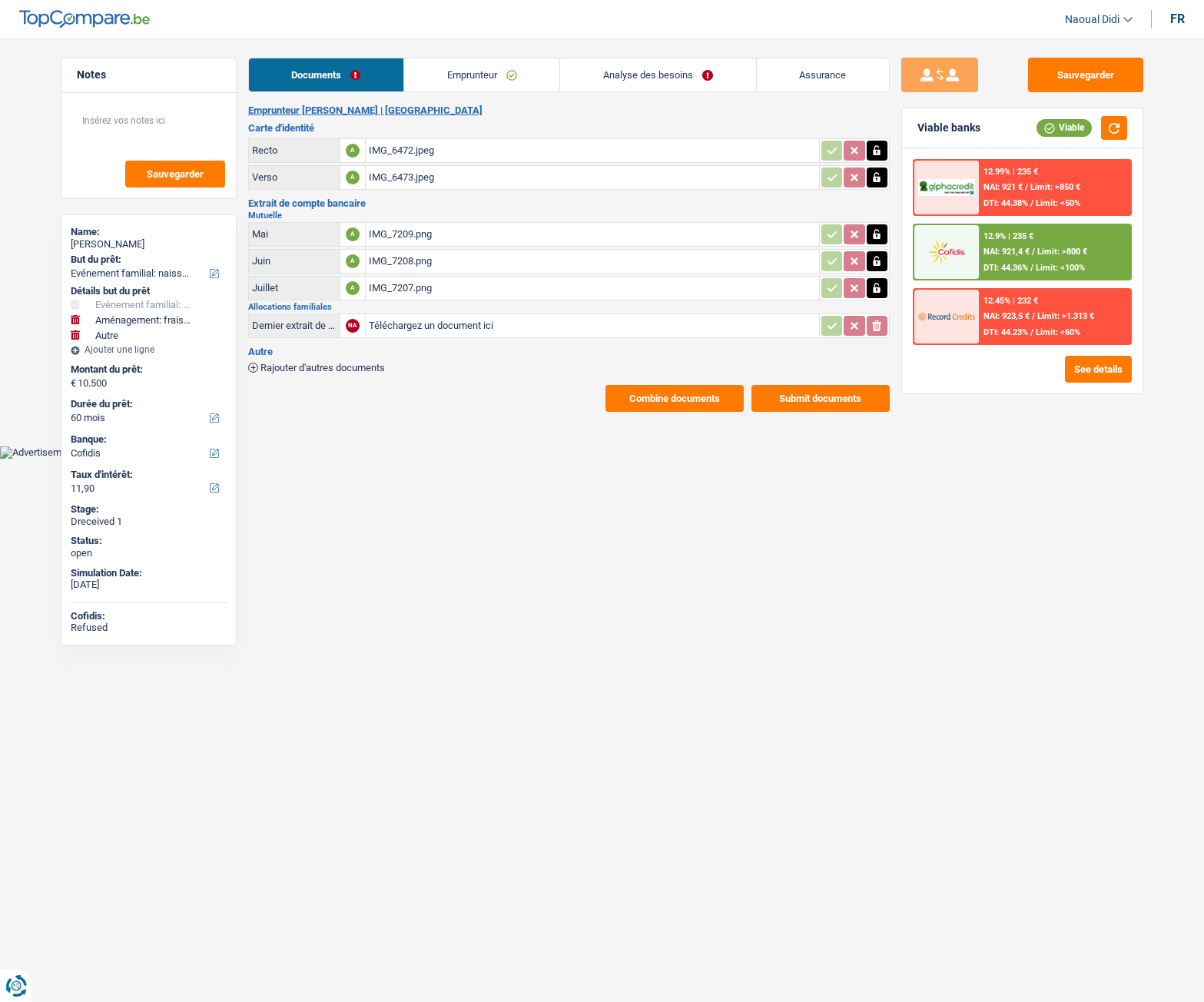
select select "cofidis"
click at [1098, 377] on button "See details" at bounding box center [1098, 370] width 67 height 27
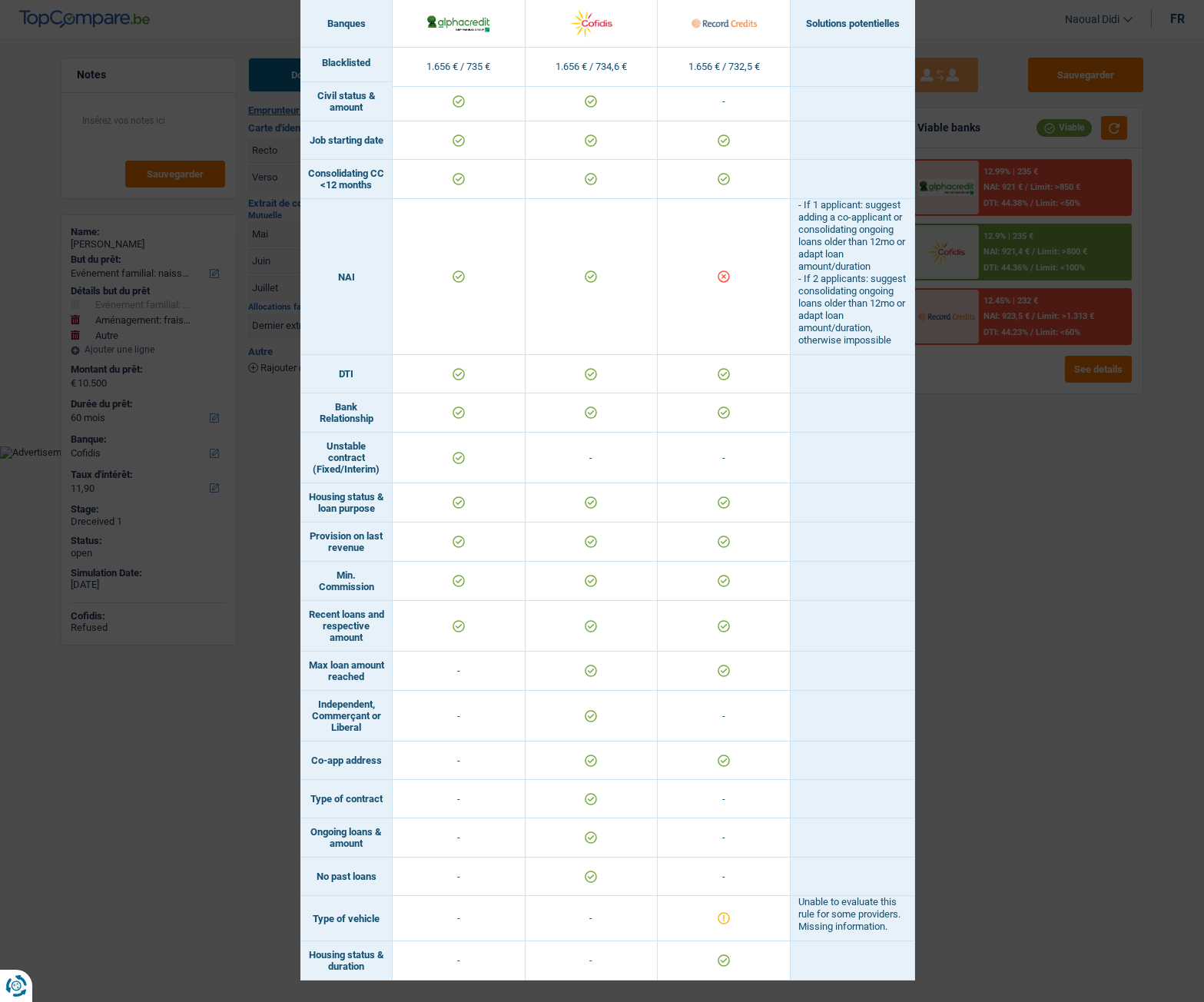
scroll to position [691, 0]
click at [1041, 739] on div "Banks conditions × Banques Solutions potentielles Revenus / Charges 1.656 € / 7…" at bounding box center [602, 501] width 1204 height 1002
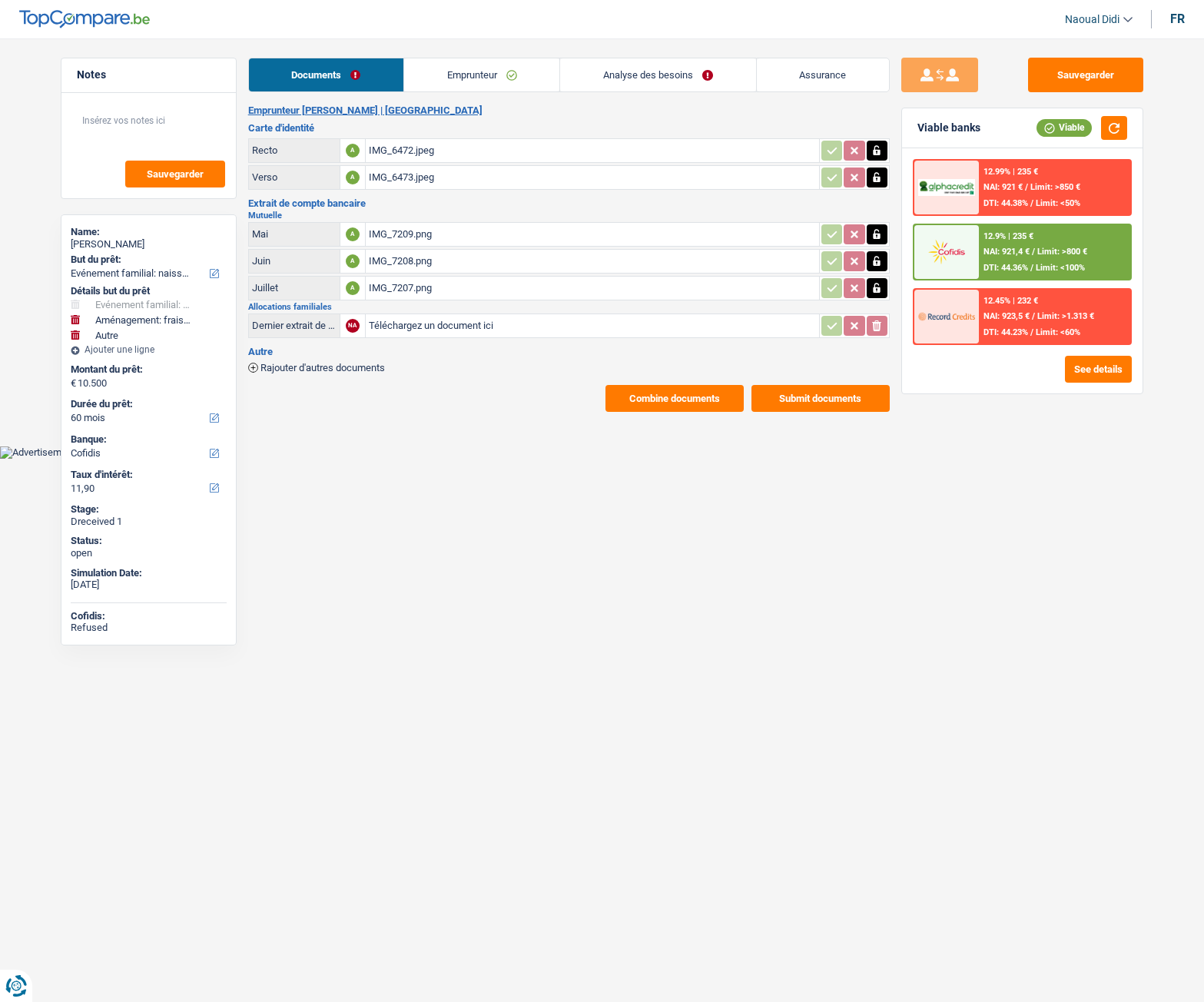
click at [471, 77] on link "Emprunteur" at bounding box center [482, 75] width 155 height 33
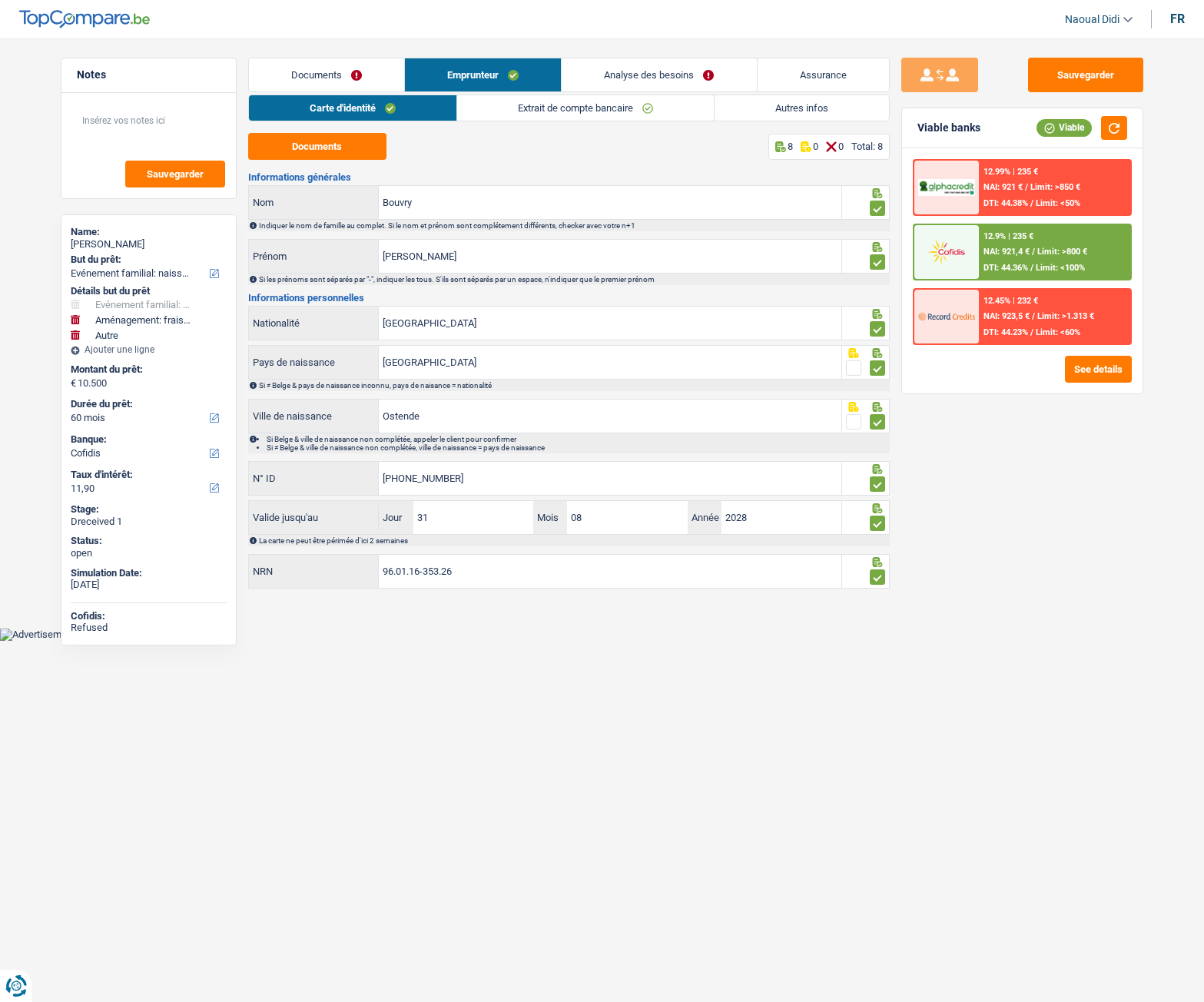
click at [642, 78] on link "Analyse des besoins" at bounding box center [658, 75] width 194 height 33
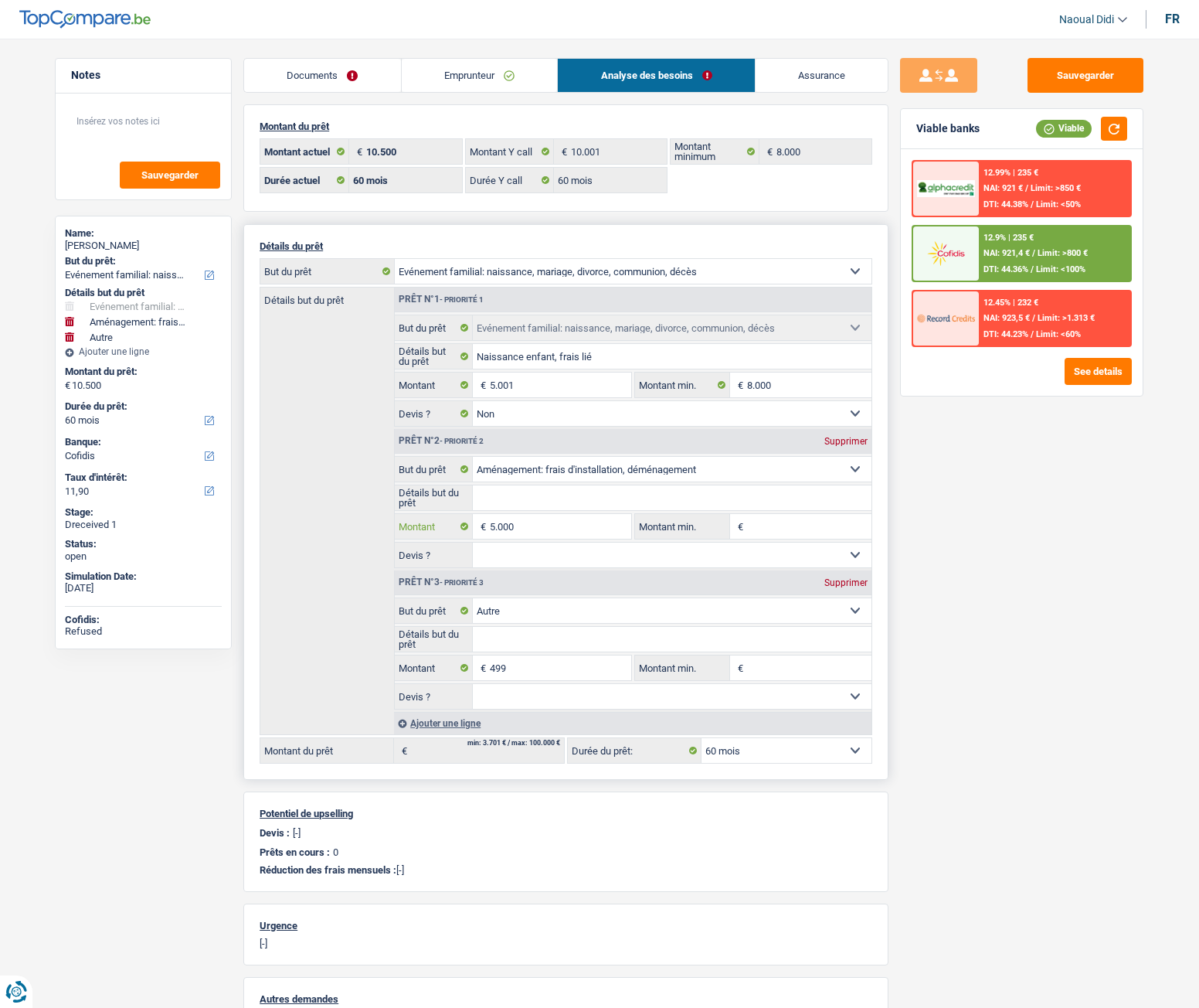
click at [518, 526] on input "5.000" at bounding box center [561, 525] width 142 height 24
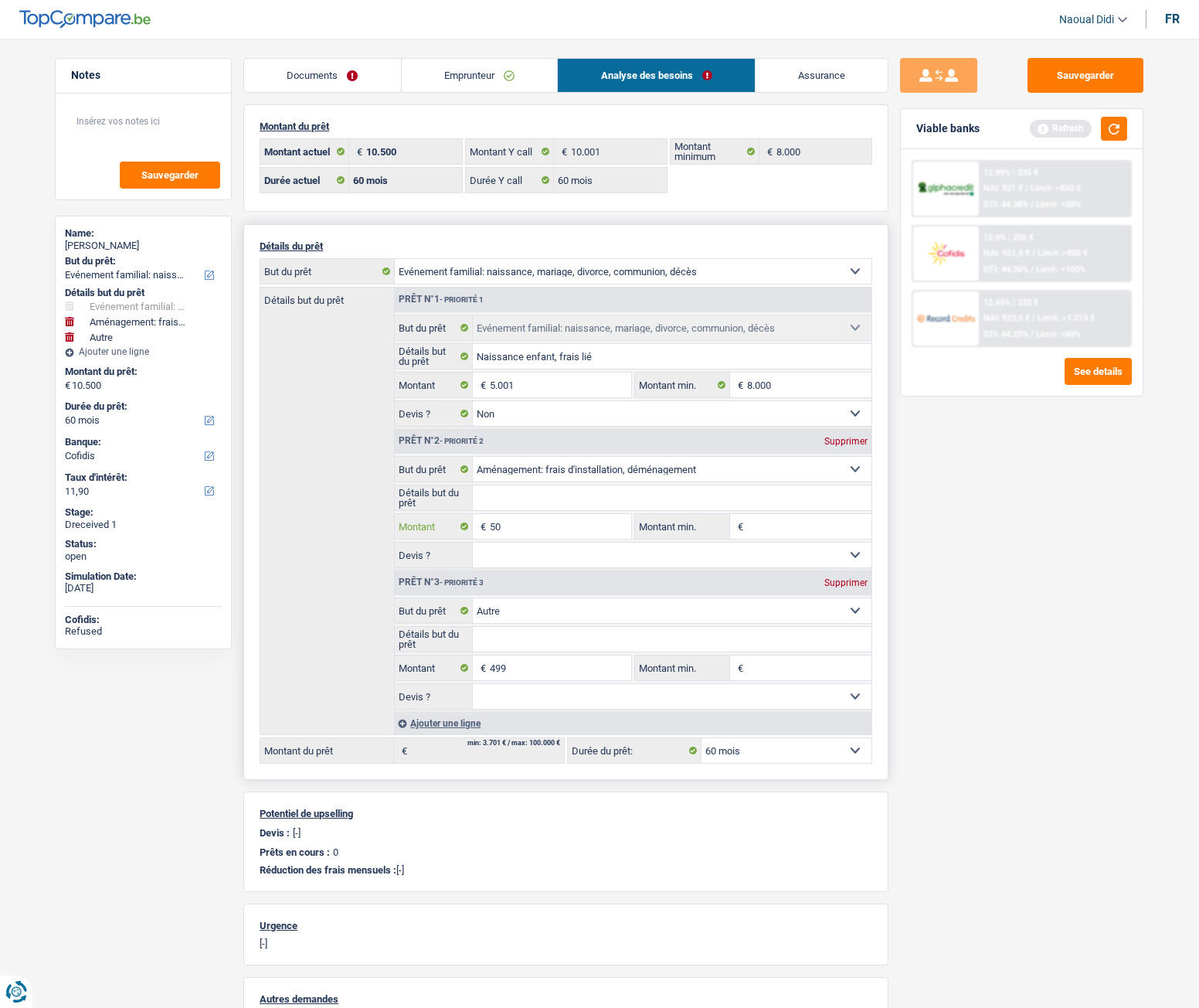
type input "5"
type input "2.000"
type input "7.500"
select select "42"
type input "7.500"
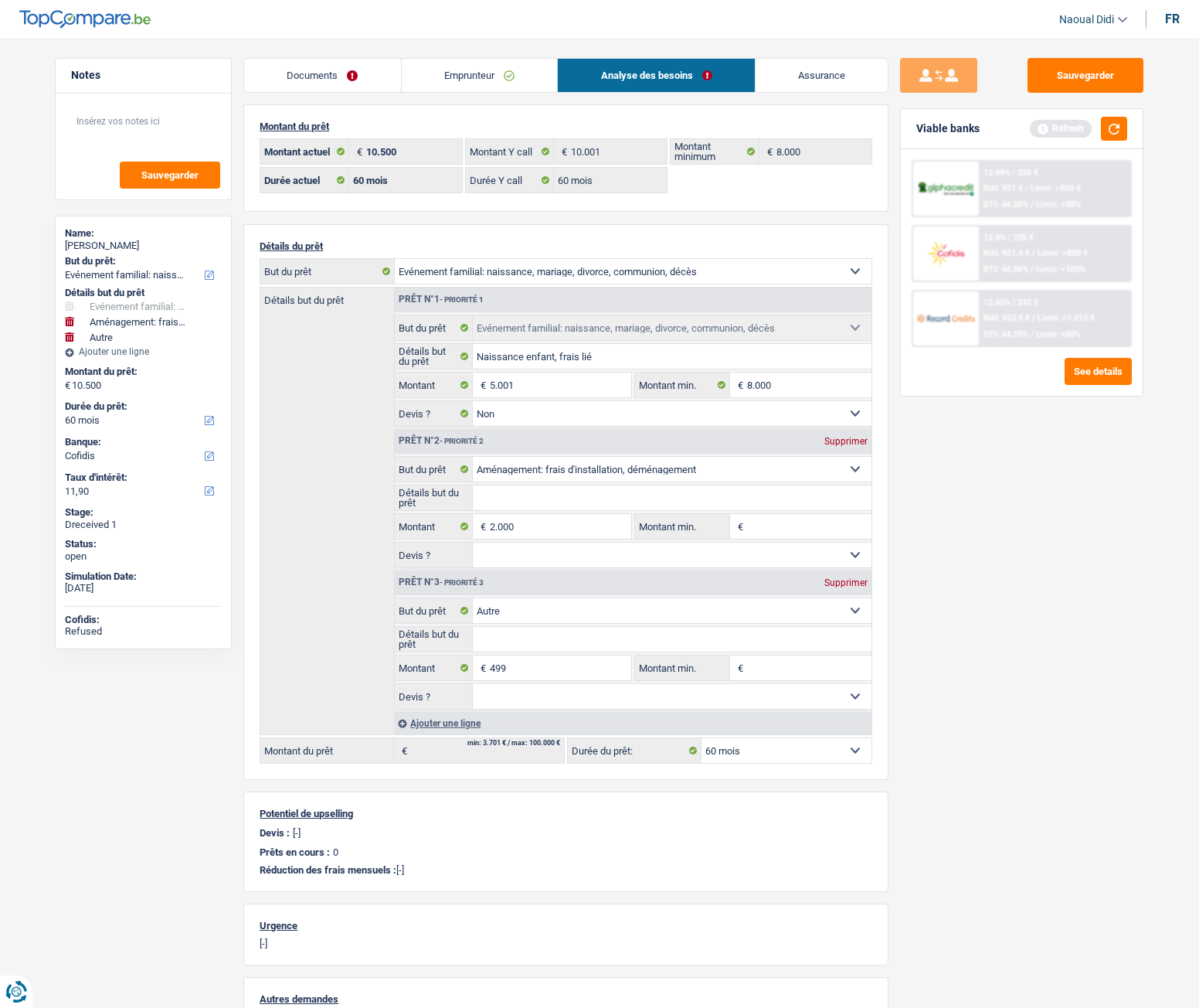
select select "42"
type input "7.500"
select select "42"
click at [985, 645] on div "Sauvegarder Viable banks Refresh 12.99% | 235 € NAI: 921 € / Limit: >850 € DTI:…" at bounding box center [1021, 519] width 267 height 922
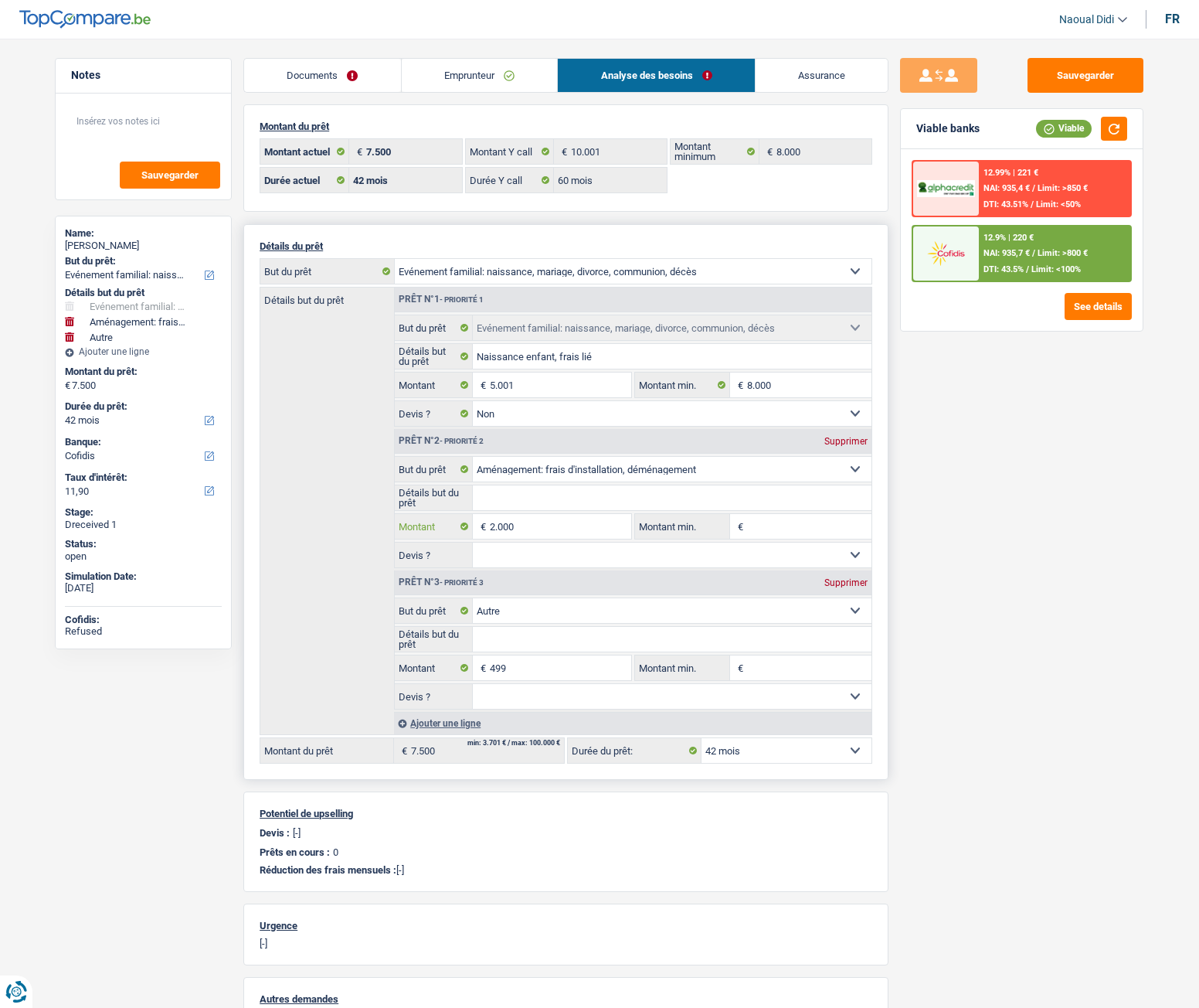
click at [533, 531] on input "2.000" at bounding box center [561, 525] width 142 height 24
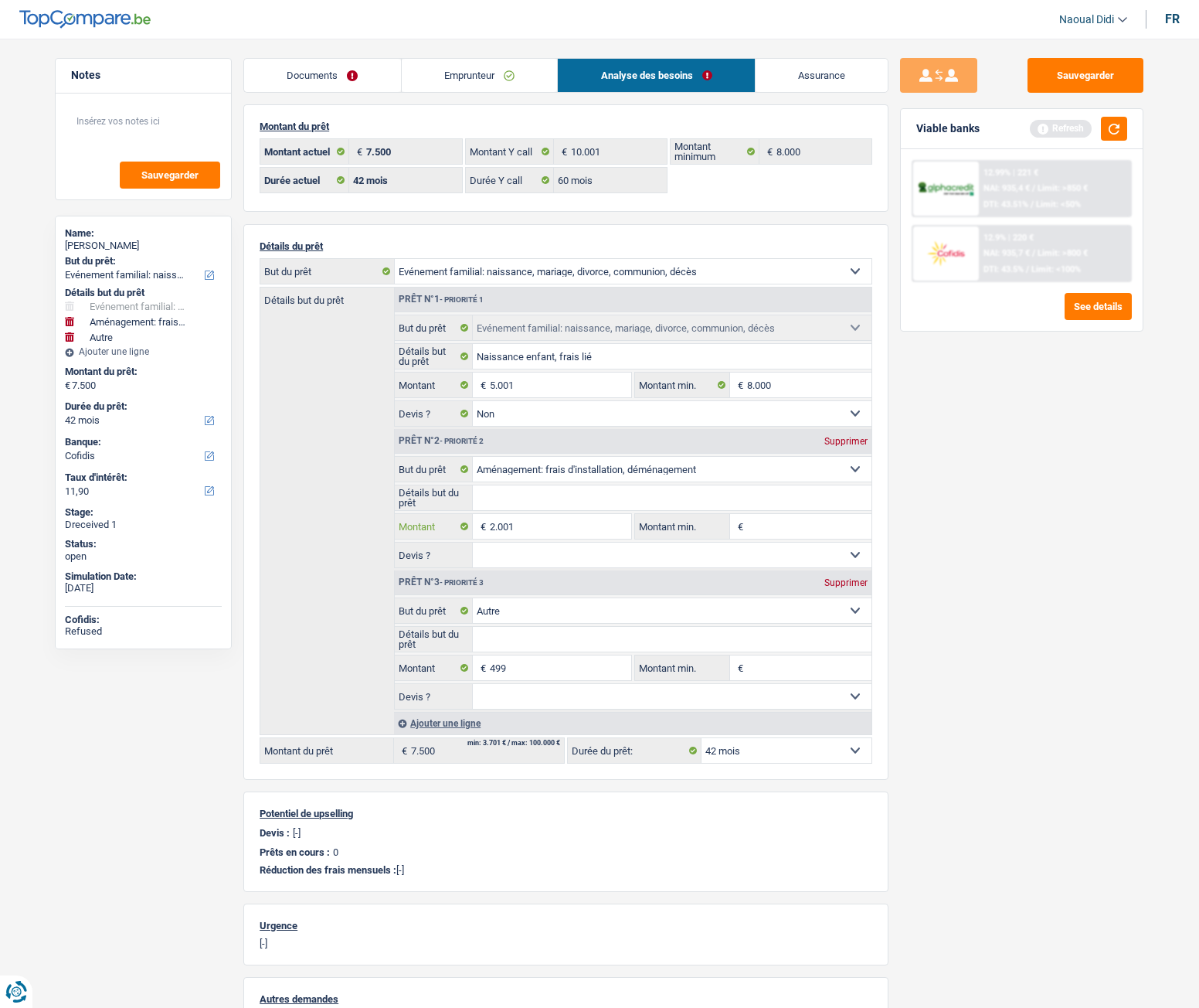
type input "2.001"
type input "7.501"
select select "48"
type input "7.501"
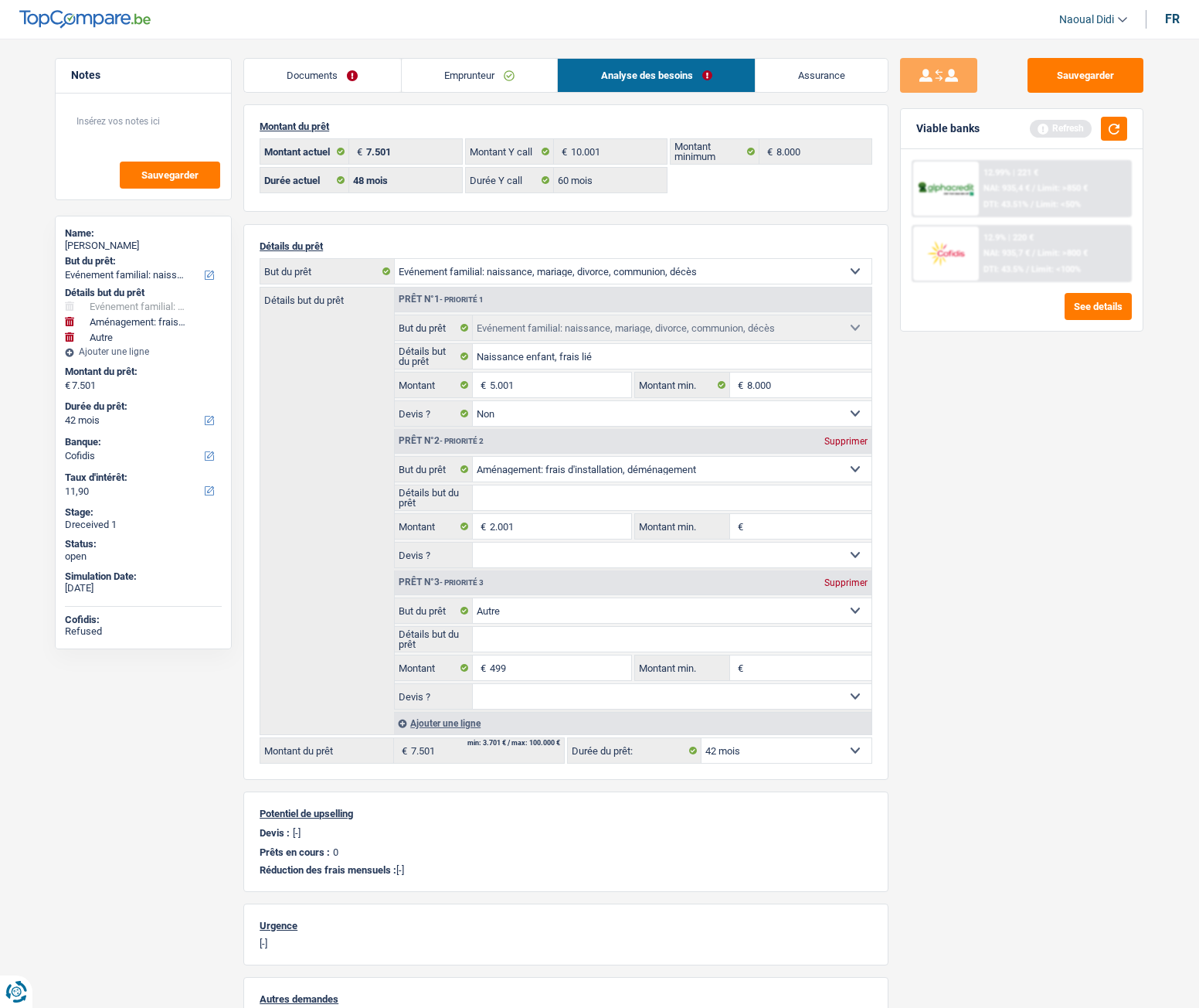
select select "48"
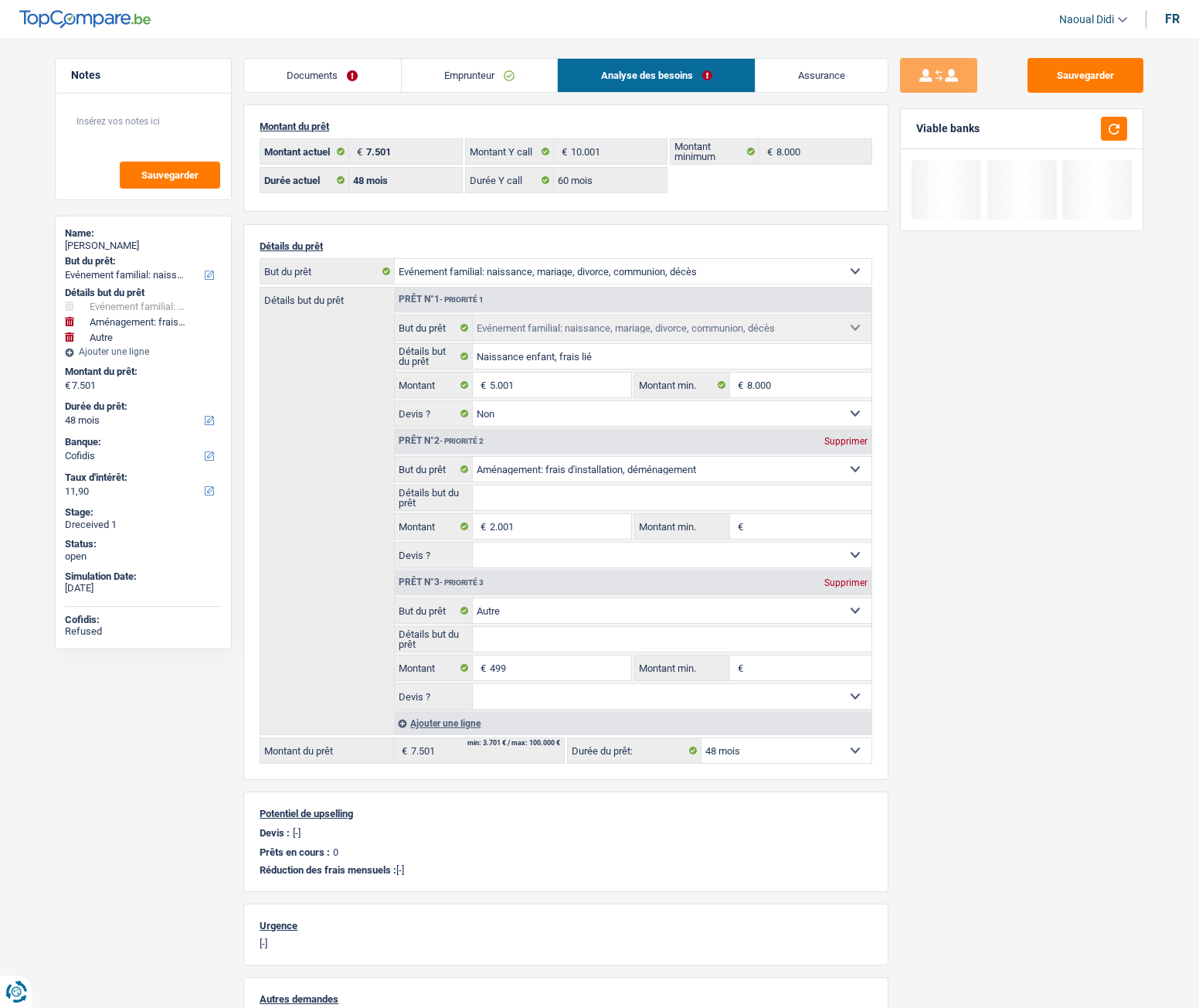
click at [960, 605] on div "Sauvegarder Viable banks" at bounding box center [1021, 519] width 267 height 922
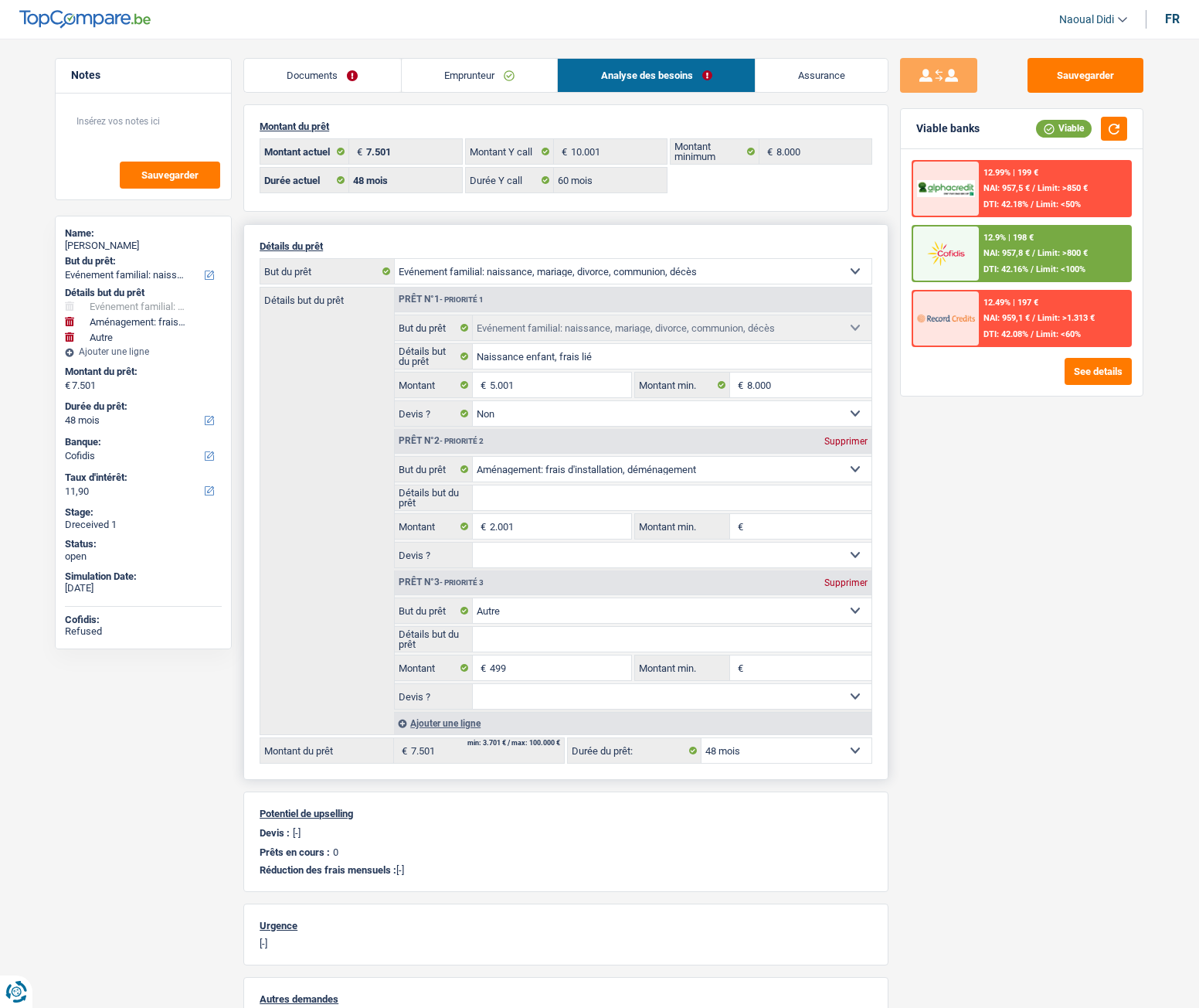
click at [850, 582] on div "Supprimer" at bounding box center [846, 583] width 51 height 10
type input "7.002"
select select "42"
type input "7.002"
select select "42"
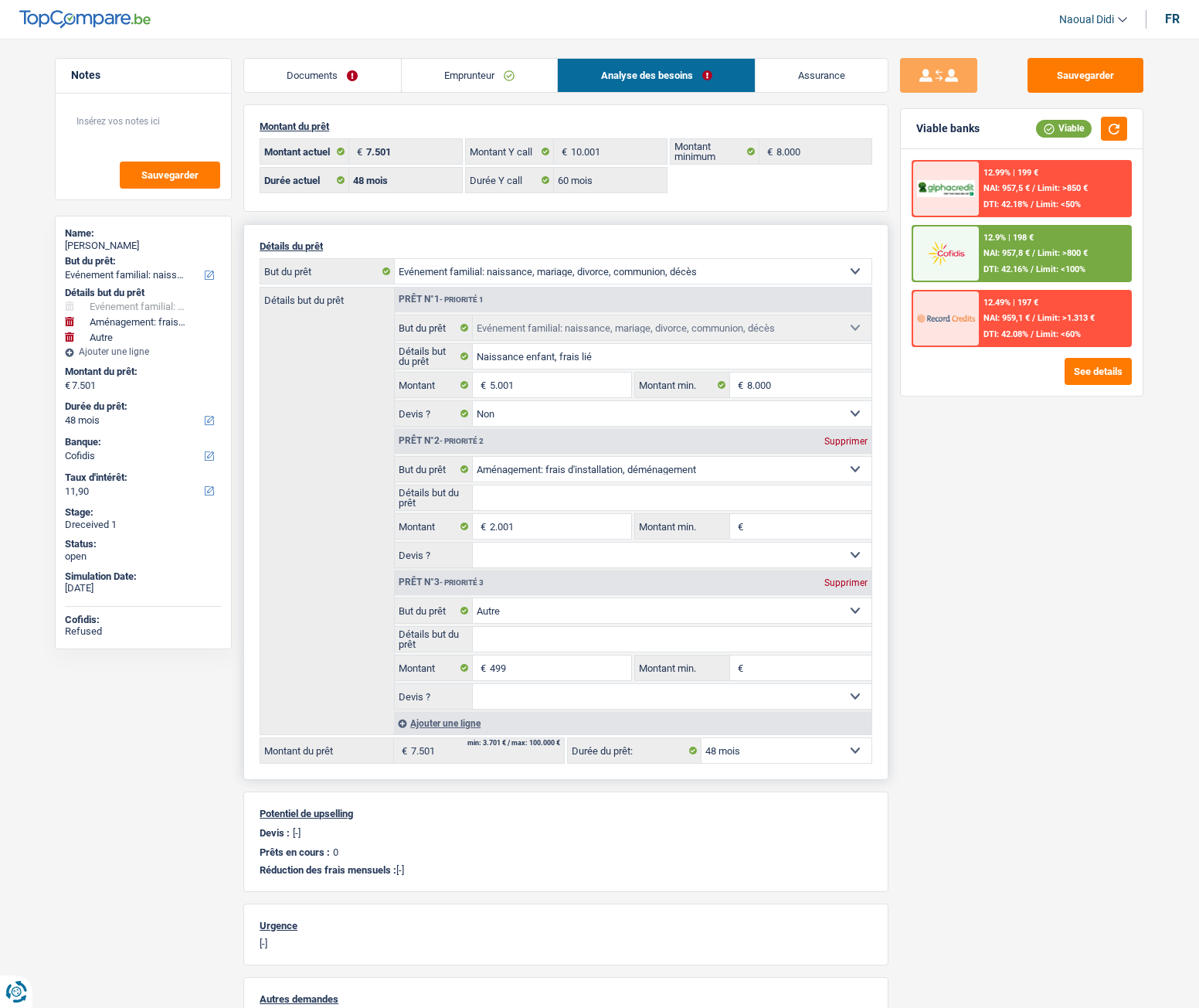
type input "7.002"
select select "42"
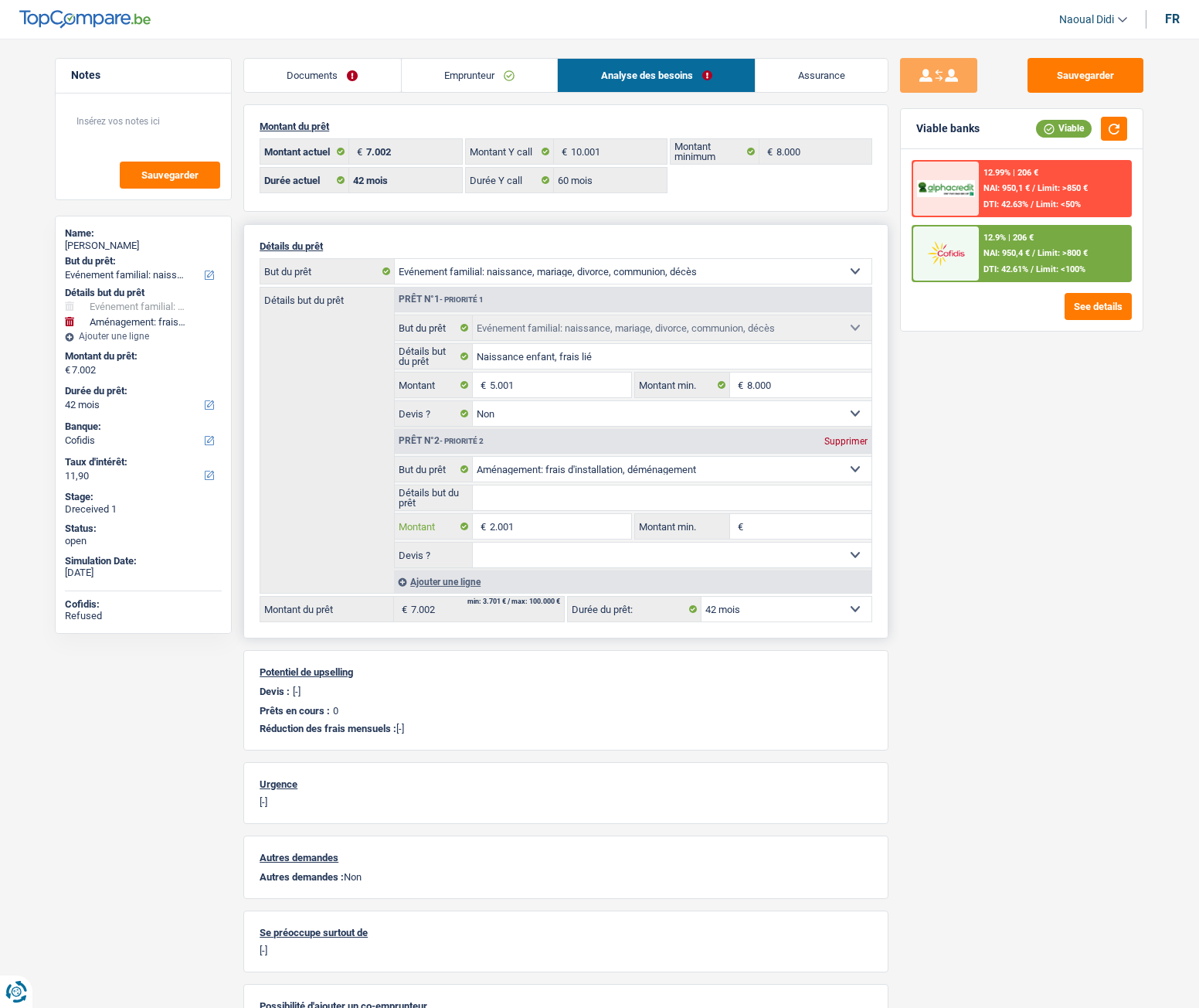
click at [539, 525] on input "2.001" at bounding box center [561, 525] width 142 height 24
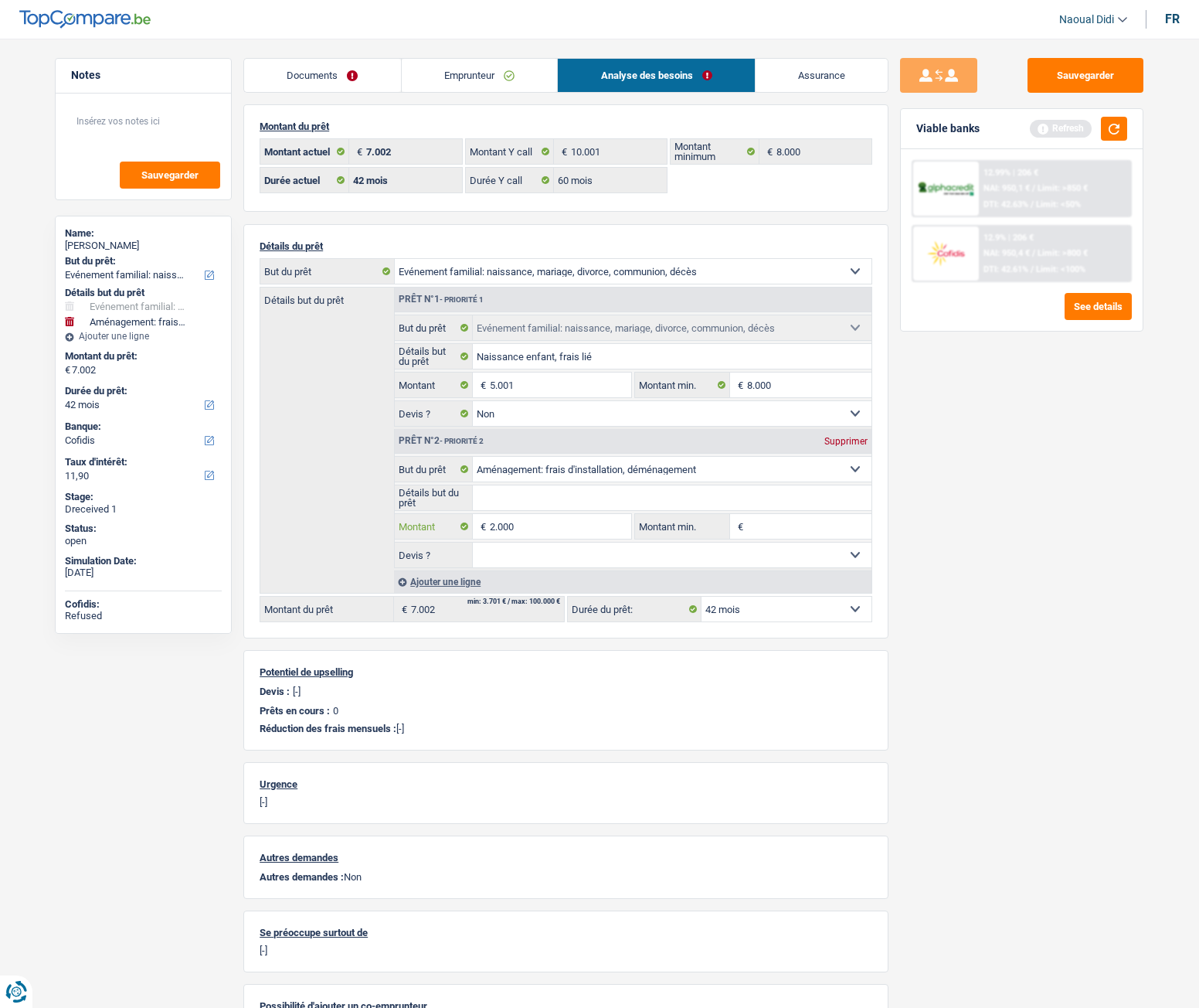
type input "2.000"
type input "7.001"
click at [1019, 661] on div "Sauvegarder Viable banks Refresh 12.99% | 206 € NAI: 950,1 € / Limit: >850 € DT…" at bounding box center [1021, 519] width 267 height 922
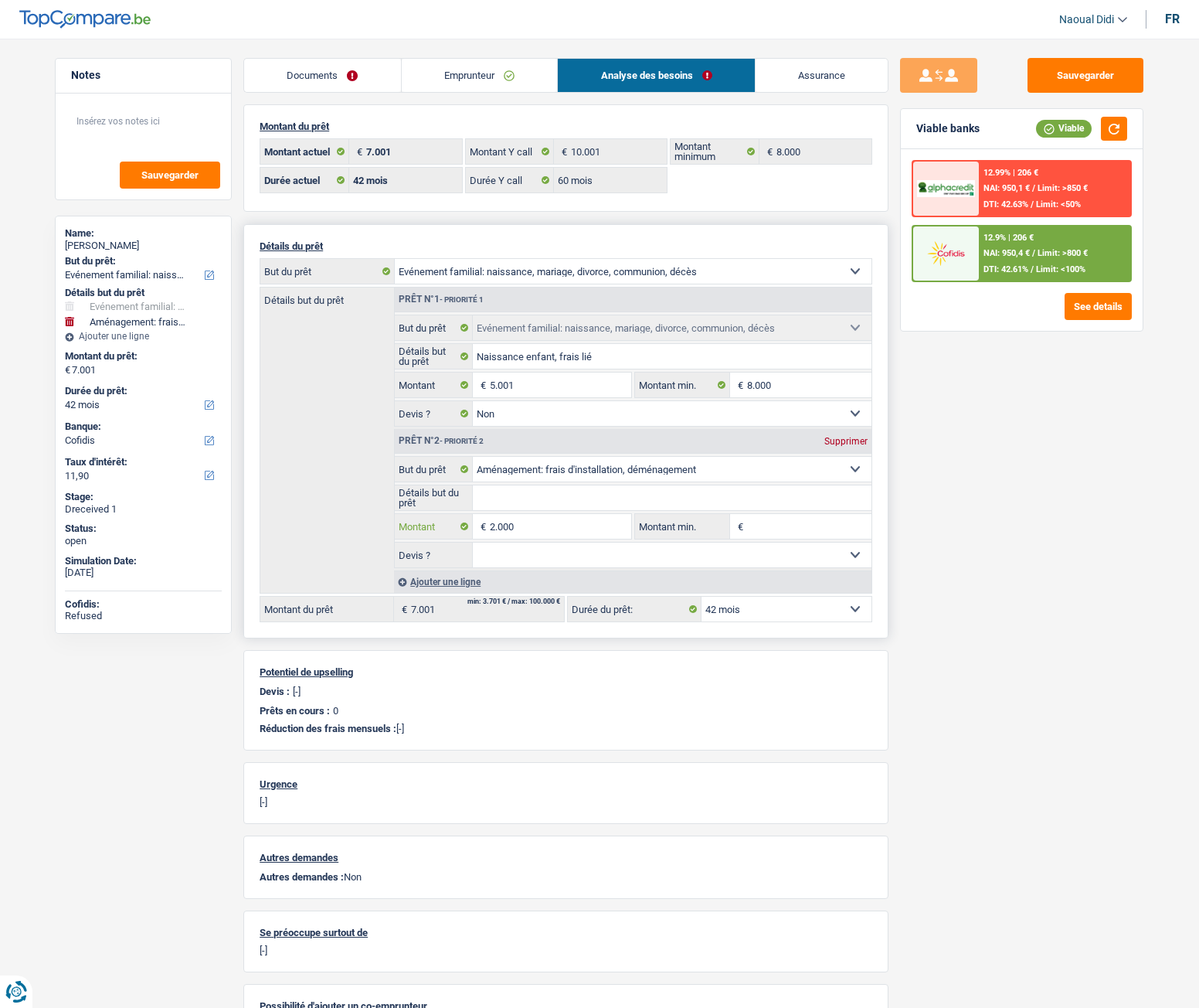
click at [546, 522] on input "2.000" at bounding box center [561, 525] width 142 height 24
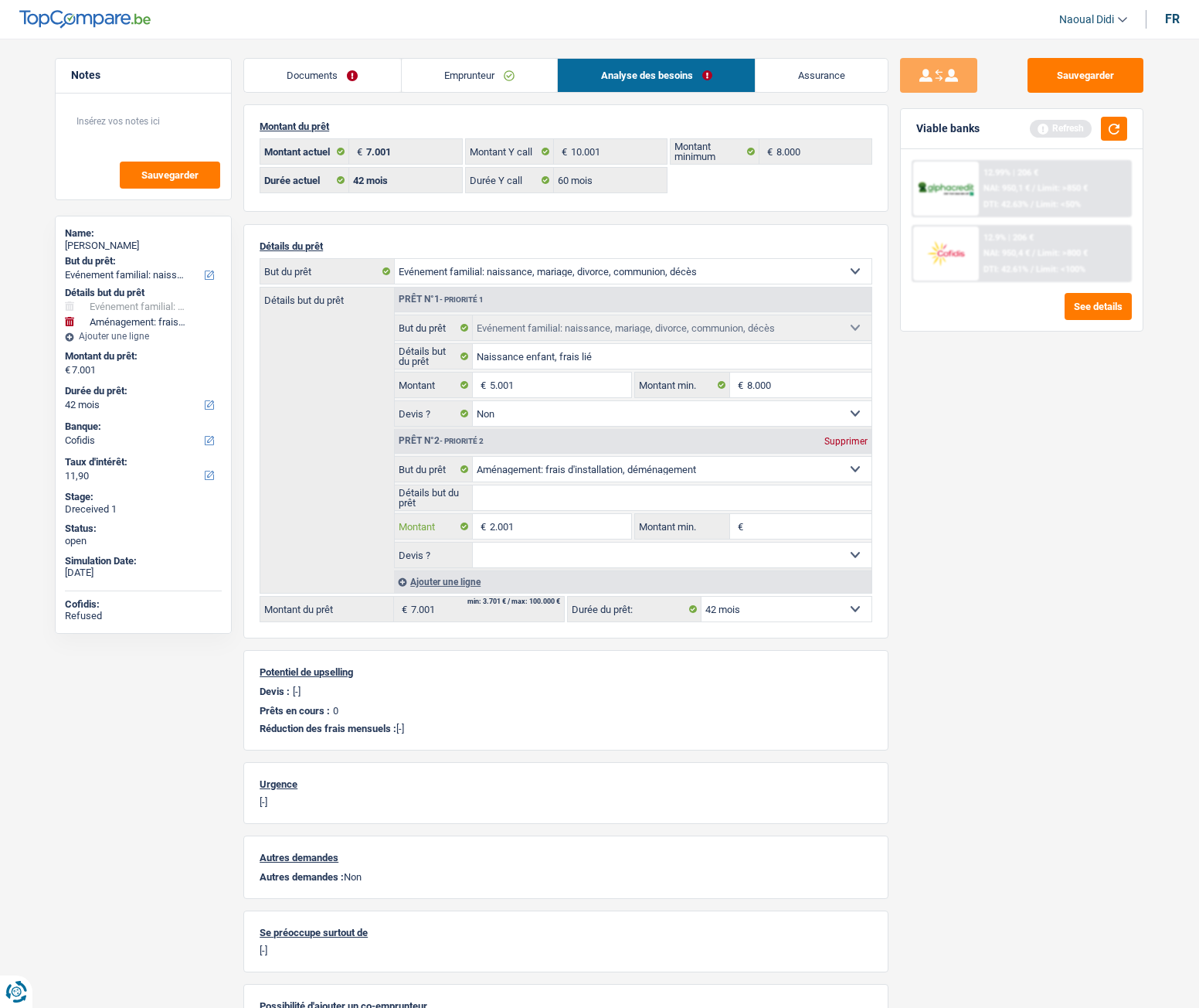
type input "2.001"
type input "7.002"
click at [1090, 677] on div "Sauvegarder Viable banks Refresh 12.99% | 206 € NAI: 950,1 € / Limit: >850 € DT…" at bounding box center [1021, 519] width 267 height 922
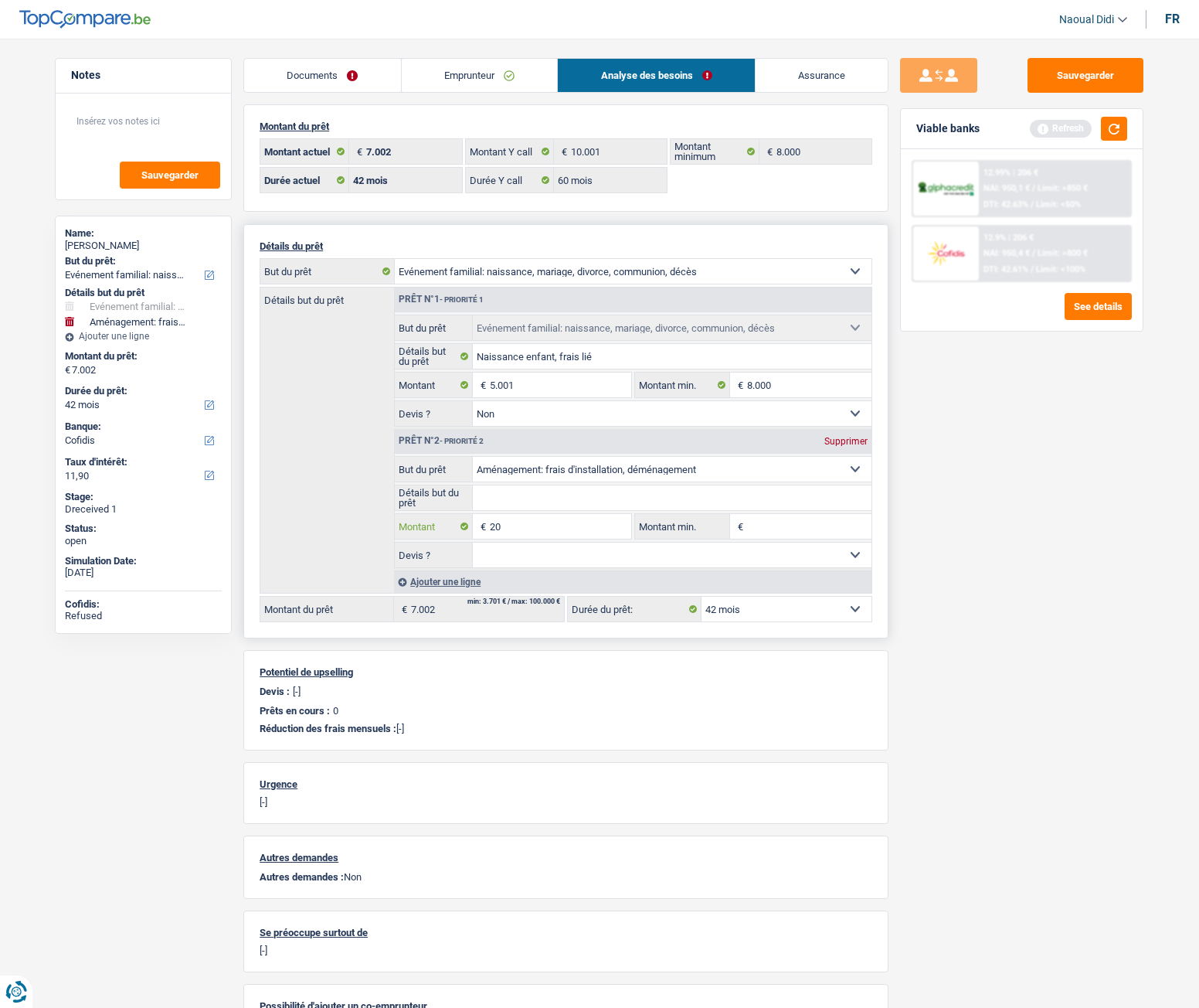
type input "2"
type input "8"
type input "3.000"
type input "8.001"
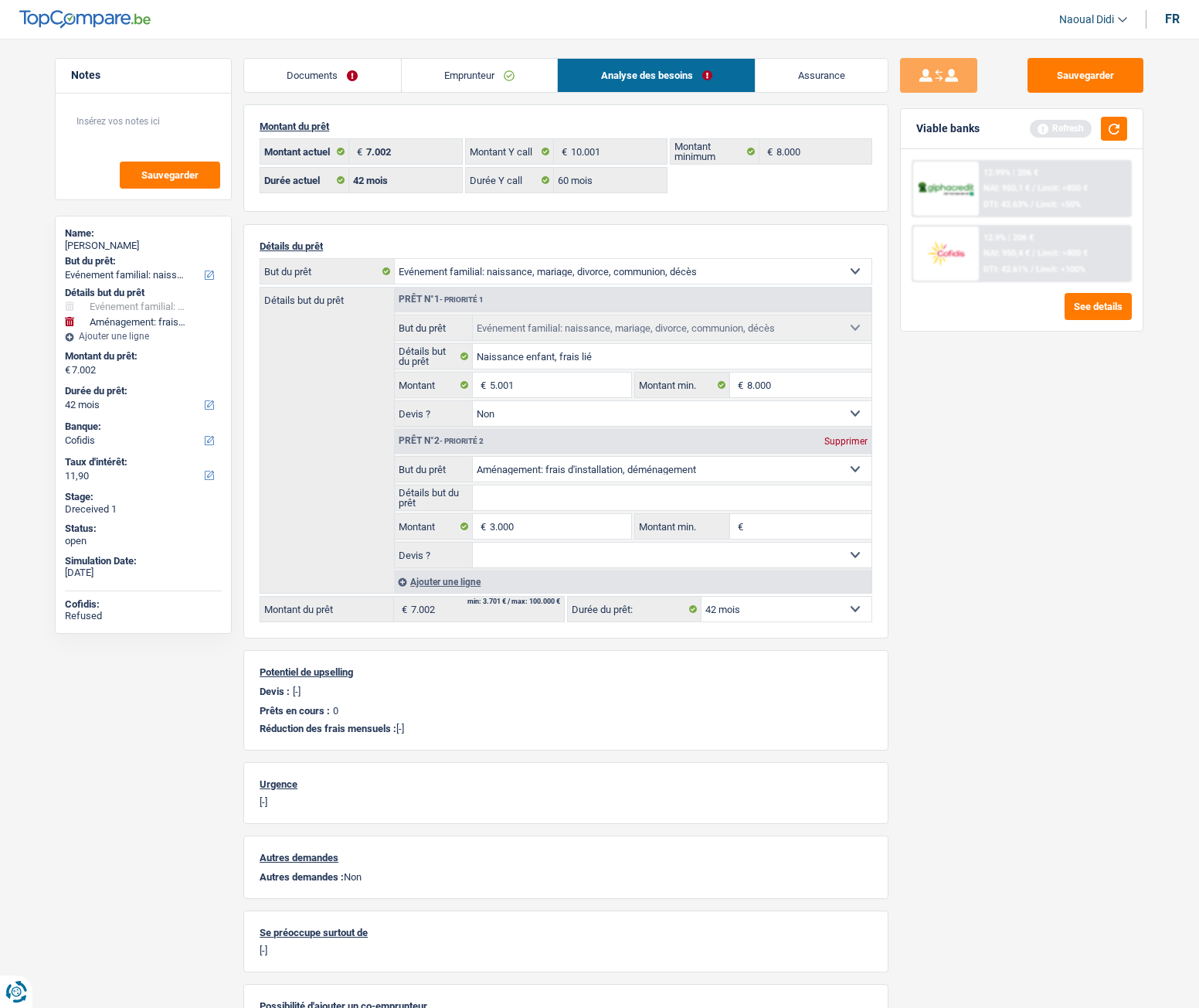
select select "48"
type input "8.001"
click at [940, 540] on div "Sauvegarder Viable banks Refresh 12.99% | 206 € NAI: 950,1 € / Limit: >850 € DT…" at bounding box center [1021, 519] width 267 height 922
select select "48"
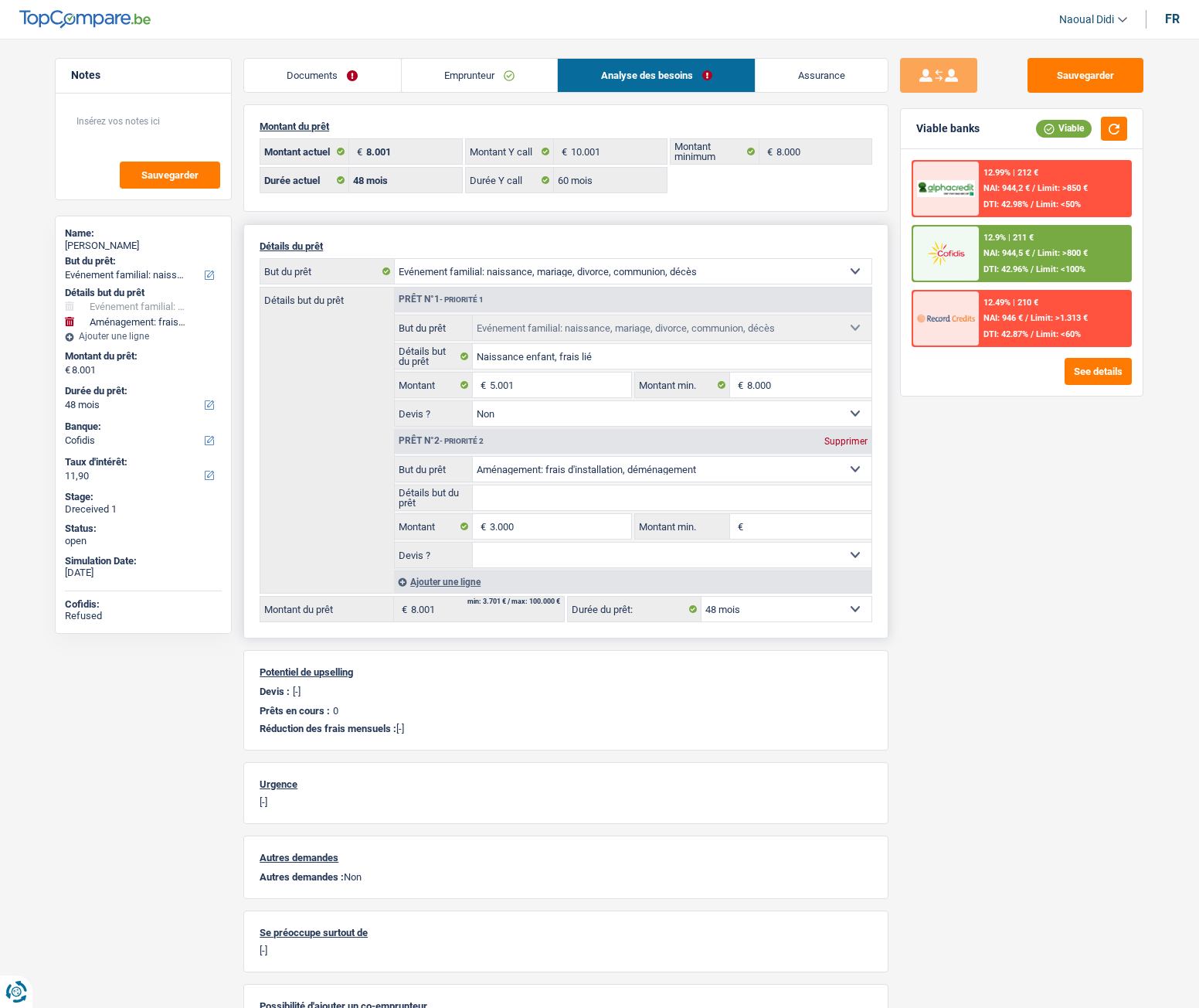
click at [749, 612] on select "12 mois 18 mois 24 mois 30 mois 36 mois 42 mois 48 mois Sélectionner une option" at bounding box center [786, 609] width 170 height 24
click at [1046, 332] on span "Limit: <60%" at bounding box center [1059, 334] width 45 height 10
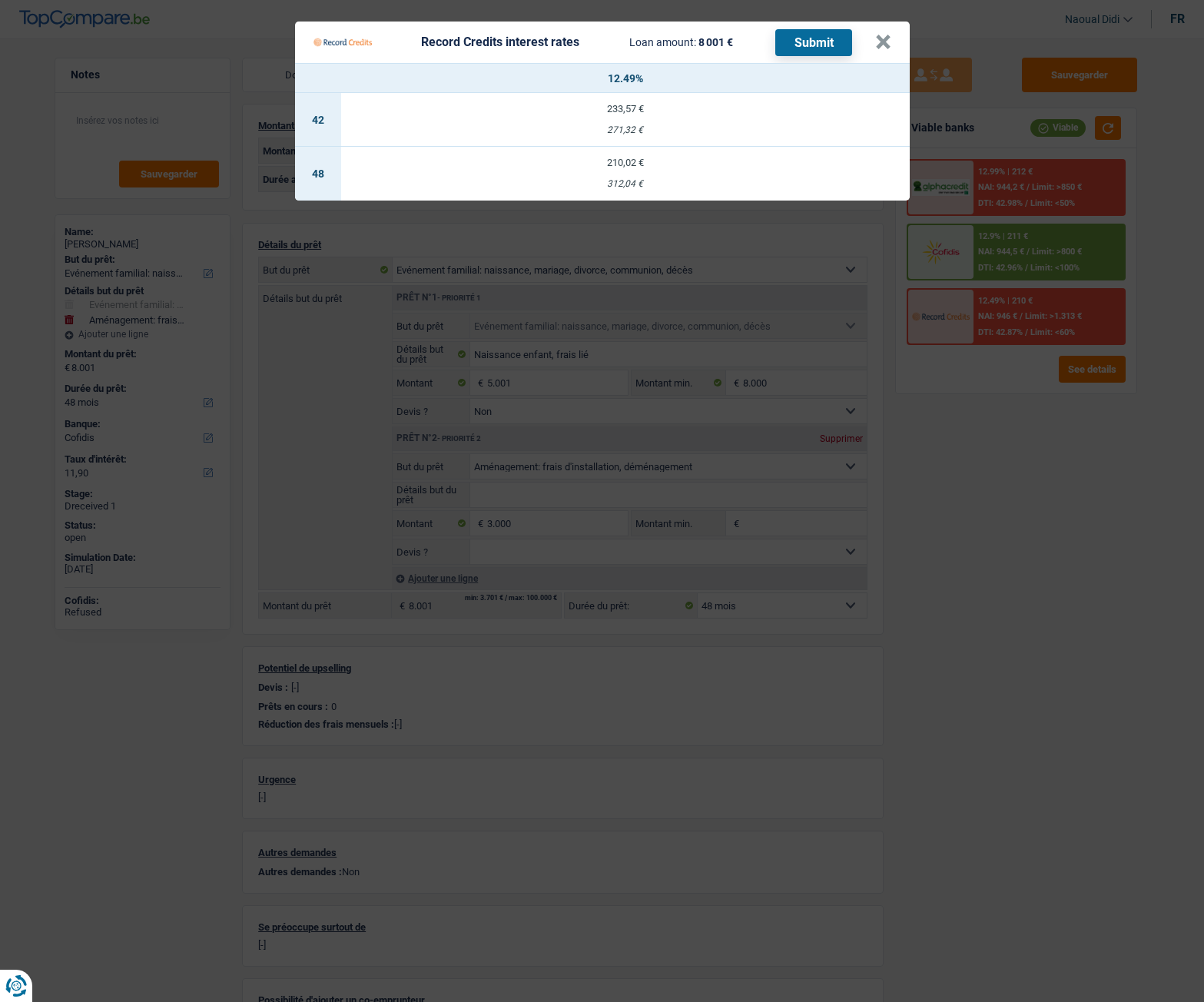
click at [892, 46] on Credits___BV_modal_header_ "Record Credits interest rates Loan amount: 8 001 € Submit ×" at bounding box center [602, 42] width 615 height 42
click at [876, 42] on button "×" at bounding box center [883, 42] width 16 height 15
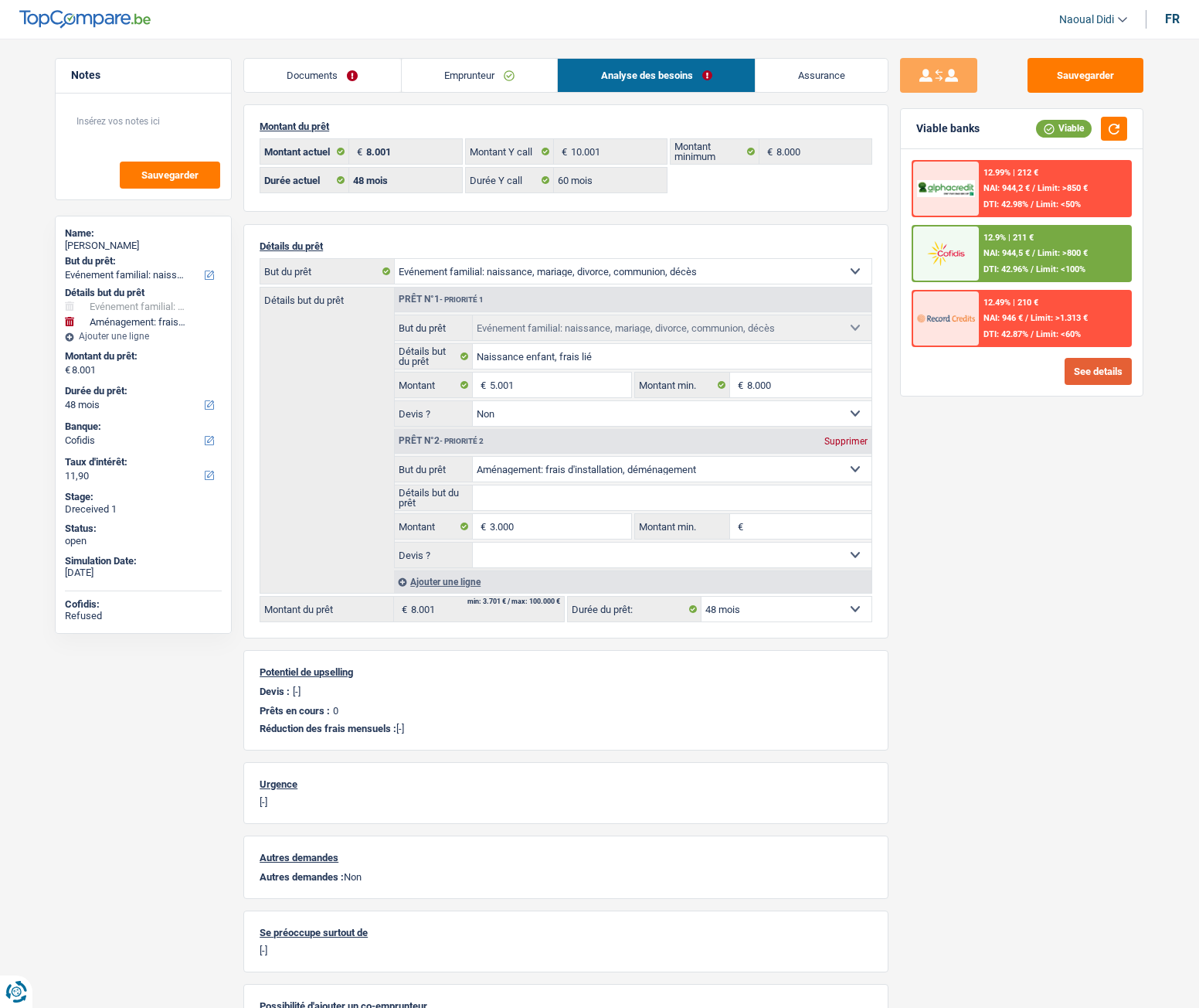
click at [1088, 376] on button "See details" at bounding box center [1098, 372] width 67 height 27
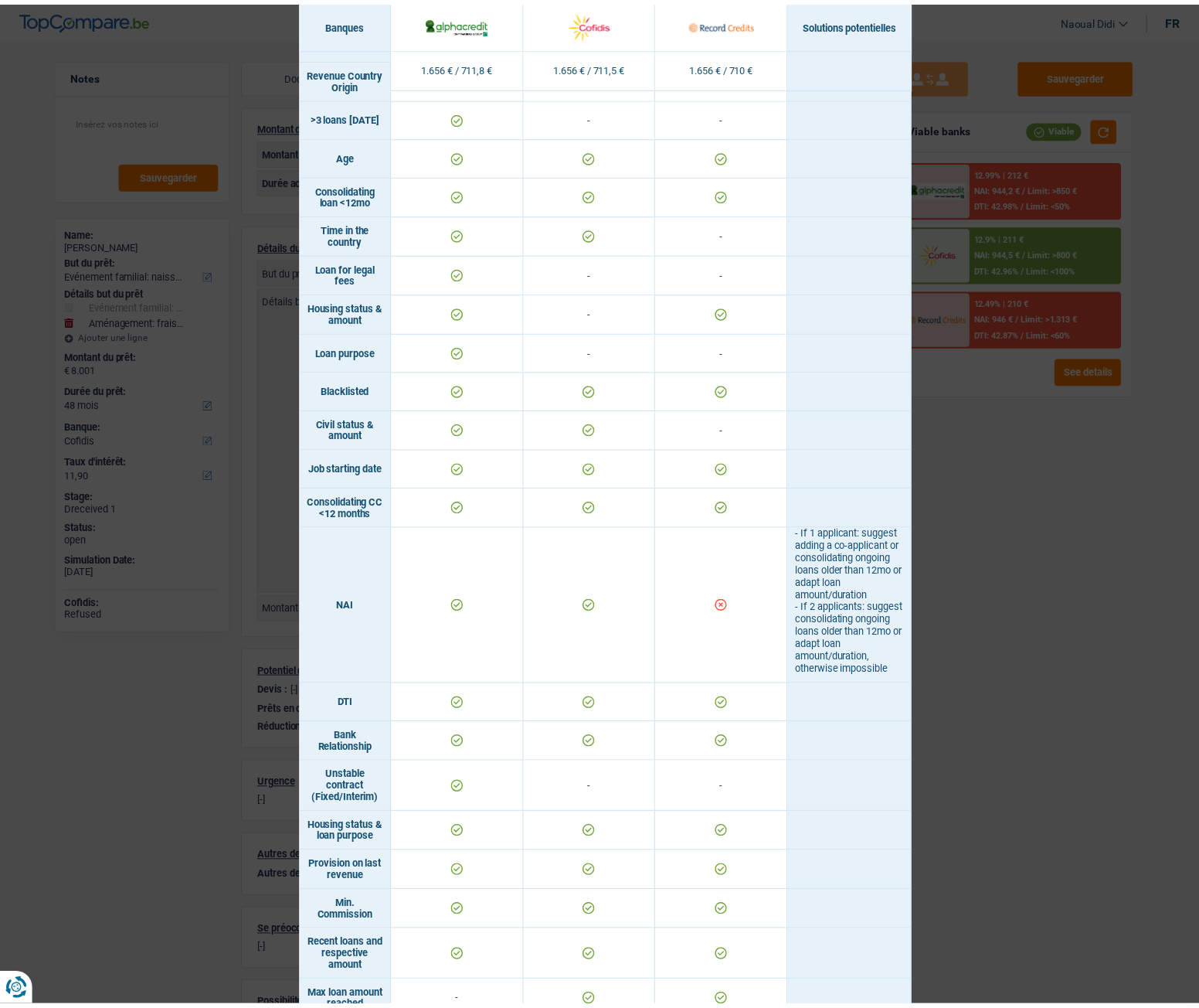
scroll to position [464, 0]
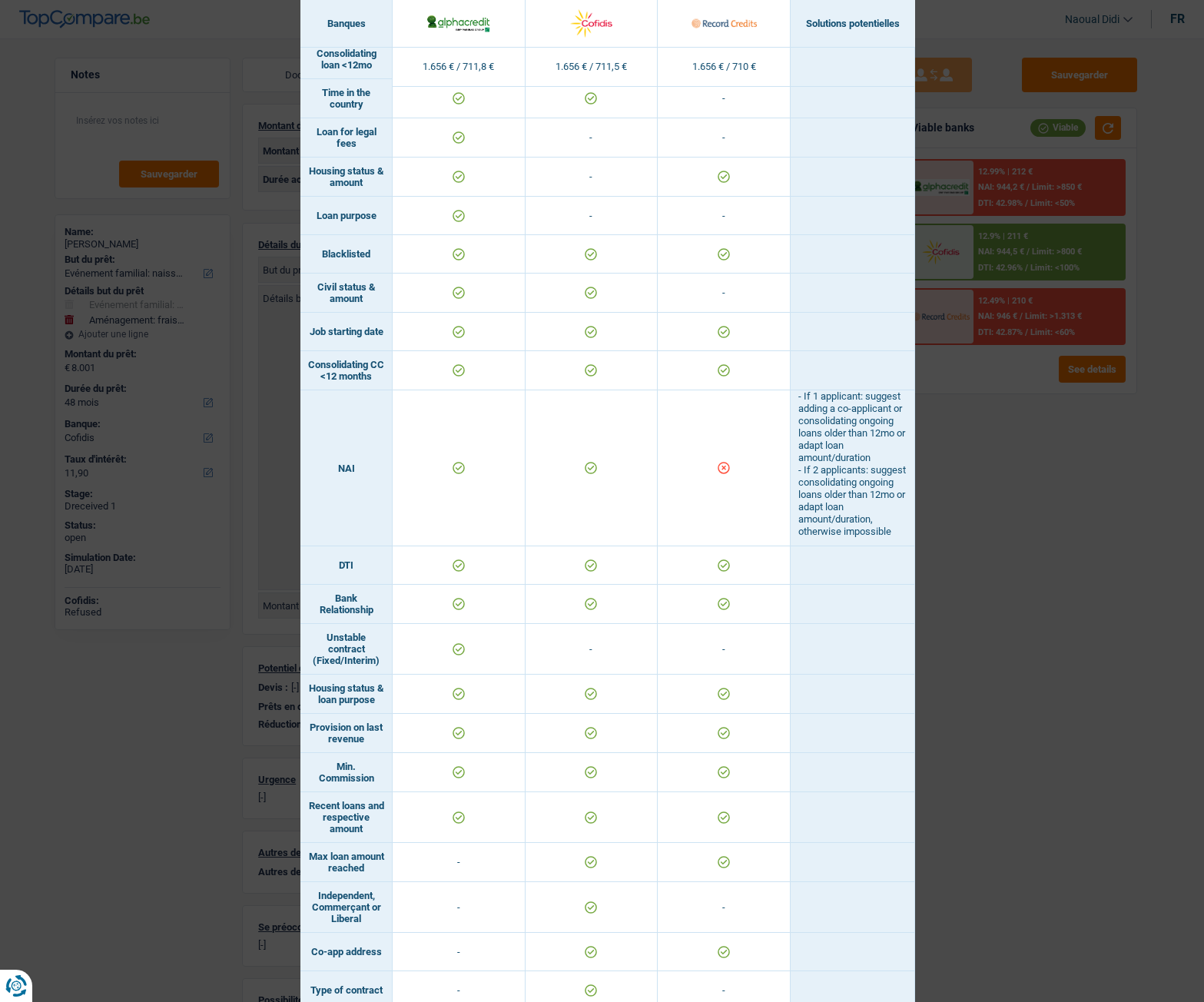
drag, startPoint x: 795, startPoint y: 417, endPoint x: 907, endPoint y: 564, distance: 184.8
click at [907, 546] on td "- If 1 applicant: suggest adding a co-applicant or consolidating ongoing loans …" at bounding box center [853, 468] width 125 height 156
copy td "If 1 applicant: suggest adding a co-applicant or consolidating ongoing loans ol…"
click at [1104, 561] on div "Banks conditions × Banques Solutions potentielles Revenus / Charges 1.656 € / 7…" at bounding box center [602, 501] width 1204 height 1002
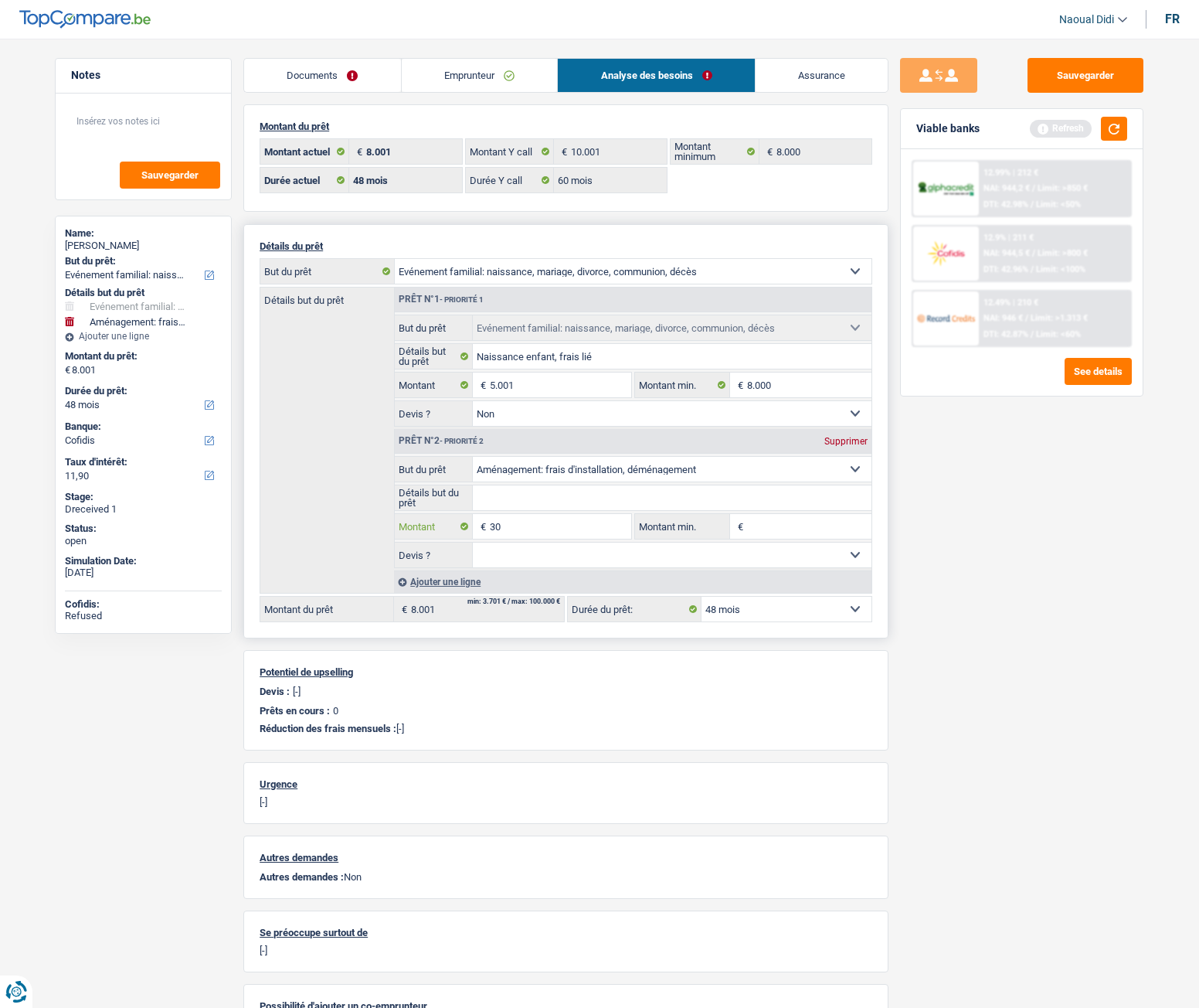
type input "3"
type input "5.000"
type input "10.001"
select select "60"
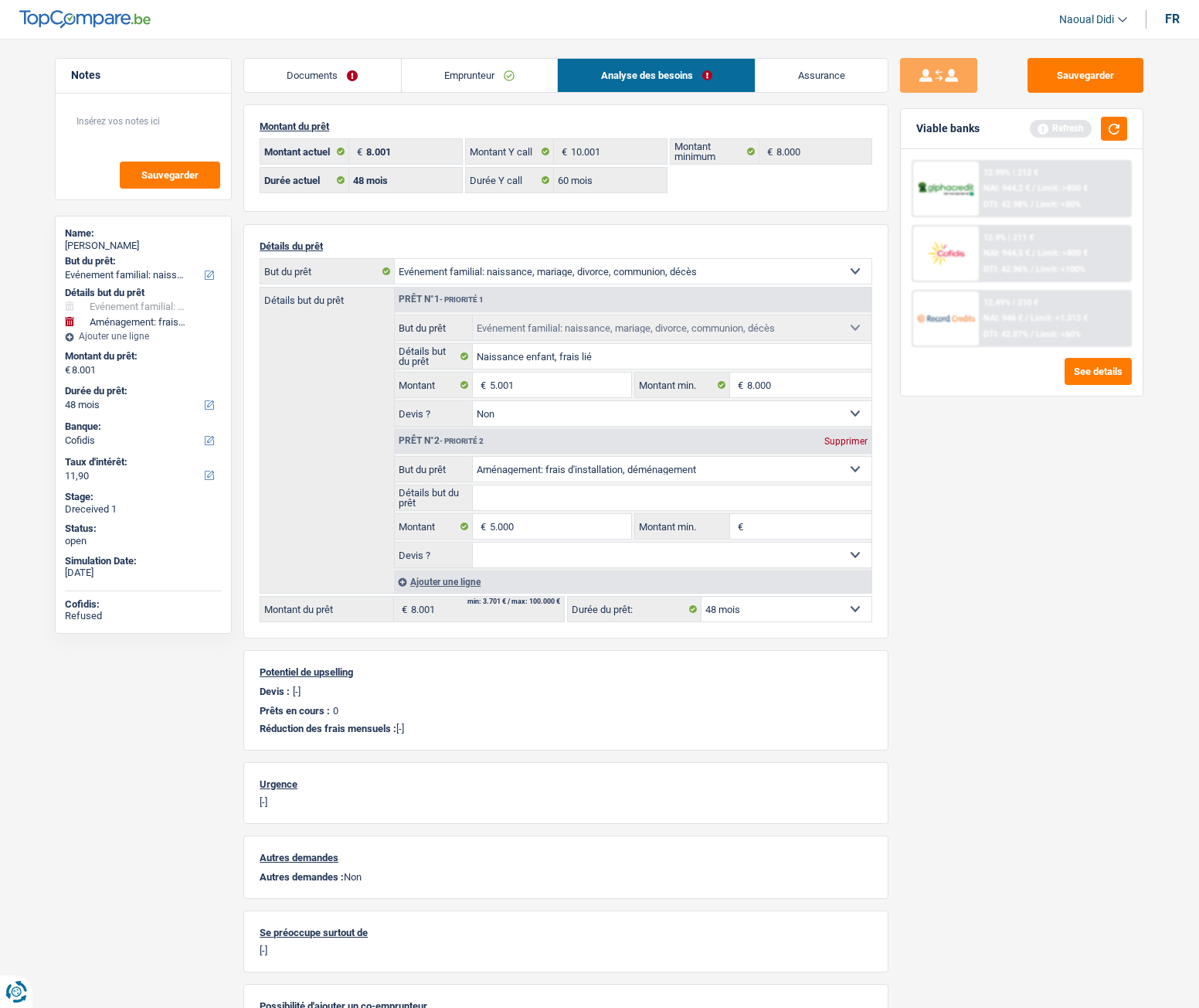
type input "10.001"
click at [947, 650] on div "Sauvegarder Viable banks Refresh 12.99% | 212 € NAI: 944,2 € / Limit: >850 € DT…" at bounding box center [1021, 519] width 267 height 922
select select "60"
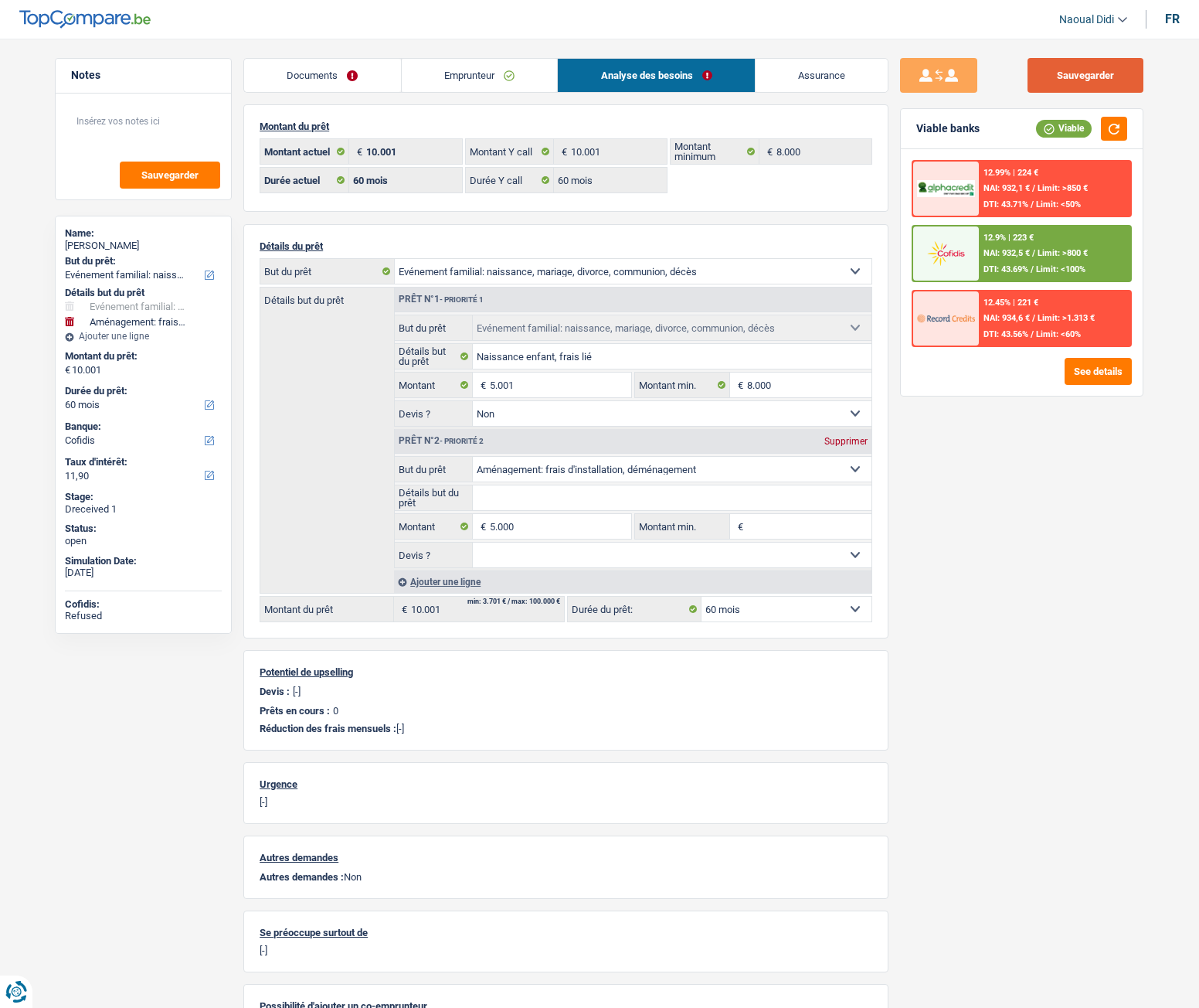
click at [1044, 83] on button "Sauvegarder" at bounding box center [1085, 76] width 116 height 35
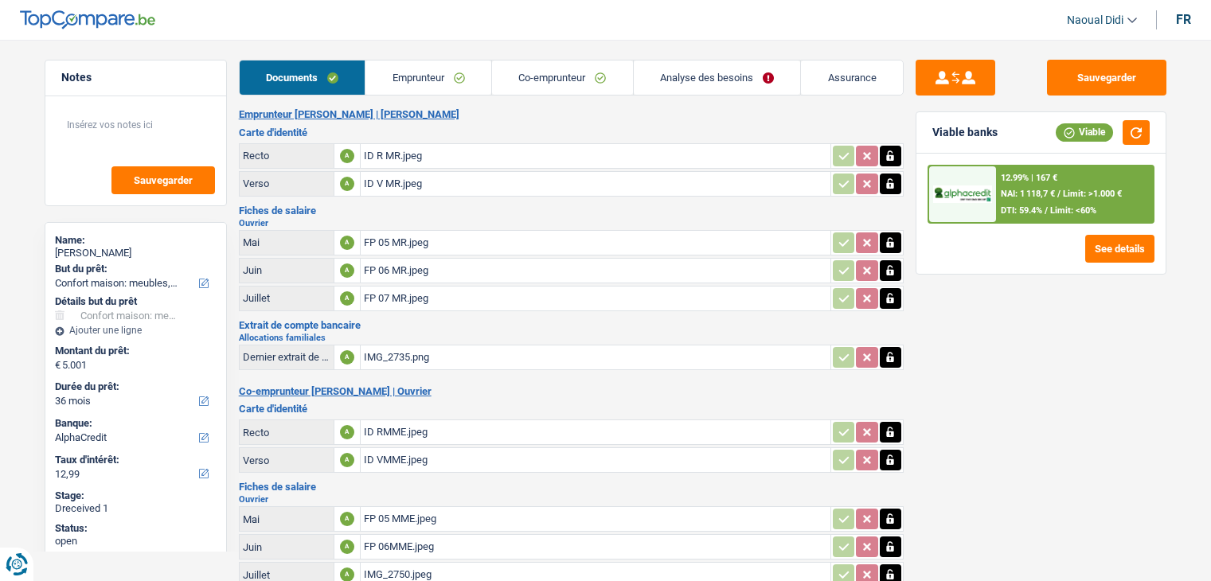
select select "household"
select select "36"
select select "alphacredit"
click at [408, 81] on link "Emprunteur" at bounding box center [428, 78] width 126 height 34
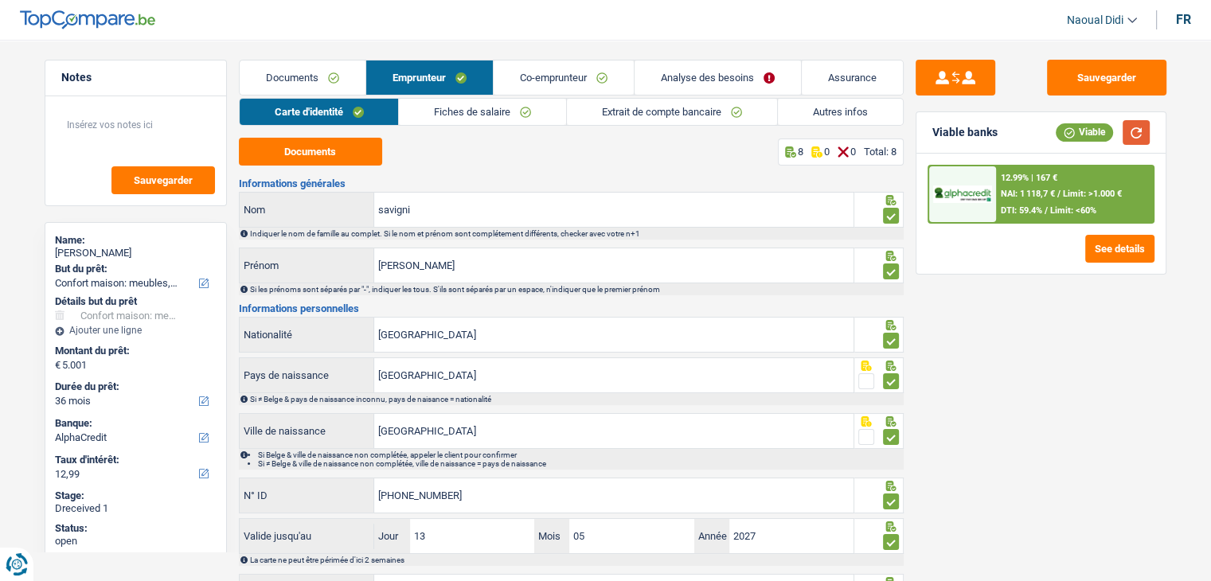
click at [1134, 135] on button "button" at bounding box center [1135, 132] width 27 height 25
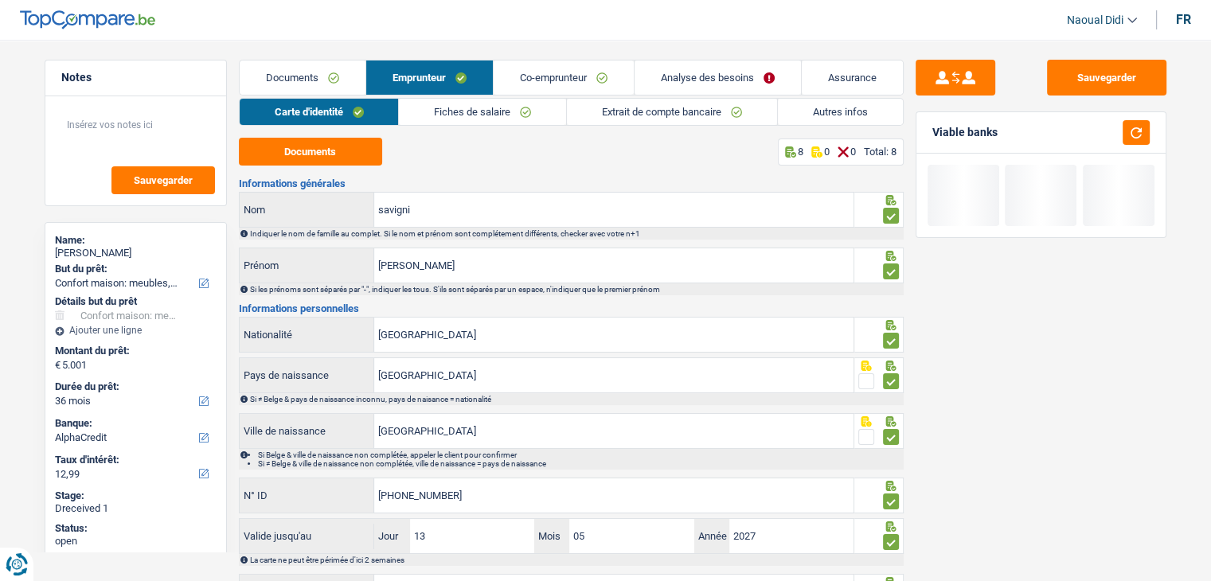
click at [457, 115] on link "Fiches de salaire" at bounding box center [482, 112] width 167 height 26
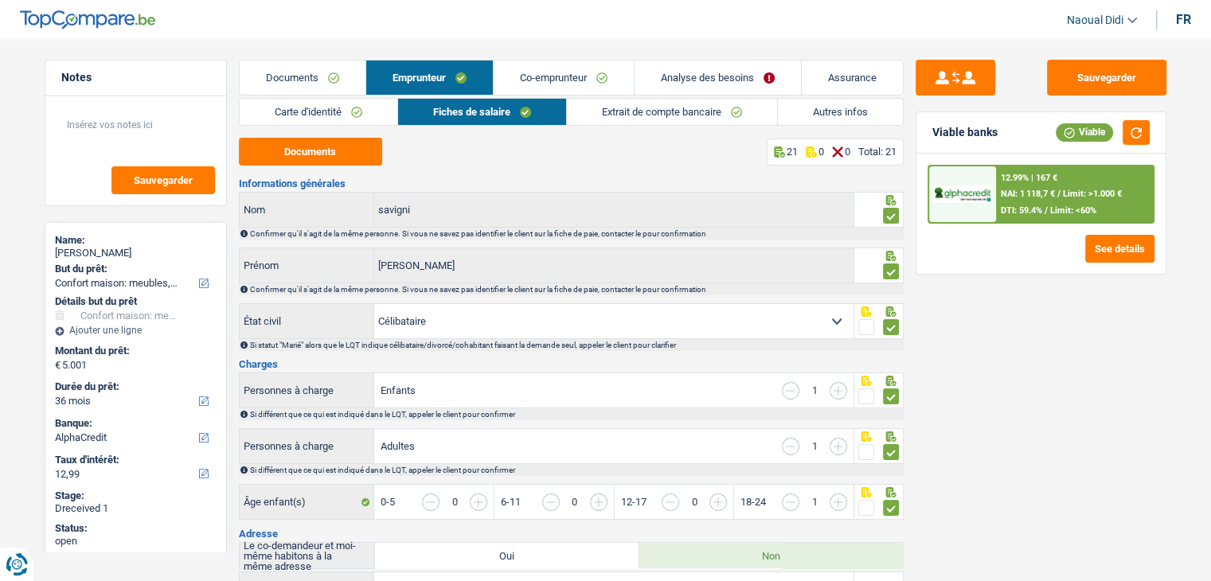
click at [611, 111] on link "Extrait de compte bancaire" at bounding box center [672, 112] width 210 height 26
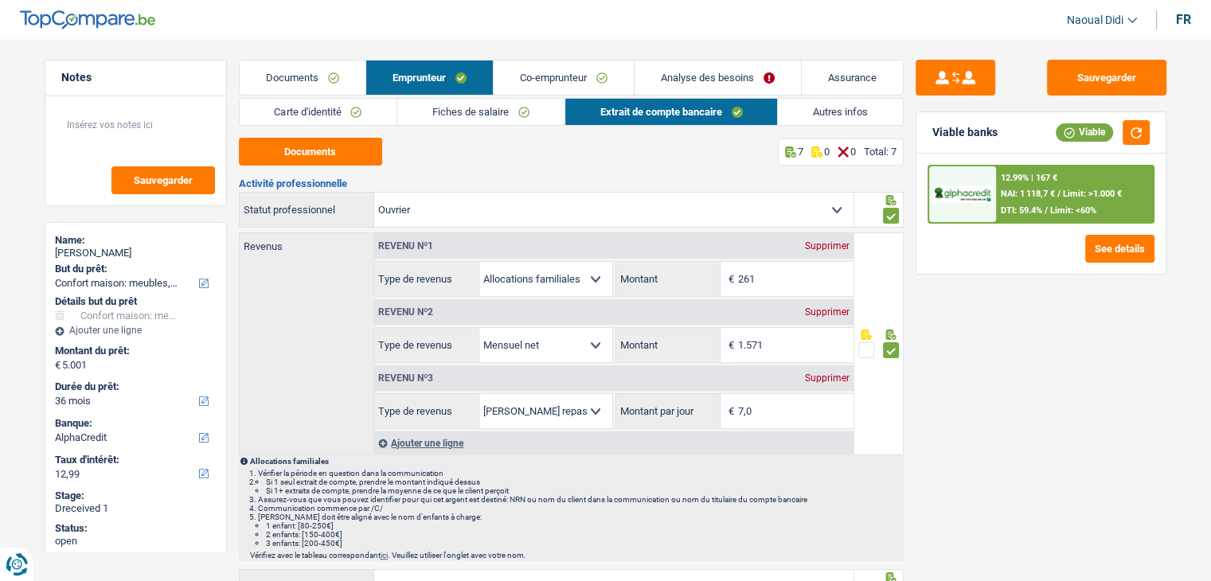
click at [685, 90] on link "Analyse des besoins" at bounding box center [717, 78] width 166 height 34
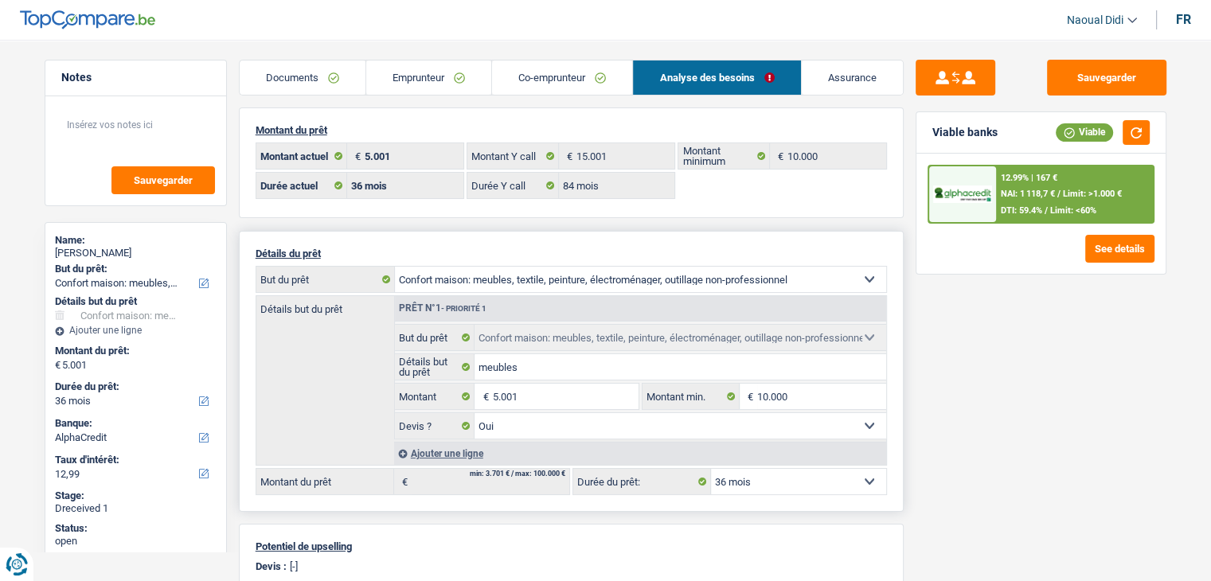
click at [775, 485] on select "12 mois 18 mois 24 mois 30 mois 36 mois Sélectionner une option" at bounding box center [798, 481] width 175 height 25
click at [421, 84] on link "Emprunteur" at bounding box center [428, 78] width 125 height 34
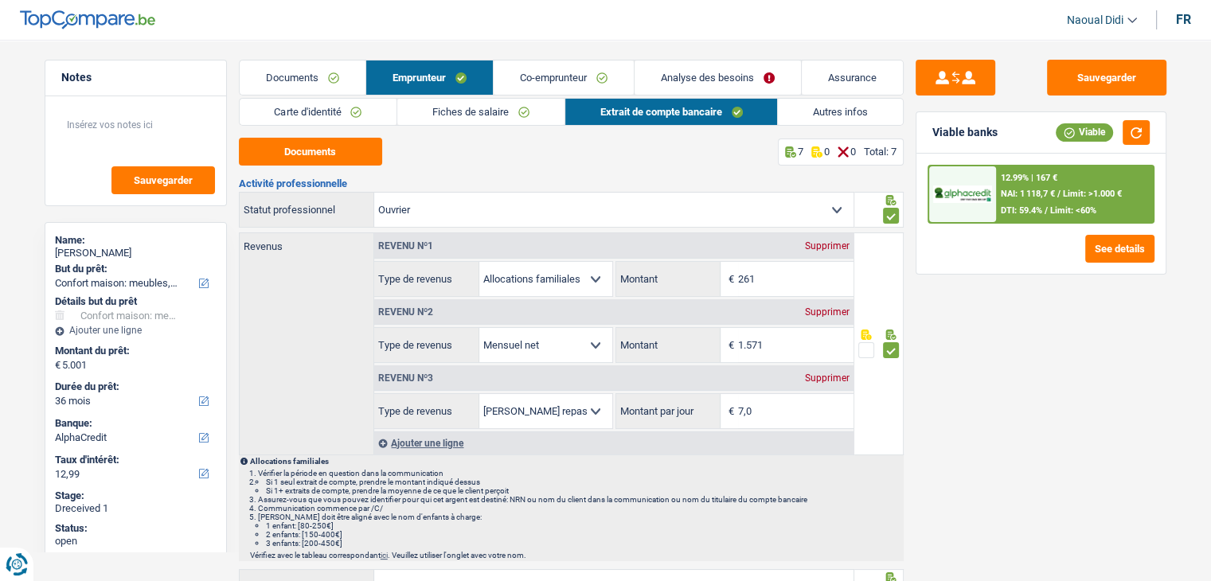
click at [460, 112] on link "Fiches de salaire" at bounding box center [480, 112] width 167 height 26
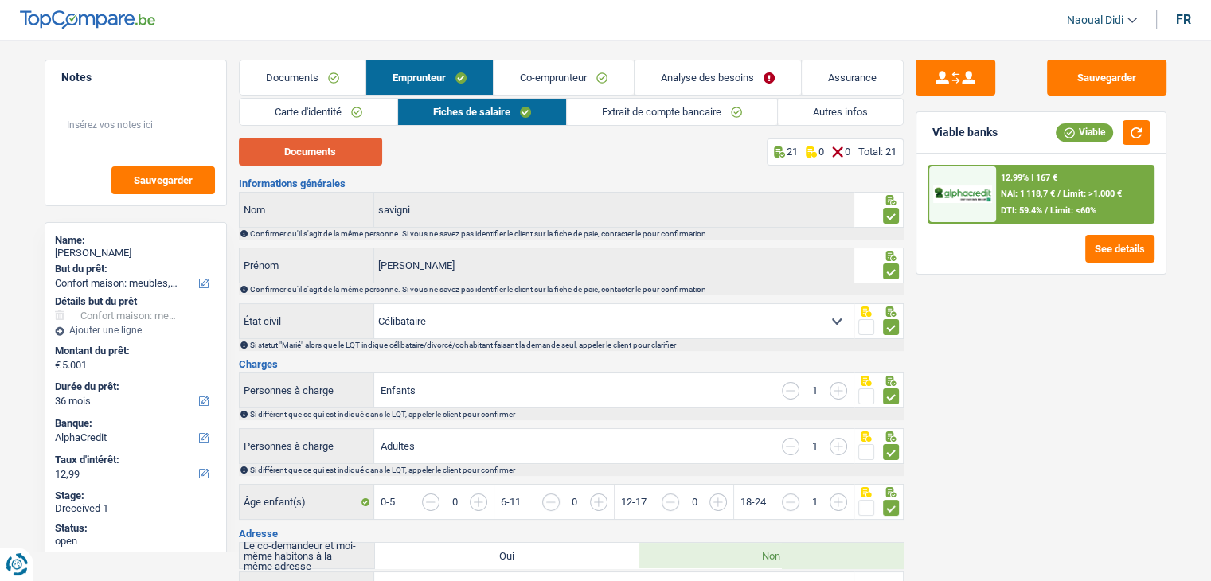
click at [345, 138] on button "Documents" at bounding box center [310, 152] width 143 height 28
click at [536, 80] on link "Co-emprunteur" at bounding box center [564, 78] width 140 height 34
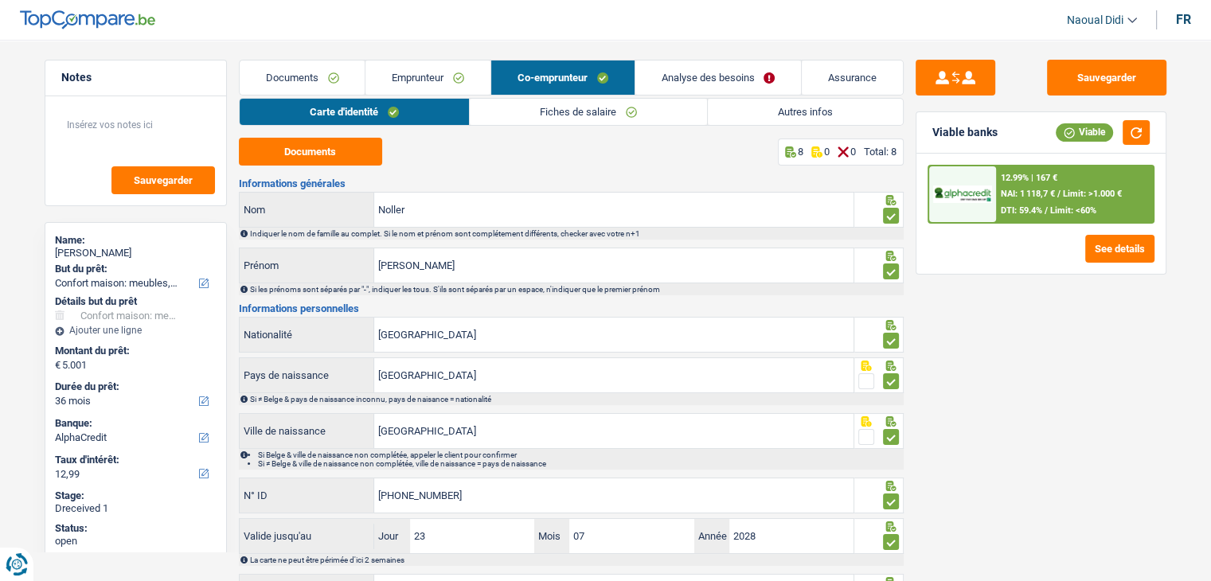
click at [506, 105] on link "Fiches de salaire" at bounding box center [588, 112] width 237 height 26
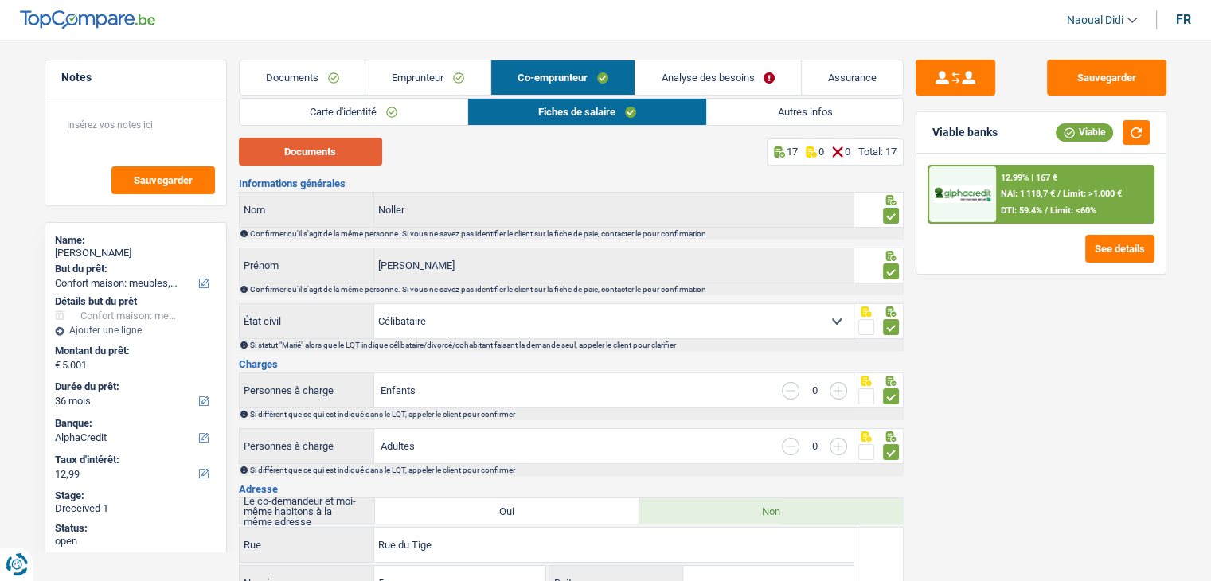
click at [320, 153] on button "Documents" at bounding box center [310, 152] width 143 height 28
click at [434, 82] on link "Emprunteur" at bounding box center [427, 78] width 125 height 34
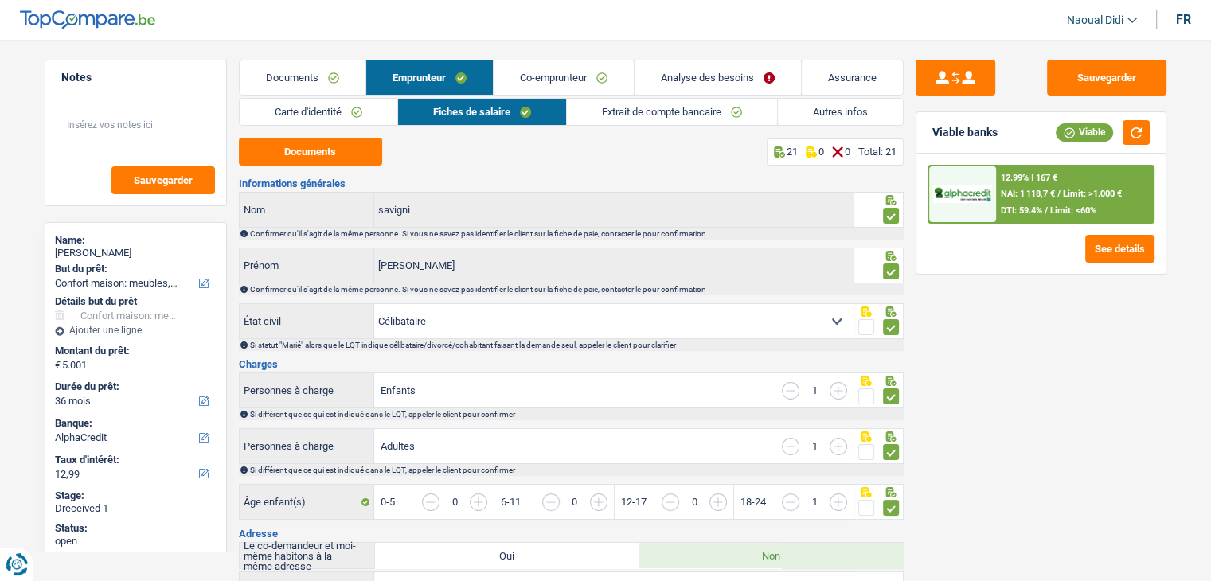
click at [575, 91] on link "Co-emprunteur" at bounding box center [564, 78] width 140 height 34
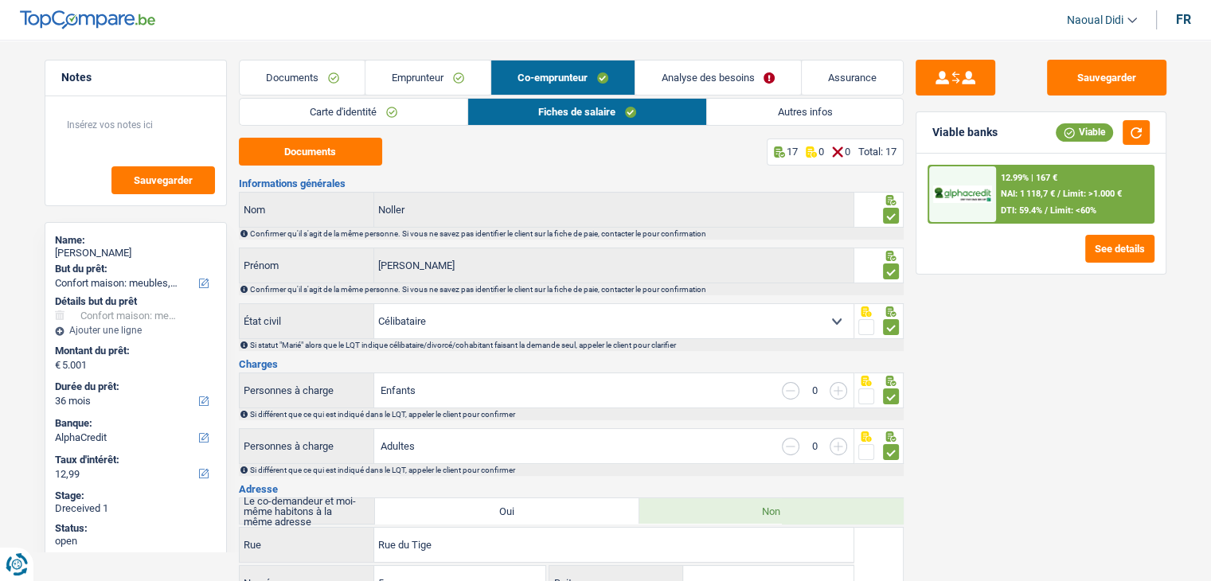
click at [403, 110] on link "Carte d'identité" at bounding box center [354, 112] width 228 height 26
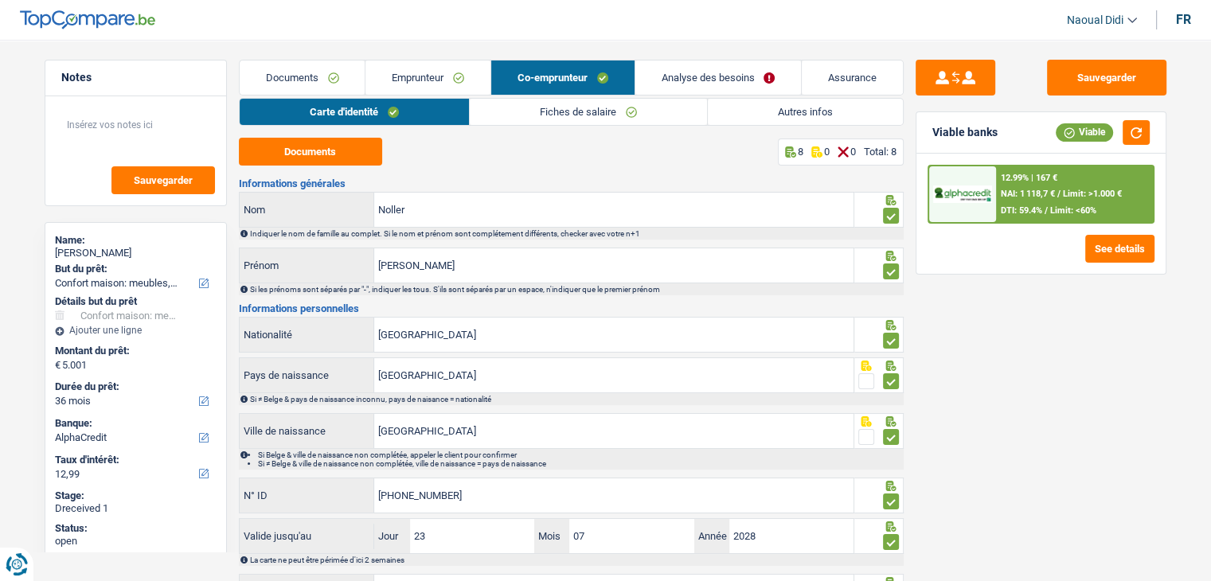
click at [551, 116] on link "Fiches de salaire" at bounding box center [588, 112] width 237 height 26
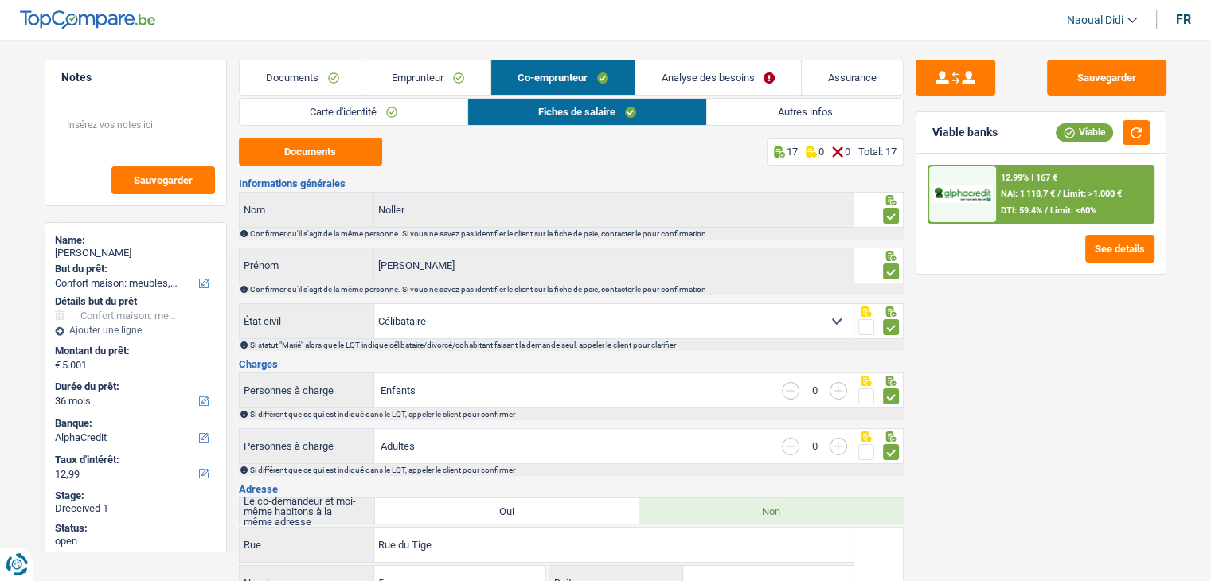
click at [449, 77] on link "Emprunteur" at bounding box center [427, 78] width 125 height 34
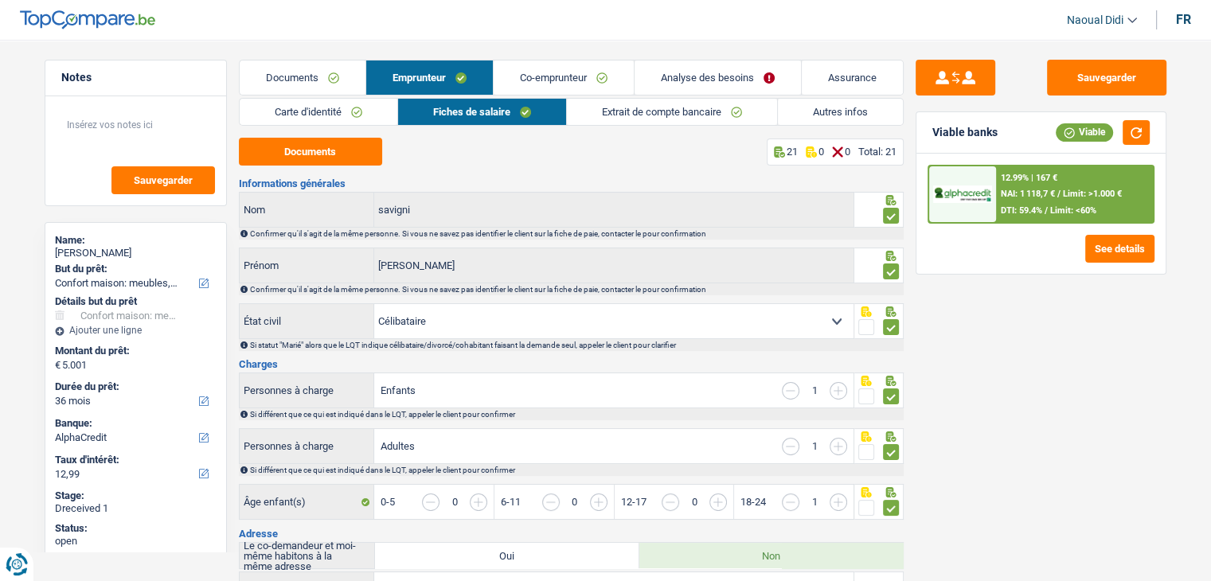
click at [570, 74] on link "Co-emprunteur" at bounding box center [564, 78] width 140 height 34
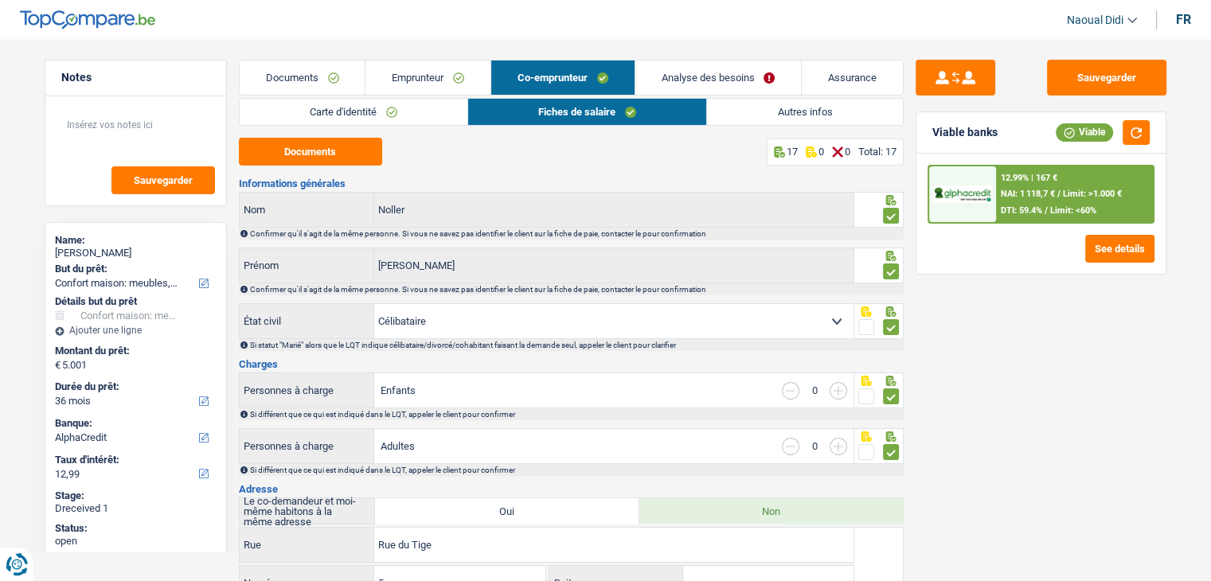
click at [425, 71] on link "Emprunteur" at bounding box center [427, 78] width 125 height 34
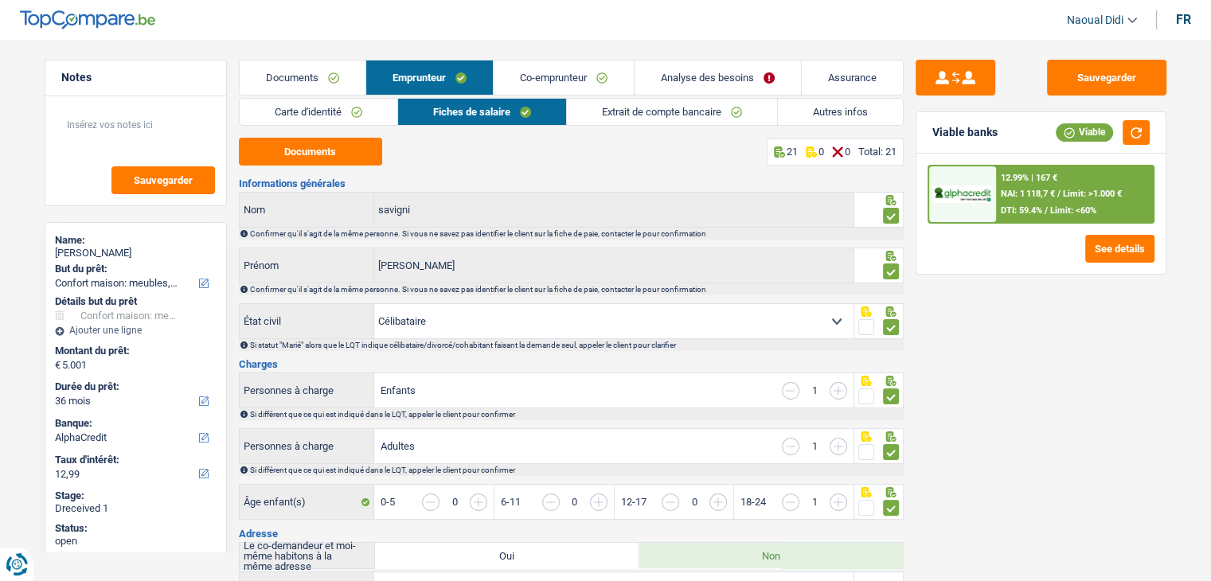
click at [704, 112] on link "Extrait de compte bancaire" at bounding box center [672, 112] width 210 height 26
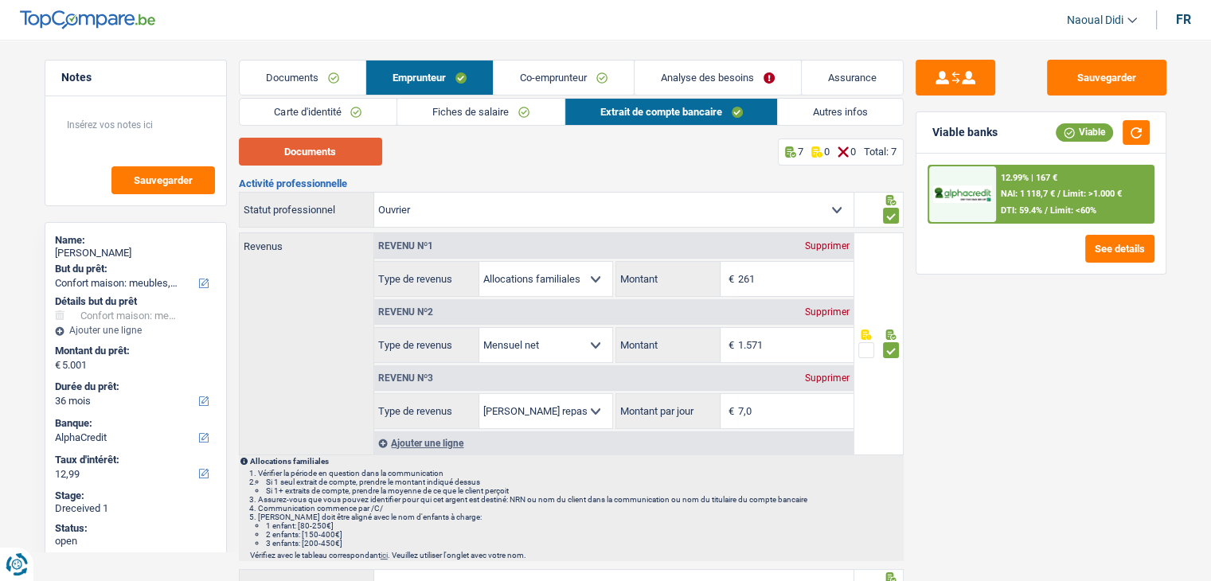
click at [317, 142] on button "Documents" at bounding box center [310, 152] width 143 height 28
click at [553, 74] on link "Co-emprunteur" at bounding box center [564, 78] width 140 height 34
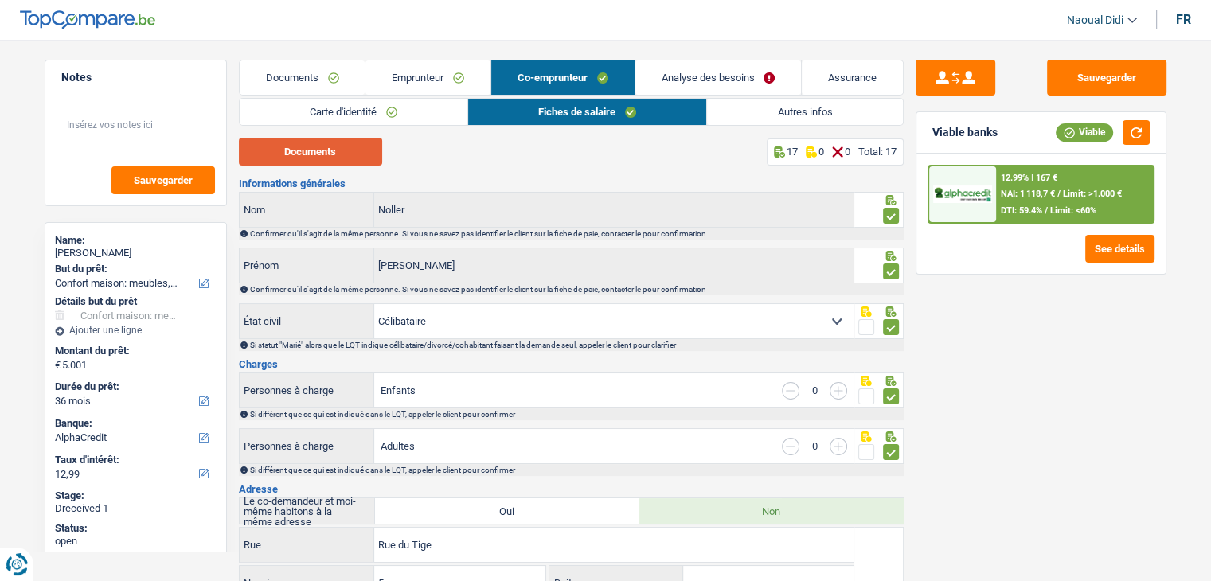
click at [333, 152] on button "Documents" at bounding box center [310, 152] width 143 height 28
click at [411, 115] on link "Carte d'identité" at bounding box center [354, 112] width 228 height 26
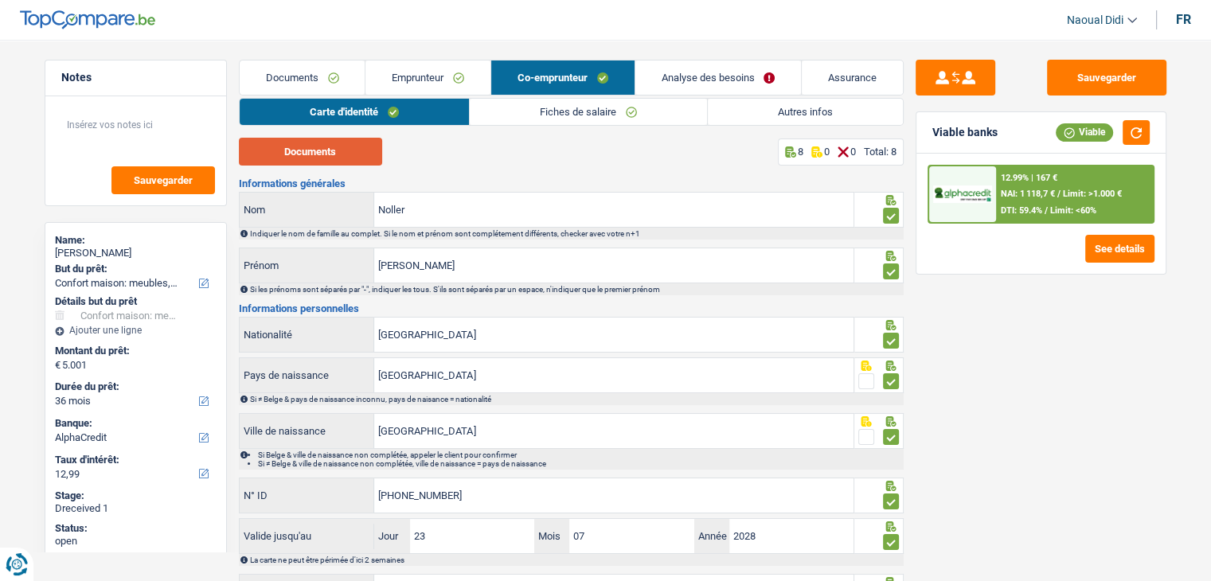
click at [282, 154] on button "Documents" at bounding box center [310, 152] width 143 height 28
click at [556, 116] on link "Fiches de salaire" at bounding box center [588, 112] width 237 height 26
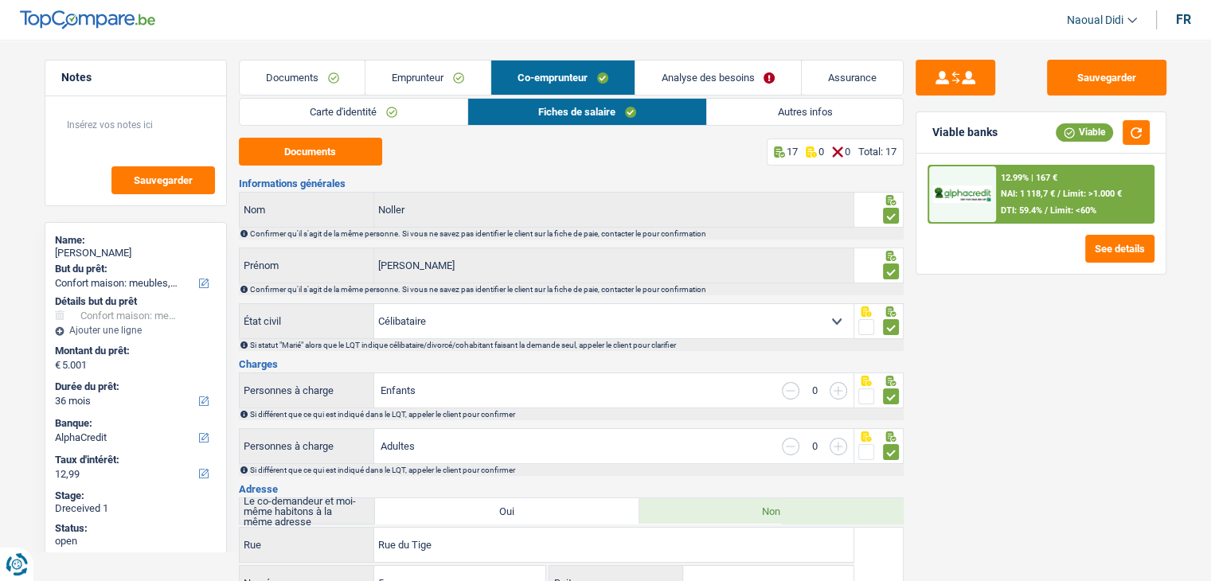
click at [430, 75] on link "Emprunteur" at bounding box center [427, 78] width 125 height 34
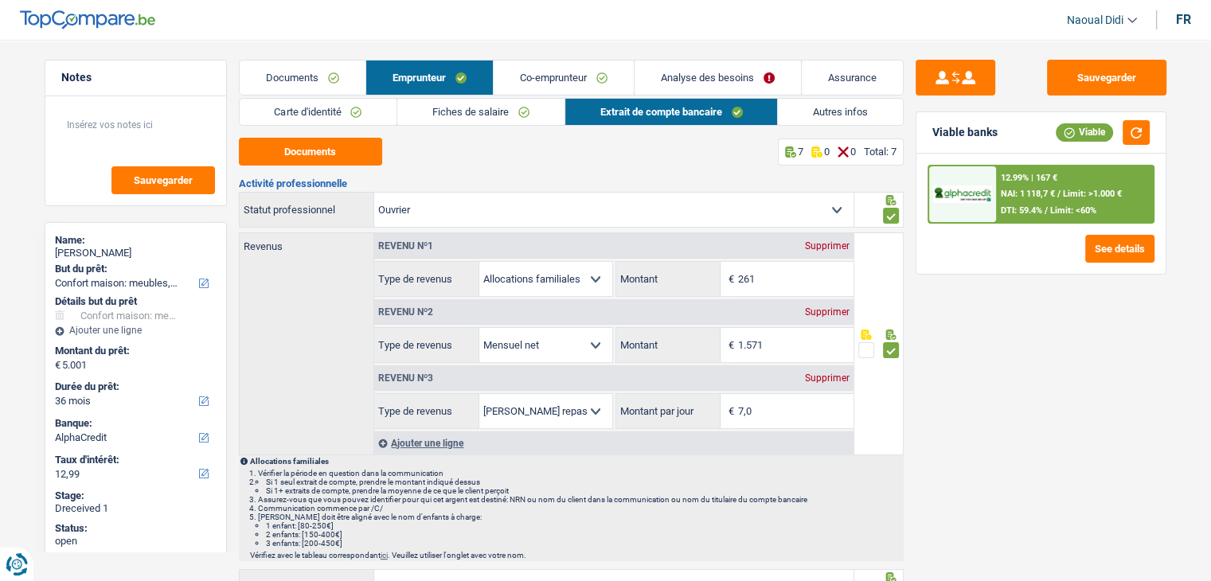
click at [572, 77] on link "Co-emprunteur" at bounding box center [564, 78] width 140 height 34
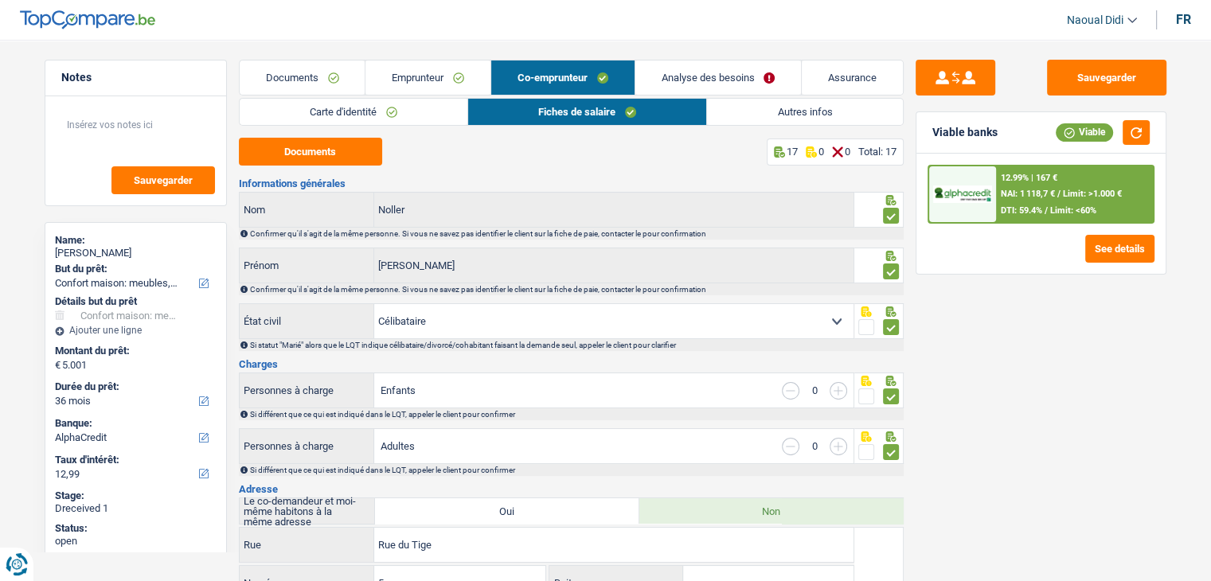
click at [744, 79] on link "Analyse des besoins" at bounding box center [718, 78] width 166 height 34
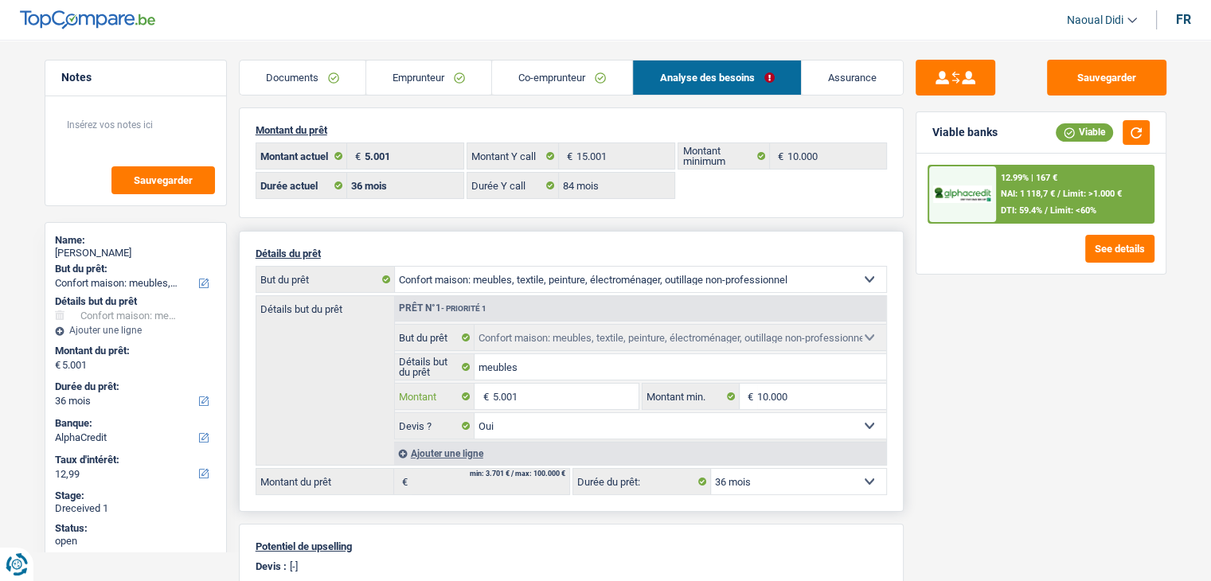
click at [503, 393] on input "5.001" at bounding box center [565, 396] width 146 height 25
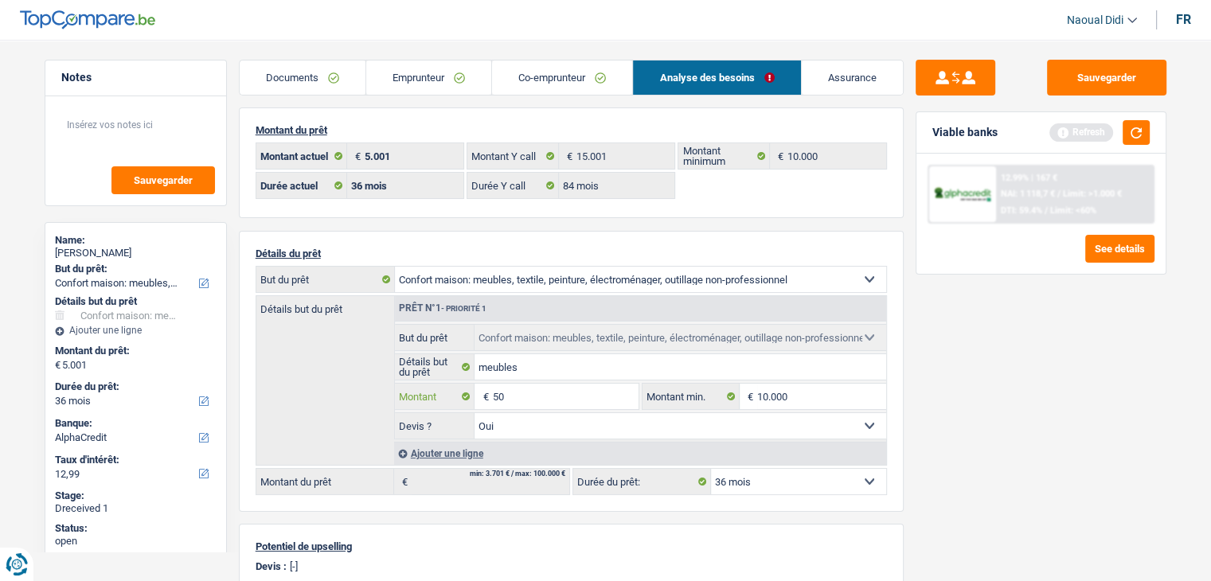
type input "5"
type input "15.001"
select select "84"
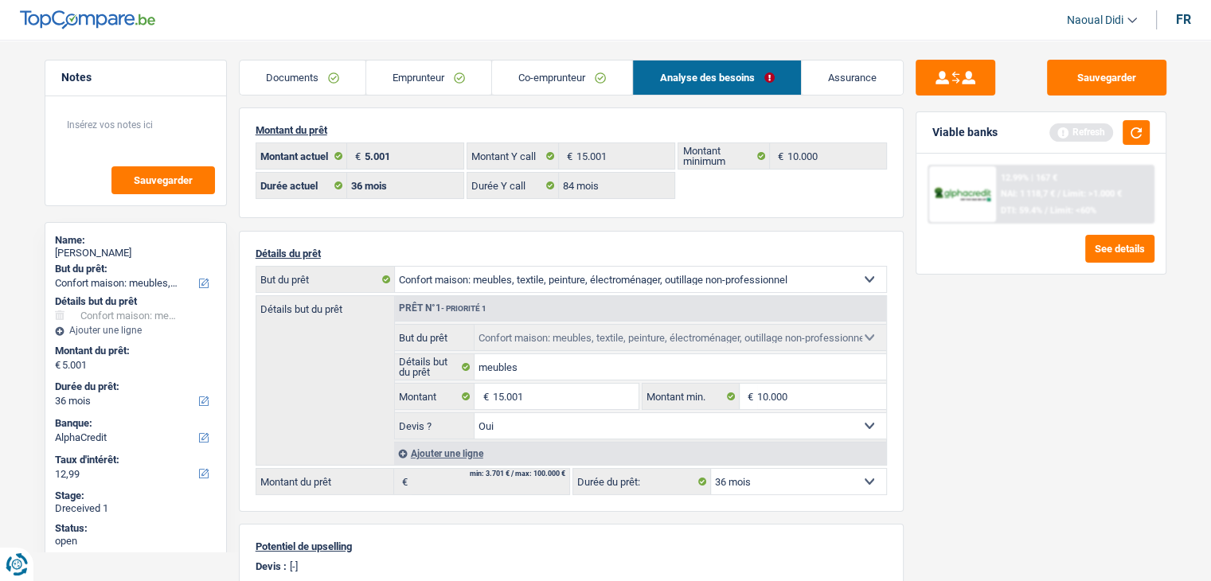
type input "15.001"
select select "84"
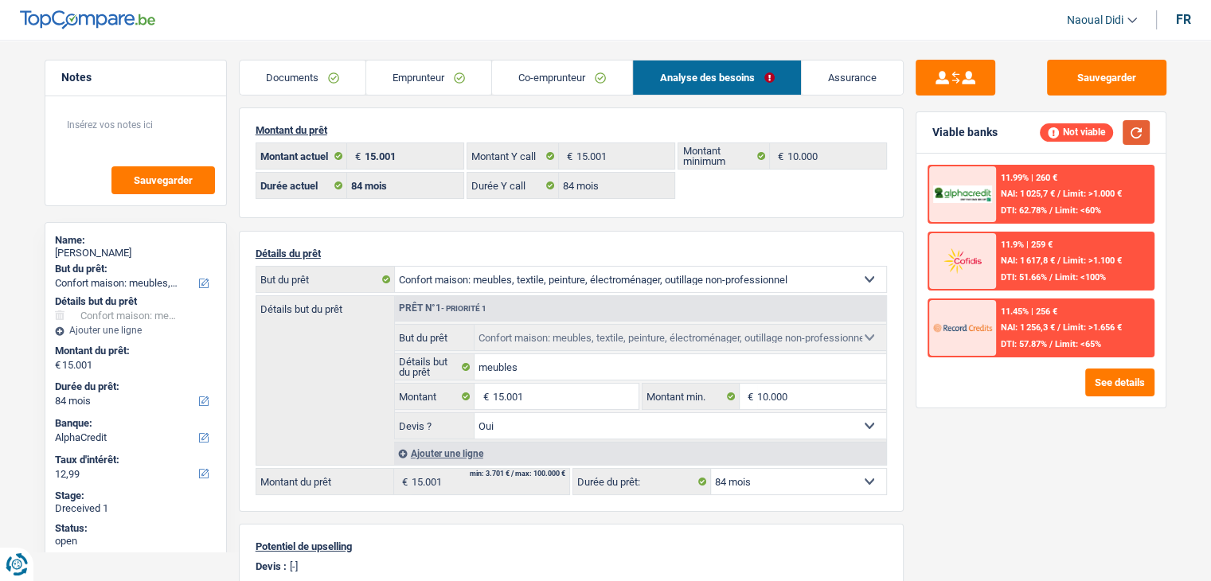
click at [1143, 138] on button "button" at bounding box center [1135, 132] width 27 height 25
click at [1110, 388] on button "See details" at bounding box center [1119, 383] width 69 height 28
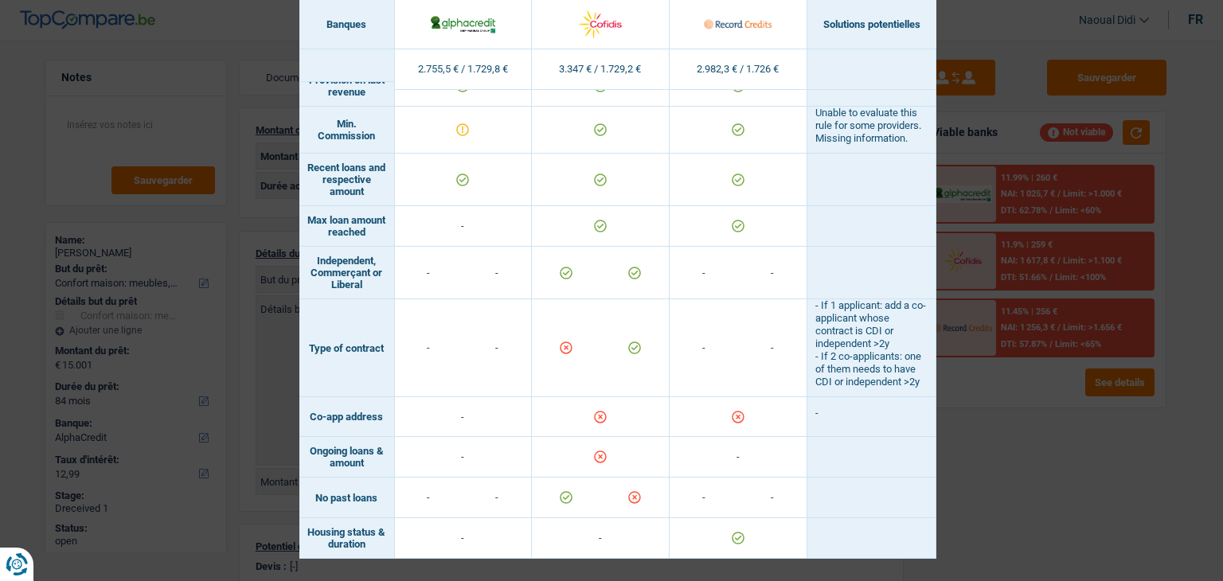
scroll to position [1383, 0]
click at [1021, 454] on div "Banks conditions × Banques Solutions potentielles Revenus / Charges 2.755,5 € /…" at bounding box center [611, 290] width 1223 height 581
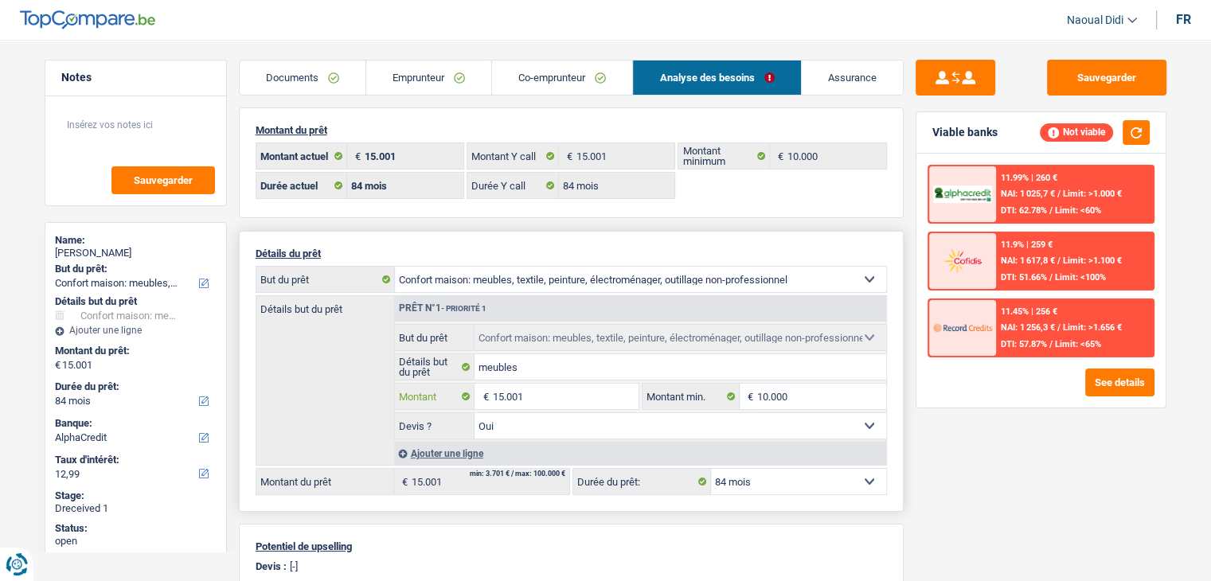
click at [543, 389] on input "15.001" at bounding box center [565, 396] width 146 height 25
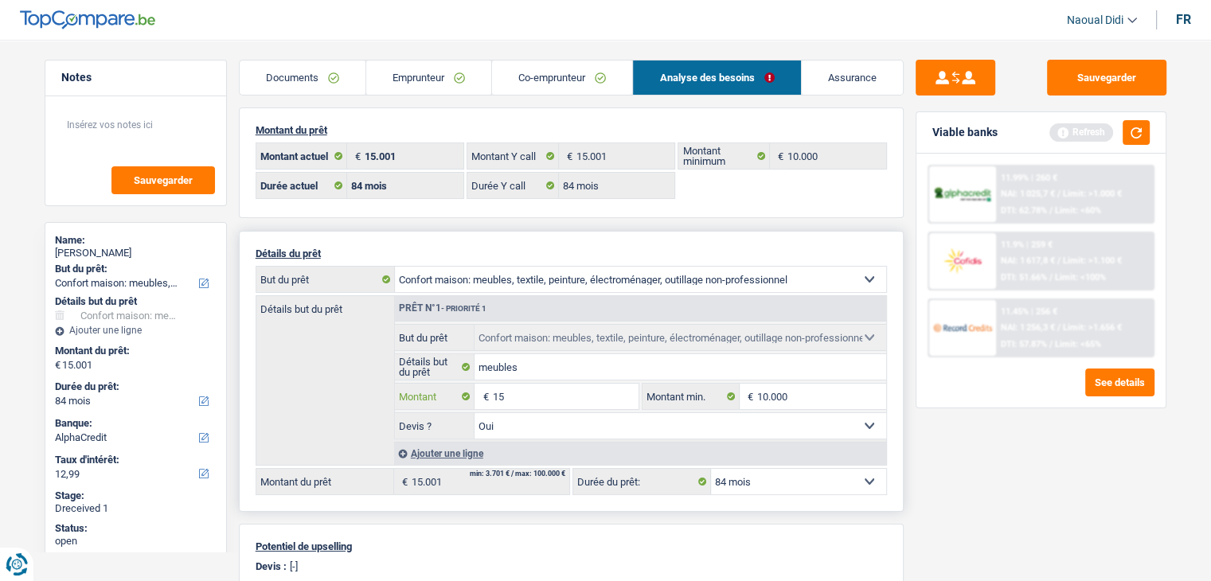
type input "1"
type input "9.000"
select select "48"
type input "9.000"
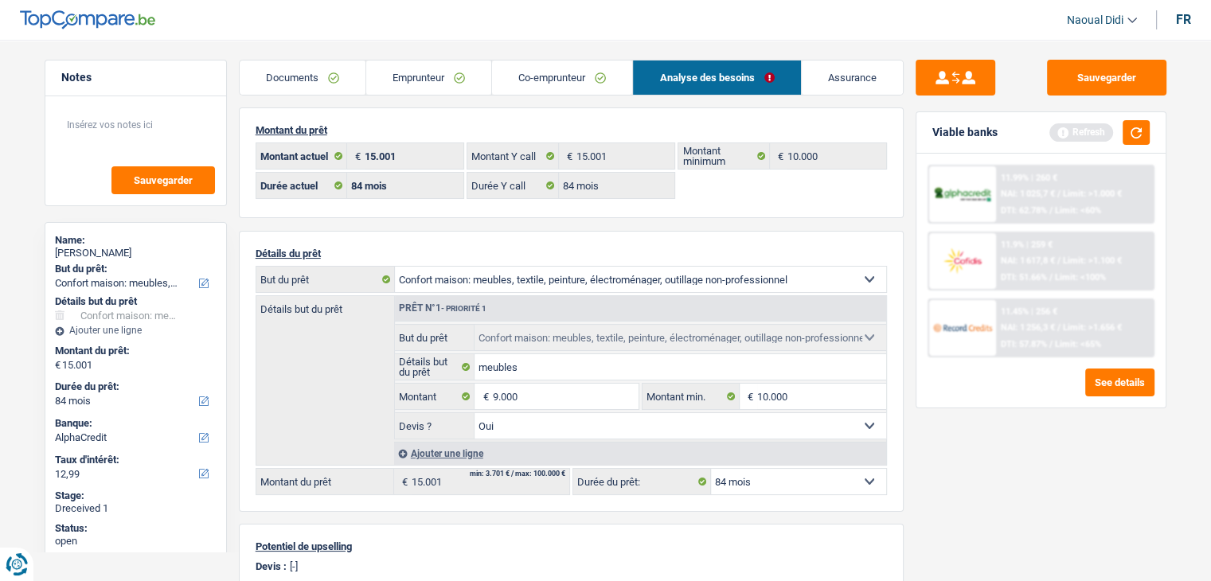
select select "48"
type input "9.000"
select select "48"
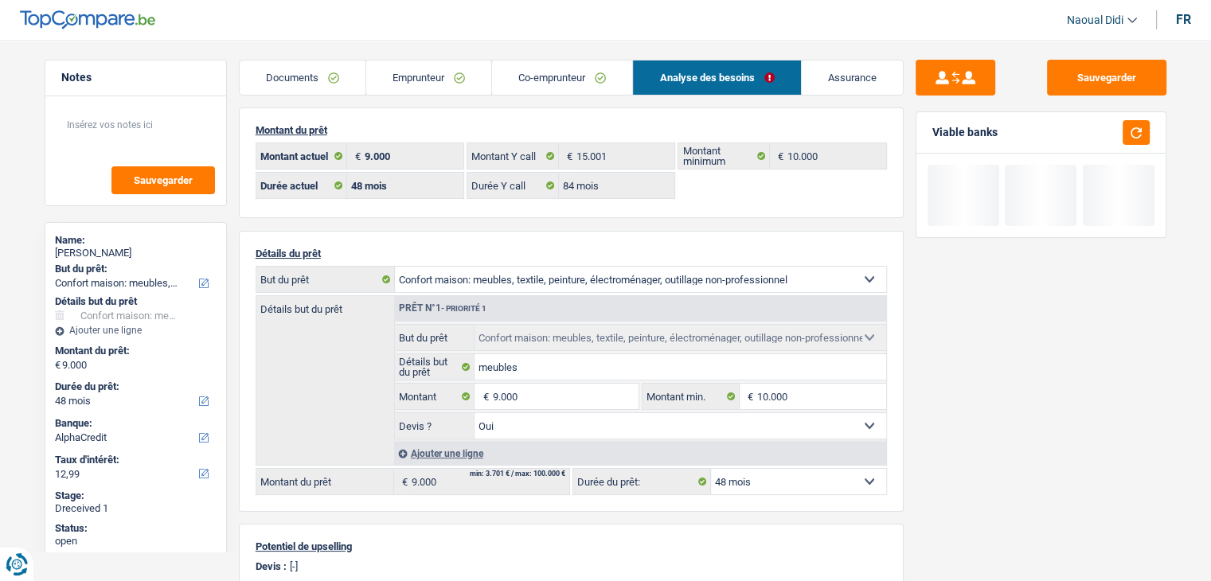
click at [1013, 454] on div "Sauvegarder Viable banks" at bounding box center [1041, 306] width 275 height 492
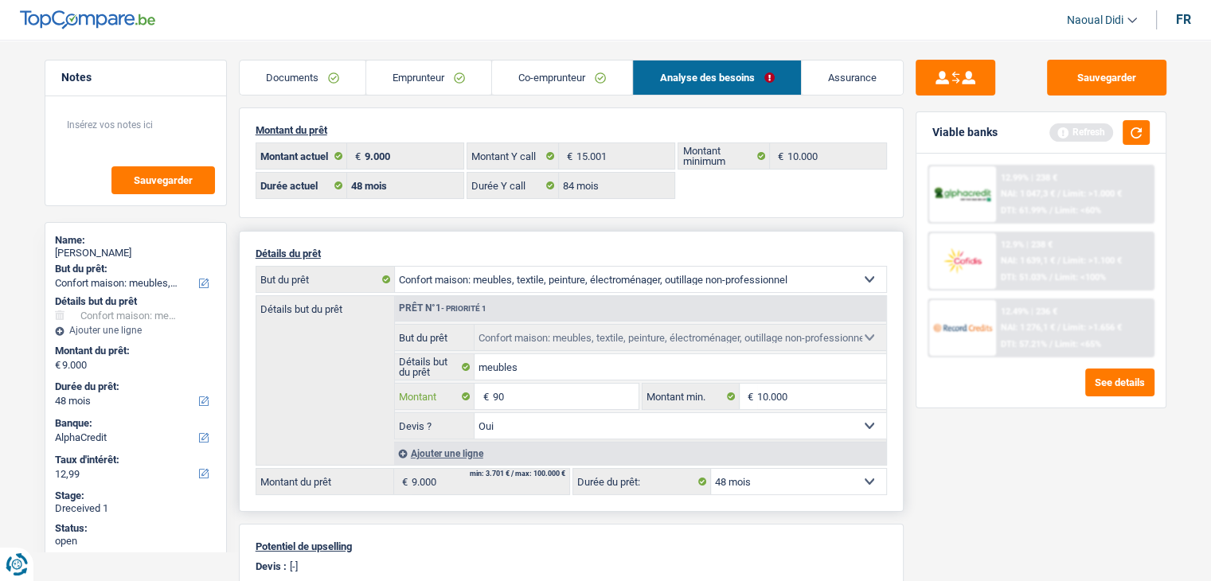
type input "9"
type input "7.501"
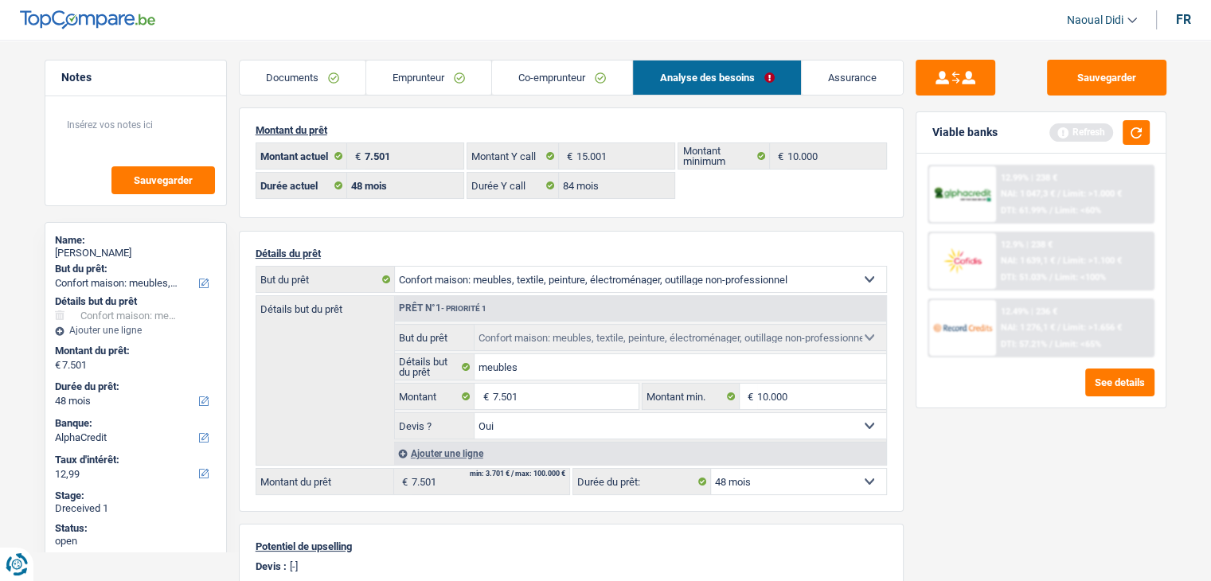
click at [1058, 473] on div "Sauvegarder Viable banks Refresh 12.99% | 238 € NAI: 1 047,3 € / Limit: >1.000 …" at bounding box center [1041, 306] width 275 height 492
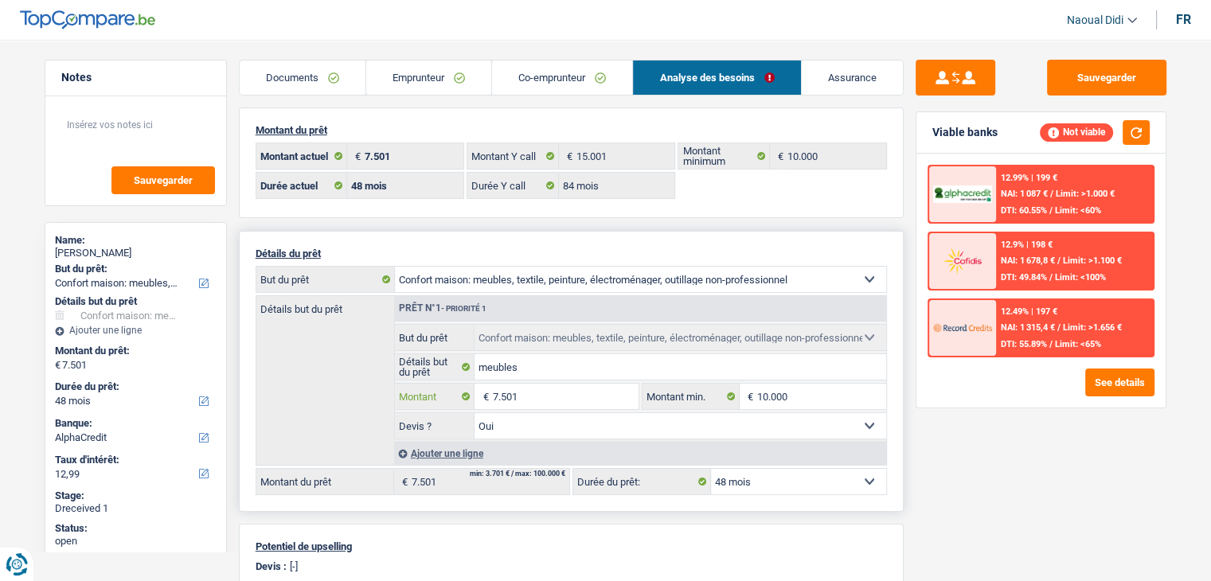
click at [529, 390] on input "7.501" at bounding box center [565, 396] width 146 height 25
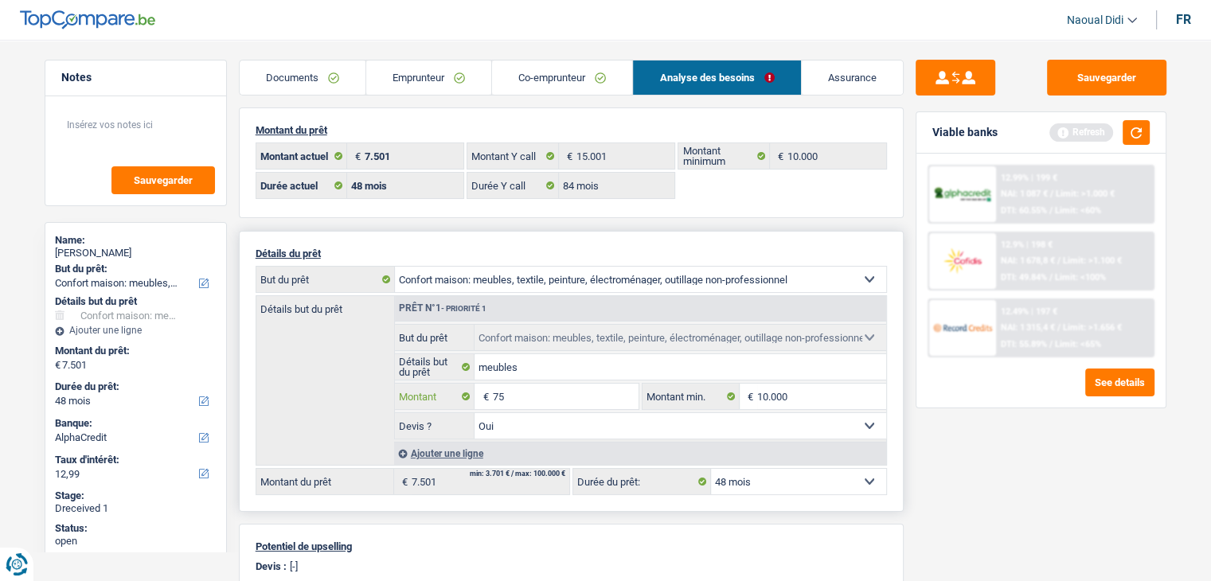
type input "7"
type input "15.001"
select select "84"
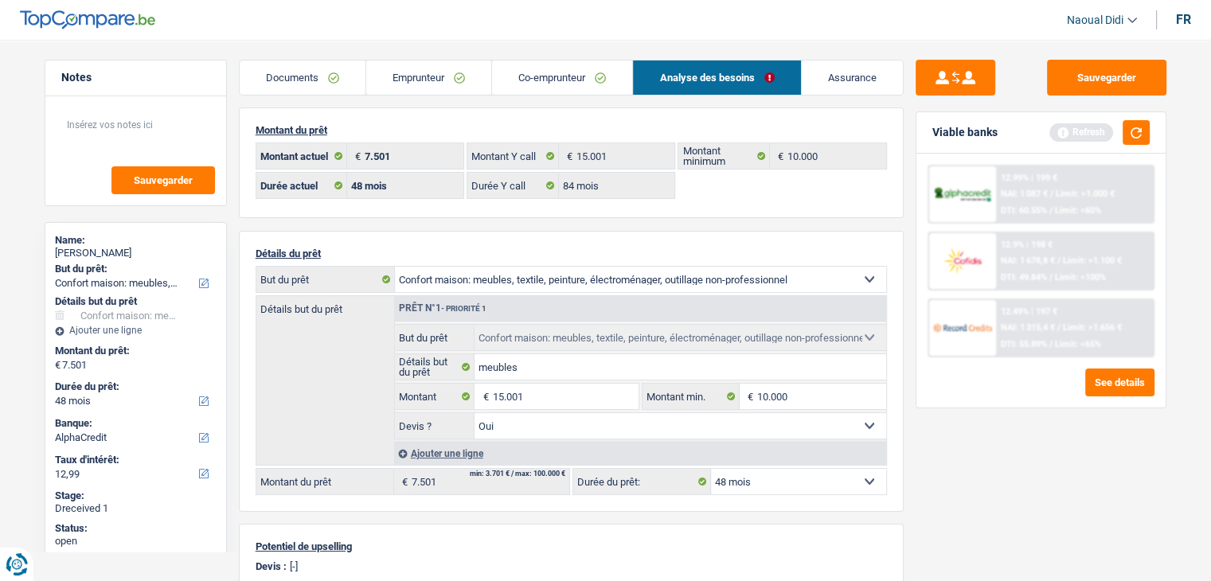
type input "15.001"
click at [1059, 485] on div "Sauvegarder Viable banks Refresh 12.99% | 199 € NAI: 1 087 € / Limit: >1.000 € …" at bounding box center [1041, 306] width 275 height 492
select select "84"
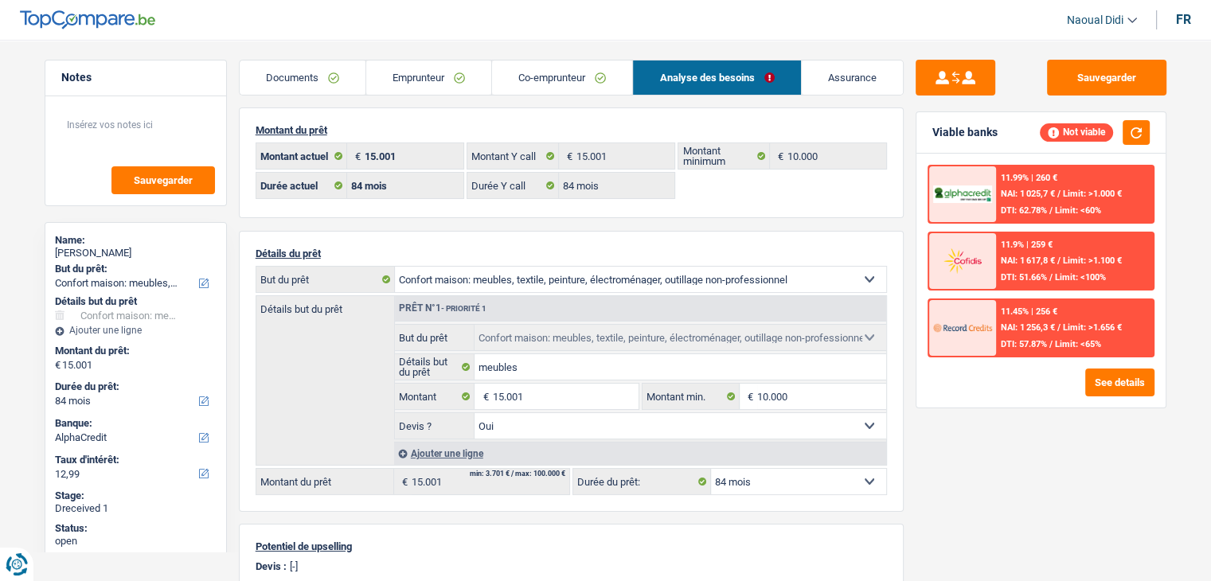
click at [439, 79] on link "Emprunteur" at bounding box center [428, 78] width 125 height 34
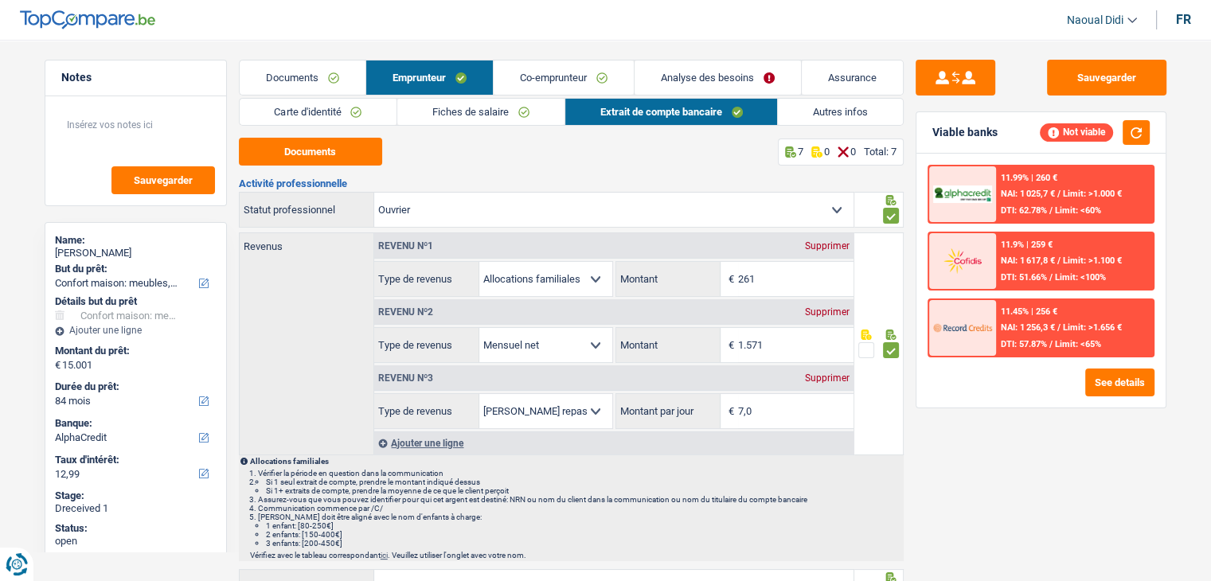
click at [717, 72] on link "Analyse des besoins" at bounding box center [717, 78] width 166 height 34
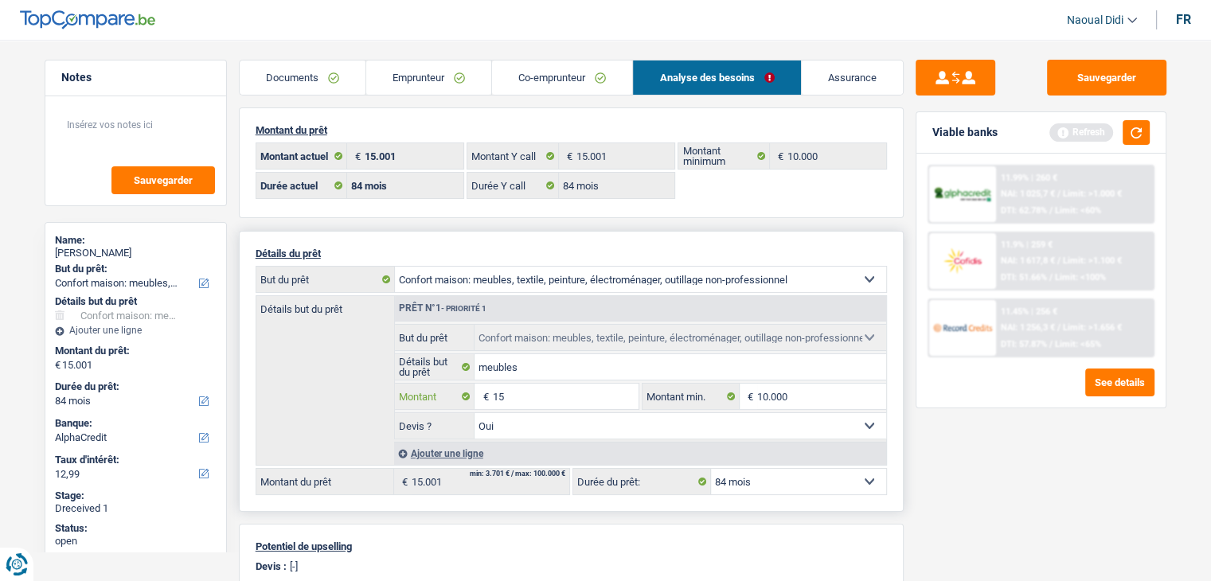
type input "1"
type input "5.000"
select select "36"
type input "5.000"
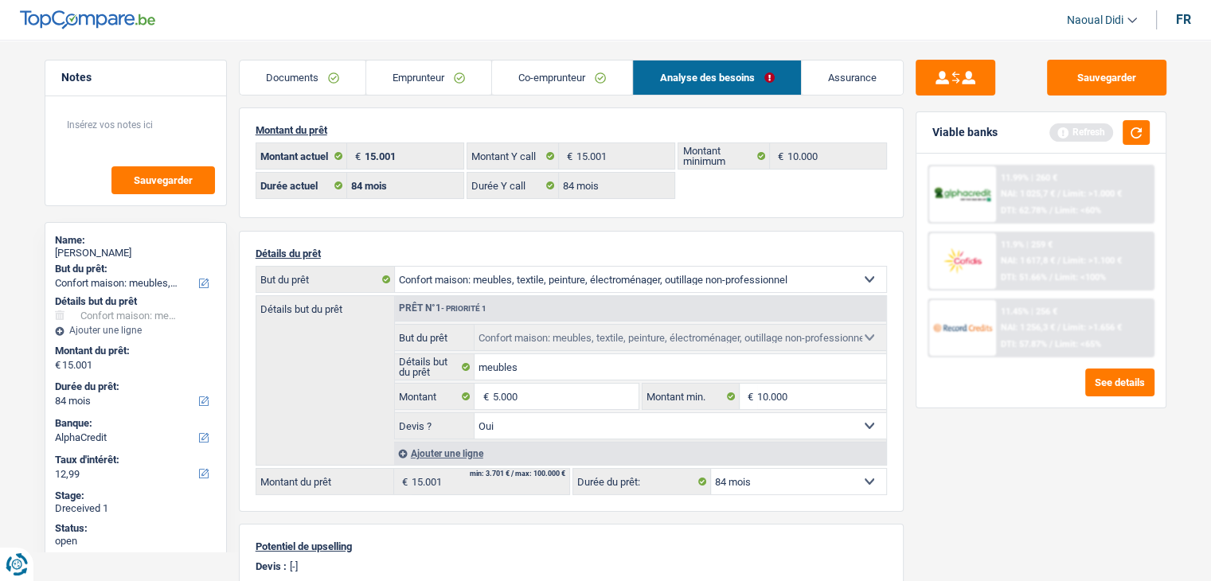
select select "36"
type input "5.000"
select select "36"
click at [953, 469] on div "Sauvegarder Viable banks Refresh 11.99% | 260 € NAI: 1 025,7 € / Limit: >1.000 …" at bounding box center [1041, 306] width 275 height 492
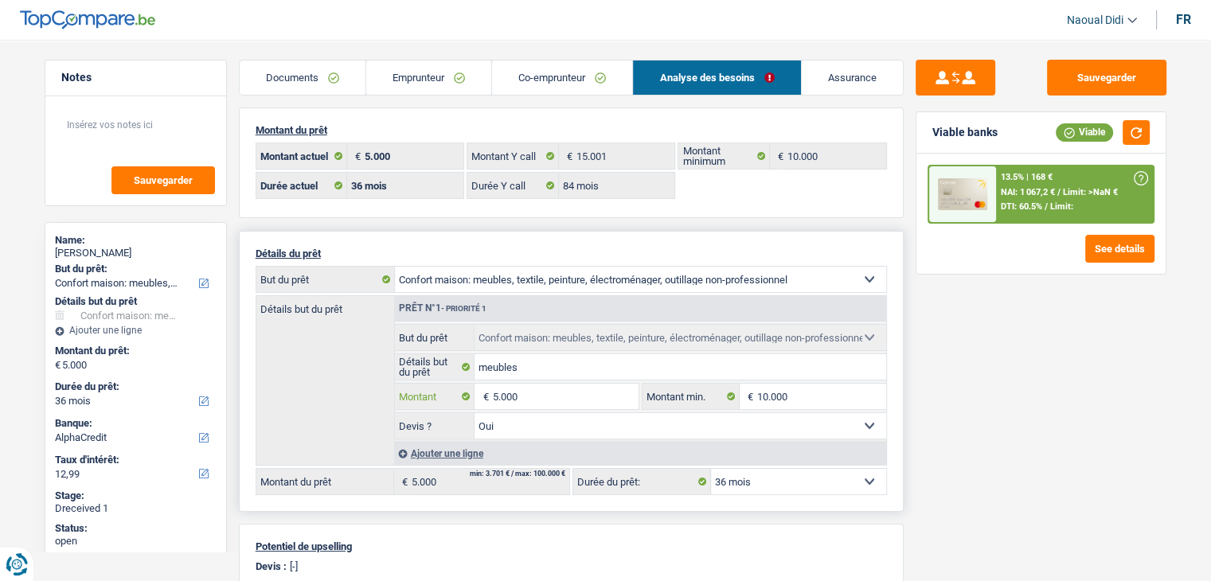
click at [530, 393] on input "5.000" at bounding box center [565, 396] width 146 height 25
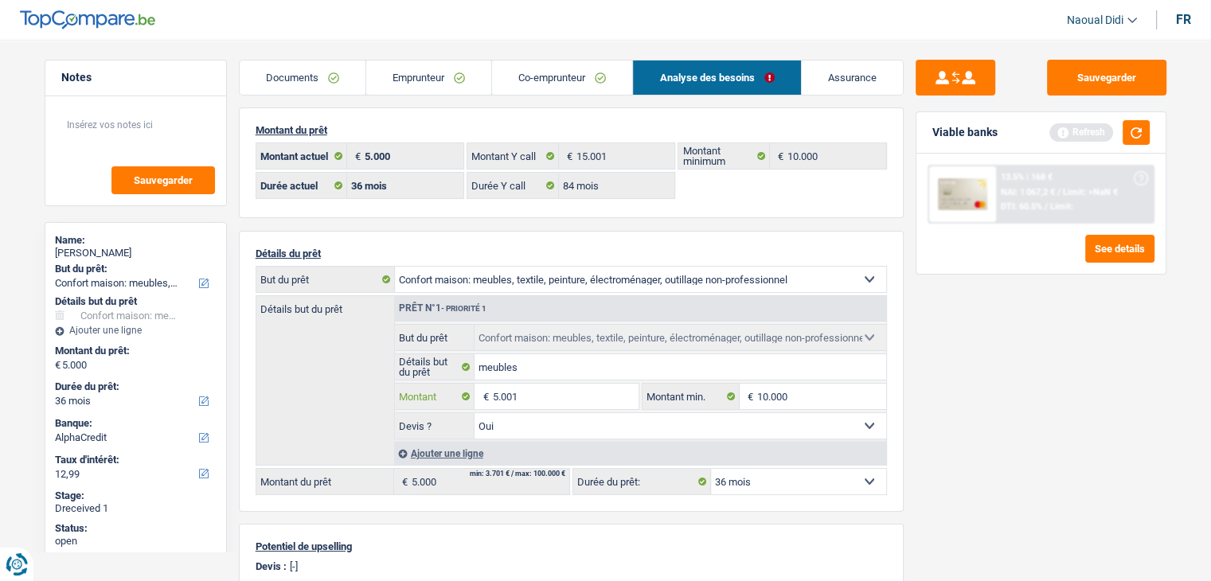
type input "5.001"
click at [945, 463] on div "Sauvegarder Viable banks Refresh 13.5% | 168 € NAI: 1 067,2 € / Limit: >NaN € D…" at bounding box center [1041, 306] width 275 height 492
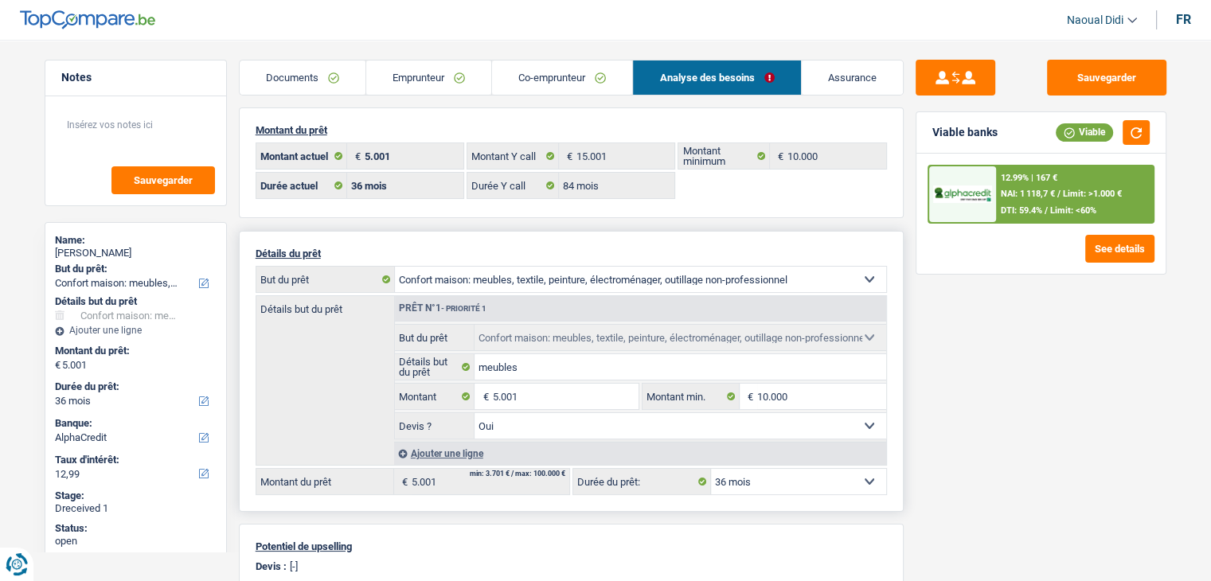
click at [802, 481] on select "12 mois 18 mois 24 mois 30 mois 36 mois Sélectionner une option" at bounding box center [798, 481] width 175 height 25
click at [1136, 135] on button "button" at bounding box center [1135, 132] width 27 height 25
click at [540, 396] on input "5.001" at bounding box center [565, 396] width 146 height 25
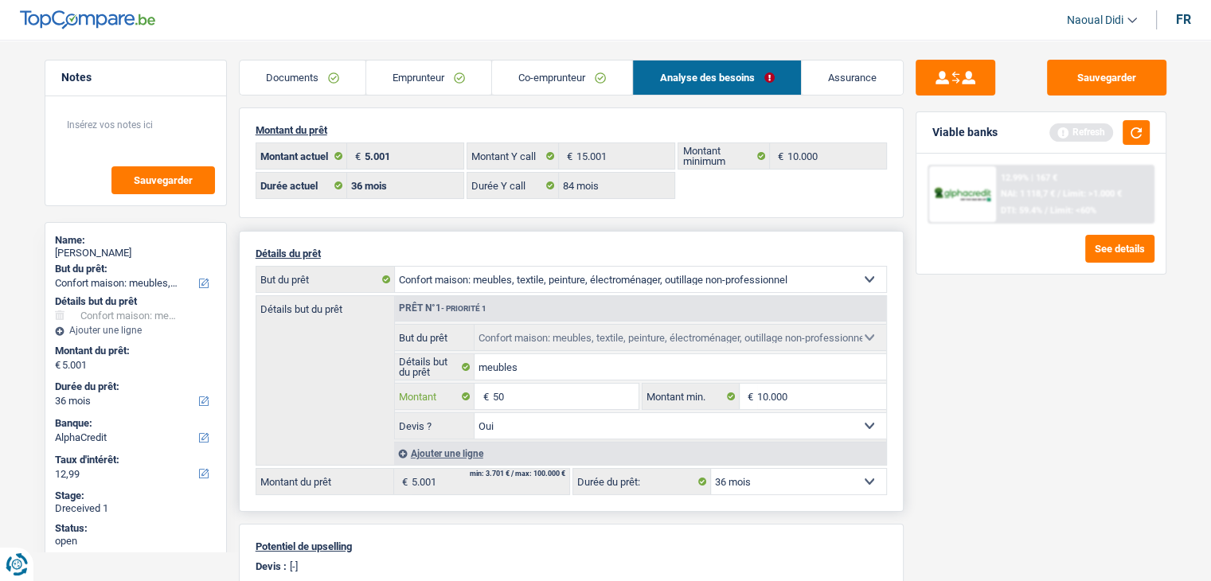
type input "5"
type input "7.500"
select select "42"
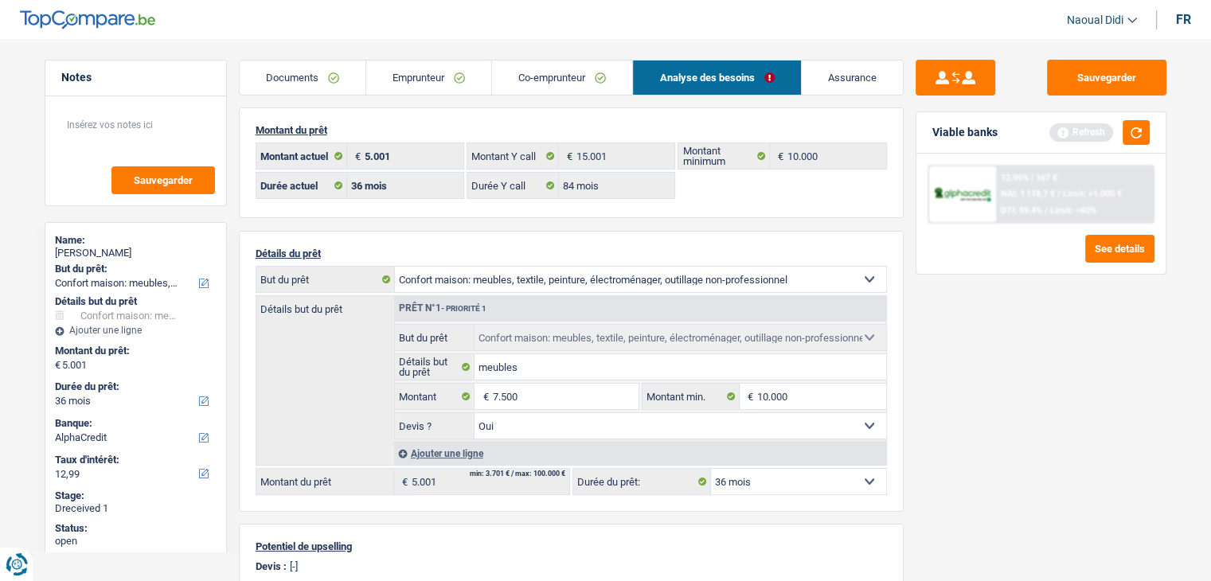
type input "7.500"
select select "42"
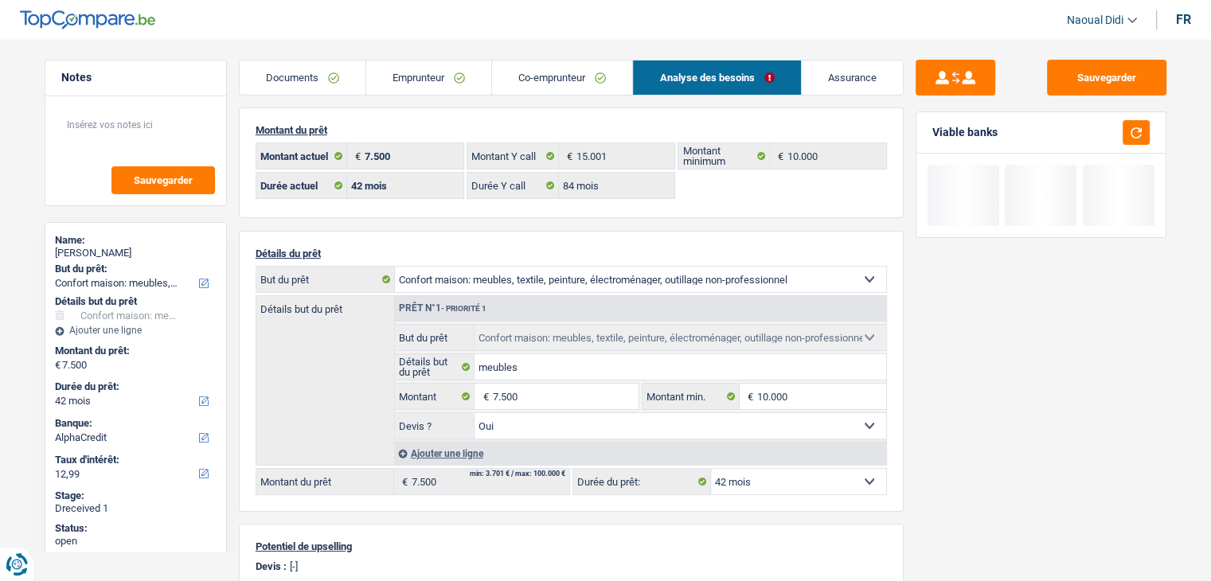
click at [1068, 421] on div "Sauvegarder Viable banks" at bounding box center [1041, 306] width 275 height 492
click at [801, 482] on select "12 mois 18 mois 24 mois 30 mois 36 mois 42 mois Sélectionner une option" at bounding box center [798, 481] width 175 height 25
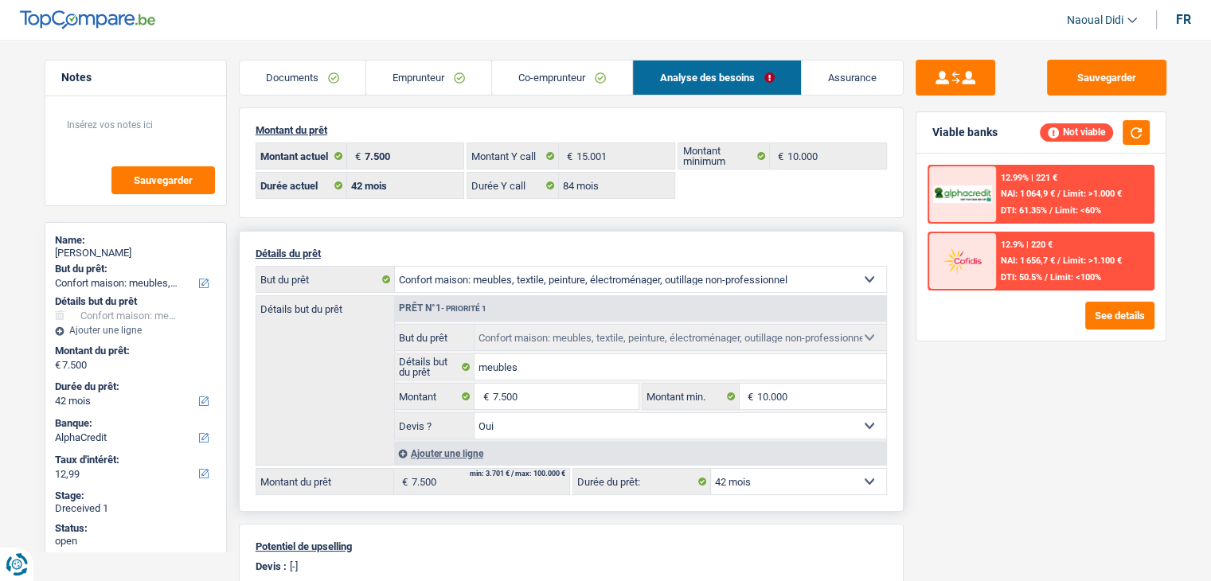
click at [711, 469] on select "12 mois 18 mois 24 mois 30 mois 36 mois 42 mois Sélectionner une option" at bounding box center [798, 481] width 175 height 25
click at [536, 386] on input "7.500" at bounding box center [565, 396] width 146 height 25
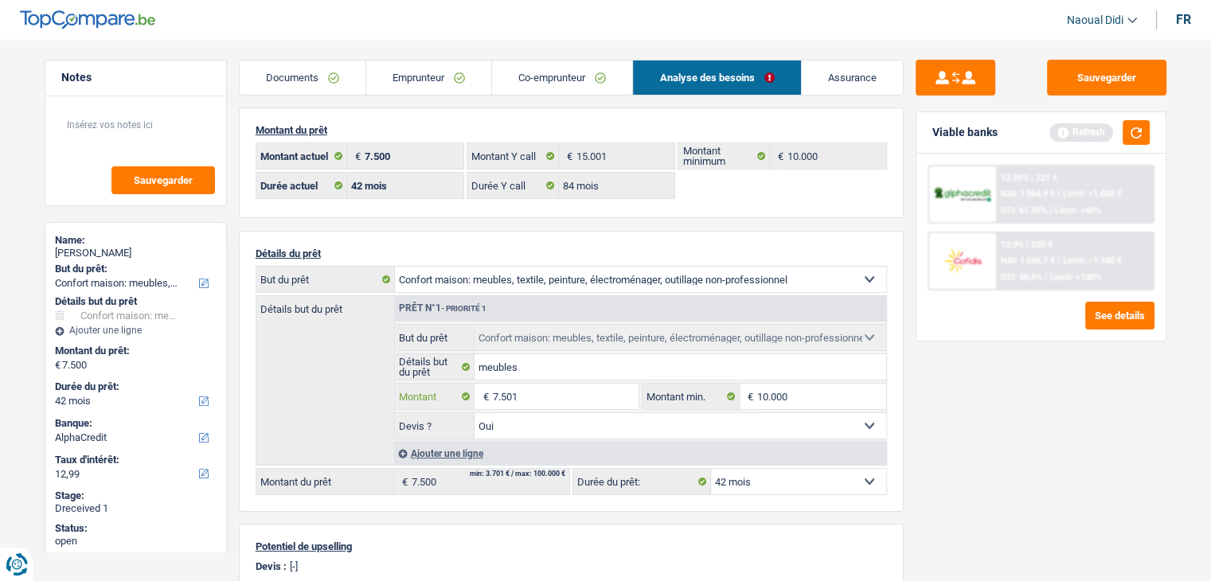
type input "7.501"
select select "48"
type input "7.501"
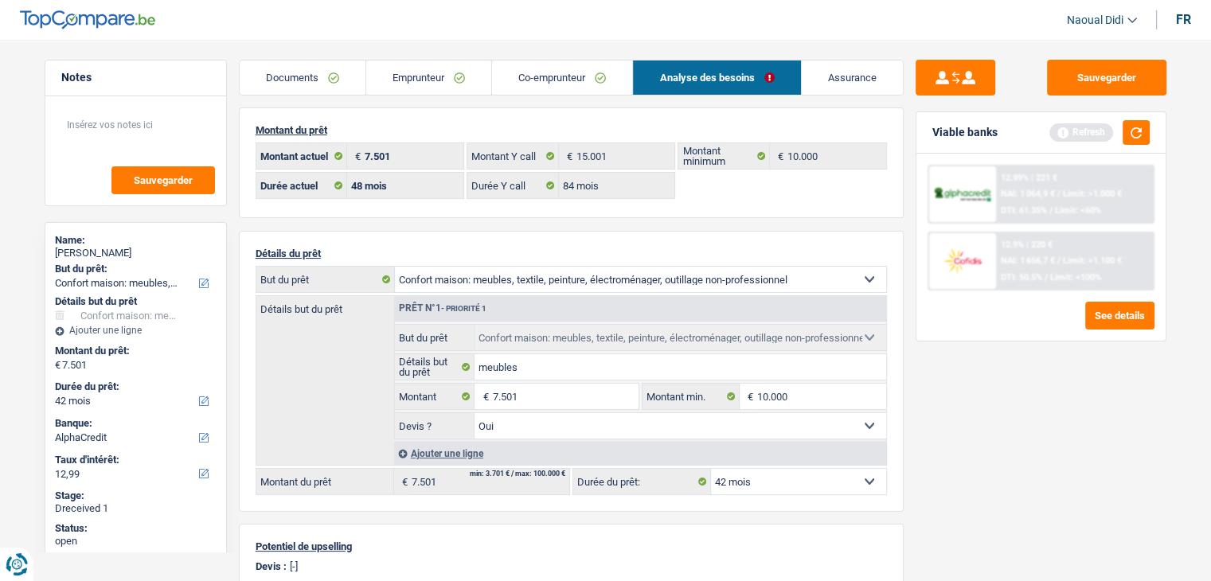
select select "48"
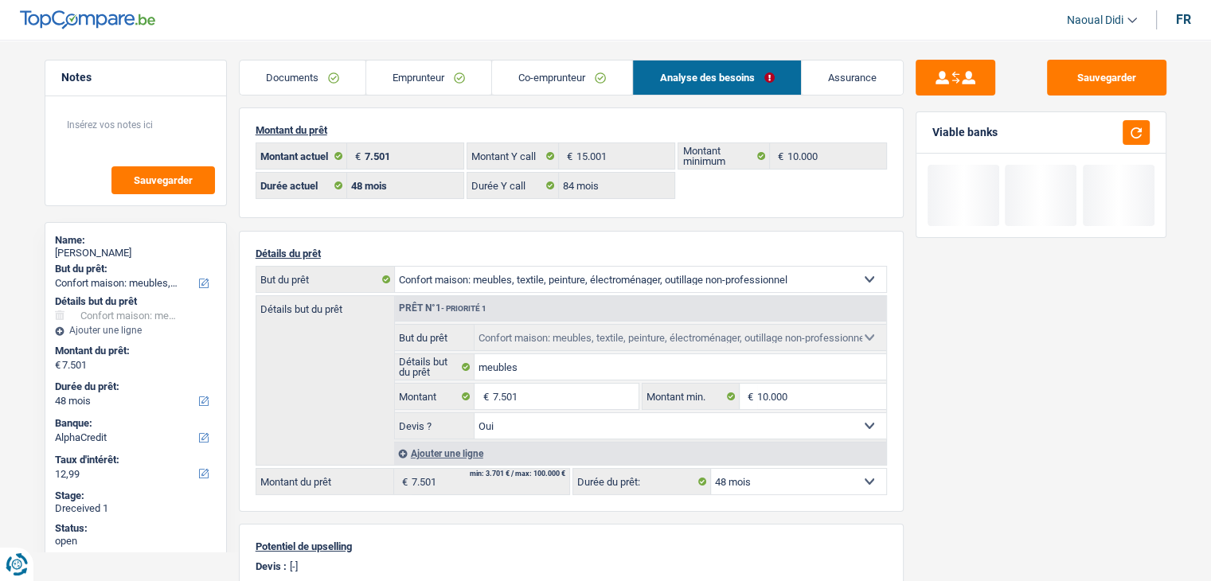
click at [999, 437] on div "Sauvegarder Viable banks" at bounding box center [1041, 306] width 275 height 492
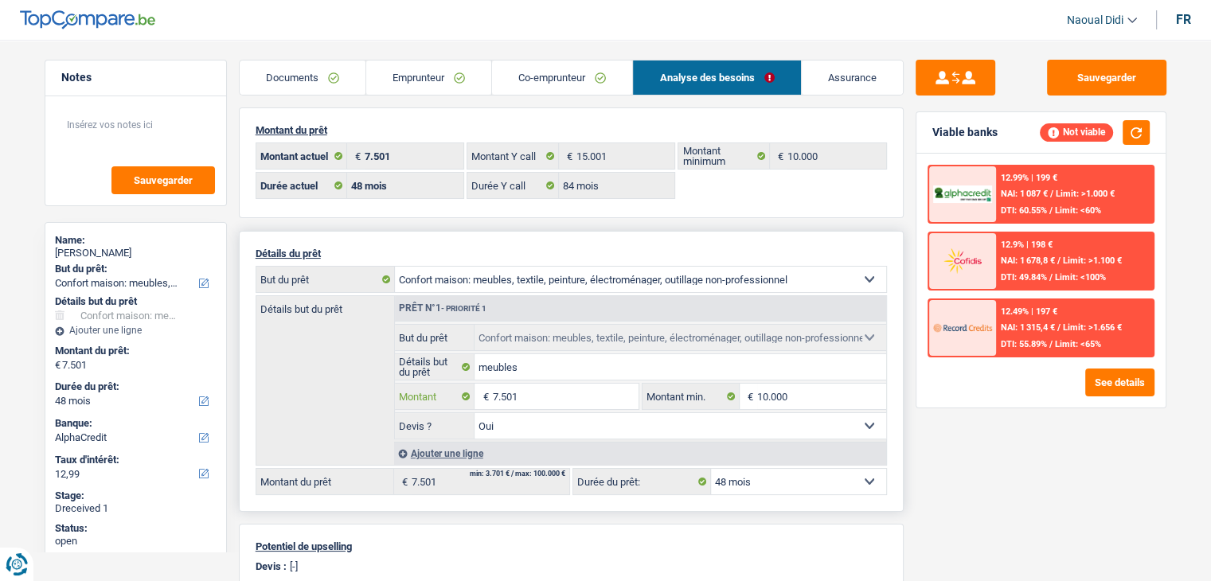
click at [551, 396] on input "7.501" at bounding box center [565, 396] width 146 height 25
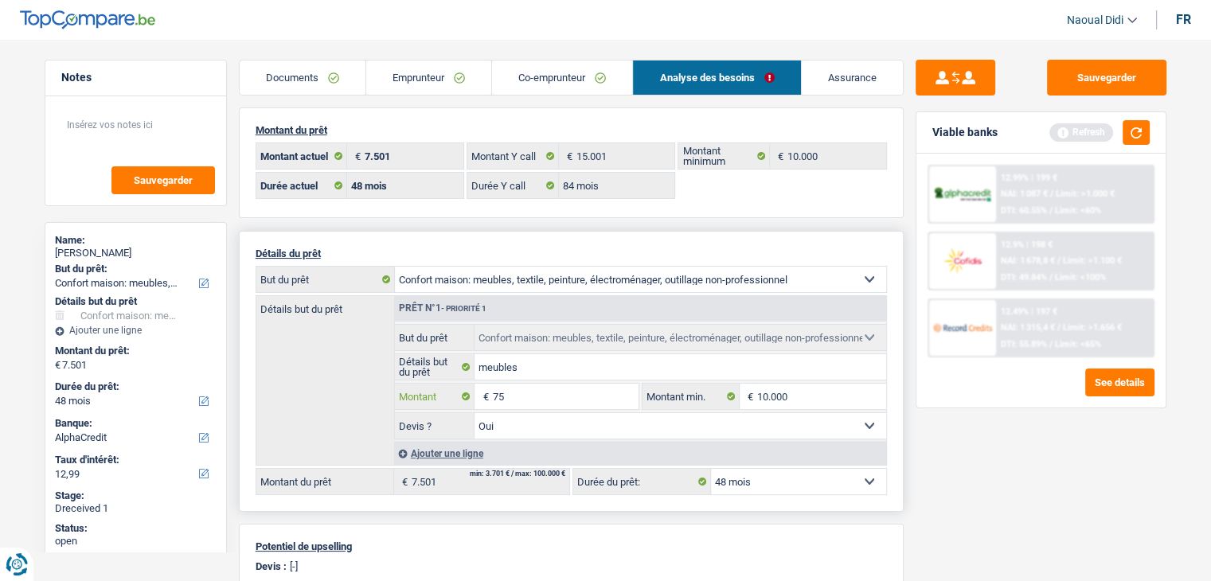
type input "7"
type input "5.000"
select select "36"
type input "5.000"
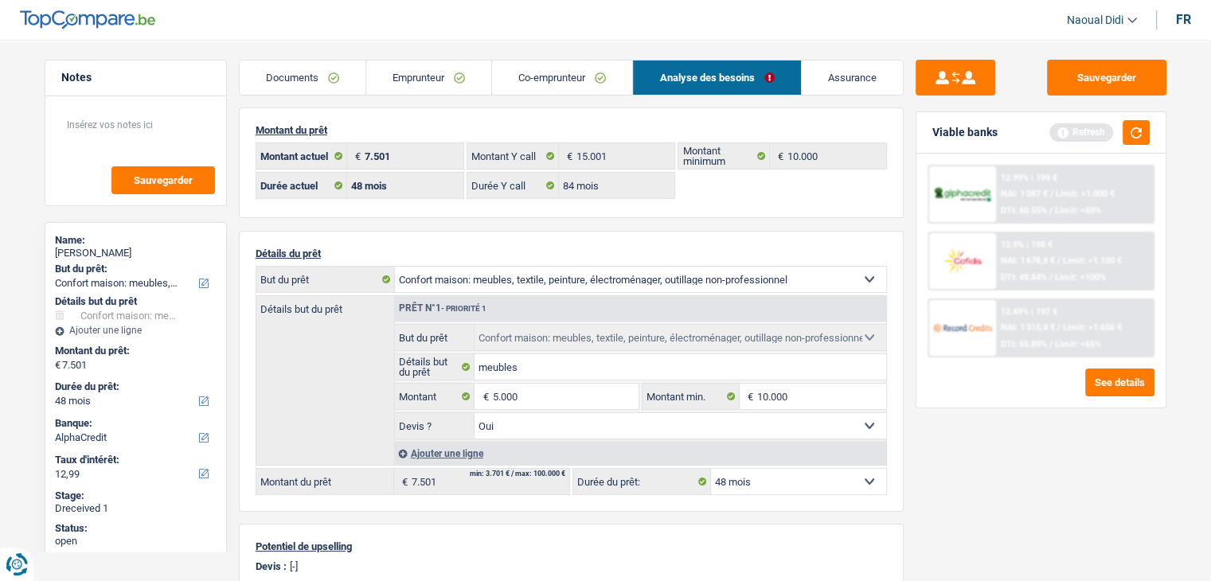
select select "36"
type input "5.000"
select select "36"
click at [970, 436] on div "Sauvegarder Viable banks Refresh 12.99% | 199 € NAI: 1 087 € / Limit: >1.000 € …" at bounding box center [1041, 306] width 275 height 492
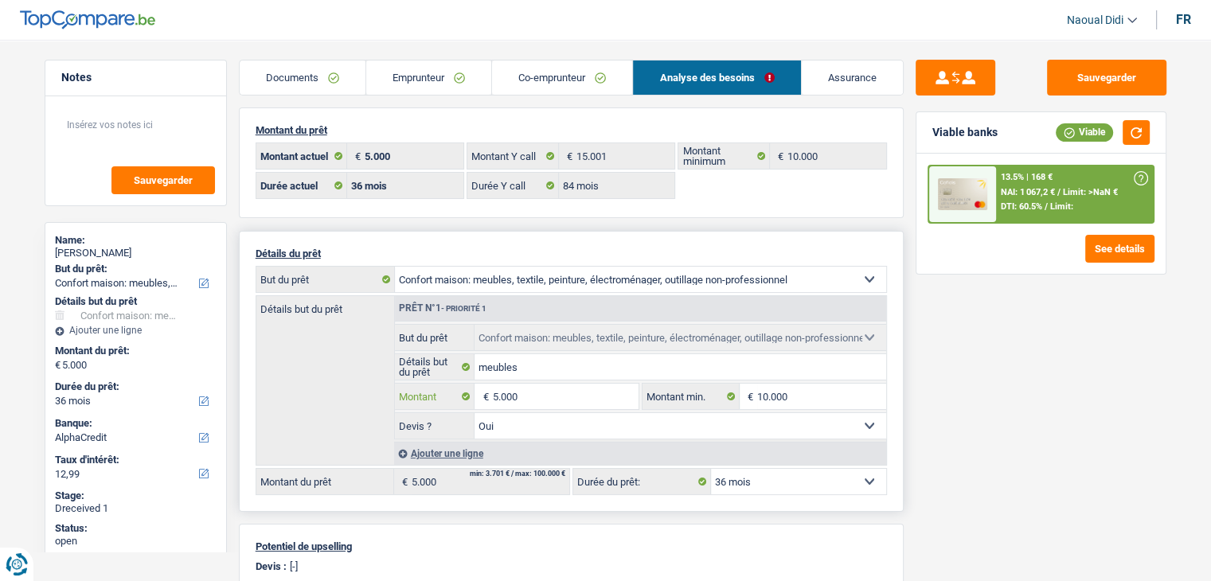
click at [533, 399] on input "5.000" at bounding box center [565, 396] width 146 height 25
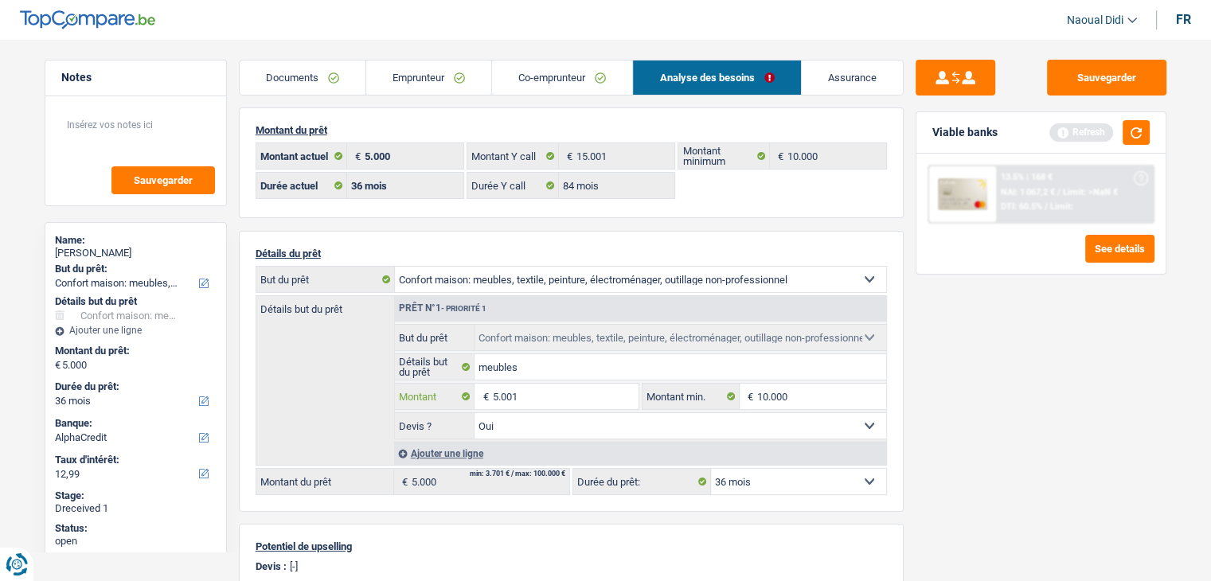
type input "5.001"
click at [1048, 435] on div "Sauvegarder Viable banks Refresh 13.5% | 168 € NAI: 1 067,2 € / Limit: >NaN € D…" at bounding box center [1041, 306] width 275 height 492
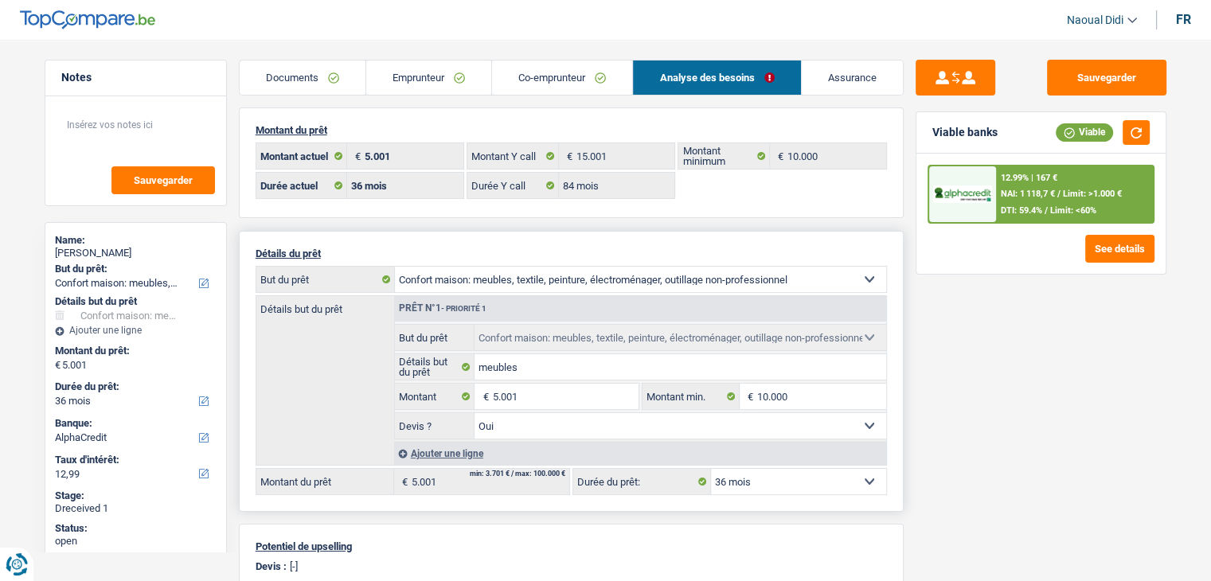
click at [783, 479] on select "12 mois 18 mois 24 mois 30 mois 36 mois Sélectionner une option" at bounding box center [798, 481] width 175 height 25
click at [1048, 195] on span "NAI: 1 118,7 €" at bounding box center [1028, 194] width 54 height 10
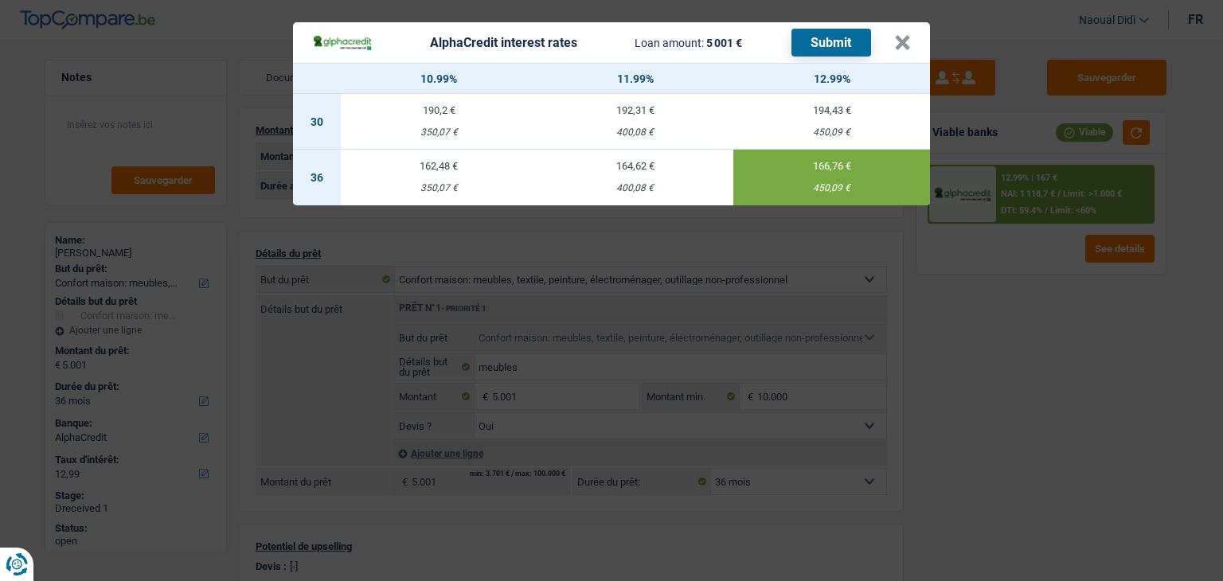
click at [430, 189] on div "350,07 €" at bounding box center [439, 188] width 197 height 10
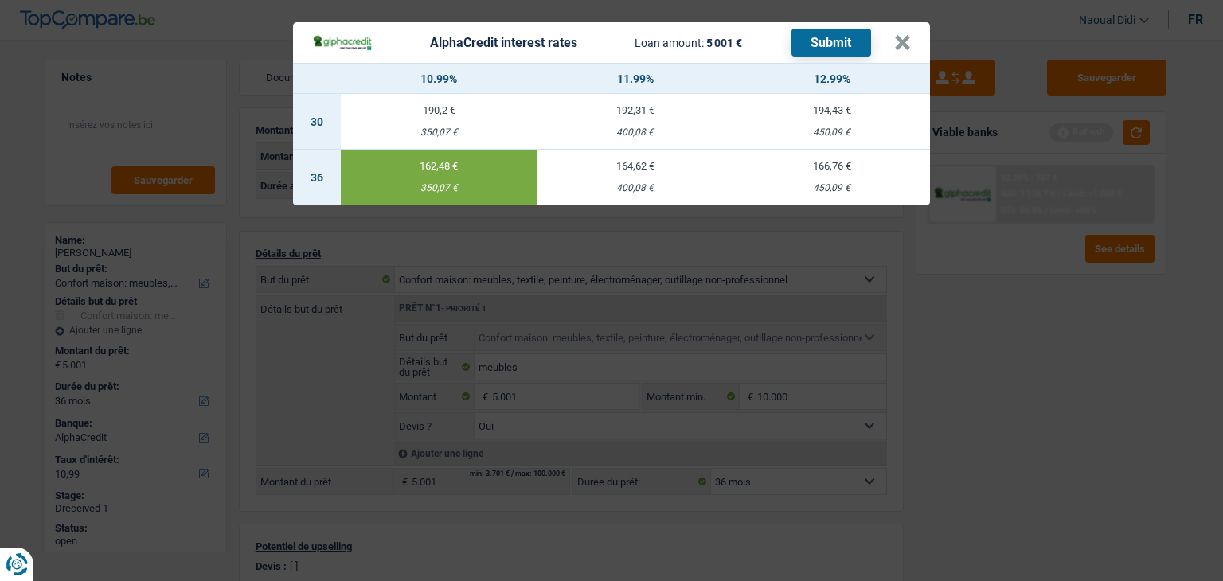
click at [829, 187] on div "450,09 €" at bounding box center [831, 188] width 197 height 10
type input "12,99"
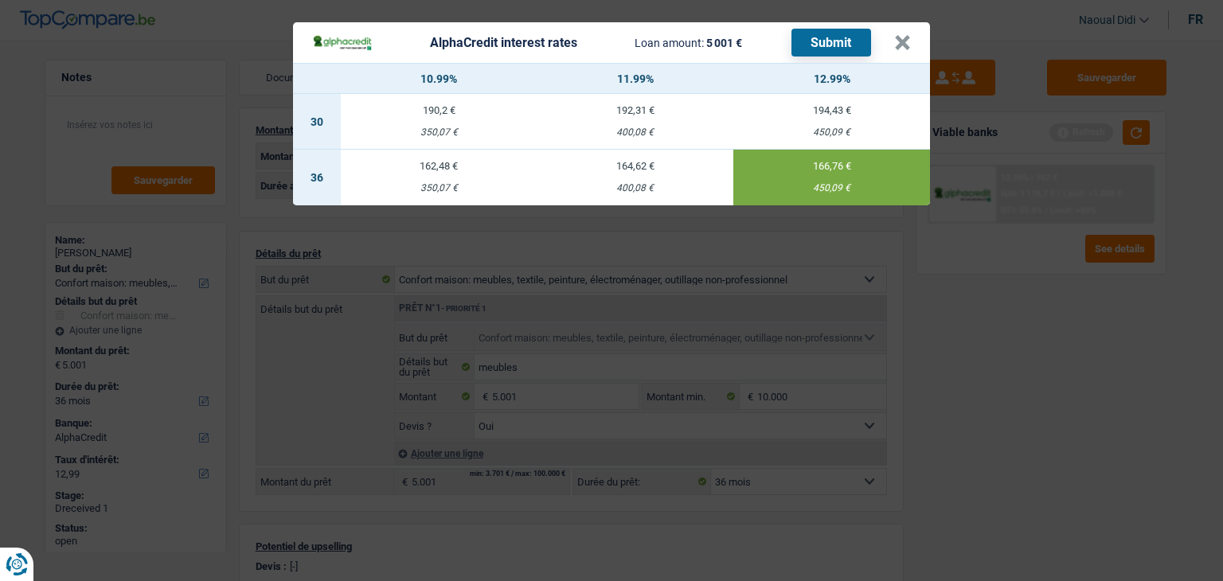
click at [828, 49] on button "Submit" at bounding box center [831, 43] width 80 height 28
drag, startPoint x: 895, startPoint y: 38, endPoint x: 880, endPoint y: 33, distance: 15.1
click at [895, 38] on button "×" at bounding box center [902, 43] width 17 height 16
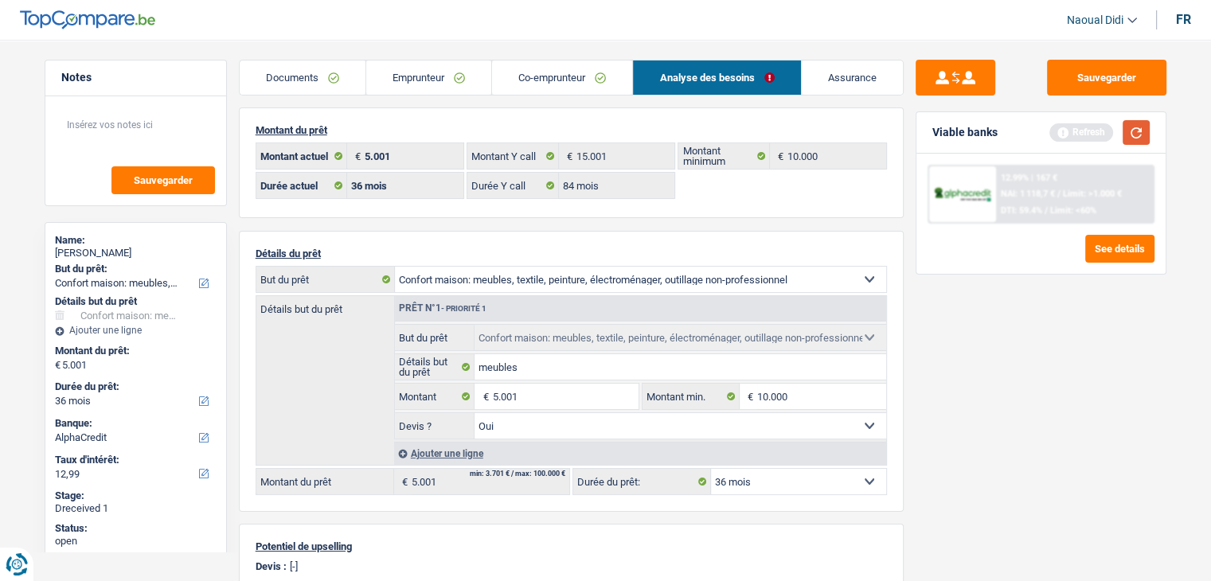
click at [1137, 138] on button "button" at bounding box center [1135, 132] width 27 height 25
type input "5"
type input "15.000"
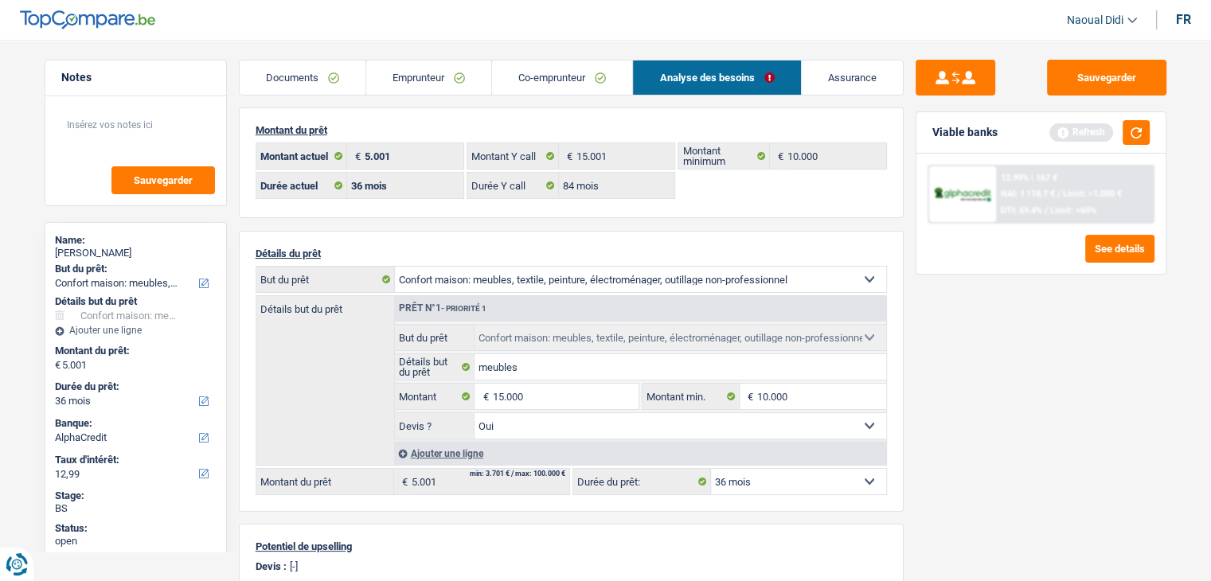
select select "60"
type input "15.000"
click at [1025, 338] on div "Sauvegarder Viable banks Refresh 12.99% | 167 € NAI: 1 118,7 € / Limit: >1.000 …" at bounding box center [1041, 306] width 275 height 492
select select "60"
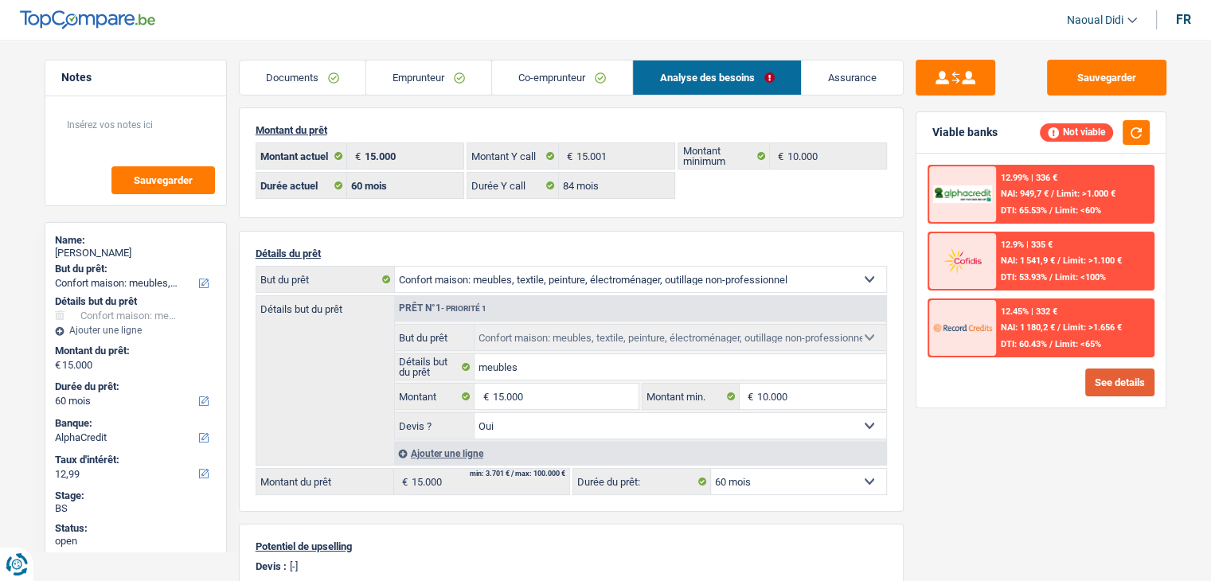
click at [1112, 384] on button "See details" at bounding box center [1119, 383] width 69 height 28
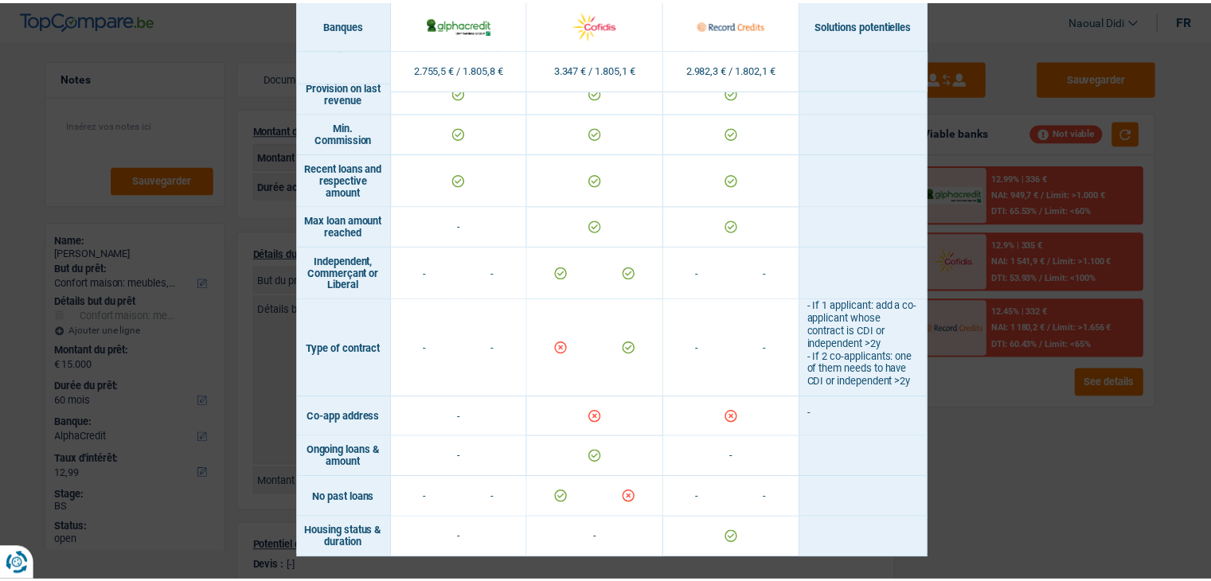
scroll to position [1364, 0]
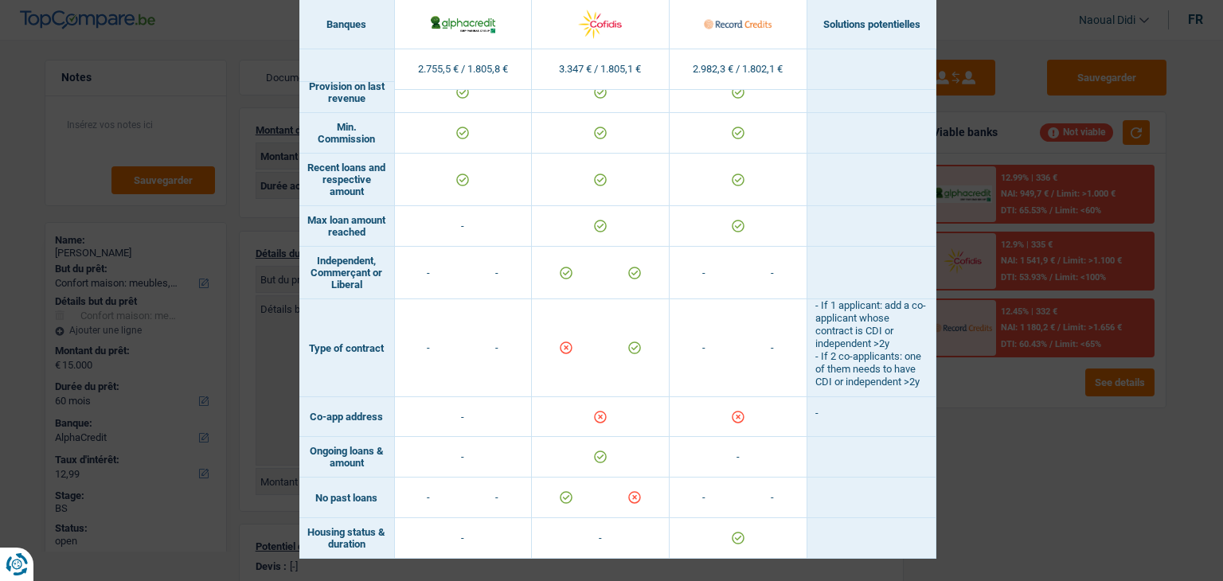
click at [990, 455] on div "Banks conditions × Banques Solutions potentielles Revenus / Charges 2.755,5 € /…" at bounding box center [611, 290] width 1223 height 581
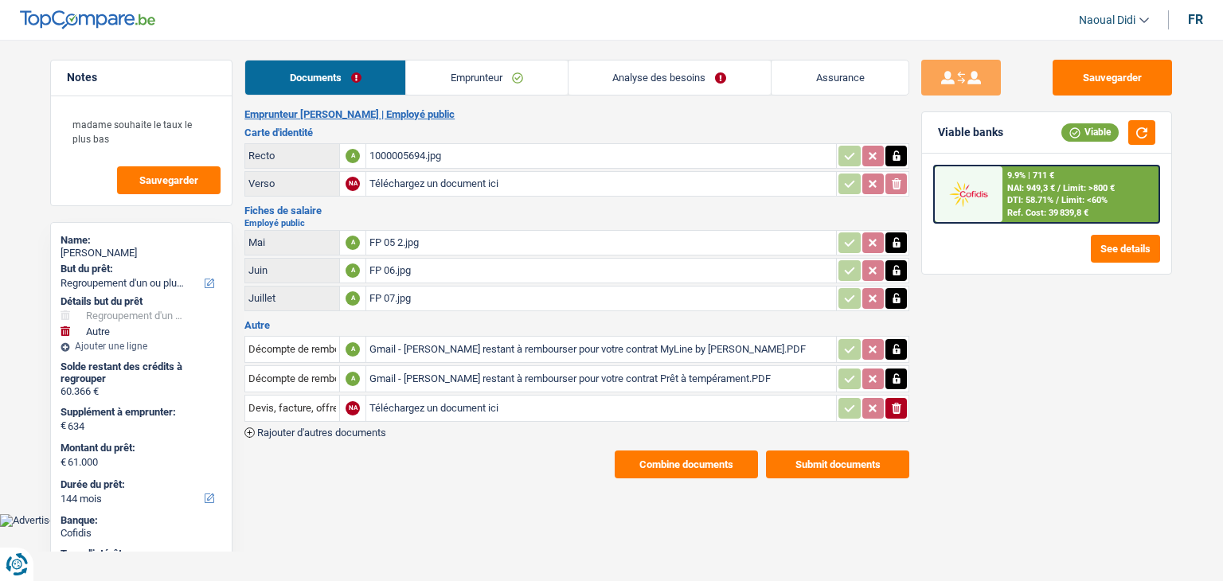
select select "refinancing"
select select "other"
select select "144"
click at [467, 80] on link "Emprunteur" at bounding box center [486, 78] width 161 height 34
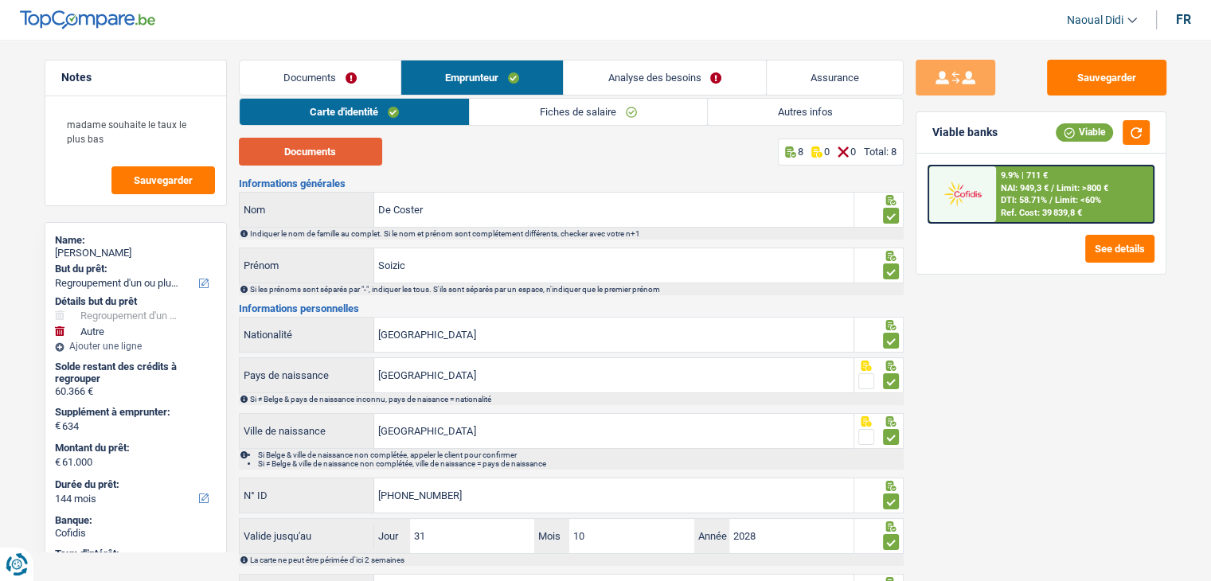
click at [344, 158] on button "Documents" at bounding box center [310, 152] width 143 height 28
click at [646, 80] on link "Analyse des besoins" at bounding box center [664, 78] width 201 height 34
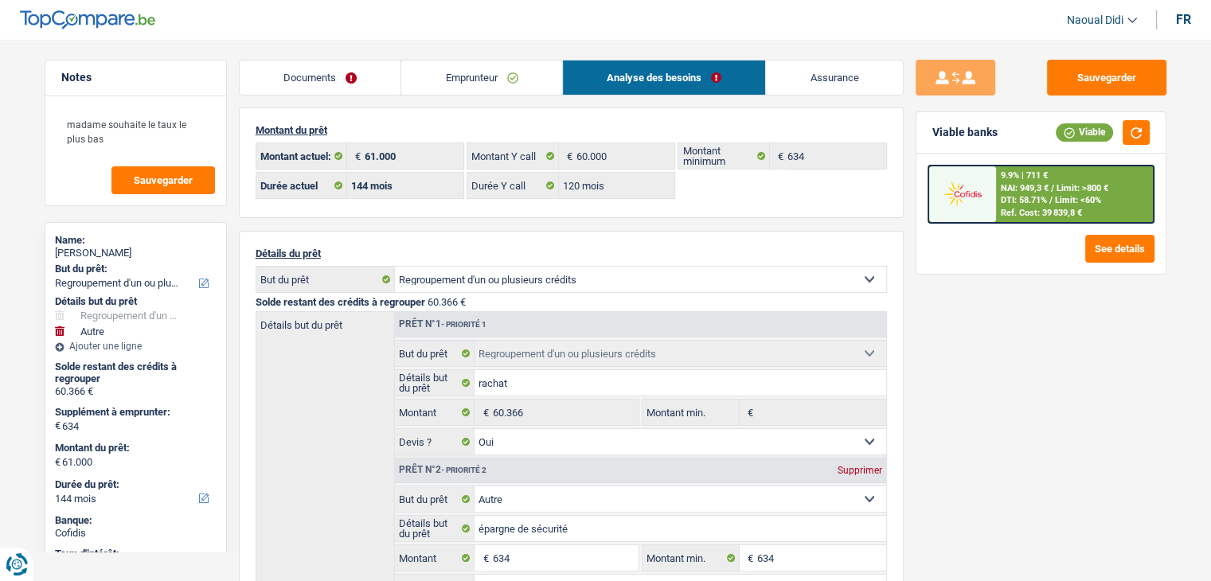
click at [451, 77] on link "Emprunteur" at bounding box center [481, 78] width 161 height 34
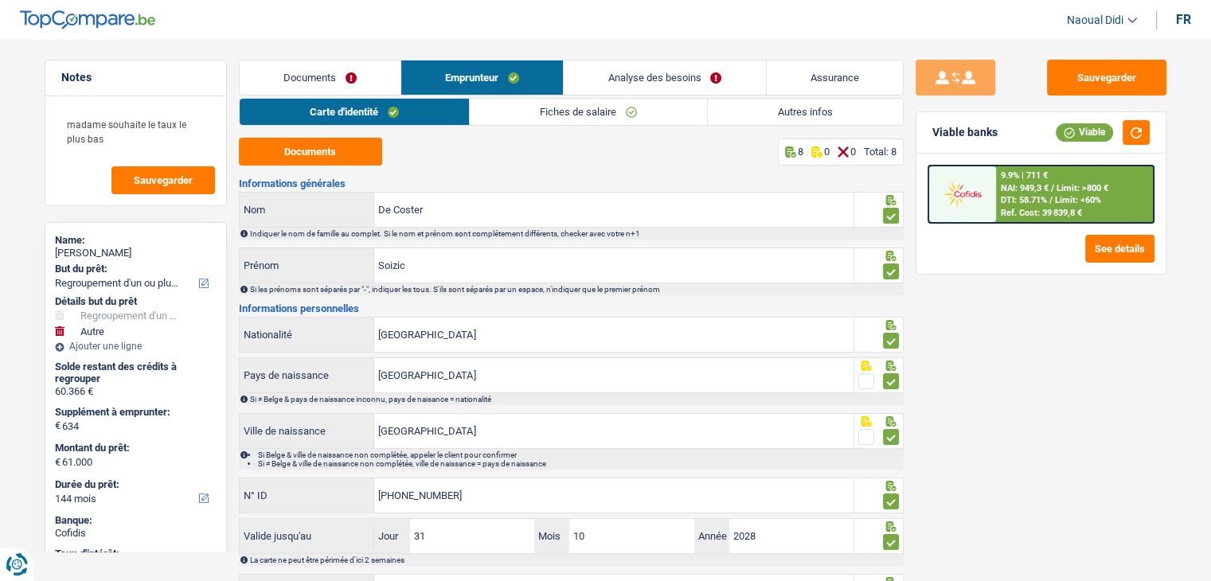
click at [597, 116] on link "Fiches de salaire" at bounding box center [588, 112] width 237 height 26
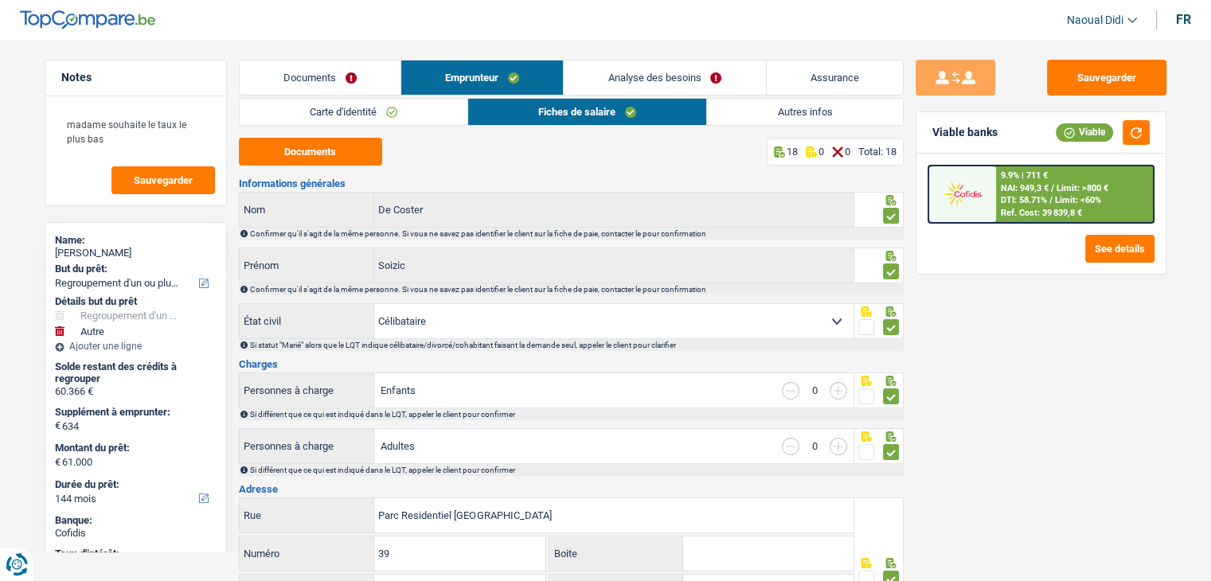
click at [838, 111] on link "Autres infos" at bounding box center [804, 112] width 195 height 26
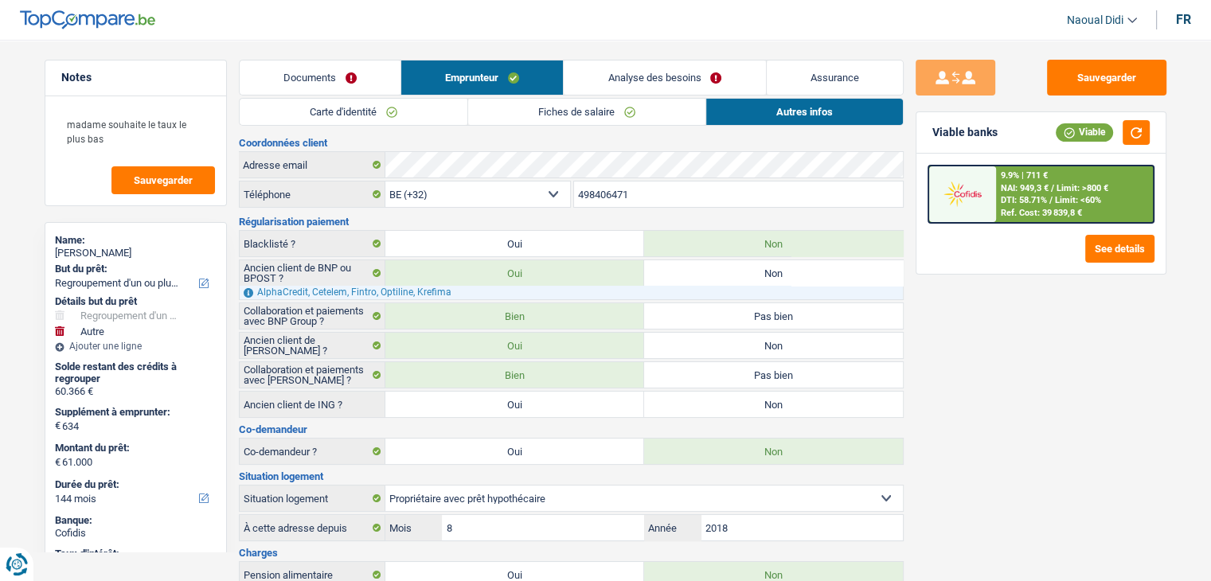
click at [637, 79] on link "Analyse des besoins" at bounding box center [664, 78] width 201 height 34
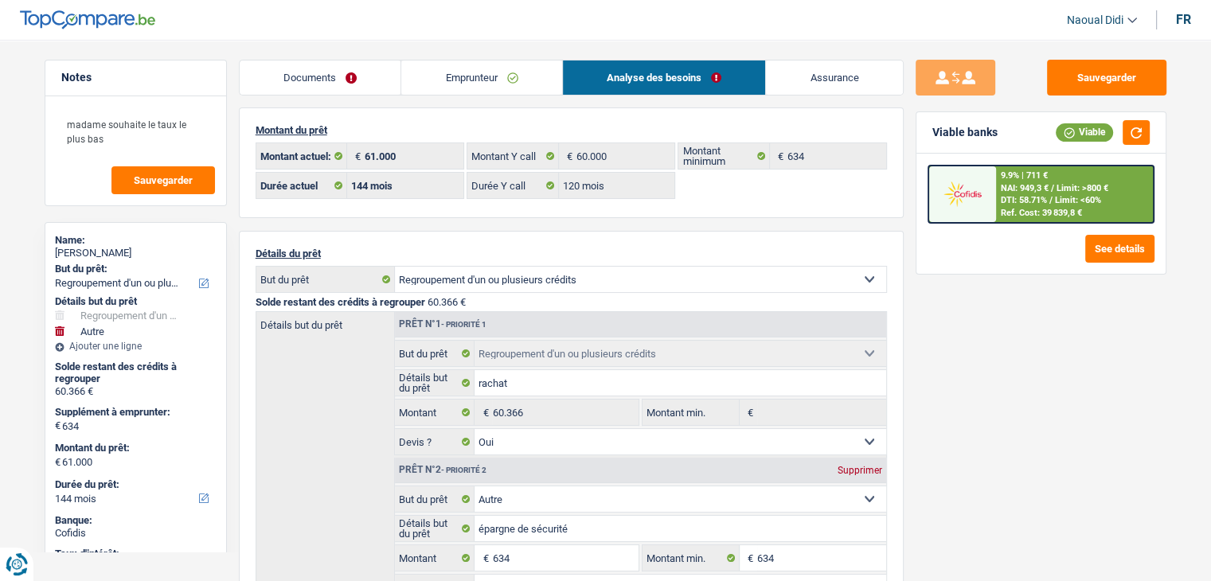
click at [444, 84] on link "Emprunteur" at bounding box center [481, 78] width 161 height 34
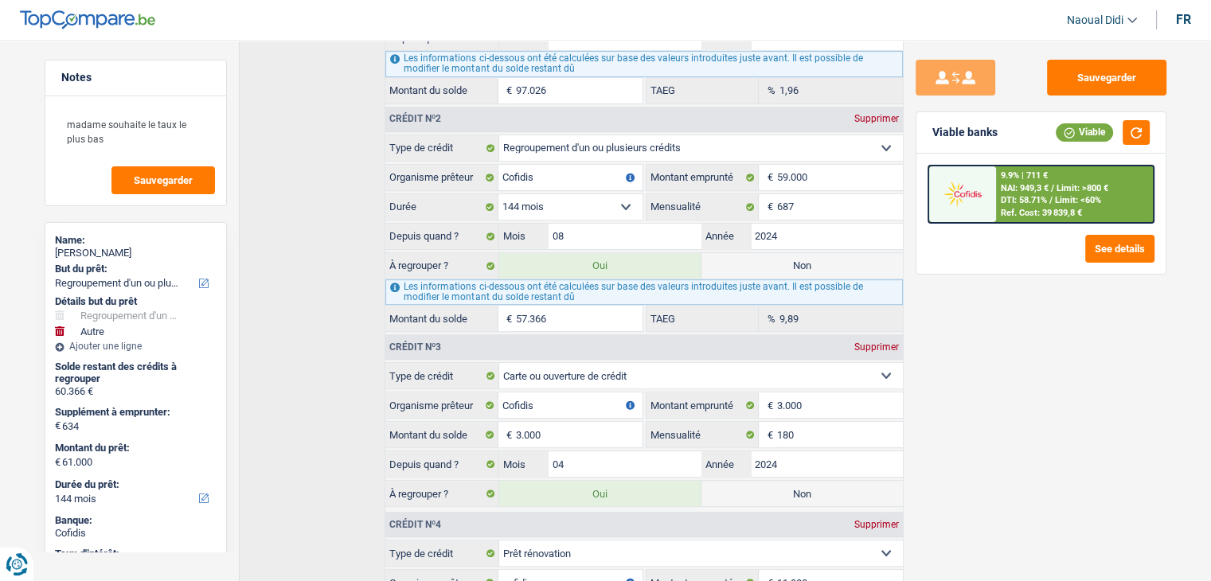
scroll to position [716, 0]
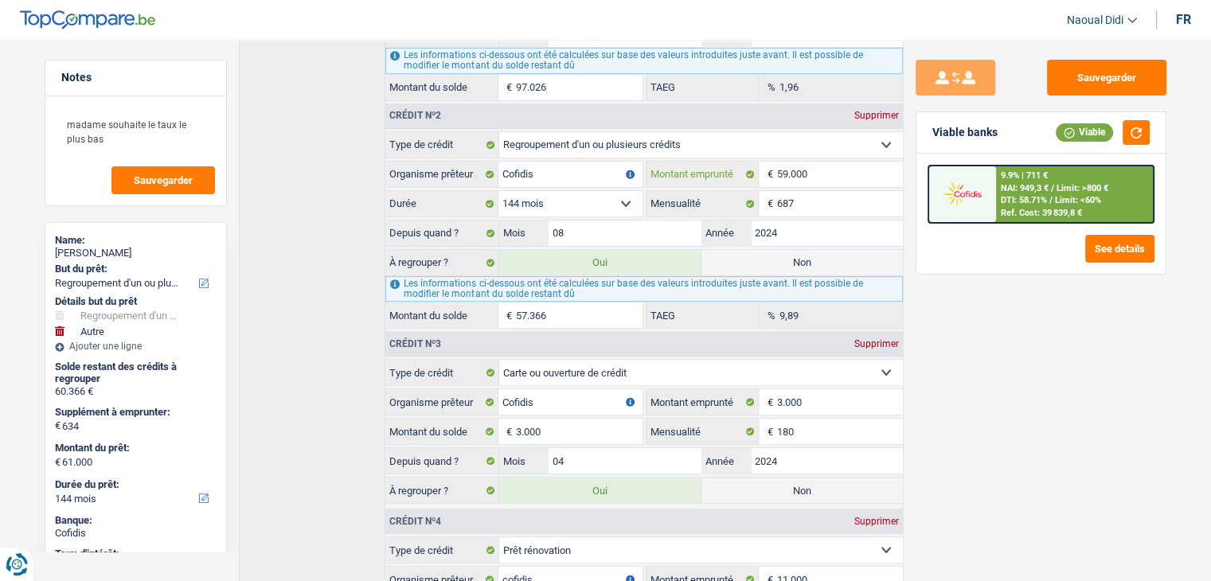
drag, startPoint x: 829, startPoint y: 170, endPoint x: 774, endPoint y: 164, distance: 55.2
click at [774, 164] on div "59.000 € Montant emprunté" at bounding box center [774, 174] width 256 height 25
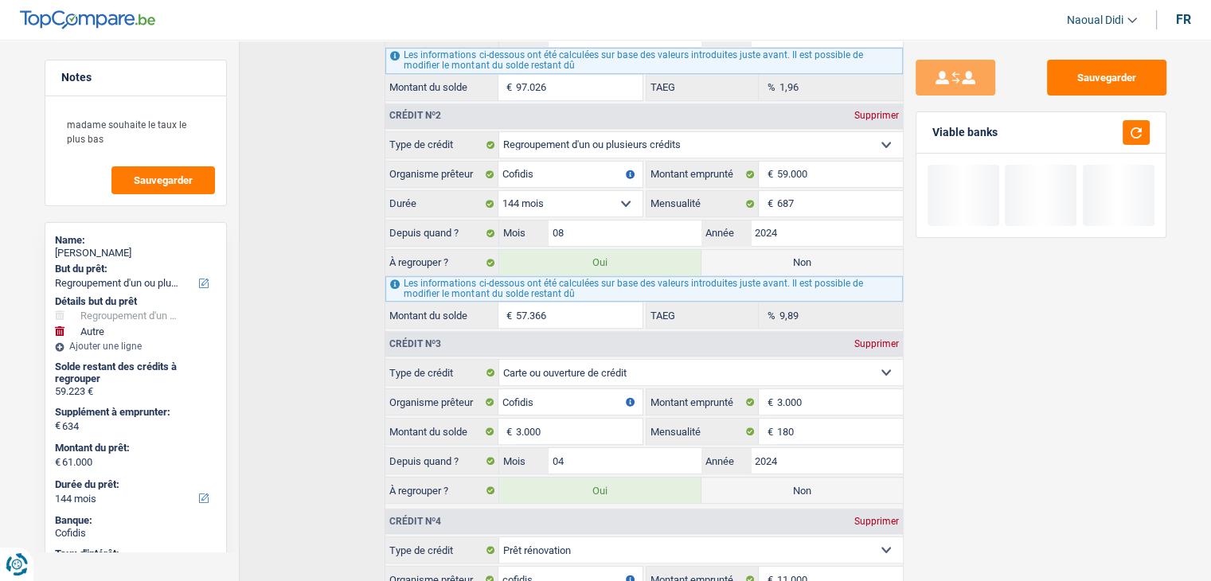
type input "59.857"
type input "56.223"
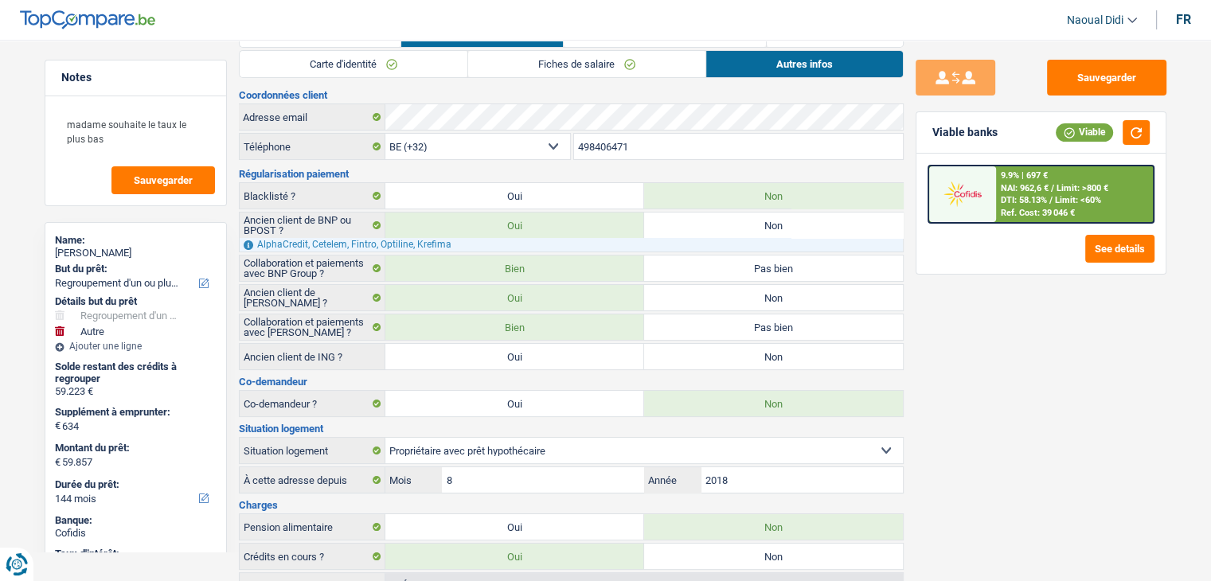
scroll to position [0, 0]
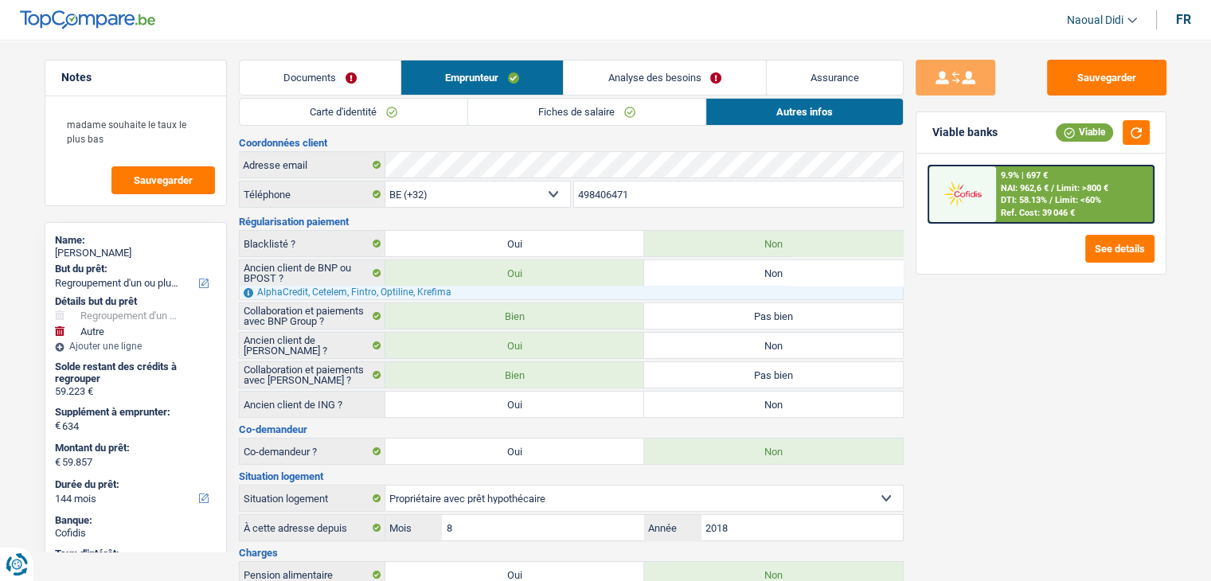
click at [640, 79] on link "Analyse des besoins" at bounding box center [664, 78] width 201 height 34
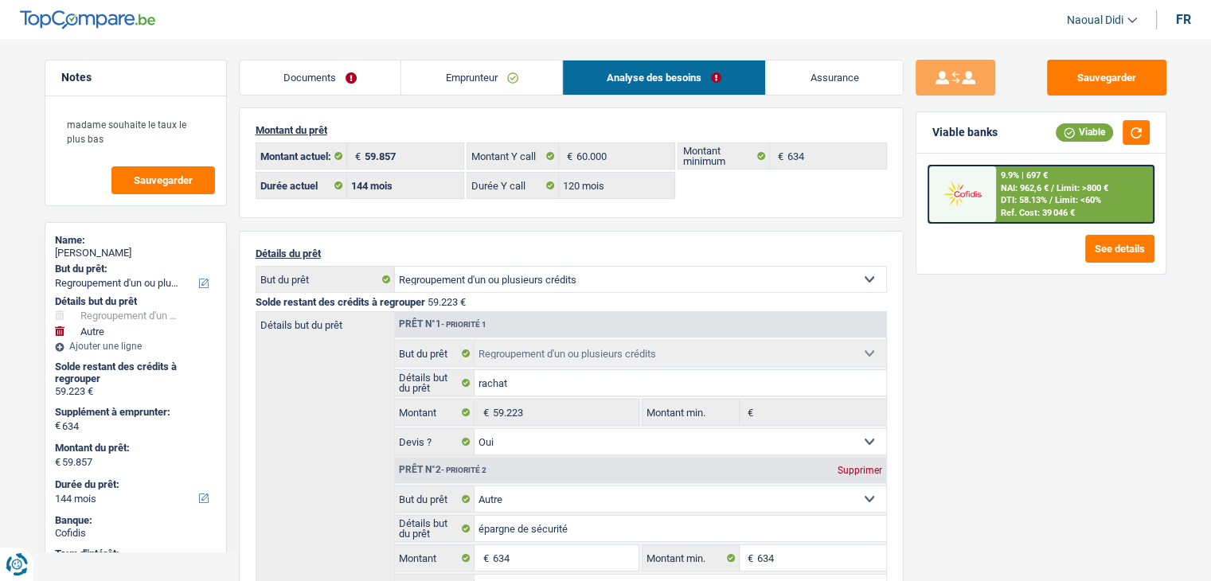
click at [502, 73] on link "Emprunteur" at bounding box center [481, 78] width 161 height 34
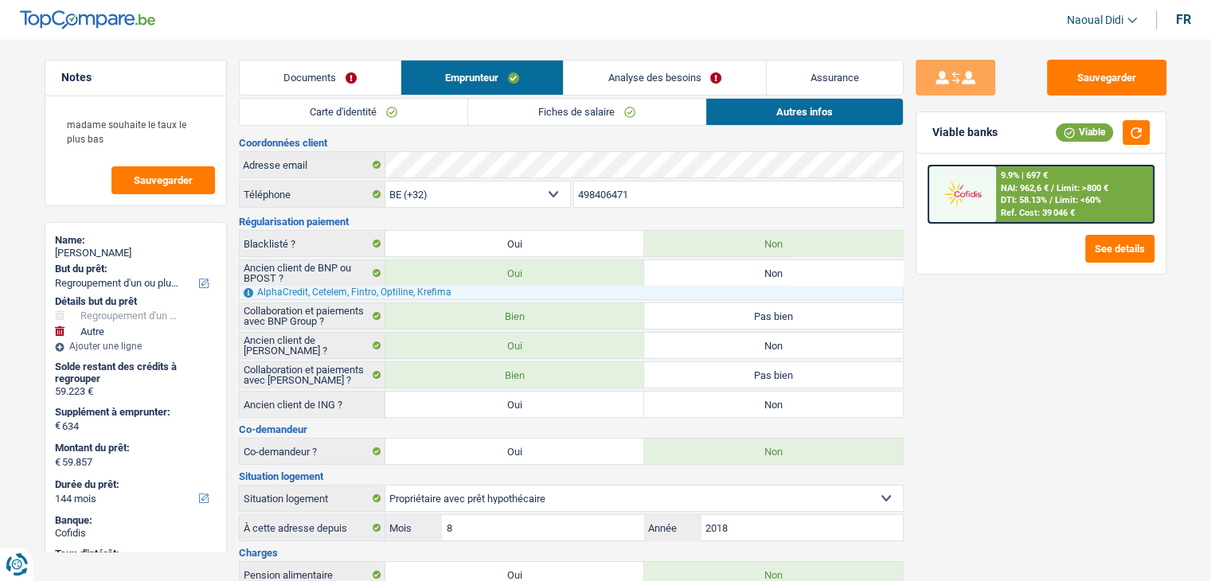
click at [568, 104] on link "Fiches de salaire" at bounding box center [586, 112] width 237 height 26
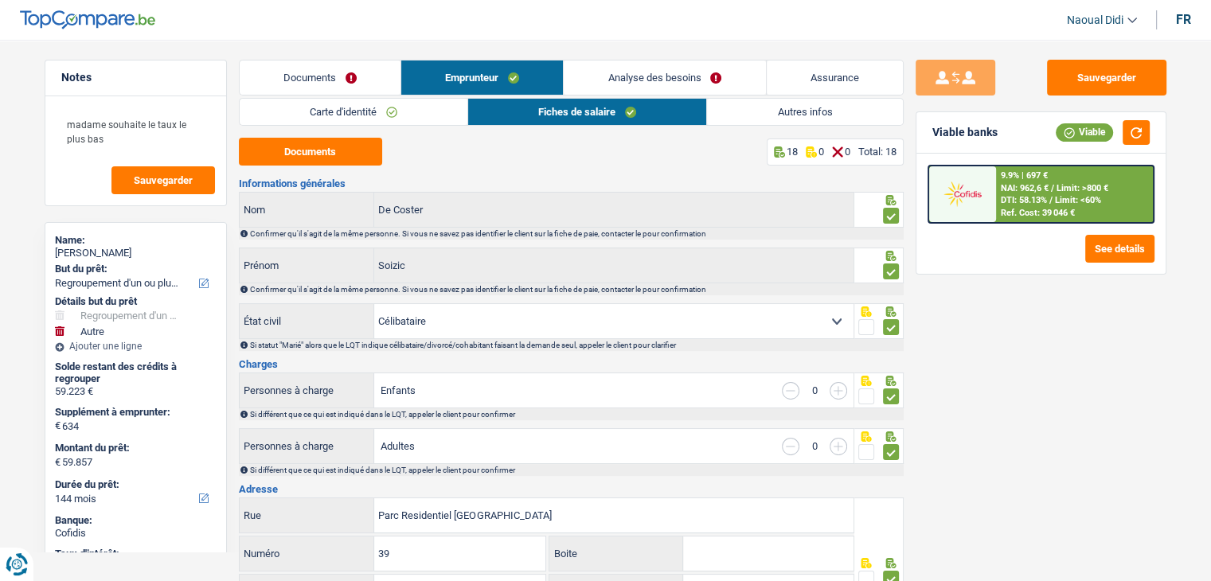
click at [624, 74] on link "Analyse des besoins" at bounding box center [664, 78] width 201 height 34
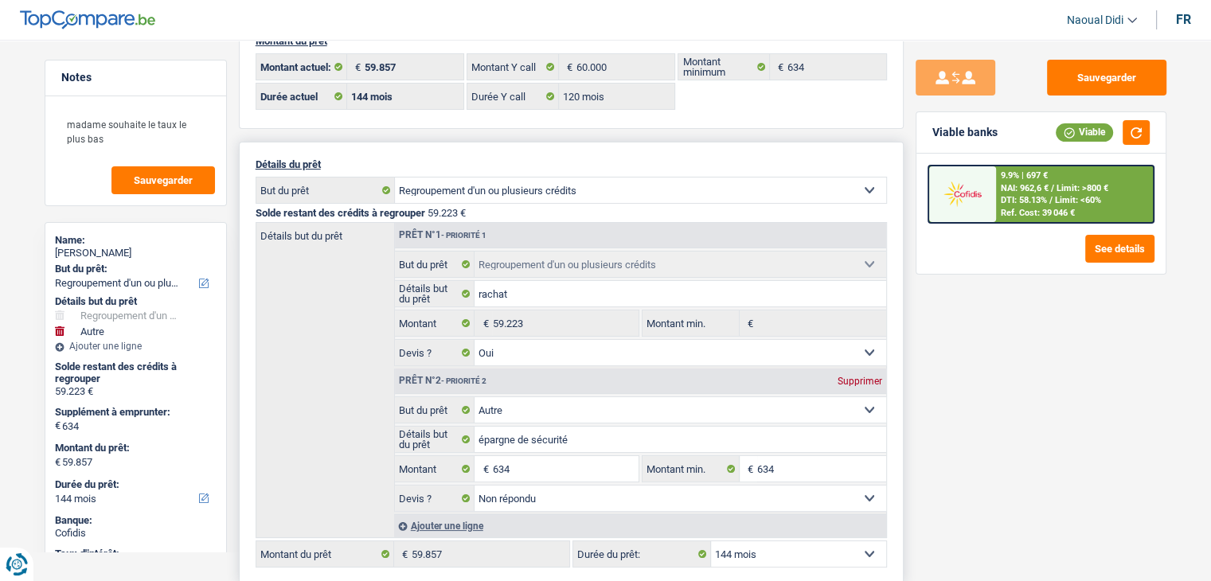
scroll to position [159, 0]
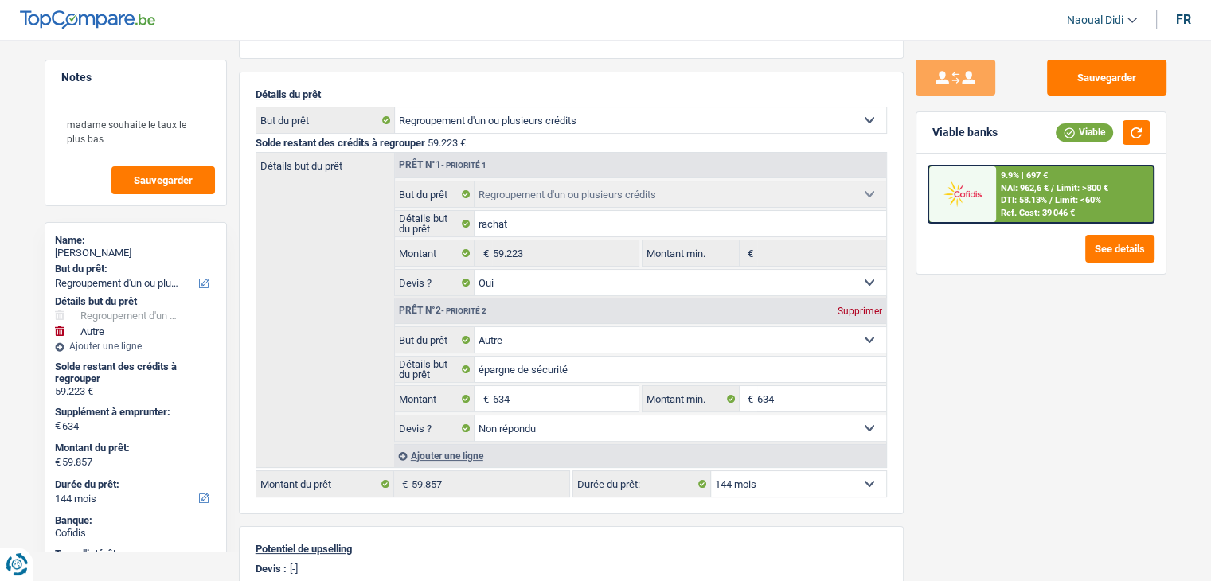
click at [1048, 189] on span "NAI: 962,6 €" at bounding box center [1025, 188] width 48 height 10
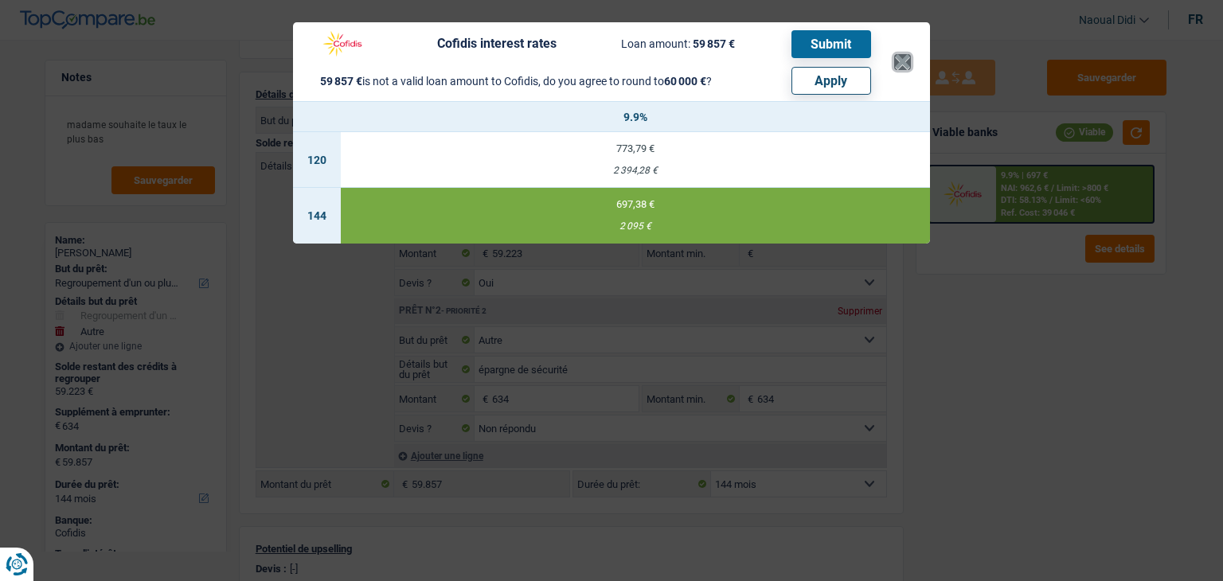
click at [903, 61] on button "×" at bounding box center [902, 62] width 17 height 16
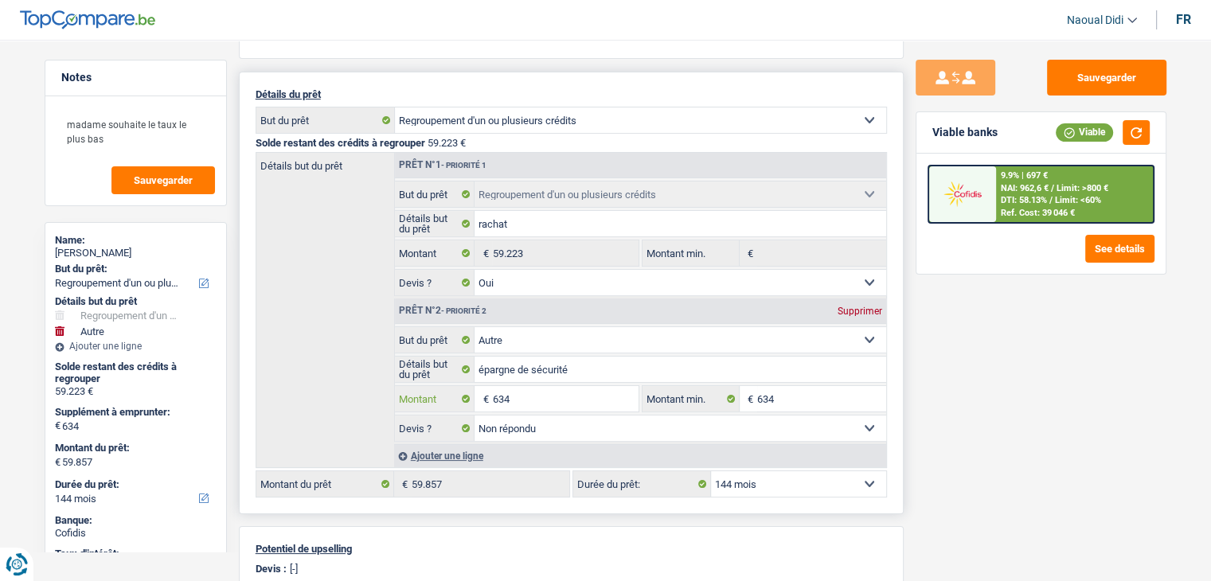
click at [521, 400] on input "634" at bounding box center [565, 398] width 146 height 25
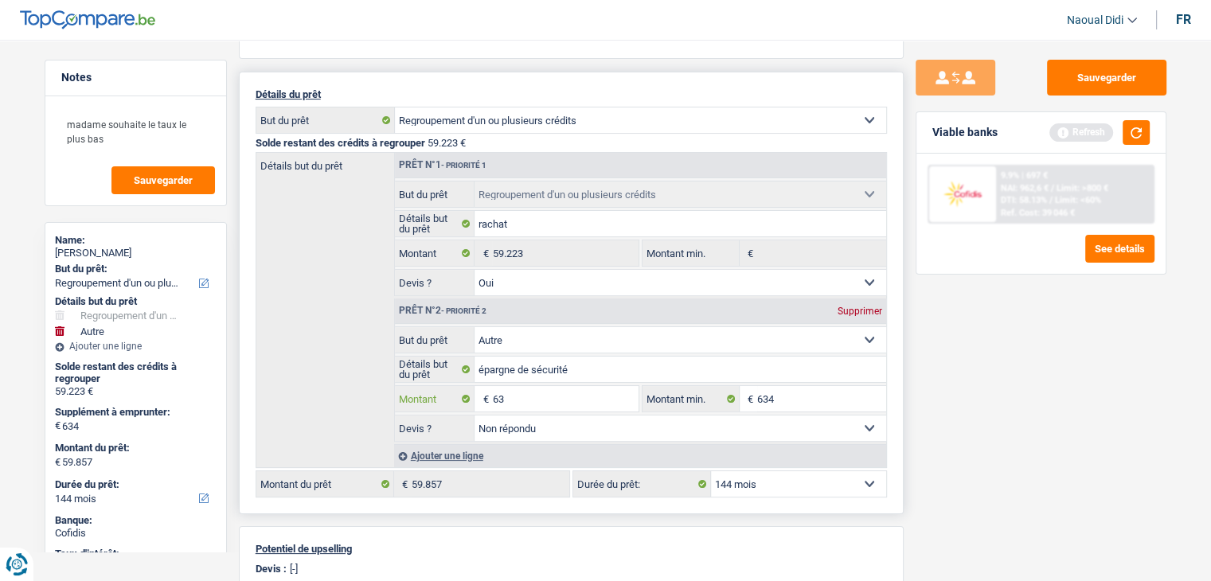
type input "6"
type input "1.000"
type input "60.223"
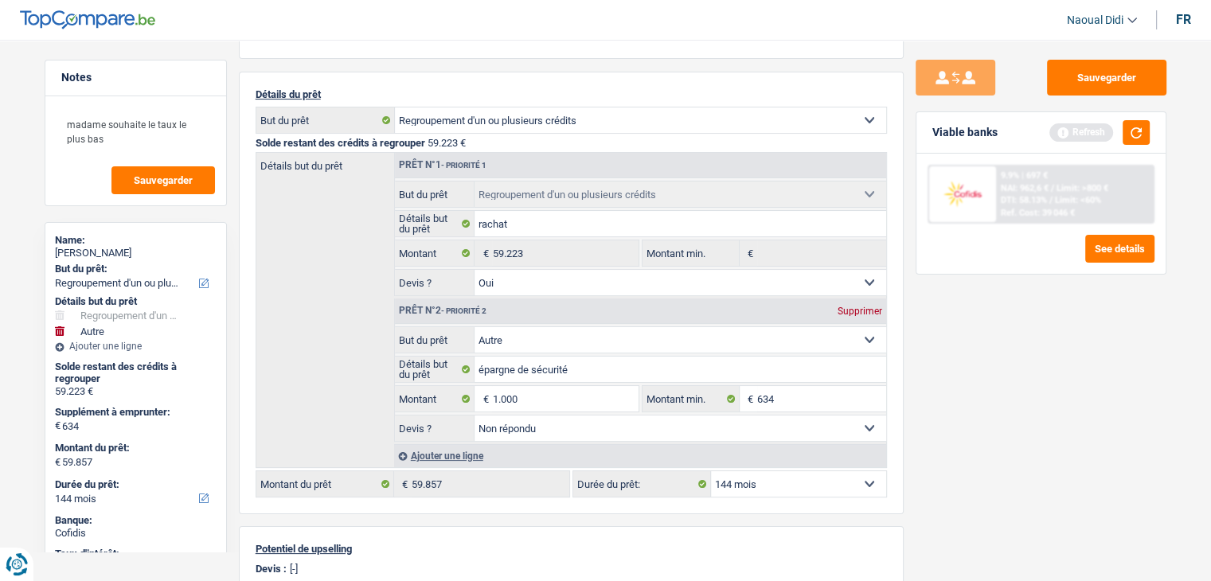
type input "60.223"
click at [942, 390] on div "Sauvegarder Viable banks Refresh 9.9% | 697 € NAI: 962,6 € / Limit: >800 € DTI:…" at bounding box center [1041, 306] width 275 height 492
click at [545, 396] on input "1.000" at bounding box center [565, 398] width 146 height 25
type input "1"
type input "989"
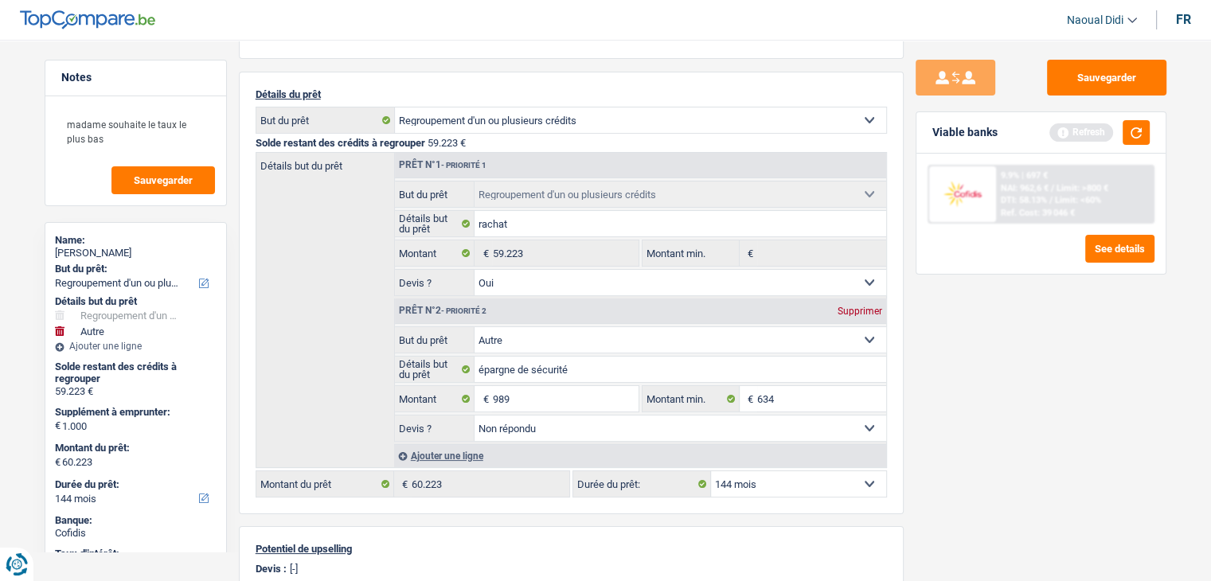
type input "989"
type input "60.212"
click at [1000, 408] on div "Sauvegarder Viable banks Refresh 9.9% | 697 € NAI: 962,6 € / Limit: >800 € DTI:…" at bounding box center [1041, 306] width 275 height 492
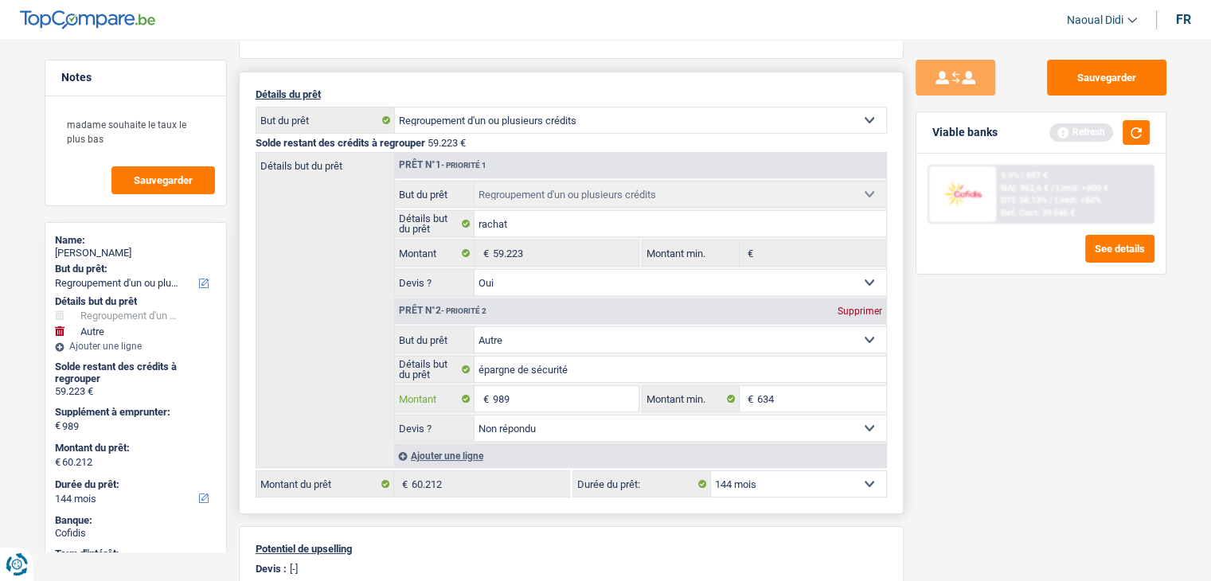
click at [539, 392] on input "989" at bounding box center [565, 398] width 146 height 25
type input "975"
type input "60.198"
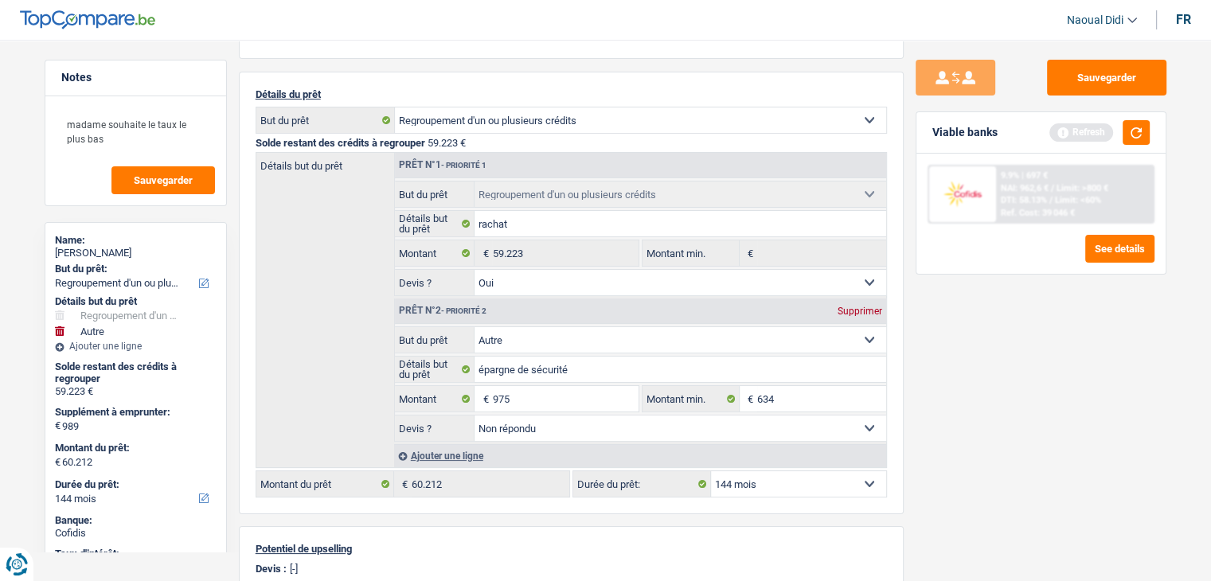
type input "60.198"
click at [1064, 412] on div "Sauvegarder Viable banks Refresh 9.9% | 697 € NAI: 962,6 € / Limit: >800 € DTI:…" at bounding box center [1041, 306] width 275 height 492
click at [527, 396] on input "975" at bounding box center [565, 398] width 146 height 25
type input "965"
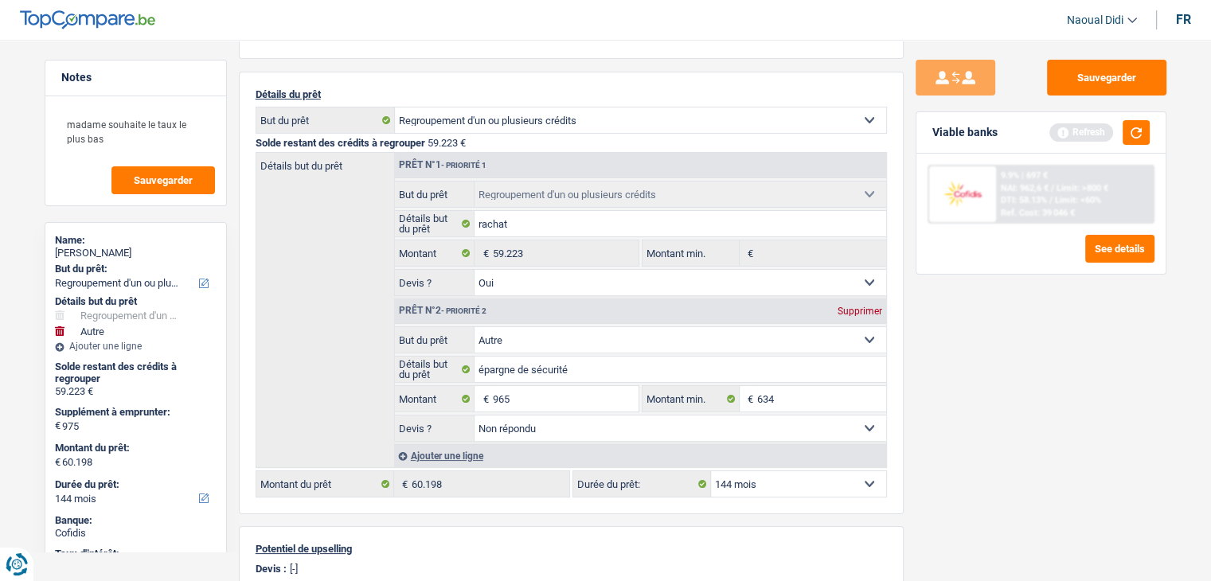
type input "60.188"
click at [942, 333] on div "Sauvegarder Viable banks Refresh 9.9% | 697 € NAI: 962,6 € / Limit: >800 € DTI:…" at bounding box center [1041, 306] width 275 height 492
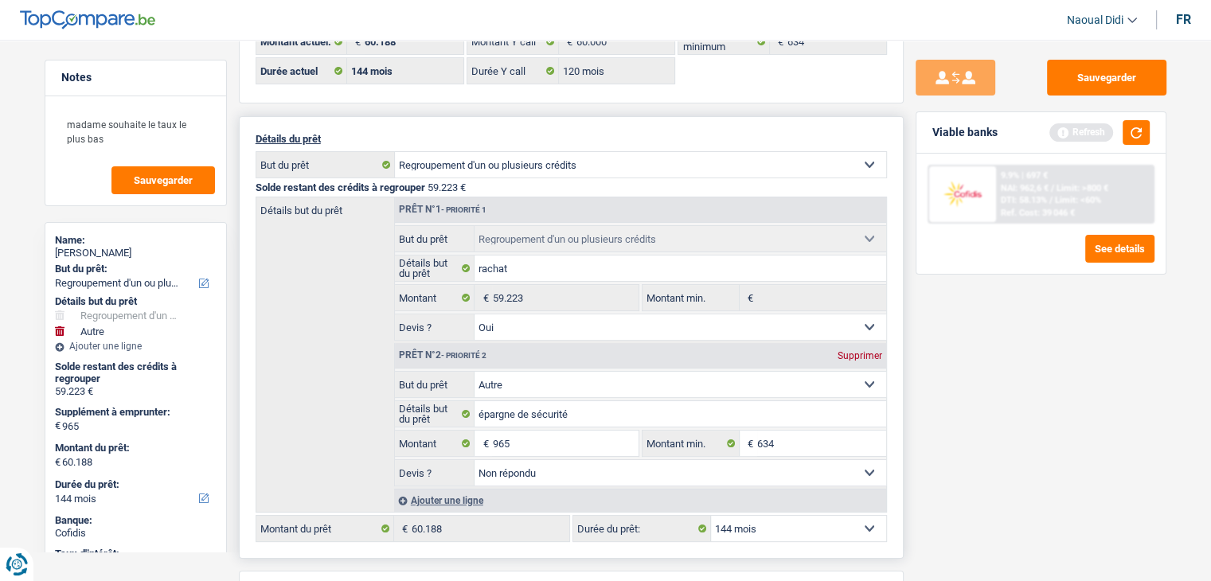
scroll to position [80, 0]
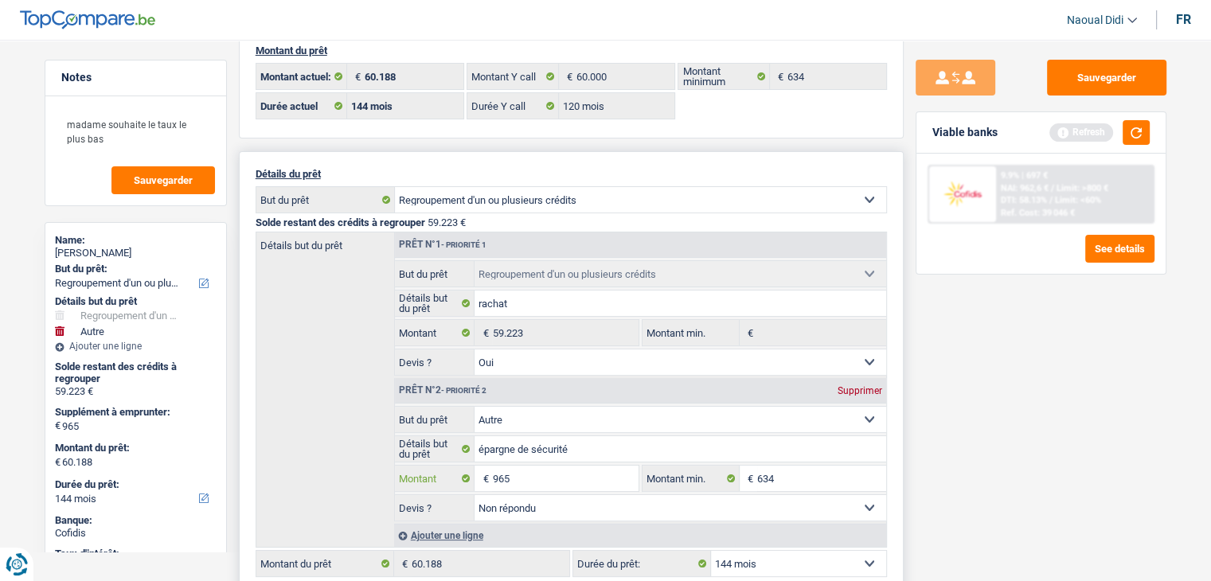
click at [530, 470] on input "965" at bounding box center [565, 478] width 146 height 25
type input "955"
type input "60.178"
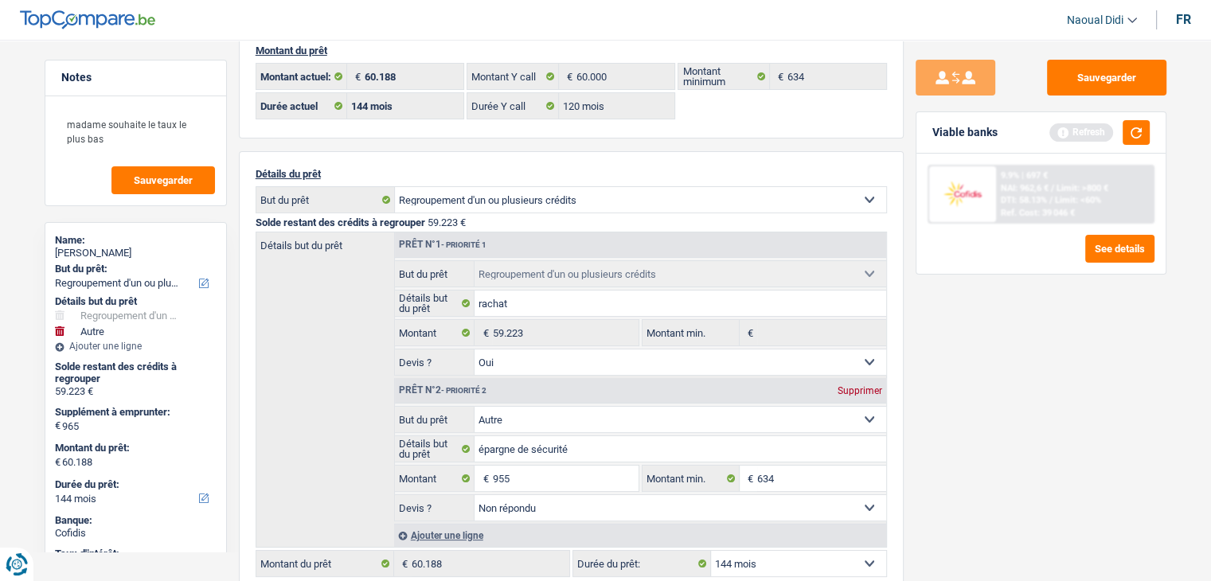
type input "60.178"
click at [1000, 447] on div "Sauvegarder Viable banks Refresh 9.9% | 697 € NAI: 962,6 € / Limit: >800 € DTI:…" at bounding box center [1041, 306] width 275 height 492
click at [530, 469] on input "955" at bounding box center [565, 478] width 146 height 25
type input "910"
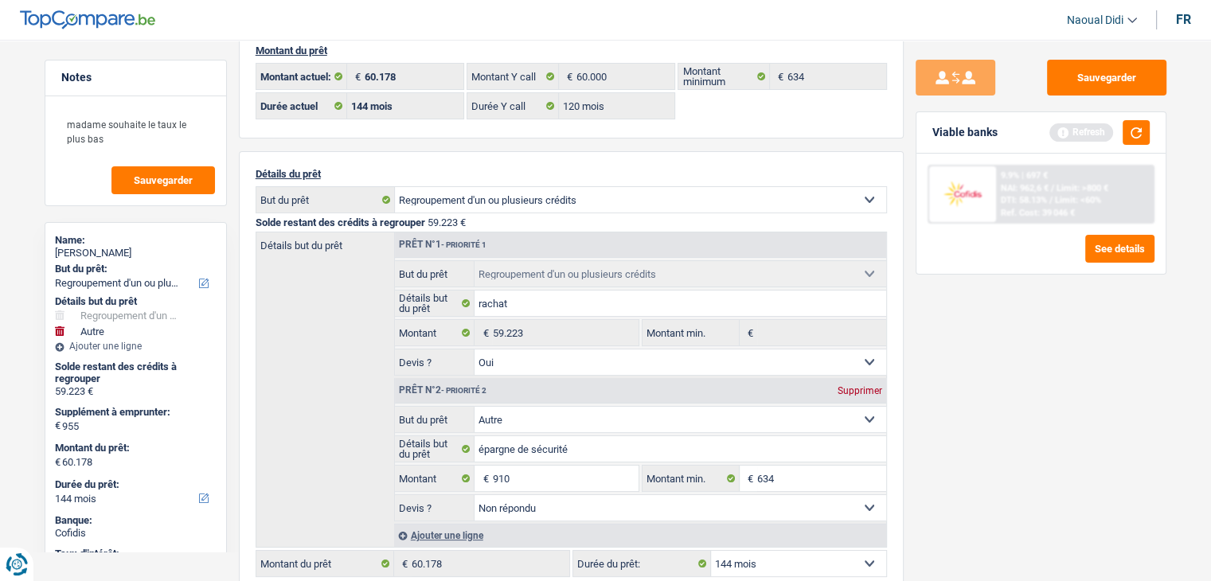
type input "60.133"
click at [1034, 425] on div "Sauvegarder Viable banks Refresh 9.9% | 697 € NAI: 962,6 € / Limit: >800 € DTI:…" at bounding box center [1041, 306] width 275 height 492
click at [535, 483] on input "910" at bounding box center [565, 478] width 146 height 25
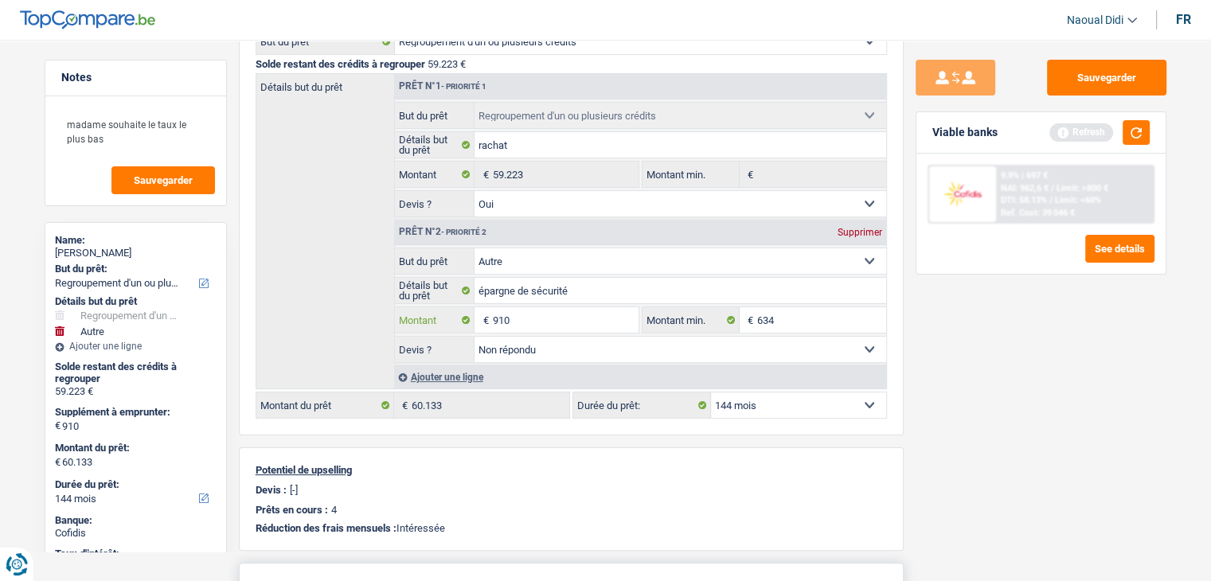
scroll to position [239, 0]
click at [534, 314] on input "910" at bounding box center [565, 318] width 146 height 25
type input "909"
type input "60.132"
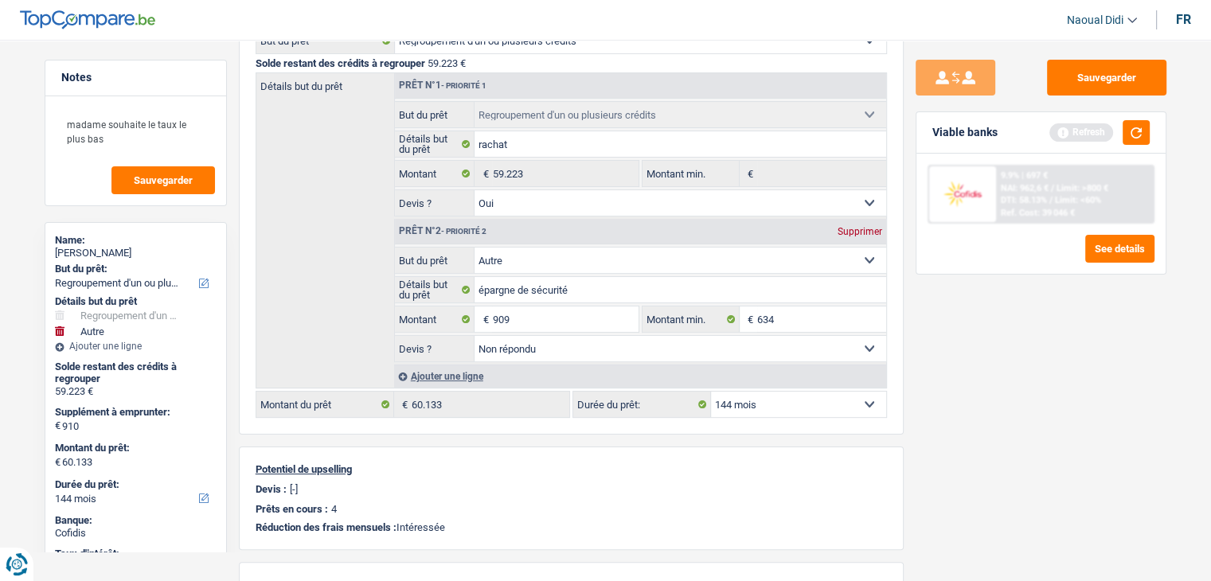
type input "60.132"
click at [981, 365] on div "Sauvegarder Viable banks Refresh 9.9% | 697 € NAI: 962,6 € / Limit: >800 € DTI:…" at bounding box center [1041, 306] width 275 height 492
click at [527, 319] on input "909" at bounding box center [565, 318] width 146 height 25
type input "9"
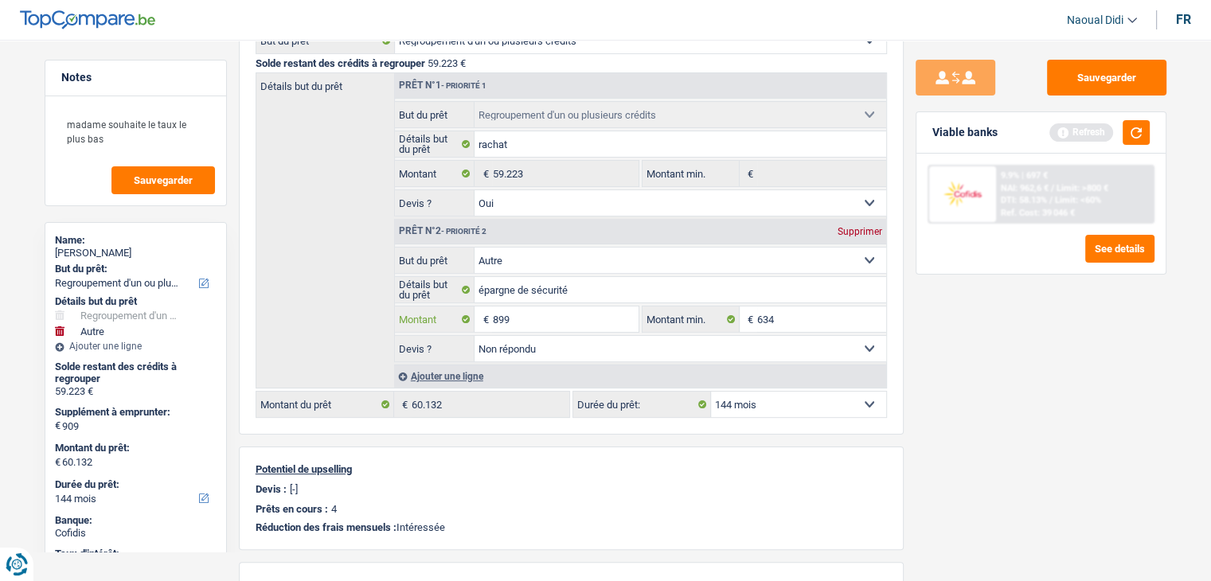
type input "899"
type input "60.122"
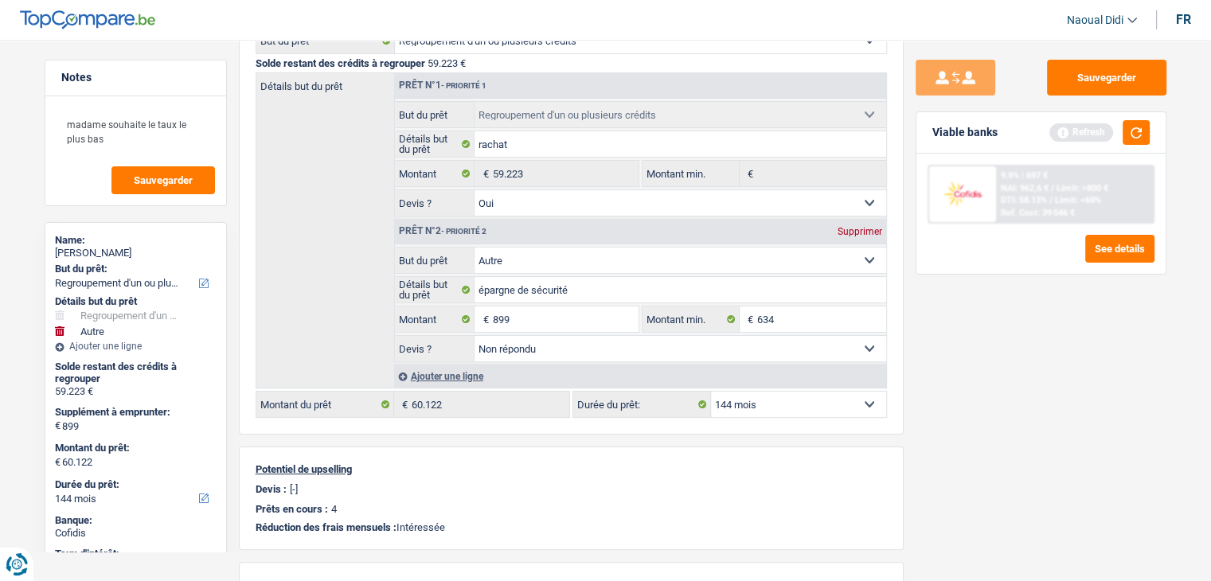
click at [1006, 349] on div "Sauvegarder Viable banks Refresh 9.9% | 697 € NAI: 962,6 € / Limit: >800 € DTI:…" at bounding box center [1041, 306] width 275 height 492
click at [530, 313] on input "899" at bounding box center [565, 318] width 146 height 25
type input "800"
type input "60.023"
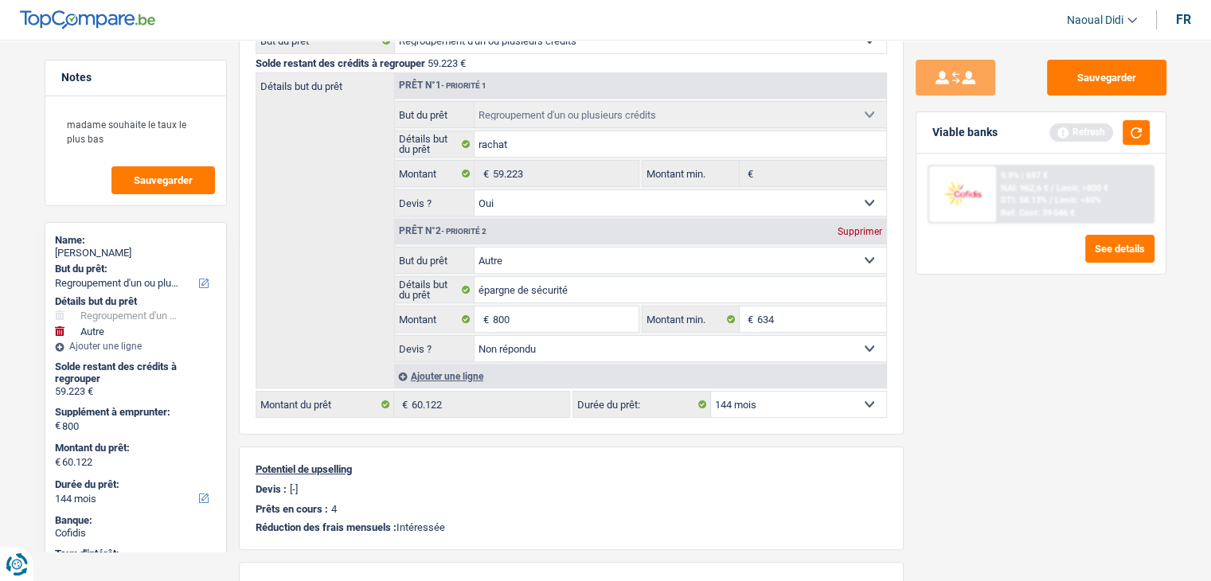
type input "60.023"
click at [1093, 388] on div "Sauvegarder Viable banks Refresh 9.9% | 697 € NAI: 962,6 € / Limit: >800 € DTI:…" at bounding box center [1041, 306] width 275 height 492
click at [516, 318] on input "800" at bounding box center [565, 318] width 146 height 25
type input "810"
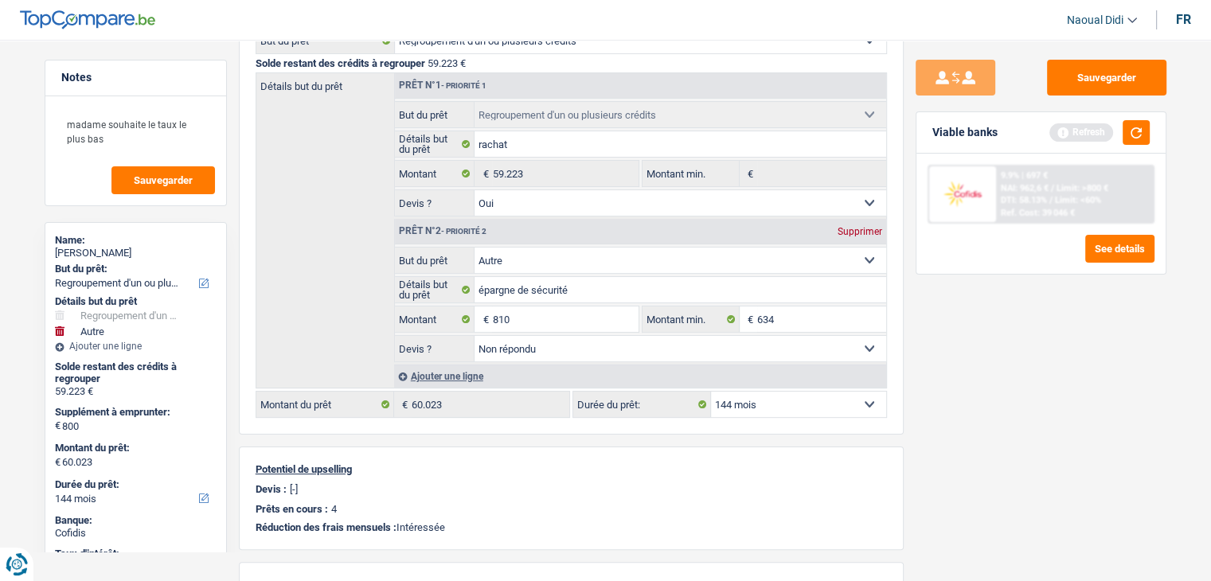
type input "810"
type input "60.033"
click at [1025, 364] on div "Sauvegarder Viable banks Refresh 9.9% | 697 € NAI: 962,6 € / Limit: >800 € DTI:…" at bounding box center [1041, 306] width 275 height 492
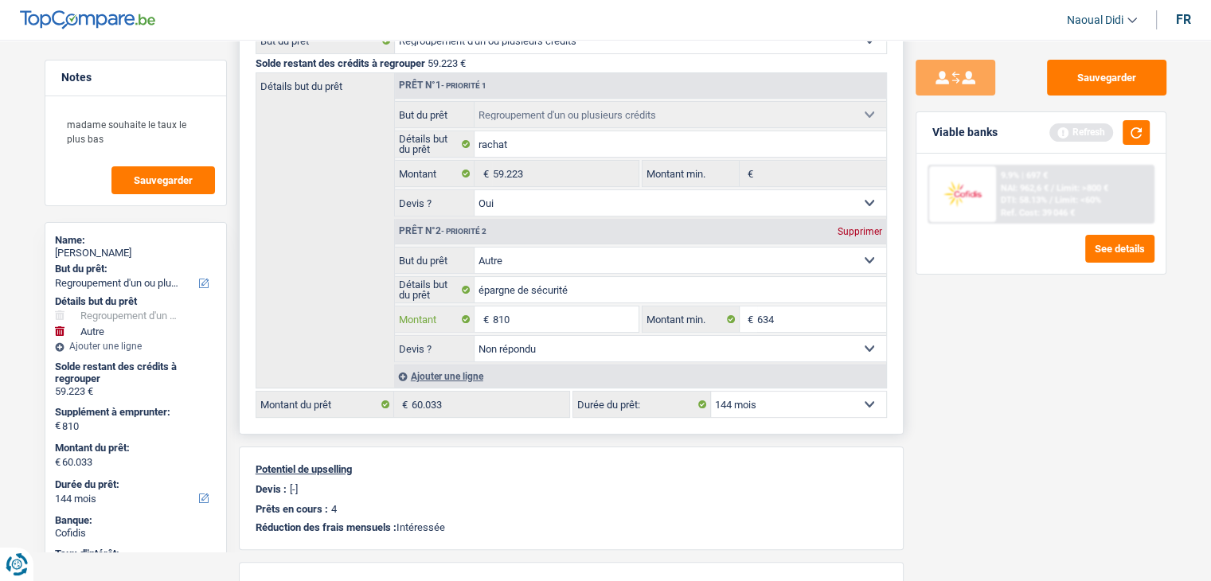
click at [532, 313] on input "810" at bounding box center [565, 318] width 146 height 25
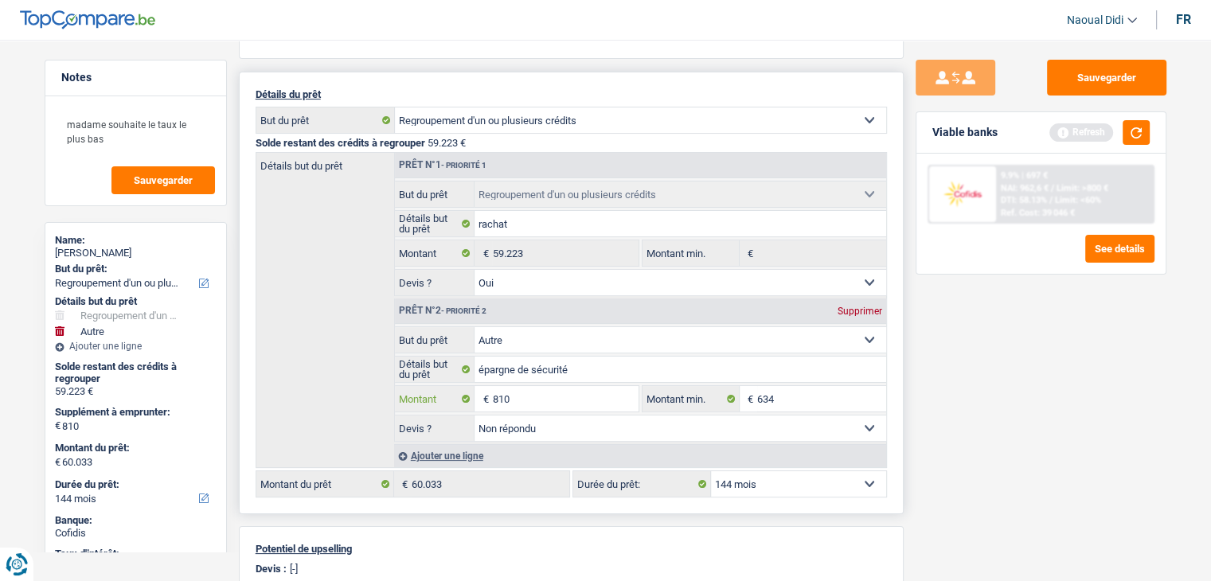
click at [545, 392] on input "810" at bounding box center [565, 398] width 146 height 25
type input "811"
type input "60.034"
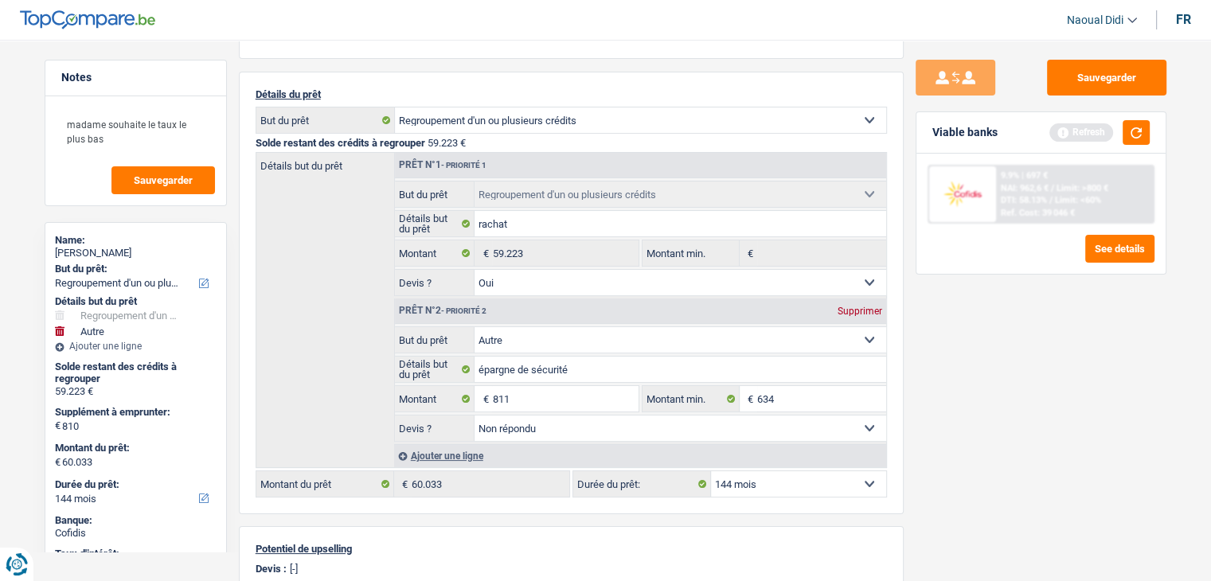
type input "60.034"
click at [1029, 434] on div "Sauvegarder Viable banks Refresh 9.9% | 697 € NAI: 962,6 € / Limit: >800 € DTI:…" at bounding box center [1041, 306] width 275 height 492
click at [520, 392] on input "811" at bounding box center [565, 398] width 146 height 25
type input "825"
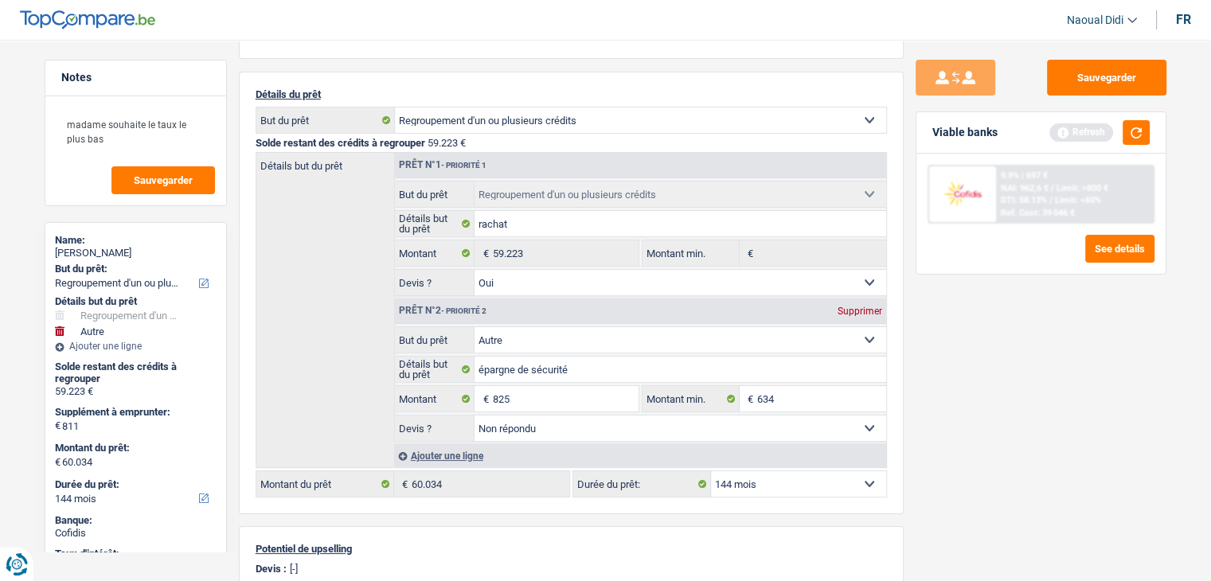
type input "60.048"
click at [1044, 404] on div "Sauvegarder Viable banks Refresh 9.9% | 697 € NAI: 962,6 € / Limit: >800 € DTI:…" at bounding box center [1041, 306] width 275 height 492
click at [529, 395] on input "825" at bounding box center [565, 398] width 146 height 25
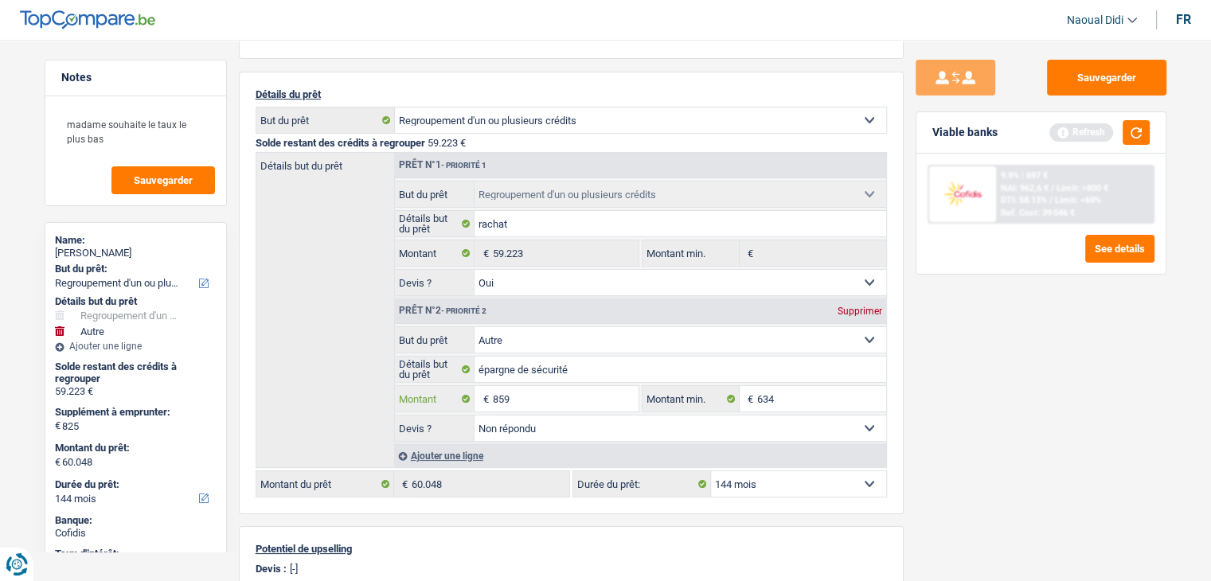
type input "859"
type input "60.082"
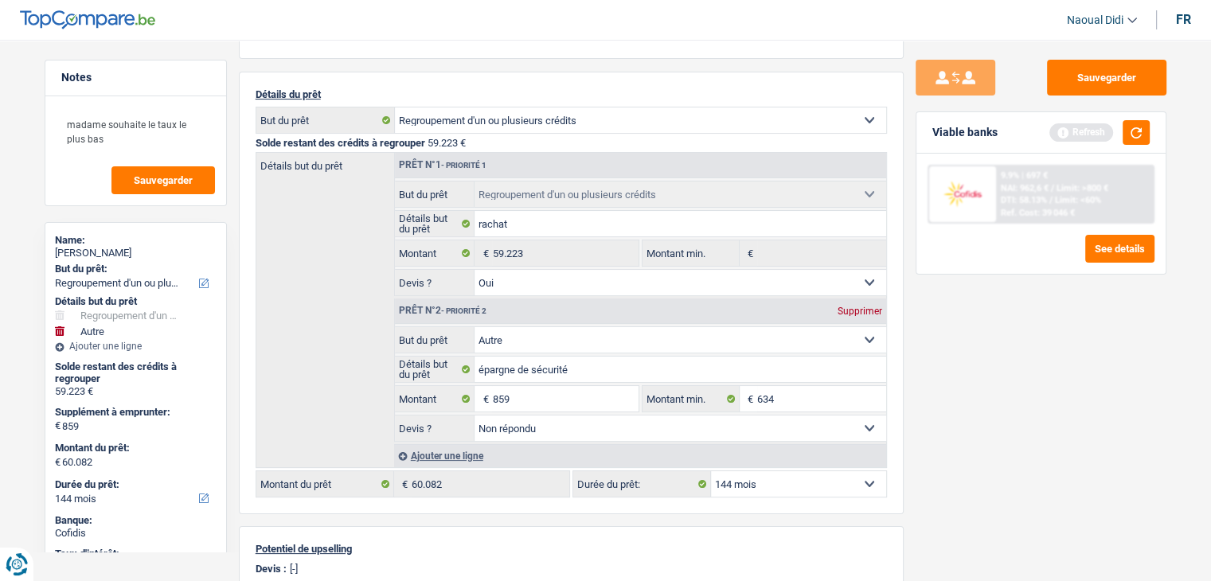
click at [949, 423] on div "Sauvegarder Viable banks Refresh 9.9% | 697 € NAI: 962,6 € / Limit: >800 € DTI:…" at bounding box center [1041, 306] width 275 height 492
click at [516, 395] on input "859" at bounding box center [565, 398] width 146 height 25
type input "889"
type input "60.112"
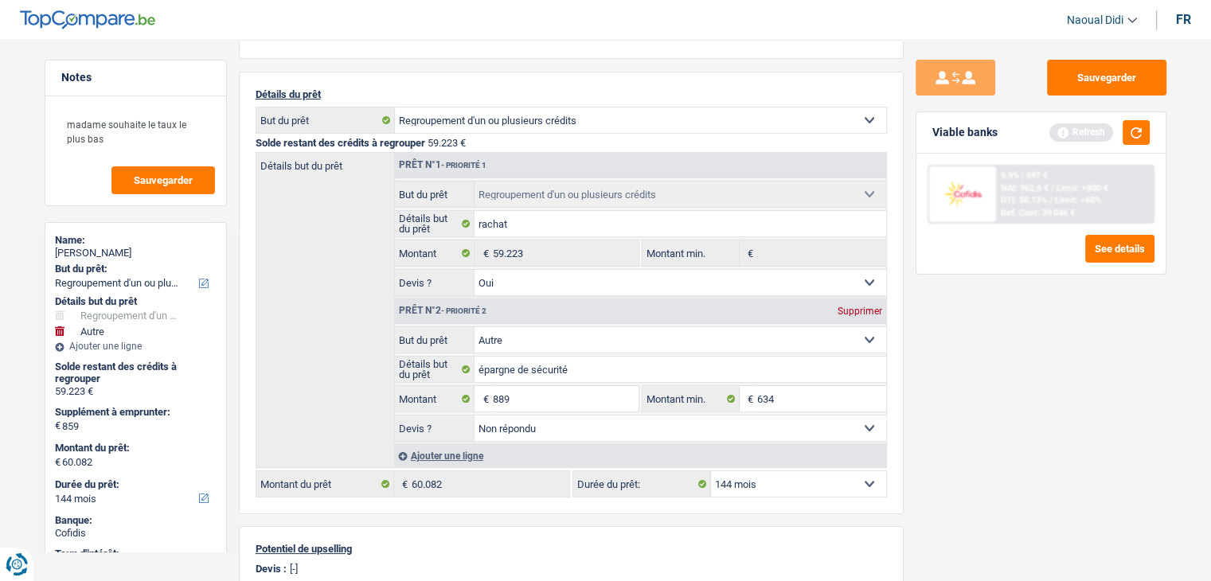
type input "60.112"
click at [936, 439] on div "Sauvegarder Viable banks Refresh 9.9% | 697 € NAI: 962,6 € / Limit: >800 € DTI:…" at bounding box center [1041, 306] width 275 height 492
click at [517, 394] on input "889" at bounding box center [565, 398] width 146 height 25
type input "882"
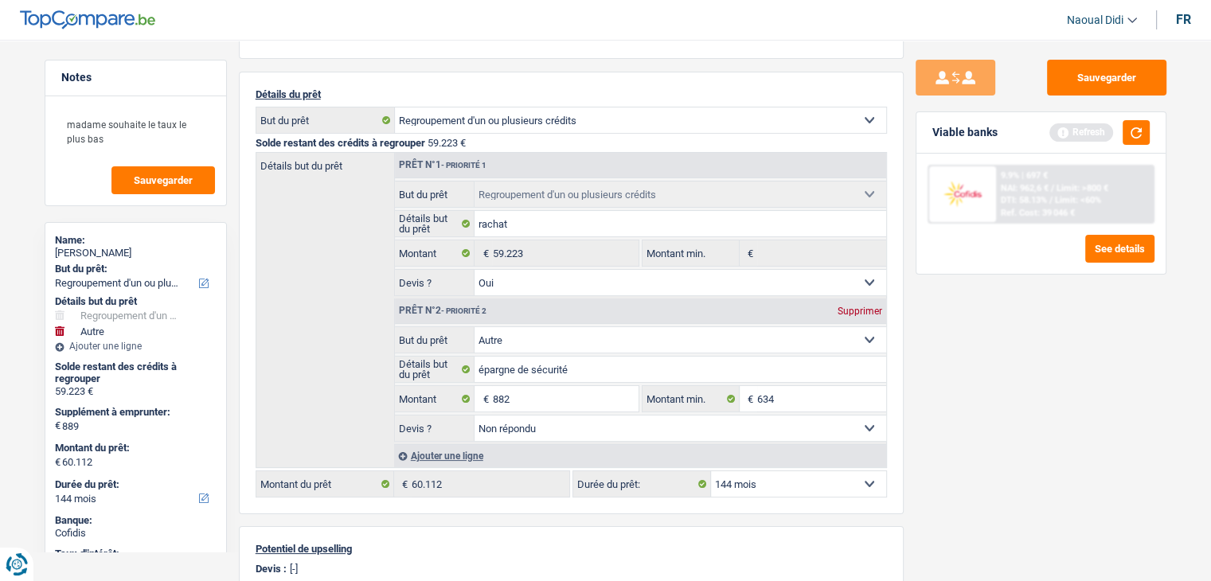
type input "882"
type input "60.105"
click at [974, 420] on div "Sauvegarder Viable banks Refresh 9.9% | 697 € NAI: 962,6 € / Limit: >800 € DTI:…" at bounding box center [1041, 306] width 275 height 492
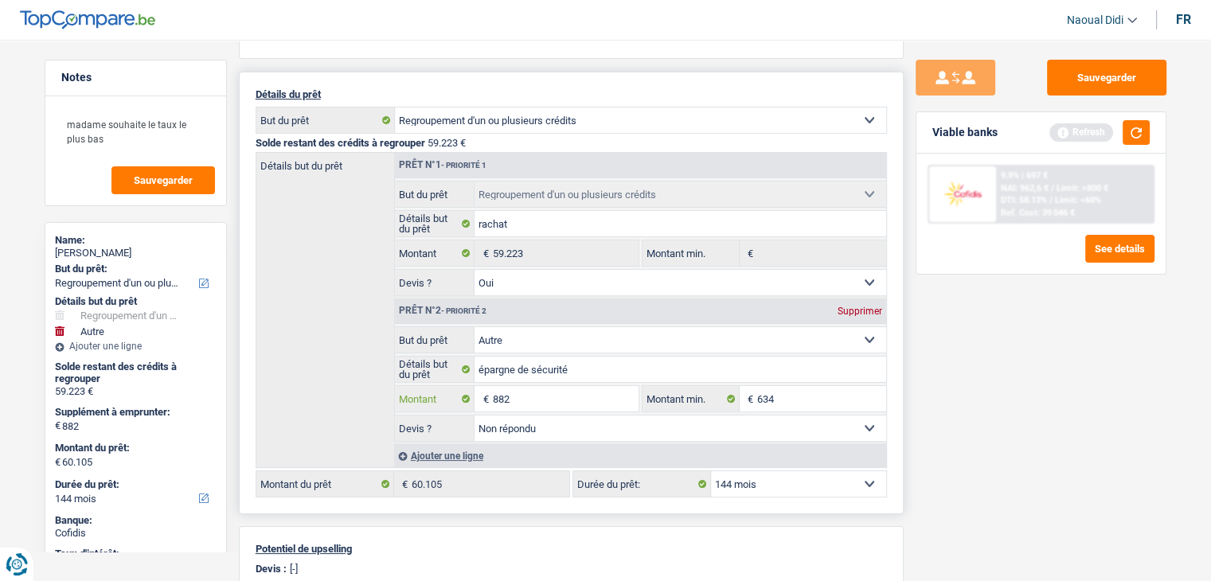
click at [535, 399] on input "882" at bounding box center [565, 398] width 146 height 25
type input "881"
type input "60.104"
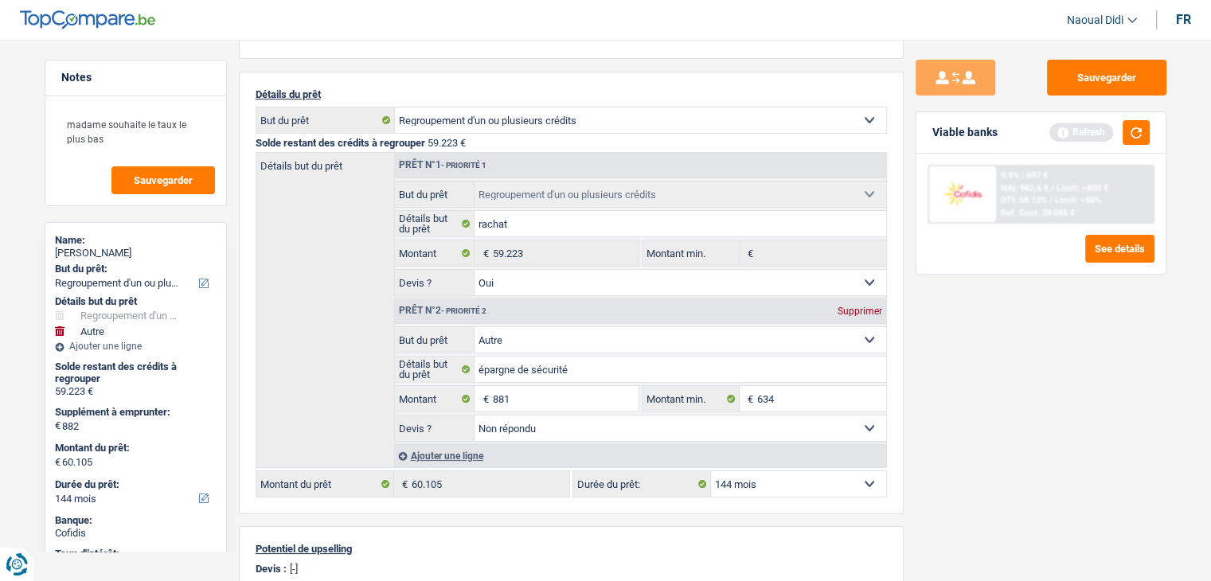
type input "60.104"
click at [967, 405] on div "Sauvegarder Viable banks Refresh 9.9% | 697 € NAI: 962,6 € / Limit: >800 € DTI:…" at bounding box center [1041, 306] width 275 height 492
click at [540, 398] on input "881" at bounding box center [565, 398] width 146 height 25
type input "880"
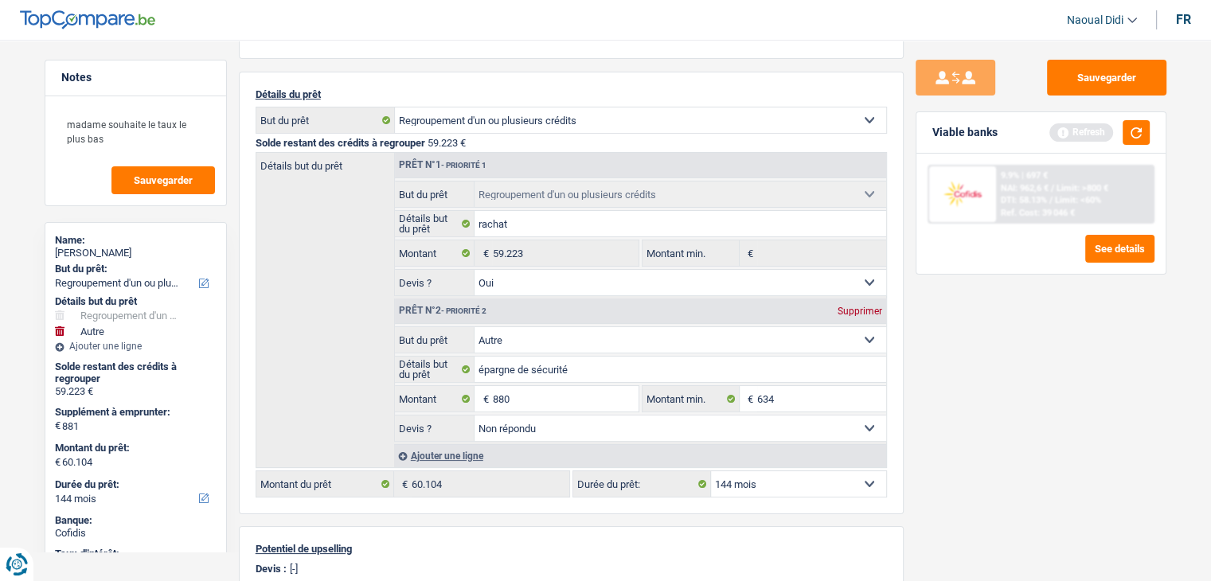
type input "60.103"
click at [990, 410] on div "Sauvegarder Viable banks Refresh 9.9% | 697 € NAI: 962,6 € / Limit: >800 € DTI:…" at bounding box center [1041, 306] width 275 height 492
click at [535, 392] on input "880" at bounding box center [565, 398] width 146 height 25
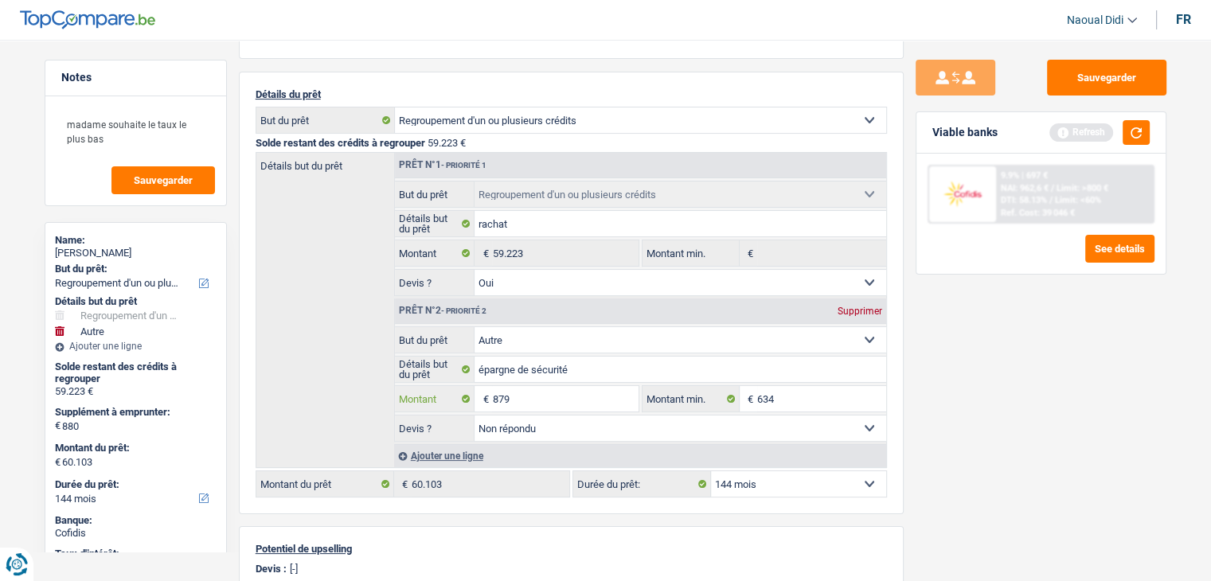
type input "879"
type input "60.102"
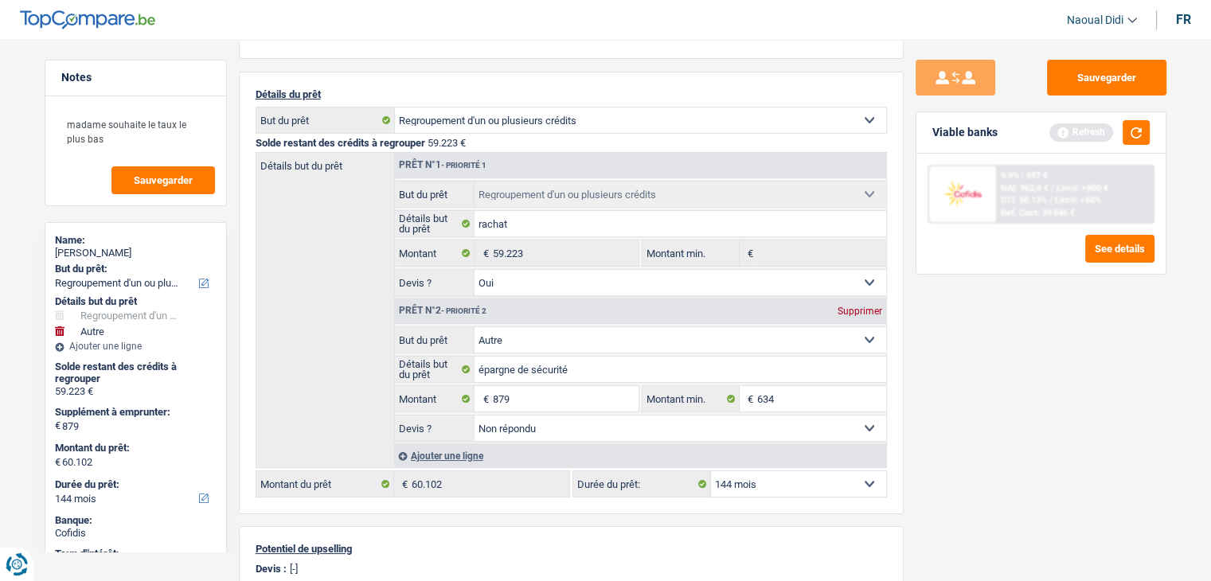
click at [989, 427] on div "Sauvegarder Viable banks Refresh 9.9% | 697 € NAI: 962,6 € / Limit: >800 € DTI:…" at bounding box center [1041, 306] width 275 height 492
click at [532, 393] on input "879" at bounding box center [565, 398] width 146 height 25
type input "878"
type input "60.101"
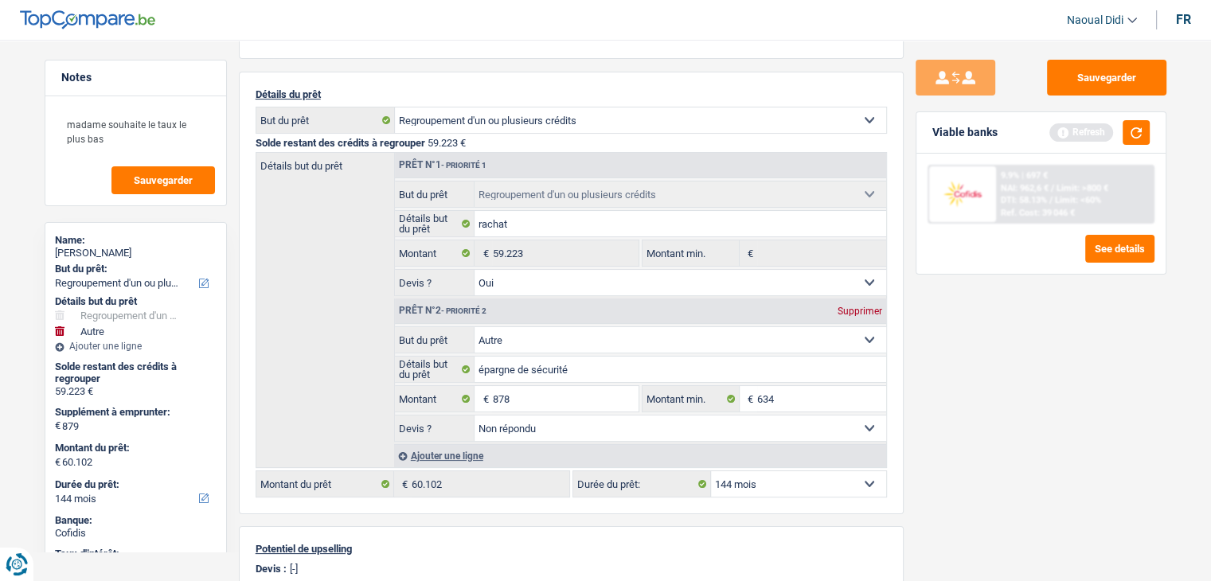
type input "60.101"
click at [1006, 435] on div "Sauvegarder Viable banks Refresh 9.9% | 697 € NAI: 962,6 € / Limit: >800 € DTI:…" at bounding box center [1041, 306] width 275 height 492
click at [515, 396] on input "878" at bounding box center [565, 398] width 146 height 25
type input "877"
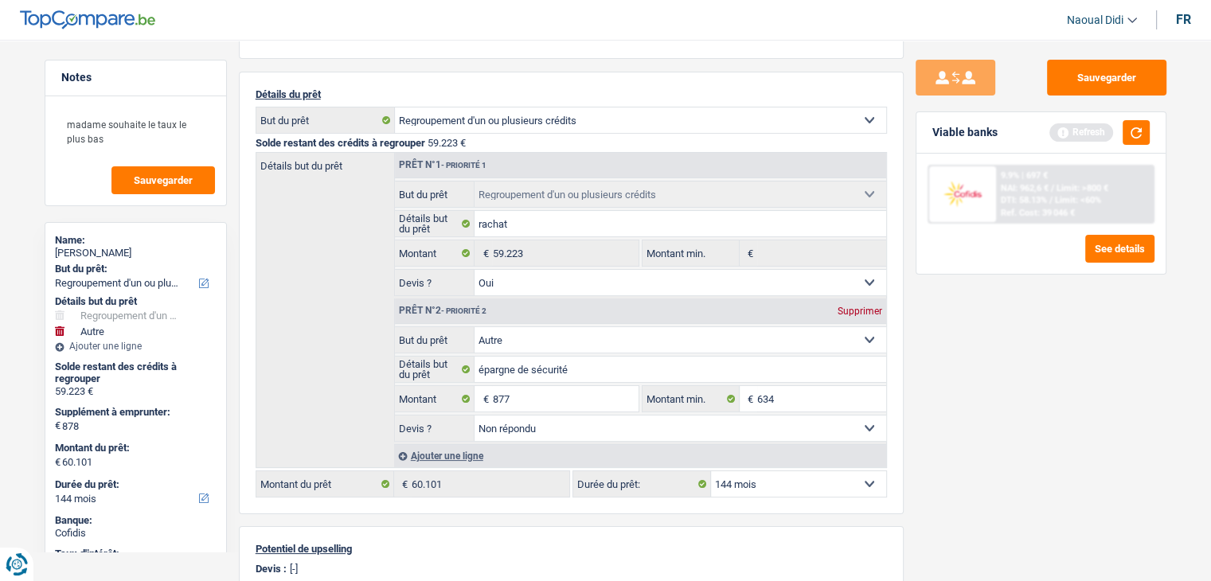
type input "877"
type input "60.100"
click at [971, 431] on div "Sauvegarder Viable banks Refresh 9.9% | 697 € NAI: 962,6 € / Limit: >800 € DTI:…" at bounding box center [1041, 306] width 275 height 492
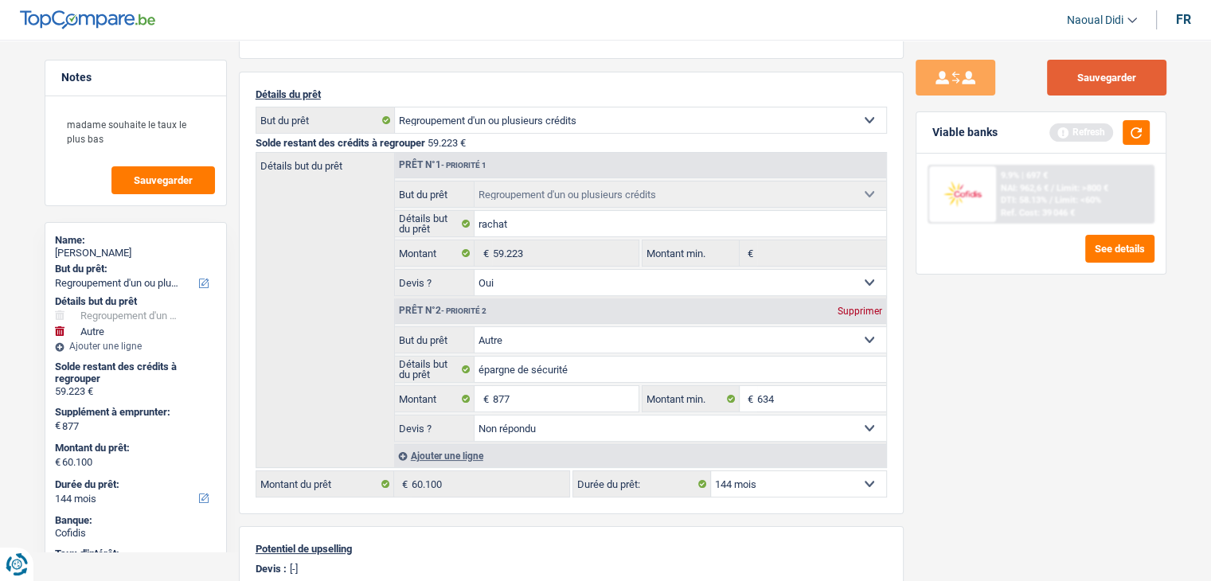
click at [1117, 71] on button "Sauvegarder" at bounding box center [1106, 78] width 119 height 36
click at [525, 388] on input "877" at bounding box center [565, 398] width 146 height 25
type input "8"
type input "1.100"
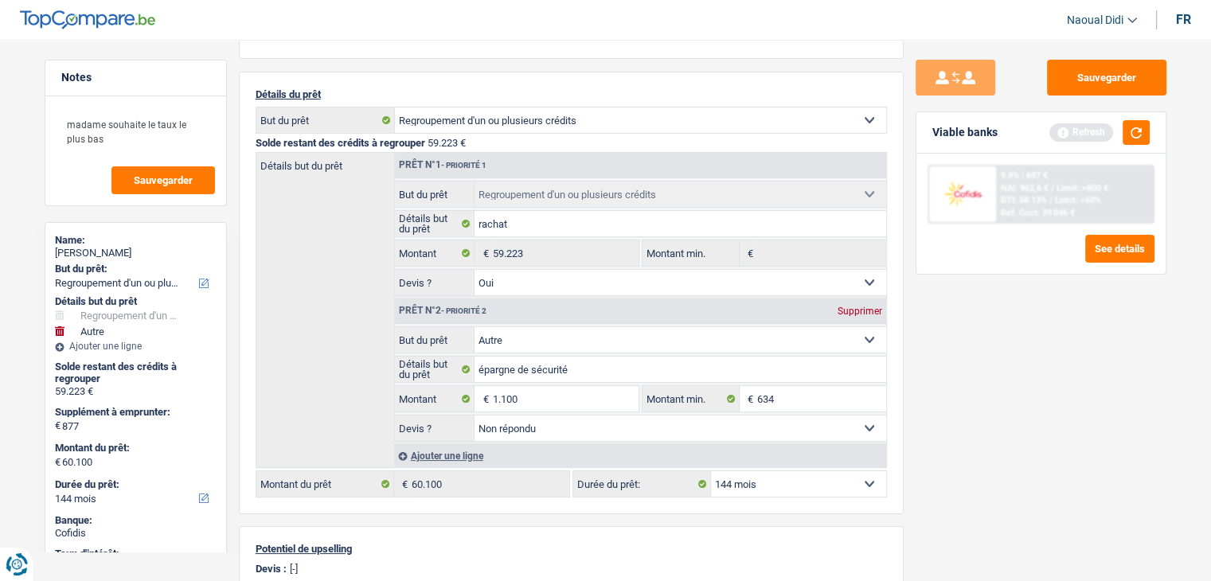
type input "60.323"
click at [975, 404] on div "Sauvegarder Viable banks Refresh 9.9% | 697 € NAI: 962,6 € / Limit: >800 € DTI:…" at bounding box center [1041, 306] width 275 height 492
click at [541, 398] on input "1.100" at bounding box center [565, 398] width 146 height 25
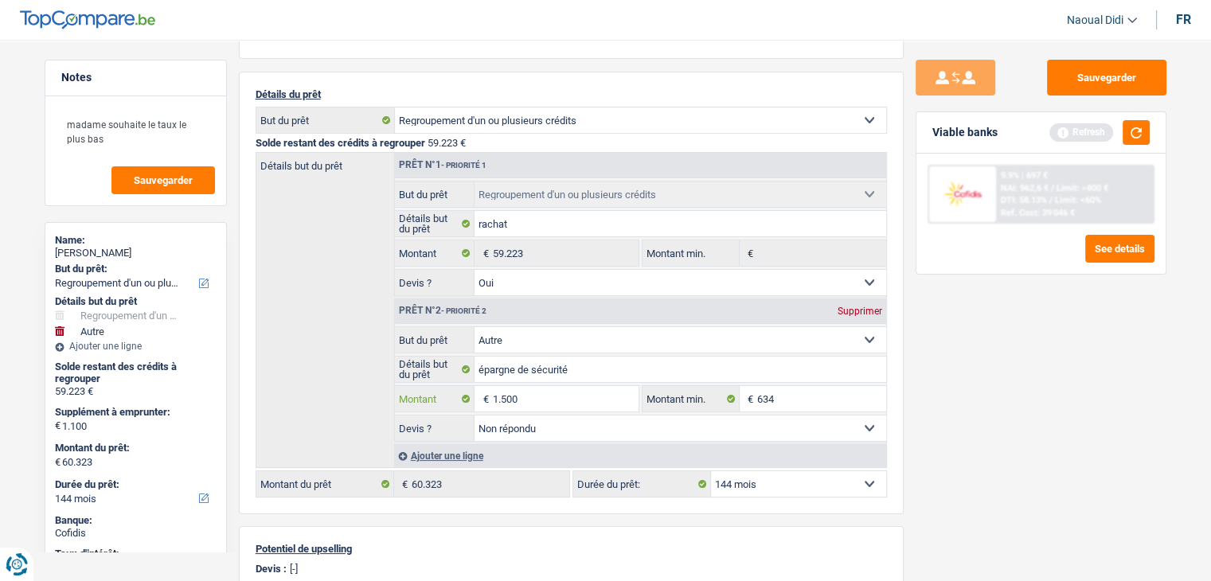
type input "1.500"
type input "60.723"
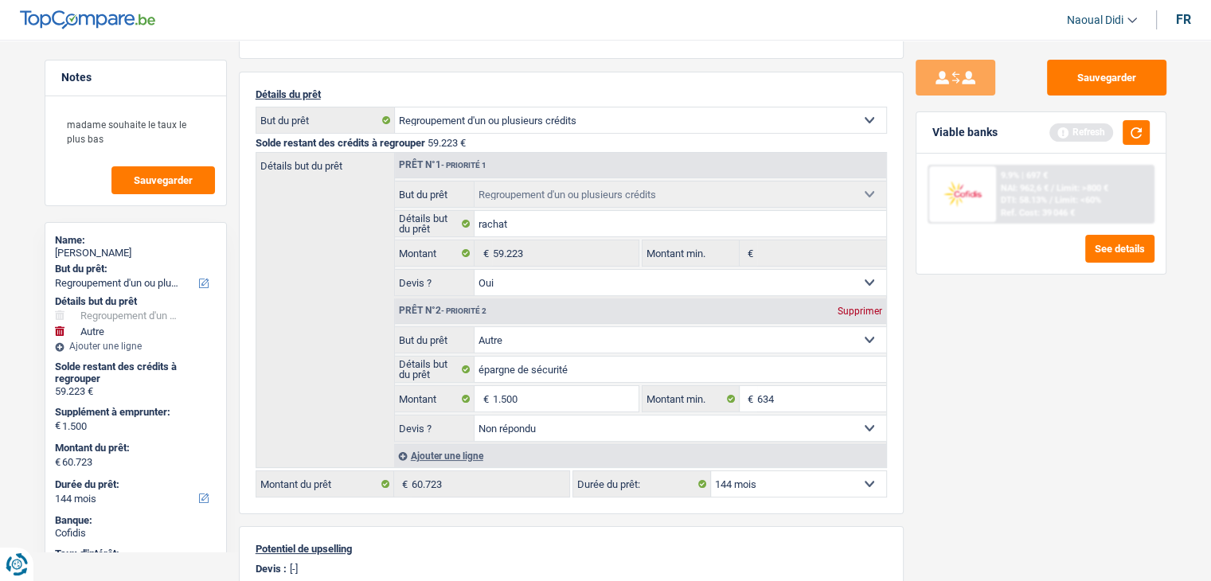
click at [1063, 412] on div "Sauvegarder Viable banks Refresh 9.9% | 697 € NAI: 962,6 € / Limit: >800 € DTI:…" at bounding box center [1041, 306] width 275 height 492
click at [538, 396] on input "1.500" at bounding box center [565, 398] width 146 height 25
type input "1.900"
type input "61.123"
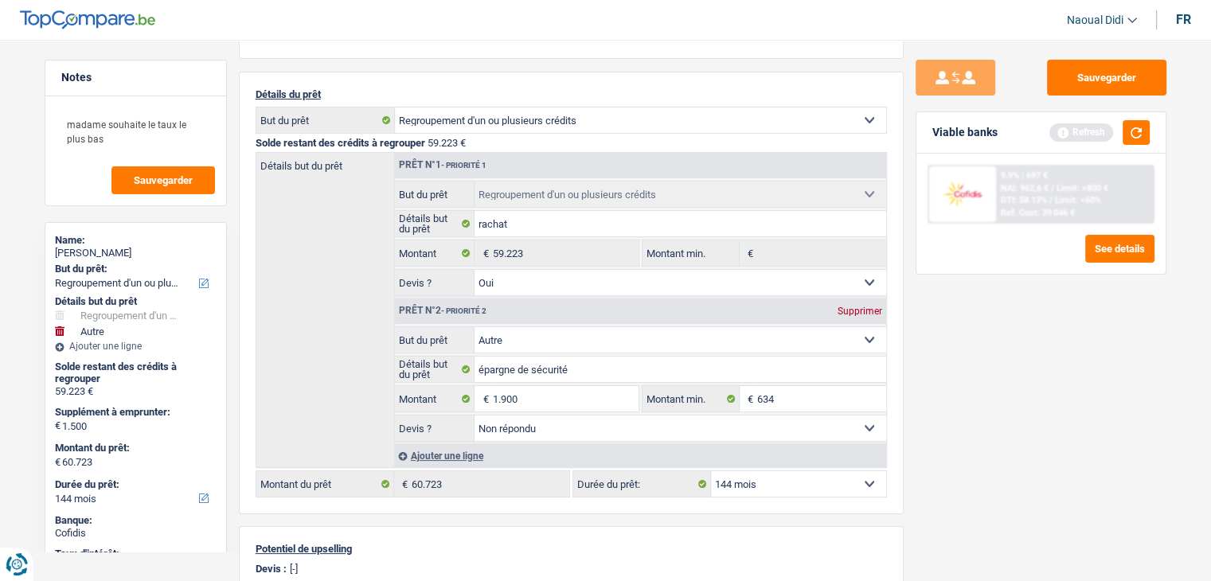
type input "61.123"
click at [1004, 417] on div "Sauvegarder Viable banks Refresh 9.9% | 697 € NAI: 962,6 € / Limit: >800 € DTI:…" at bounding box center [1041, 306] width 275 height 492
click at [544, 397] on input "1.900" at bounding box center [565, 398] width 146 height 25
type input "1.800"
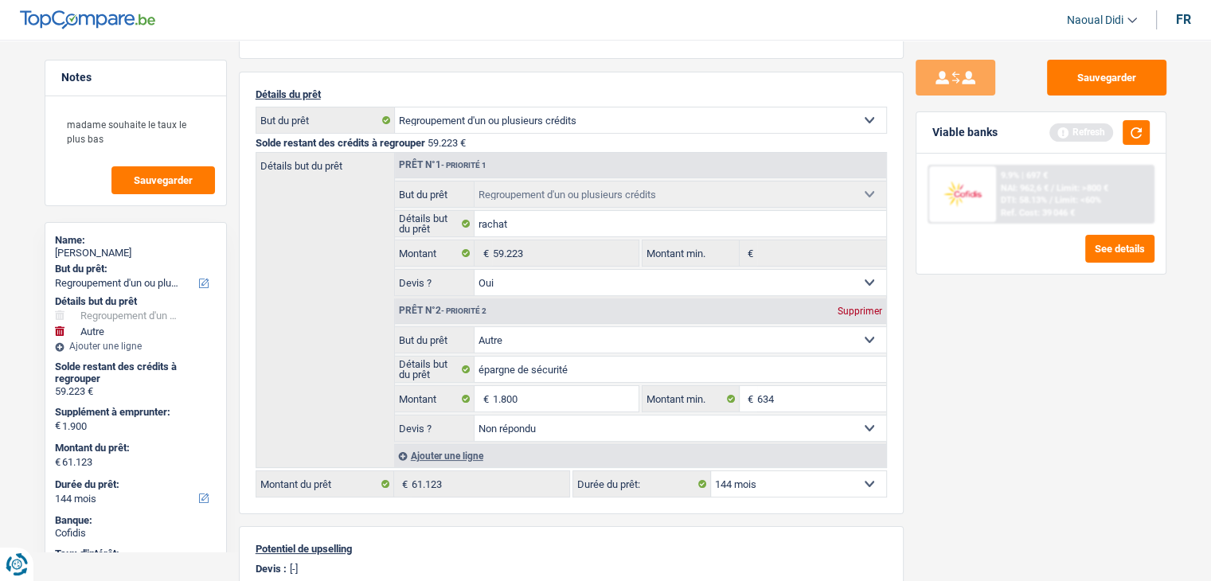
type input "1.800"
type input "61.023"
click at [965, 438] on div "Sauvegarder Viable banks Refresh 9.9% | 697 € NAI: 962,6 € / Limit: >800 € DTI:…" at bounding box center [1041, 306] width 275 height 492
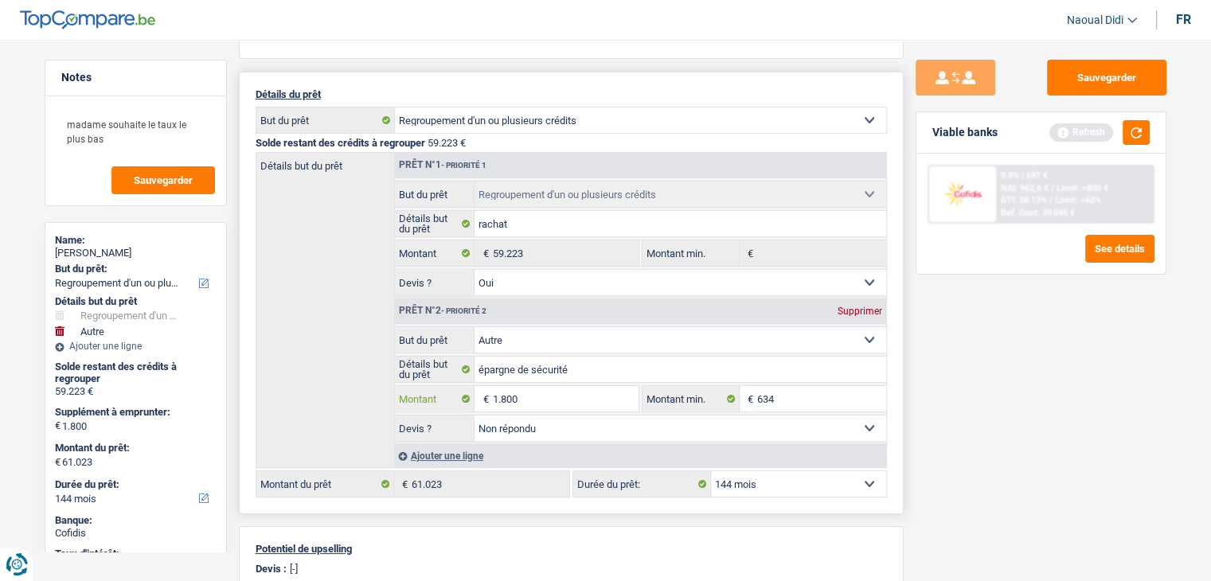
click at [537, 392] on input "1.800" at bounding box center [565, 398] width 146 height 25
type input "1.700"
type input "60.923"
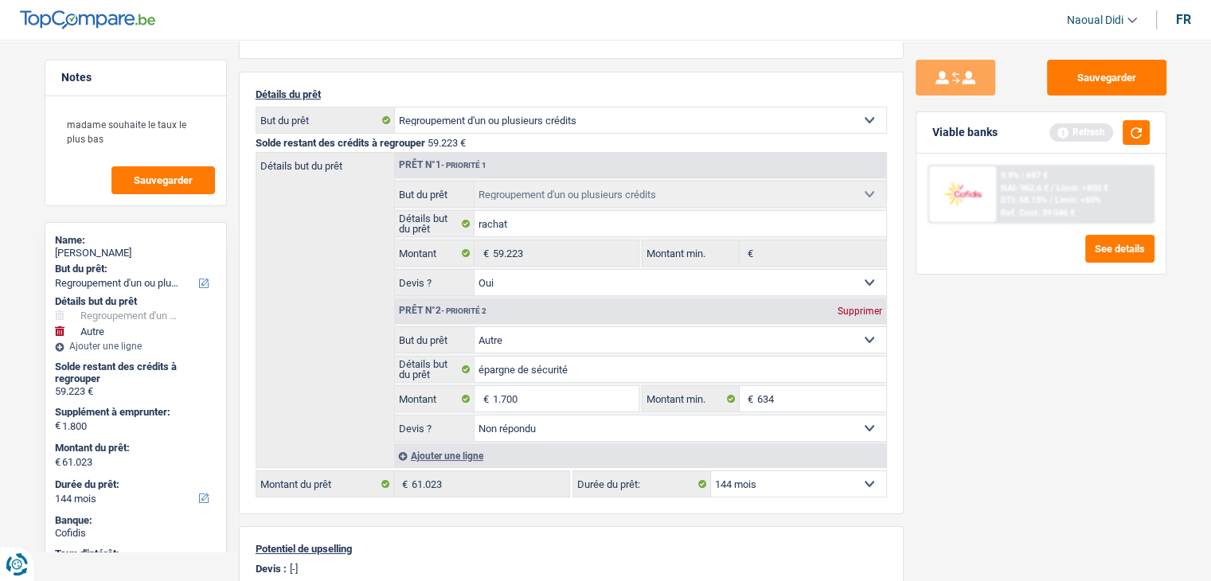
type input "60.923"
click at [983, 424] on div "Sauvegarder Viable banks Refresh 9.9% | 697 € NAI: 962,6 € / Limit: >800 € DTI:…" at bounding box center [1041, 306] width 275 height 492
click at [525, 397] on input "1.700" at bounding box center [565, 398] width 146 height 25
type input "1.810"
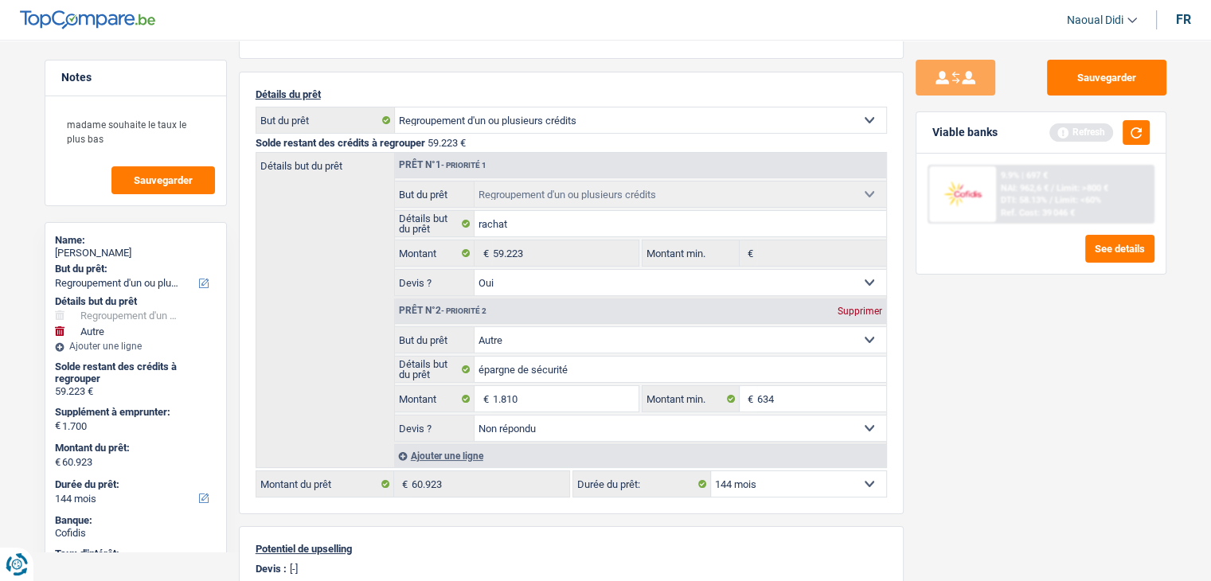
type input "61.033"
click at [997, 410] on div "Sauvegarder Viable banks Refresh 9.9% | 697 € NAI: 962,6 € / Limit: >800 € DTI:…" at bounding box center [1041, 306] width 275 height 492
click at [538, 392] on input "1.810" at bounding box center [565, 398] width 146 height 25
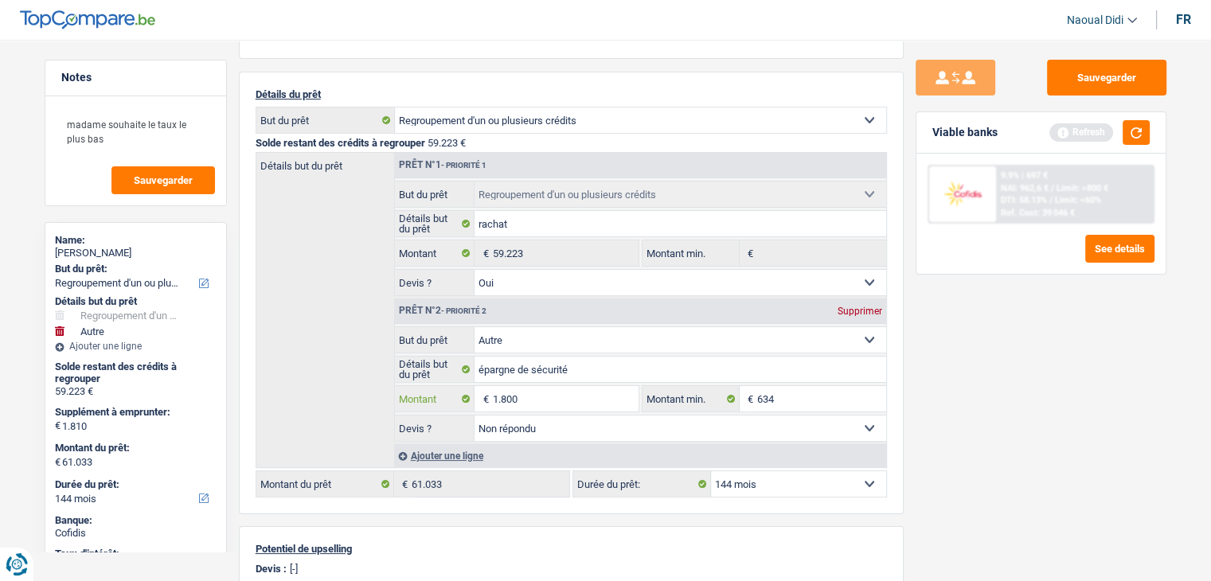
type input "1.800"
type input "61.023"
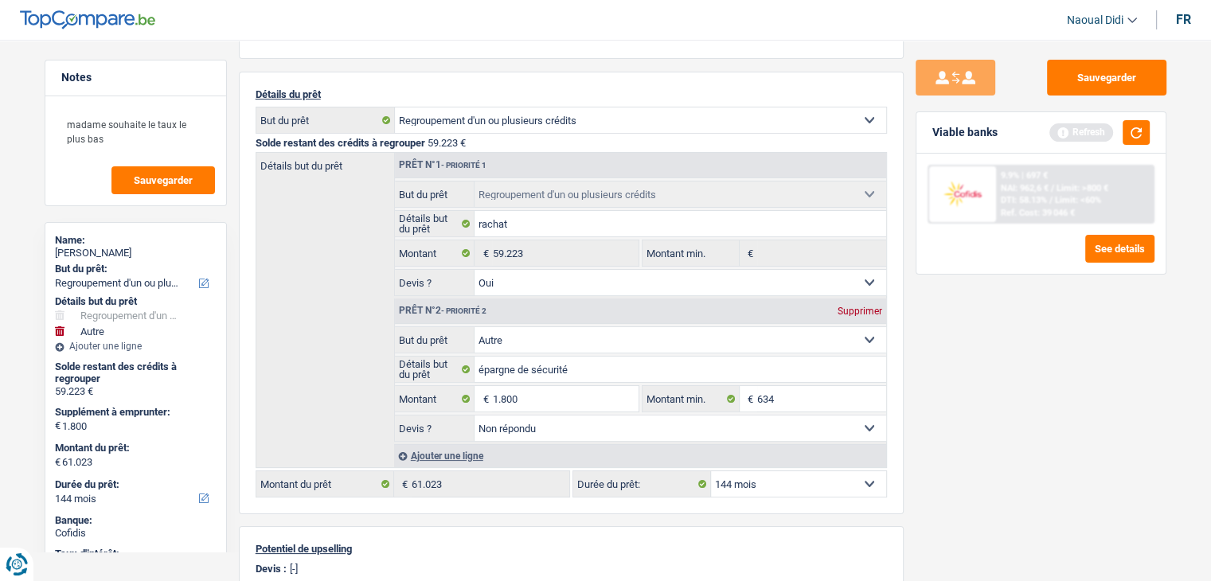
click at [1072, 412] on div "Sauvegarder Viable banks Refresh 9.9% | 697 € NAI: 962,6 € / Limit: >800 € DTI:…" at bounding box center [1041, 306] width 275 height 492
type input "1.777"
type input "61.000"
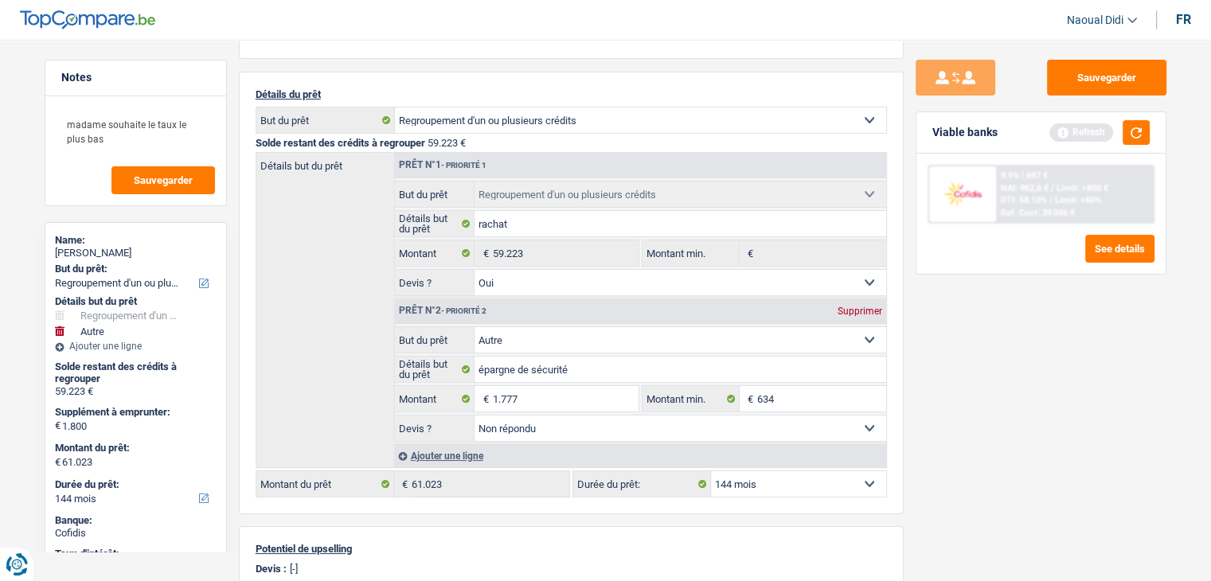
type input "61.000"
click at [978, 424] on div "Sauvegarder Viable banks Refresh 9.9% | 697 € NAI: 962,6 € / Limit: >800 € DTI:…" at bounding box center [1041, 306] width 275 height 492
click at [1134, 75] on button "Sauvegarder" at bounding box center [1106, 78] width 119 height 36
click at [1126, 131] on button "button" at bounding box center [1135, 132] width 27 height 25
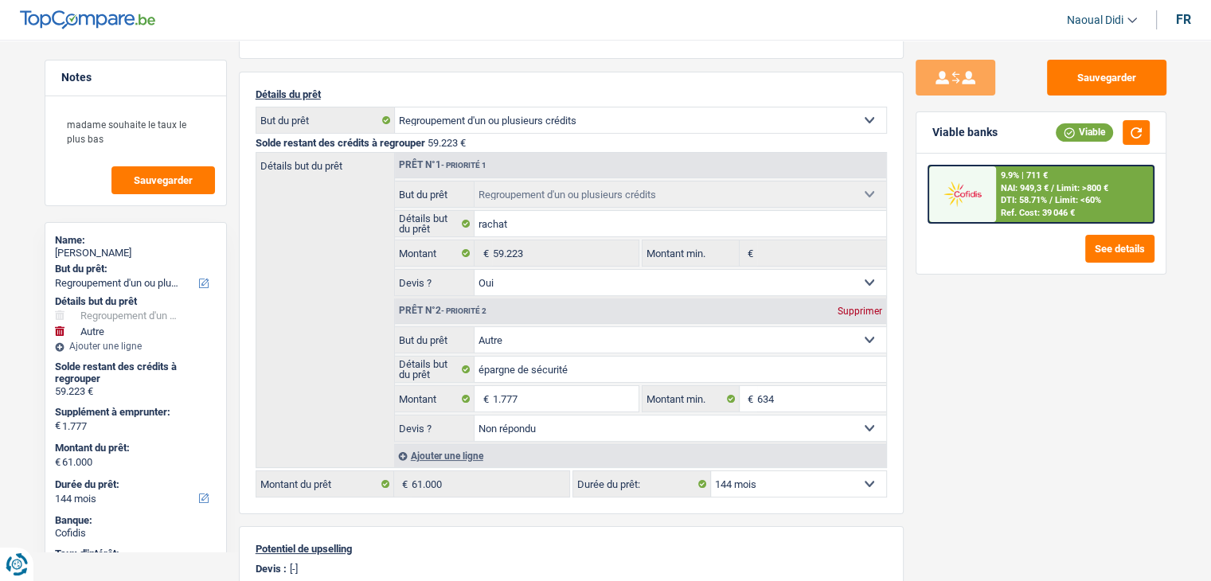
click at [1047, 196] on span "DTI: 58.71%" at bounding box center [1024, 200] width 46 height 10
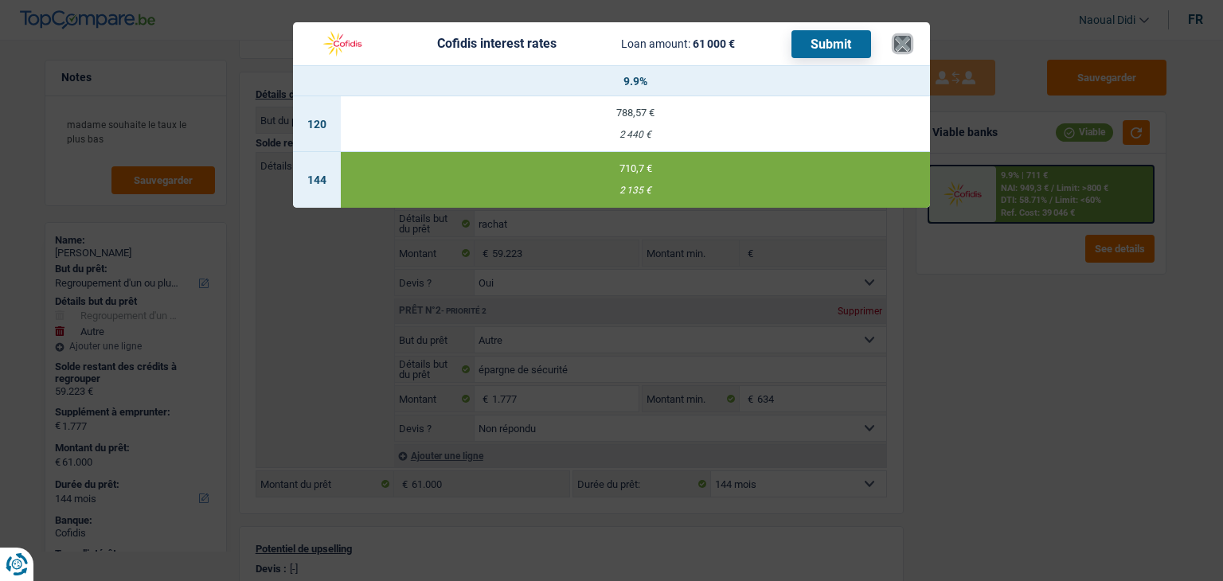
click at [896, 41] on button "×" at bounding box center [902, 44] width 17 height 16
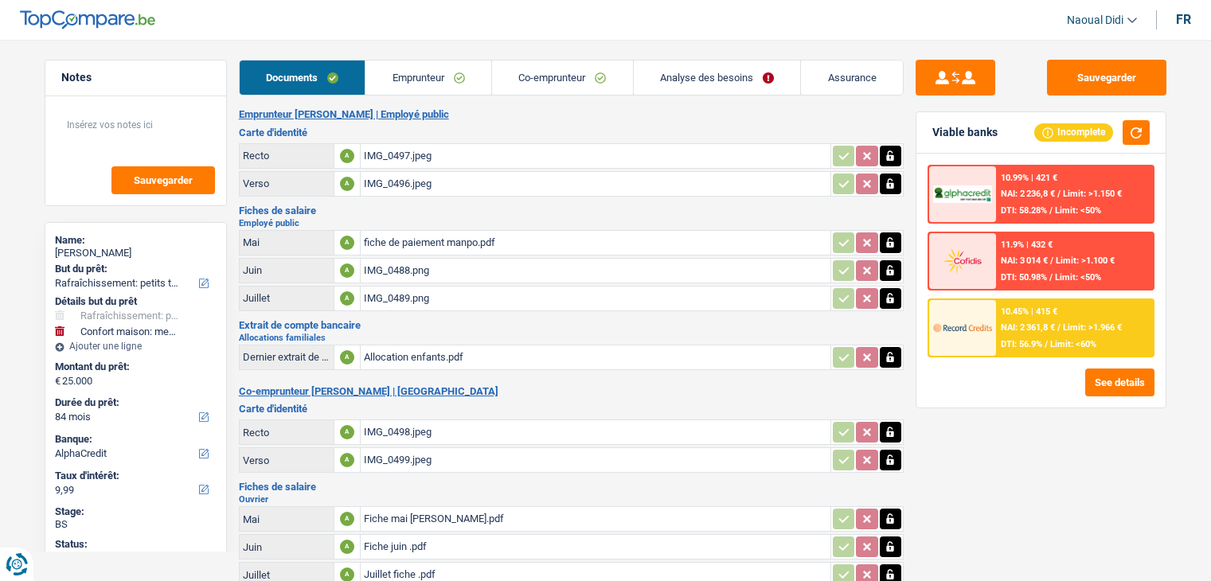
select select "houseOrGarden"
select select "household"
select select "84"
click at [420, 80] on link "Emprunteur" at bounding box center [428, 78] width 126 height 34
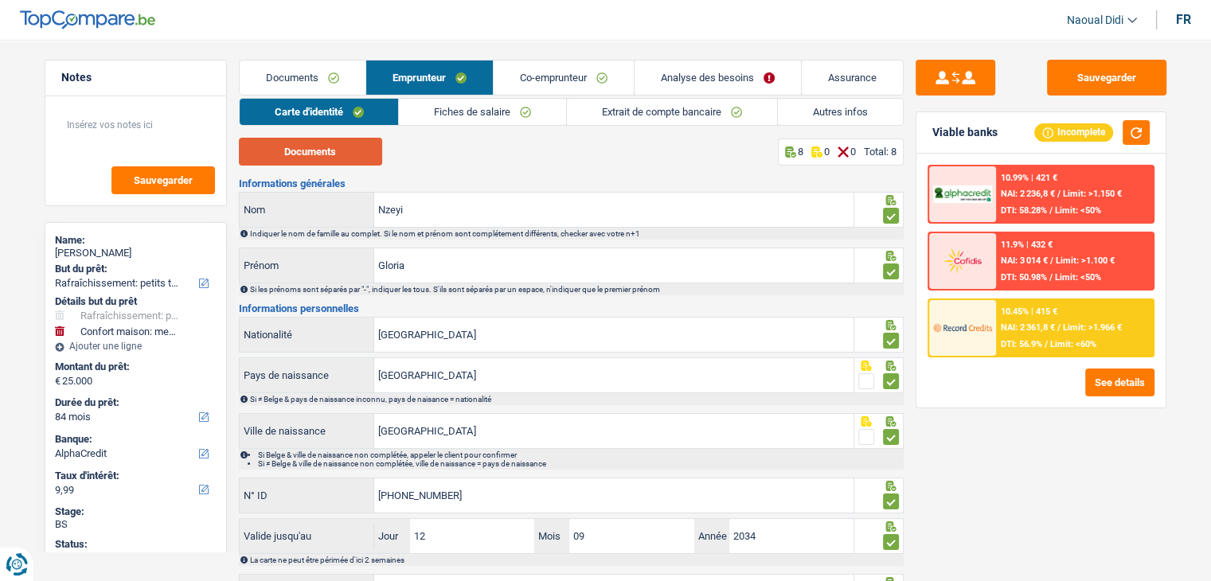
click at [322, 144] on button "Documents" at bounding box center [310, 152] width 143 height 28
click at [443, 107] on link "Fiches de salaire" at bounding box center [482, 112] width 167 height 26
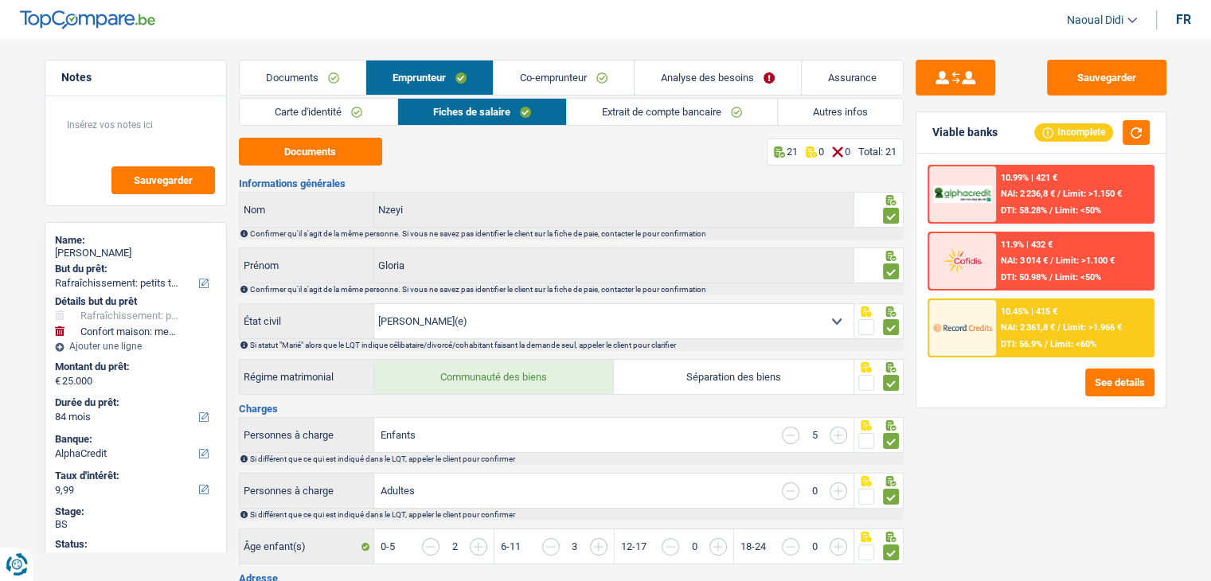
click at [685, 71] on link "Analyse des besoins" at bounding box center [717, 78] width 166 height 34
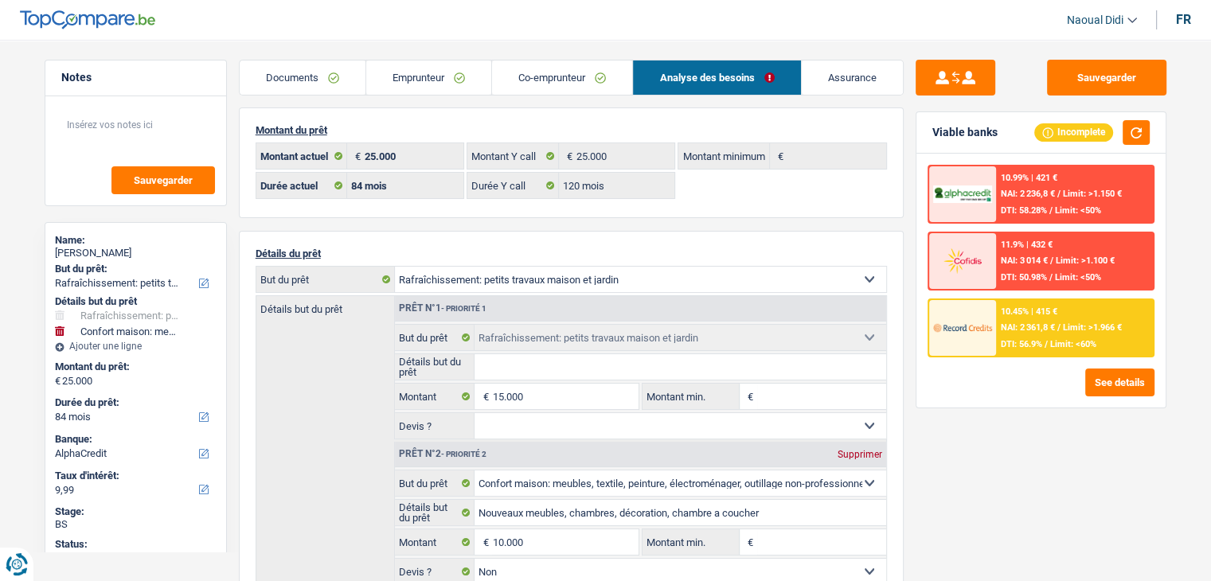
click at [411, 74] on link "Emprunteur" at bounding box center [428, 78] width 125 height 34
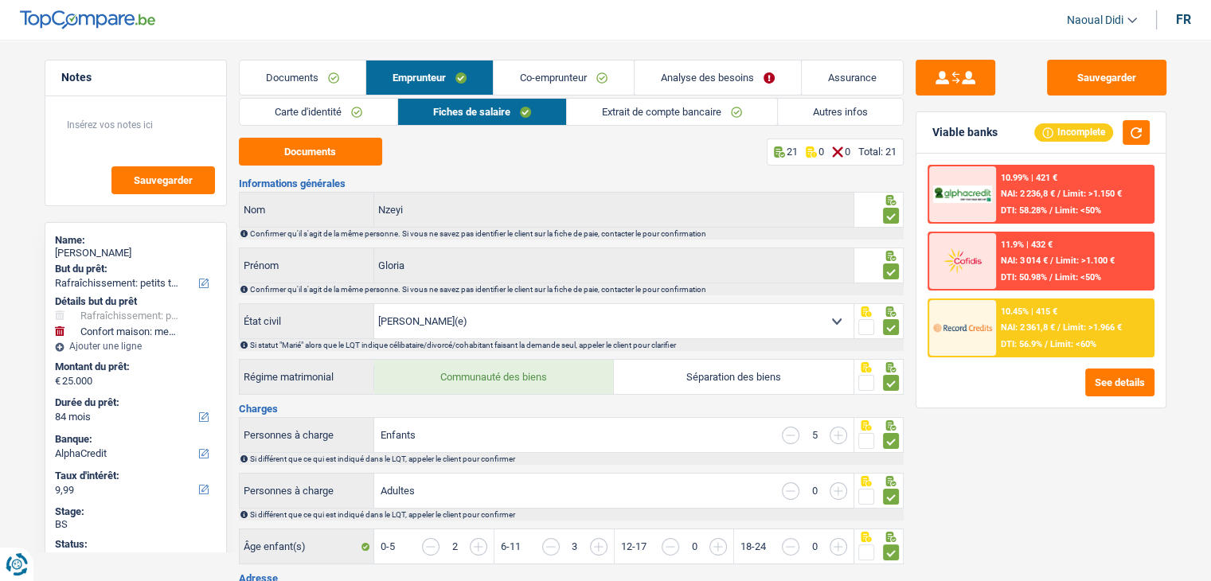
click at [806, 110] on link "Autres infos" at bounding box center [840, 112] width 125 height 26
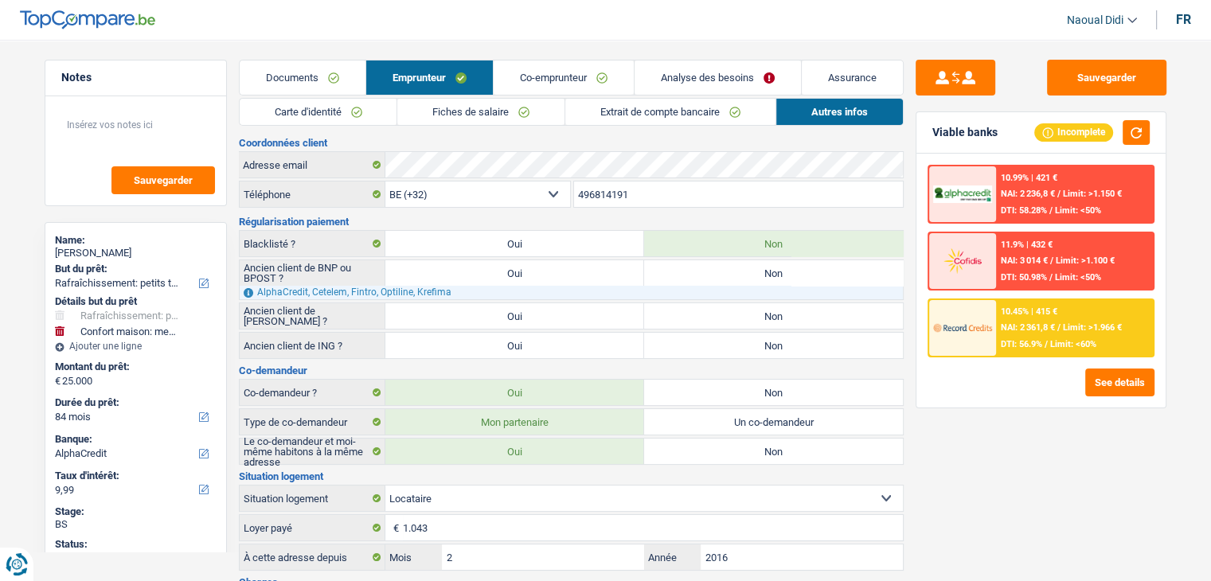
click at [732, 75] on link "Analyse des besoins" at bounding box center [717, 78] width 166 height 34
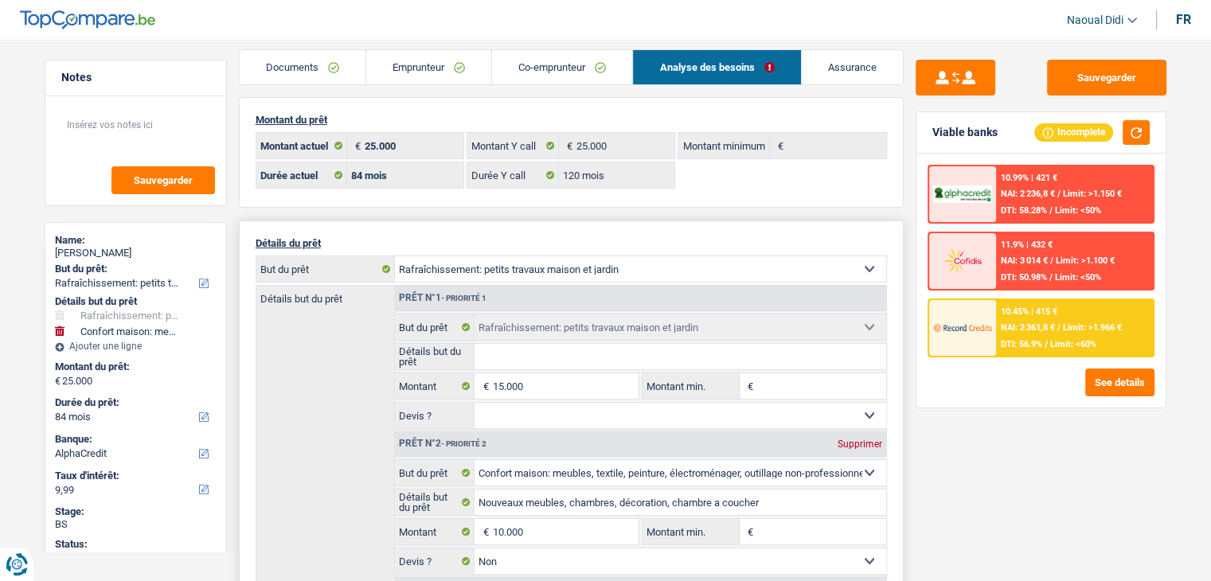
scroll to position [80, 0]
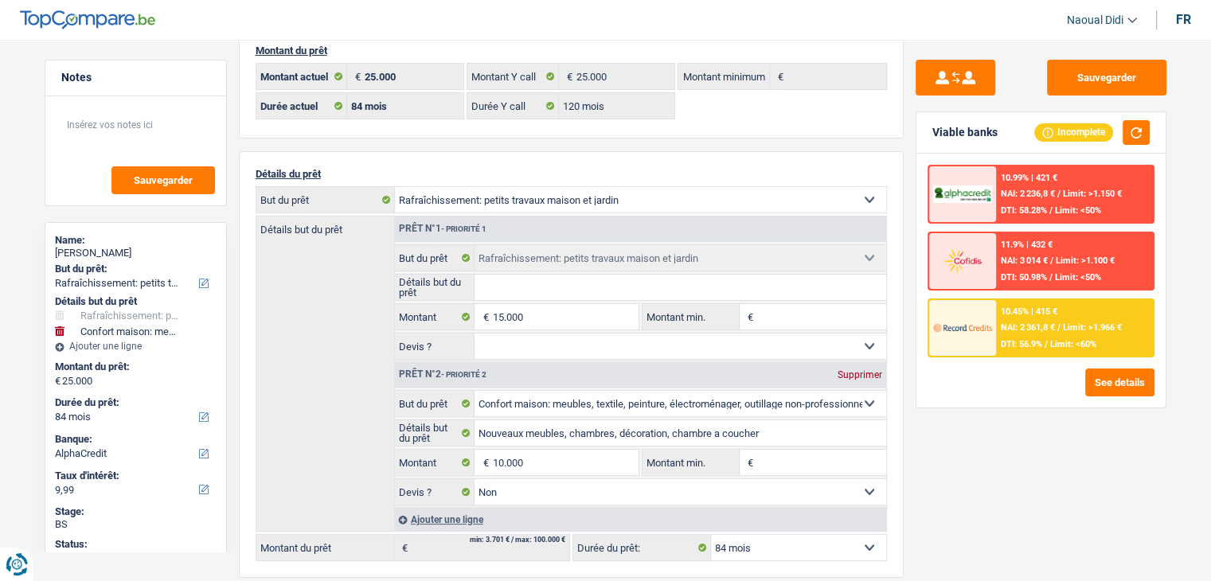
click at [1044, 332] on div "10.45% | 415 € NAI: 2 361,8 € / Limit: >1.966 € DTI: 56.9% / Limit: <60%" at bounding box center [1074, 328] width 157 height 56
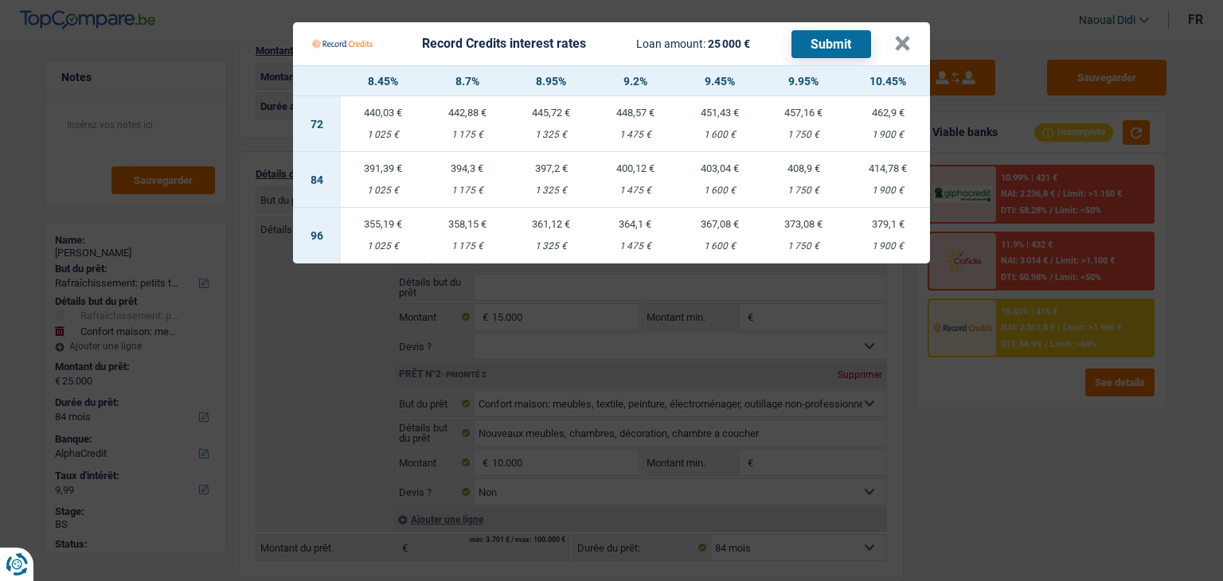
click at [386, 183] on td "391,39 € 1 025 €" at bounding box center [383, 180] width 84 height 56
select select "record credits"
type input "8,45"
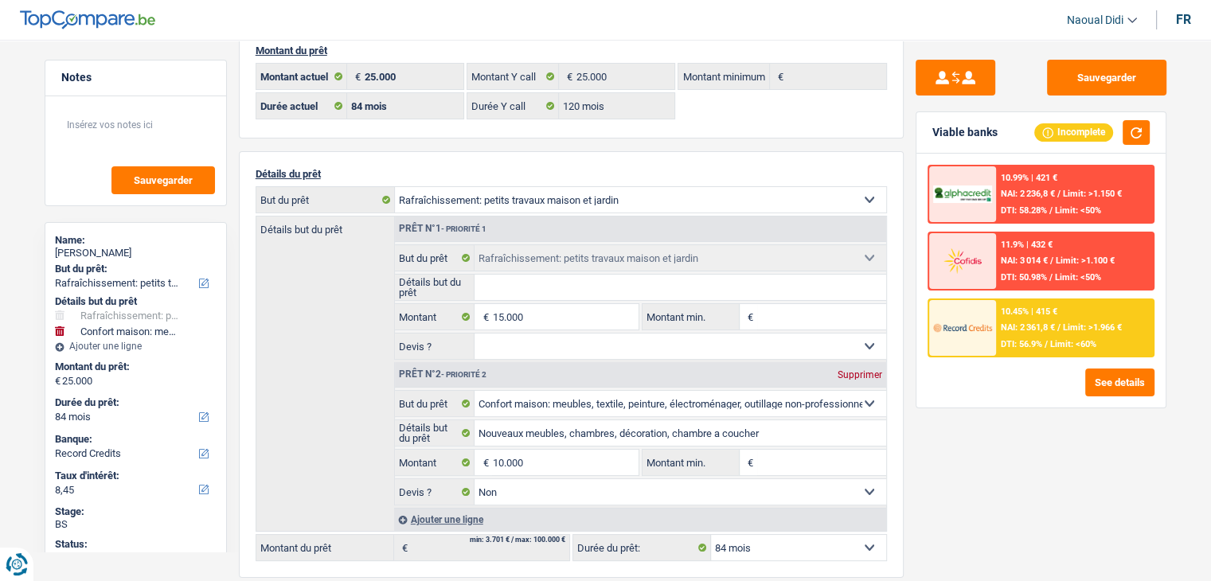
click at [1016, 335] on div "10.45% | 415 € NAI: 2 361,8 € / Limit: >1.966 € DTI: 56.9% / Limit: <60%" at bounding box center [1074, 328] width 157 height 56
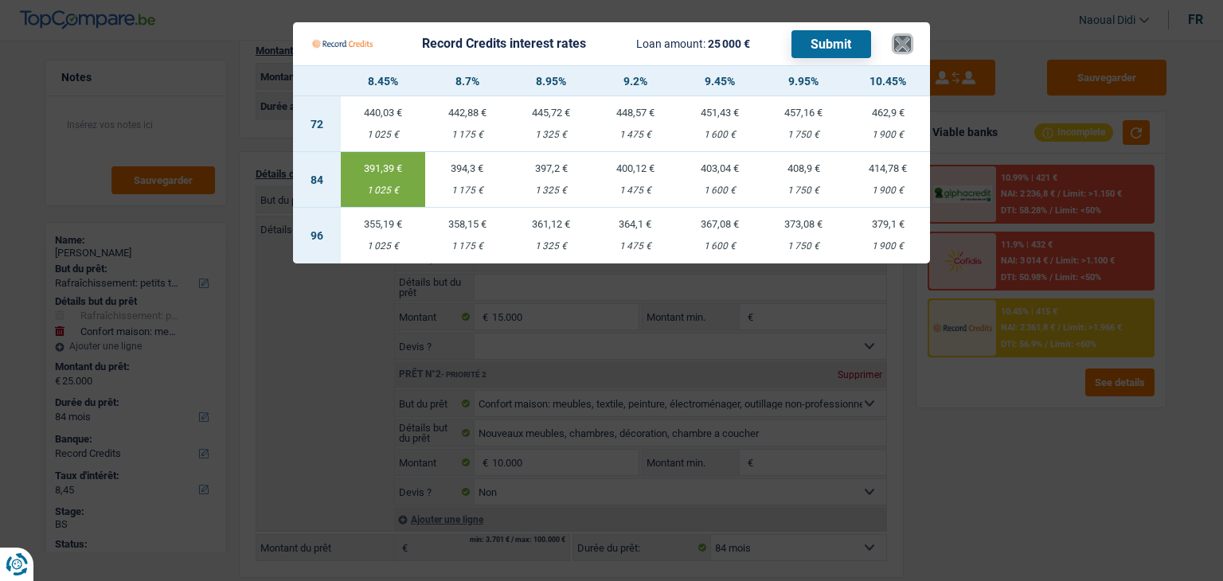
click at [898, 42] on button "×" at bounding box center [902, 44] width 17 height 16
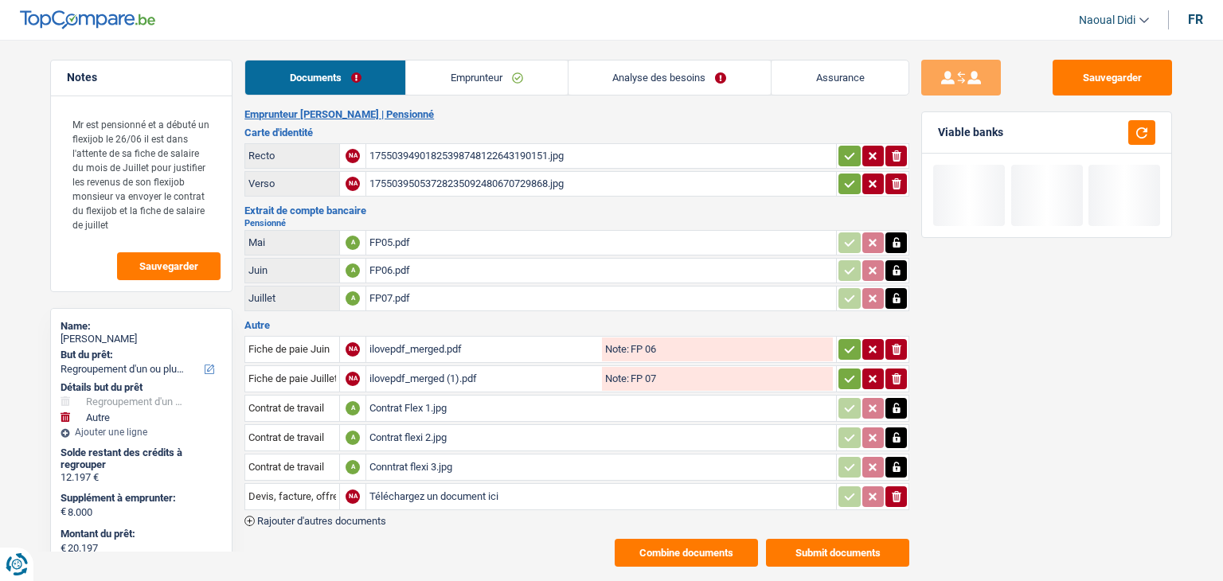
select select "refinancing"
select select "other"
select select "84"
select select "record credits"
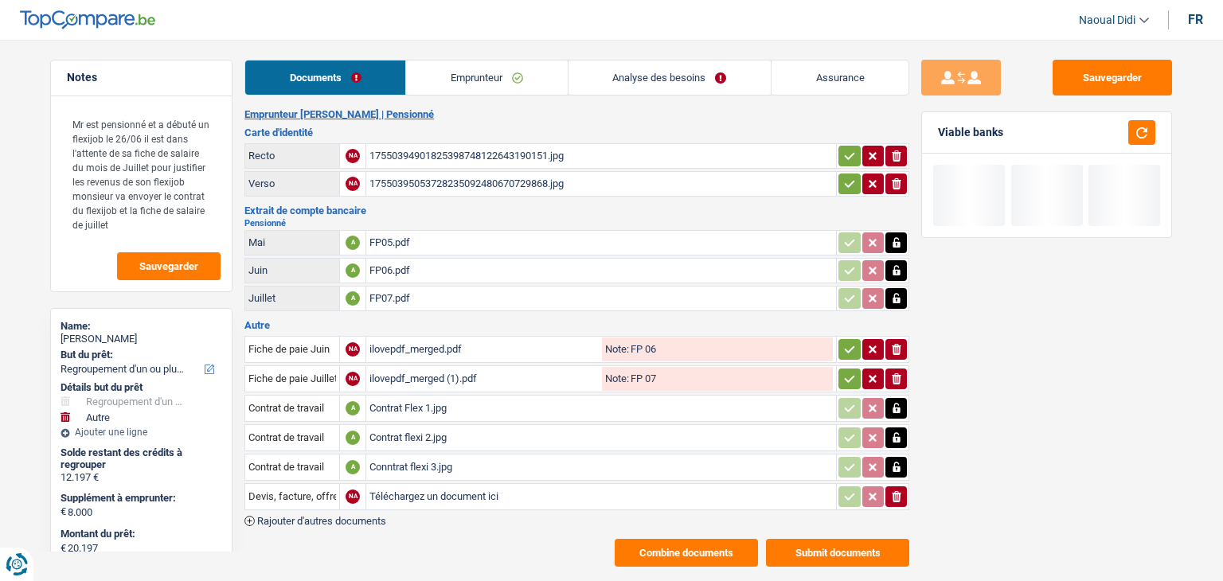
select select "84"
select select "refinancing"
select select "yes"
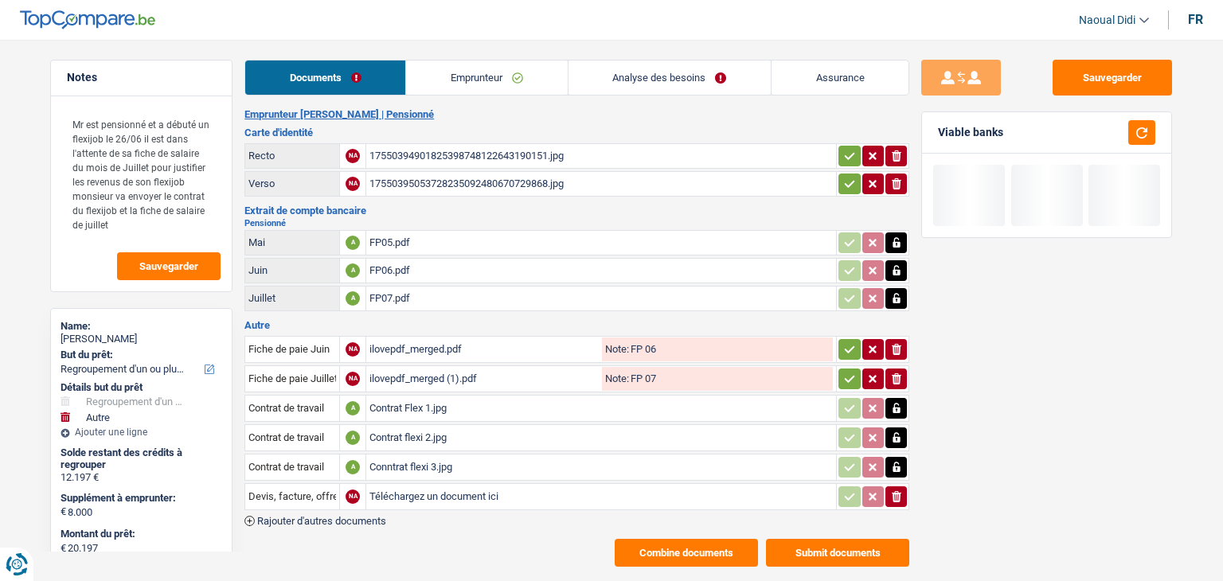
select select "other"
select select "false"
select select "84"
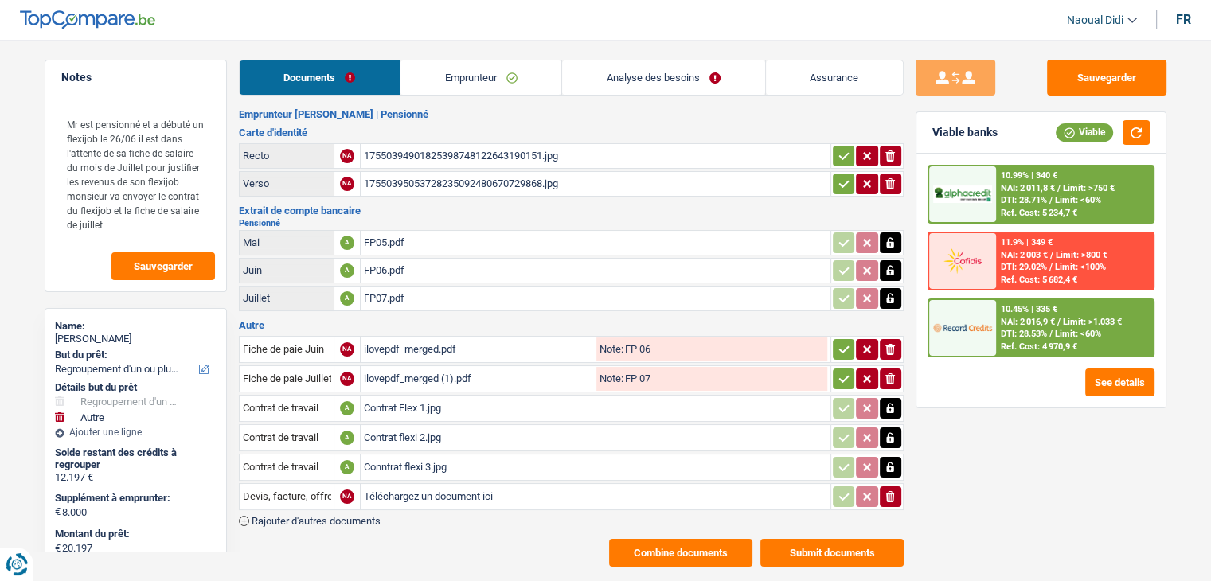
click at [443, 80] on link "Emprunteur" at bounding box center [480, 78] width 161 height 34
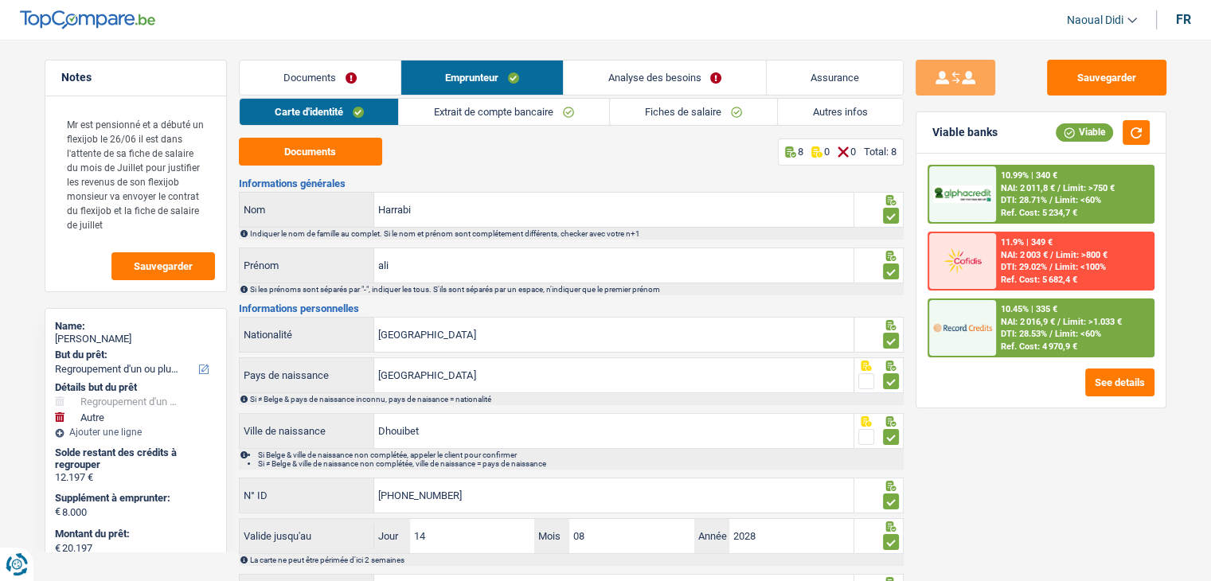
click at [605, 78] on link "Analyse des besoins" at bounding box center [664, 78] width 201 height 34
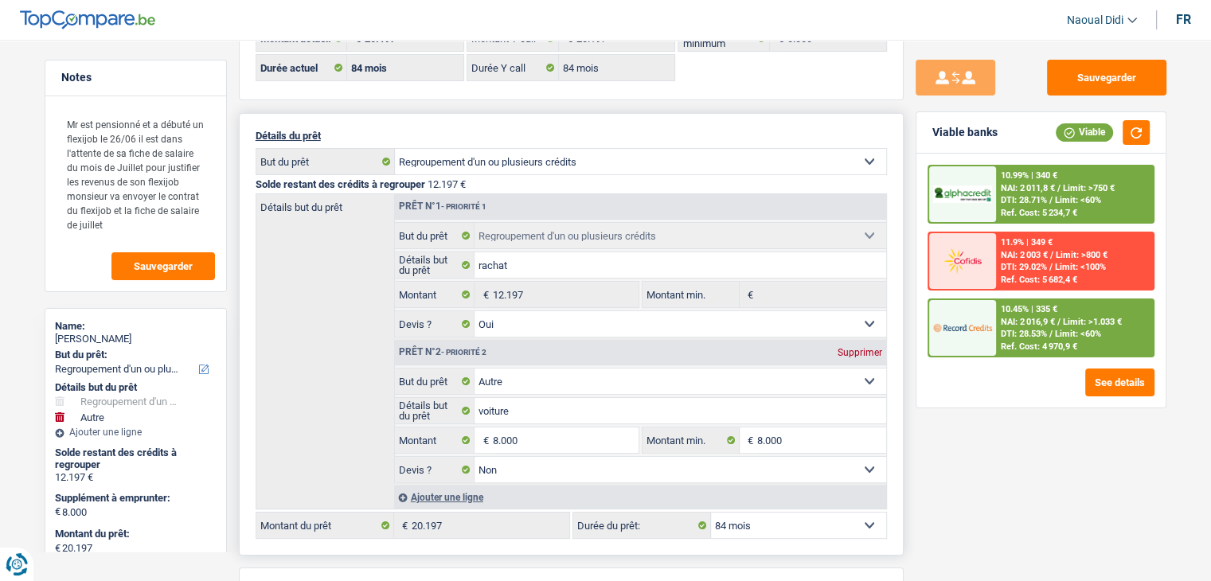
scroll to position [159, 0]
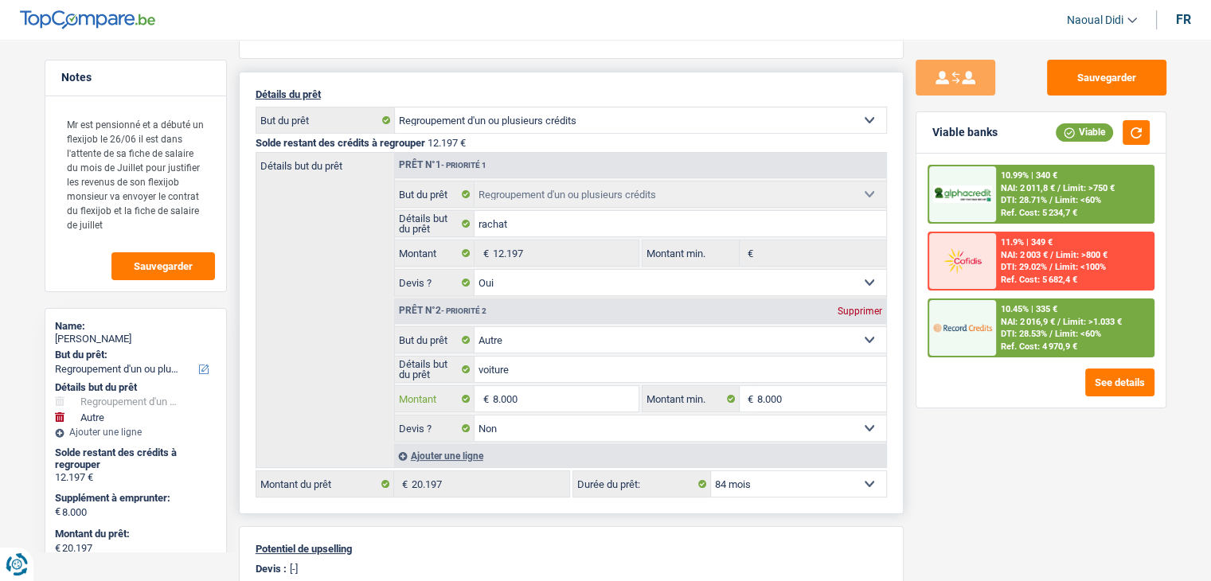
click at [582, 396] on input "8.000" at bounding box center [565, 398] width 146 height 25
click at [531, 371] on input "voiture" at bounding box center [680, 369] width 412 height 25
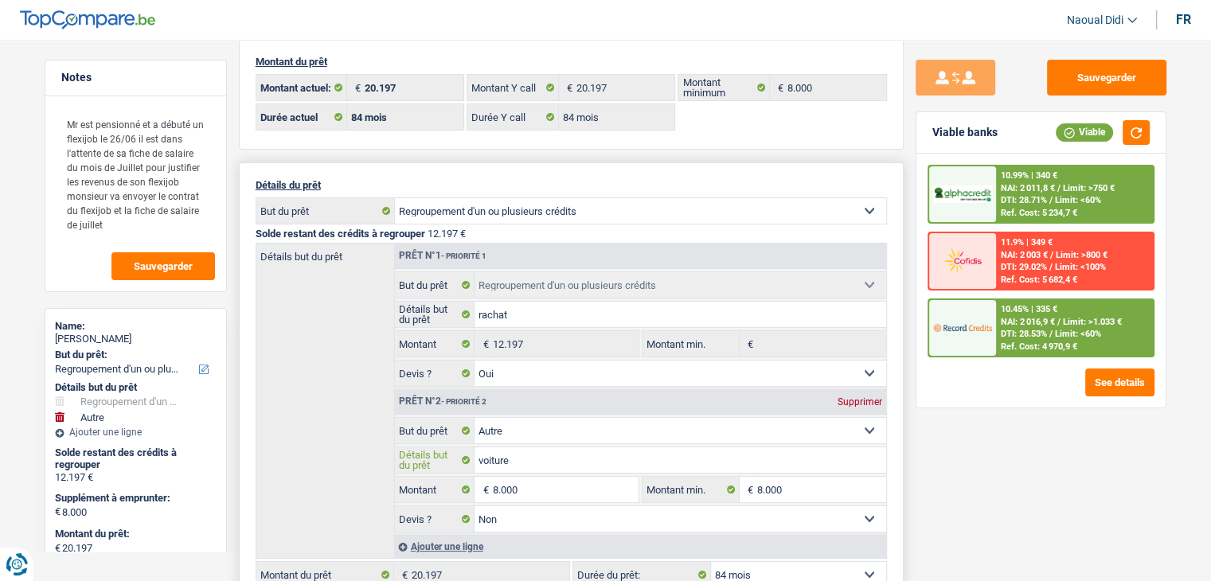
scroll to position [0, 0]
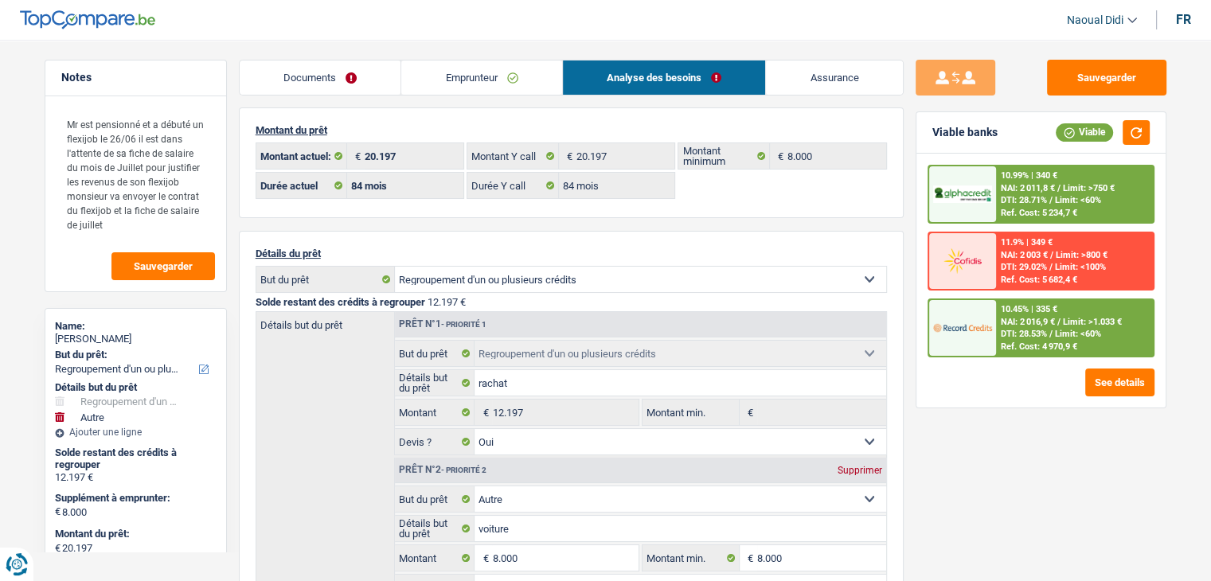
click at [458, 79] on link "Emprunteur" at bounding box center [481, 78] width 161 height 34
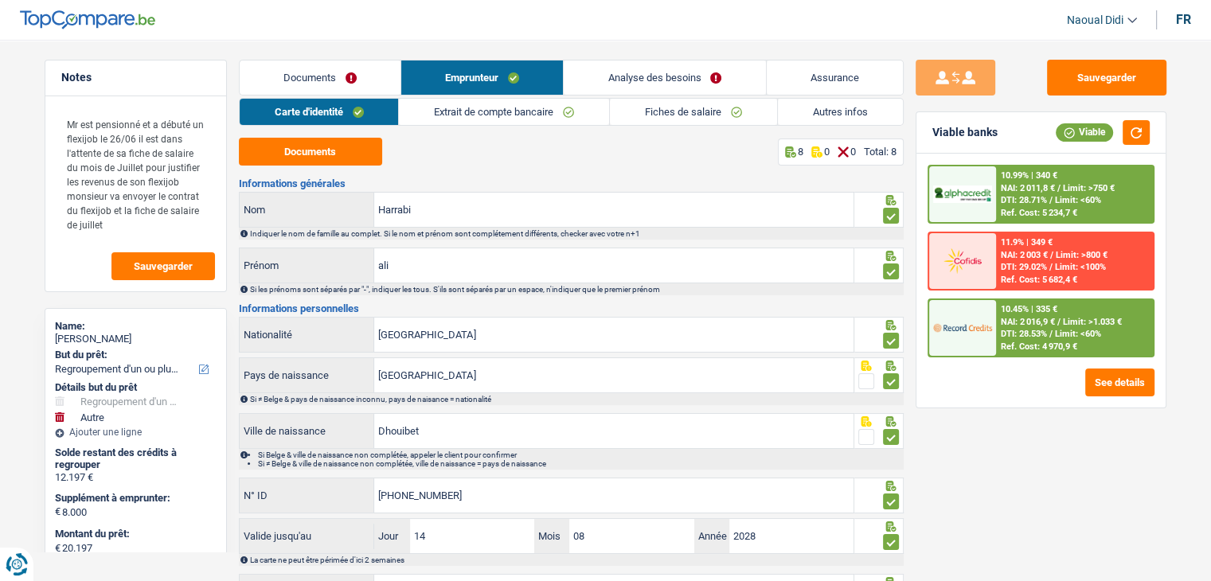
click at [494, 82] on link "Emprunteur" at bounding box center [482, 78] width 162 height 34
click at [526, 107] on link "Extrait de compte bancaire" at bounding box center [504, 112] width 210 height 26
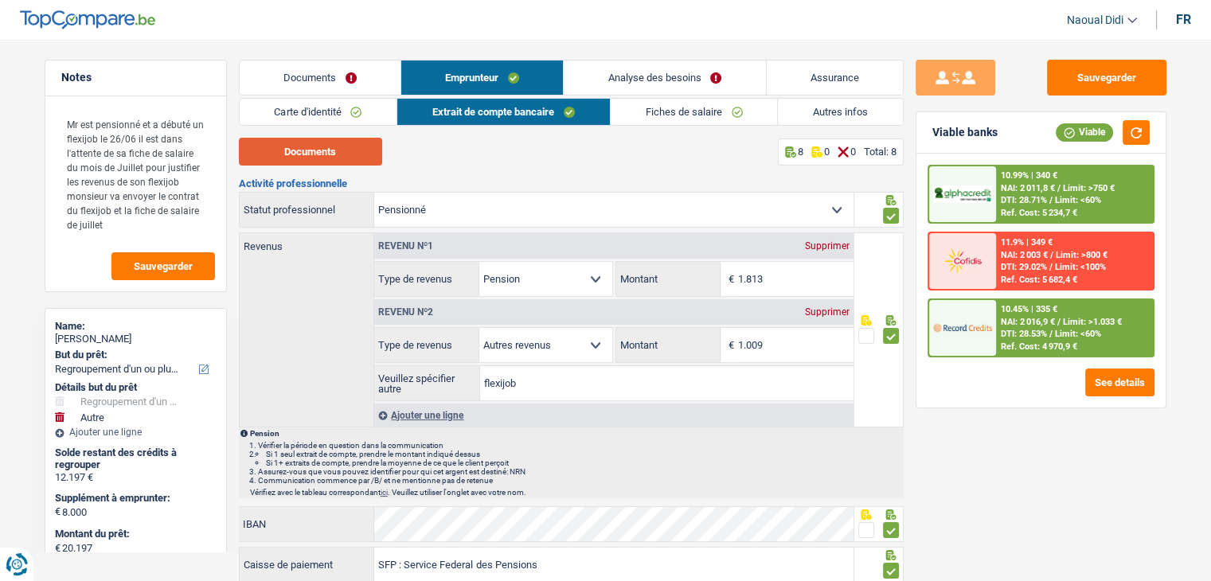
click at [317, 155] on button "Documents" at bounding box center [310, 152] width 143 height 28
click at [494, 207] on select "Ouvrier Employé privé Employé public Invalide Indépendant Pensionné Chômeur Mut…" at bounding box center [613, 210] width 479 height 34
select select "invalid"
click at [374, 193] on select "Ouvrier Employé privé Employé public Invalide Indépendant Pensionné Chômeur Mut…" at bounding box center [613, 210] width 479 height 34
select select
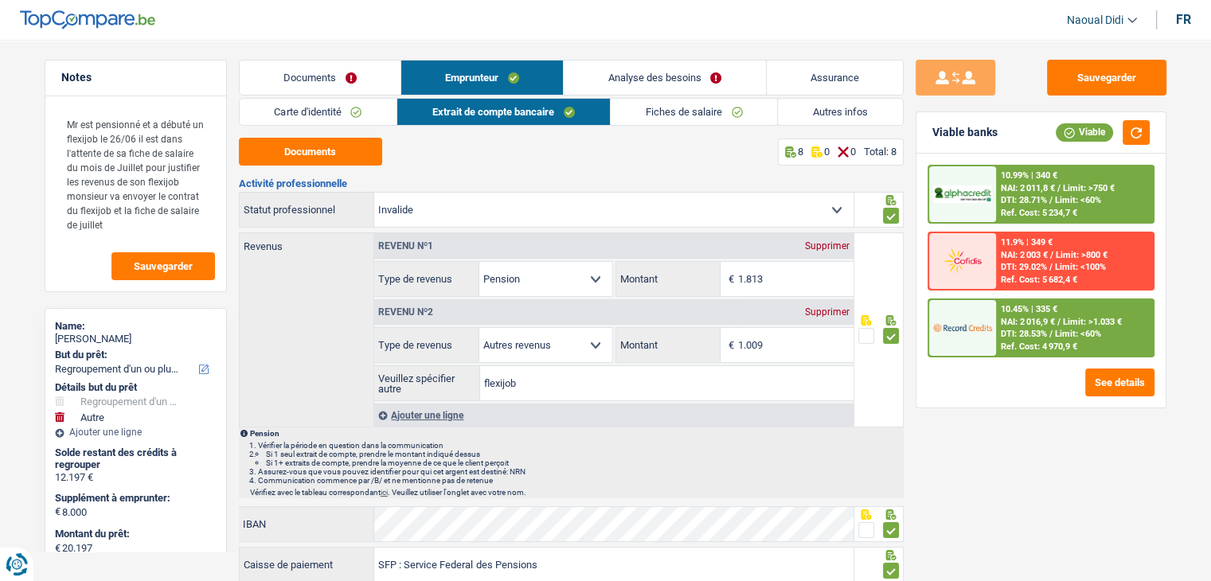
select select "disabilityPension"
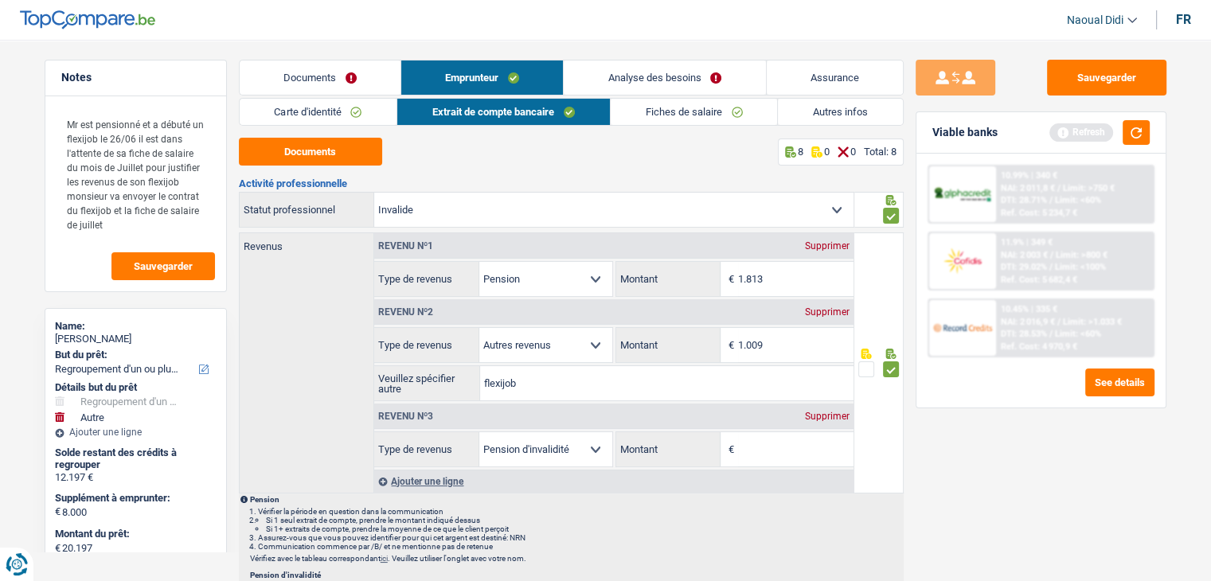
click at [743, 278] on input "1.813" at bounding box center [795, 279] width 115 height 34
click at [837, 244] on div "Supprimer" at bounding box center [827, 246] width 53 height 10
select select "other"
type input "1.009"
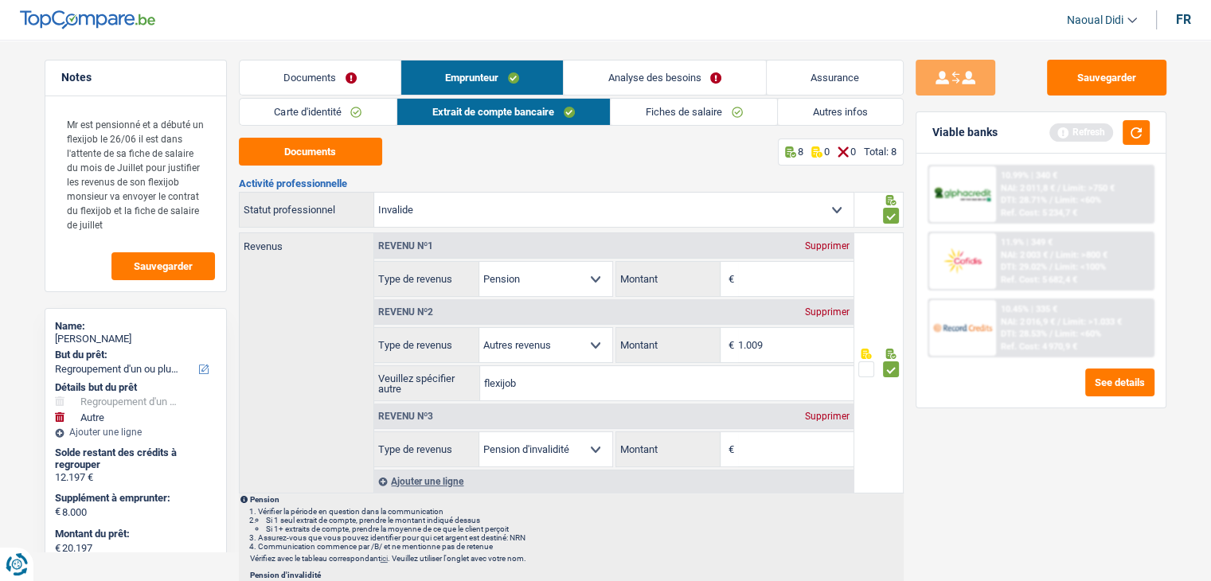
select select "disabilityPension"
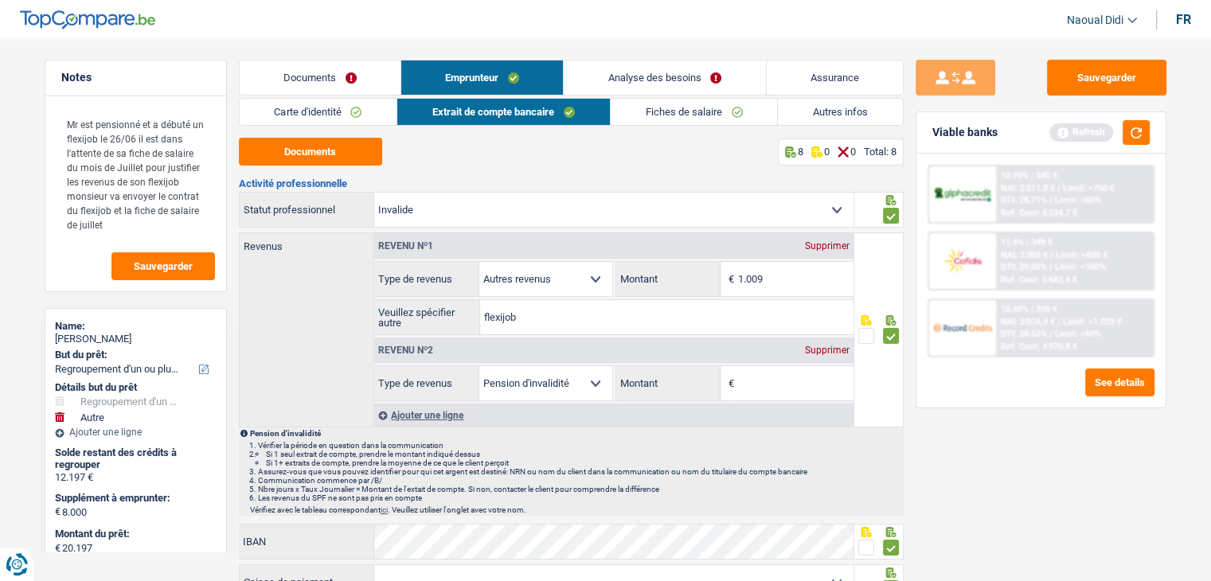
paste input "1.813"
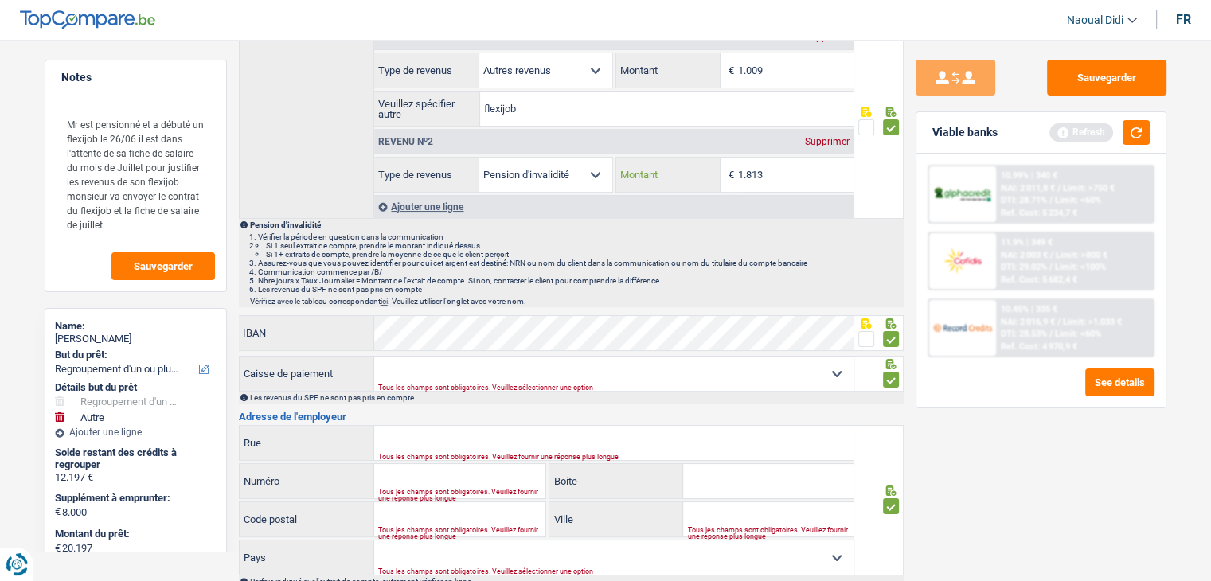
scroll to position [239, 0]
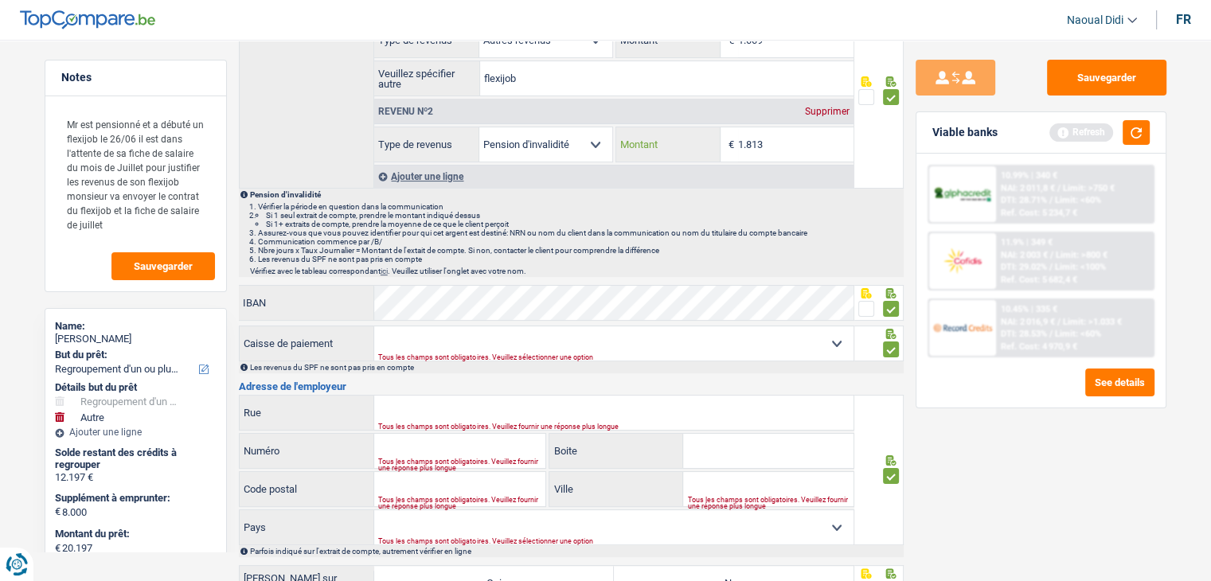
type input "1.813"
click at [812, 347] on select "Mutualité [DEMOGRAPHIC_DATA] Mutualité Socialiste (Solidaris) SPF Sécurité Soci…" at bounding box center [613, 343] width 479 height 34
select select "spf"
click at [374, 326] on select "Mutualité Chrétienne Mutualité Socialiste (Solidaris) SPF Sécurité Sociale Unio…" at bounding box center [613, 343] width 479 height 34
type input "Boulevard du Jardin Botanique"
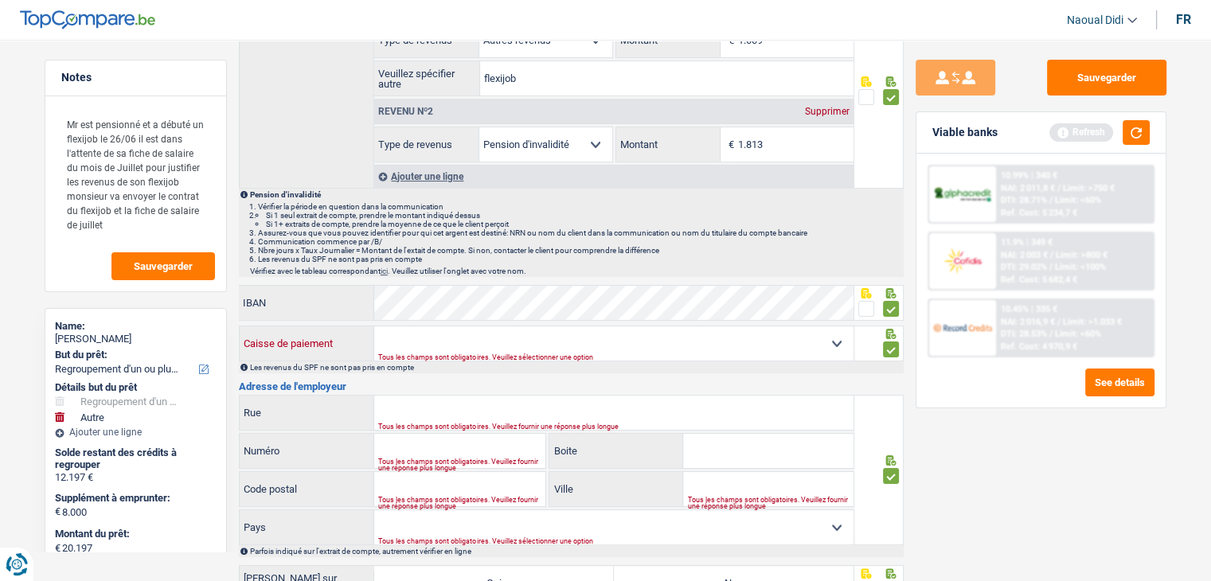
type input "50"
type input "1000"
type input "Bruxelles"
select select "BE"
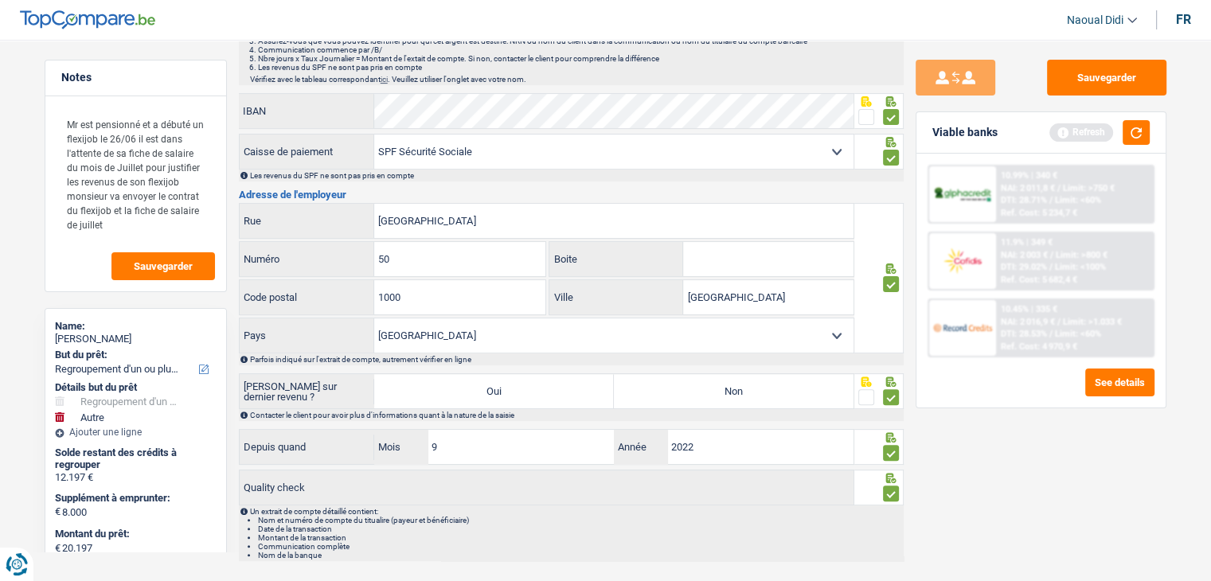
scroll to position [463, 0]
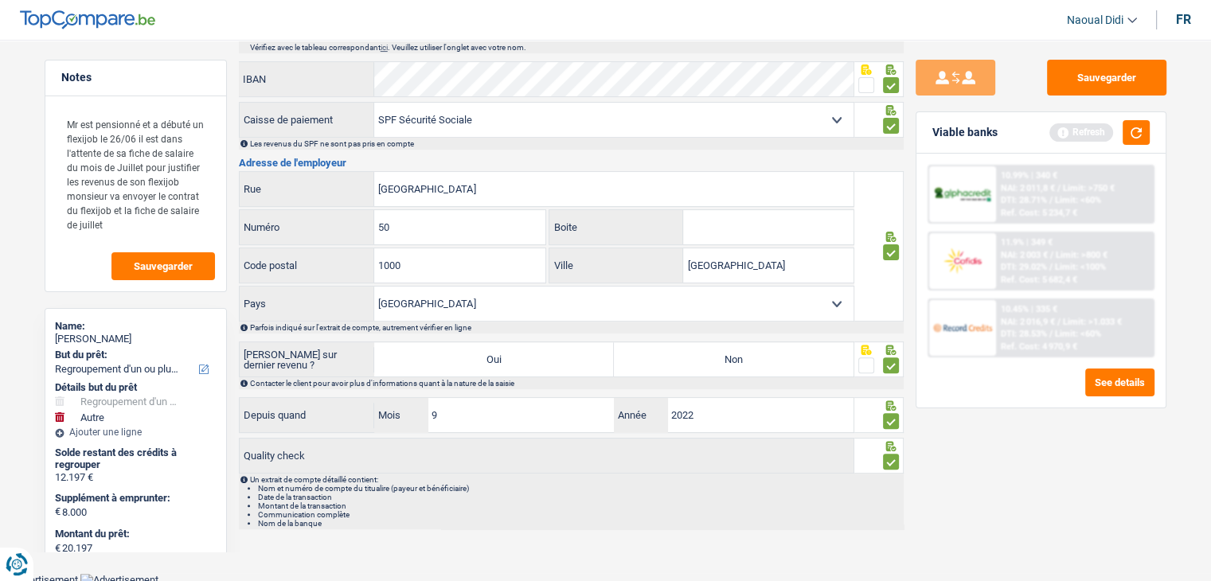
click at [734, 354] on label "Non" at bounding box center [734, 359] width 240 height 34
click at [734, 354] on input "Non" at bounding box center [734, 359] width 240 height 34
radio input "true"
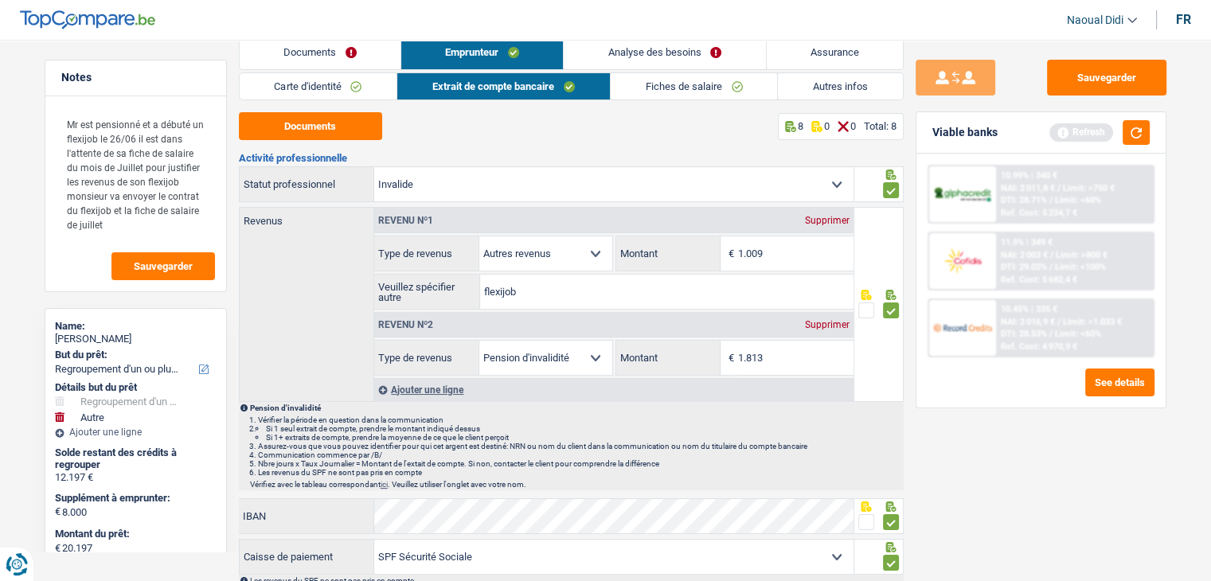
scroll to position [0, 0]
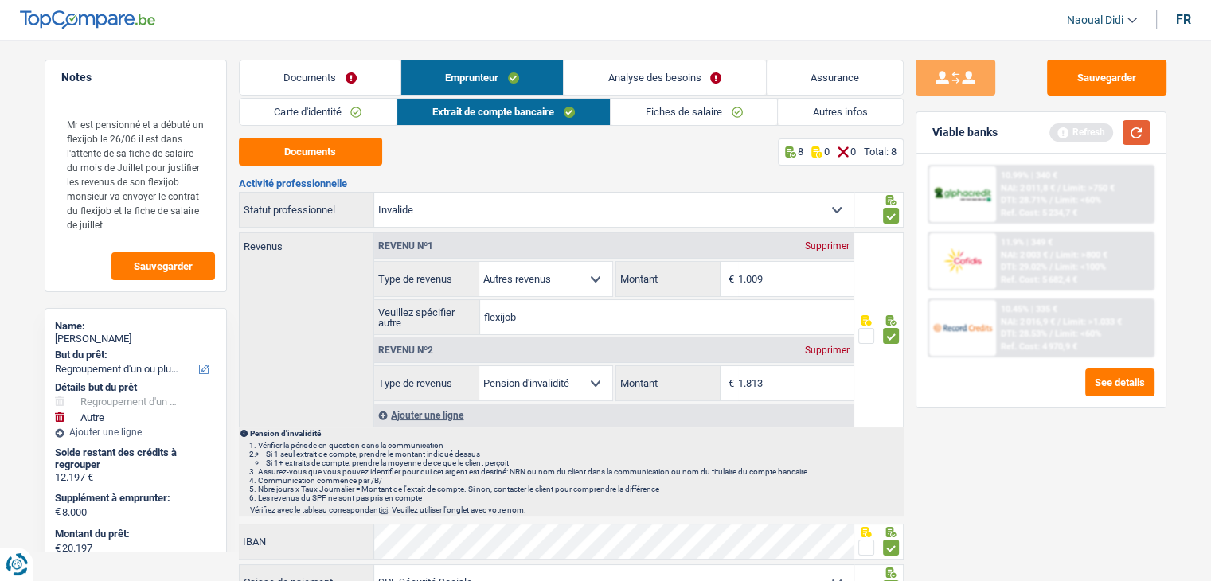
click at [1124, 131] on button "button" at bounding box center [1135, 132] width 27 height 25
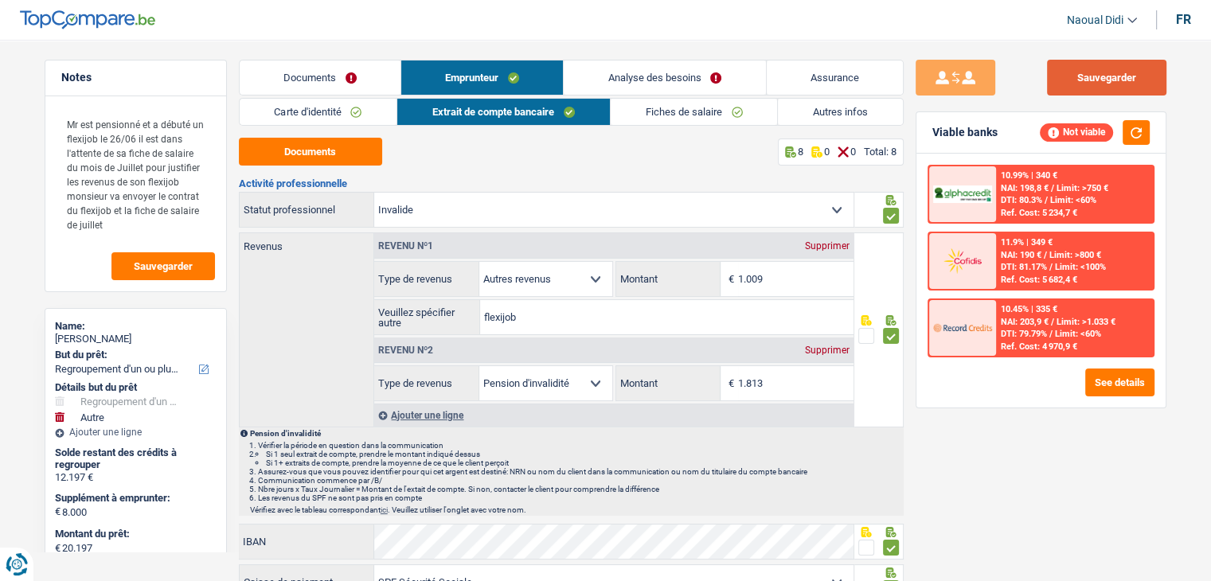
click at [1132, 92] on button "Sauvegarder" at bounding box center [1106, 78] width 119 height 36
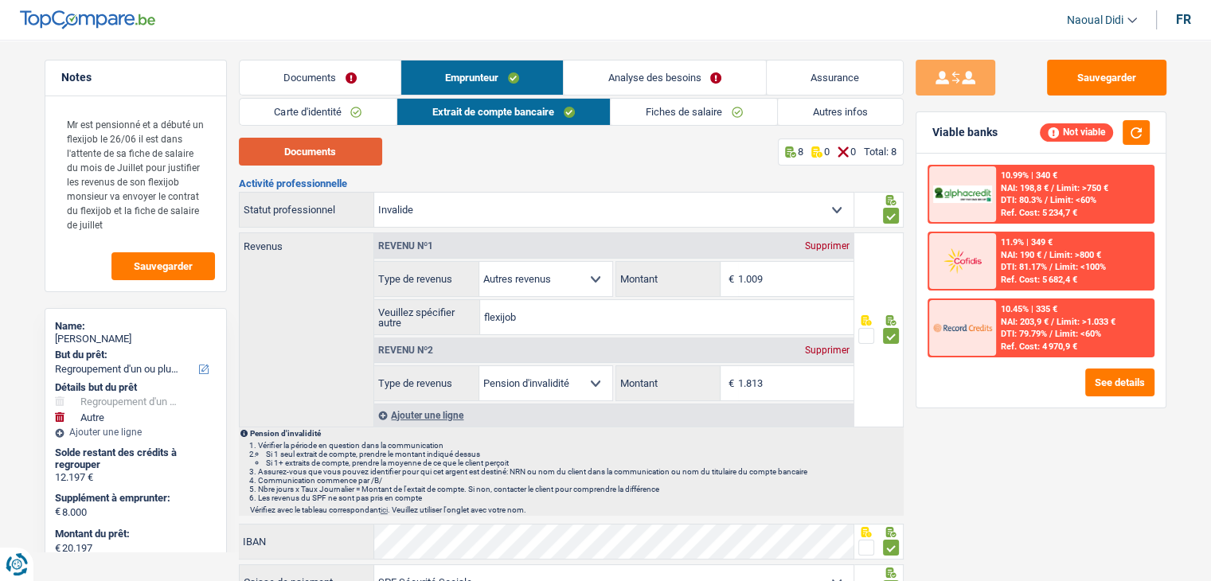
click at [325, 157] on button "Documents" at bounding box center [310, 152] width 143 height 28
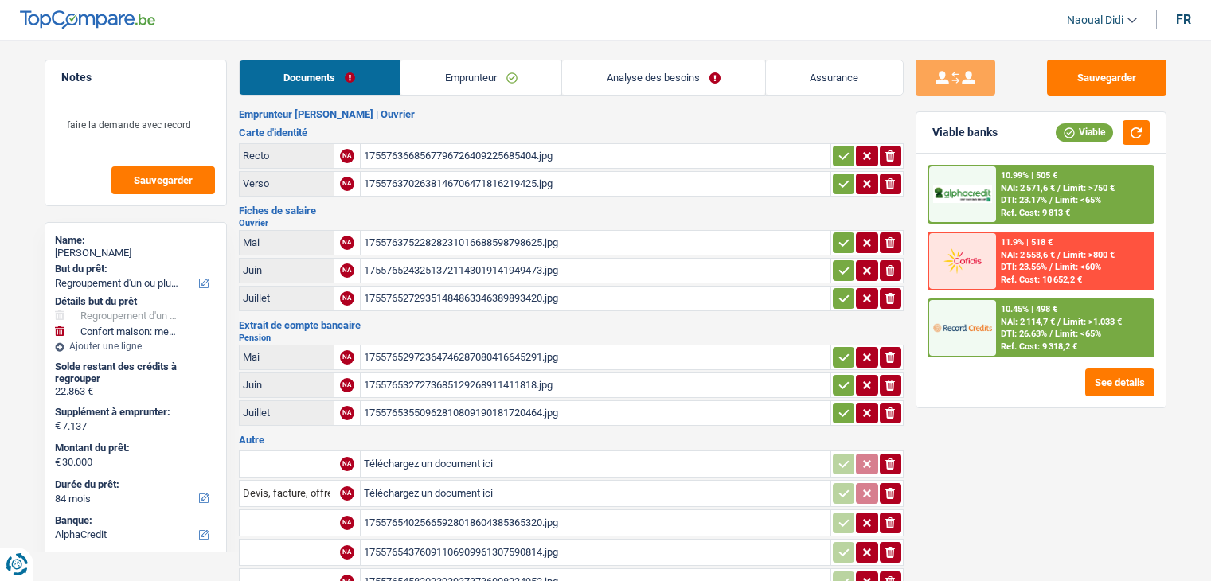
select select "refinancing"
select select "household"
select select "84"
select select "alphacredit"
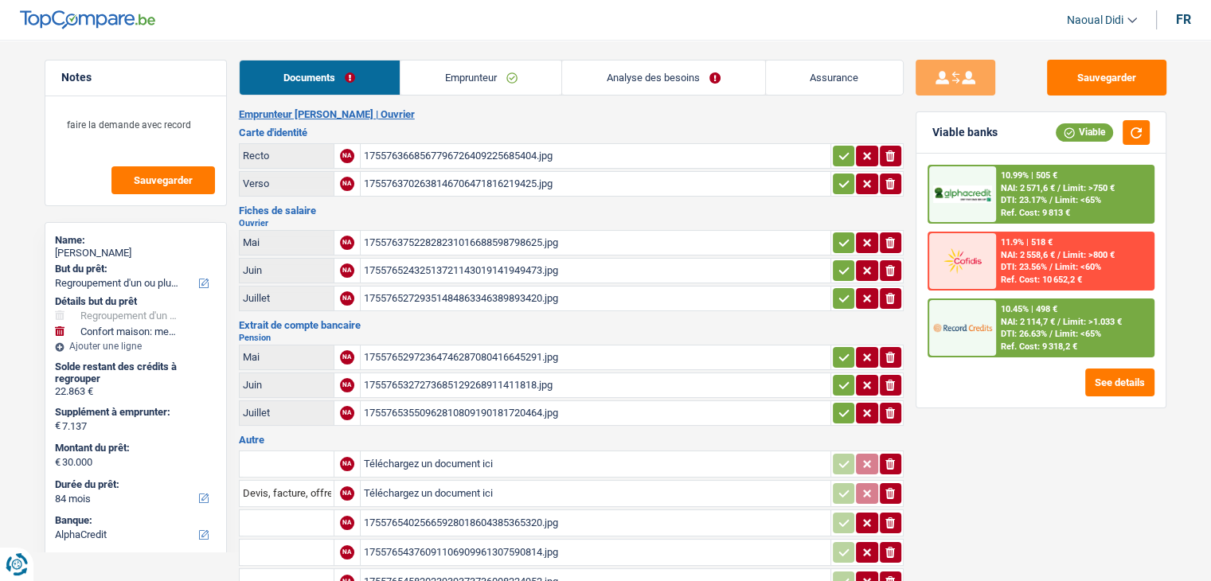
click at [474, 83] on link "Emprunteur" at bounding box center [480, 78] width 161 height 34
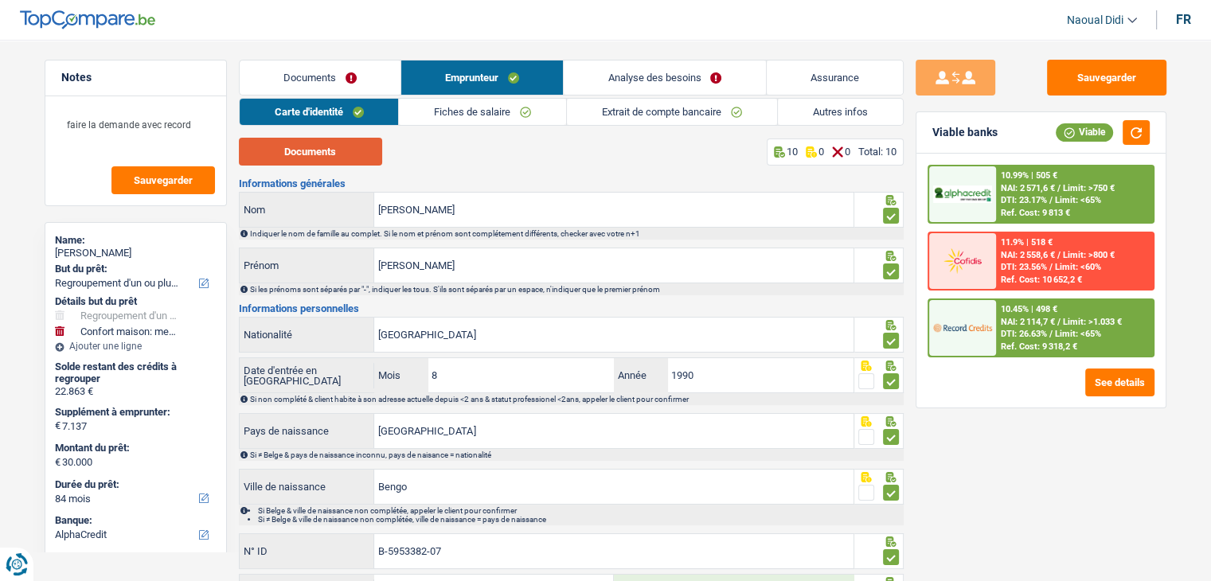
click at [330, 150] on button "Documents" at bounding box center [310, 152] width 143 height 28
click at [382, 267] on input "[PERSON_NAME]" at bounding box center [613, 265] width 479 height 34
click at [376, 264] on input "[PERSON_NAME]" at bounding box center [613, 265] width 479 height 34
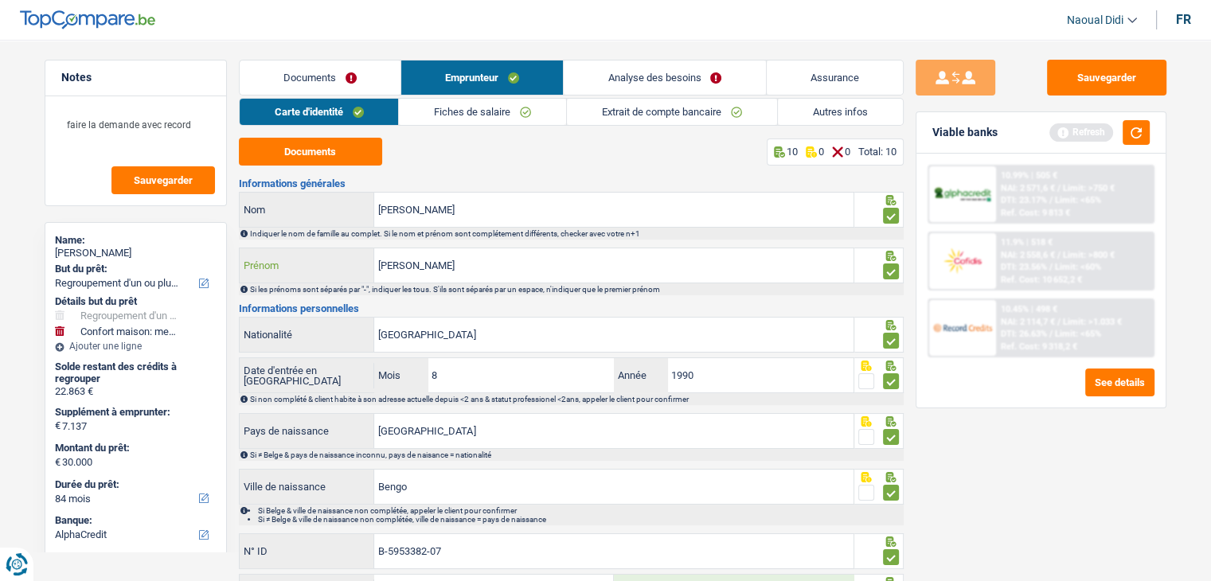
click at [459, 261] on input "[PERSON_NAME]" at bounding box center [613, 265] width 479 height 34
type input "[PERSON_NAME]"
click at [1134, 68] on button "Sauvegarder" at bounding box center [1106, 78] width 119 height 36
click at [662, 86] on link "Analyse des besoins" at bounding box center [664, 78] width 201 height 34
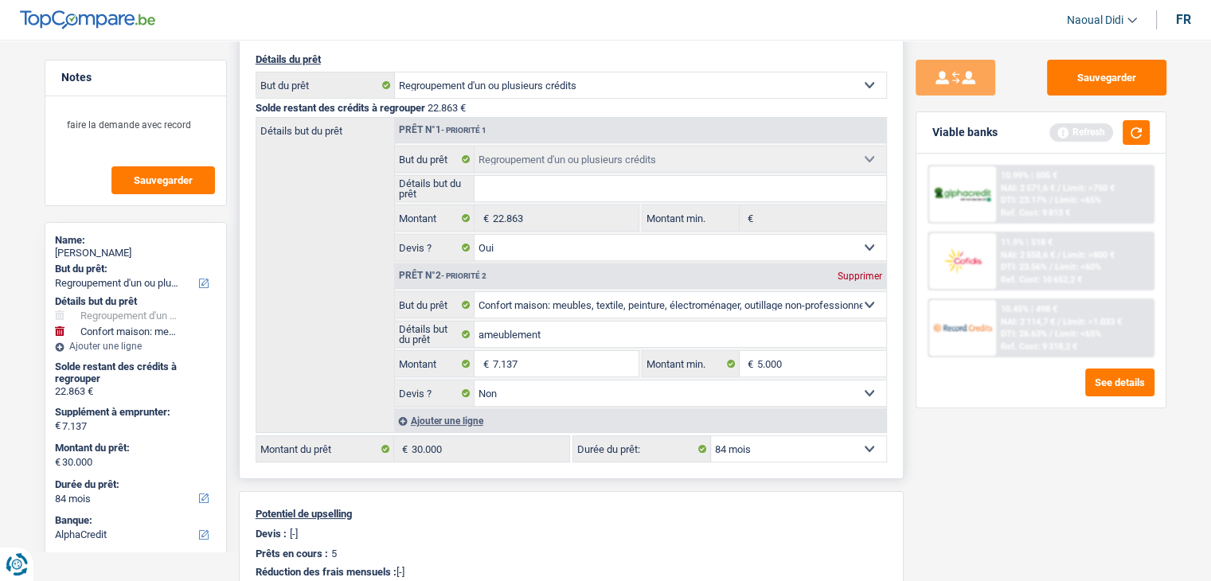
scroll to position [159, 0]
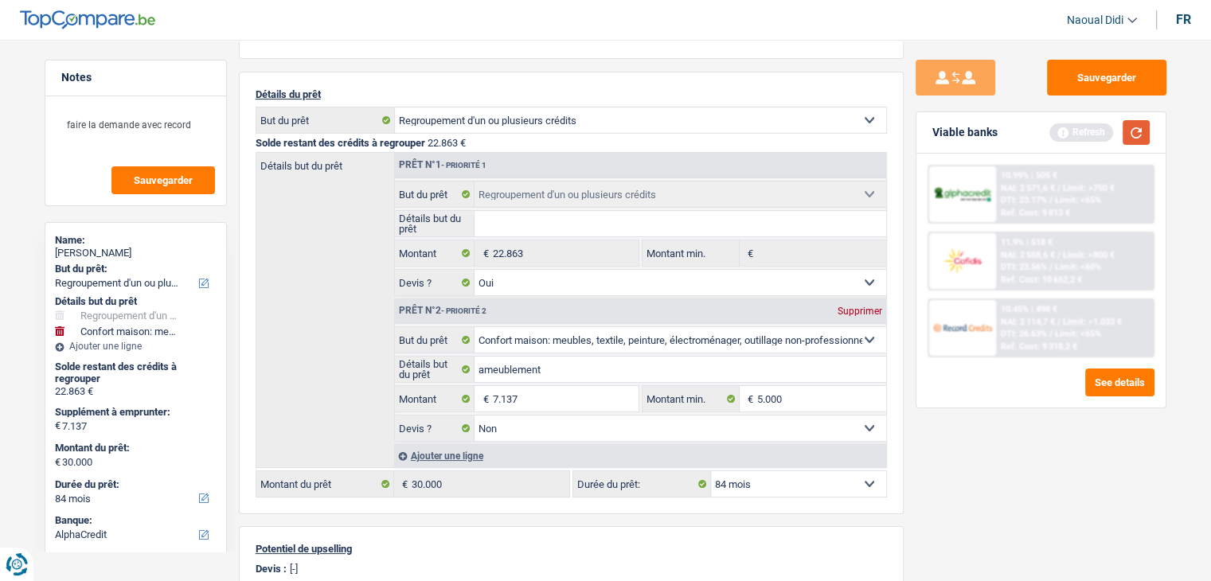
click at [1130, 131] on button "button" at bounding box center [1135, 132] width 27 height 25
type input "7"
type input "5.000"
type input "27.863"
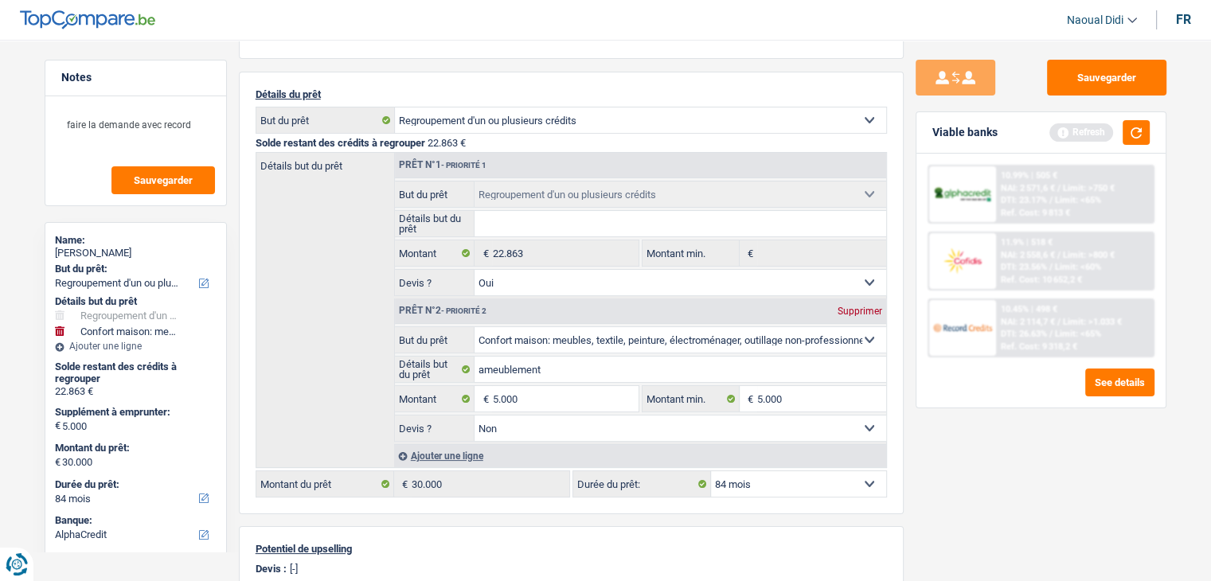
select select "120"
type input "27.863"
select select "120"
type input "27.863"
select select "120"
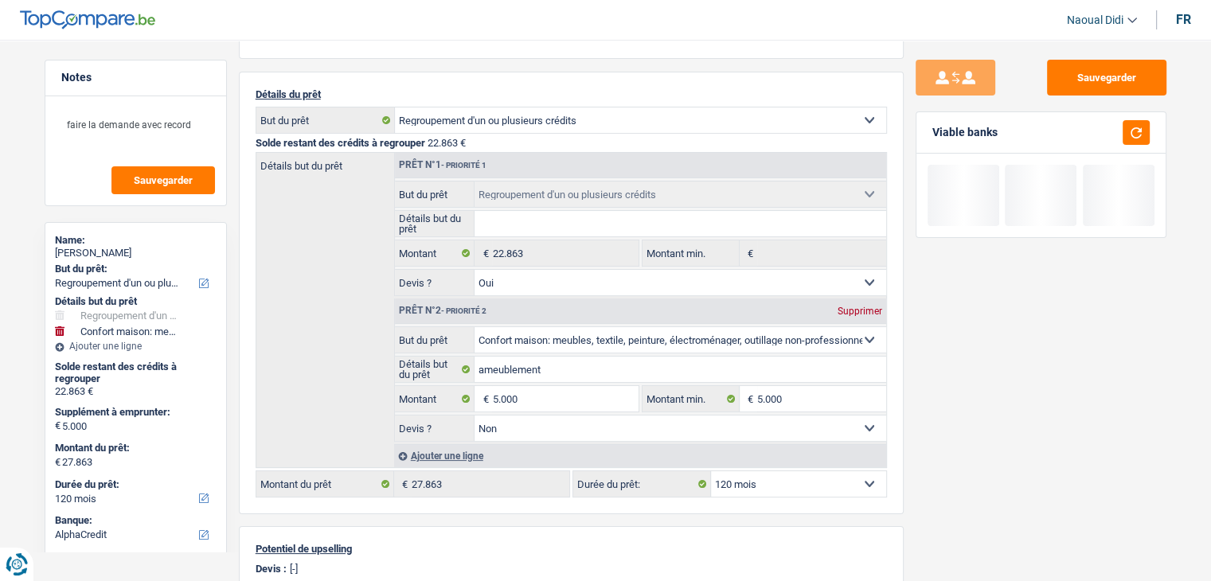
click at [989, 463] on div "Sauvegarder Viable banks" at bounding box center [1041, 306] width 275 height 492
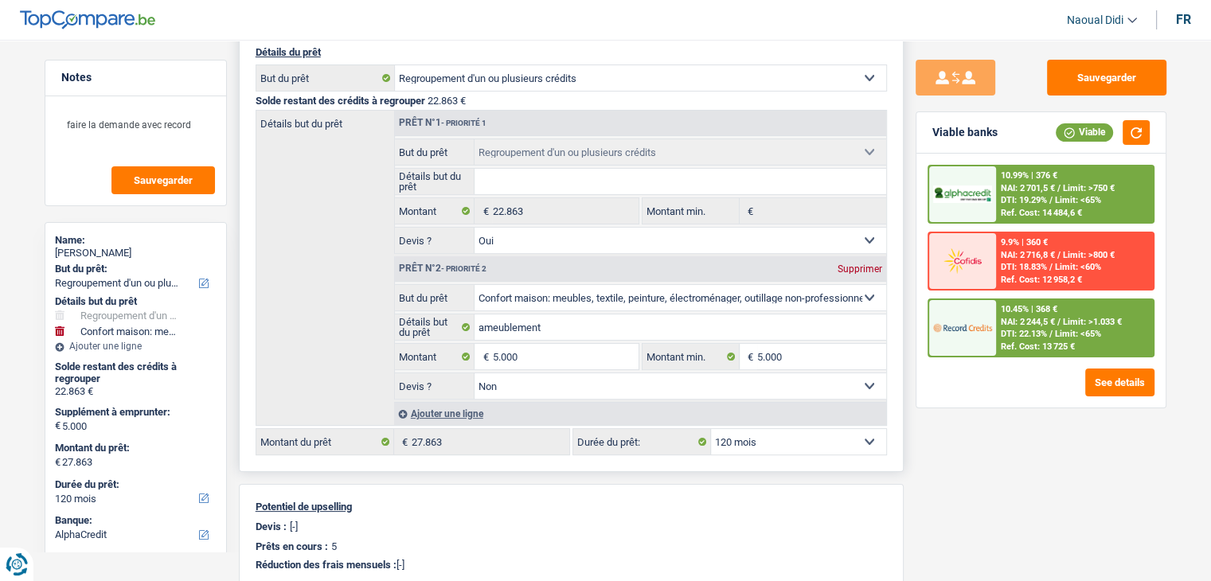
scroll to position [239, 0]
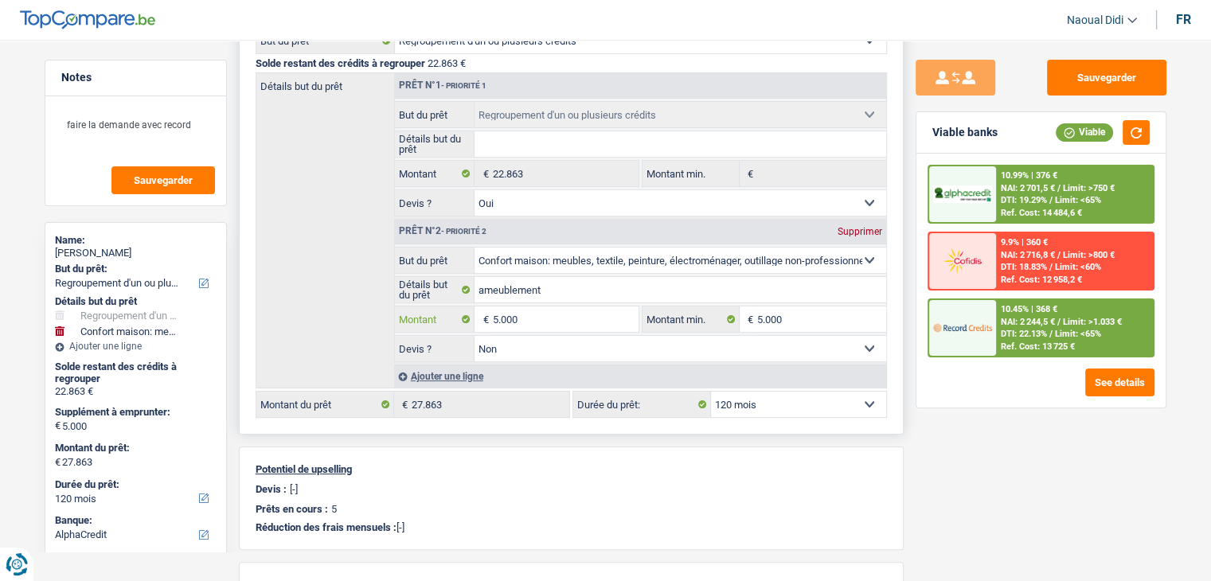
click at [545, 318] on input "5.000" at bounding box center [565, 318] width 146 height 25
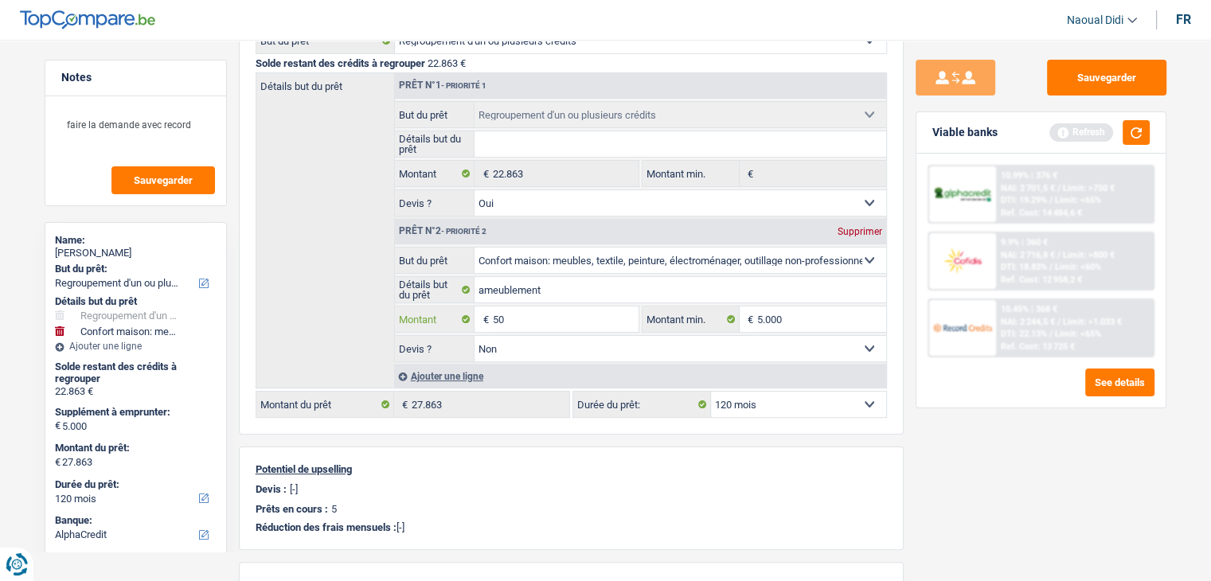
type input "5"
type input "2"
type input "3.000"
type input "25.863"
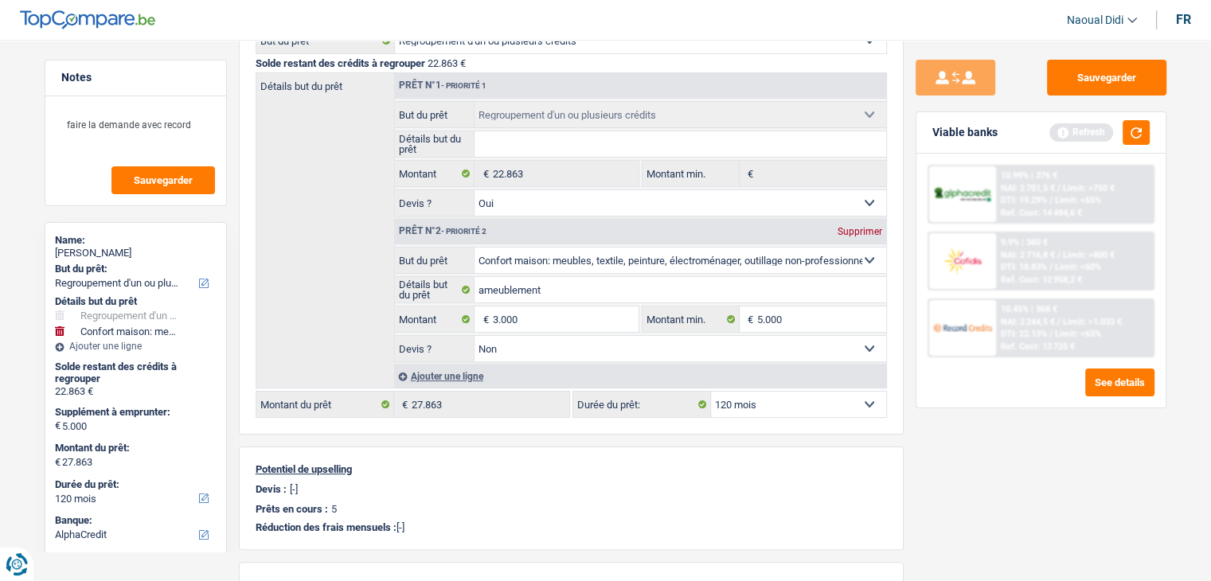
type input "25.863"
click at [1052, 452] on div "Sauvegarder Viable banks Refresh 10.99% | 376 € NAI: 2 701,5 € / Limit: >750 € …" at bounding box center [1041, 306] width 275 height 492
click at [767, 405] on select "12 mois 18 mois 24 mois 30 mois 36 mois 42 mois 48 mois 60 mois 72 mois 84 mois…" at bounding box center [798, 404] width 175 height 25
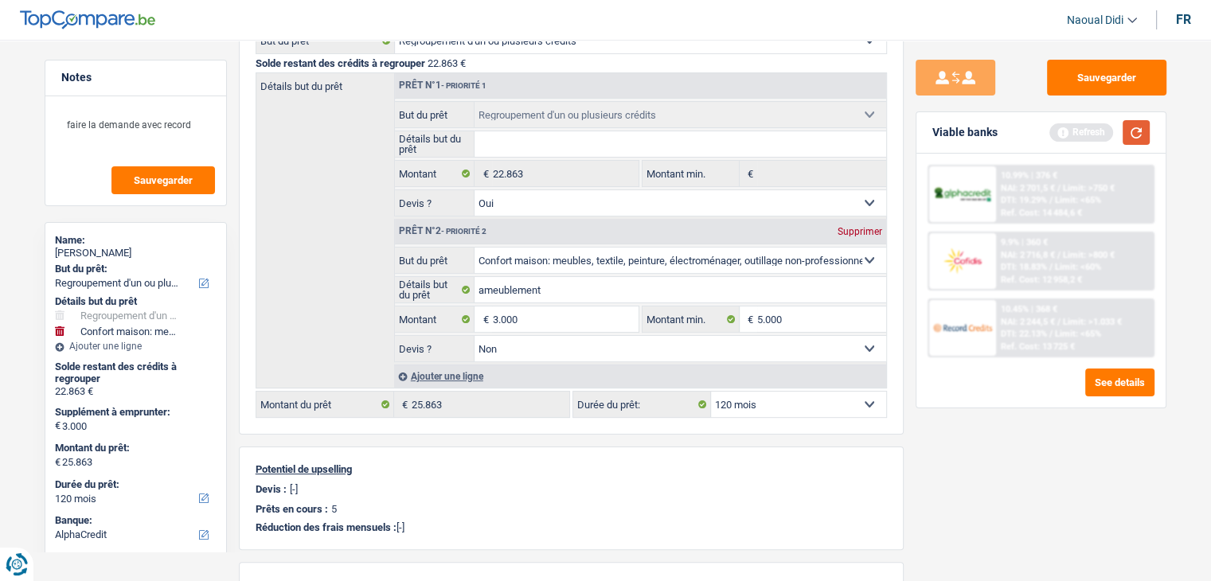
click at [1134, 137] on button "button" at bounding box center [1135, 132] width 27 height 25
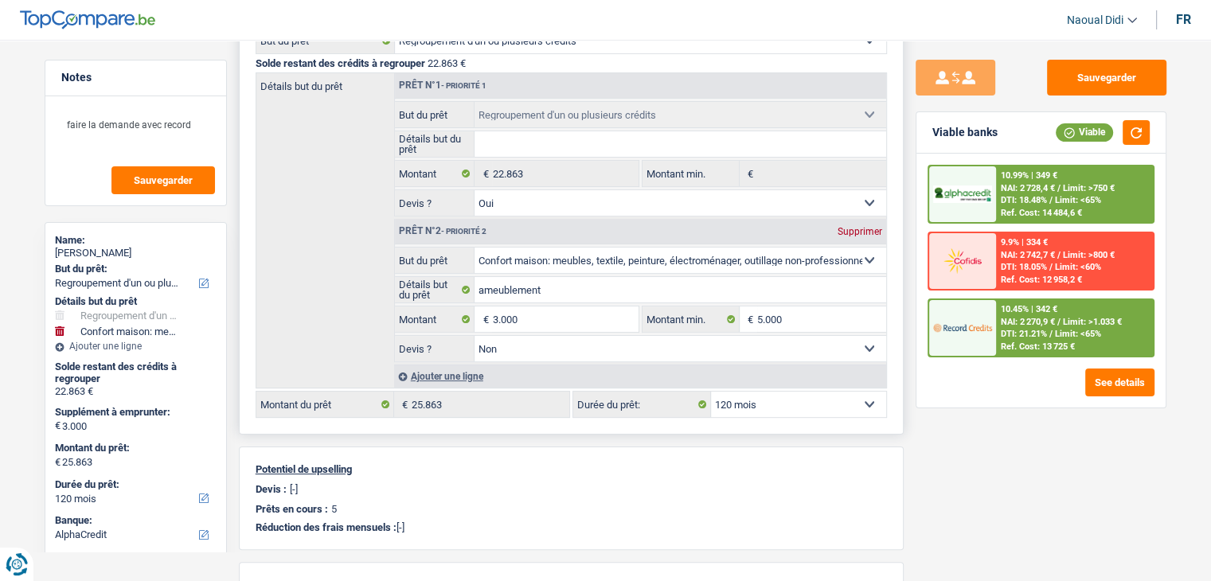
click at [789, 402] on select "12 mois 18 mois 24 mois 30 mois 36 mois 42 mois 48 mois 60 mois 72 mois 84 mois…" at bounding box center [798, 404] width 175 height 25
click at [711, 392] on select "12 mois 18 mois 24 mois 30 mois 36 mois 42 mois 48 mois 60 mois 72 mois 84 mois…" at bounding box center [798, 404] width 175 height 25
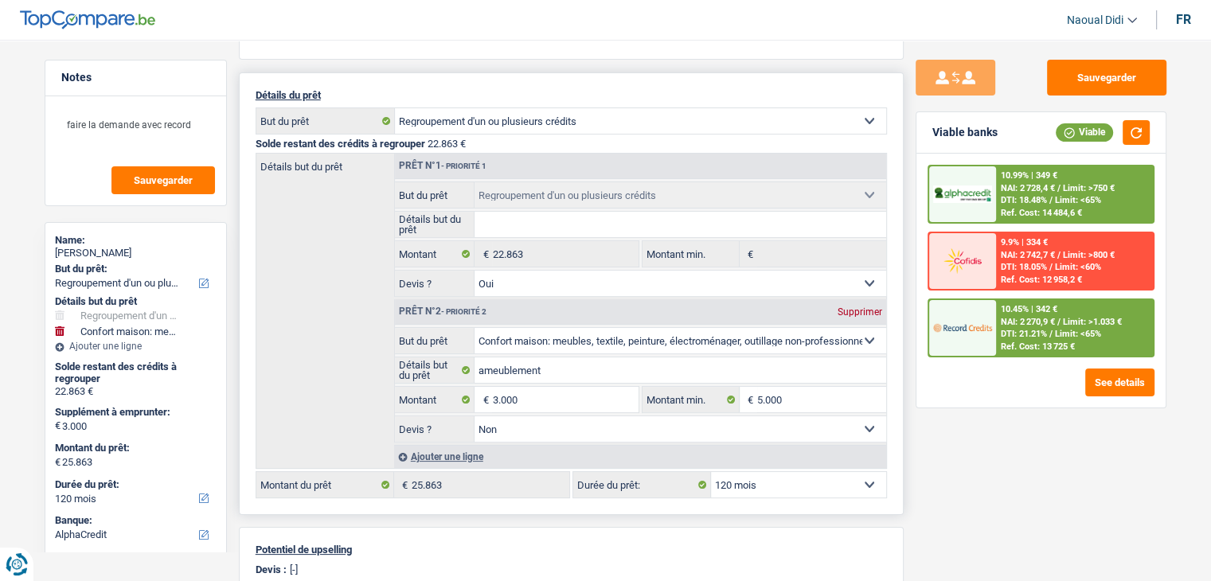
scroll to position [159, 0]
click at [774, 471] on select "12 mois 18 mois 24 mois 30 mois 36 mois 42 mois 48 mois 60 mois 72 mois 84 mois…" at bounding box center [798, 483] width 175 height 25
select select "84"
click at [711, 471] on select "12 mois 18 mois 24 mois 30 mois 36 mois 42 mois 48 mois 60 mois 72 mois 84 mois…" at bounding box center [798, 483] width 175 height 25
select select "84"
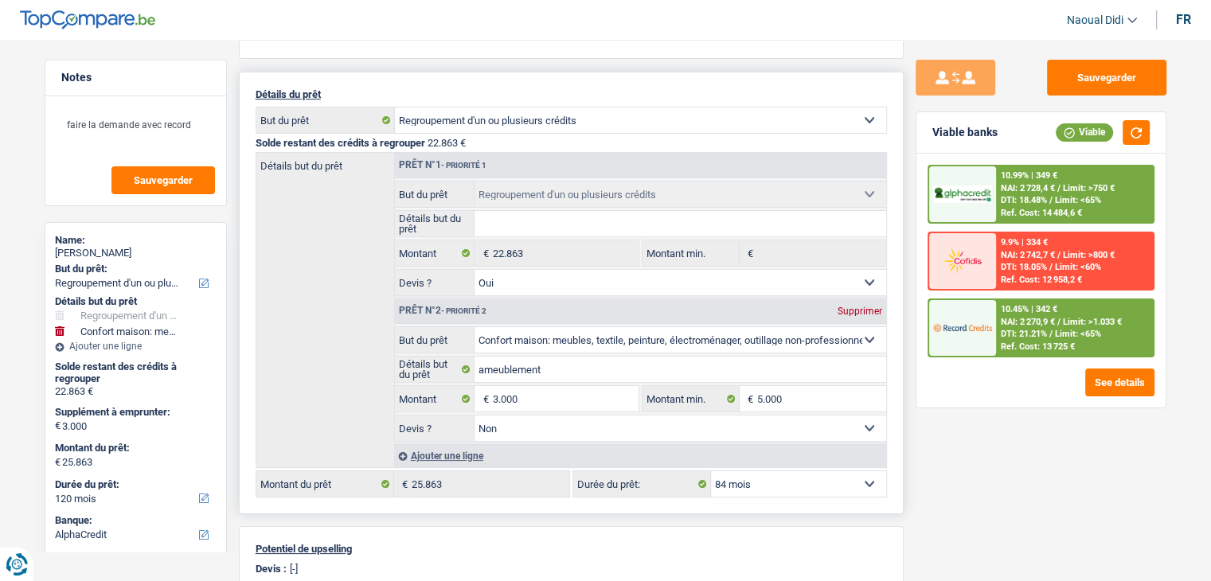
select select "84"
click at [1093, 72] on button "Sauvegarder" at bounding box center [1106, 78] width 119 height 36
click at [1036, 317] on span "NAI: 2 183,3 €" at bounding box center [1028, 322] width 54 height 10
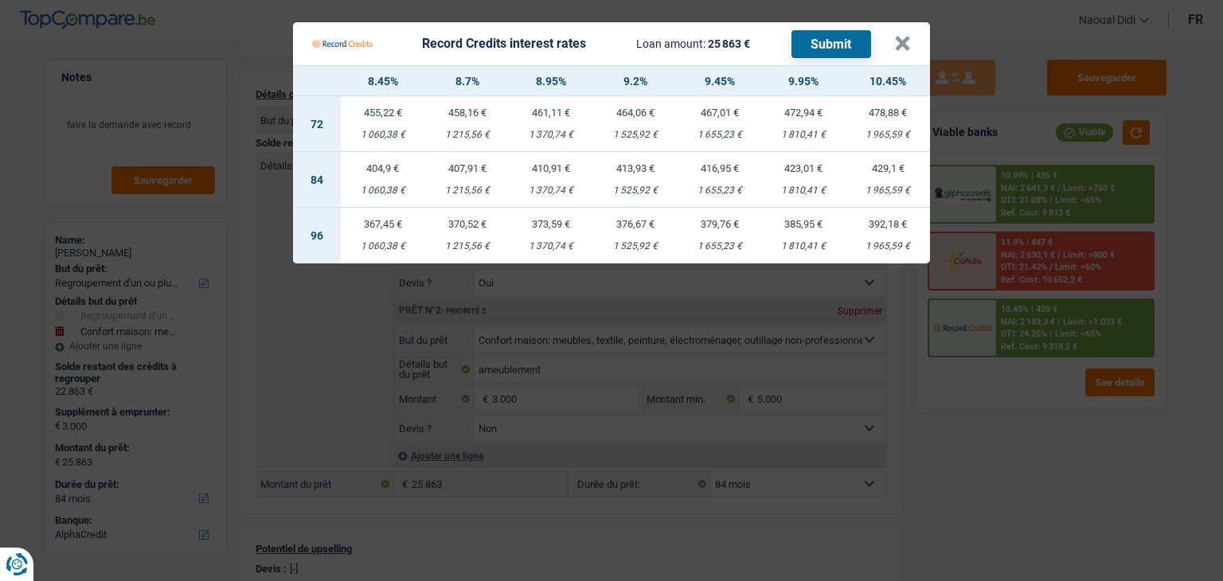
click at [377, 178] on td "404,9 € 1 060,38 €" at bounding box center [383, 180] width 84 height 56
select select "record credits"
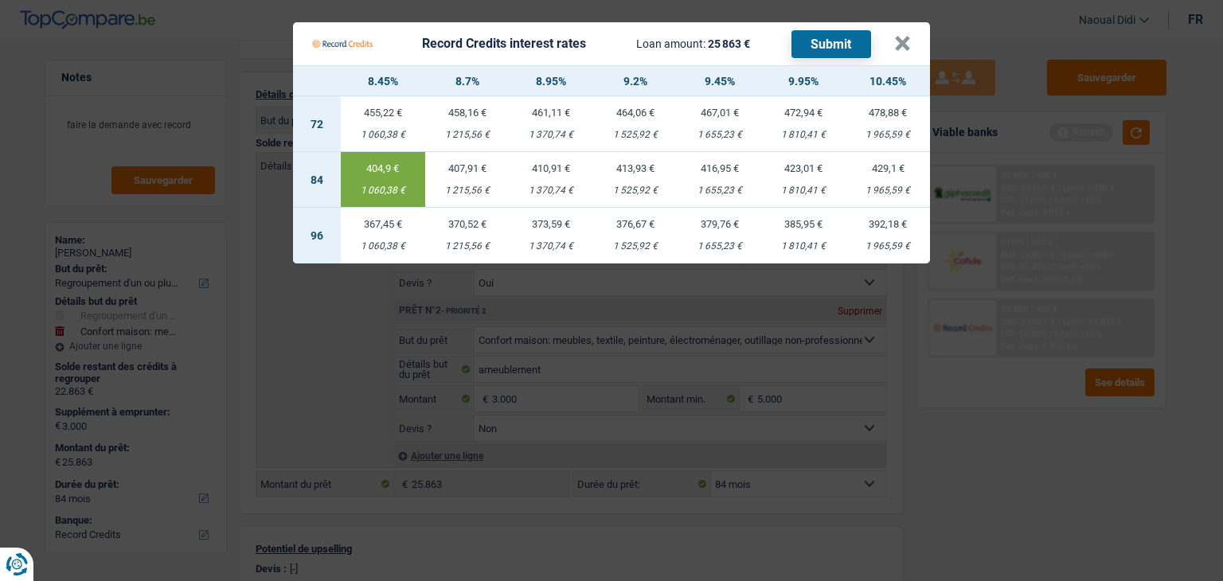
click at [462, 176] on td "407,91 € 1 215,56 €" at bounding box center [467, 180] width 84 height 56
type input "8,70"
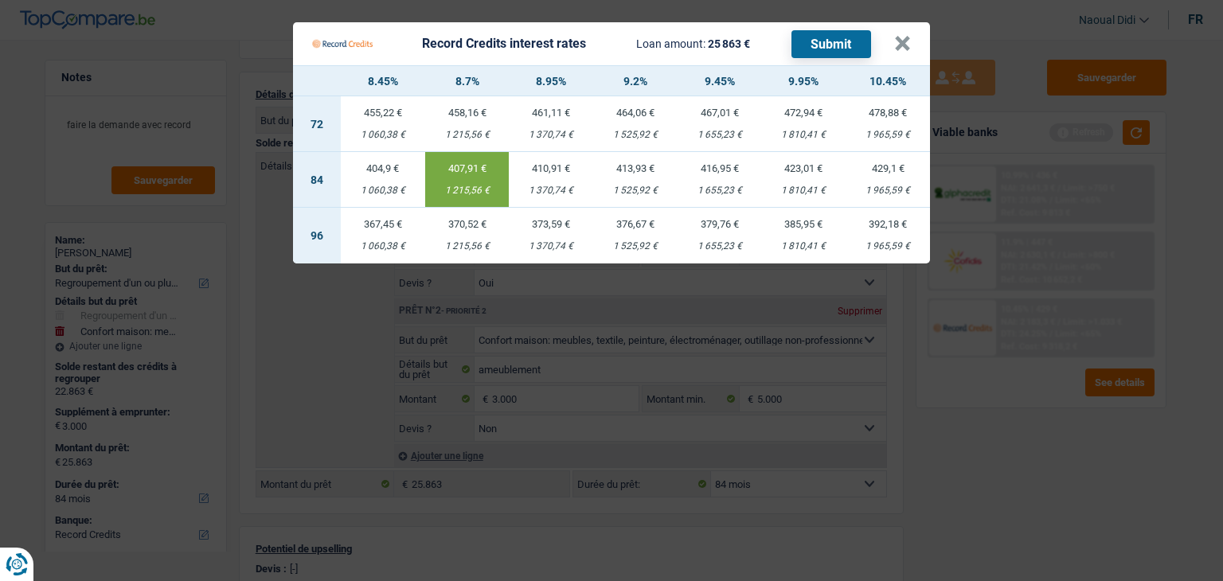
click at [825, 42] on button "Submit" at bounding box center [831, 44] width 80 height 28
click at [896, 36] on button "×" at bounding box center [902, 44] width 17 height 16
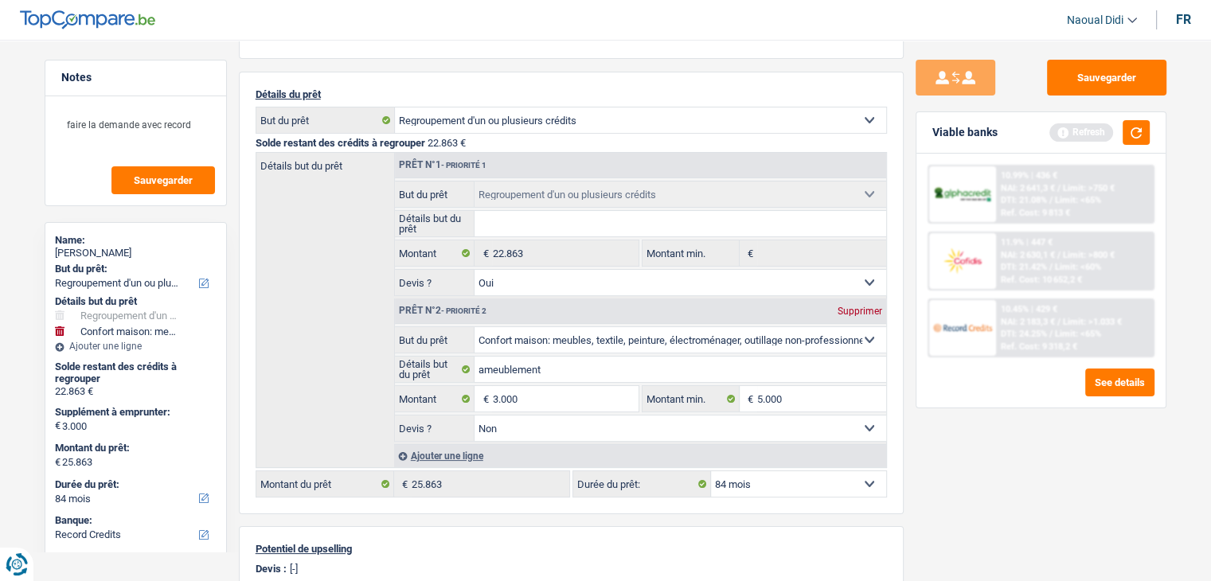
drag, startPoint x: 155, startPoint y: 249, endPoint x: 53, endPoint y: 255, distance: 102.8
click at [53, 255] on div "Name: [PERSON_NAME] But du prêt: Confort maison: meubles, textile, peinture, él…" at bounding box center [136, 527] width 182 height 611
copy div "[PERSON_NAME]"
type input "3"
type input "1.000"
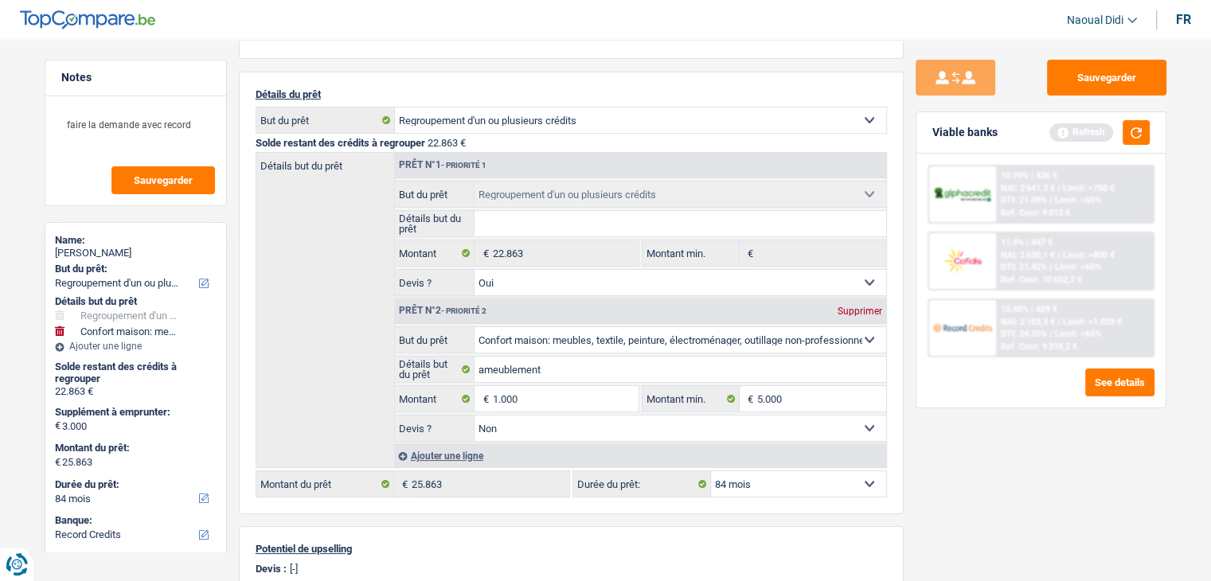
type input "1.000"
type input "23.863"
select select "120"
type input "23.863"
select select "120"
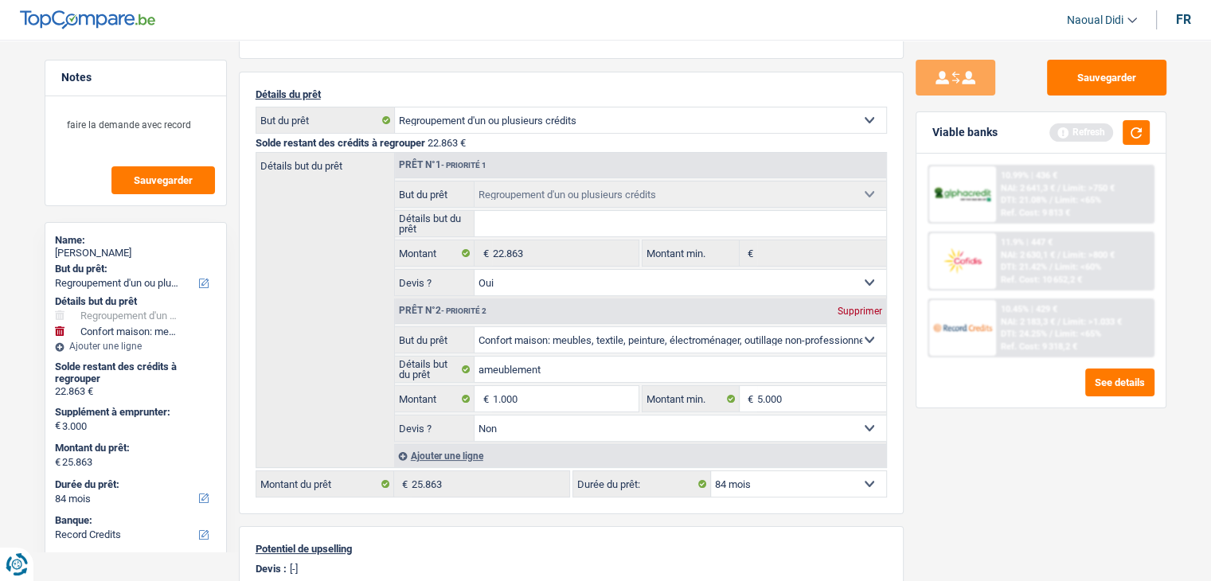
type input "23.863"
select select "120"
click at [936, 437] on div "Sauvegarder Viable banks Refresh 10.99% | 436 € NAI: 2 641,3 € / Limit: >750 € …" at bounding box center [1041, 306] width 275 height 492
type input "1"
type input "3.000"
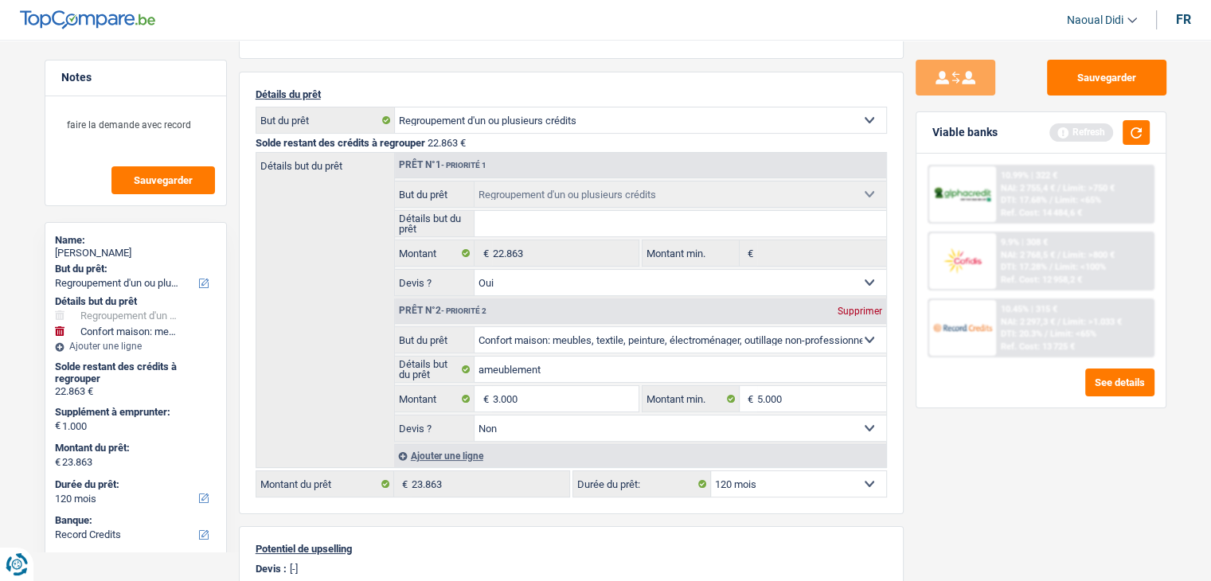
type input "3.000"
type input "25.863"
click at [956, 434] on div "Sauvegarder Viable banks Refresh 10.99% | 322 € NAI: 2 755,4 € / Limit: >750 € …" at bounding box center [1041, 306] width 275 height 492
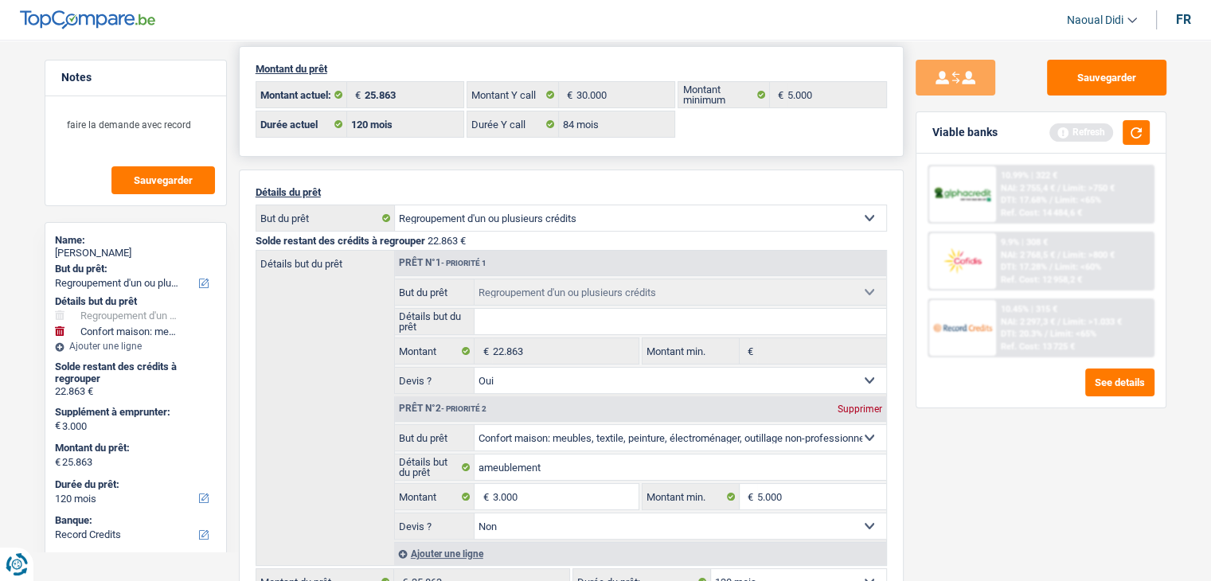
scroll to position [0, 0]
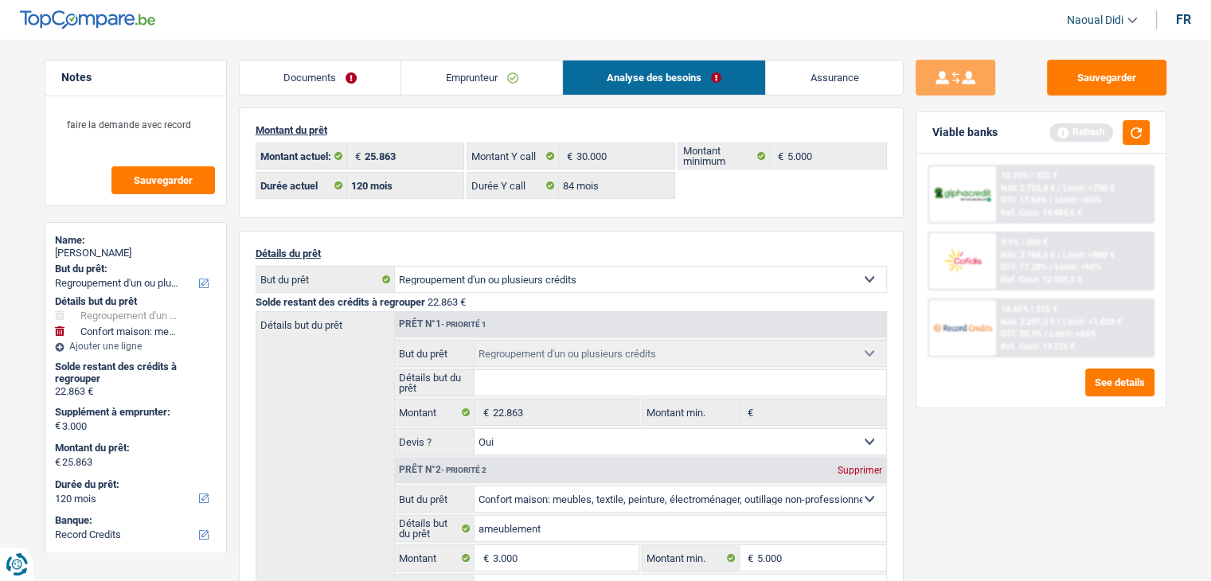
click at [477, 81] on link "Emprunteur" at bounding box center [481, 78] width 161 height 34
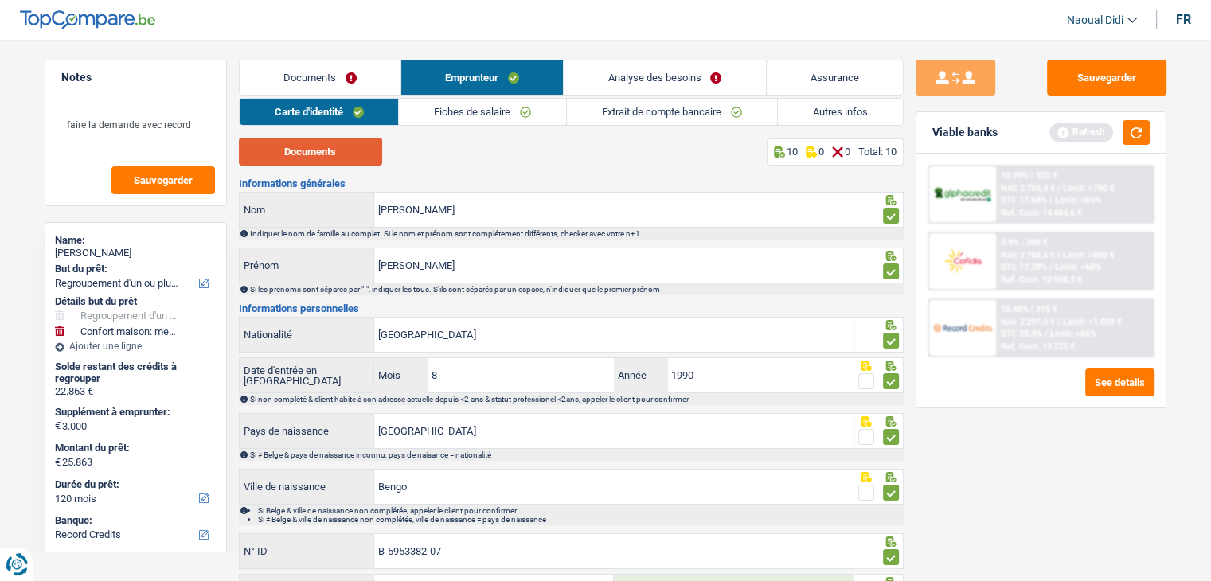
click at [336, 148] on button "Documents" at bounding box center [310, 152] width 143 height 28
click at [829, 104] on link "Autres infos" at bounding box center [840, 112] width 125 height 26
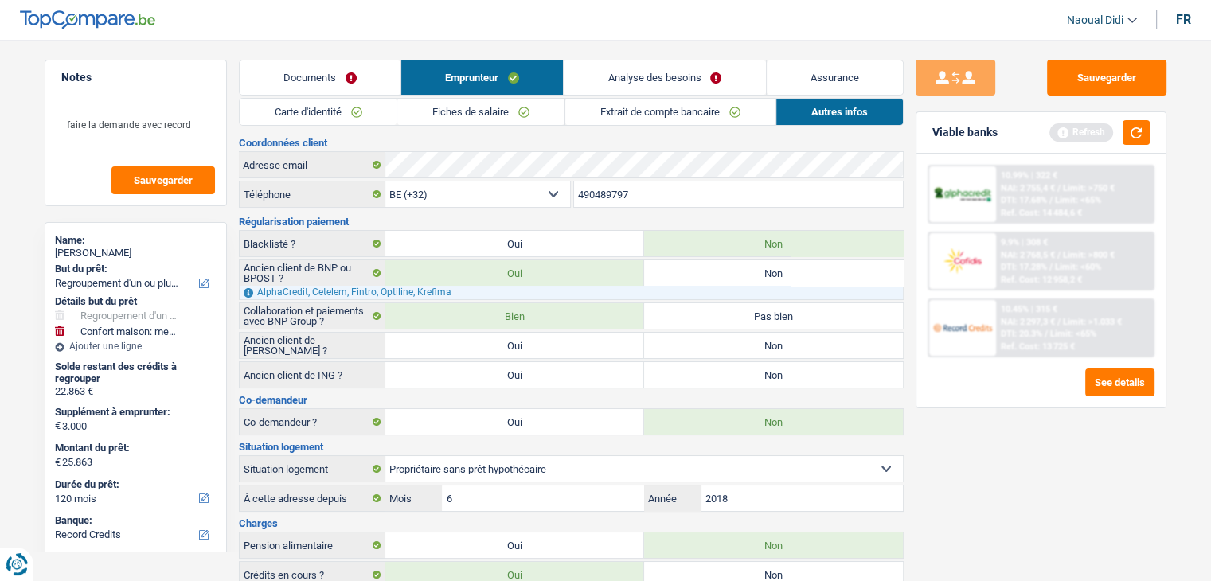
click at [667, 111] on link "Extrait de compte bancaire" at bounding box center [670, 112] width 210 height 26
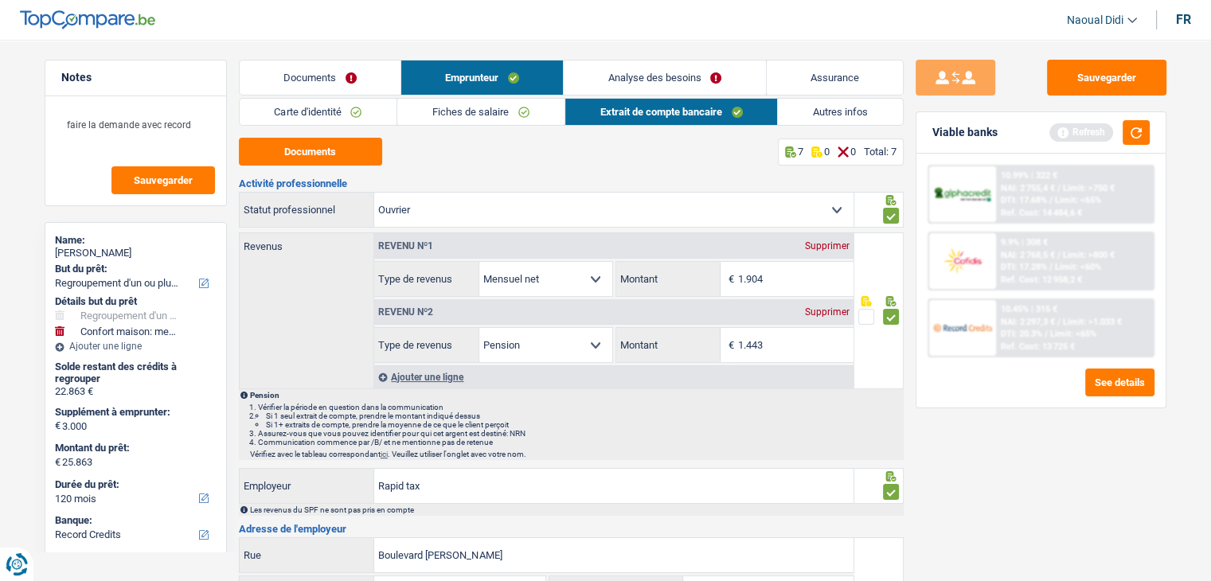
click at [495, 107] on link "Fiches de salaire" at bounding box center [480, 112] width 167 height 26
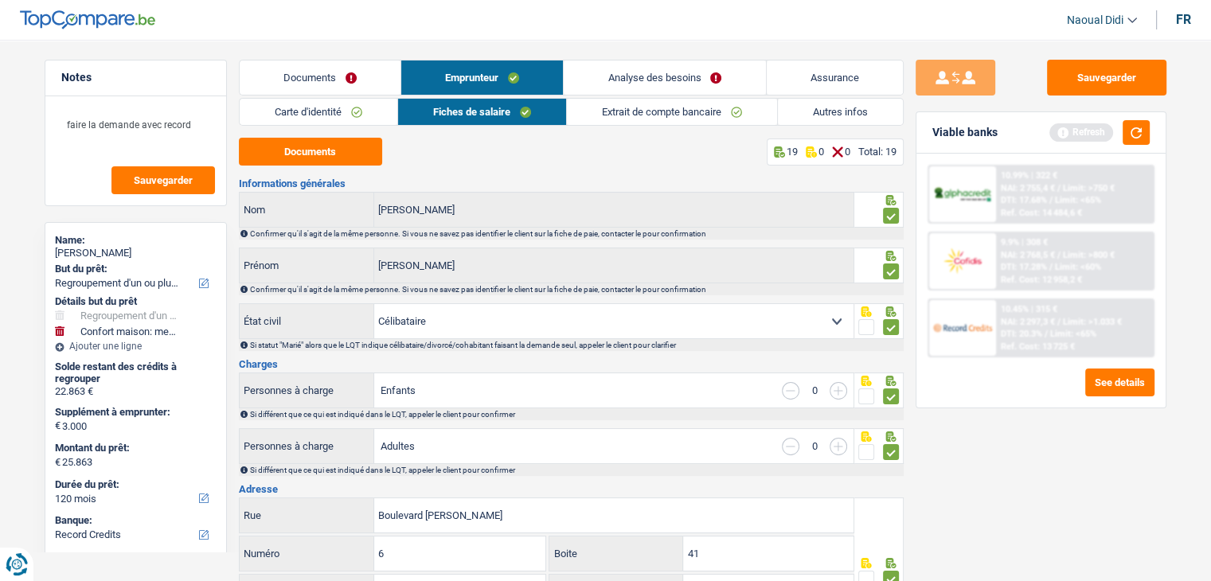
click at [664, 80] on link "Analyse des besoins" at bounding box center [664, 78] width 201 height 34
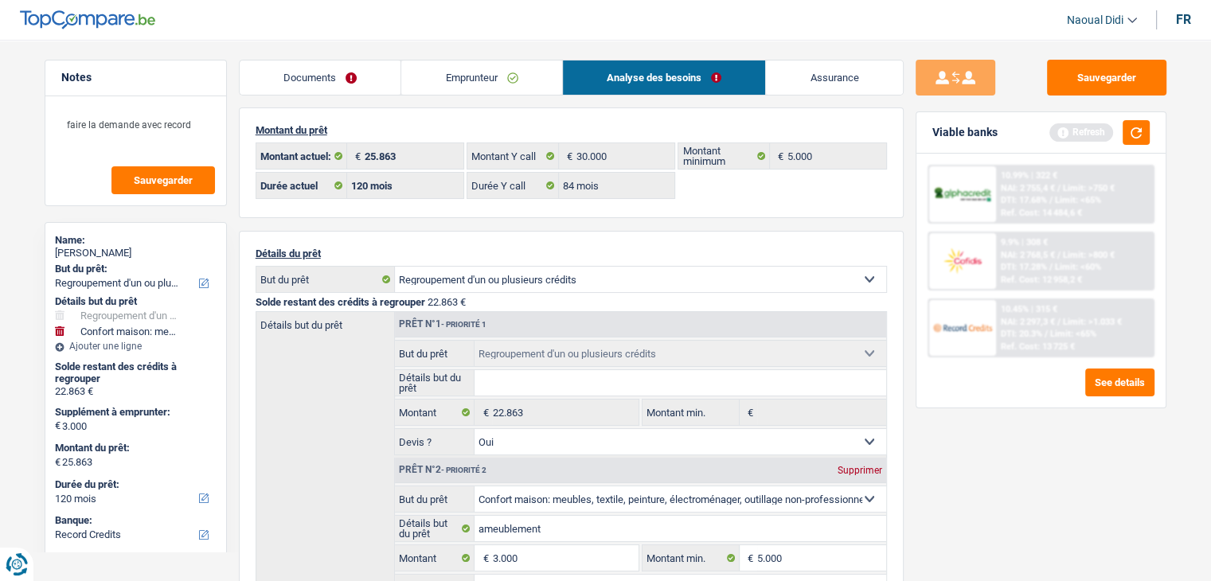
click at [446, 71] on link "Emprunteur" at bounding box center [481, 78] width 161 height 34
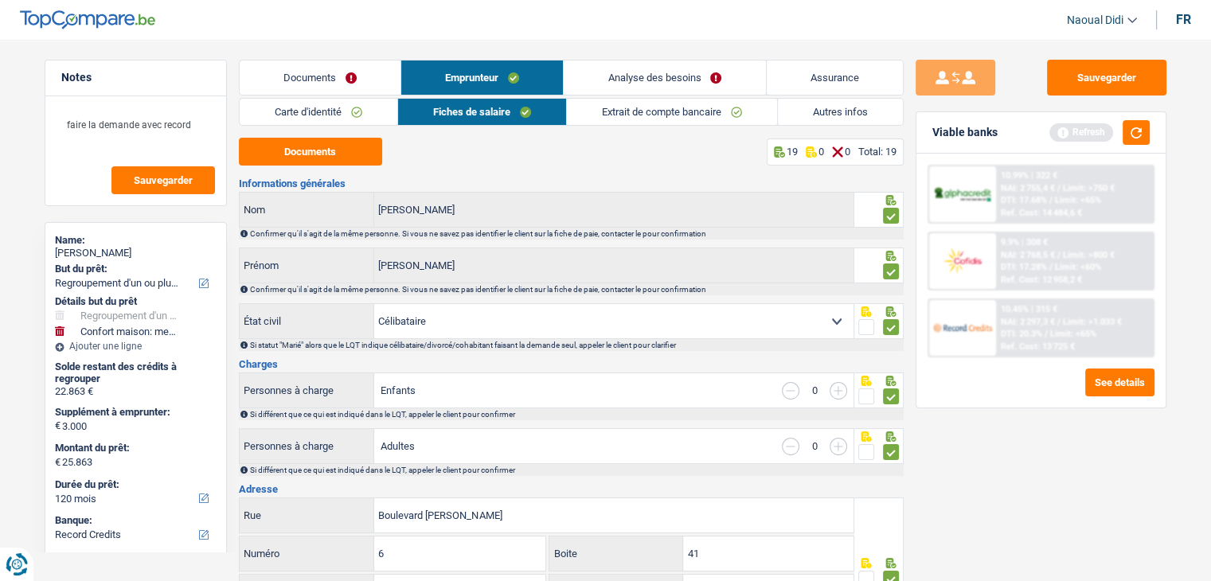
click at [679, 110] on link "Extrait de compte bancaire" at bounding box center [672, 112] width 210 height 26
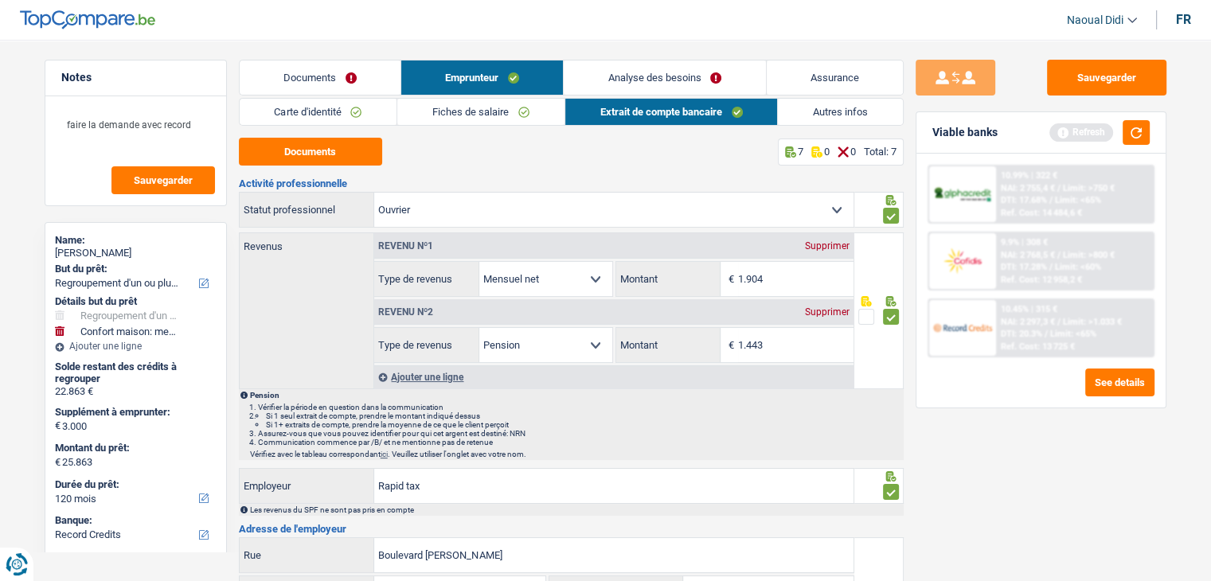
click at [843, 114] on link "Autres infos" at bounding box center [840, 112] width 125 height 26
